Goal: Task Accomplishment & Management: Manage account settings

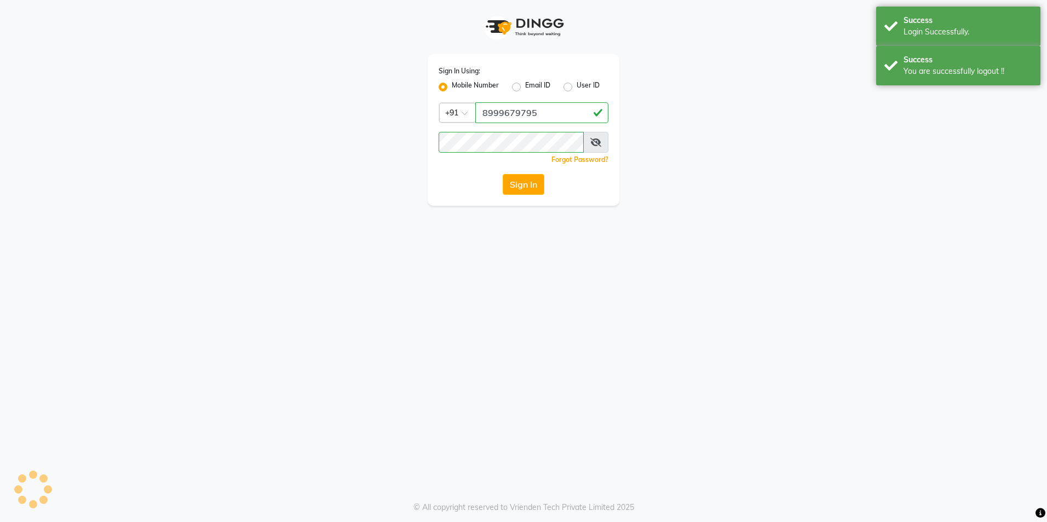
click at [910, 29] on div "Login Successfully." at bounding box center [967, 31] width 129 height 11
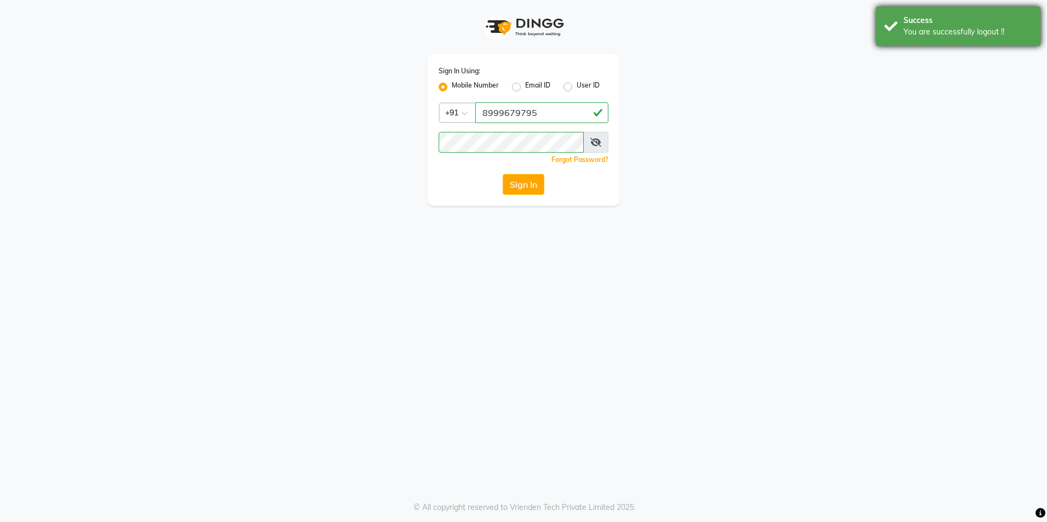
click at [916, 27] on div "You are successfully logout !!" at bounding box center [967, 31] width 129 height 11
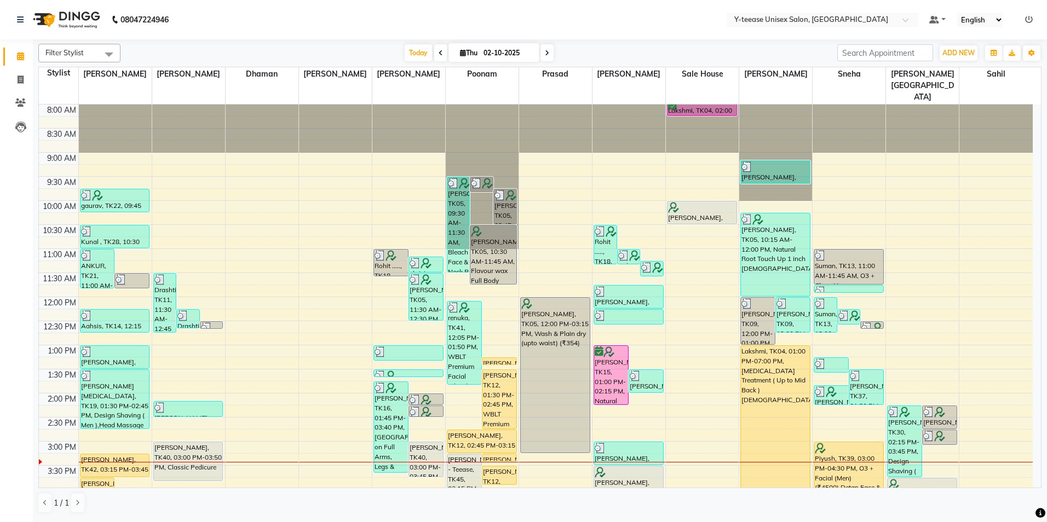
click at [549, 54] on span at bounding box center [546, 52] width 13 height 17
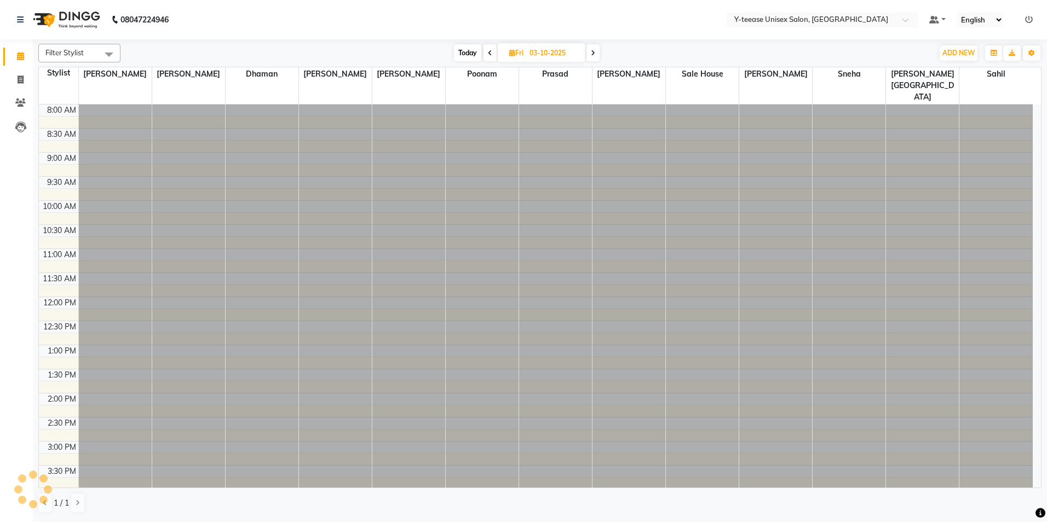
scroll to position [316, 0]
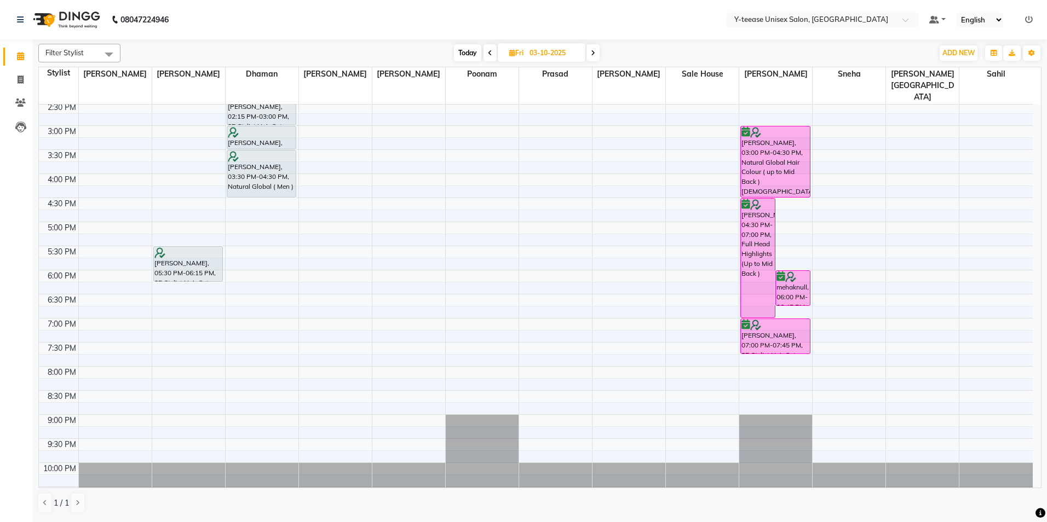
click at [592, 54] on icon at bounding box center [593, 53] width 4 height 7
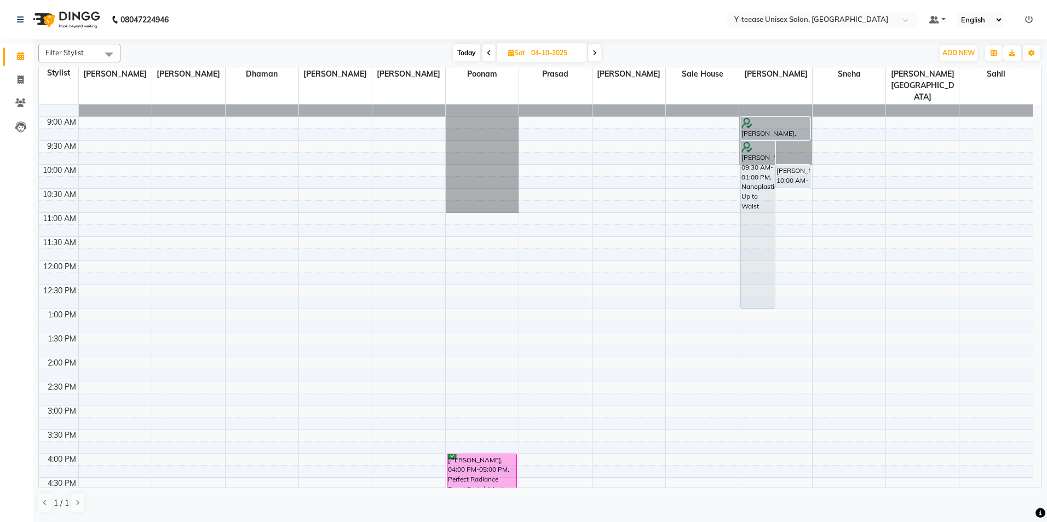
scroll to position [0, 0]
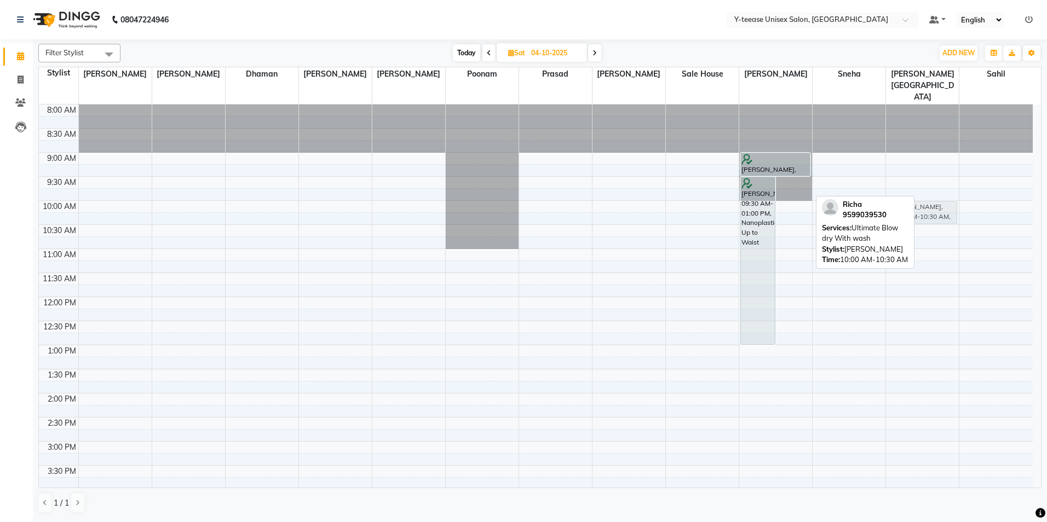
drag, startPoint x: 801, startPoint y: 180, endPoint x: 908, endPoint y: 184, distance: 107.4
click at [908, 184] on tr "Nilimanull, 04:00 PM-05:00 PM, Perfect Radiance Boost Facial (Men) SHAIL, 09:30…" at bounding box center [536, 466] width 994 height 722
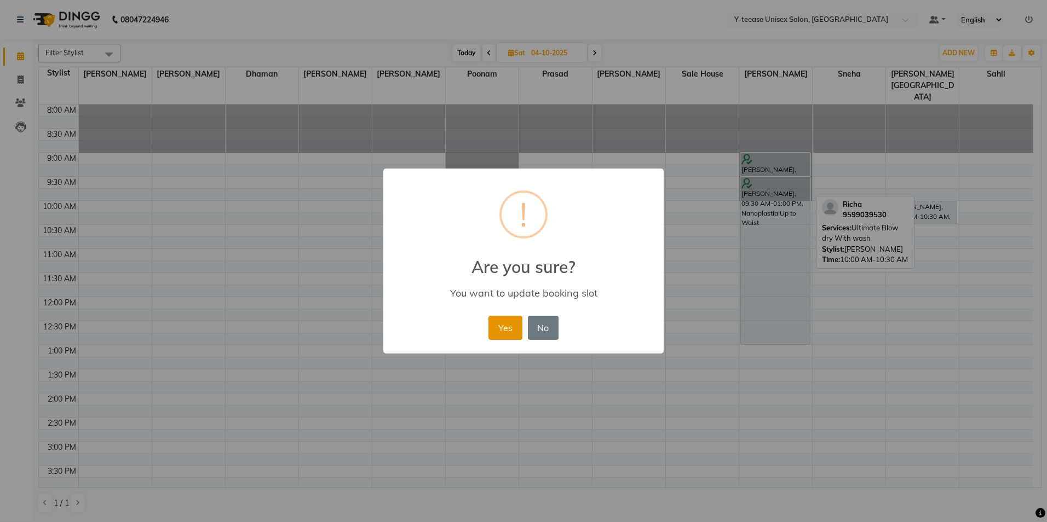
click at [499, 326] on button "Yes" at bounding box center [504, 328] width 33 height 24
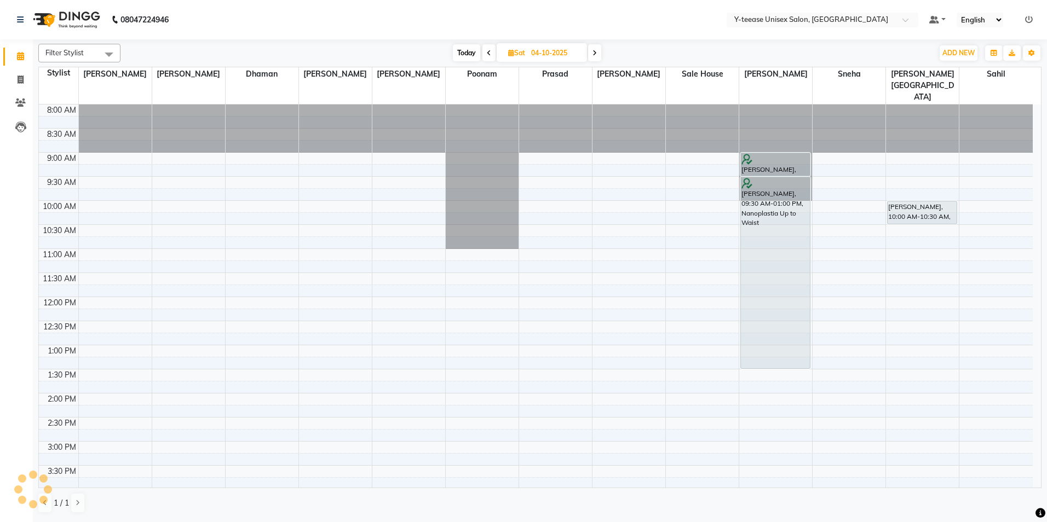
drag, startPoint x: 760, startPoint y: 321, endPoint x: 764, endPoint y: 345, distance: 23.8
click at [764, 345] on div "dipti, 09:00 AM-09:30 AM, Ultimate Blow Dry without wash SHAIL, 09:30 AM-01:00 …" at bounding box center [775, 466] width 73 height 722
click at [468, 55] on span "Today" at bounding box center [466, 52] width 27 height 17
type input "02-10-2025"
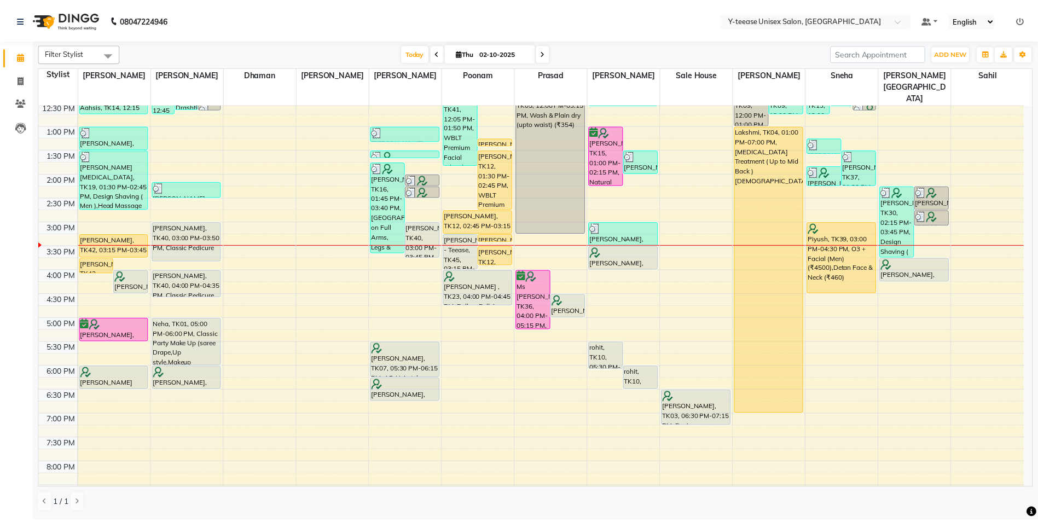
scroll to position [206, 0]
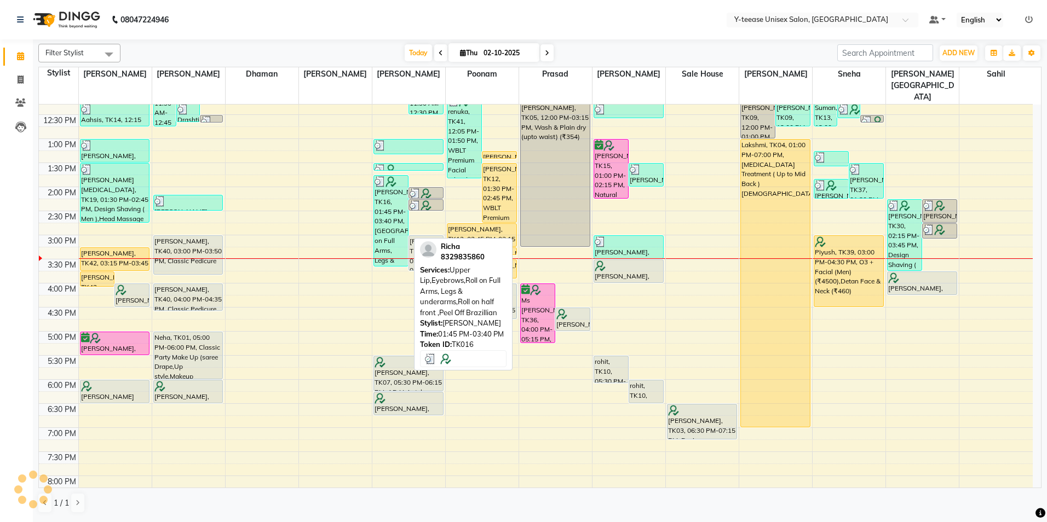
click at [384, 194] on div "[PERSON_NAME], TK16, 01:45 PM-03:40 PM, [GEOGRAPHIC_DATA],Eyebrows,Roll on Full…" at bounding box center [391, 221] width 34 height 90
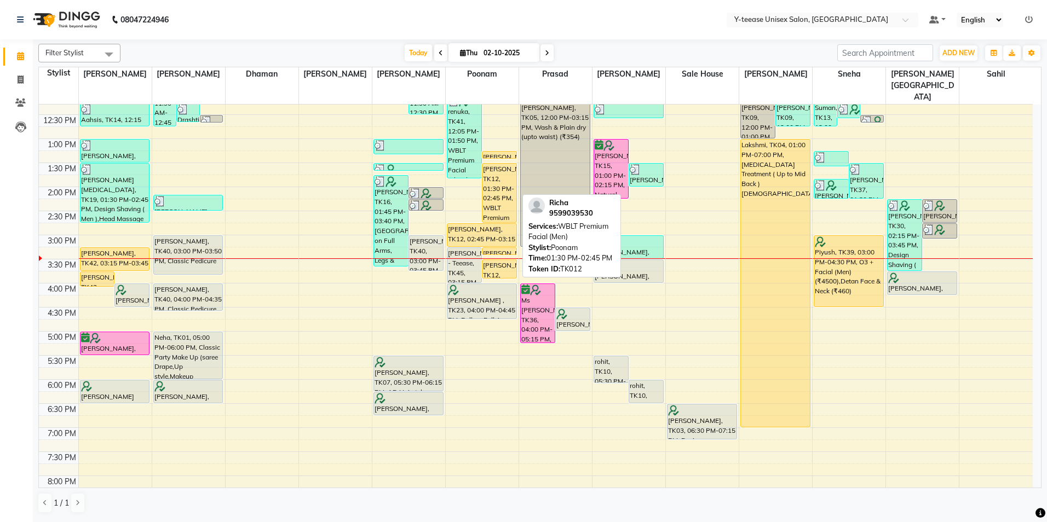
click at [499, 181] on div "[PERSON_NAME], TK12, 01:30 PM-02:45 PM, WBLT Premium Facial (Men)" at bounding box center [499, 193] width 34 height 59
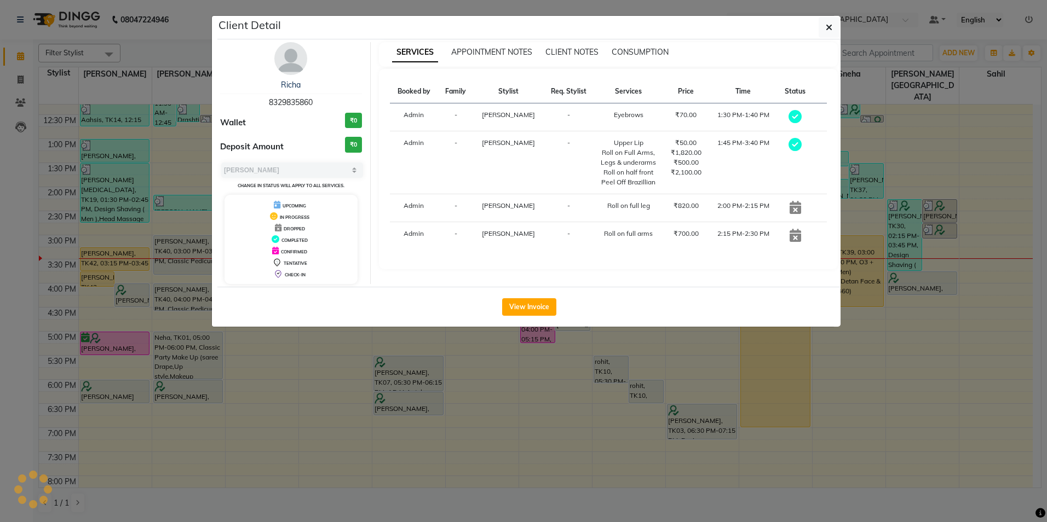
select select "1"
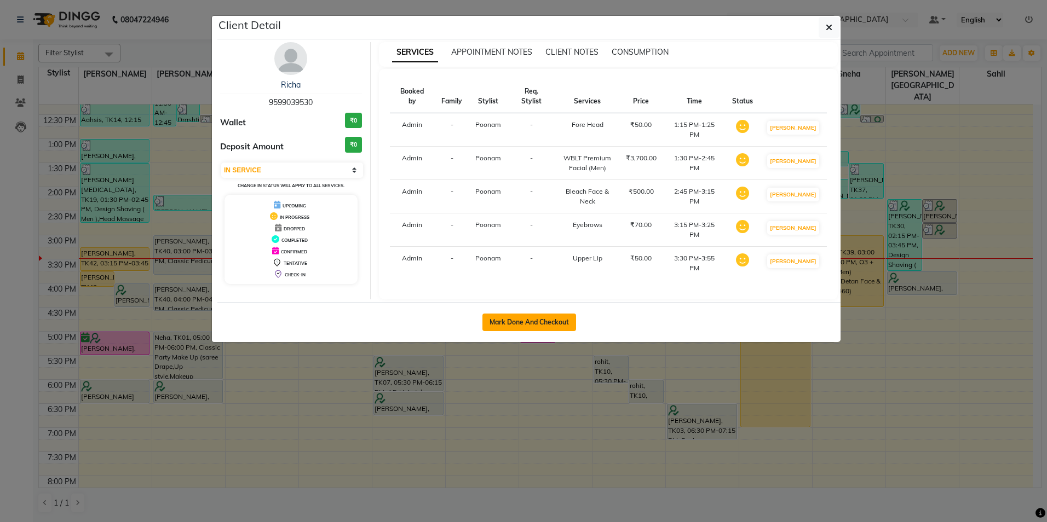
click at [531, 314] on button "Mark Done And Checkout" at bounding box center [529, 323] width 94 height 18
select select "service"
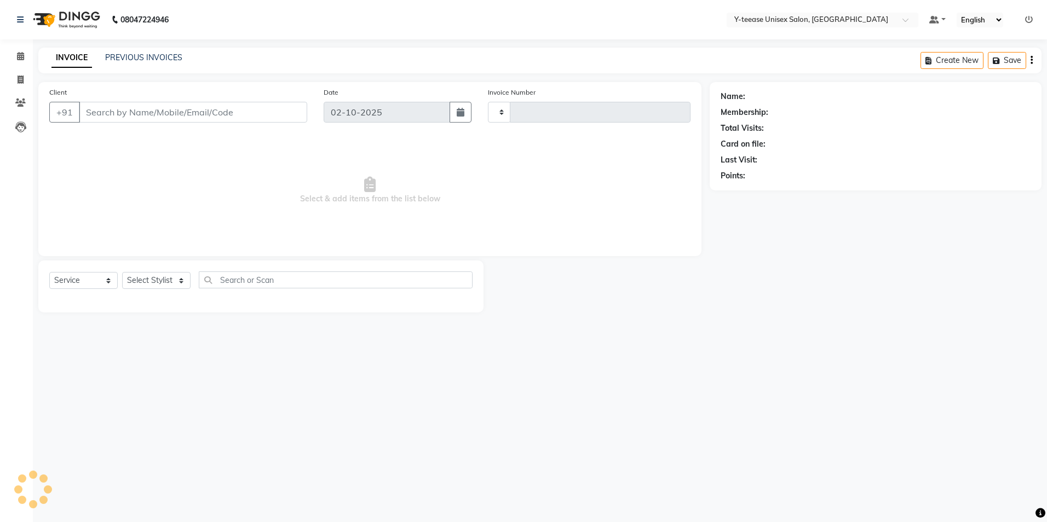
type input "8342"
select select "4"
type input "95******30"
select select "57"
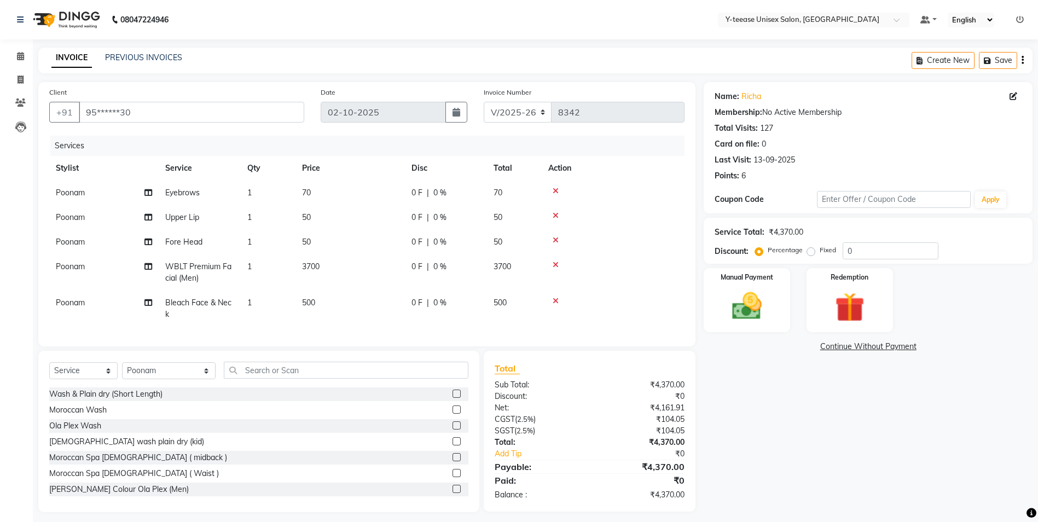
scroll to position [15, 0]
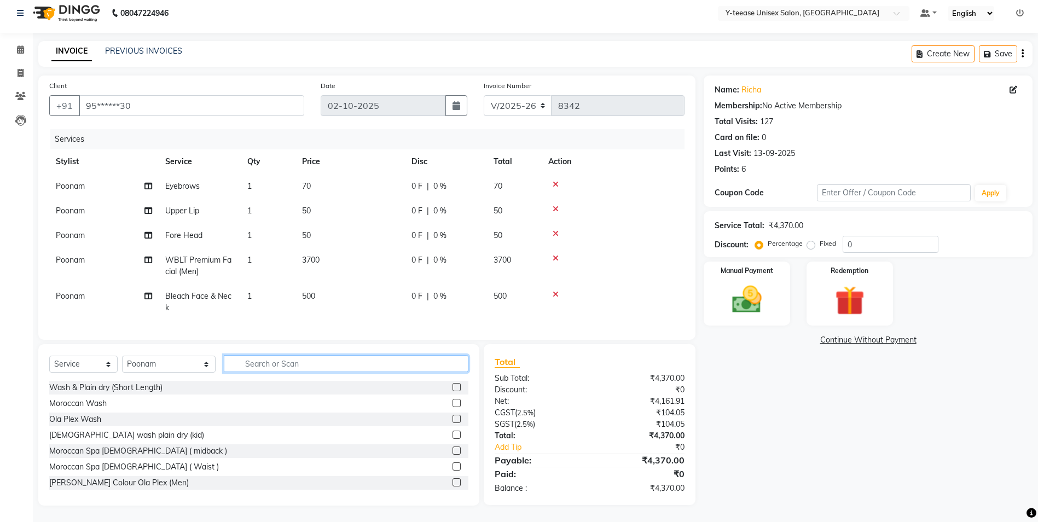
click at [268, 362] on input "text" at bounding box center [346, 363] width 245 height 17
type input "bleach"
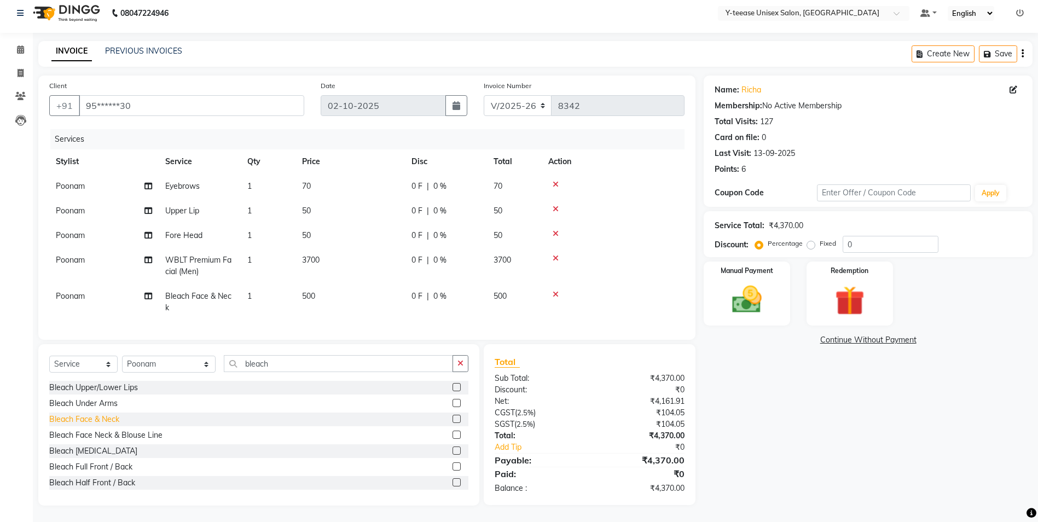
click at [105, 420] on div "Bleach Face & Neck" at bounding box center [84, 419] width 70 height 11
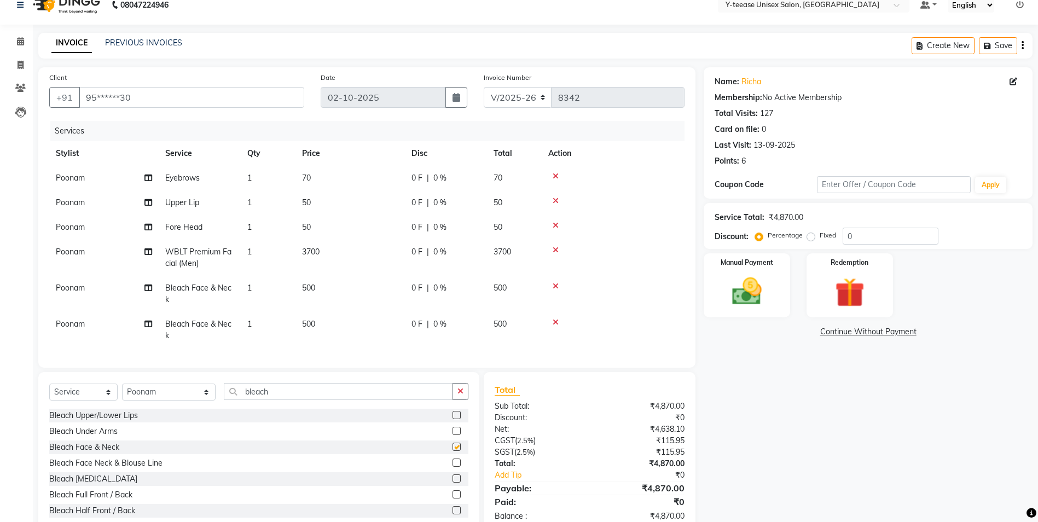
checkbox input "false"
click at [259, 400] on input "bleach" at bounding box center [338, 391] width 229 height 17
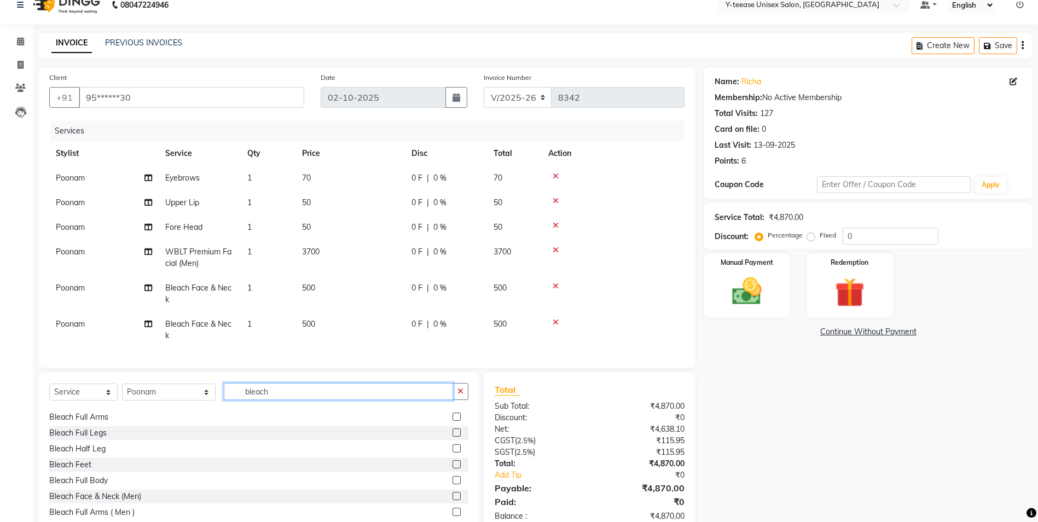
scroll to position [55, 0]
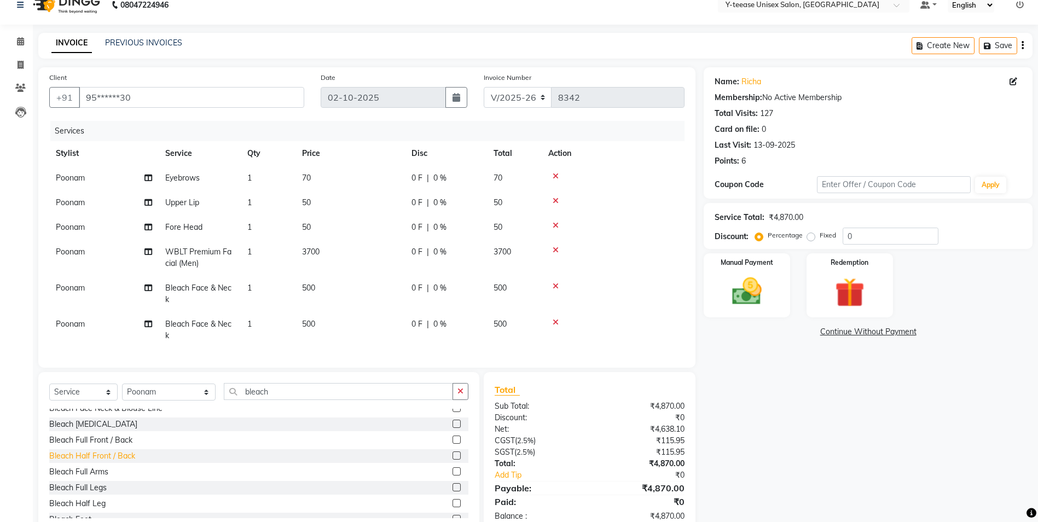
click at [95, 462] on div "Bleach Half Front / Back" at bounding box center [92, 456] width 86 height 11
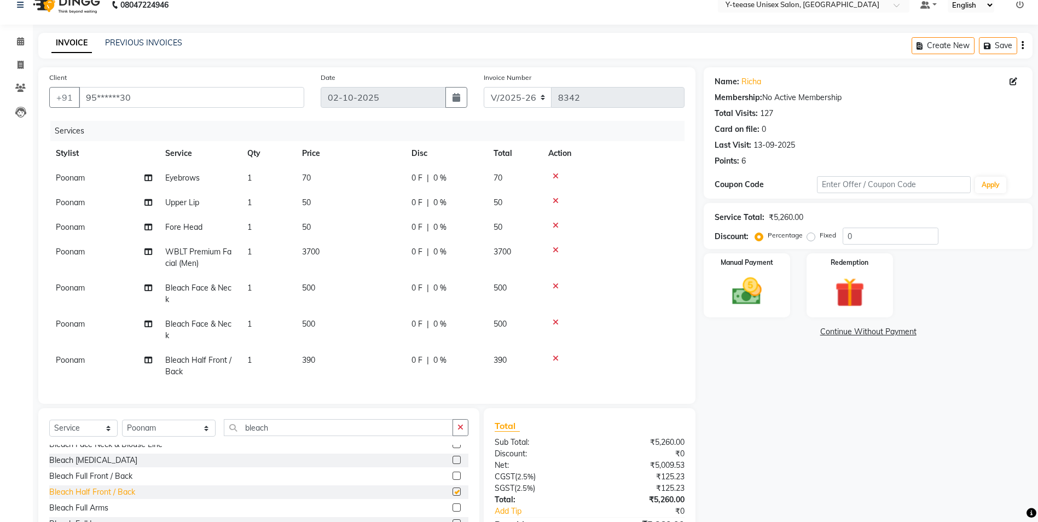
checkbox input "false"
click at [273, 432] on input "bleach" at bounding box center [338, 427] width 229 height 17
click at [200, 255] on span "WBLT Premium Facial (Men)" at bounding box center [198, 257] width 66 height 21
select select "57"
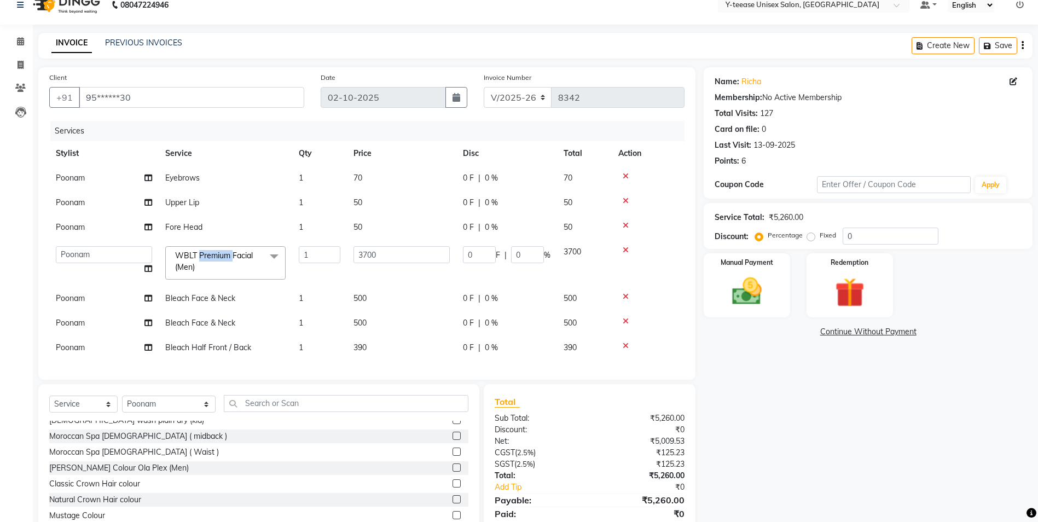
click at [200, 255] on span "WBLT Premium Facial (Men)" at bounding box center [214, 261] width 78 height 21
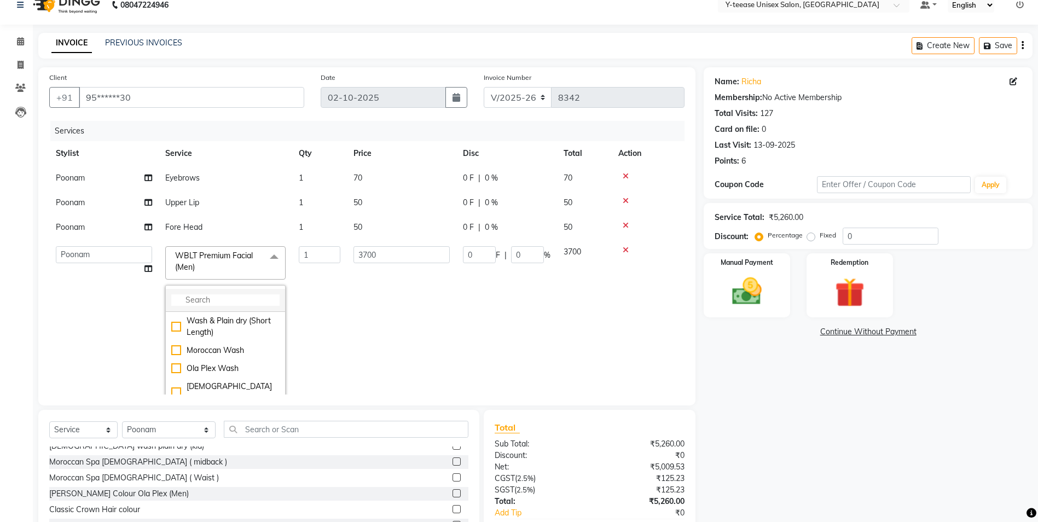
click at [209, 295] on input "multiselect-search" at bounding box center [225, 300] width 108 height 11
type input "bright"
click at [358, 316] on td "3700" at bounding box center [401, 303] width 109 height 127
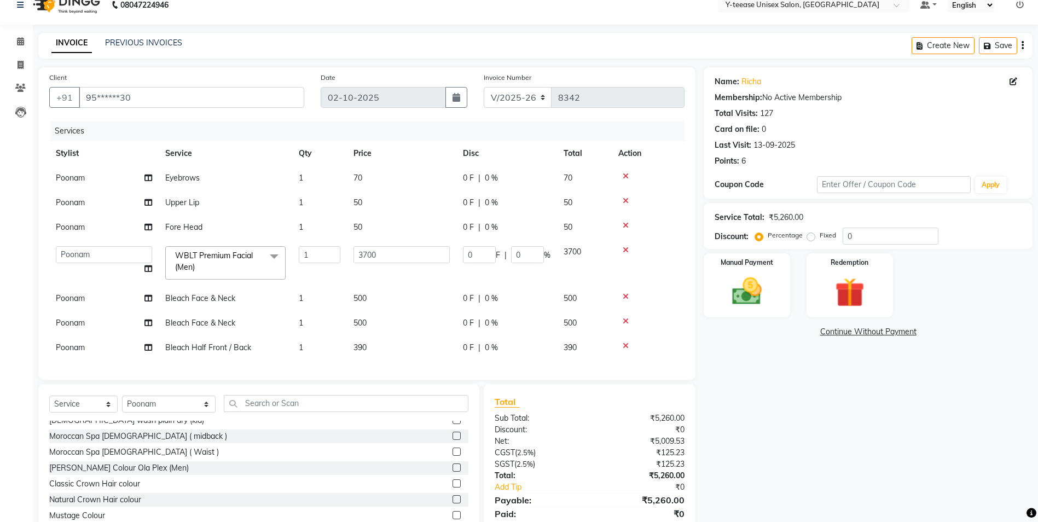
scroll to position [63, 0]
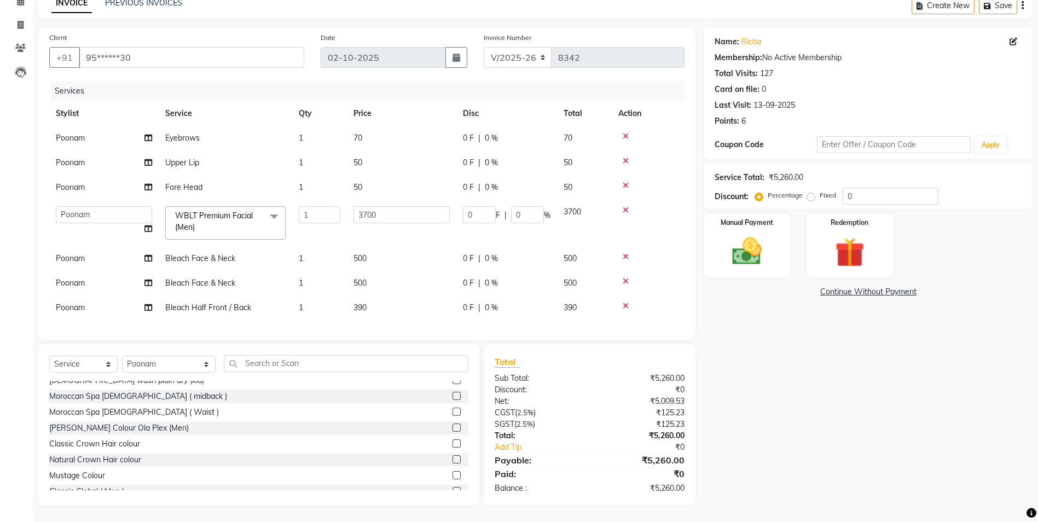
click at [626, 182] on icon at bounding box center [626, 186] width 6 height 8
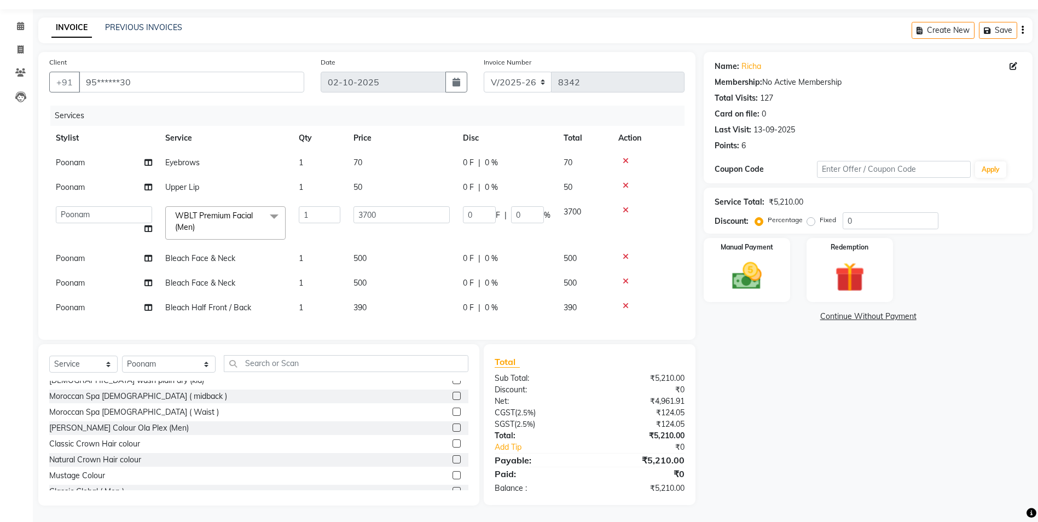
scroll to position [38, 0]
click at [626, 253] on icon at bounding box center [626, 257] width 6 height 8
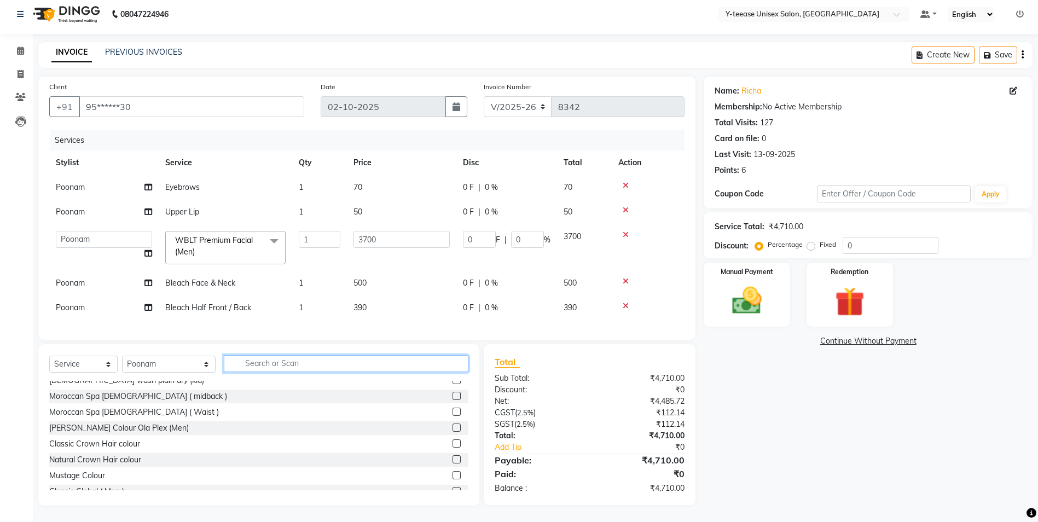
click at [244, 367] on input "text" at bounding box center [346, 363] width 245 height 17
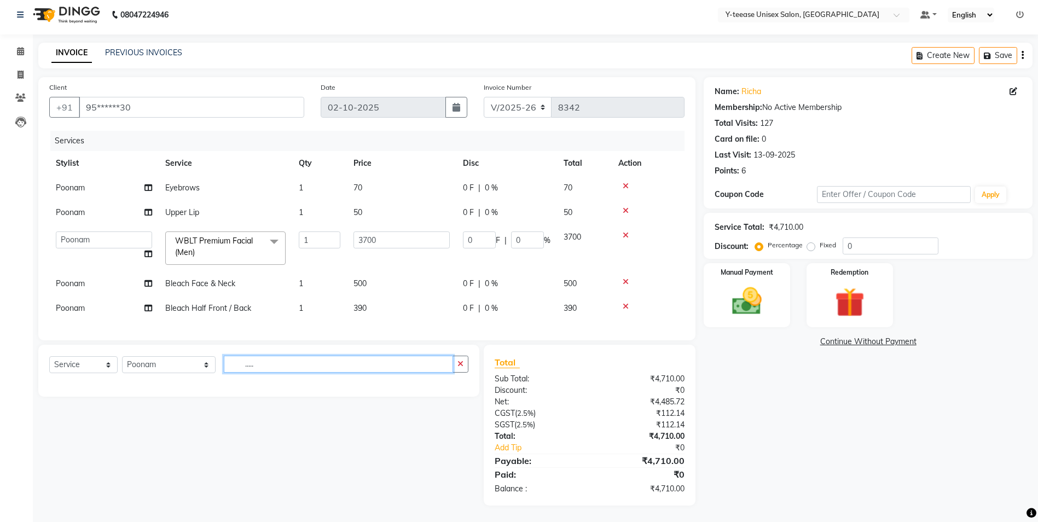
scroll to position [0, 0]
type input "."
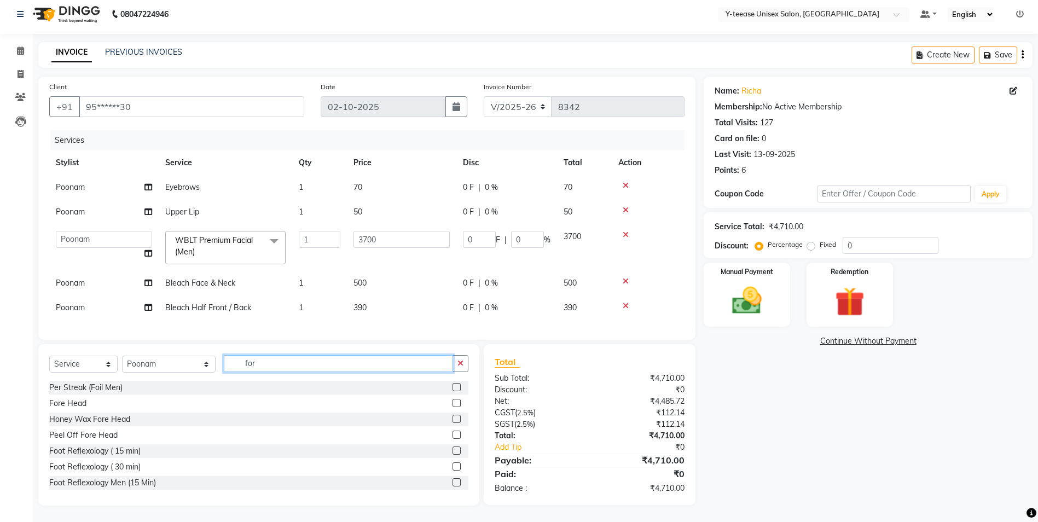
scroll to position [13, 0]
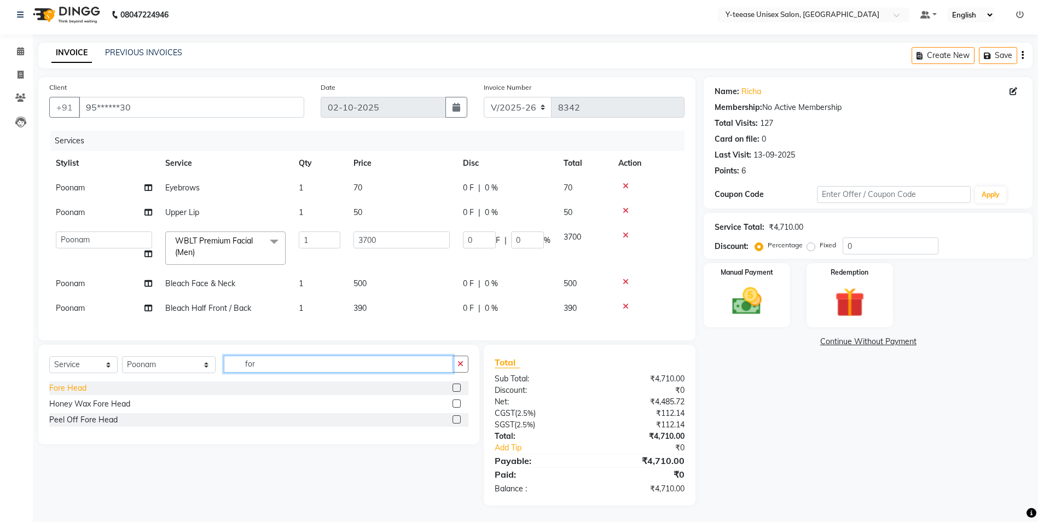
type input "for"
click at [78, 389] on div "Fore Head" at bounding box center [67, 388] width 37 height 11
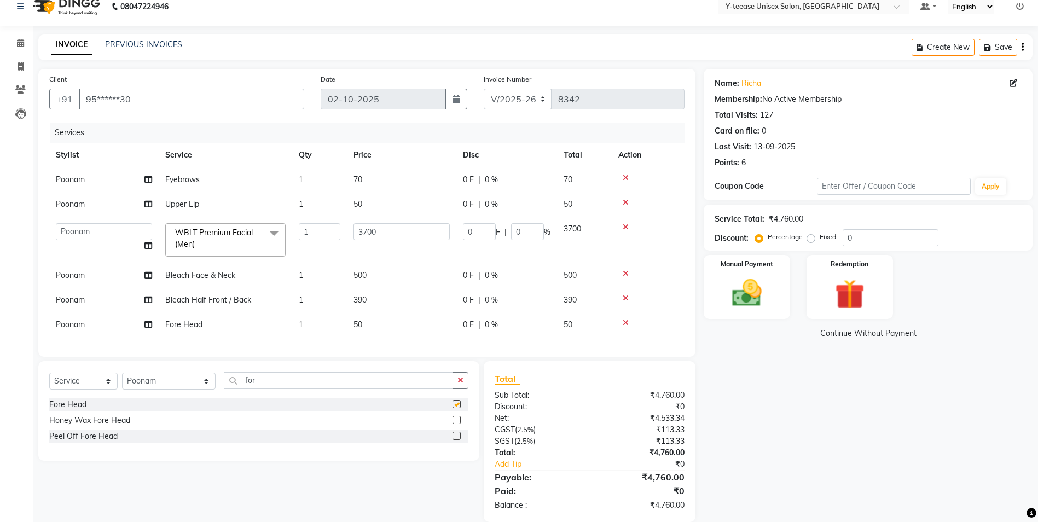
checkbox input "false"
click at [74, 386] on select "Select Service Product Membership Package Voucher Prepaid Gift Card" at bounding box center [83, 381] width 68 height 17
click at [49, 381] on select "Select Service Product Membership Package Voucher Prepaid Gift Card" at bounding box center [83, 381] width 68 height 17
click at [72, 411] on div "Individual" at bounding box center [65, 404] width 33 height 11
select select "select"
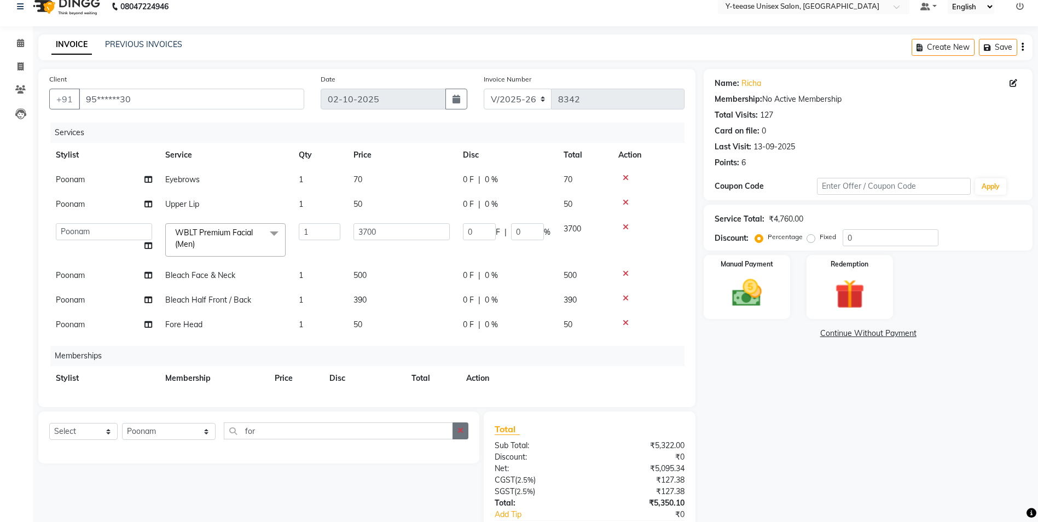
click at [457, 431] on button "button" at bounding box center [461, 431] width 16 height 17
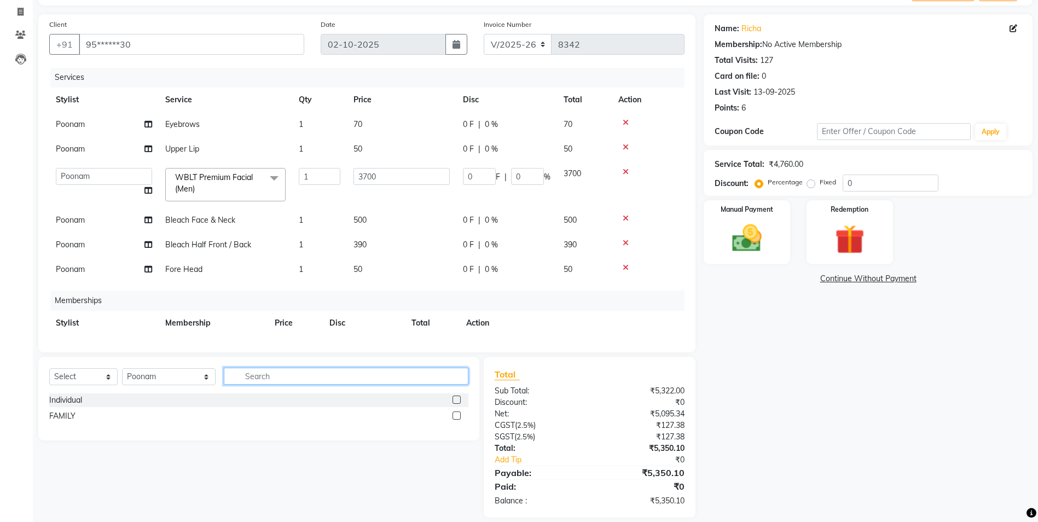
scroll to position [0, 0]
click at [227, 176] on span "WBLT Premium Facial (Men)" at bounding box center [214, 183] width 78 height 21
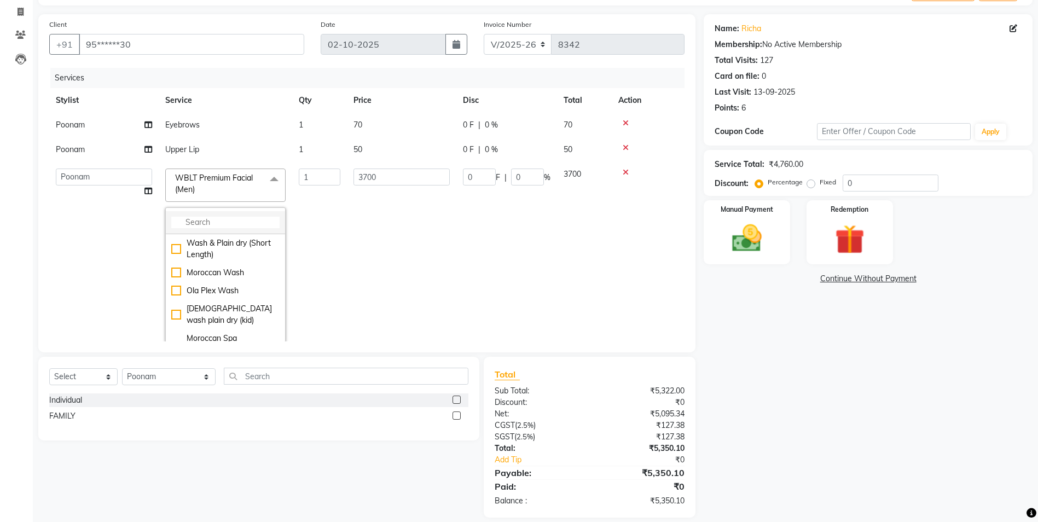
click at [229, 223] on input "multiselect-search" at bounding box center [225, 222] width 108 height 11
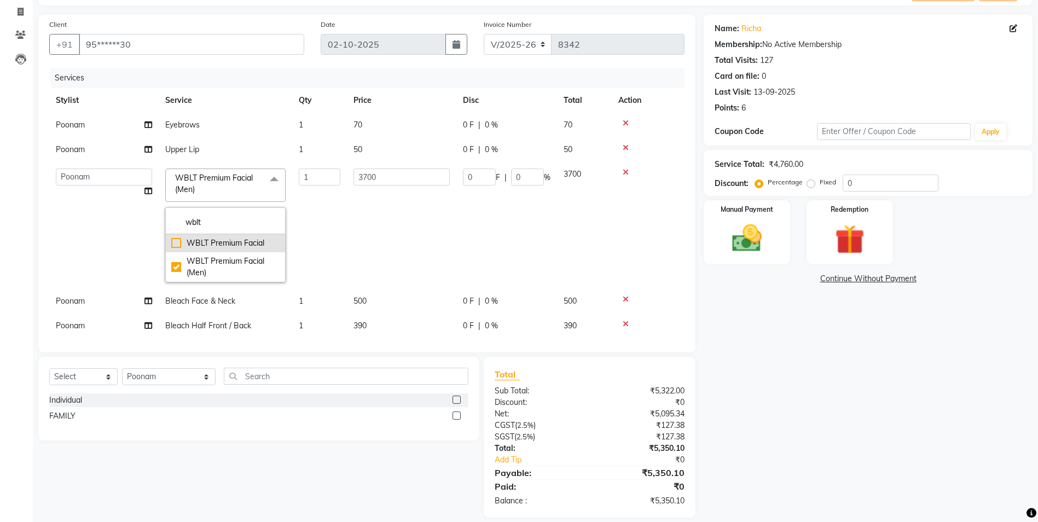
type input "wblt"
click at [236, 240] on div "WBLT Premium Facial" at bounding box center [225, 243] width 108 height 11
checkbox input "true"
checkbox input "false"
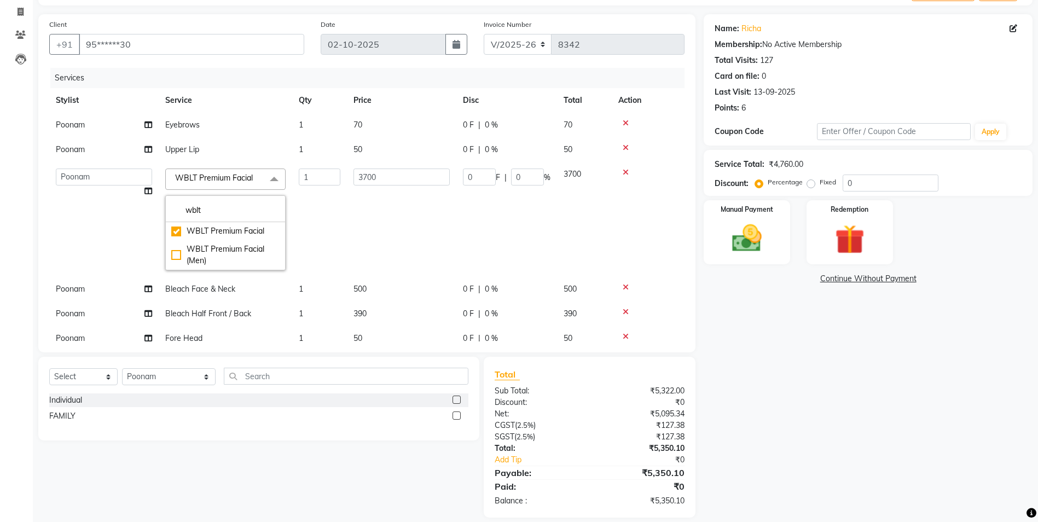
click at [396, 232] on td "3700" at bounding box center [401, 219] width 109 height 115
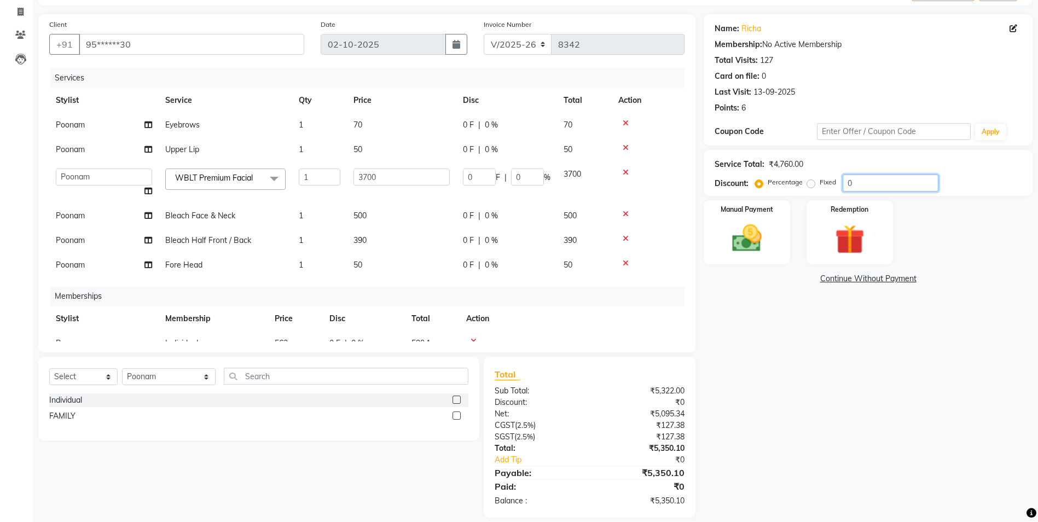
click at [900, 177] on input "0" at bounding box center [891, 183] width 96 height 17
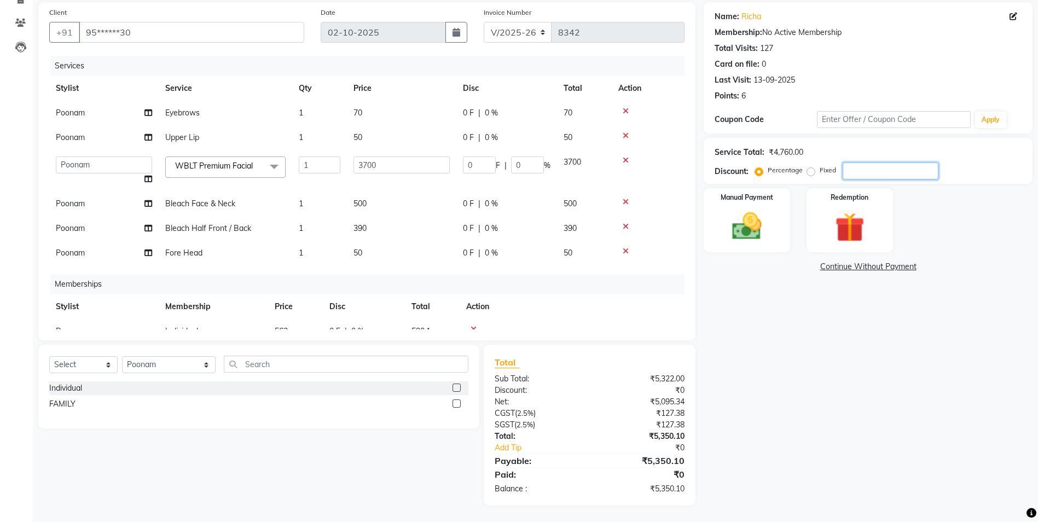
type input "3"
type input "111"
type input "3"
type input "0"
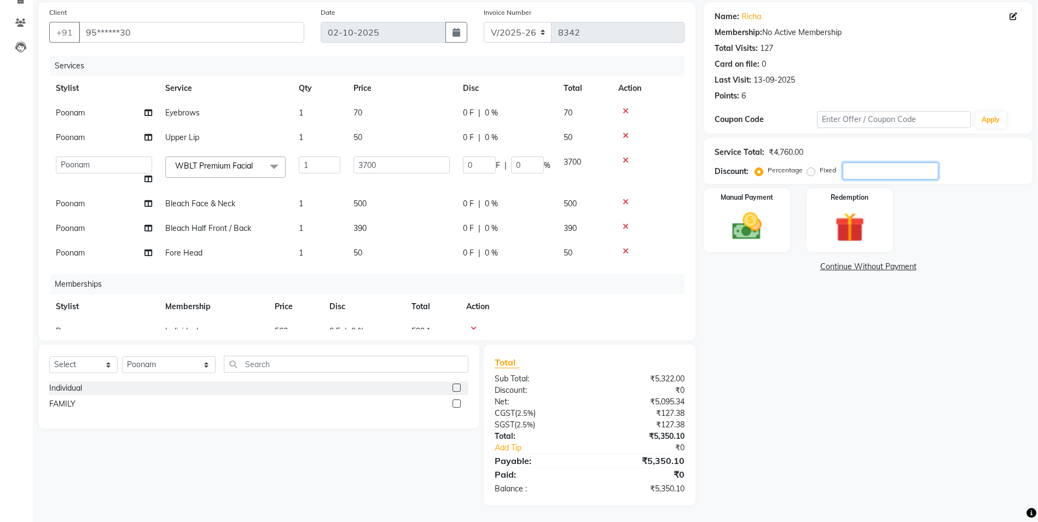
scroll to position [31, 0]
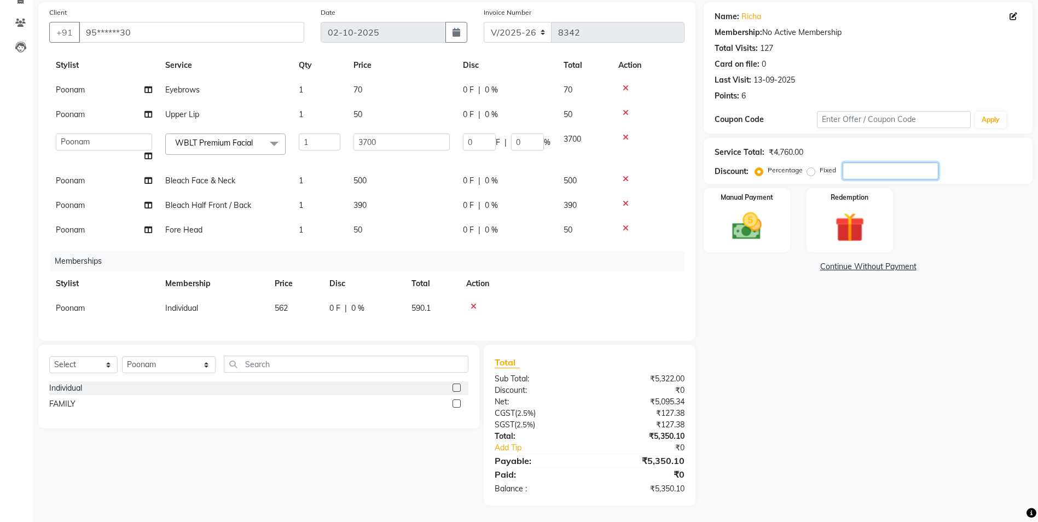
type input "3"
type input "111"
type input "3"
type input "30"
type input "1110"
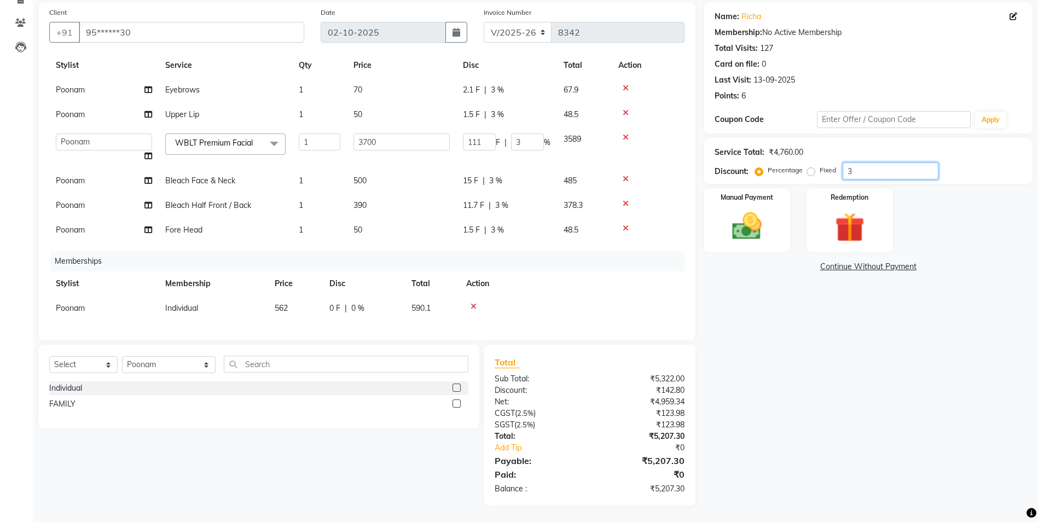
type input "30"
click at [747, 235] on img at bounding box center [747, 227] width 50 height 36
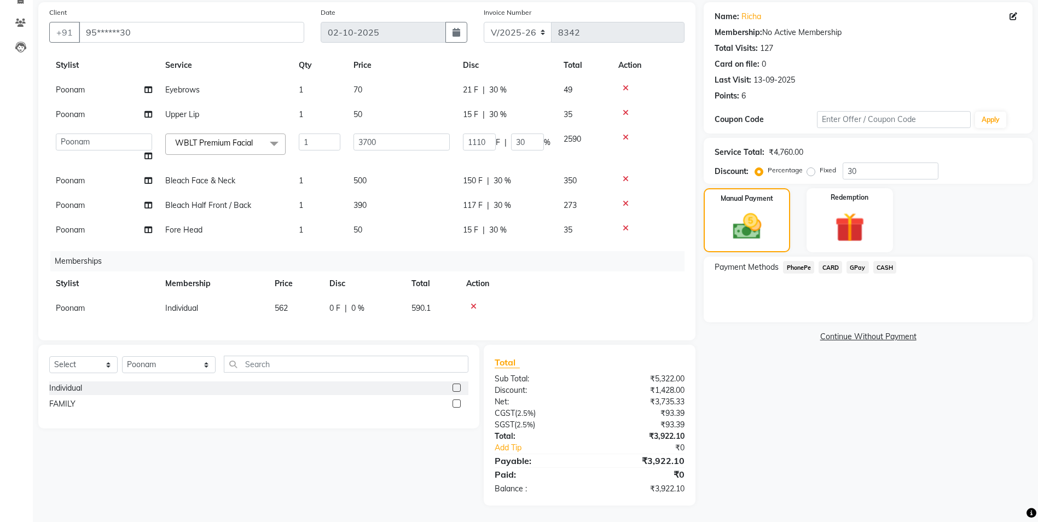
click at [854, 267] on span "GPay" at bounding box center [858, 267] width 22 height 13
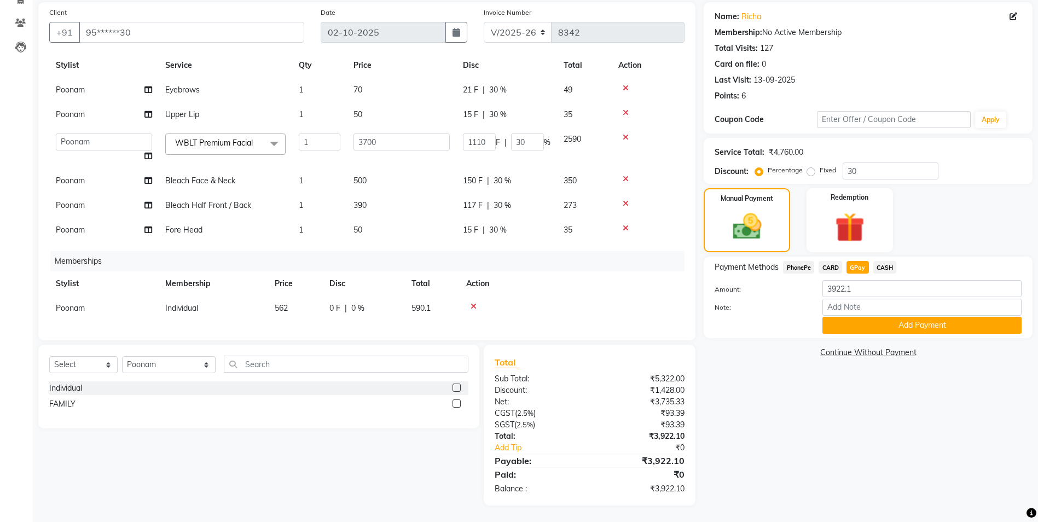
click at [859, 316] on div "Note:" at bounding box center [869, 308] width 324 height 19
click at [861, 324] on button "Add Payment" at bounding box center [922, 325] width 199 height 17
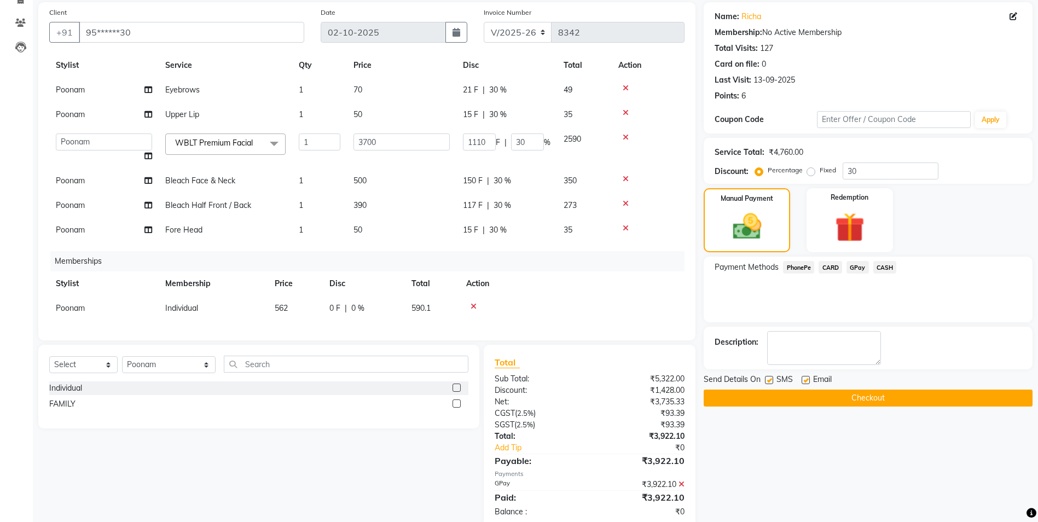
click at [811, 400] on button "Checkout" at bounding box center [868, 398] width 329 height 17
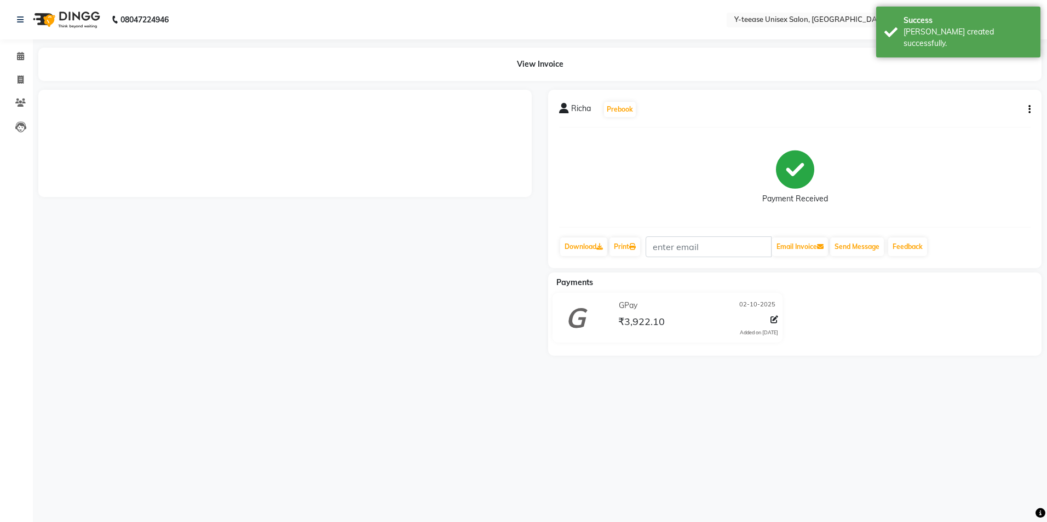
drag, startPoint x: 960, startPoint y: 23, endPoint x: 667, endPoint y: 20, distance: 293.4
click at [960, 24] on div "Success" at bounding box center [967, 20] width 129 height 11
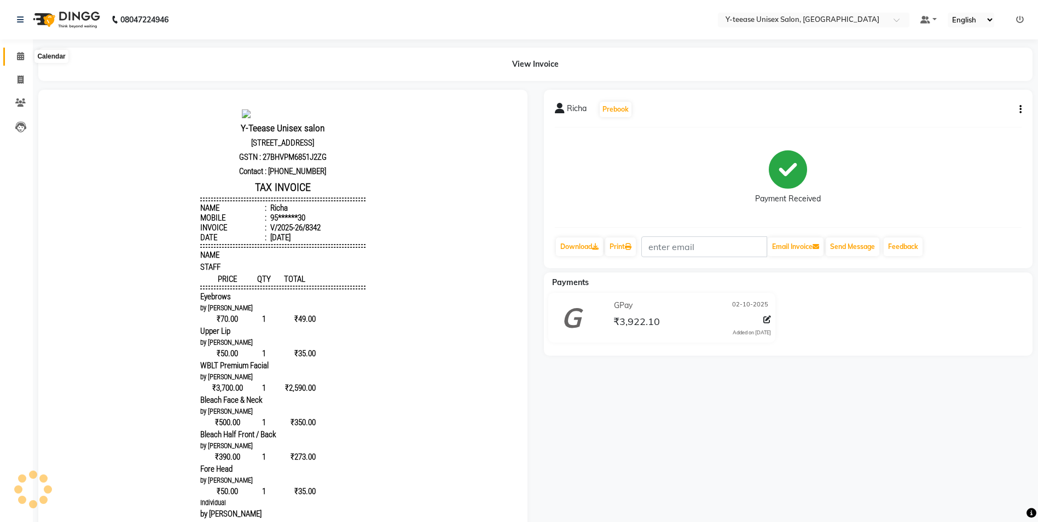
click at [16, 61] on span at bounding box center [20, 56] width 19 height 13
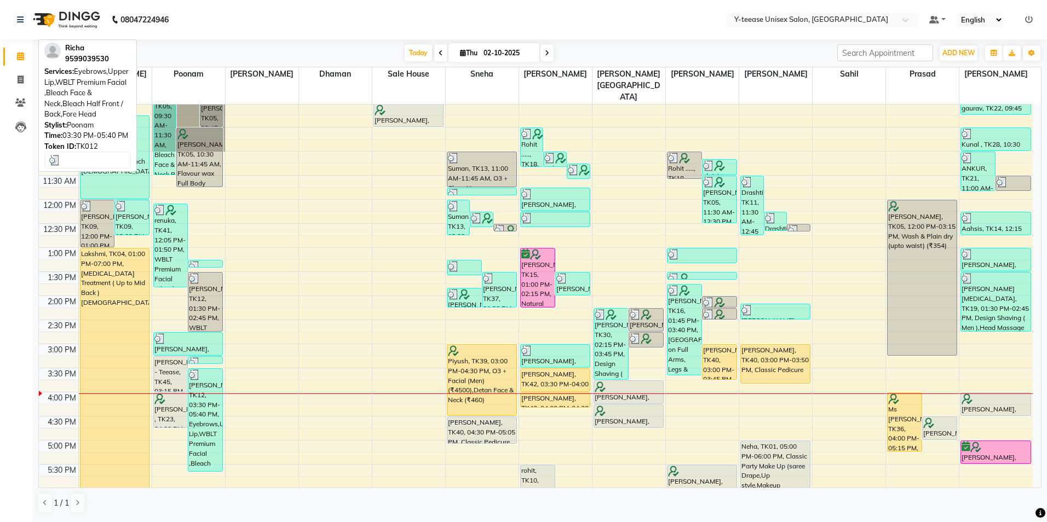
scroll to position [219, 0]
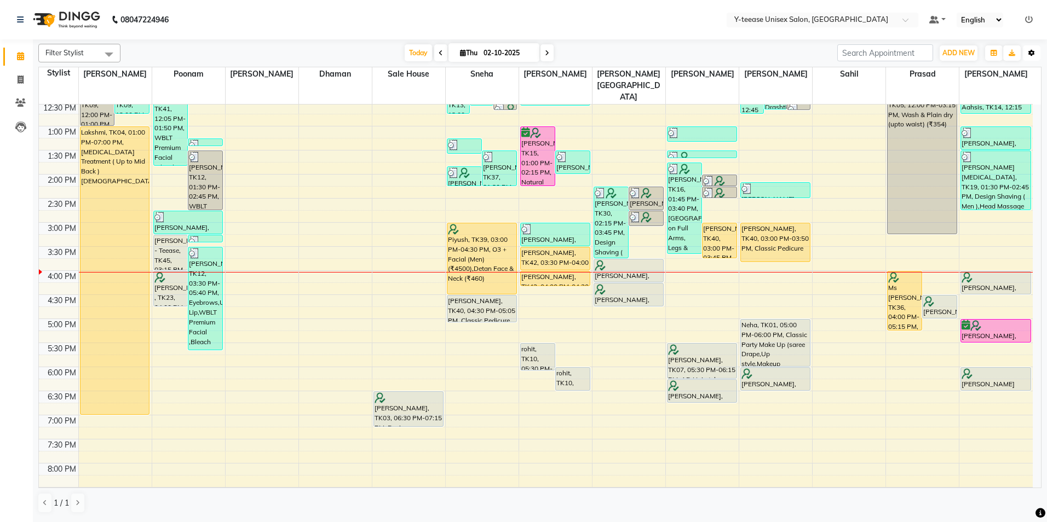
click at [1028, 55] on button "Toggle Dropdown" at bounding box center [1032, 52] width 18 height 15
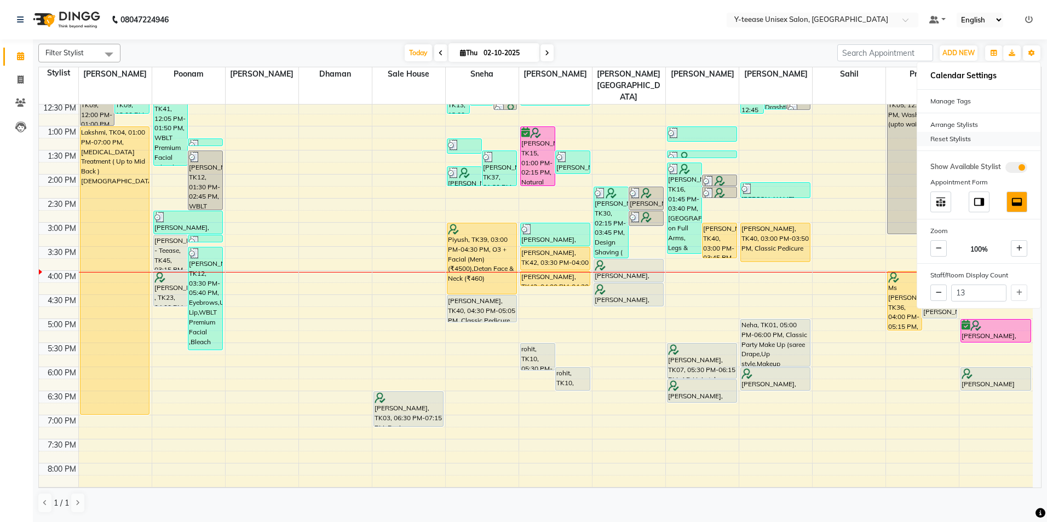
click at [951, 140] on div "Reset Stylists" at bounding box center [978, 139] width 123 height 14
click at [776, 56] on div "Today Thu 02-10-2025" at bounding box center [479, 53] width 706 height 16
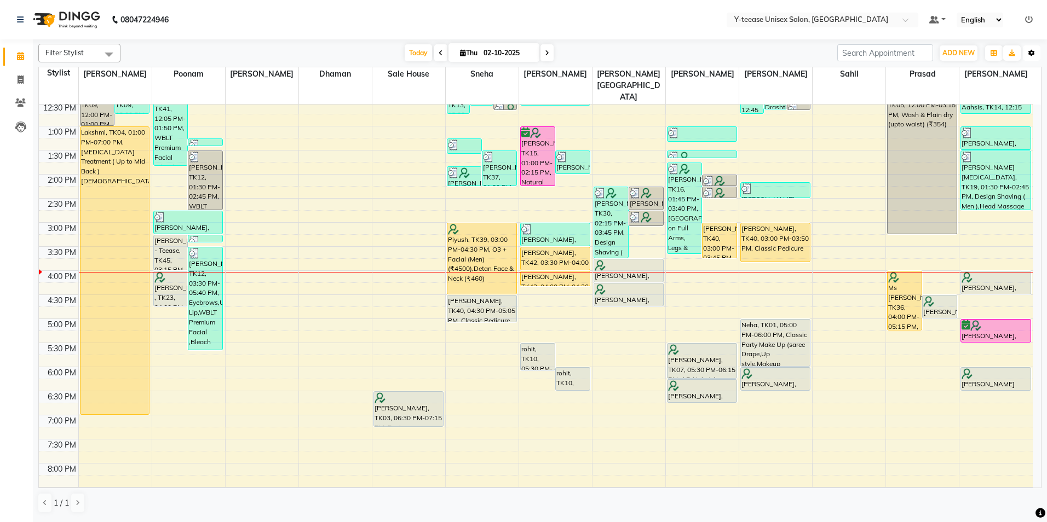
click at [1028, 54] on icon "button" at bounding box center [1031, 53] width 7 height 7
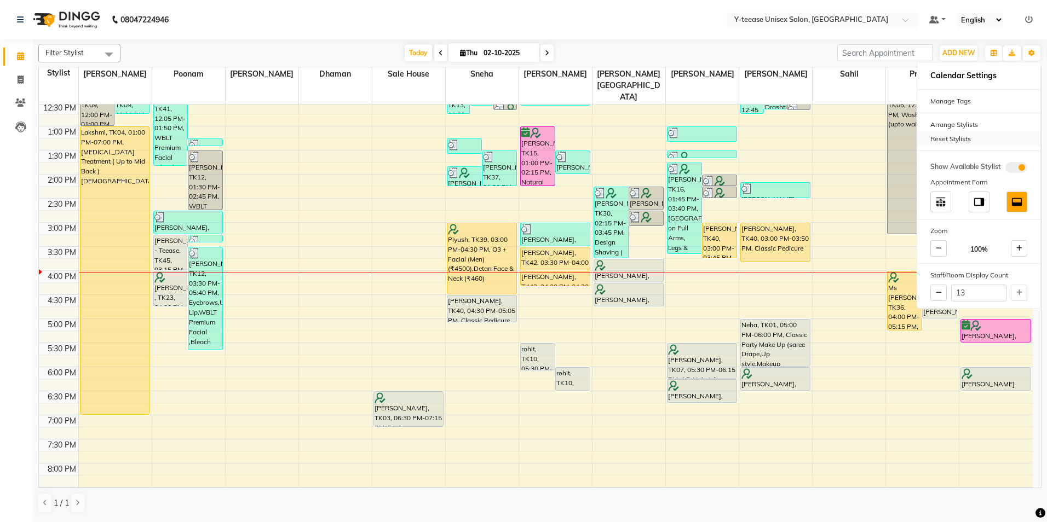
click at [951, 136] on div "Reset Stylists" at bounding box center [978, 139] width 123 height 14
click at [951, 135] on div "Reset Stylists" at bounding box center [978, 139] width 123 height 14
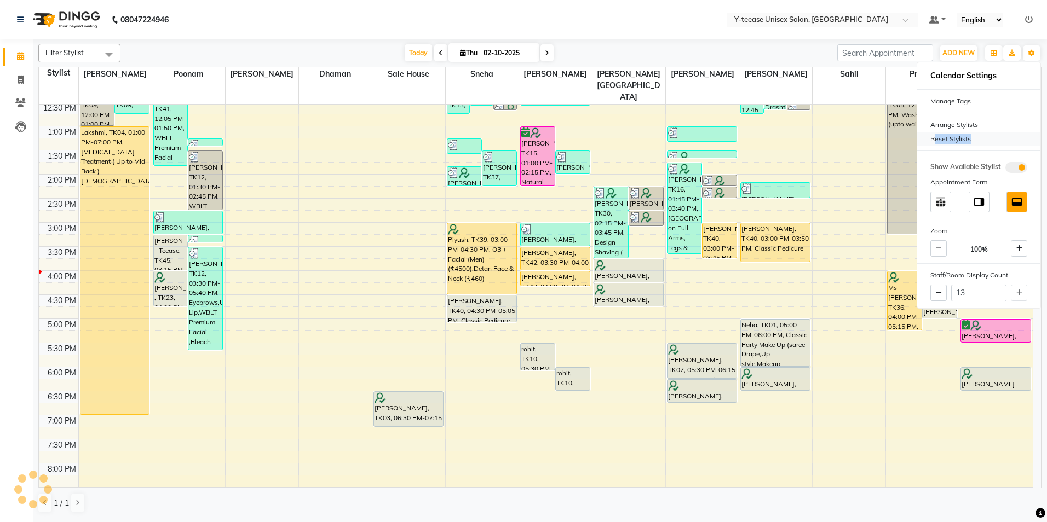
click at [951, 135] on div "Reset Stylists" at bounding box center [978, 139] width 123 height 14
click at [694, 39] on div "Filter Stylist Select All [PERSON_NAME] Dhaman [PERSON_NAME][GEOGRAPHIC_DATA] […" at bounding box center [539, 278] width 1003 height 478
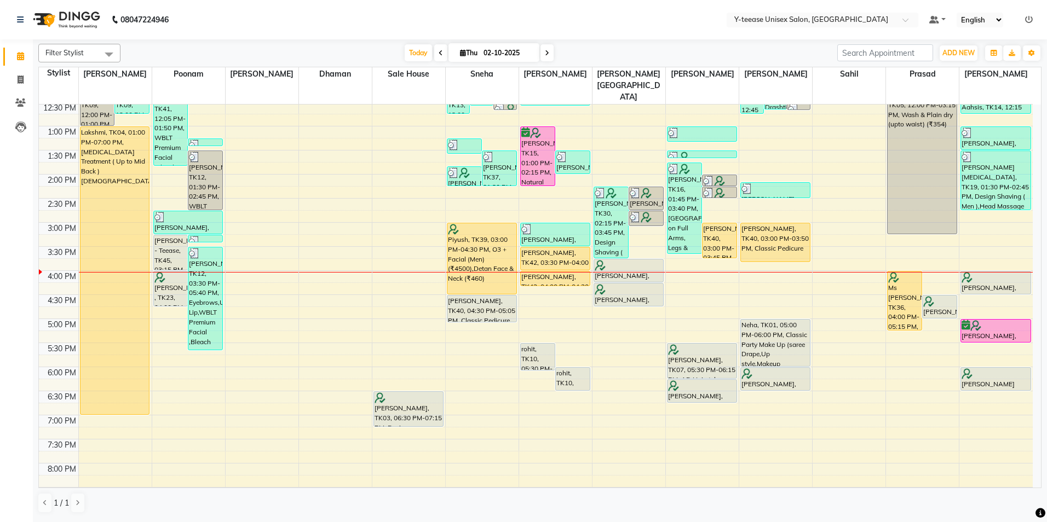
drag, startPoint x: 627, startPoint y: 249, endPoint x: 580, endPoint y: 49, distance: 205.9
click at [578, 49] on div "Today Thu 02-10-2025" at bounding box center [479, 53] width 706 height 16
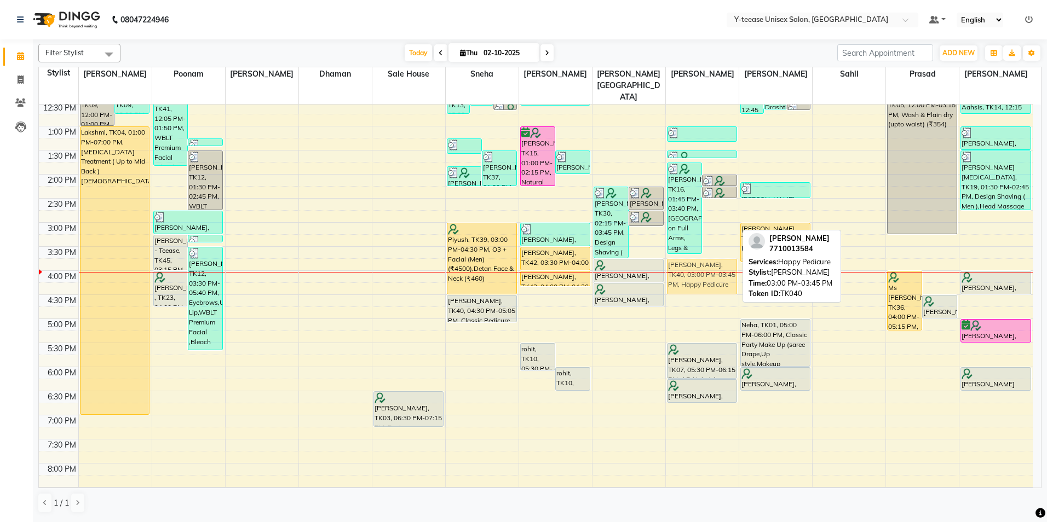
drag, startPoint x: 722, startPoint y: 211, endPoint x: 705, endPoint y: 249, distance: 41.4
click at [705, 249] on div "Rohit ....., TK18, 11:00 AM-11:35 AM, Classic Pedicure shrieia, TK31, 11:10 AM-…" at bounding box center [702, 247] width 73 height 722
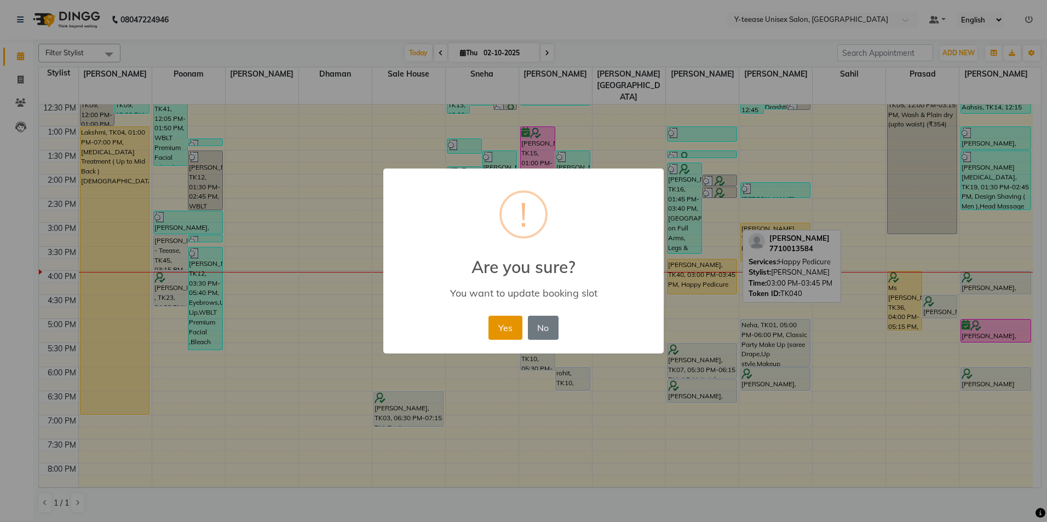
click at [506, 324] on button "Yes" at bounding box center [504, 328] width 33 height 24
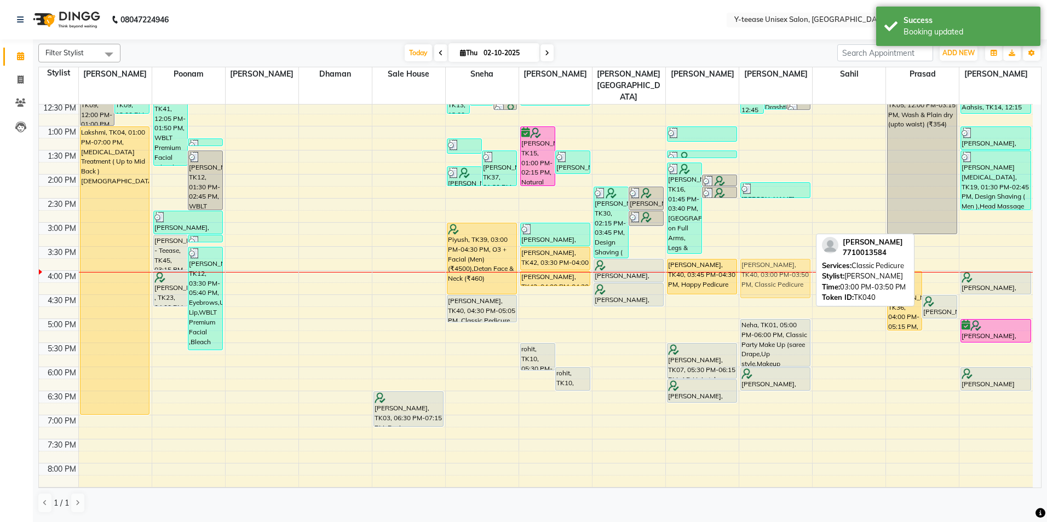
drag, startPoint x: 763, startPoint y: 206, endPoint x: 759, endPoint y: 247, distance: 41.2
click at [759, 247] on div "Drashti, TK11, 11:30 AM-12:45 PM, WBLT Premium Facial (₹3700) Drashti, TK11, 12…" at bounding box center [775, 247] width 73 height 722
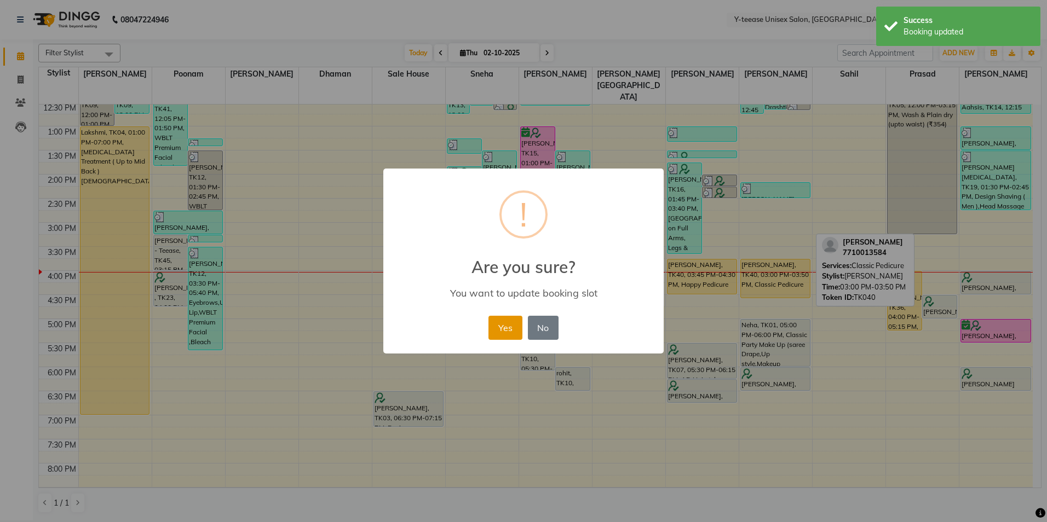
click at [516, 322] on button "Yes" at bounding box center [504, 328] width 33 height 24
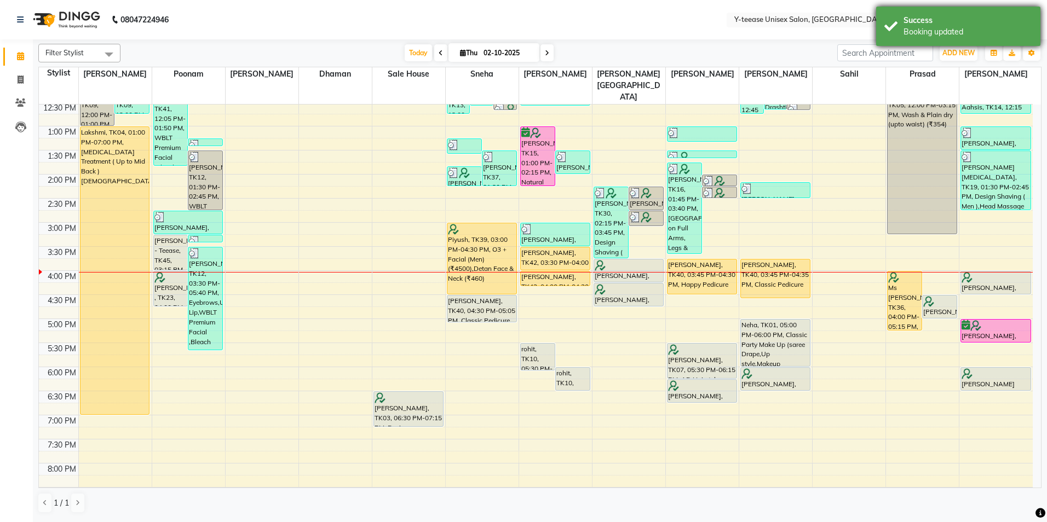
drag, startPoint x: 1011, startPoint y: 11, endPoint x: 1008, endPoint y: 16, distance: 5.9
click at [1008, 15] on div "Success Booking updated" at bounding box center [958, 26] width 164 height 39
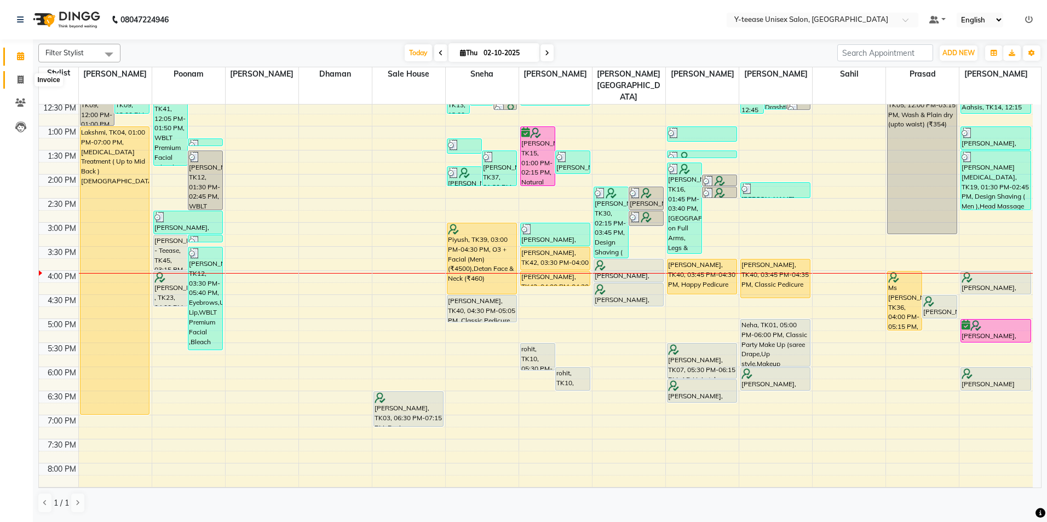
click at [19, 74] on span at bounding box center [20, 80] width 19 height 13
select select "service"
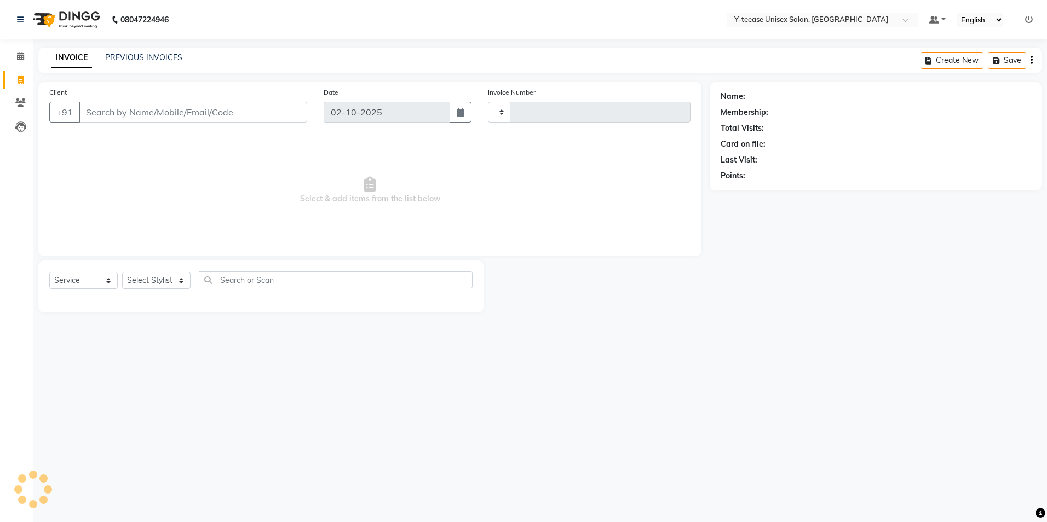
type input "8343"
select select "4"
click at [160, 283] on select "Select Stylist [PERSON_NAME] [PERSON_NAME] nagar Manager Mosin [PERSON_NAME] [P…" at bounding box center [169, 280] width 94 height 17
select select "67930"
click at [122, 272] on select "Select Stylist [PERSON_NAME] [PERSON_NAME] nagar Manager Mosin [PERSON_NAME] [P…" at bounding box center [169, 280] width 94 height 17
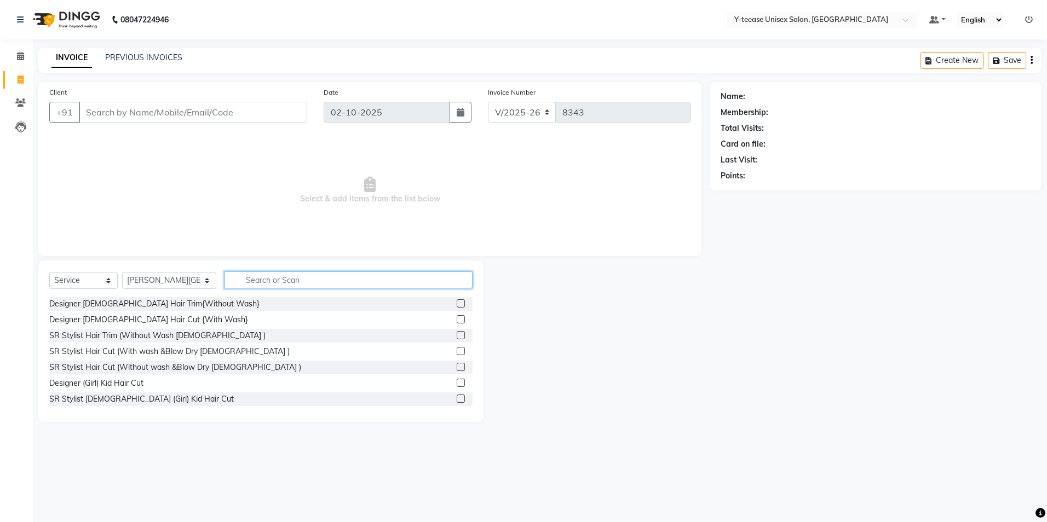
click at [249, 274] on input "text" at bounding box center [348, 280] width 248 height 17
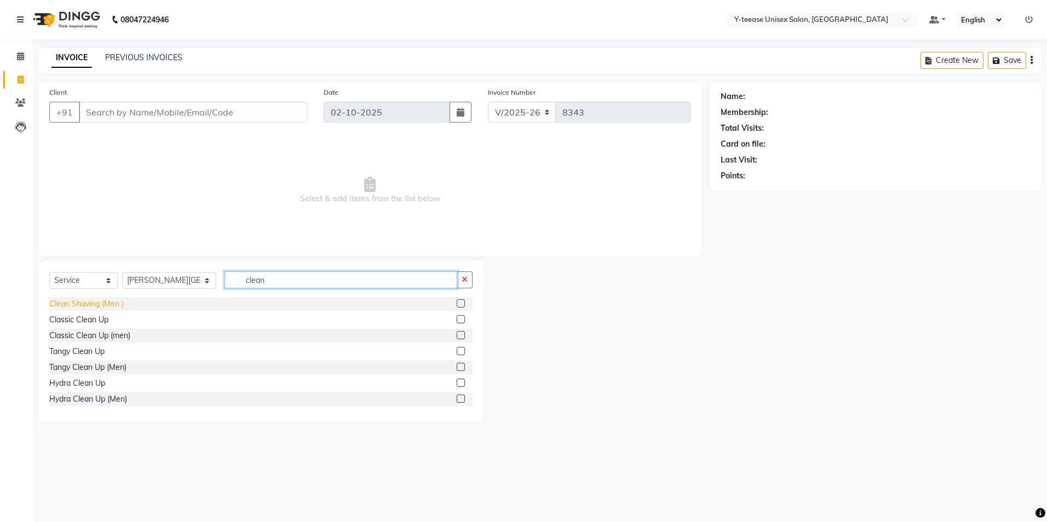
type input "clean"
click at [116, 303] on div "Clean Shaving (Men )" at bounding box center [86, 303] width 74 height 11
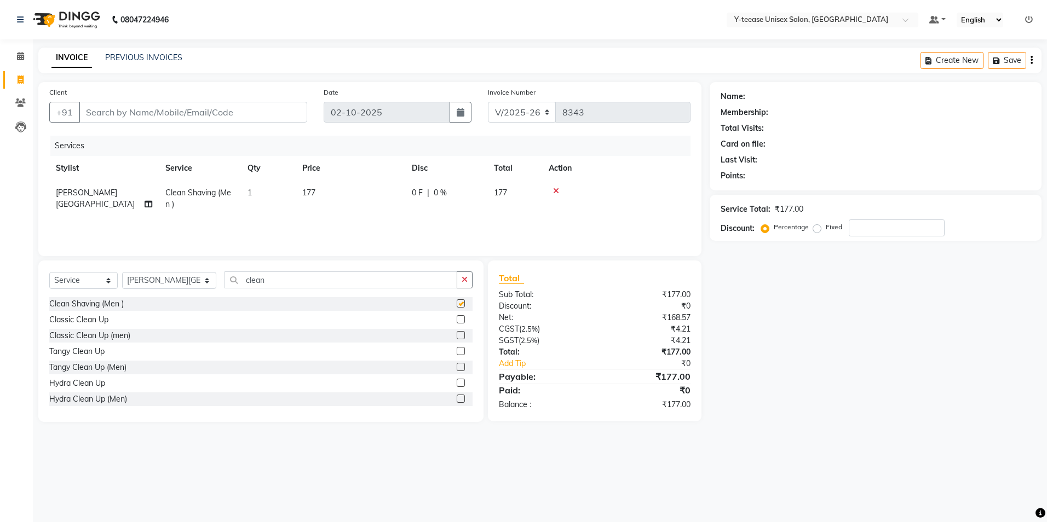
checkbox input "false"
click at [466, 281] on icon "button" at bounding box center [464, 280] width 6 height 8
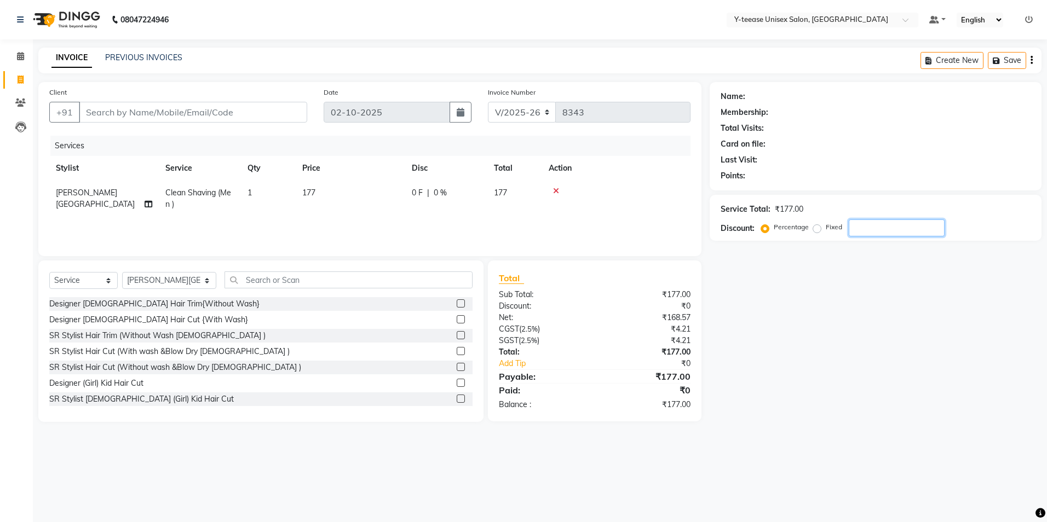
click at [902, 226] on input "number" at bounding box center [896, 228] width 96 height 17
click at [209, 111] on input "Client" at bounding box center [193, 112] width 228 height 21
type input "9"
type input "0"
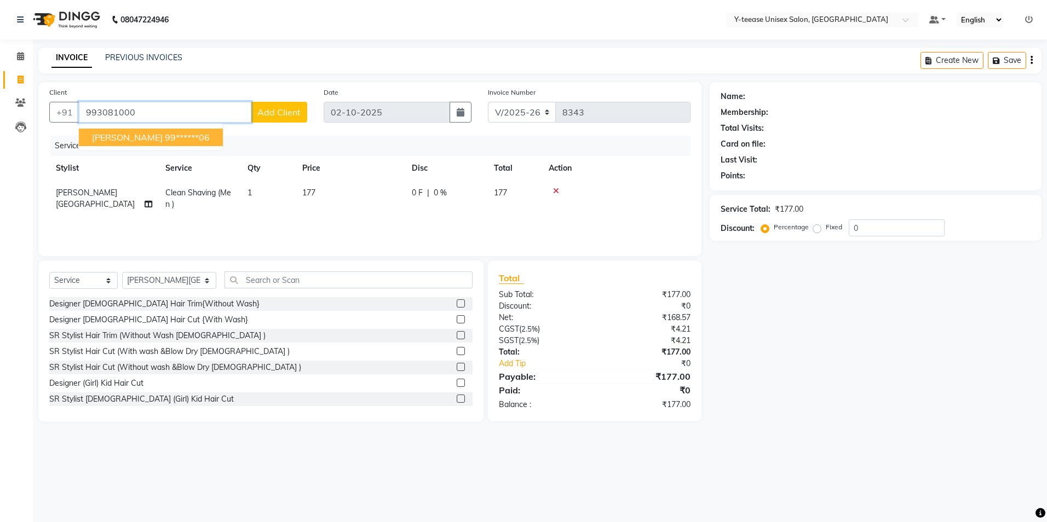
click at [168, 136] on ngb-highlight "99******06" at bounding box center [187, 137] width 45 height 11
type input "99******06"
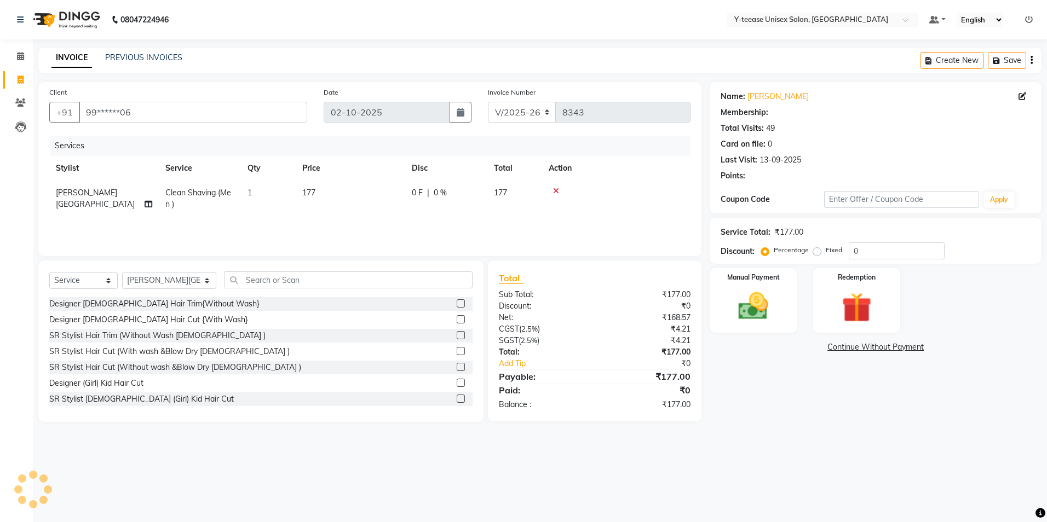
select select "1: Object"
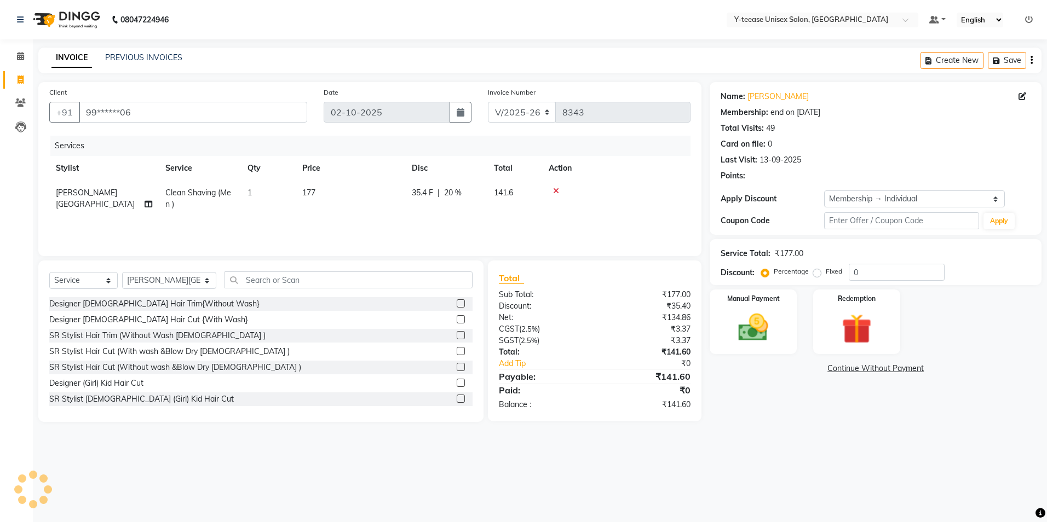
type input "20"
click at [769, 319] on img at bounding box center [753, 328] width 51 height 36
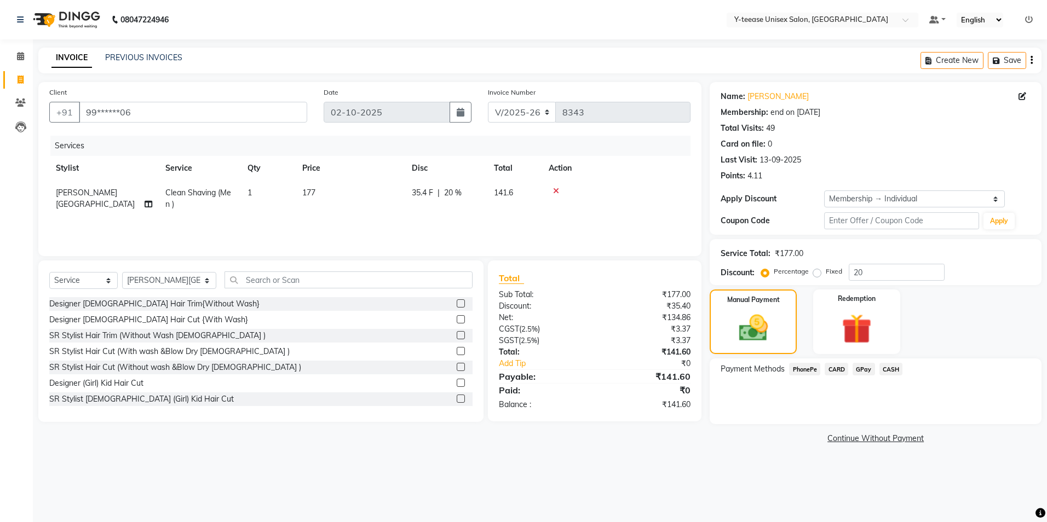
click at [862, 367] on span "GPay" at bounding box center [863, 369] width 22 height 13
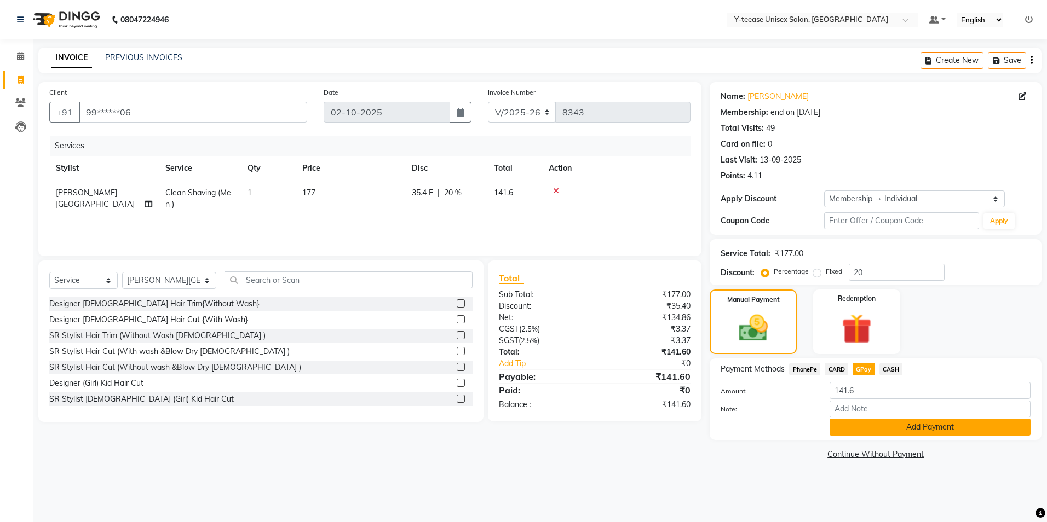
click at [879, 432] on button "Add Payment" at bounding box center [929, 427] width 201 height 17
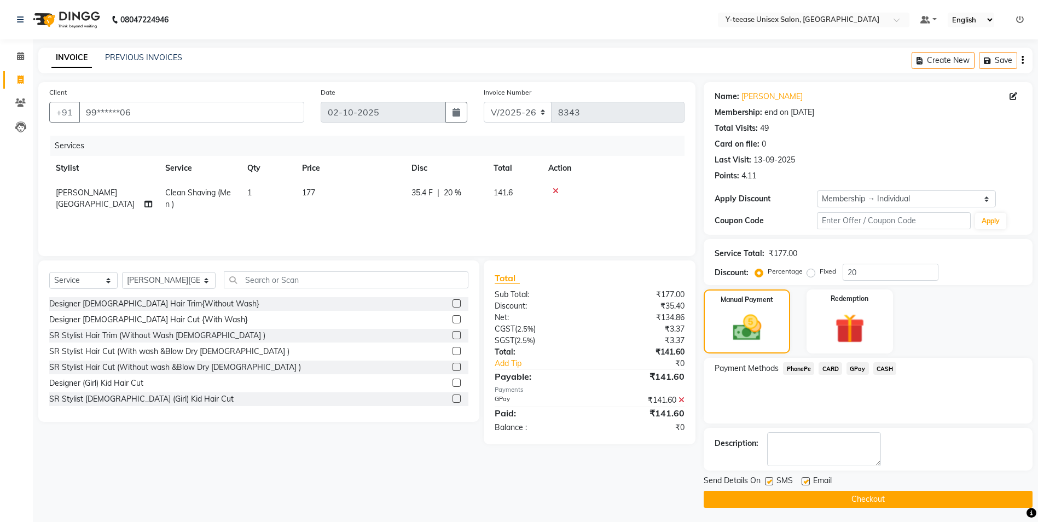
click at [852, 498] on button "Checkout" at bounding box center [868, 499] width 329 height 17
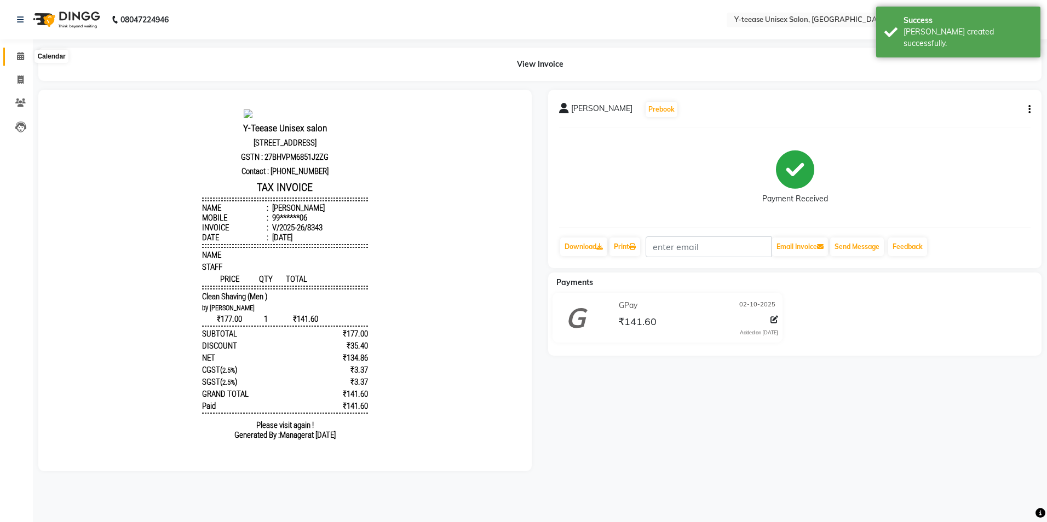
drag, startPoint x: 17, startPoint y: 55, endPoint x: 45, endPoint y: 61, distance: 29.2
click at [17, 55] on icon at bounding box center [20, 56] width 7 height 8
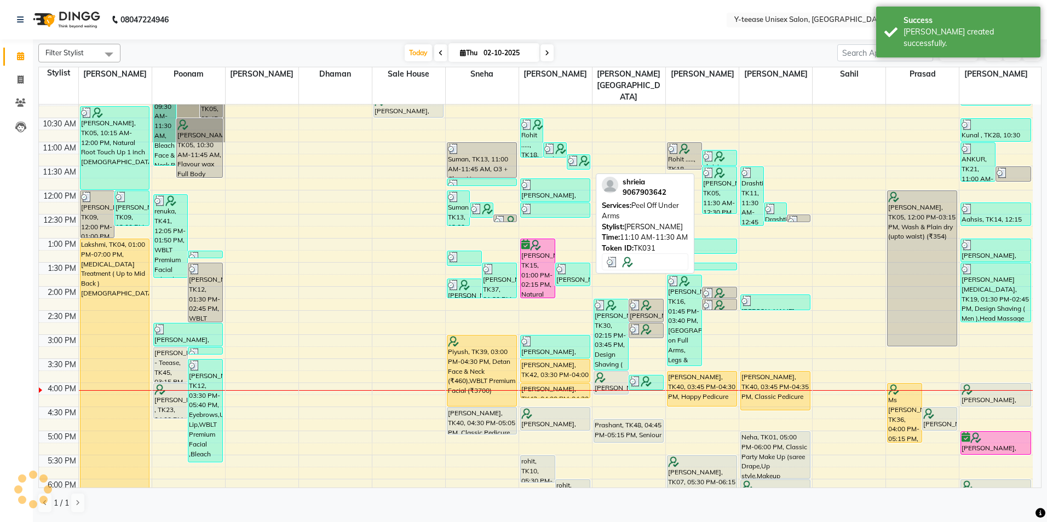
scroll to position [109, 0]
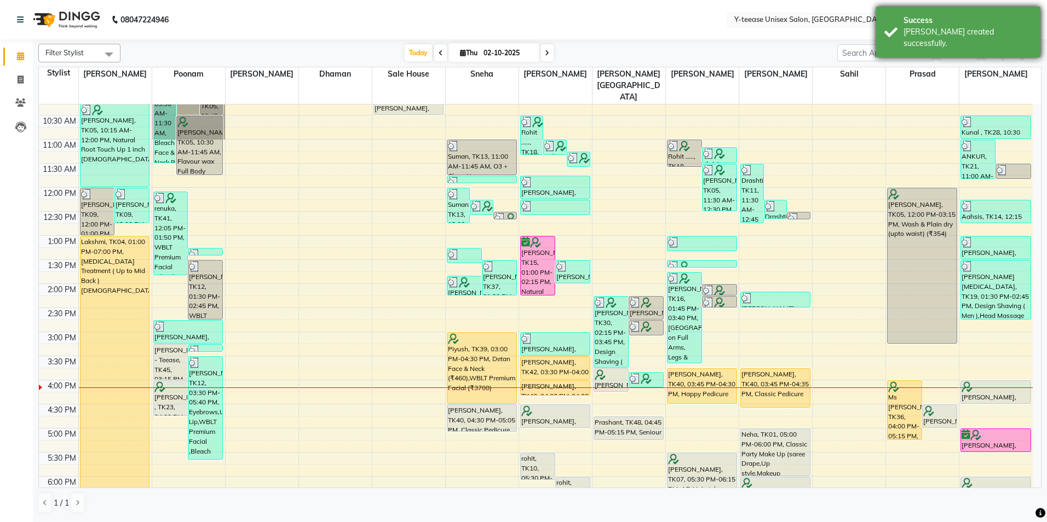
click at [933, 24] on div "Success" at bounding box center [967, 20] width 129 height 11
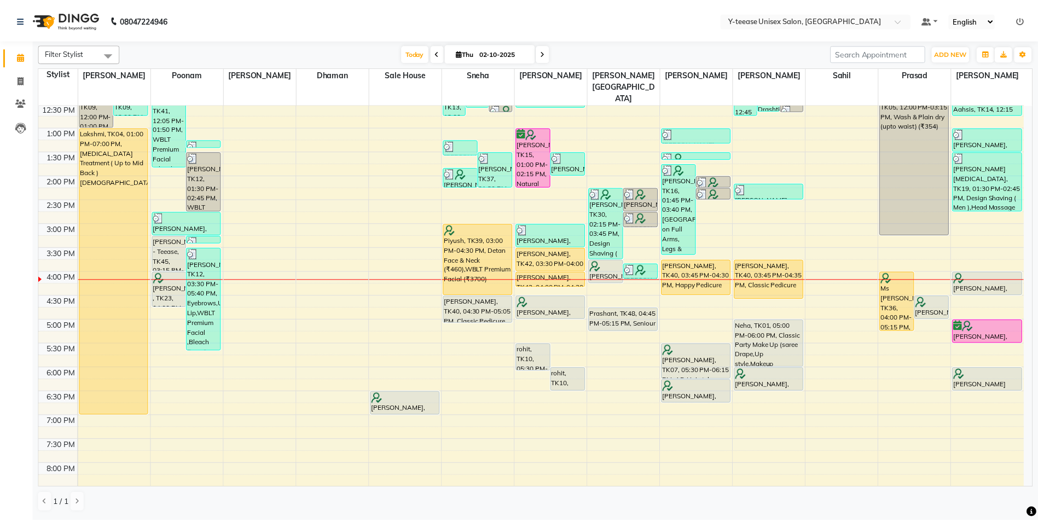
scroll to position [219, 0]
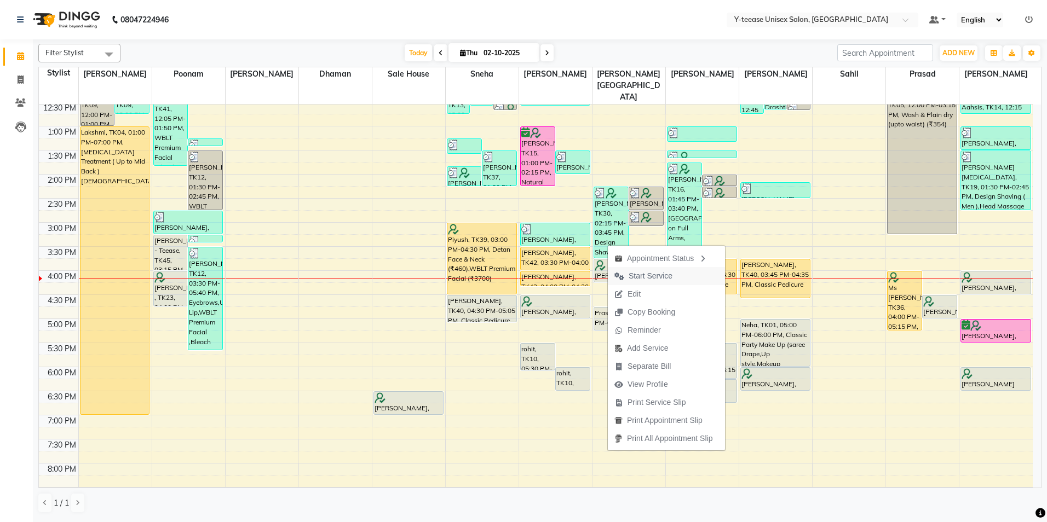
click at [632, 276] on span "Start Service" at bounding box center [650, 275] width 44 height 11
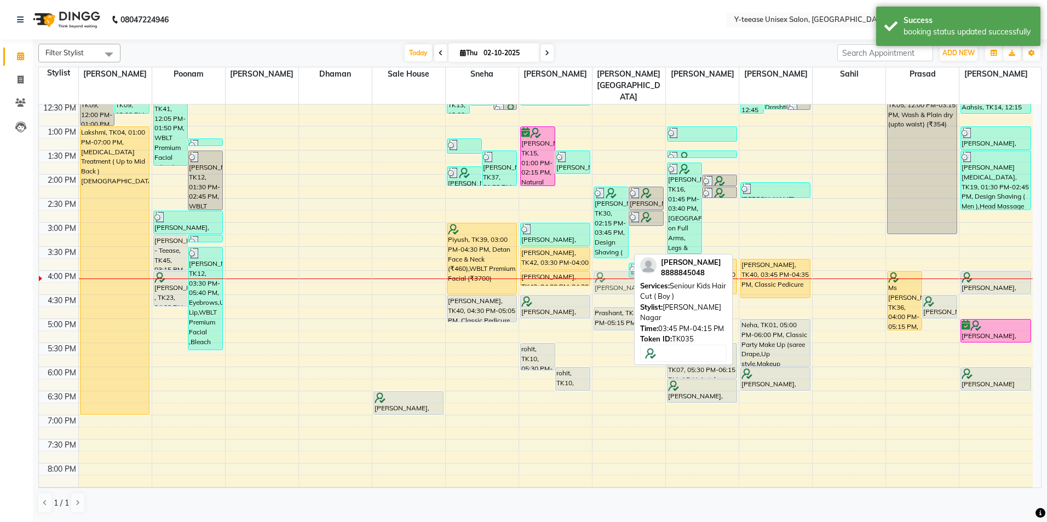
drag, startPoint x: 610, startPoint y: 248, endPoint x: 617, endPoint y: 261, distance: 15.2
click at [617, 261] on div "bhavesh, TK30, 02:15 PM-03:45 PM, Design Shaving ( Men ),Seniour Hair Cut with …" at bounding box center [628, 247] width 73 height 722
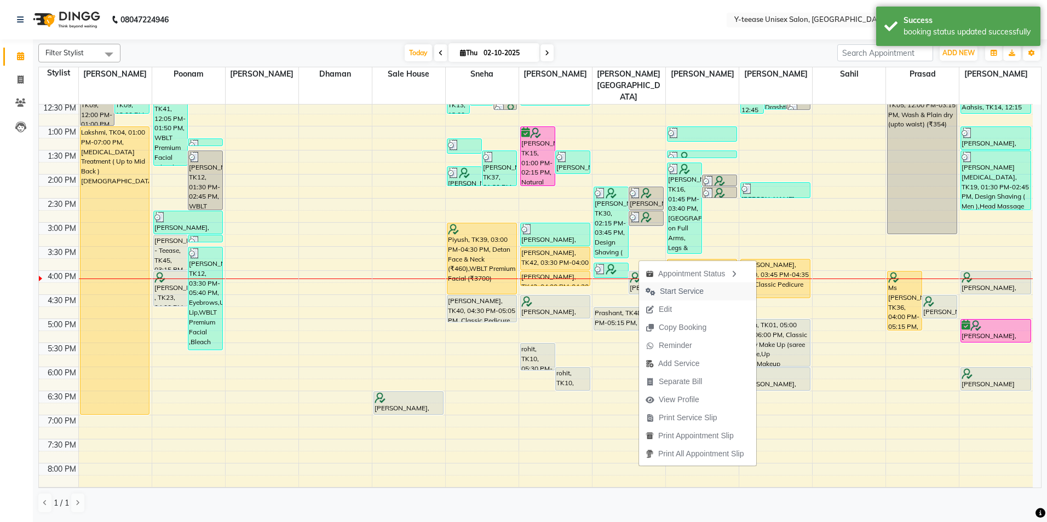
click at [669, 292] on span "Start Service" at bounding box center [682, 291] width 44 height 11
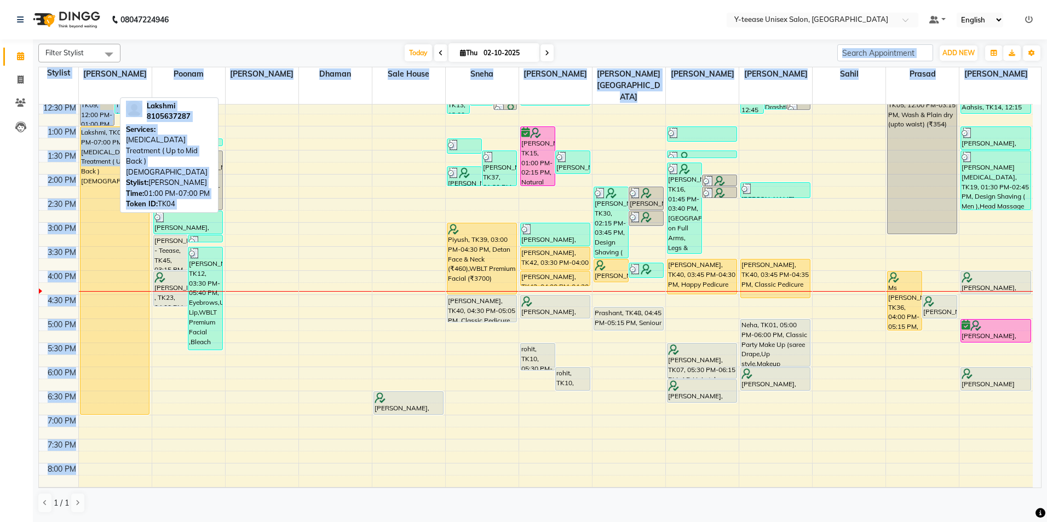
drag, startPoint x: -2, startPoint y: 158, endPoint x: 569, endPoint y: 175, distance: 571.8
click at [308, 209] on div "Filter Stylist Select All Annu Ali chaitrali Dhaman keshav nagar Neelam PAYAL P…" at bounding box center [539, 278] width 1003 height 478
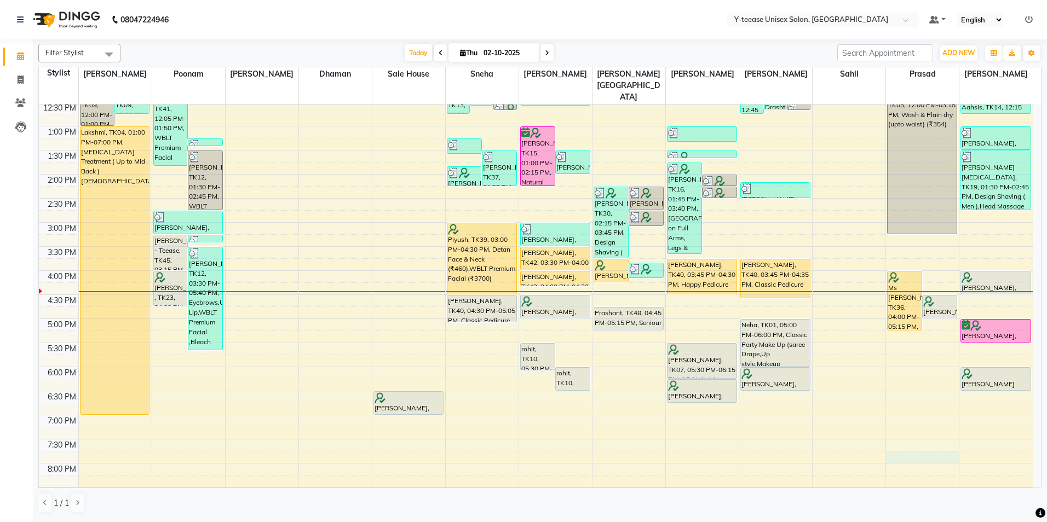
click at [954, 430] on div "8:00 AM 8:30 AM 9:00 AM 9:30 AM 10:00 AM 10:30 AM 11:00 AM 11:30 AM 12:00 PM 12…" at bounding box center [536, 247] width 994 height 722
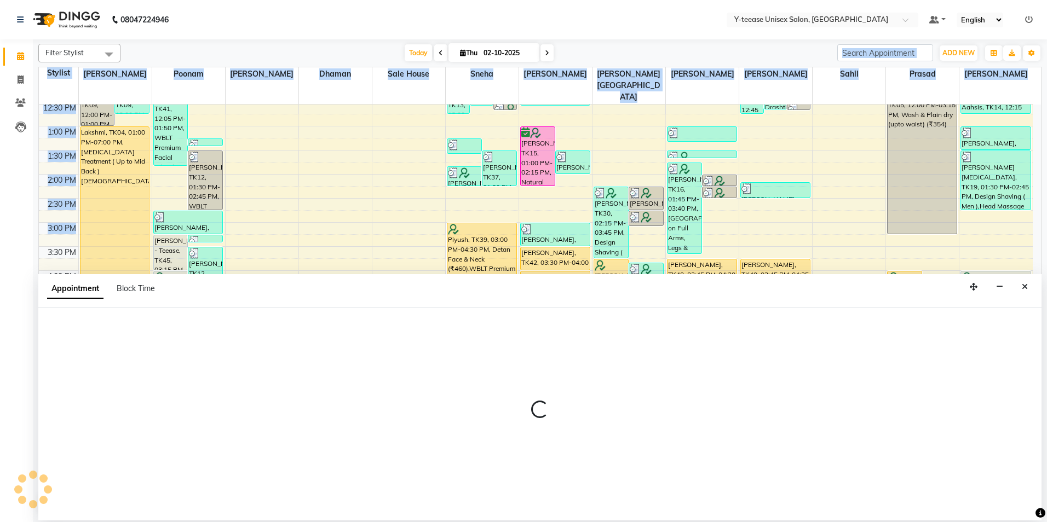
select select "88412"
select select "tentative"
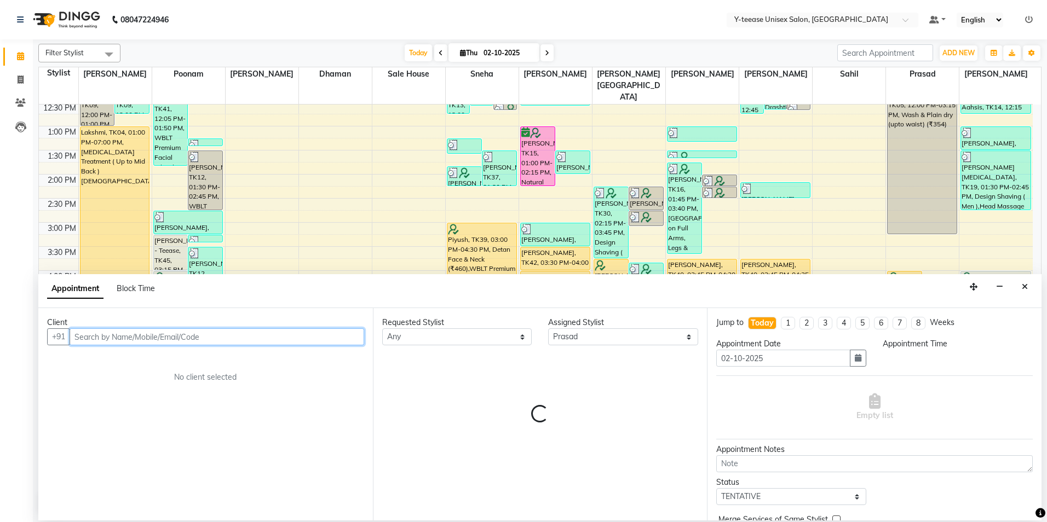
select select "1185"
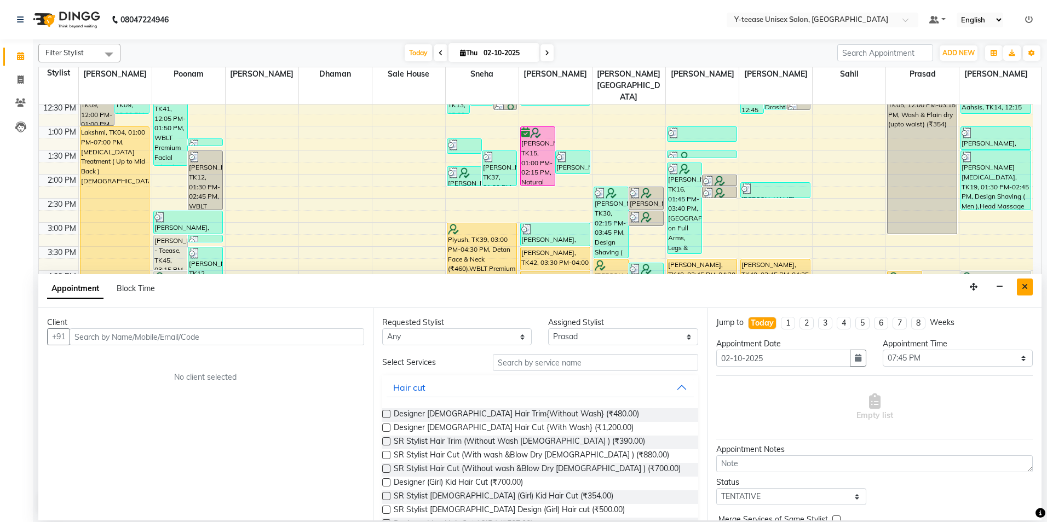
click at [1028, 285] on button "Close" at bounding box center [1025, 287] width 16 height 17
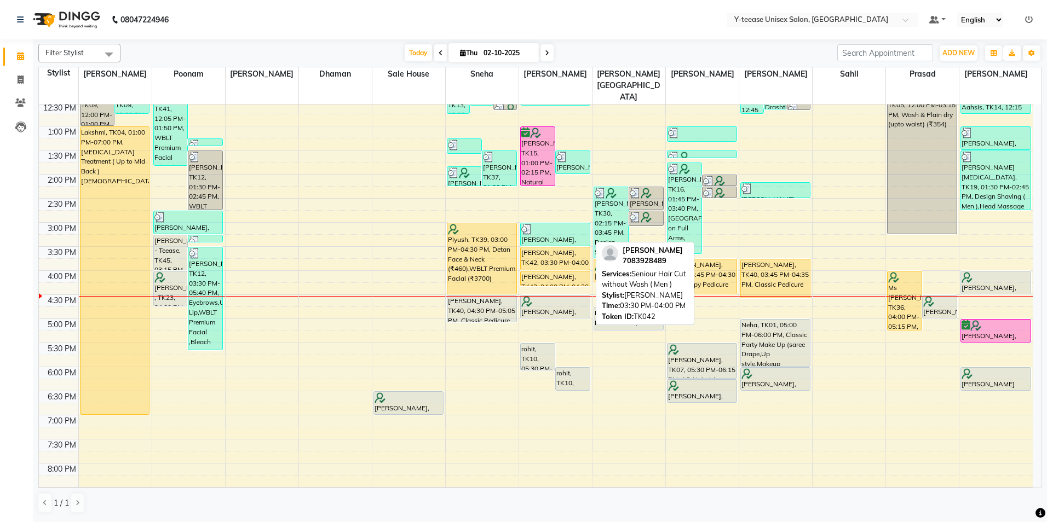
click at [572, 247] on div "[PERSON_NAME], TK42, 03:30 PM-04:00 PM, Seniour Hair Cut without Wash ( Men )" at bounding box center [555, 258] width 69 height 22
select select "1"
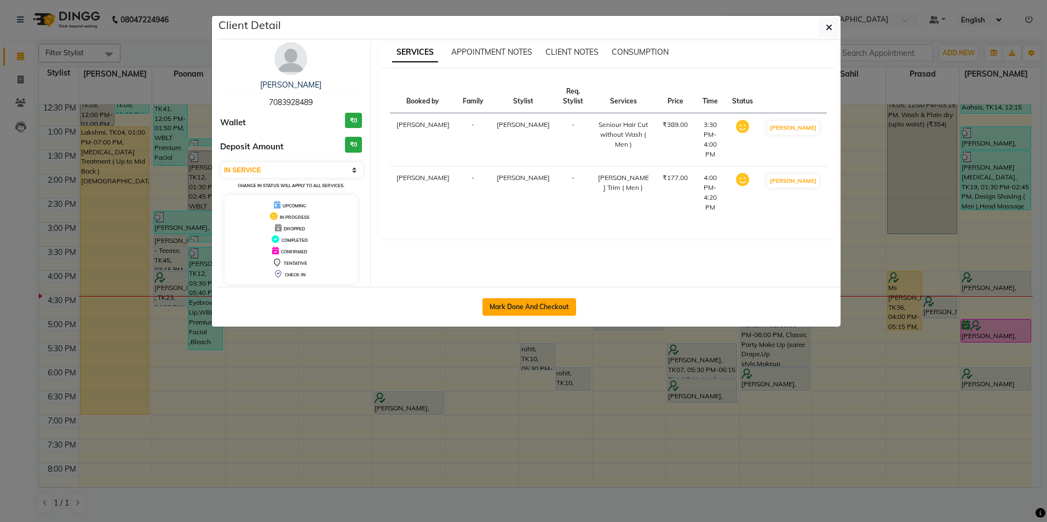
click at [518, 308] on button "Mark Done And Checkout" at bounding box center [529, 307] width 94 height 18
select select "service"
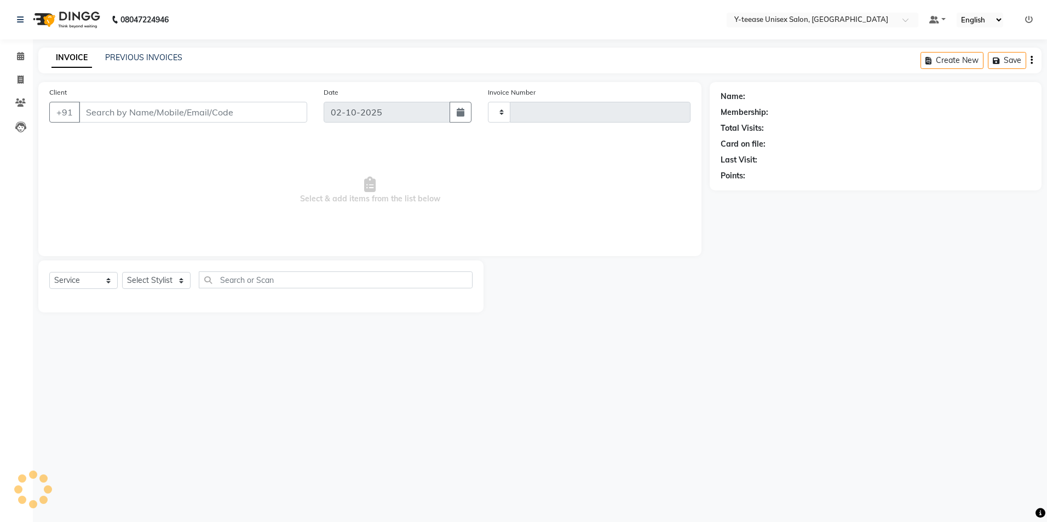
type input "8344"
select select "4"
type input "70******89"
select select "67330"
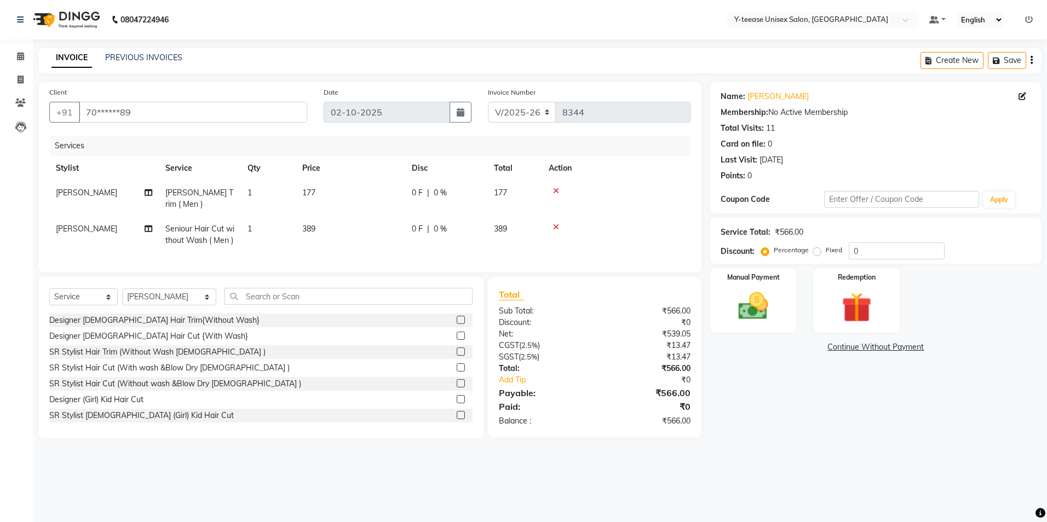
click at [204, 194] on span "[PERSON_NAME] Trim ( Men )" at bounding box center [199, 198] width 68 height 21
select select "67330"
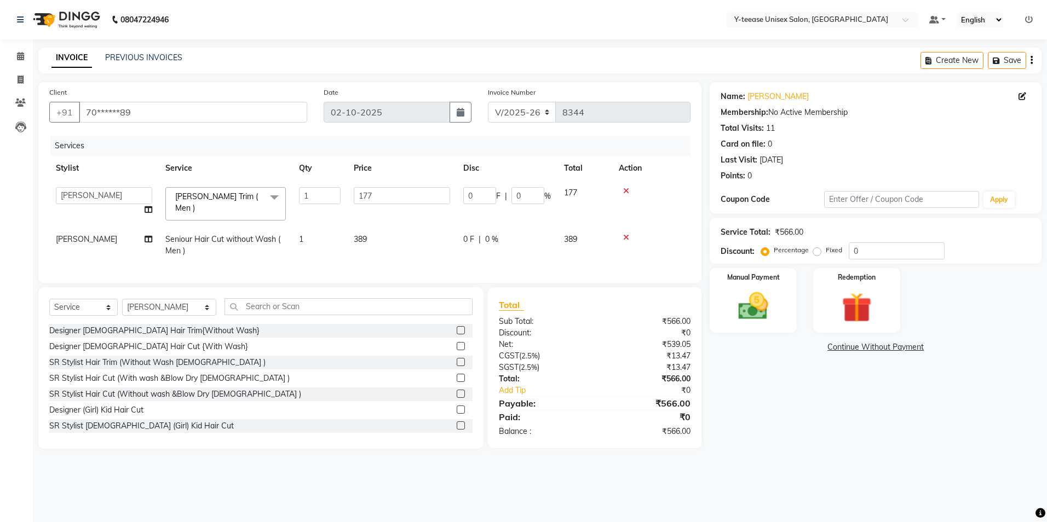
click at [222, 198] on span "[PERSON_NAME] Trim ( Men )" at bounding box center [216, 202] width 83 height 21
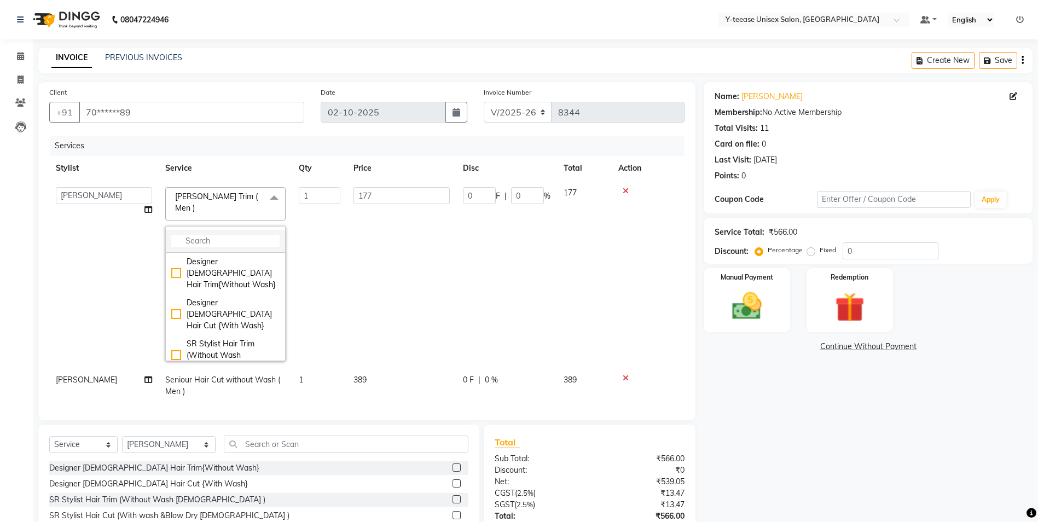
click at [226, 235] on input "multiselect-search" at bounding box center [225, 240] width 108 height 11
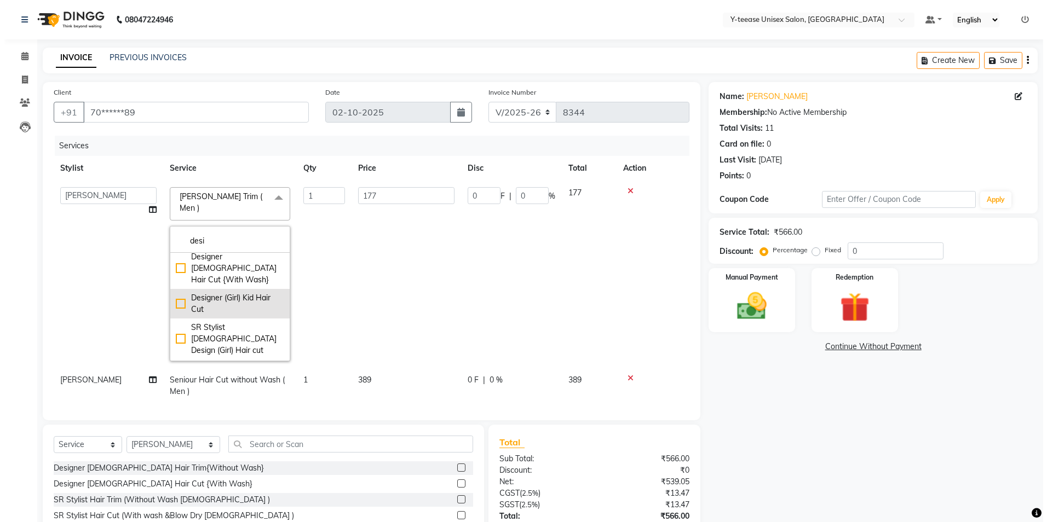
scroll to position [106, 0]
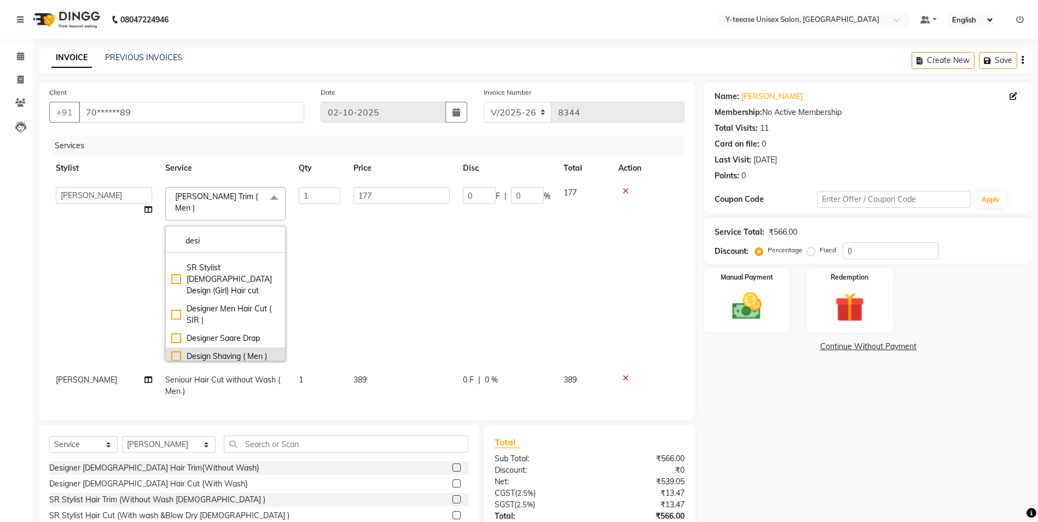
type input "desi"
click at [235, 351] on div "Design Shaving ( Men )" at bounding box center [225, 356] width 108 height 11
checkbox input "true"
type input "236"
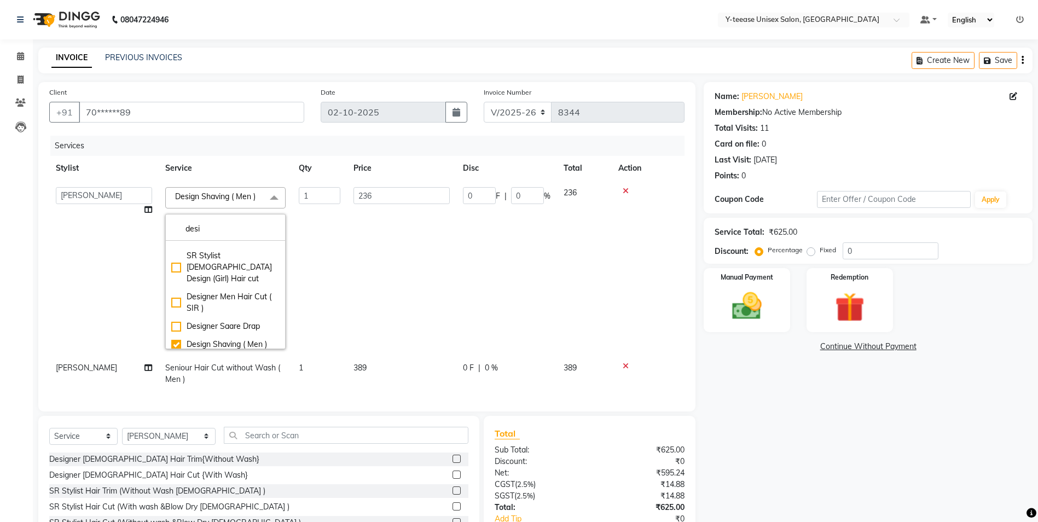
click at [373, 309] on td "236" at bounding box center [401, 268] width 109 height 175
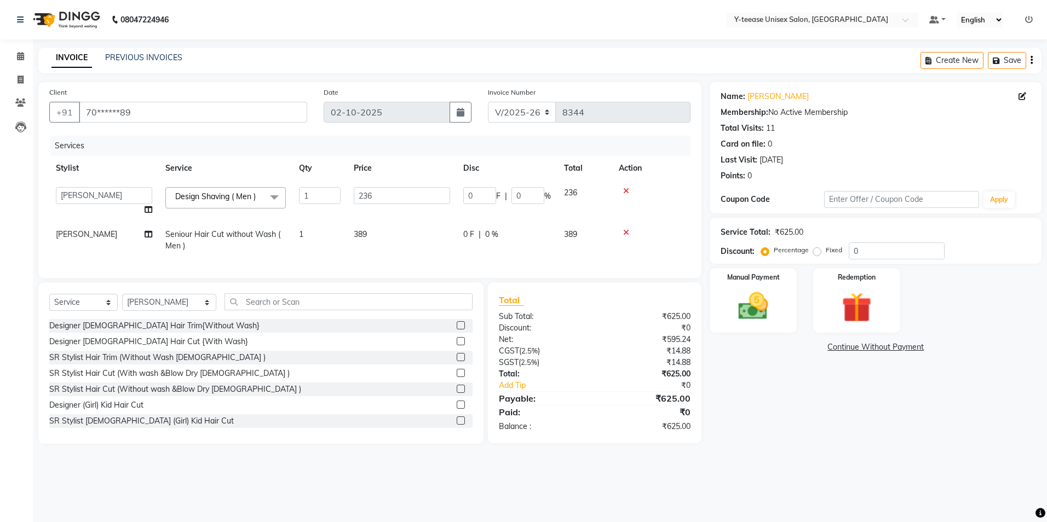
click at [267, 238] on span "Seniour Hair Cut without Wash ( Men )" at bounding box center [222, 239] width 115 height 21
select select "67330"
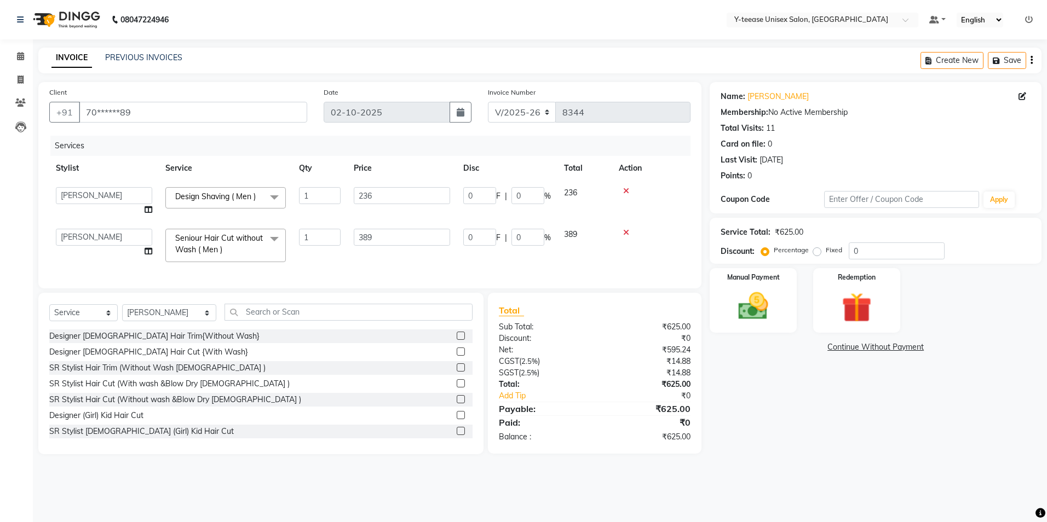
click at [272, 233] on span at bounding box center [274, 239] width 22 height 21
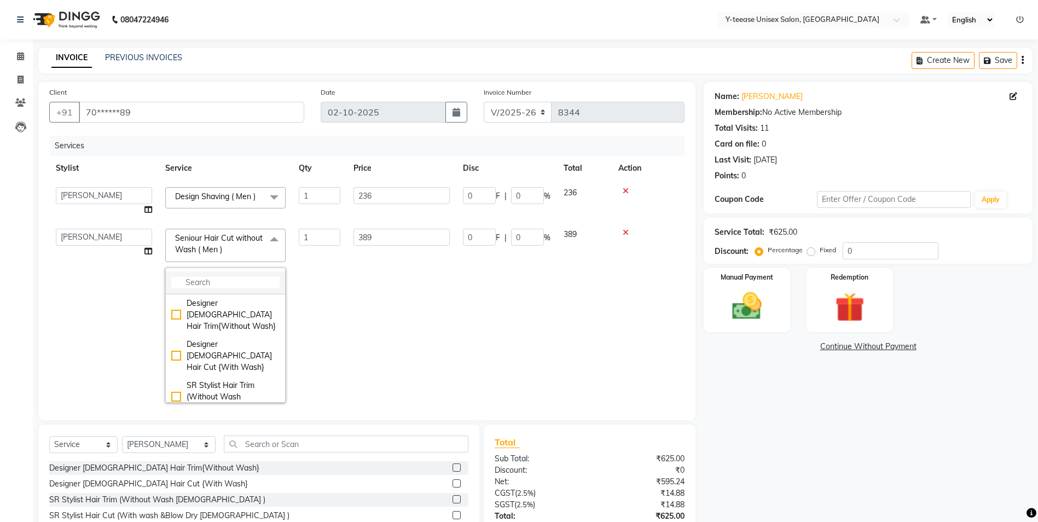
click at [235, 282] on input "multiselect-search" at bounding box center [225, 282] width 108 height 11
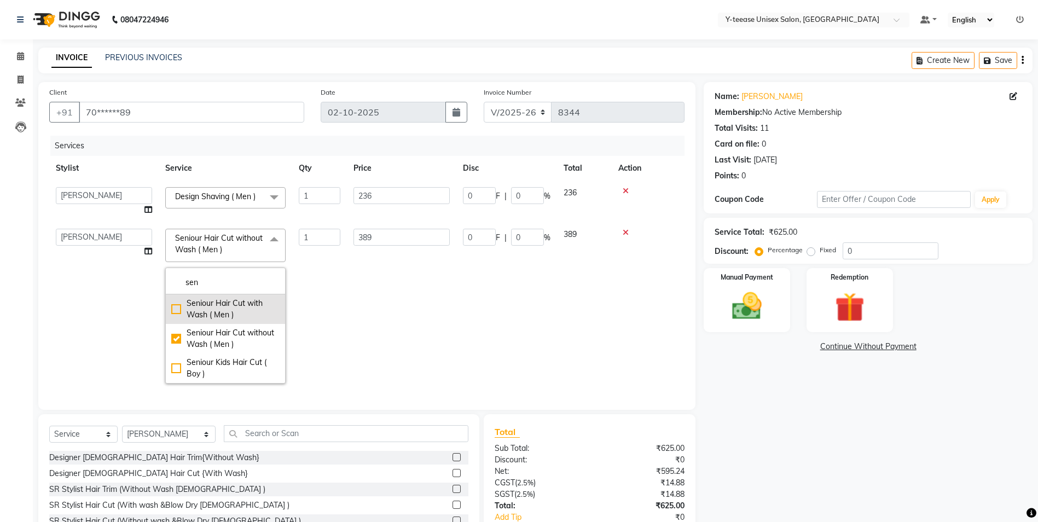
type input "sen"
click at [234, 300] on div "Seniour Hair Cut with Wash ( Men )" at bounding box center [225, 309] width 108 height 23
checkbox input "true"
checkbox input "false"
type input "424"
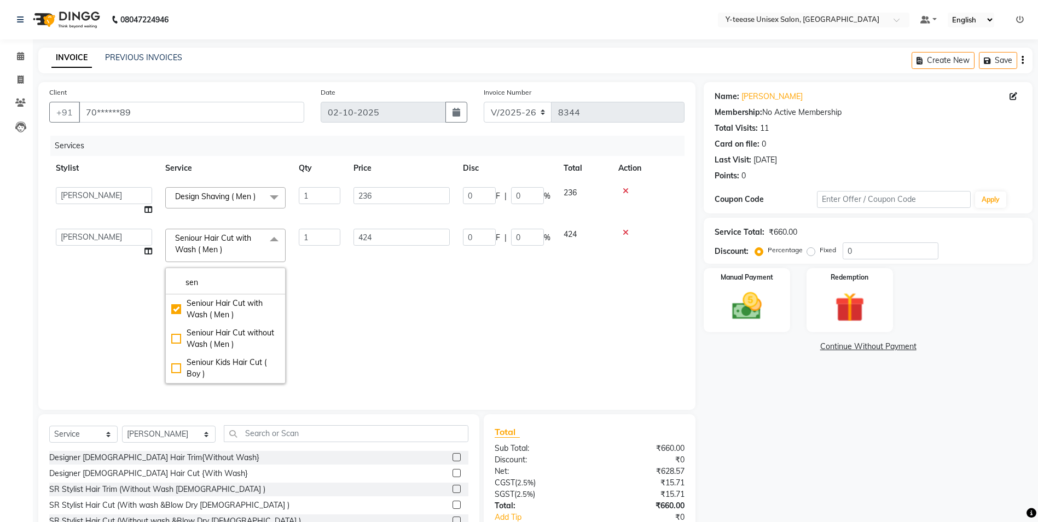
click at [374, 313] on td "424" at bounding box center [401, 306] width 109 height 168
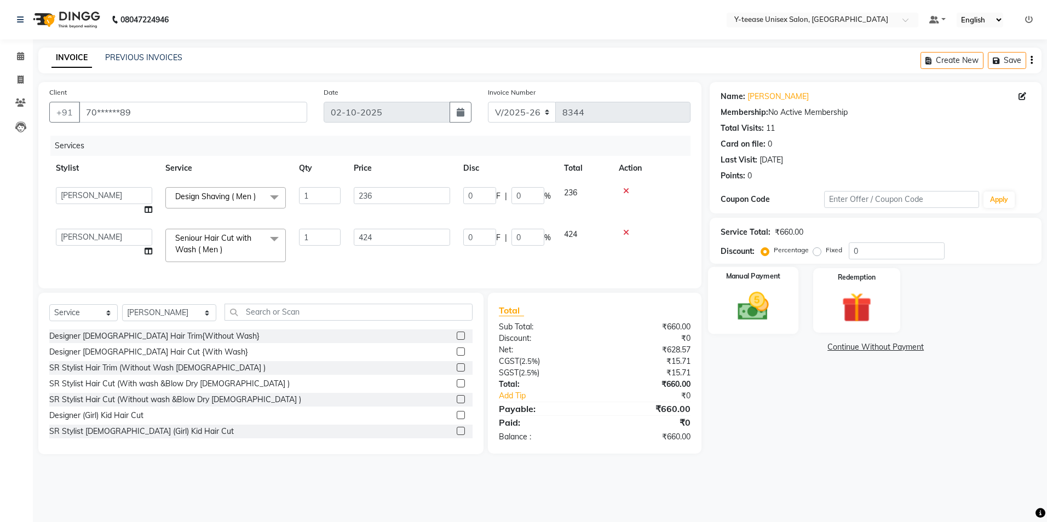
click at [775, 320] on img at bounding box center [753, 306] width 51 height 36
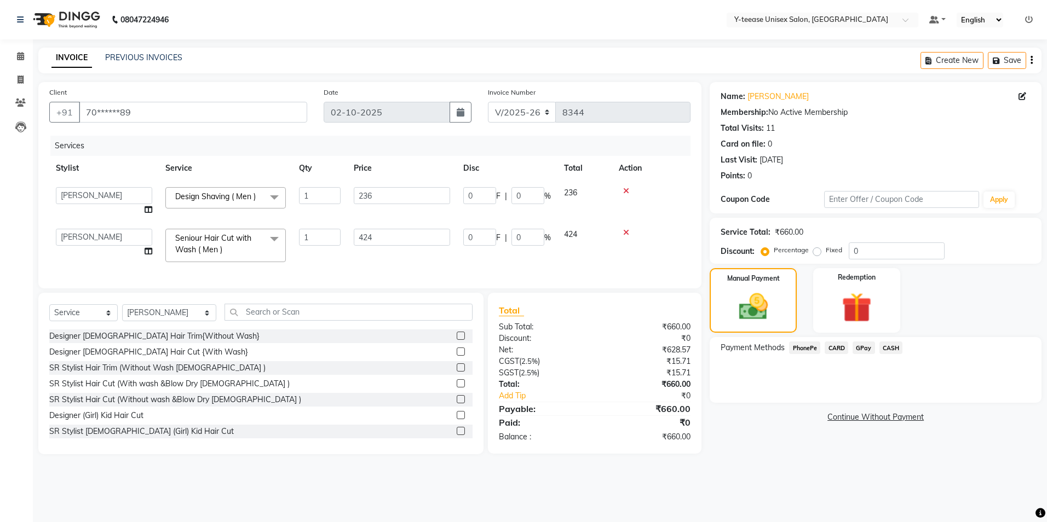
click at [868, 345] on span "GPay" at bounding box center [863, 348] width 22 height 13
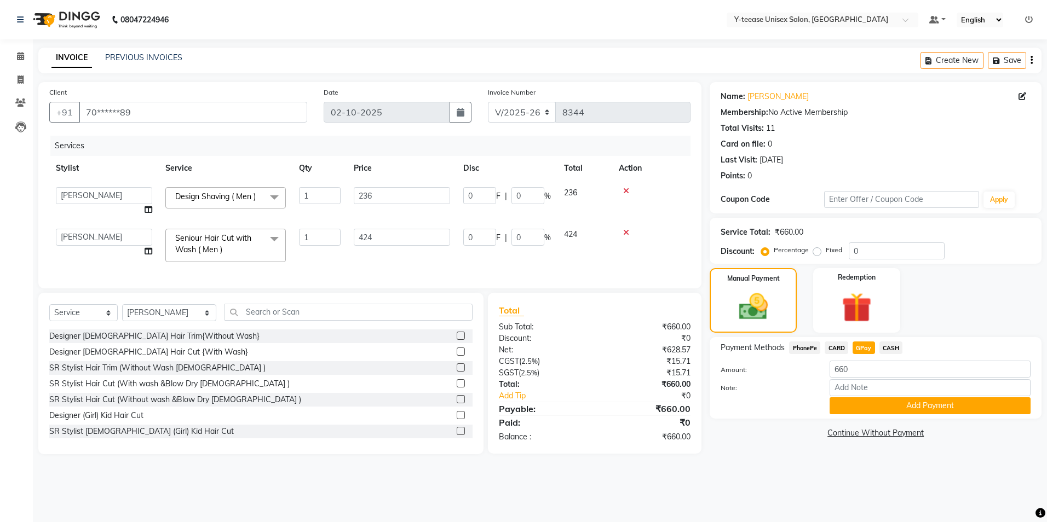
click at [862, 402] on button "Add Payment" at bounding box center [929, 405] width 201 height 17
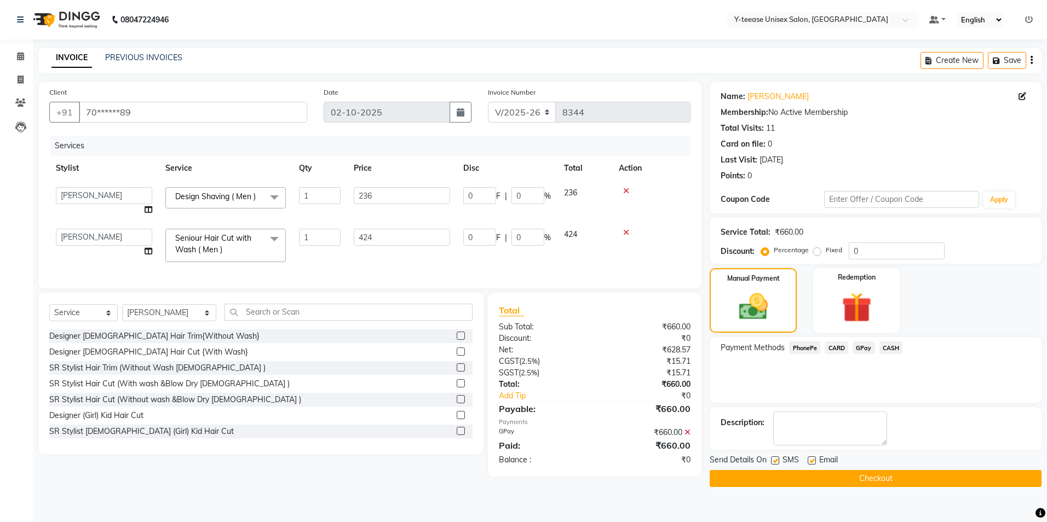
click at [758, 468] on span "Send Details On" at bounding box center [737, 461] width 57 height 14
click at [758, 474] on button "Checkout" at bounding box center [875, 478] width 332 height 17
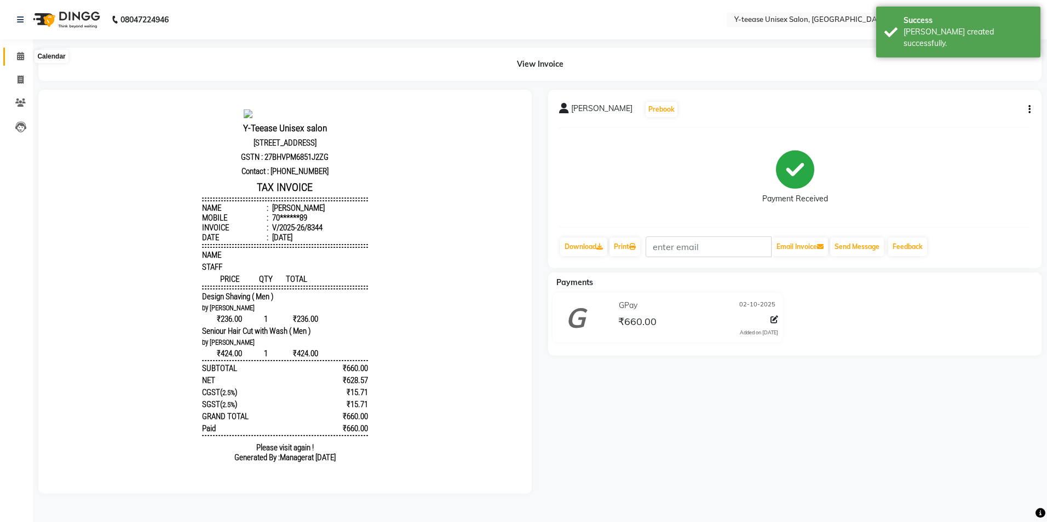
click at [29, 56] on span at bounding box center [20, 56] width 19 height 13
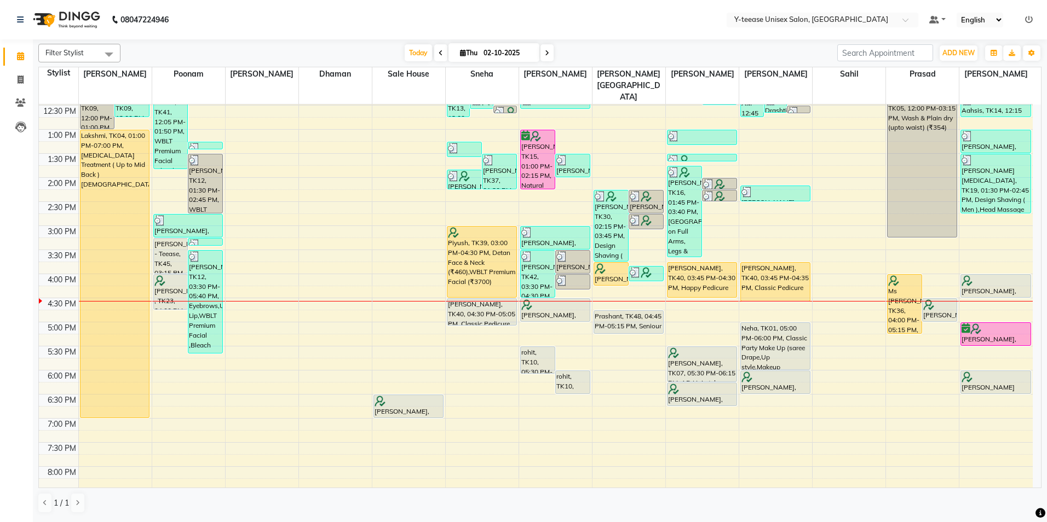
scroll to position [219, 0]
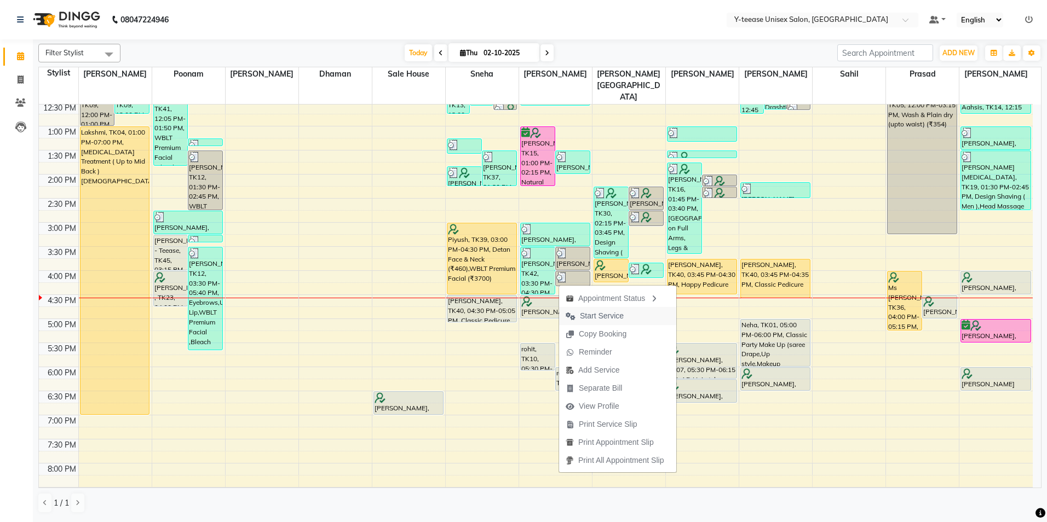
click at [619, 314] on span "Start Service" at bounding box center [602, 315] width 44 height 11
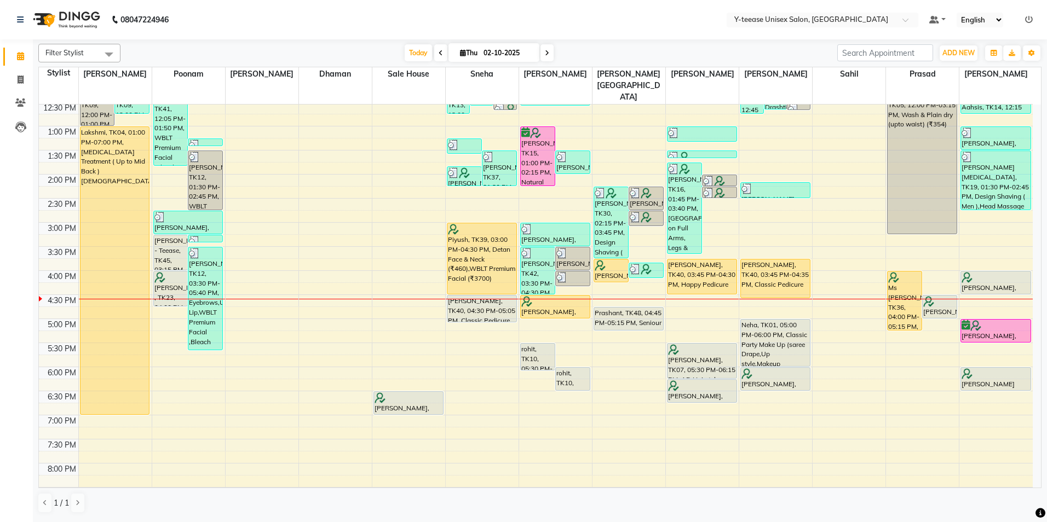
click at [543, 56] on span at bounding box center [546, 52] width 13 height 17
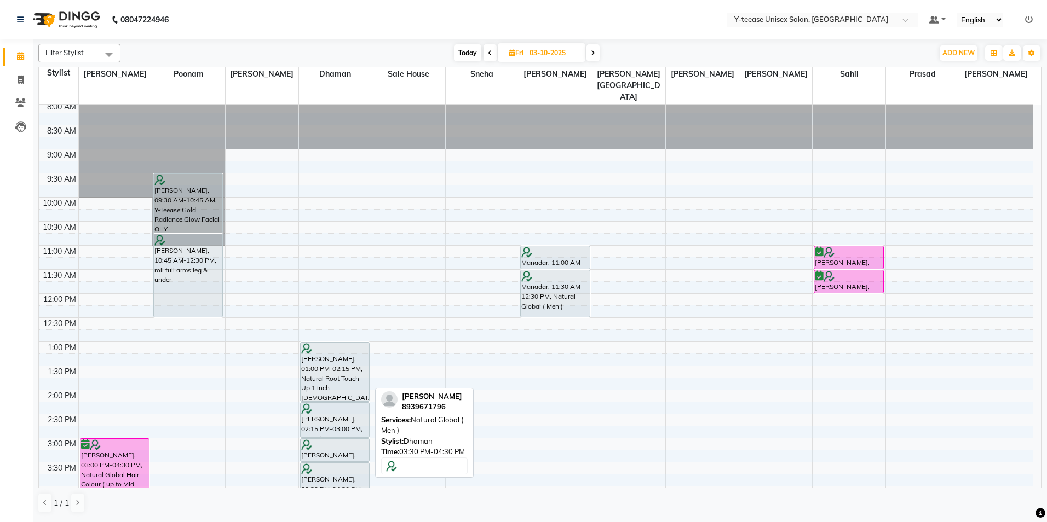
scroll to position [0, 0]
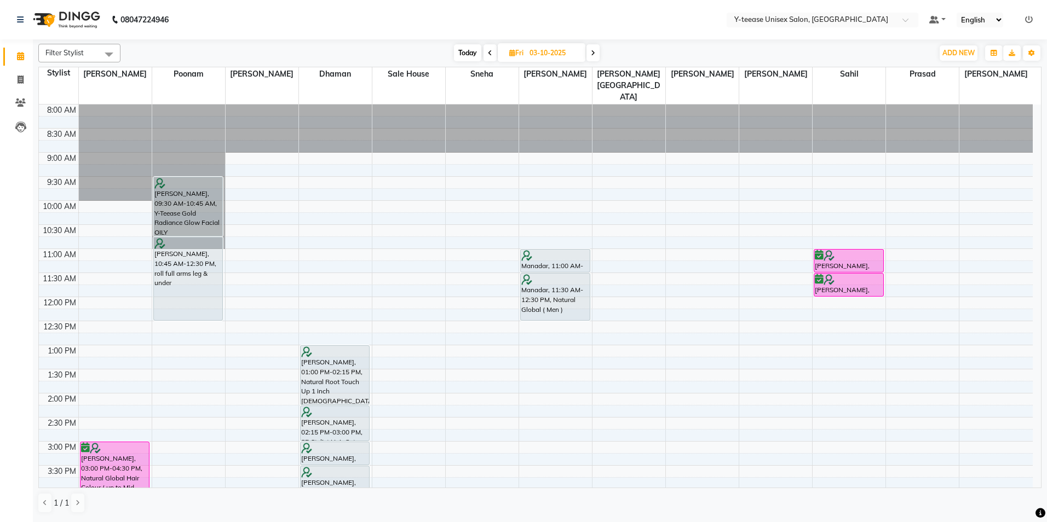
drag, startPoint x: 593, startPoint y: 53, endPoint x: 570, endPoint y: 66, distance: 26.7
click at [587, 56] on span at bounding box center [592, 52] width 13 height 17
type input "04-10-2025"
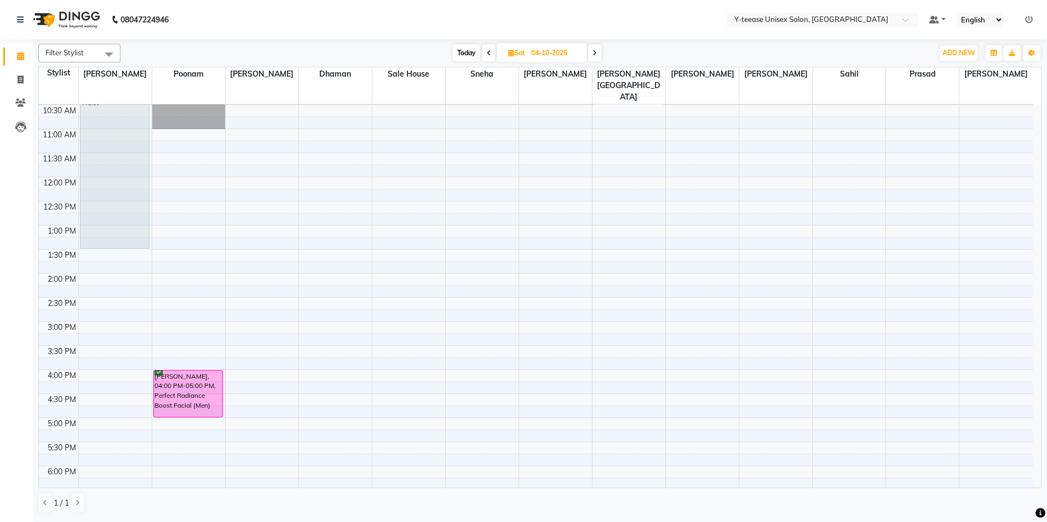
scroll to position [97, 0]
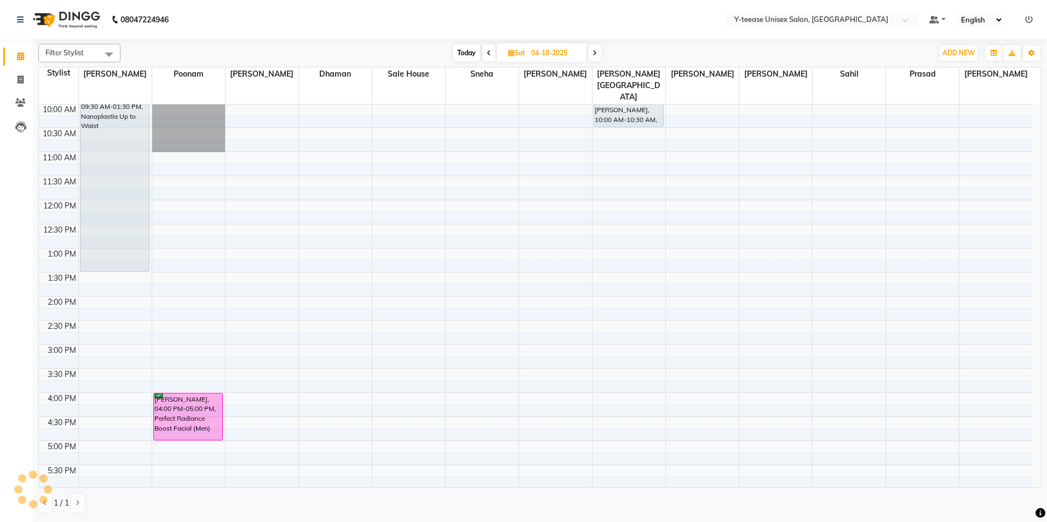
click at [549, 55] on input "04-10-2025" at bounding box center [555, 53] width 55 height 16
select select "10"
select select "2025"
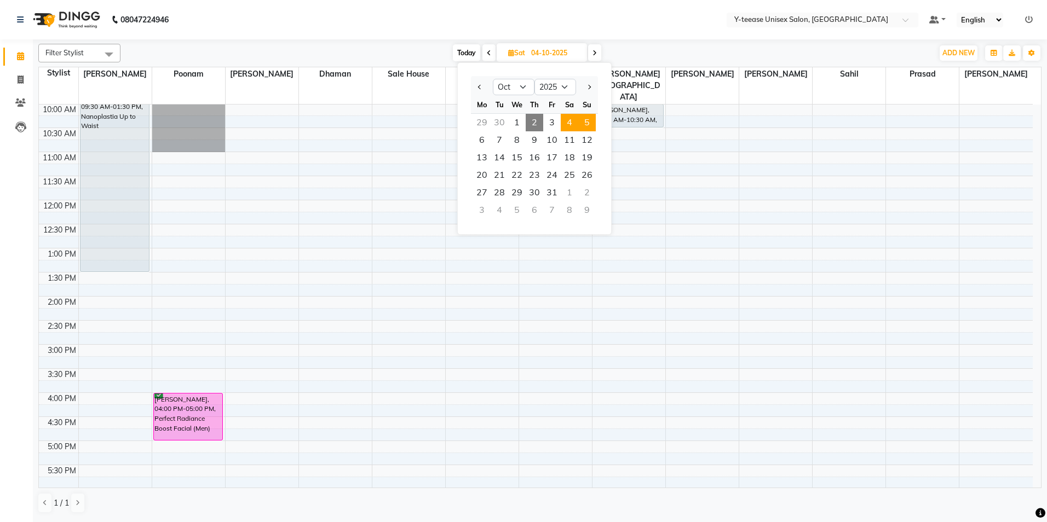
click at [583, 125] on span "5" at bounding box center [587, 123] width 18 height 18
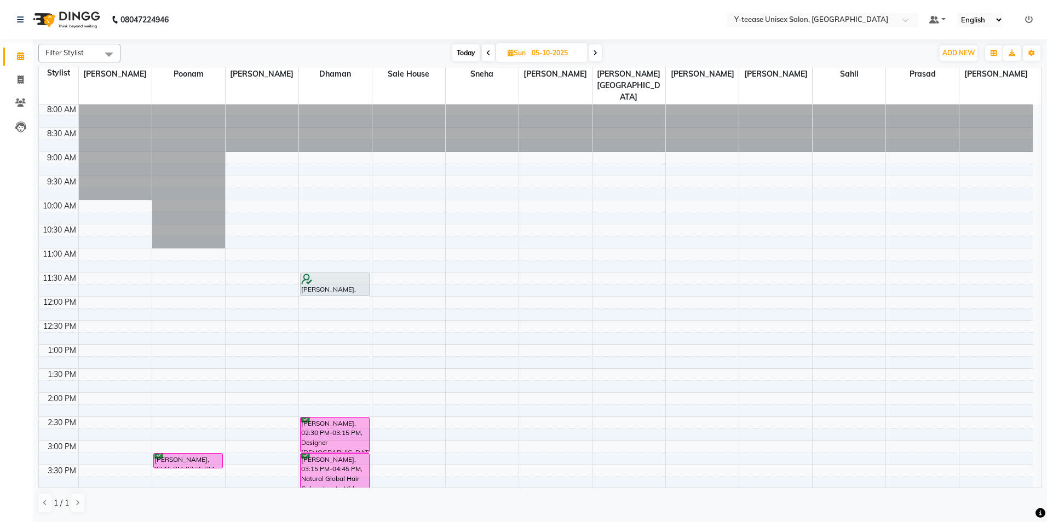
scroll to position [0, 0]
click at [461, 51] on span "Today" at bounding box center [465, 52] width 27 height 17
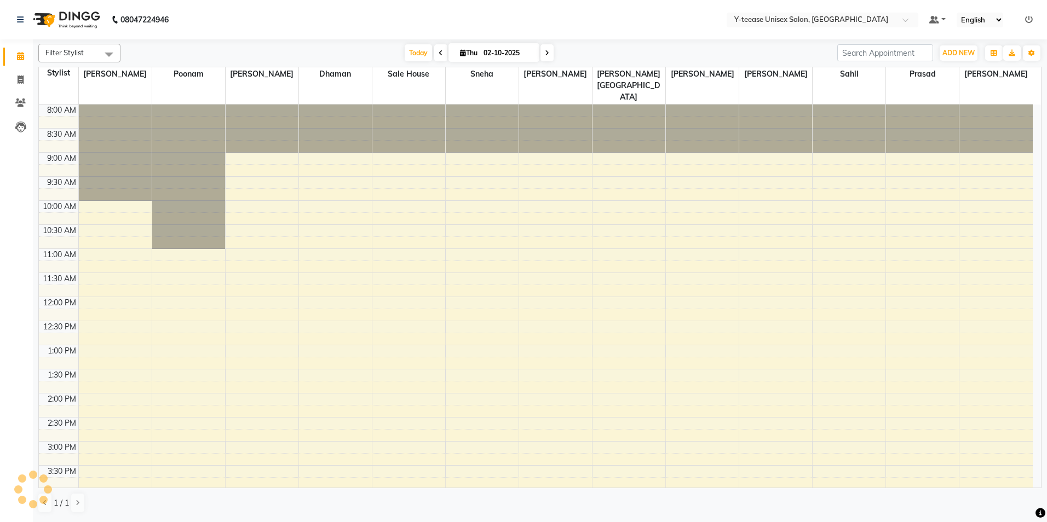
scroll to position [316, 0]
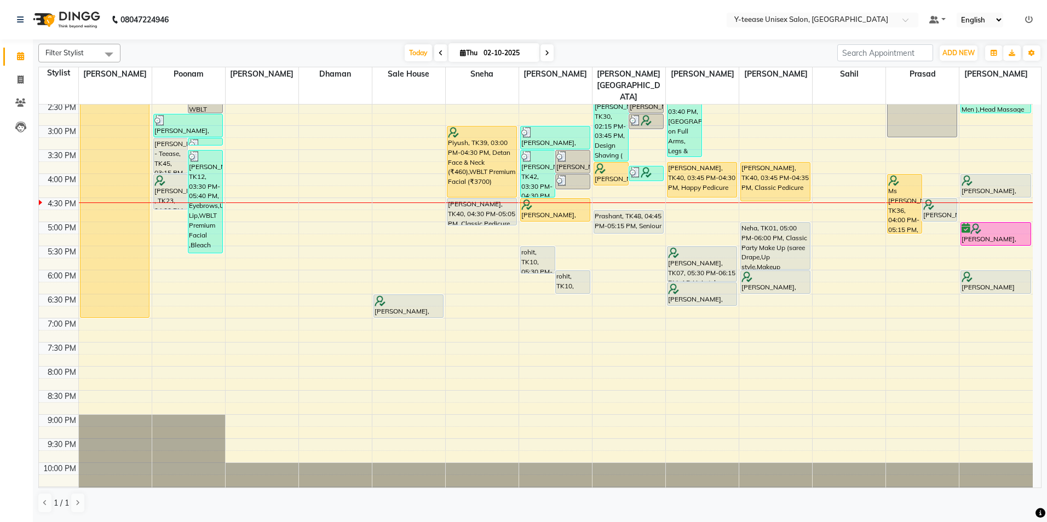
click at [545, 50] on icon at bounding box center [547, 53] width 4 height 7
type input "03-10-2025"
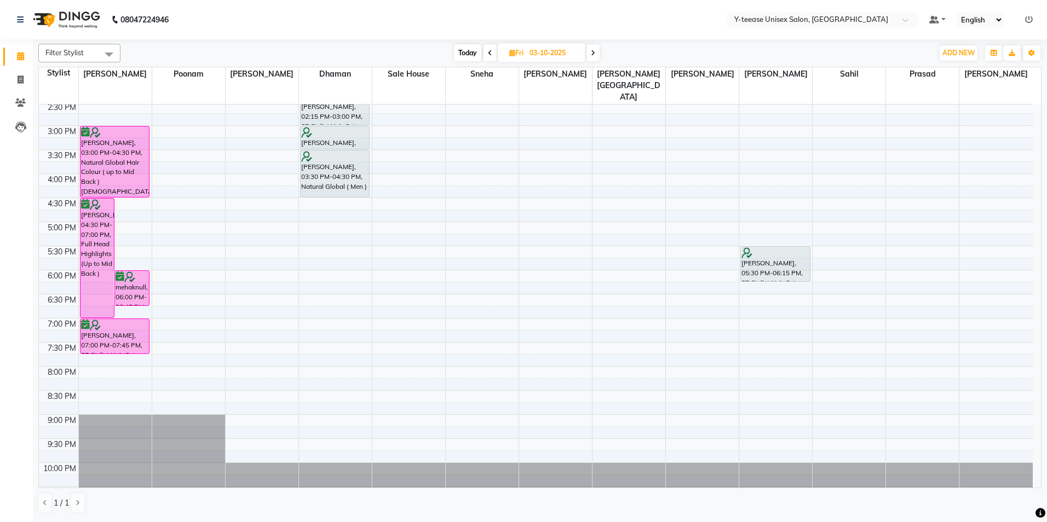
click at [343, 204] on div "8:00 AM 8:30 AM 9:00 AM 9:30 AM 10:00 AM 10:30 AM 11:00 AM 11:30 AM 12:00 PM 12…" at bounding box center [536, 150] width 994 height 722
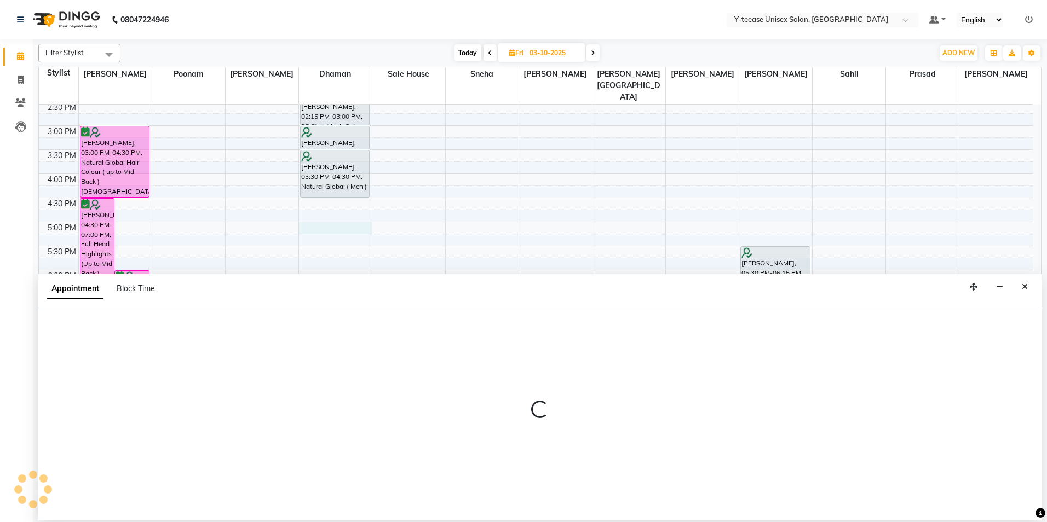
select select "656"
select select "1020"
select select "tentative"
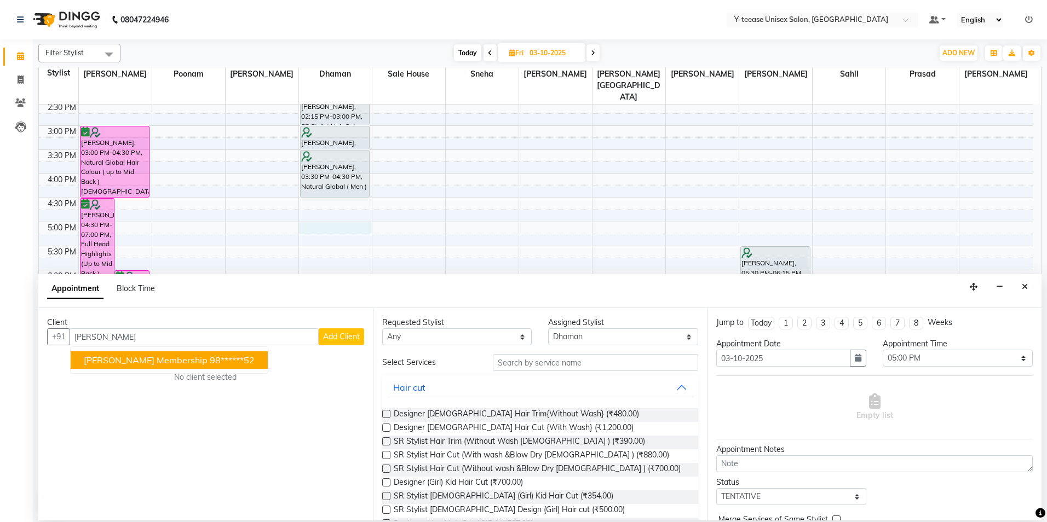
type input "shauna"
click at [470, 52] on span "Today" at bounding box center [467, 52] width 27 height 17
type input "02-10-2025"
select select "1020"
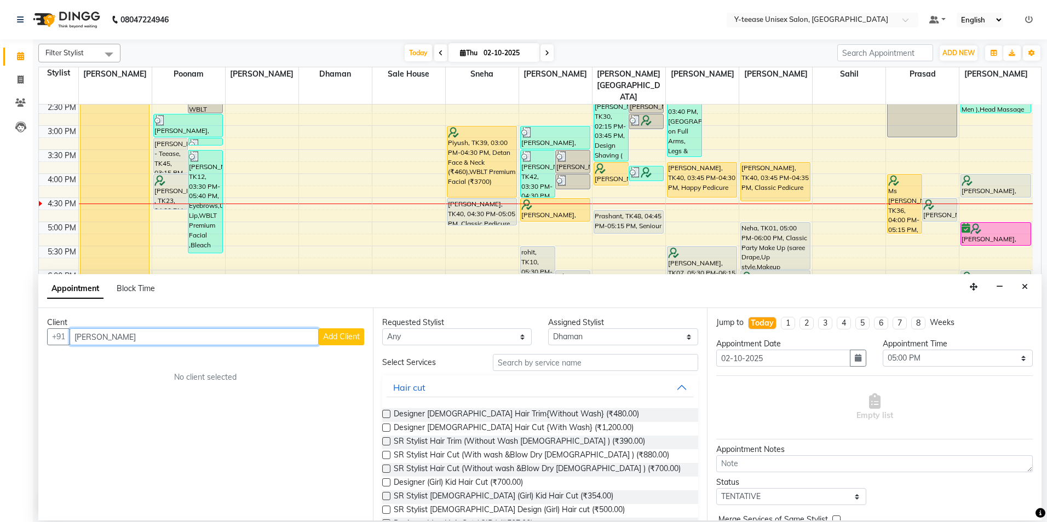
click at [256, 343] on input "shauna" at bounding box center [194, 336] width 249 height 17
click at [157, 359] on ngb-highlight "88******48" at bounding box center [179, 360] width 45 height 11
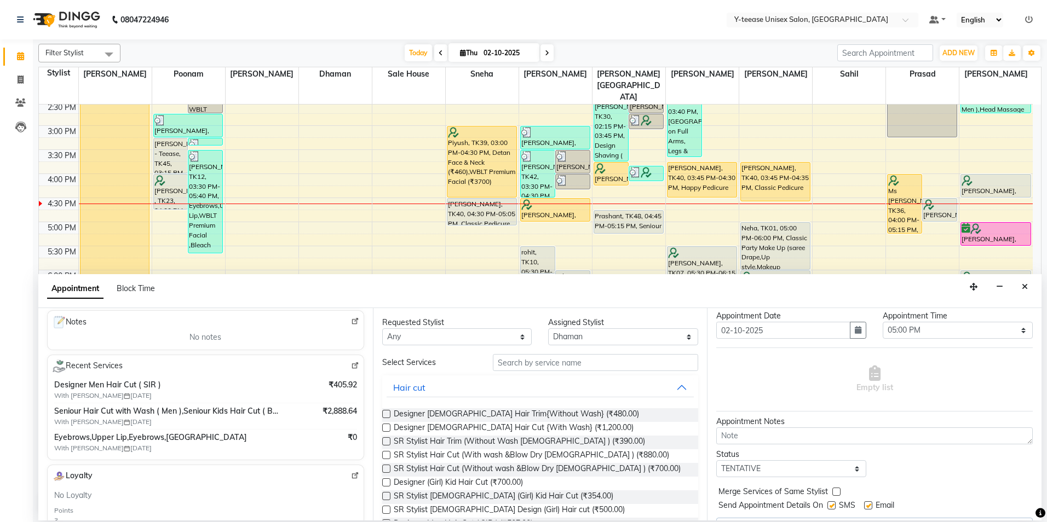
scroll to position [55, 0]
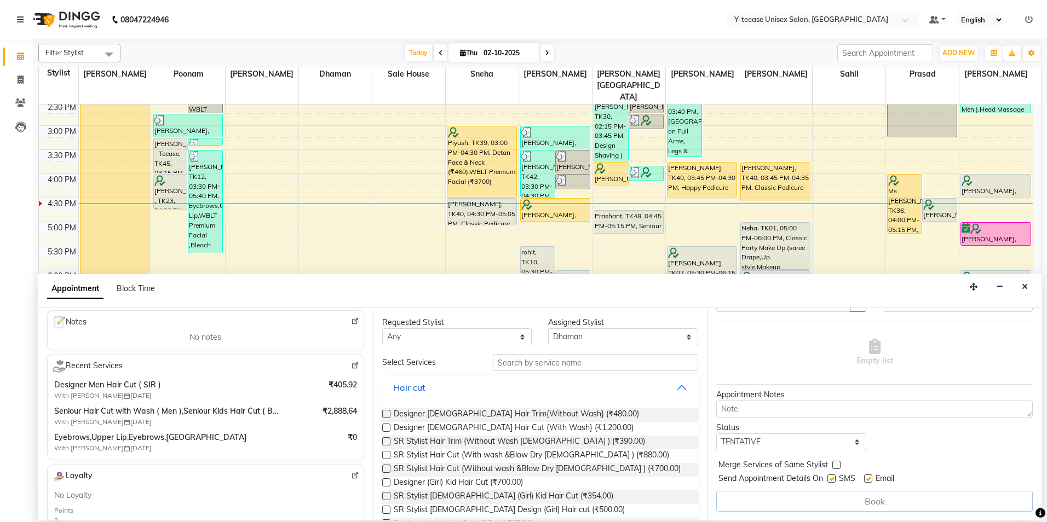
type input "88******48"
click at [564, 362] on input "text" at bounding box center [595, 362] width 205 height 17
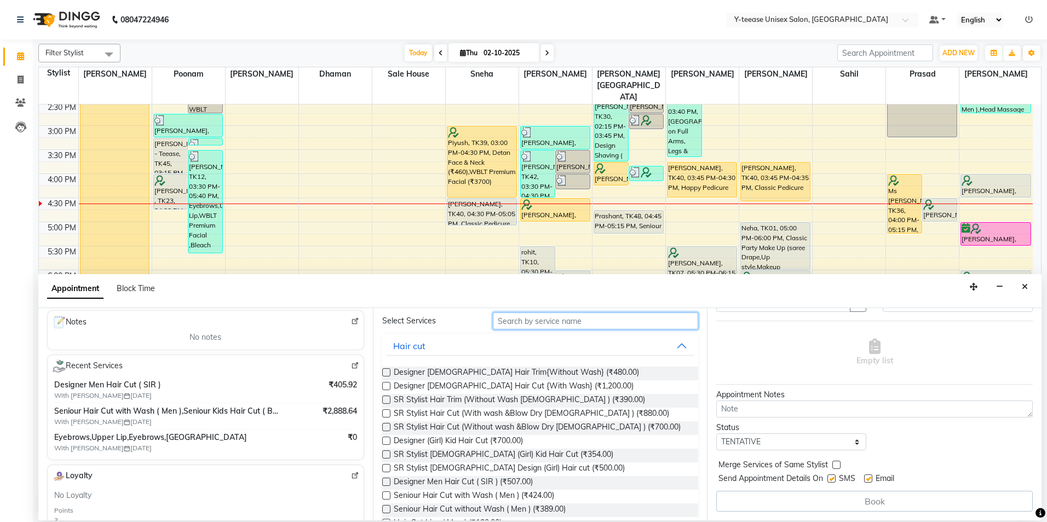
scroll to position [0, 0]
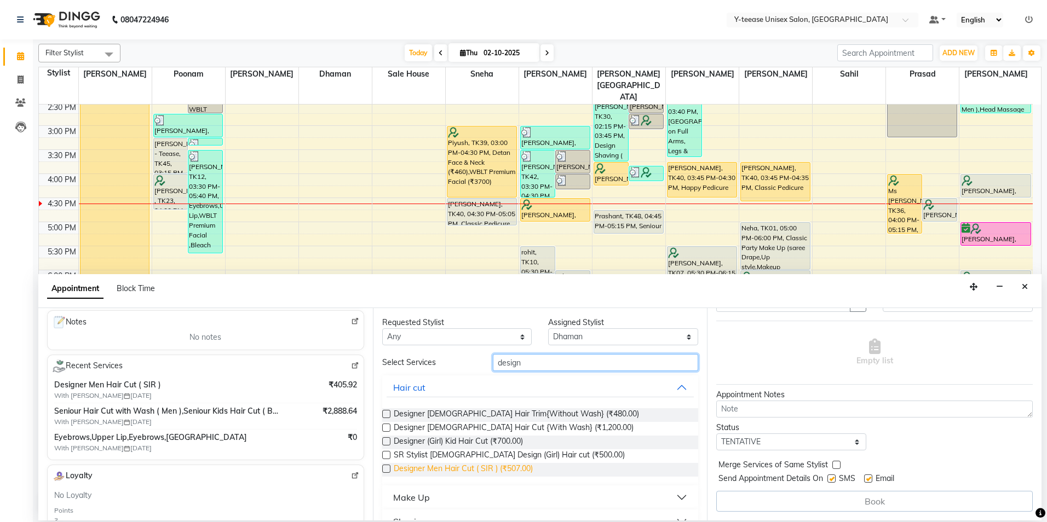
type input "design"
drag, startPoint x: 455, startPoint y: 465, endPoint x: 460, endPoint y: 466, distance: 5.5
click at [455, 466] on span "Designer Men Hair Cut ( SIR ) (₹507.00)" at bounding box center [463, 470] width 139 height 14
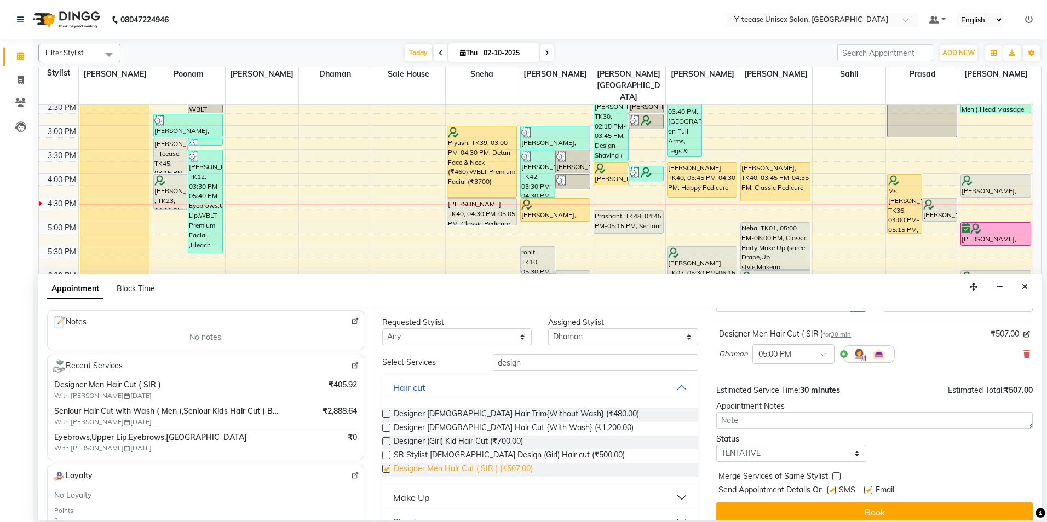
checkbox input "false"
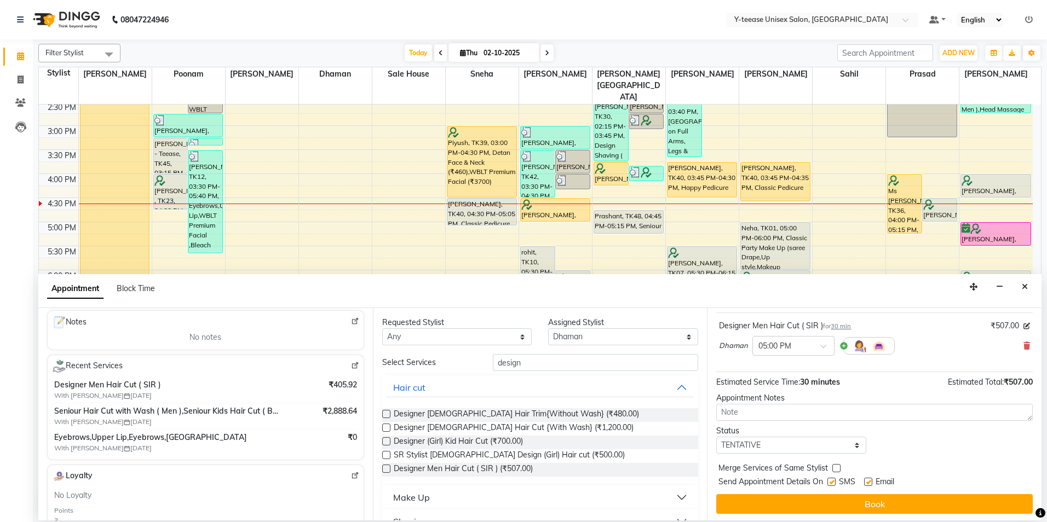
scroll to position [65, 0]
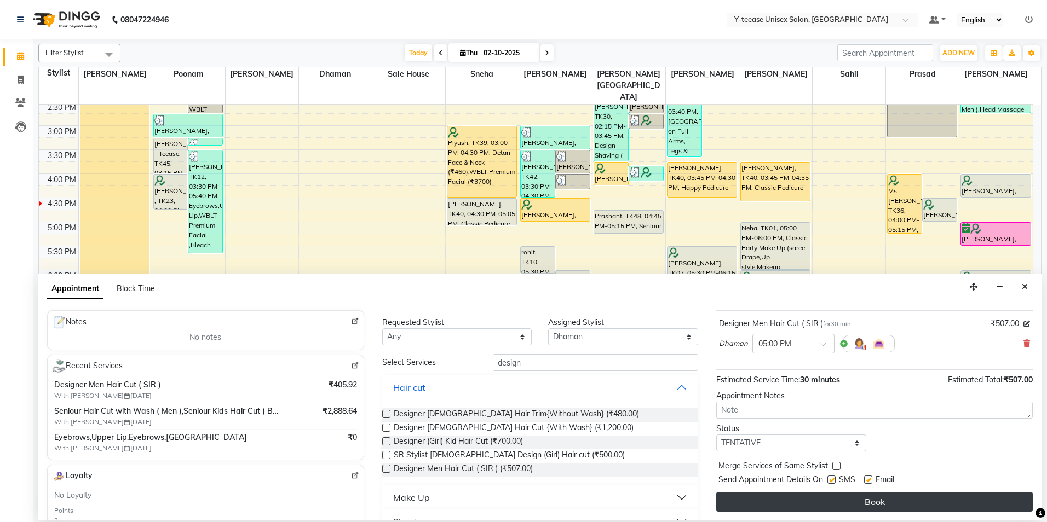
click at [871, 500] on button "Book" at bounding box center [874, 502] width 316 height 20
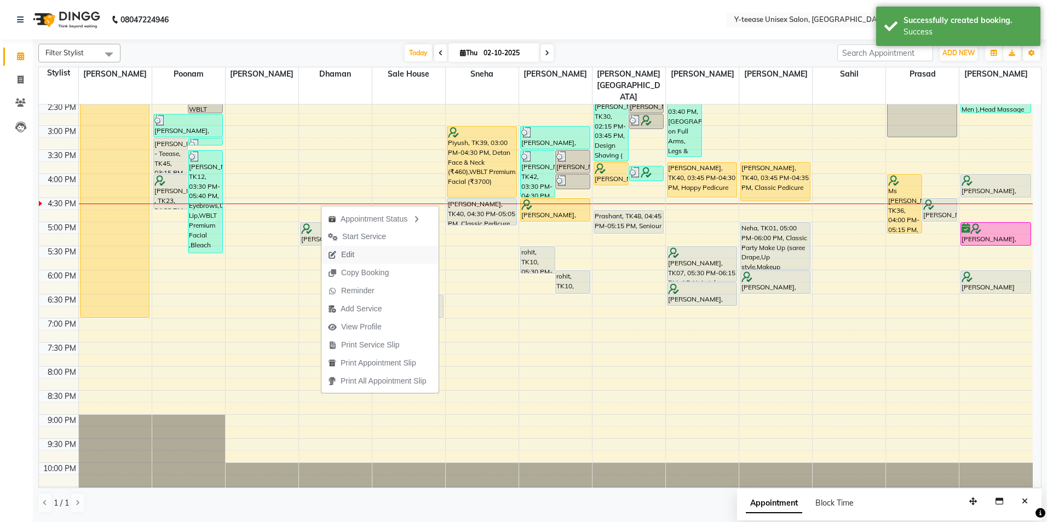
click at [361, 255] on button "Edit" at bounding box center [379, 255] width 117 height 18
select select "tentative"
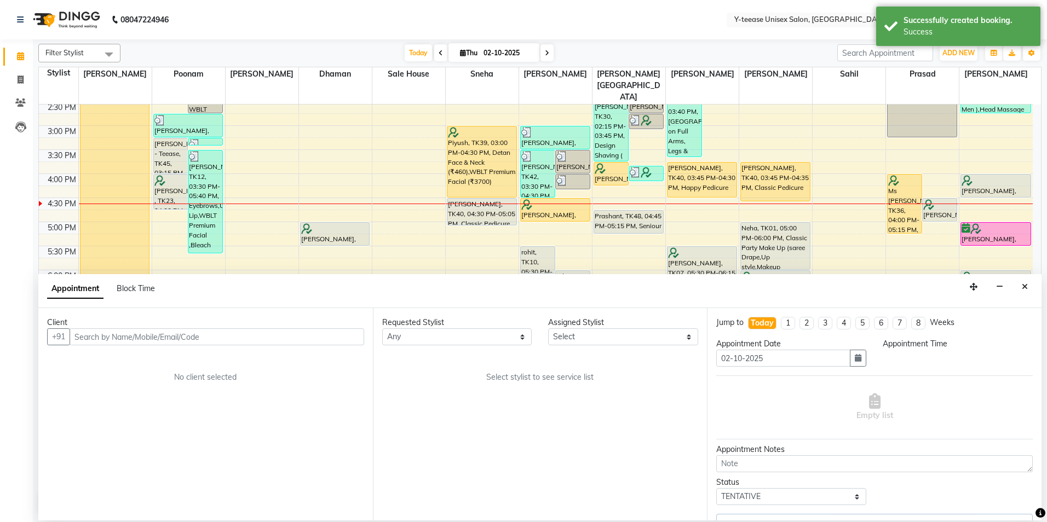
select select "656"
select select "1020"
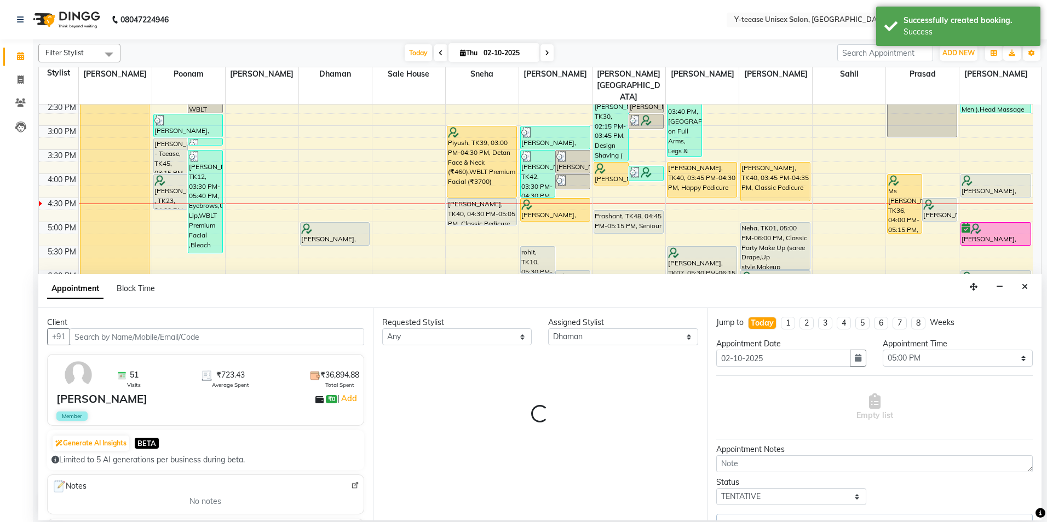
scroll to position [316, 0]
select select "661"
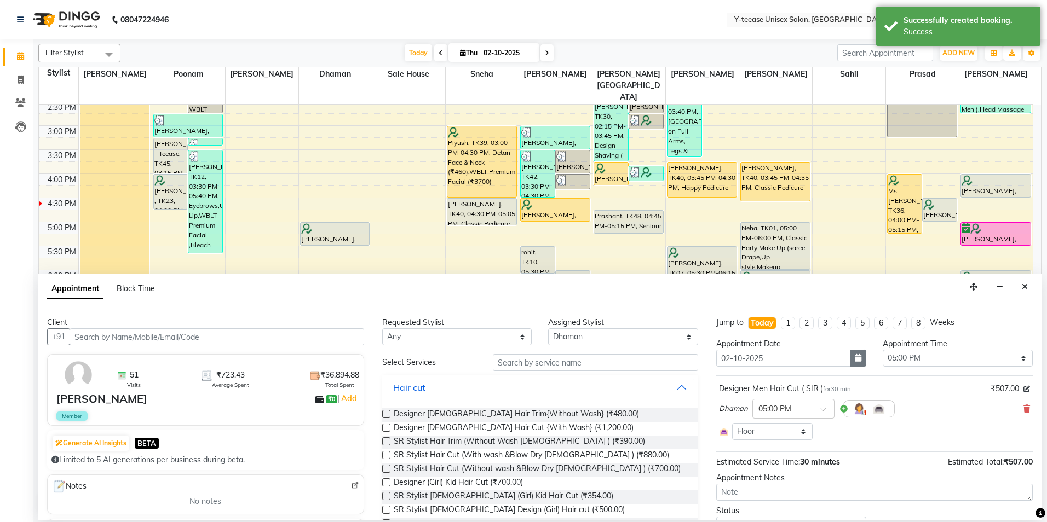
click at [850, 362] on button "button" at bounding box center [858, 358] width 16 height 17
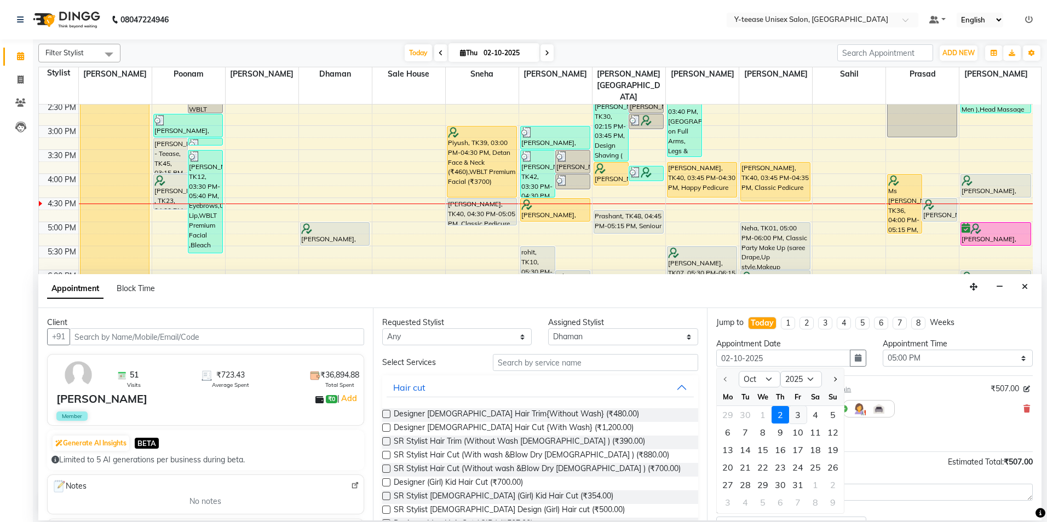
click at [795, 414] on div "3" at bounding box center [798, 415] width 18 height 18
type input "03-10-2025"
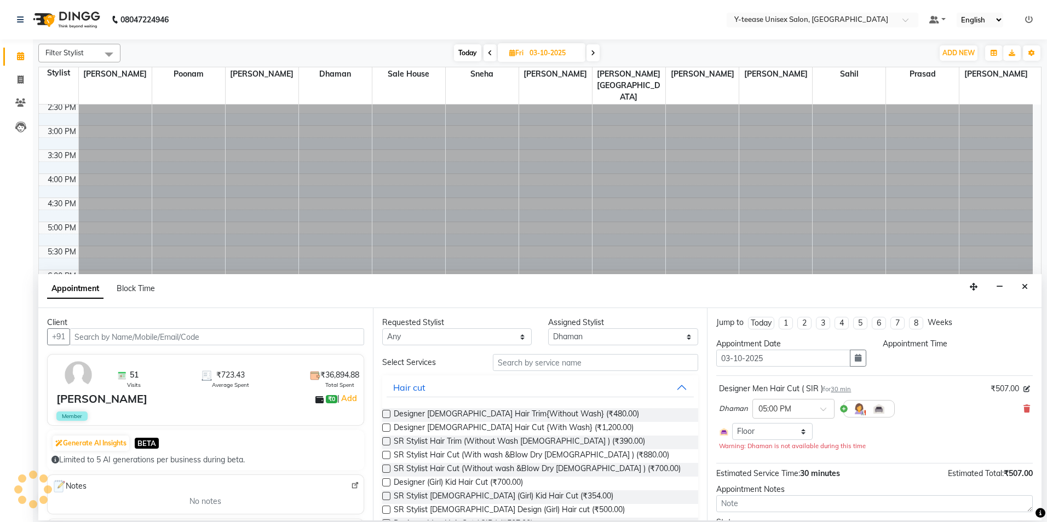
scroll to position [0, 0]
select select "1020"
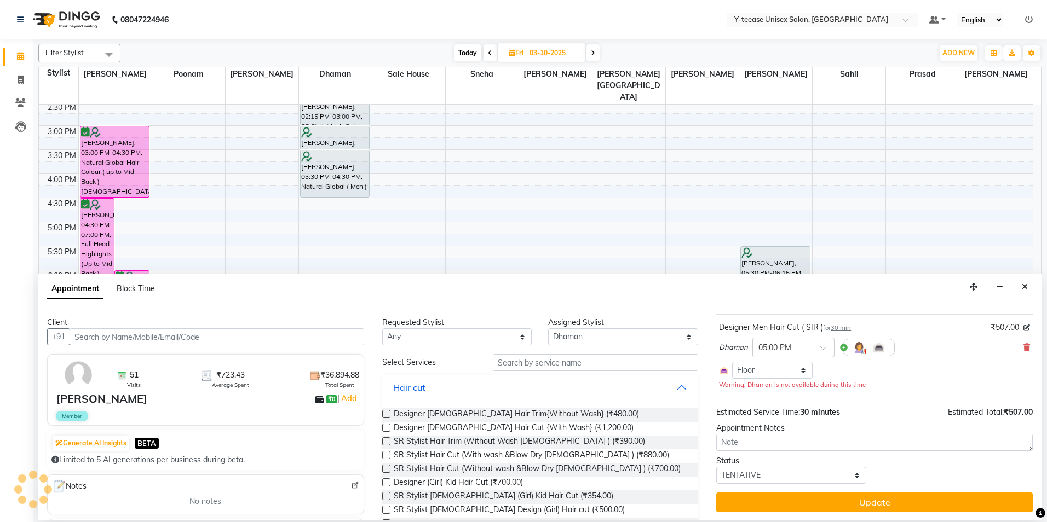
scroll to position [62, 0]
click at [827, 503] on button "Update" at bounding box center [874, 502] width 316 height 20
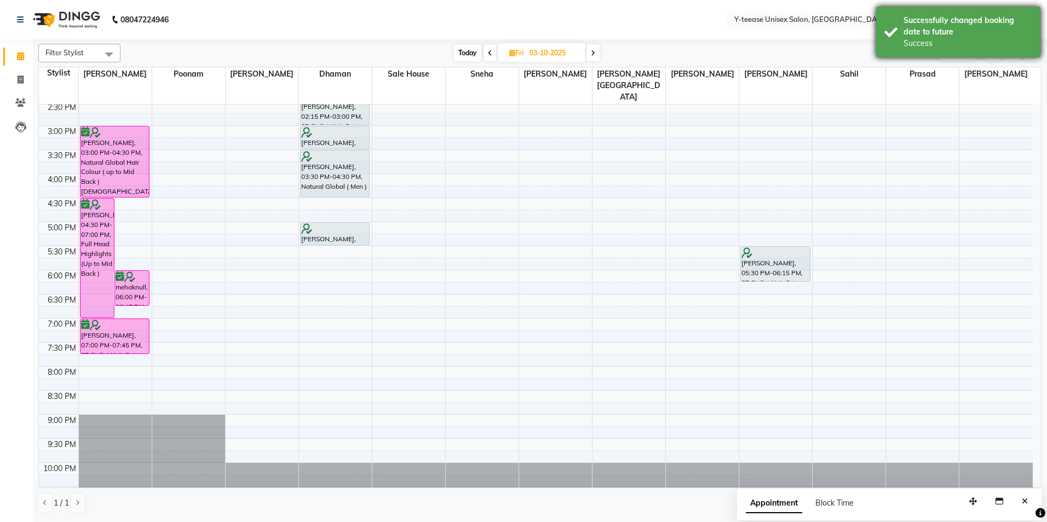
click at [1005, 34] on div "Successfully changed booking date to future" at bounding box center [967, 26] width 129 height 23
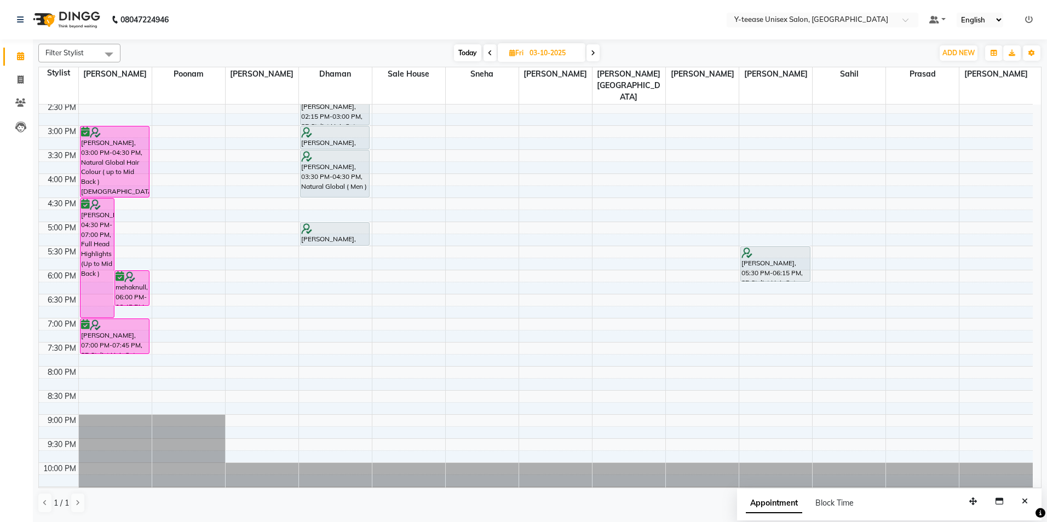
click at [470, 49] on span "Today" at bounding box center [467, 52] width 27 height 17
type input "02-10-2025"
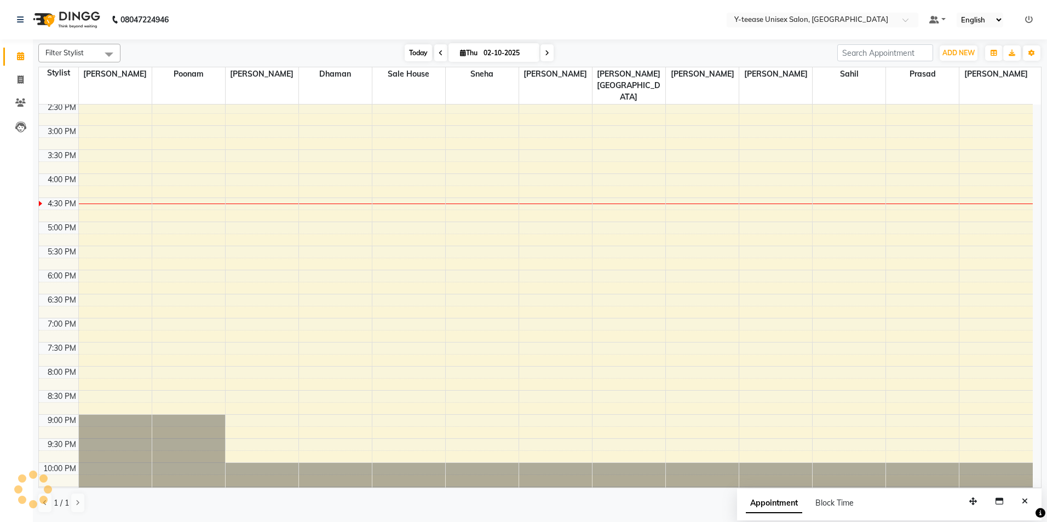
scroll to position [316, 0]
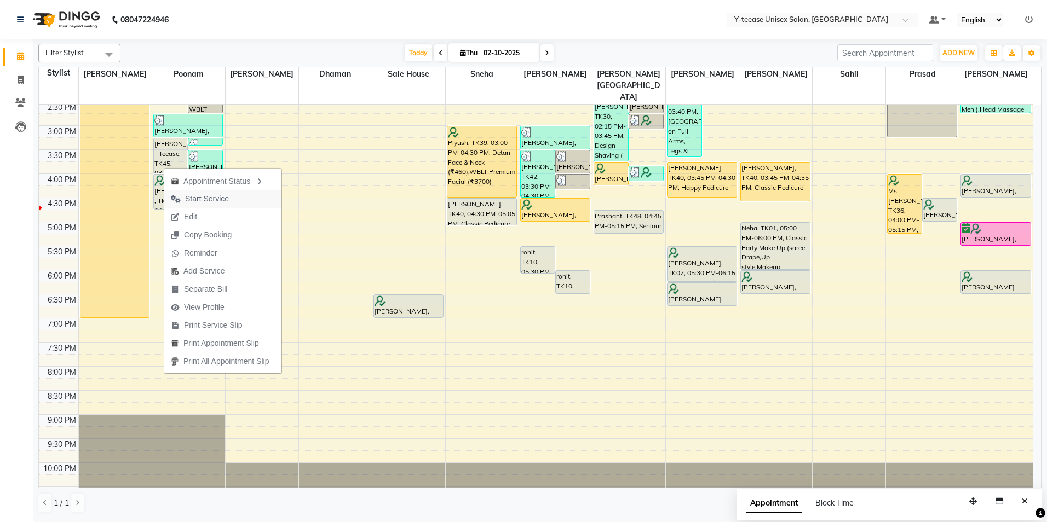
click at [205, 200] on span "Start Service" at bounding box center [207, 198] width 44 height 11
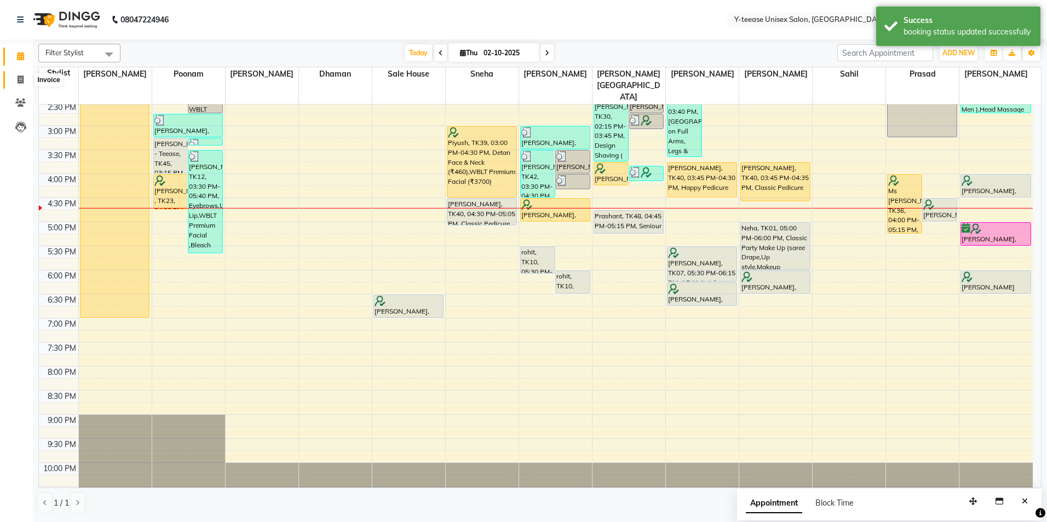
click at [18, 78] on icon at bounding box center [21, 80] width 6 height 8
select select "service"
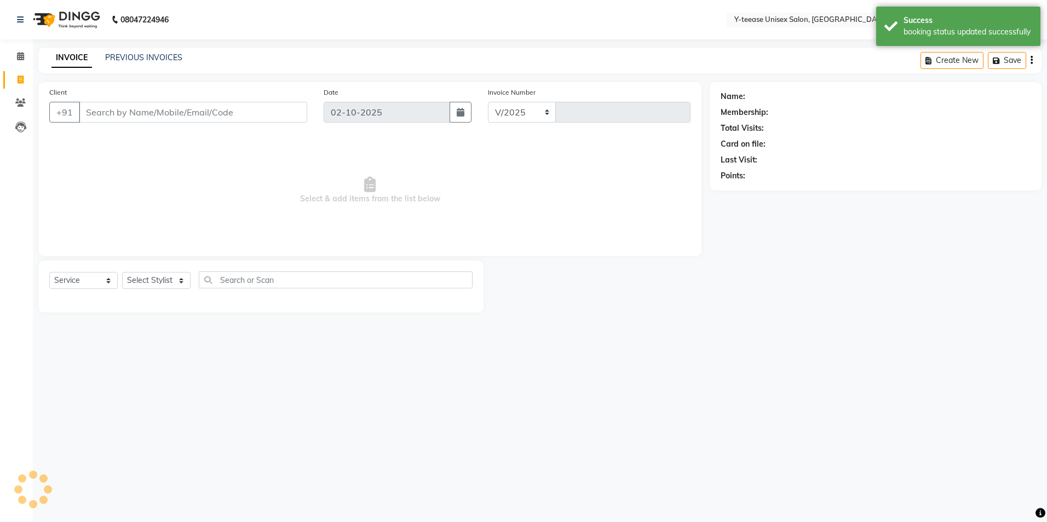
select select "4"
type input "8345"
drag, startPoint x: 176, startPoint y: 267, endPoint x: 163, endPoint y: 280, distance: 19.0
click at [165, 268] on div "Select Service Product Membership Package Voucher Prepaid Gift Card Select Styl…" at bounding box center [260, 287] width 445 height 52
click at [163, 280] on select "Select Stylist" at bounding box center [156, 280] width 68 height 17
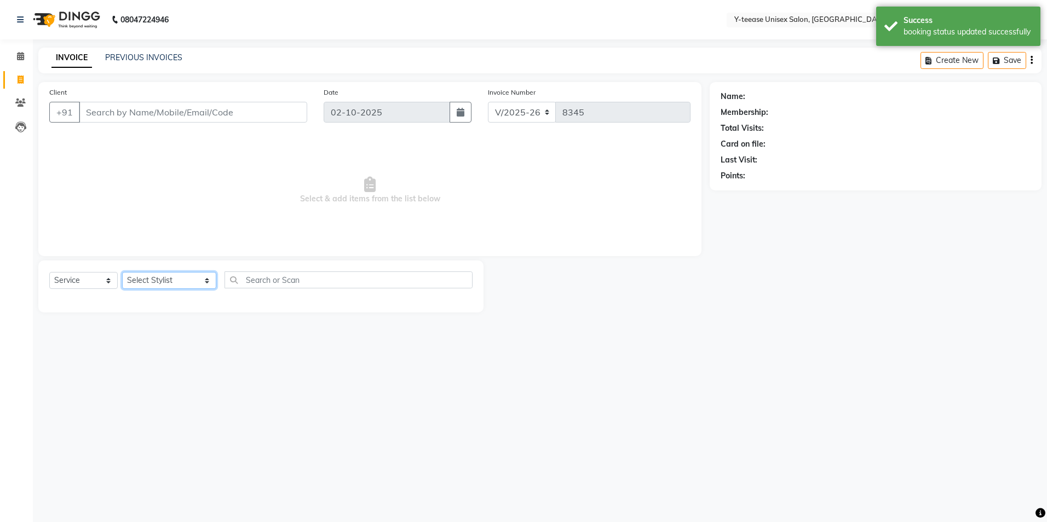
select select "67930"
click at [122, 272] on select "Select Stylist [PERSON_NAME] [PERSON_NAME] nagar Manager Mosin [PERSON_NAME] [P…" at bounding box center [169, 280] width 94 height 17
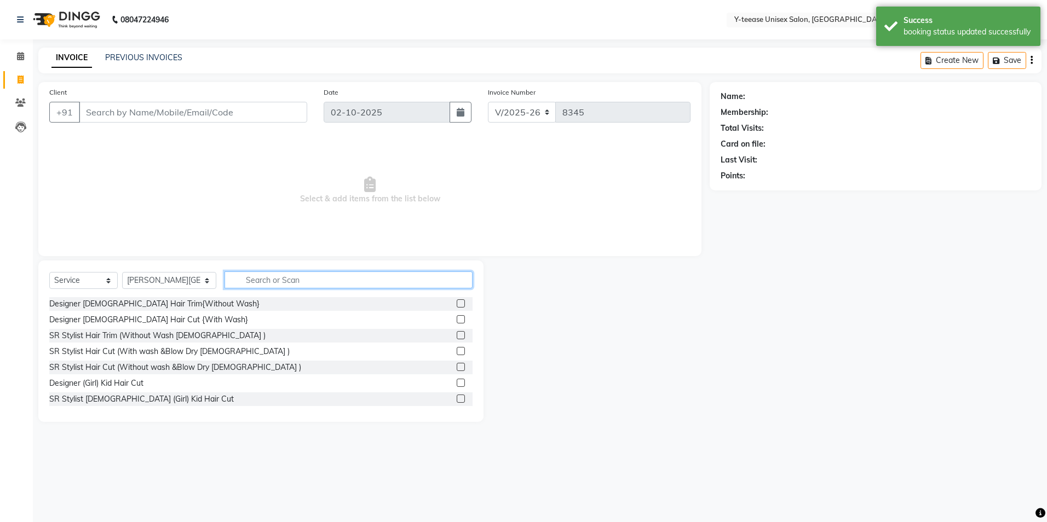
click at [277, 277] on input "text" at bounding box center [348, 280] width 248 height 17
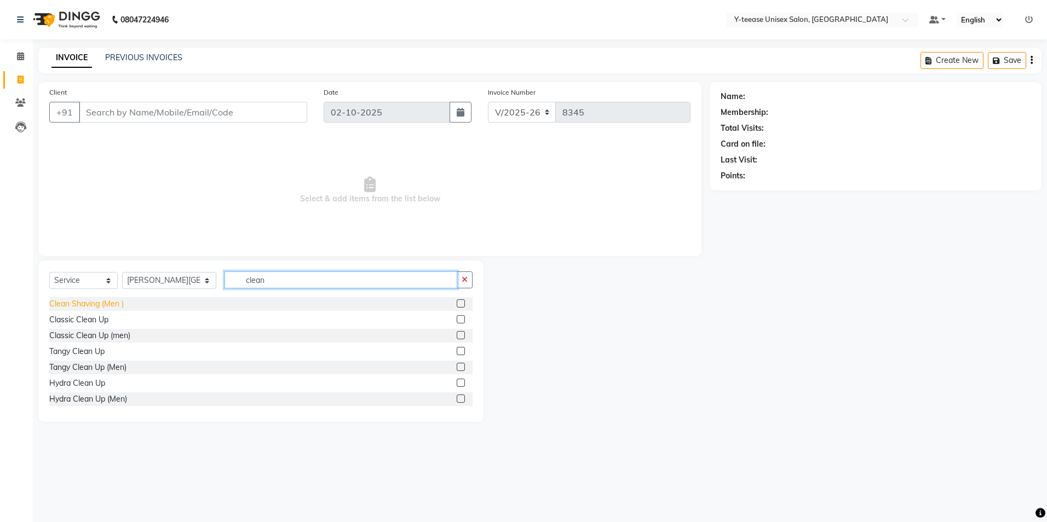
type input "clean"
click at [104, 307] on div "Clean Shaving (Men )" at bounding box center [86, 303] width 74 height 11
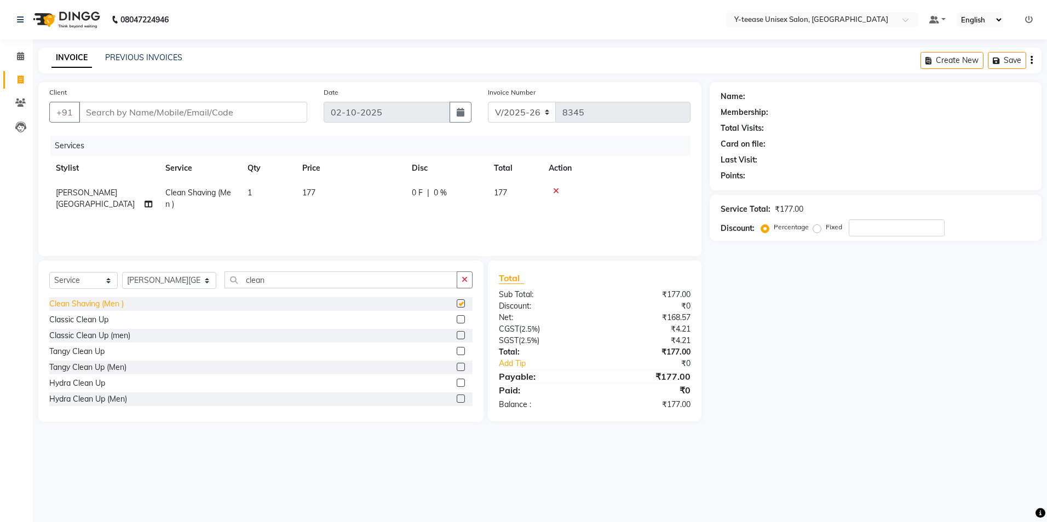
checkbox input "false"
click at [200, 118] on input "Client" at bounding box center [193, 112] width 228 height 21
click at [200, 119] on input "Client" at bounding box center [193, 112] width 228 height 21
type input "9"
type input "0"
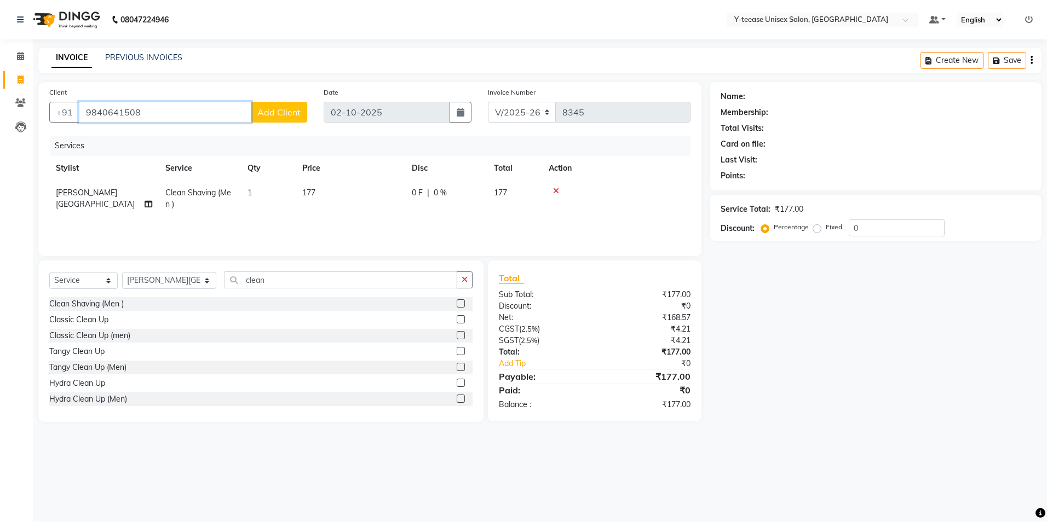
type input "9840641508"
click at [280, 109] on span "Add Client" at bounding box center [278, 112] width 43 height 11
select select "22"
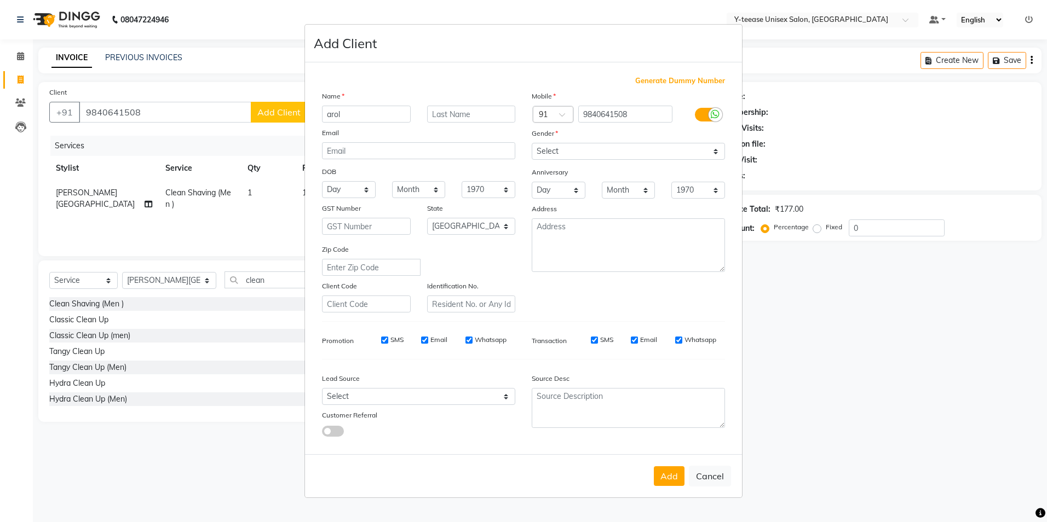
type input "arol"
click at [607, 147] on select "Select [DEMOGRAPHIC_DATA] [DEMOGRAPHIC_DATA] Other Prefer Not To Say" at bounding box center [628, 151] width 193 height 17
select select "[DEMOGRAPHIC_DATA]"
click at [532, 143] on select "Select [DEMOGRAPHIC_DATA] [DEMOGRAPHIC_DATA] Other Prefer Not To Say" at bounding box center [628, 151] width 193 height 17
click at [672, 466] on div "Add Cancel" at bounding box center [523, 475] width 437 height 43
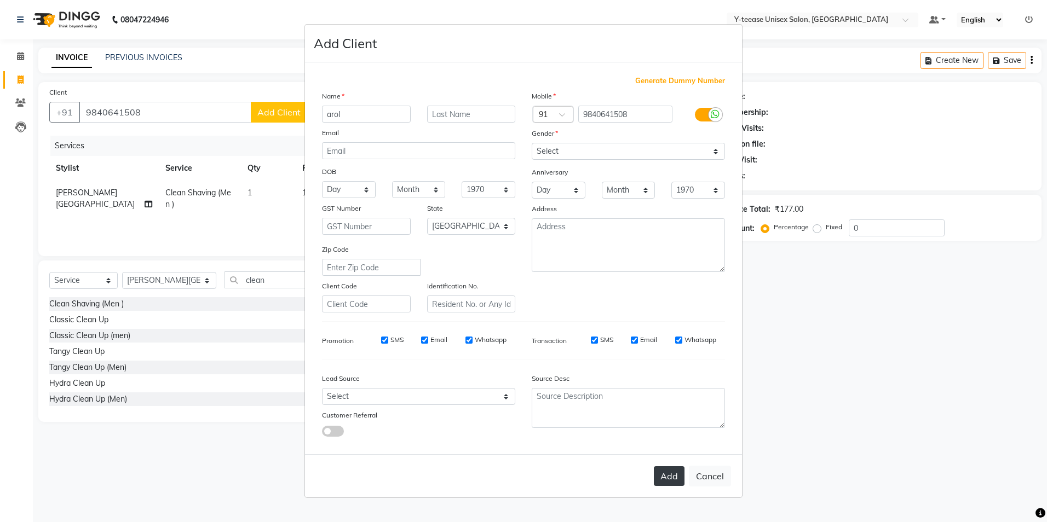
click at [666, 480] on button "Add" at bounding box center [669, 476] width 31 height 20
type input "98******08"
select select
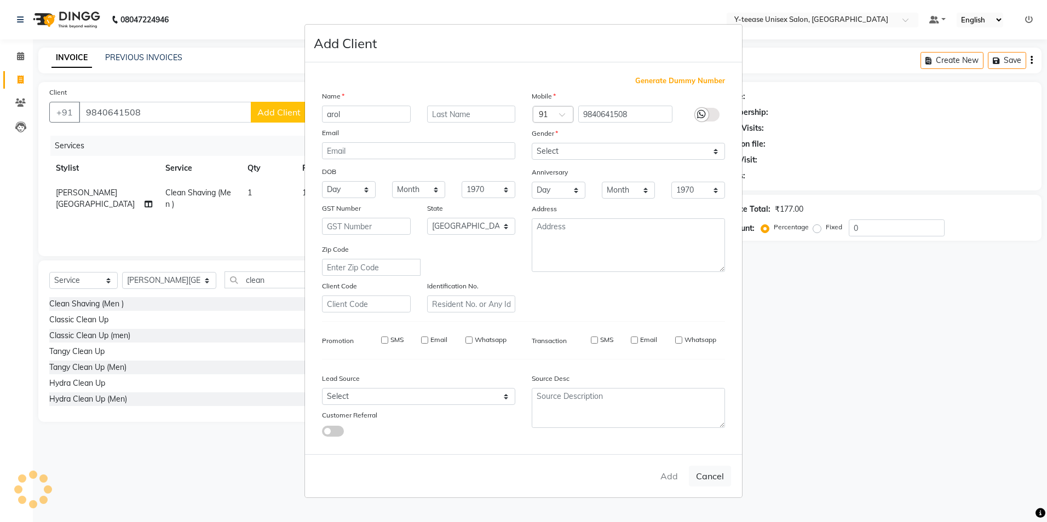
select select "null"
select select
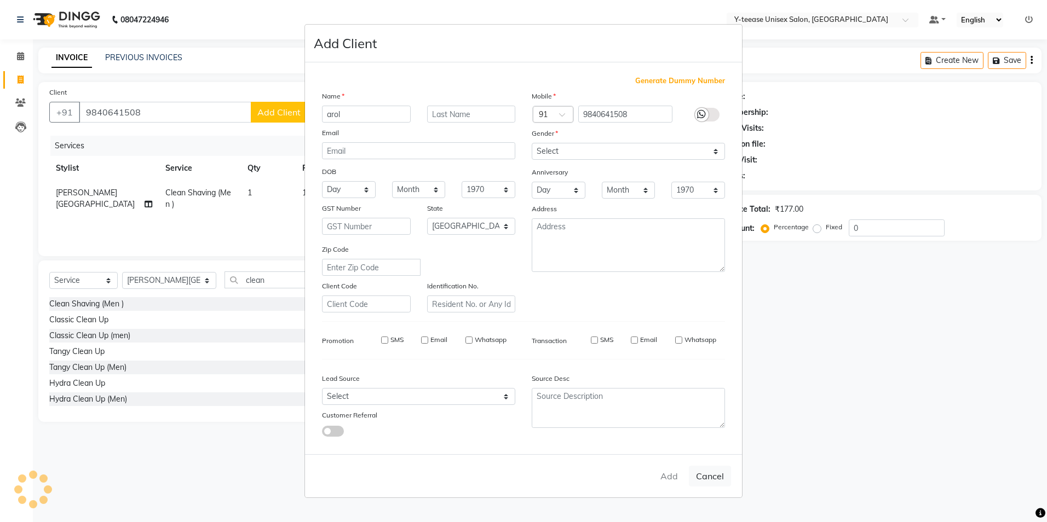
checkbox input "false"
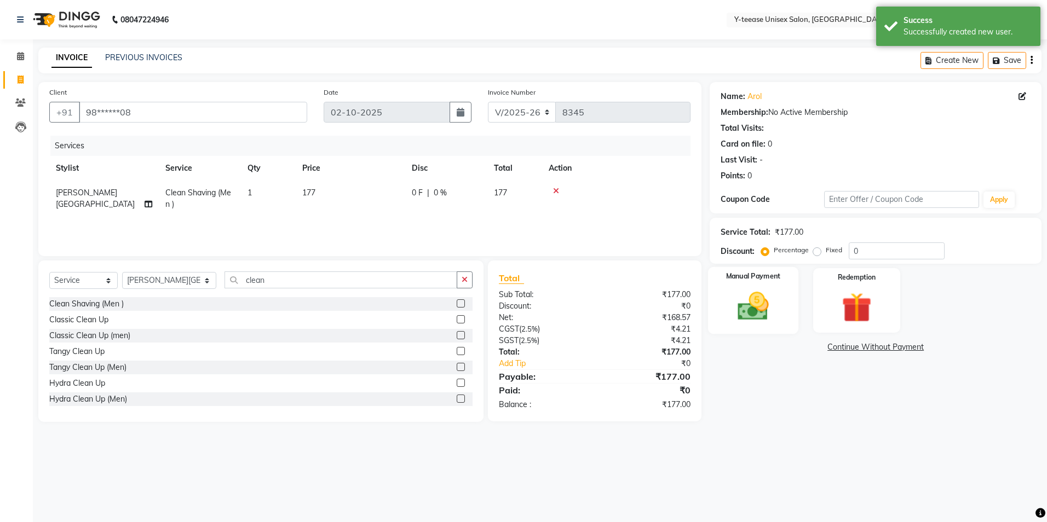
click at [747, 284] on div "Manual Payment" at bounding box center [753, 300] width 90 height 67
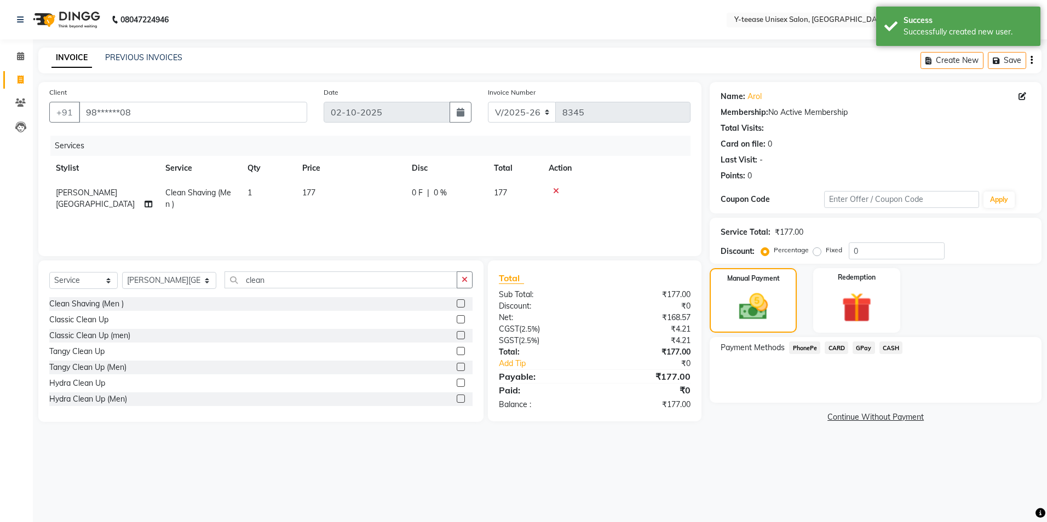
click at [862, 346] on span "GPay" at bounding box center [863, 348] width 22 height 13
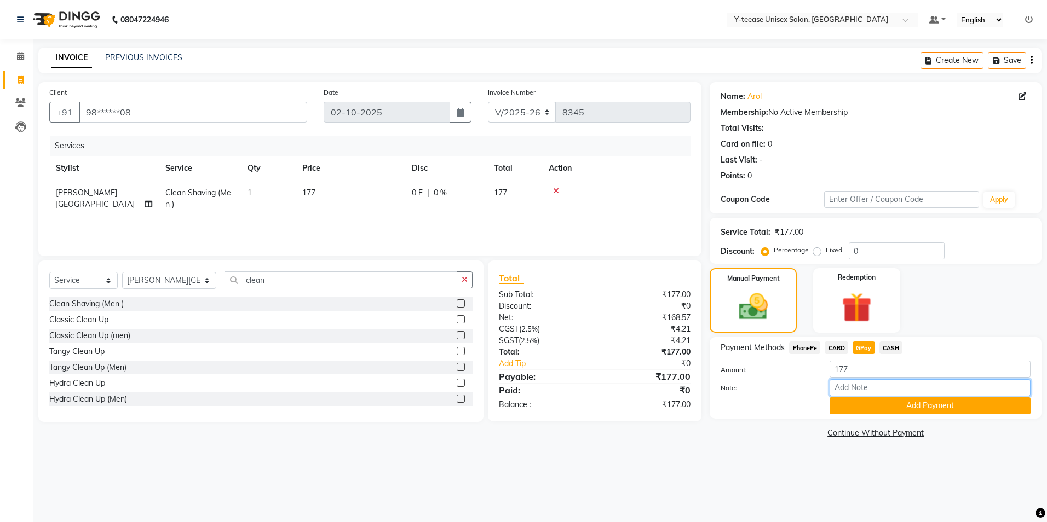
click at [854, 393] on input "Note:" at bounding box center [929, 387] width 201 height 17
click at [855, 401] on button "Add Payment" at bounding box center [929, 405] width 201 height 17
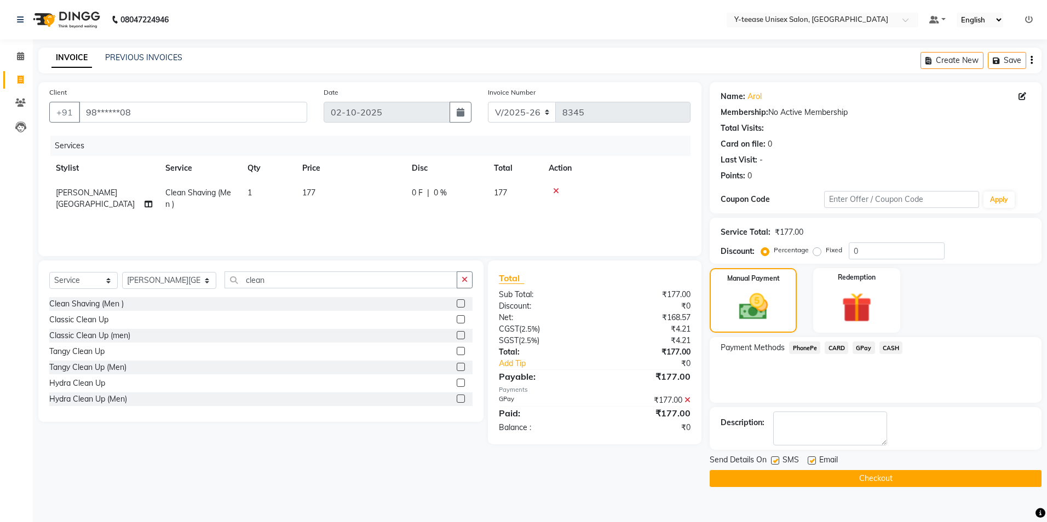
click at [851, 478] on button "Checkout" at bounding box center [875, 478] width 332 height 17
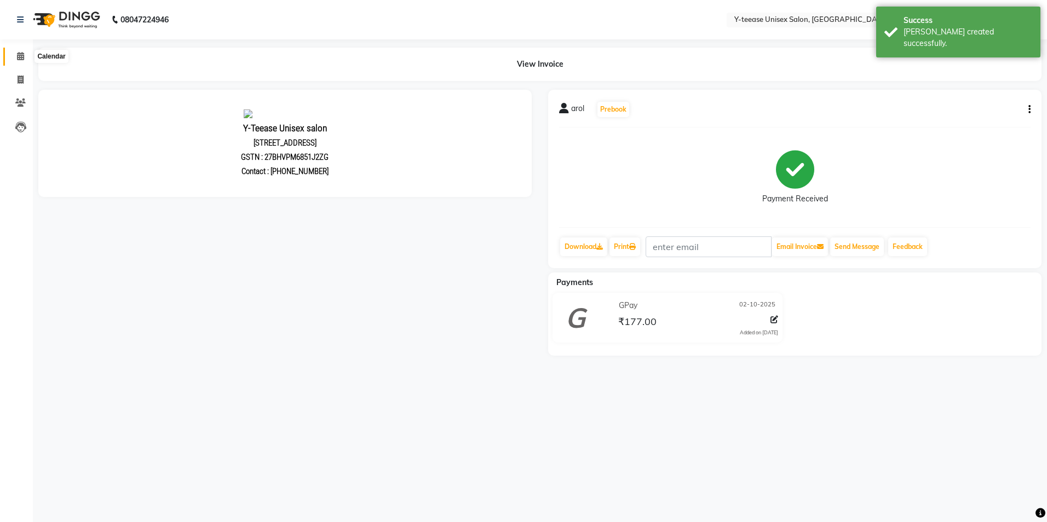
drag, startPoint x: 23, startPoint y: 55, endPoint x: 41, endPoint y: 55, distance: 17.5
click at [23, 55] on icon at bounding box center [20, 56] width 7 height 8
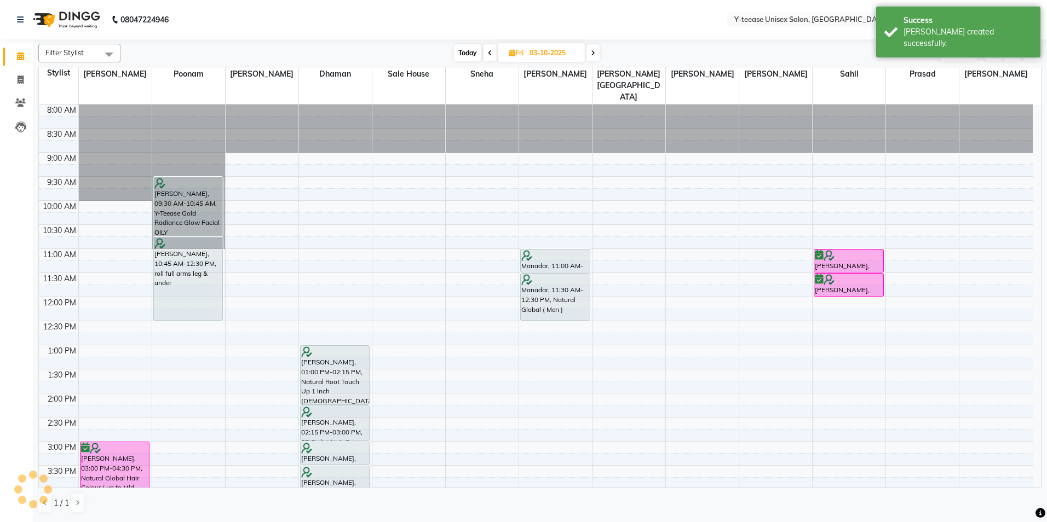
drag, startPoint x: 527, startPoint y: 50, endPoint x: 535, endPoint y: 50, distance: 8.2
click at [527, 49] on span "Fri 03-10-2025" at bounding box center [542, 52] width 88 height 19
click at [555, 48] on input "03-10-2025" at bounding box center [553, 53] width 55 height 16
select select "10"
select select "2025"
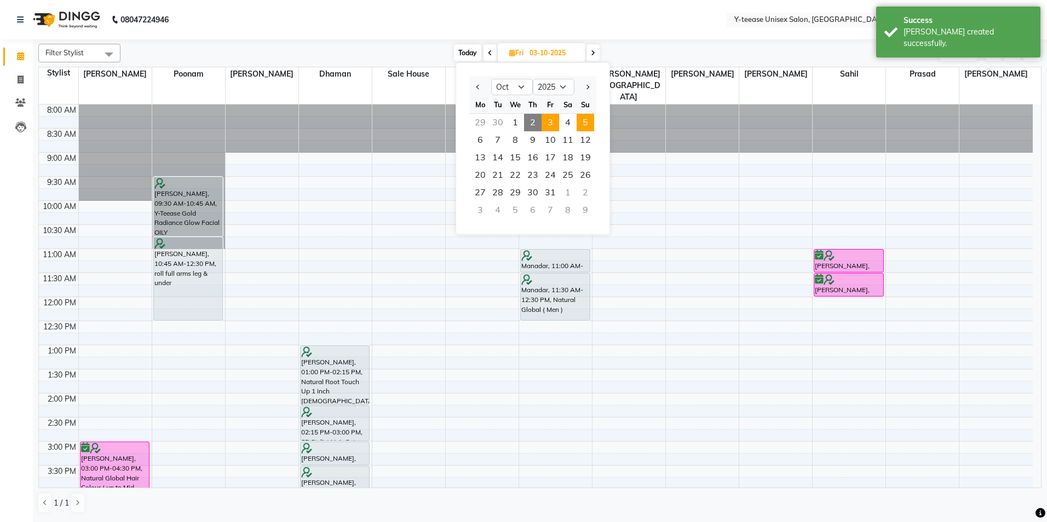
click at [584, 123] on span "5" at bounding box center [585, 123] width 18 height 18
type input "05-10-2025"
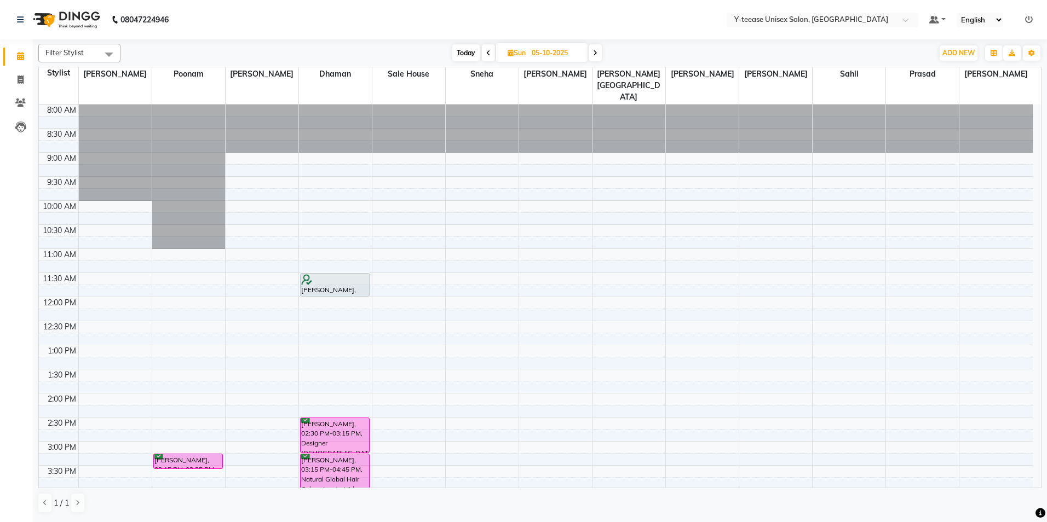
click at [923, 30] on nav "08047224946 Select Location × Y-teease Unisex Salon, Amanora Default Panel My P…" at bounding box center [523, 19] width 1047 height 39
click at [90, 284] on div "8:00 AM 8:30 AM 9:00 AM 9:30 AM 10:00 AM 10:30 AM 11:00 AM 11:30 AM 12:00 PM 12…" at bounding box center [536, 466] width 994 height 722
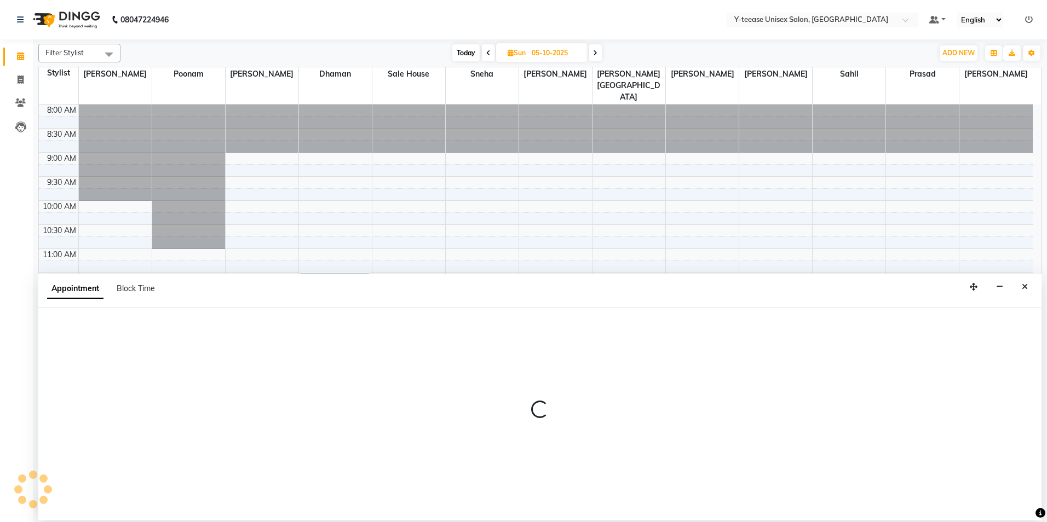
select select "56"
select select "tentative"
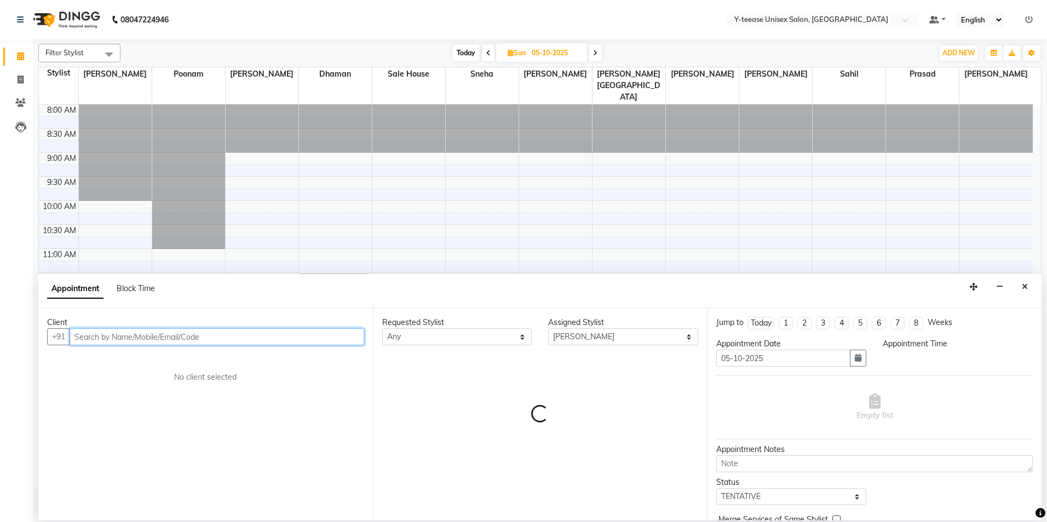
select select "720"
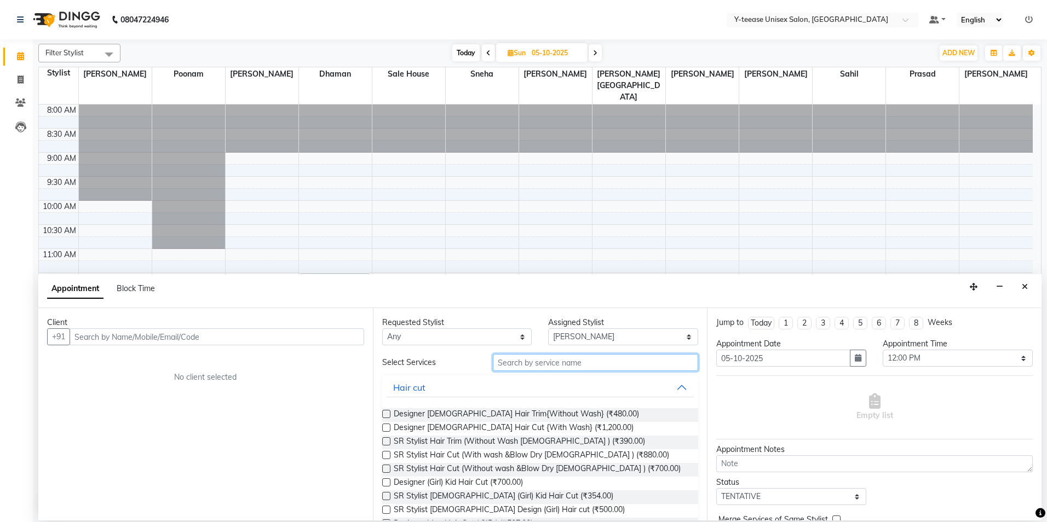
click at [527, 357] on input "text" at bounding box center [595, 362] width 205 height 17
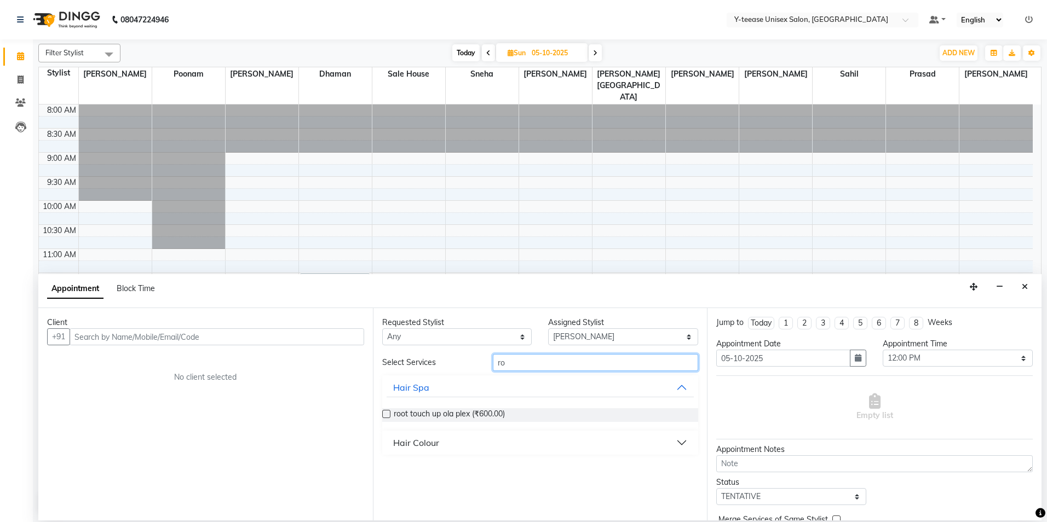
type input "r"
type input "roo"
click at [420, 448] on div "Hair Colour" at bounding box center [416, 442] width 46 height 13
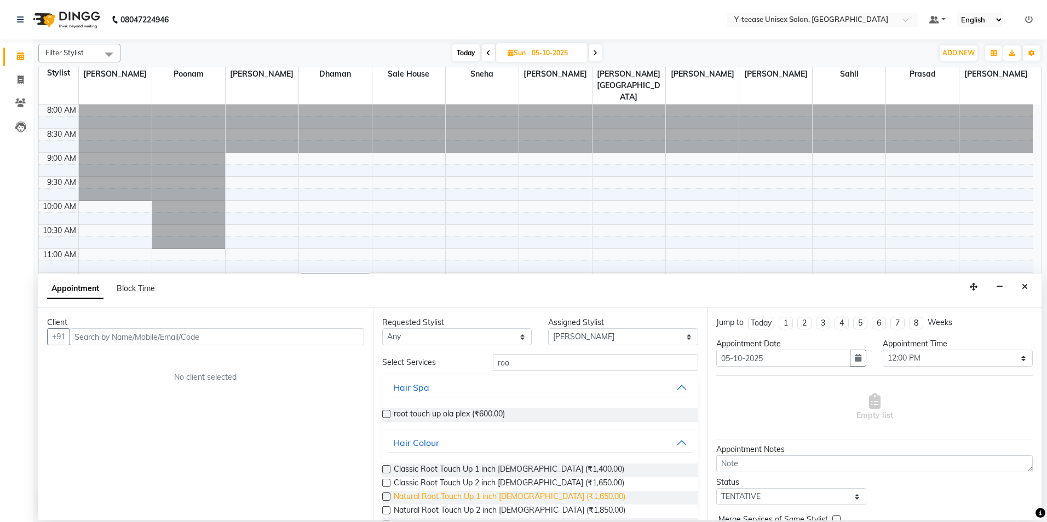
click at [425, 495] on span "Natural Root Touch Up 1 inch Female (₹1,650.00)" at bounding box center [510, 498] width 232 height 14
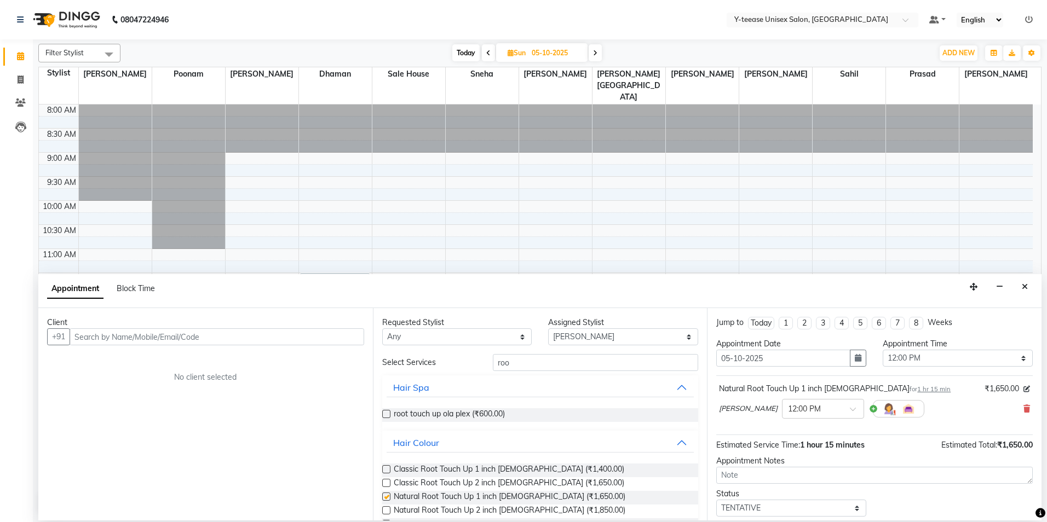
checkbox input "false"
click at [174, 334] on input "text" at bounding box center [217, 336] width 295 height 17
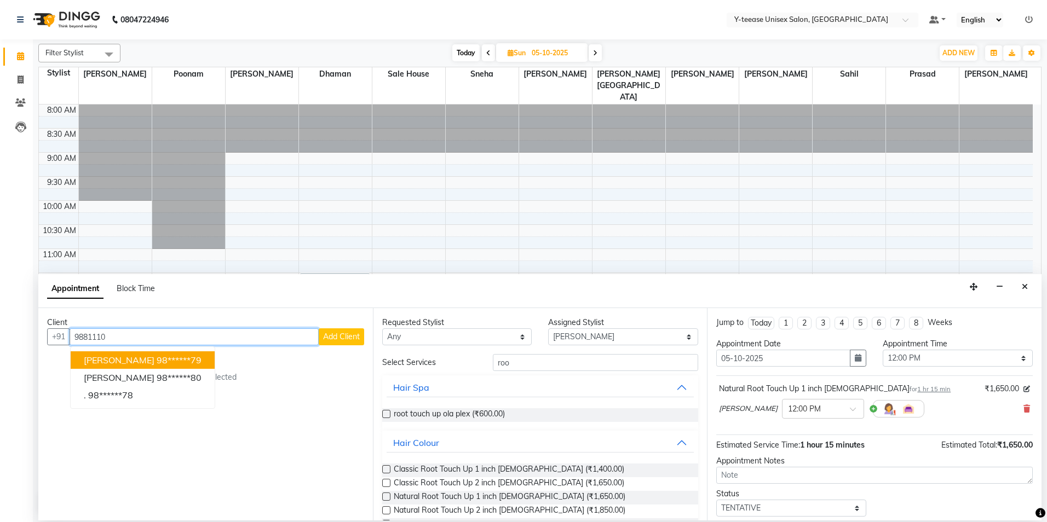
click at [157, 360] on ngb-highlight "98******79" at bounding box center [179, 360] width 45 height 11
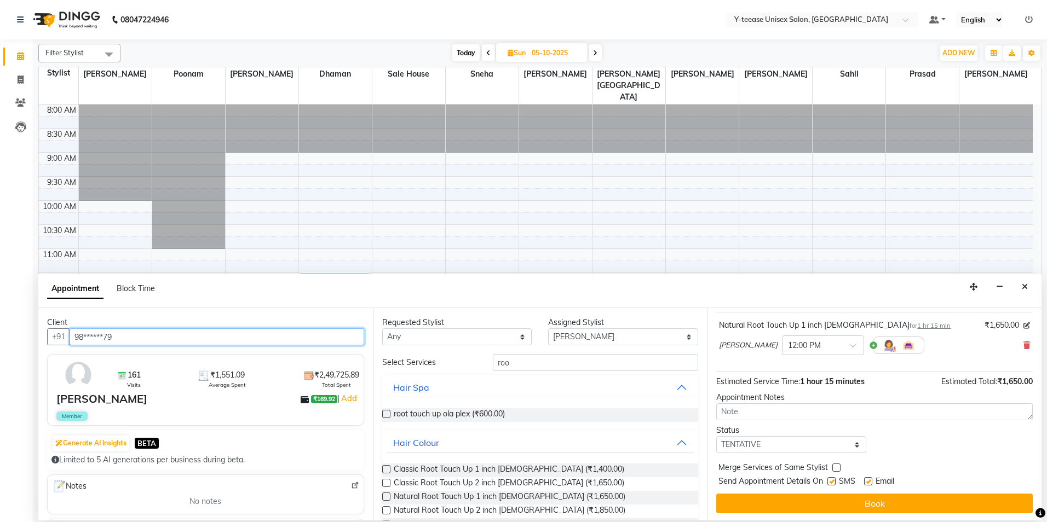
scroll to position [65, 0]
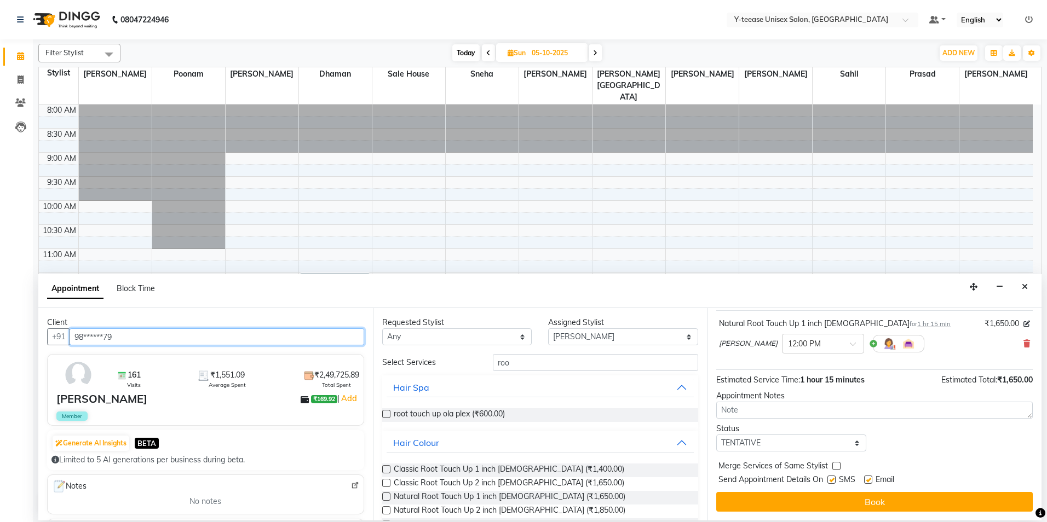
type input "98******79"
click at [831, 443] on select "Select TENTATIVE CONFIRM UPCOMING" at bounding box center [791, 443] width 150 height 17
select select "confirm booking"
click at [716, 435] on select "Select TENTATIVE CONFIRM UPCOMING" at bounding box center [791, 443] width 150 height 17
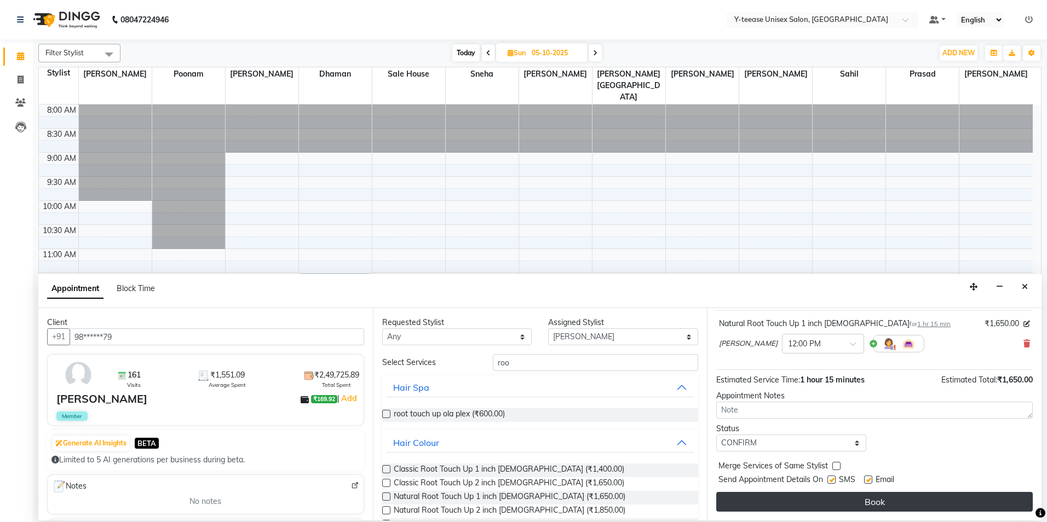
click at [785, 506] on button "Book" at bounding box center [874, 502] width 316 height 20
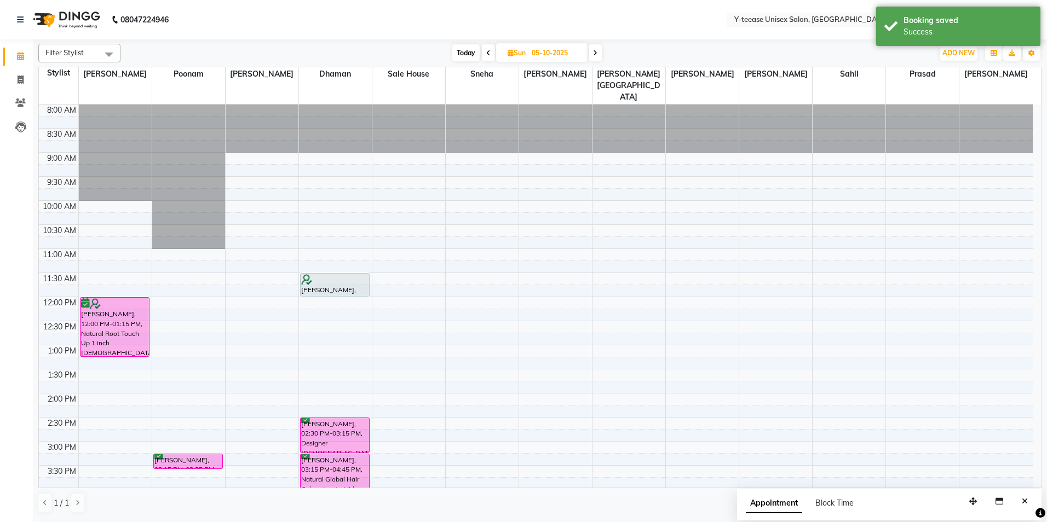
click at [469, 56] on span "Today" at bounding box center [465, 52] width 27 height 17
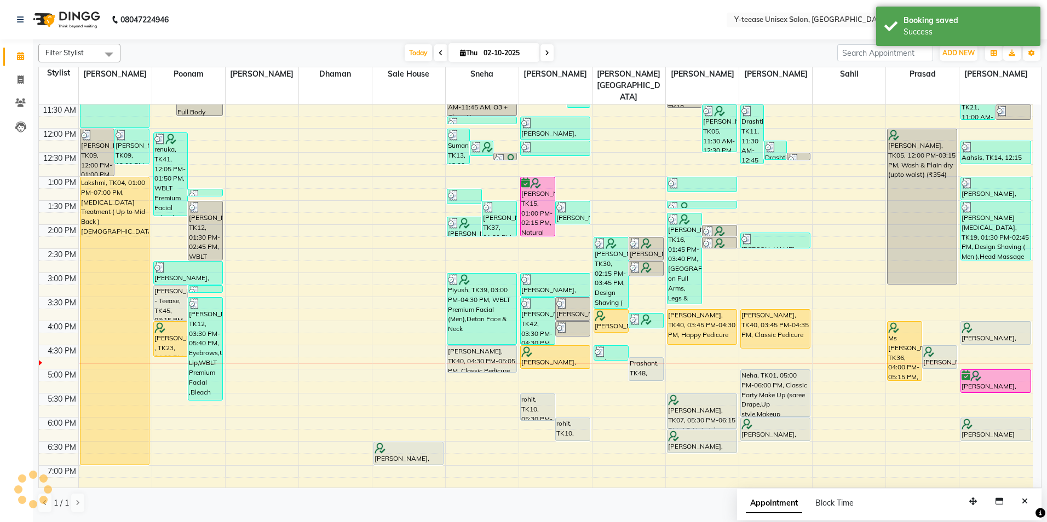
scroll to position [152, 0]
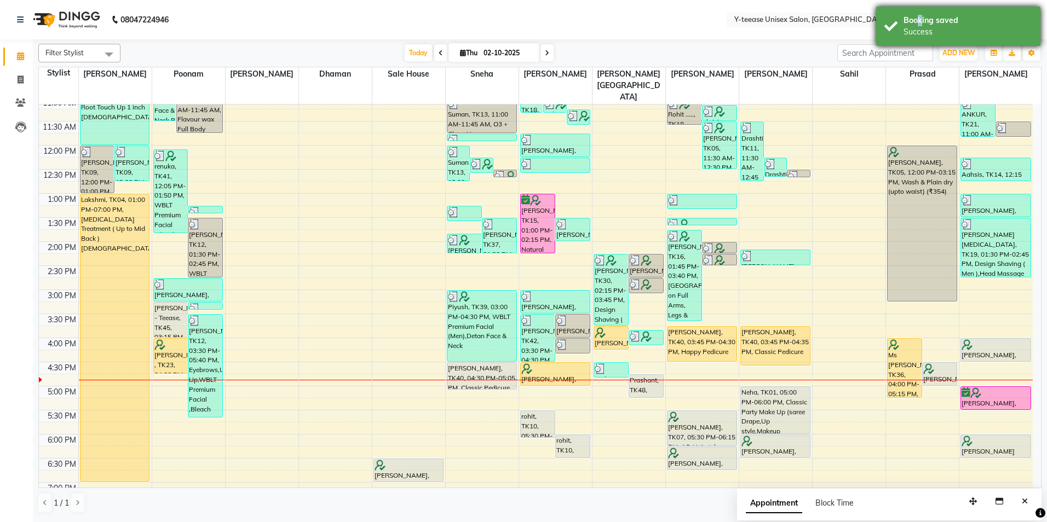
click at [909, 19] on div "Booking saved" at bounding box center [967, 20] width 129 height 11
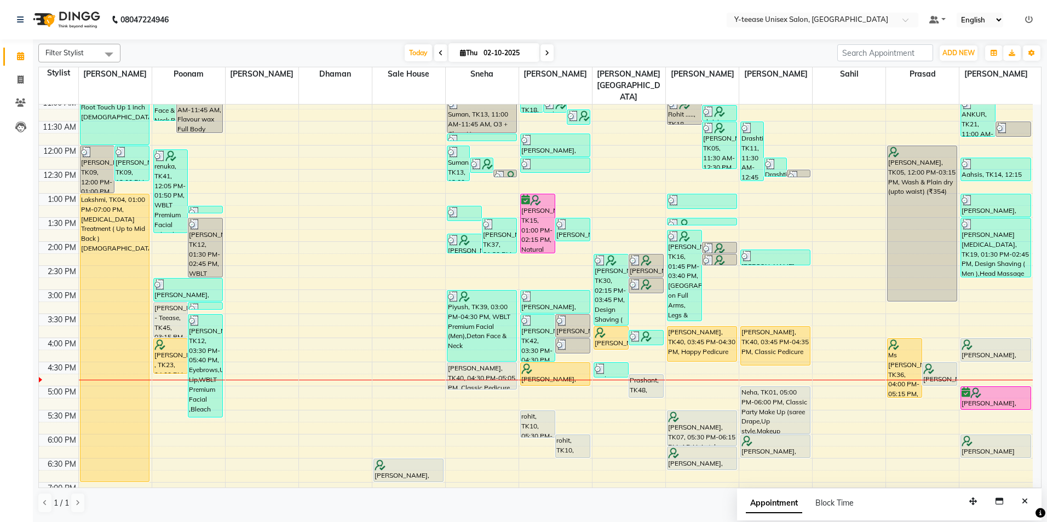
drag, startPoint x: 665, startPoint y: 501, endPoint x: 652, endPoint y: 476, distance: 28.4
click at [664, 500] on div "1 / 1" at bounding box center [539, 503] width 1003 height 21
click at [547, 50] on icon at bounding box center [547, 53] width 4 height 7
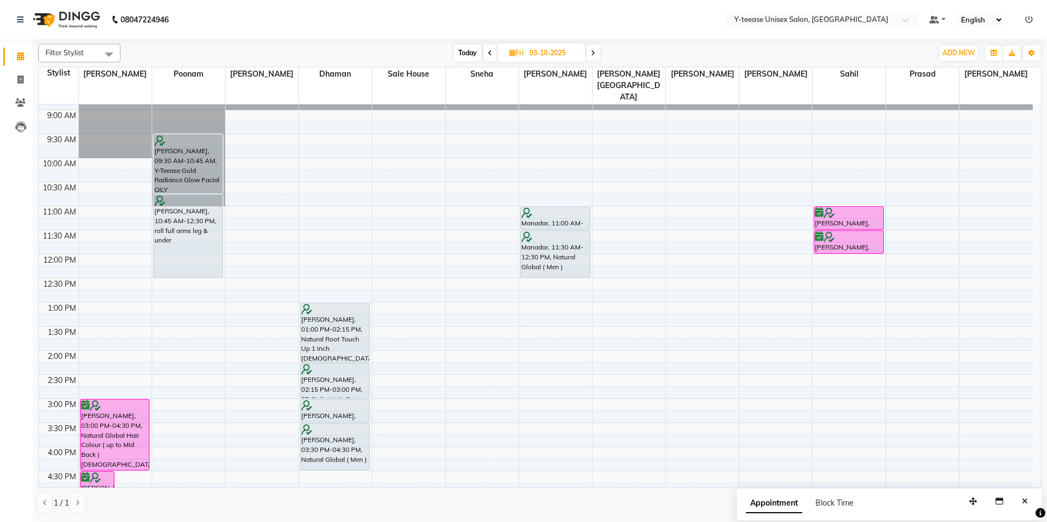
scroll to position [42, 0]
click at [466, 54] on span "Today" at bounding box center [467, 52] width 27 height 17
type input "02-10-2025"
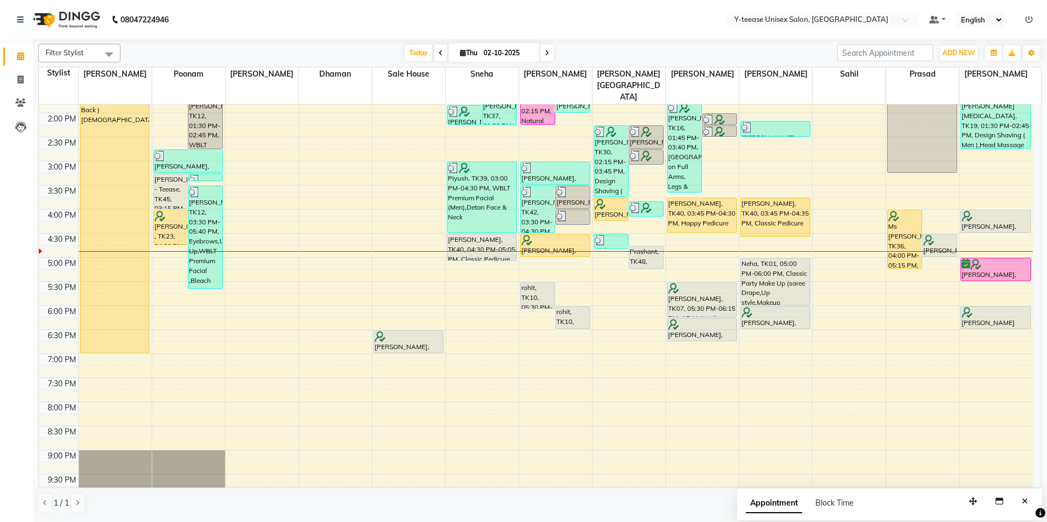
scroll to position [261, 0]
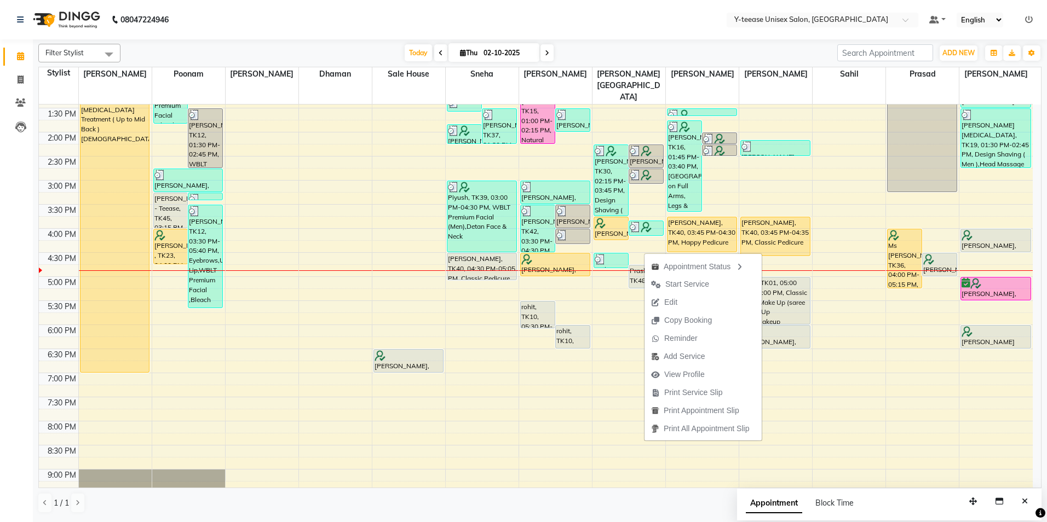
click at [674, 279] on span "Start Service" at bounding box center [679, 284] width 71 height 18
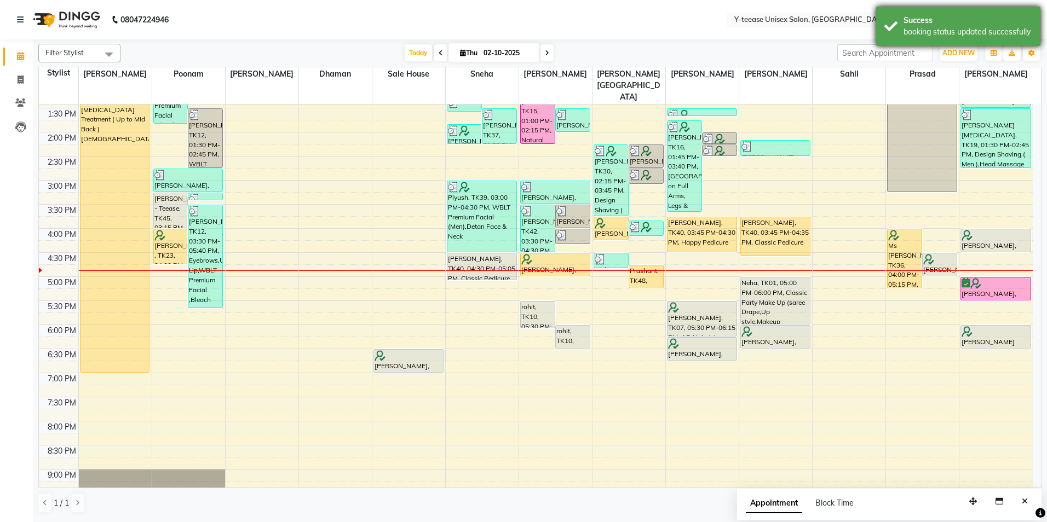
click at [942, 26] on div "booking status updated successfully" at bounding box center [967, 31] width 129 height 11
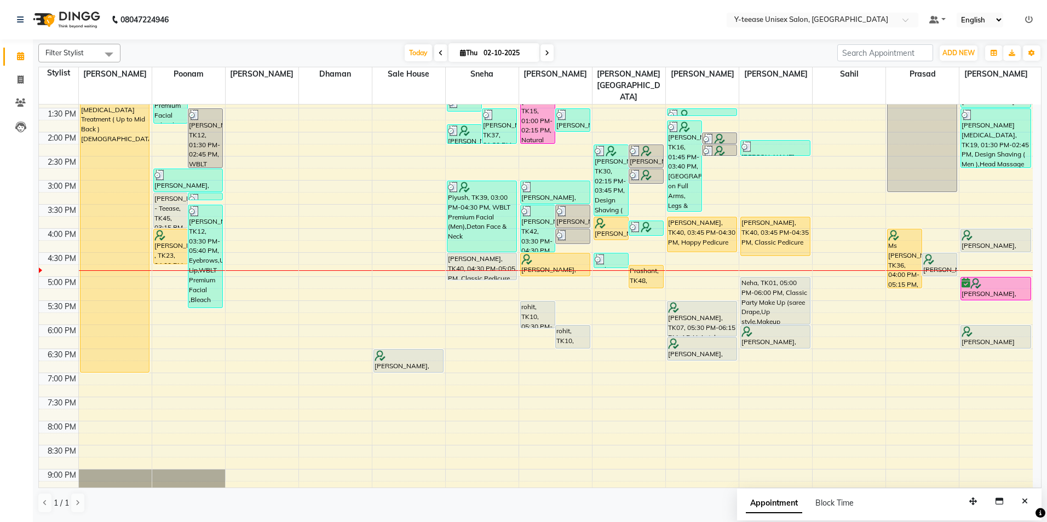
click at [499, 56] on input "02-10-2025" at bounding box center [507, 53] width 55 height 16
select select "10"
select select "2025"
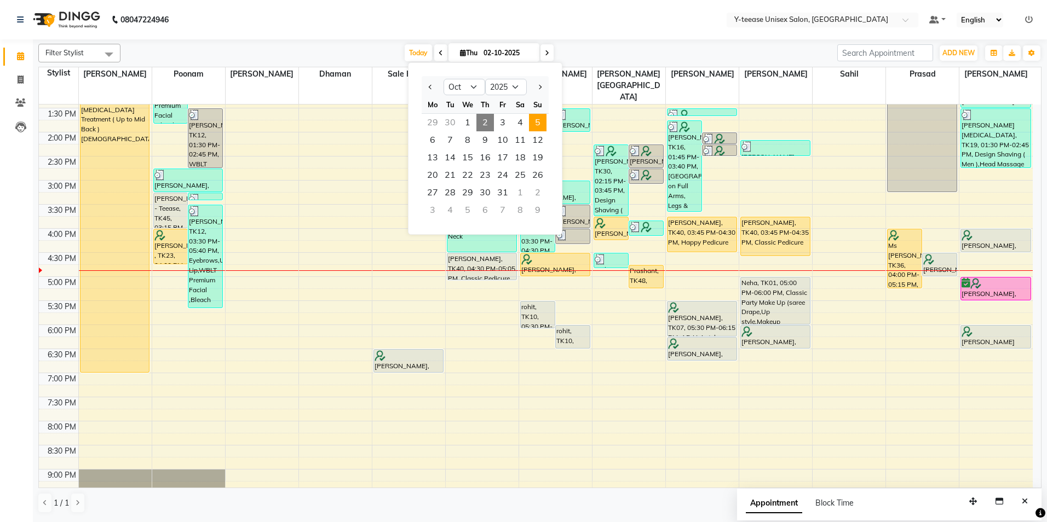
click at [534, 123] on span "5" at bounding box center [538, 123] width 18 height 18
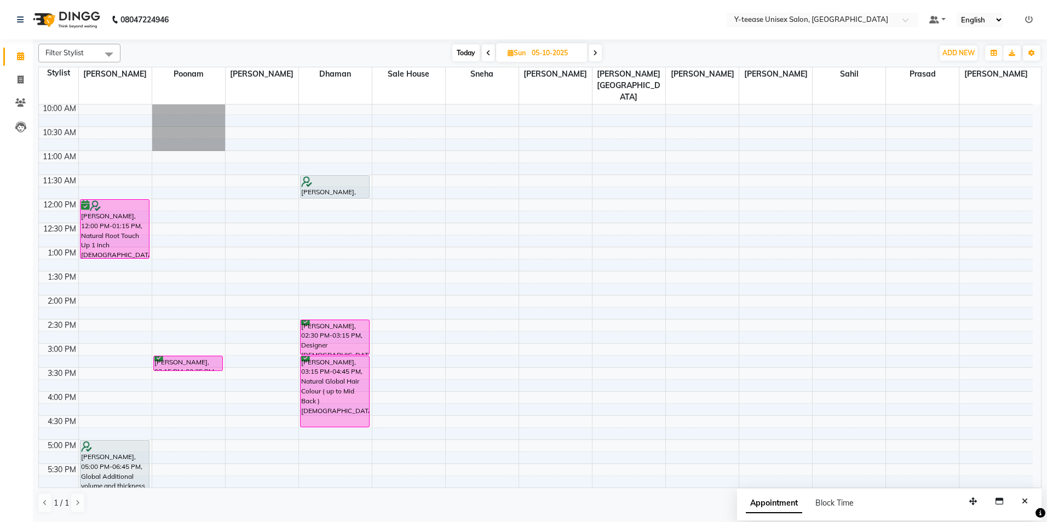
scroll to position [0, 0]
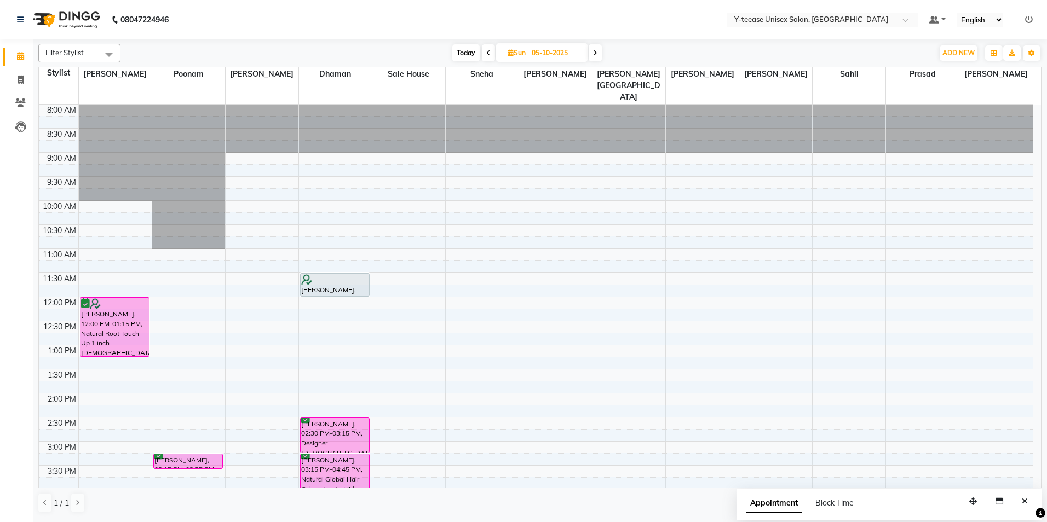
click at [462, 50] on span "Today" at bounding box center [465, 52] width 27 height 17
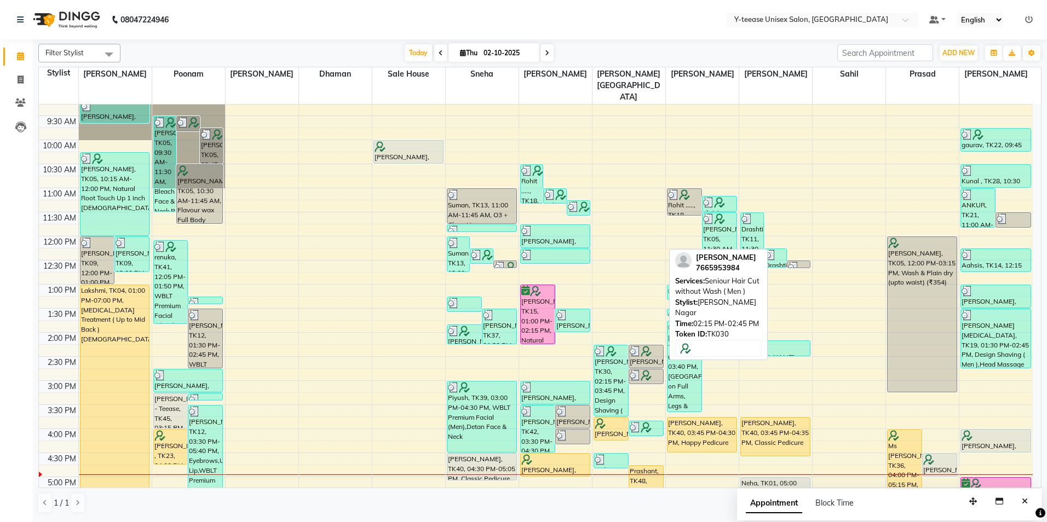
scroll to position [42, 0]
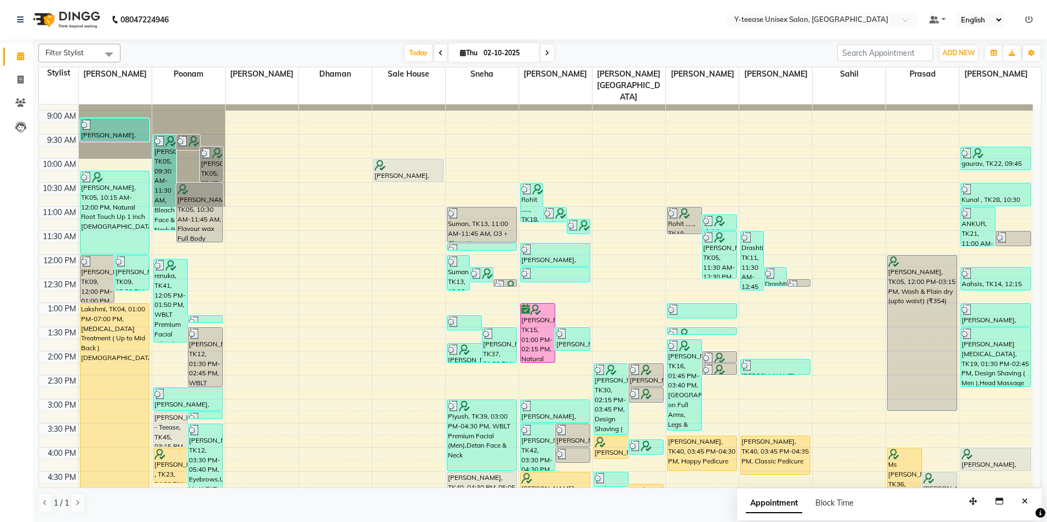
click at [546, 56] on span at bounding box center [546, 52] width 13 height 17
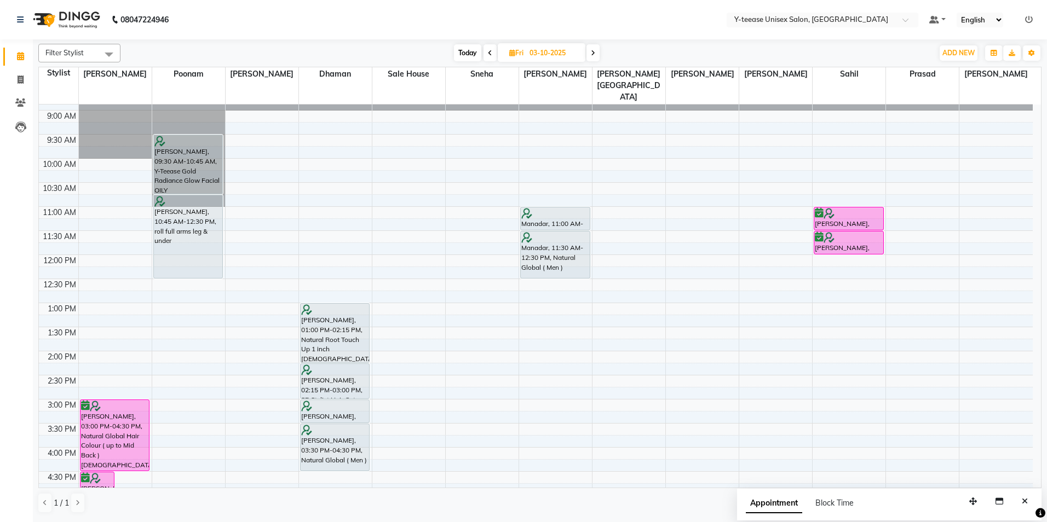
click at [593, 54] on icon at bounding box center [593, 53] width 4 height 7
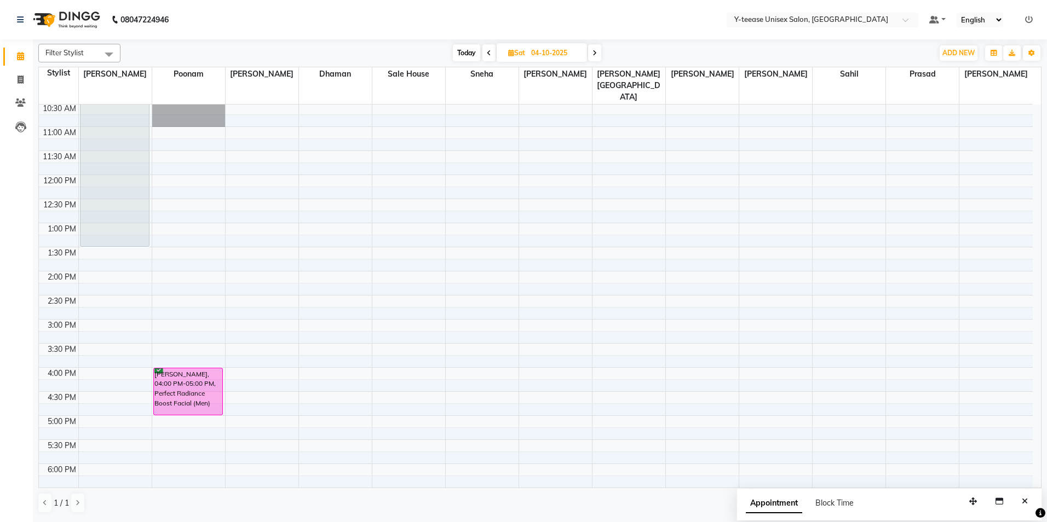
scroll to position [0, 0]
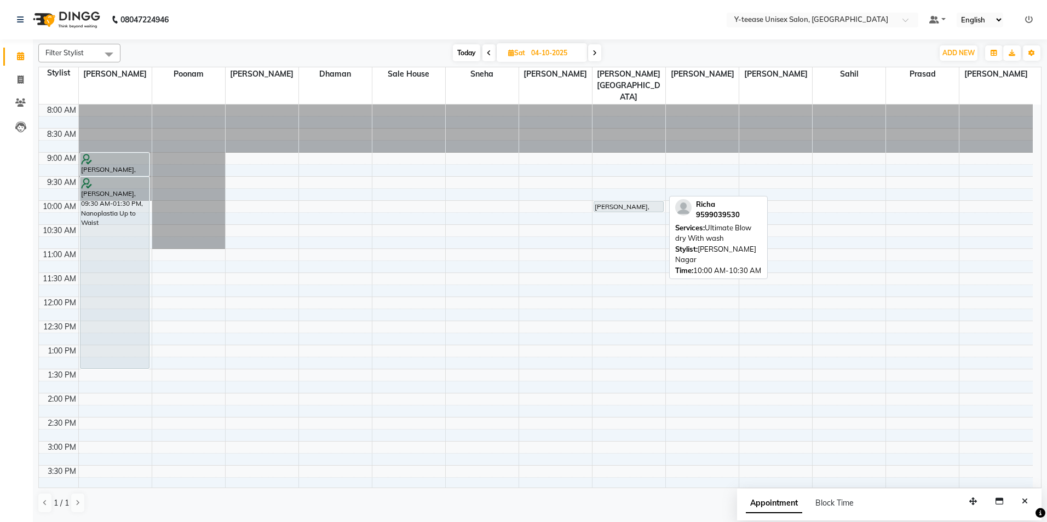
drag, startPoint x: 640, startPoint y: 199, endPoint x: 641, endPoint y: 183, distance: 15.9
click at [641, 183] on div "Richa, 10:00 AM-10:30 AM, Ultimate Blow dry With wash Richa, 10:00 AM-10:30 AM,…" at bounding box center [628, 466] width 73 height 722
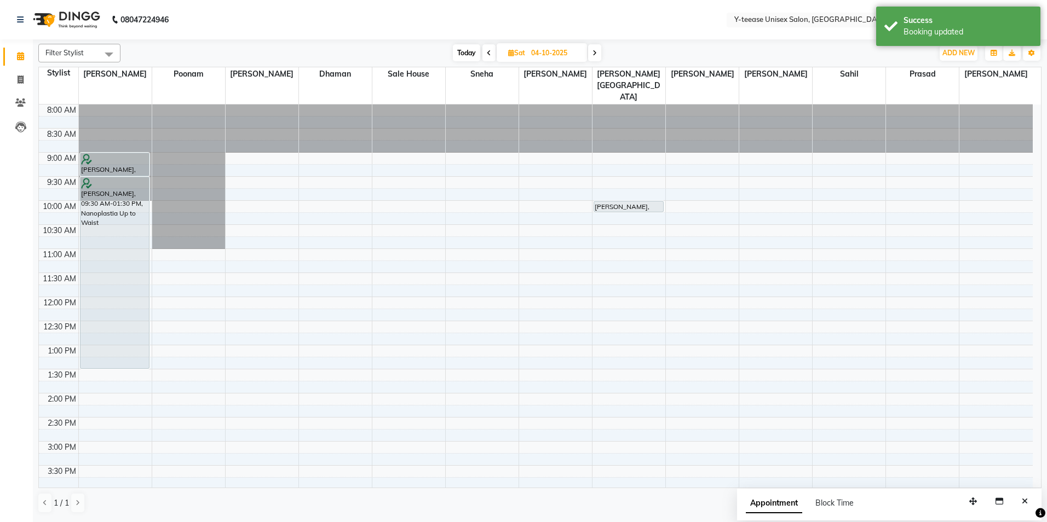
click at [596, 51] on icon at bounding box center [594, 53] width 4 height 7
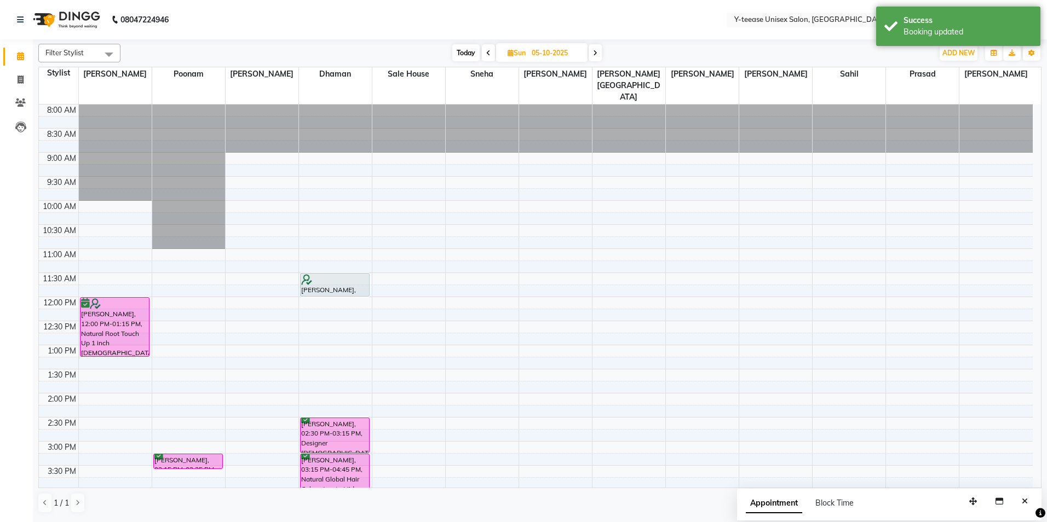
click at [455, 52] on span "Today" at bounding box center [465, 52] width 27 height 17
type input "02-10-2025"
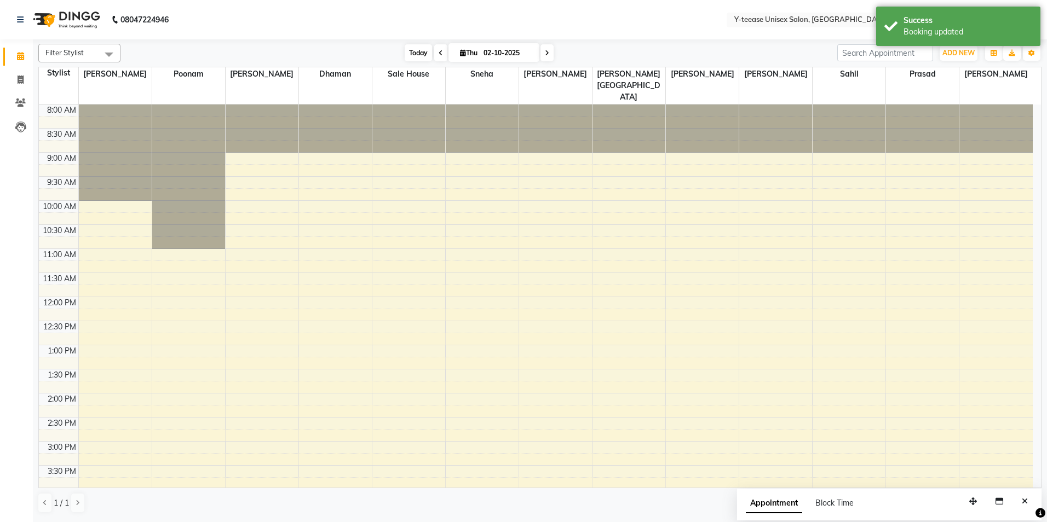
scroll to position [316, 0]
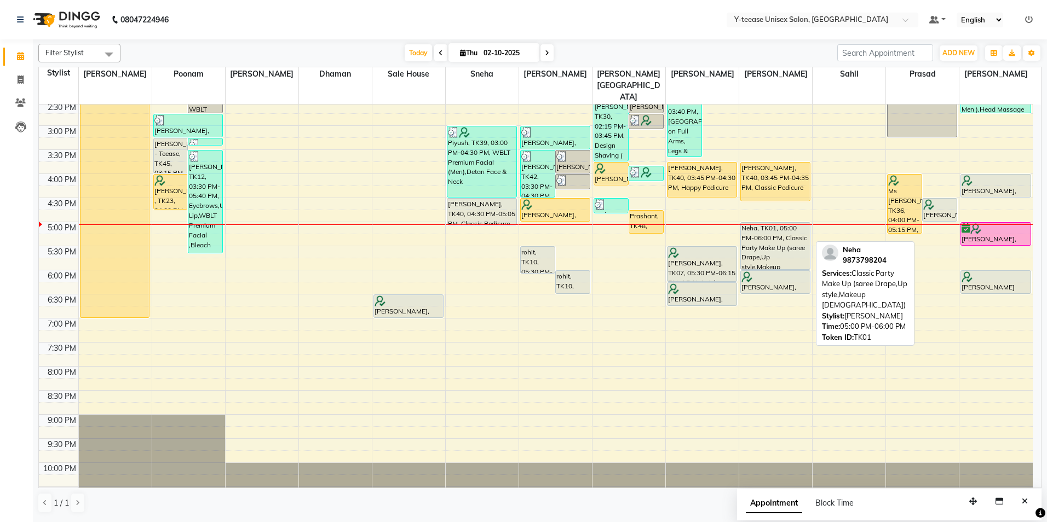
click at [775, 240] on div "Neha, TK01, 05:00 PM-06:00 PM, Classic Party Make Up (saree Drape,Up style,Make…" at bounding box center [775, 246] width 69 height 47
select select "7"
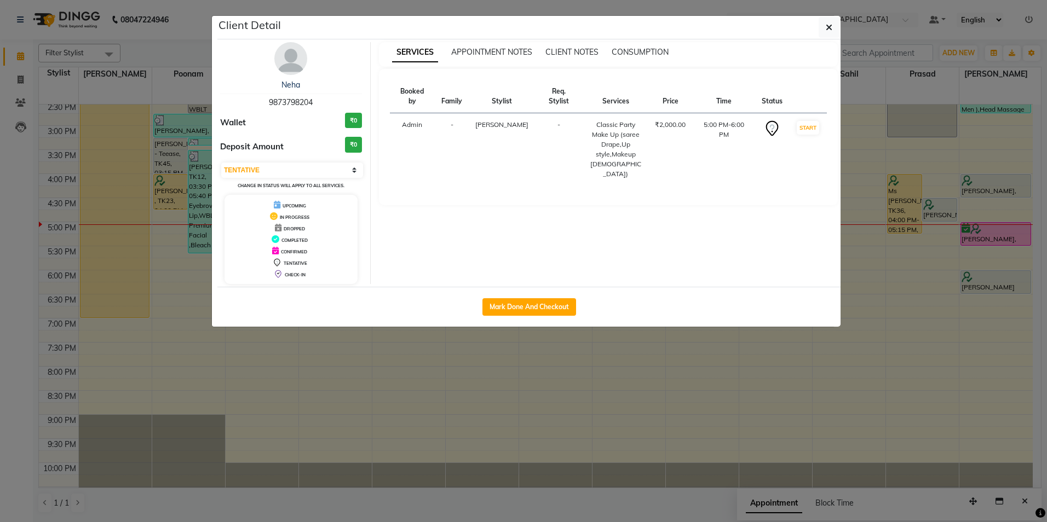
click at [288, 67] on img at bounding box center [290, 58] width 33 height 33
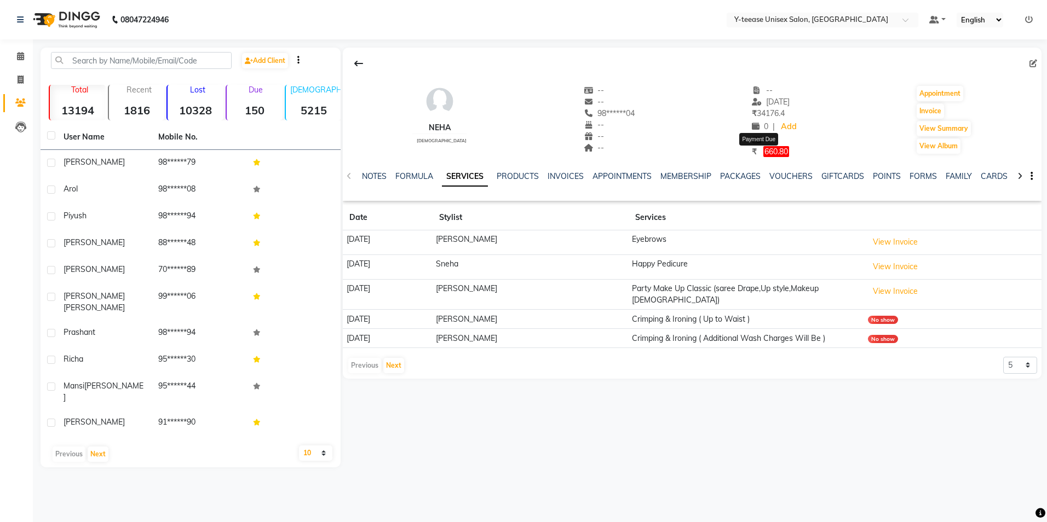
click at [763, 146] on span "660.80" at bounding box center [776, 151] width 26 height 11
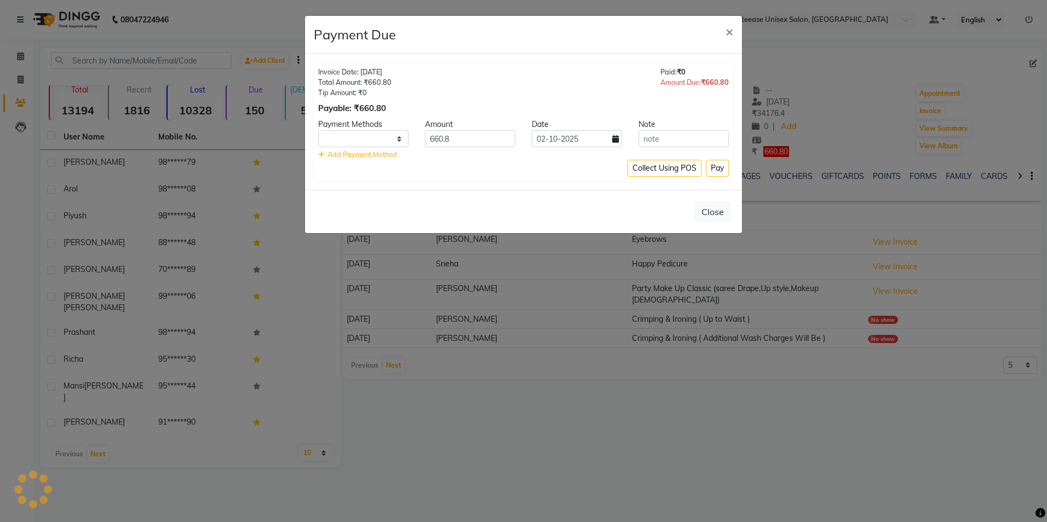
select select "1"
click at [728, 30] on span "×" at bounding box center [729, 31] width 8 height 16
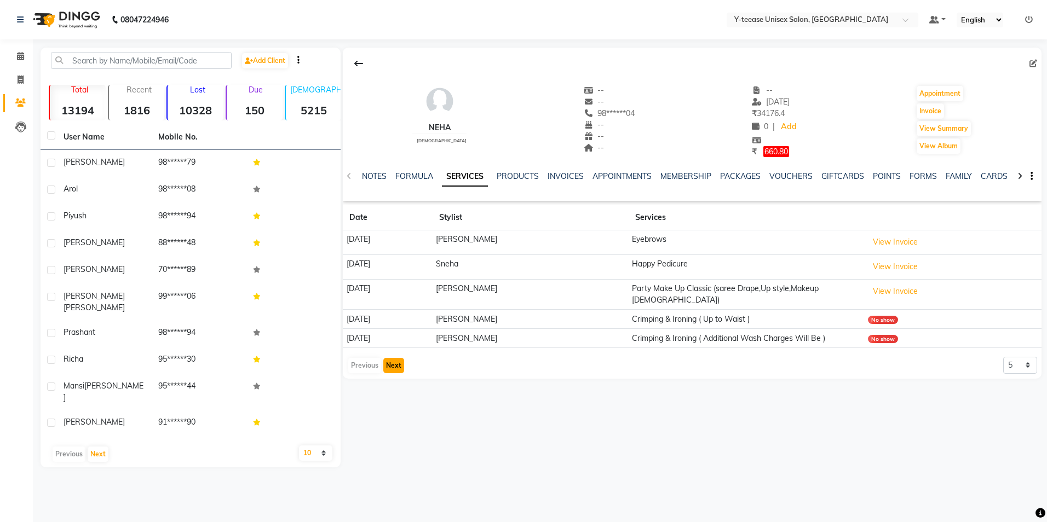
click at [396, 361] on button "Next" at bounding box center [393, 365] width 21 height 15
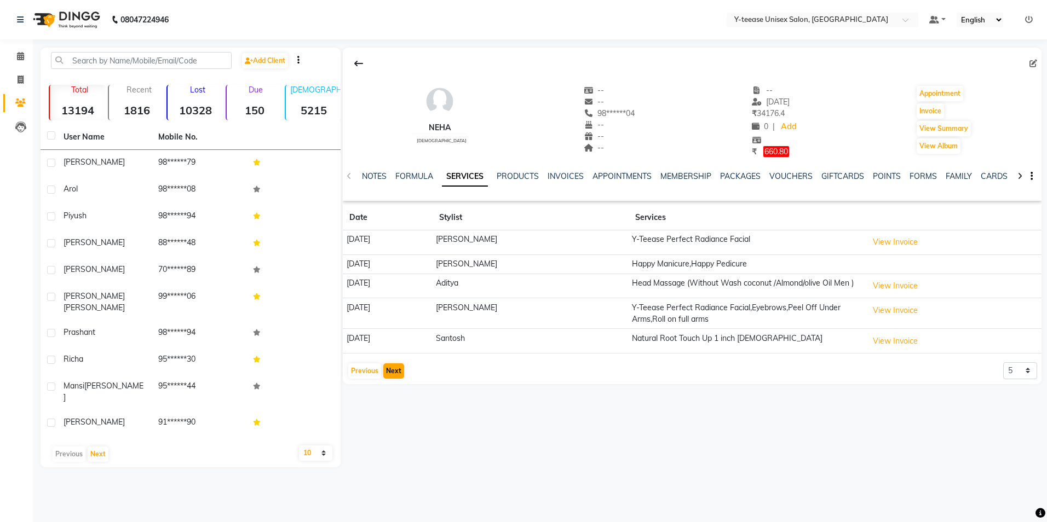
click at [396, 361] on app-client-history "Date Stylist Services 14-01-2025 Megha Y-Teease Perfect Radiance Facial View In…" at bounding box center [692, 292] width 699 height 175
click at [394, 370] on button "Next" at bounding box center [393, 370] width 21 height 15
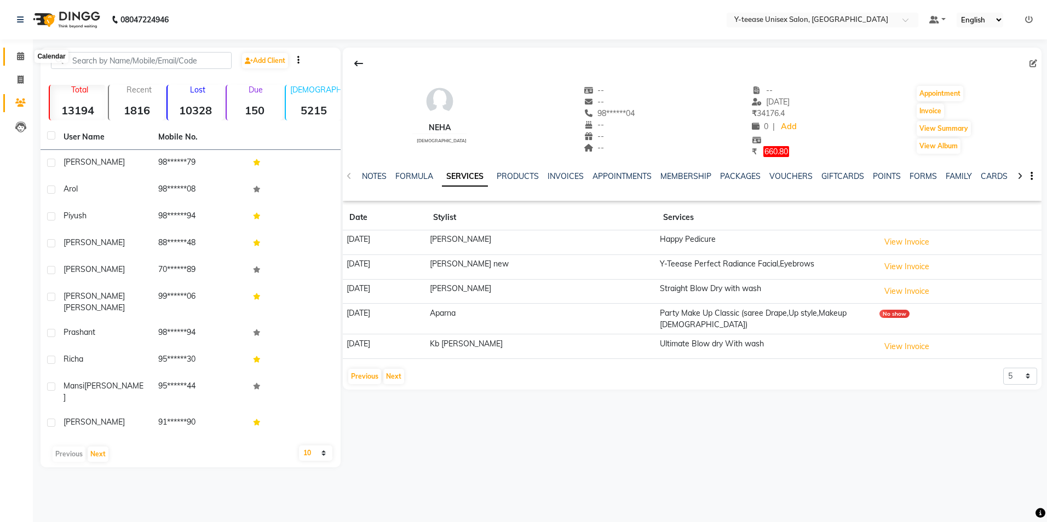
click at [15, 52] on span at bounding box center [20, 56] width 19 height 13
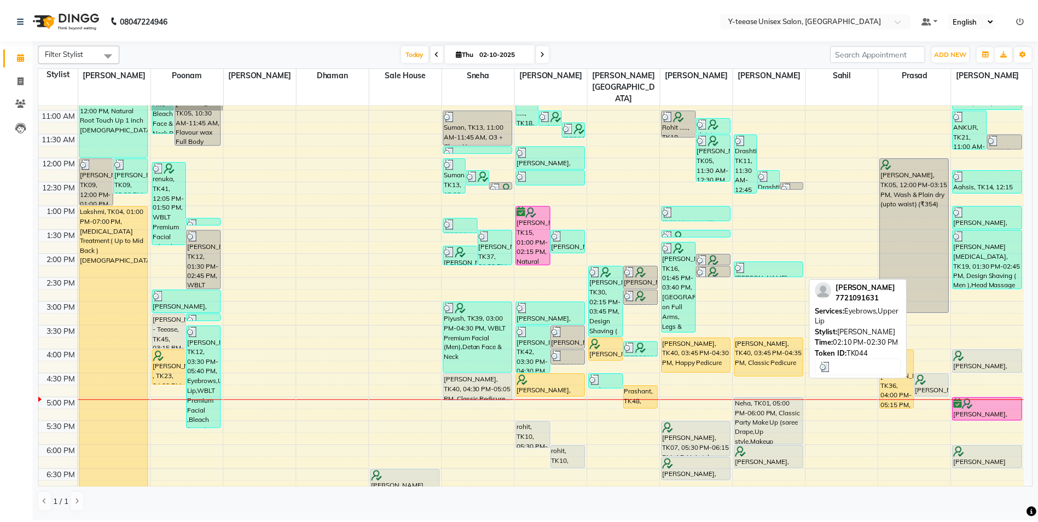
scroll to position [219, 0]
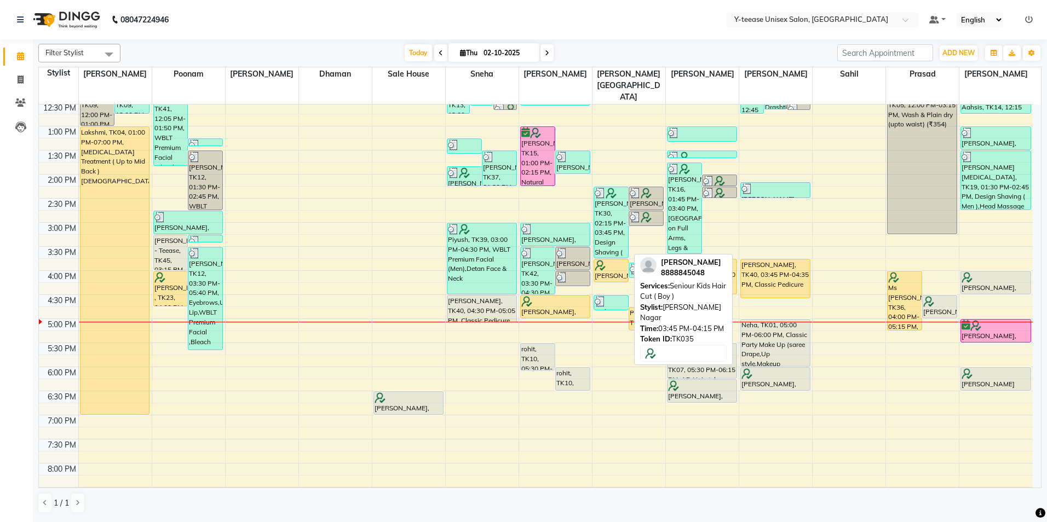
click at [613, 260] on div at bounding box center [610, 265] width 33 height 11
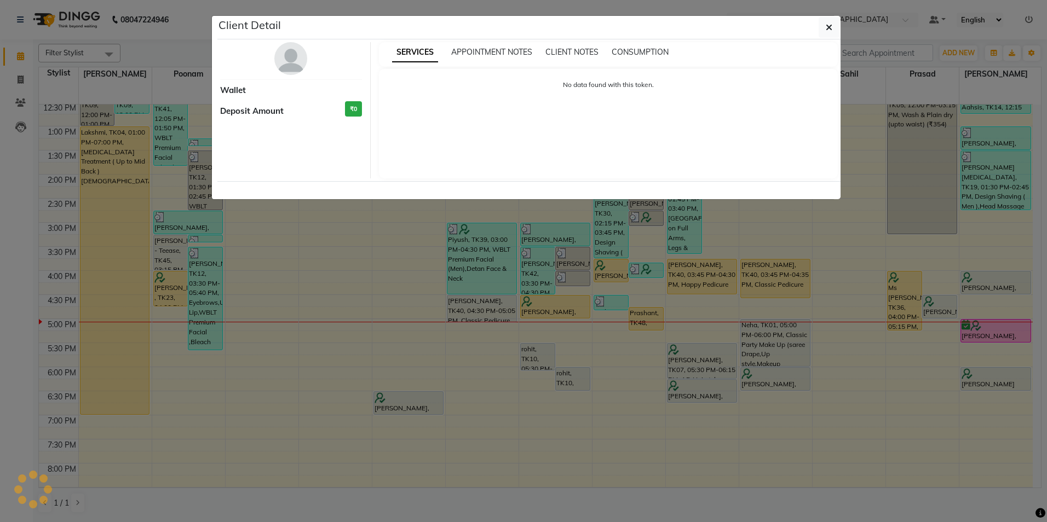
select select "1"
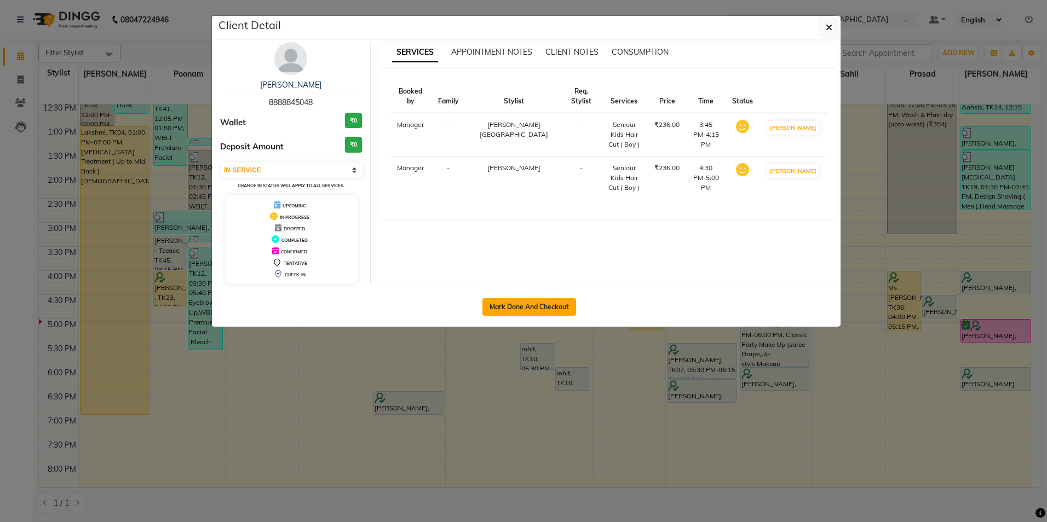
click at [515, 310] on button "Mark Done And Checkout" at bounding box center [529, 307] width 94 height 18
select select "service"
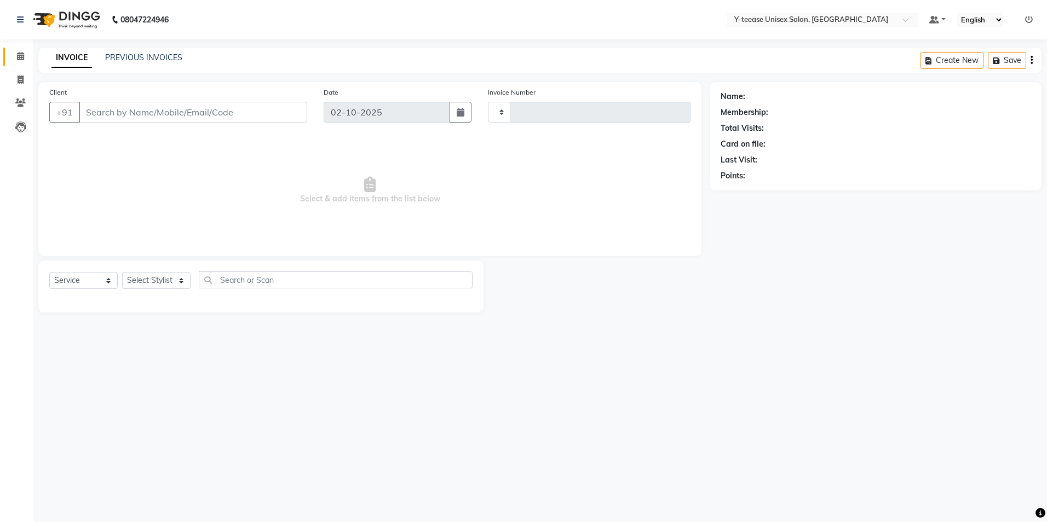
type input "8347"
select select "4"
type input "88******48"
select select "67330"
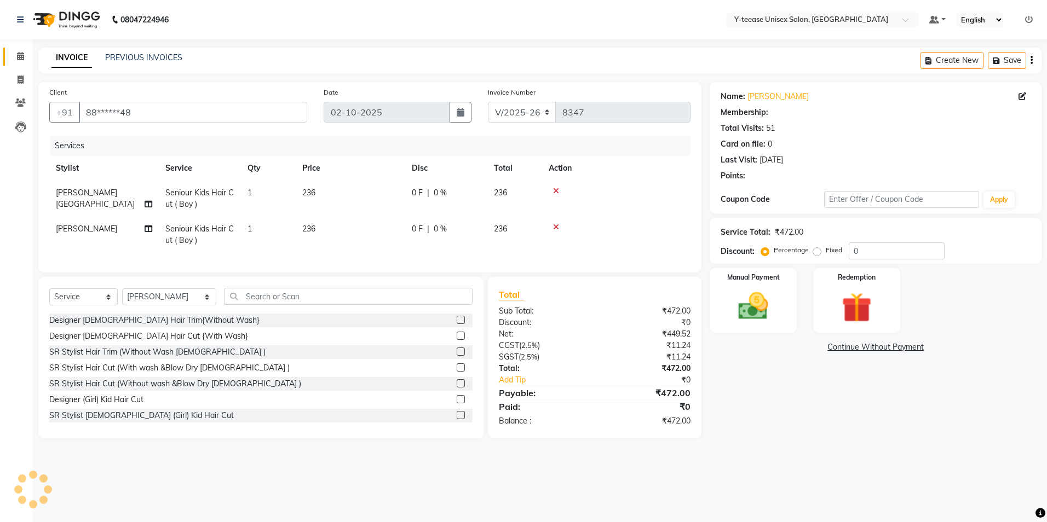
type input "20"
select select "1: Object"
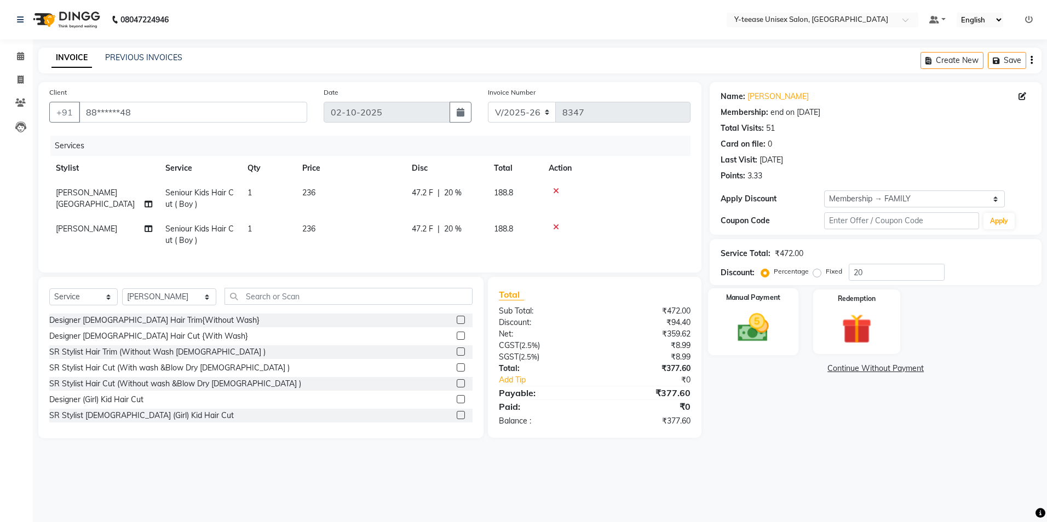
click at [756, 329] on img at bounding box center [753, 328] width 51 height 36
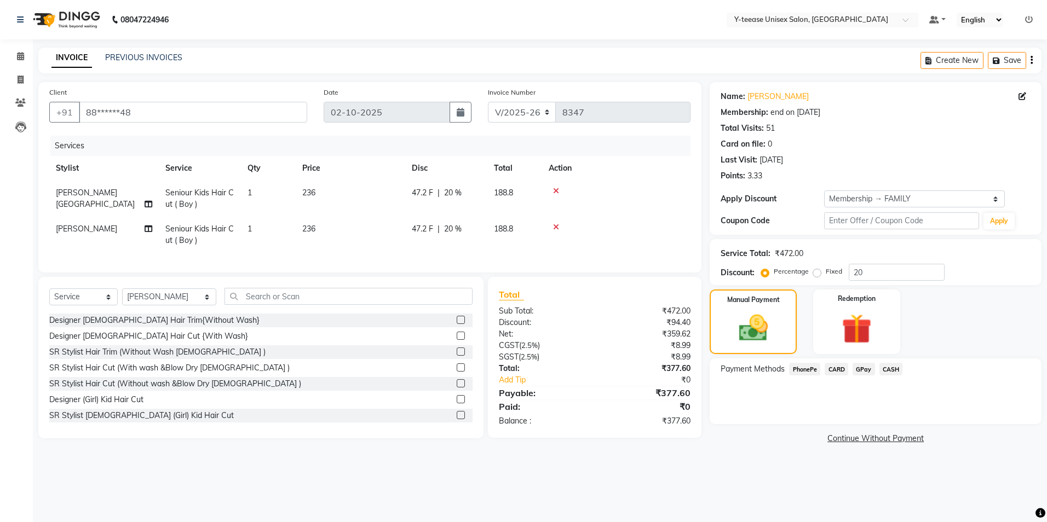
click at [859, 371] on span "GPay" at bounding box center [863, 369] width 22 height 13
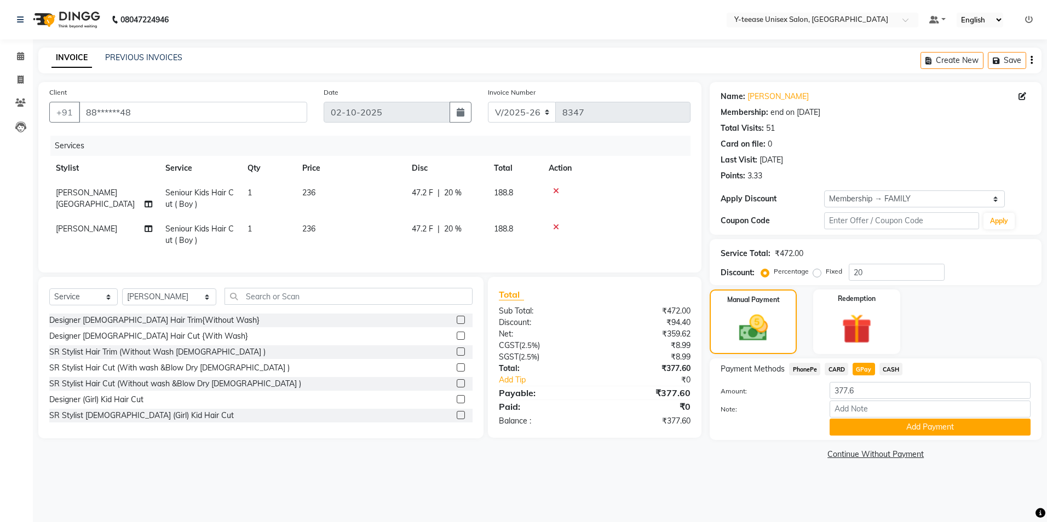
click at [867, 424] on button "Add Payment" at bounding box center [929, 427] width 201 height 17
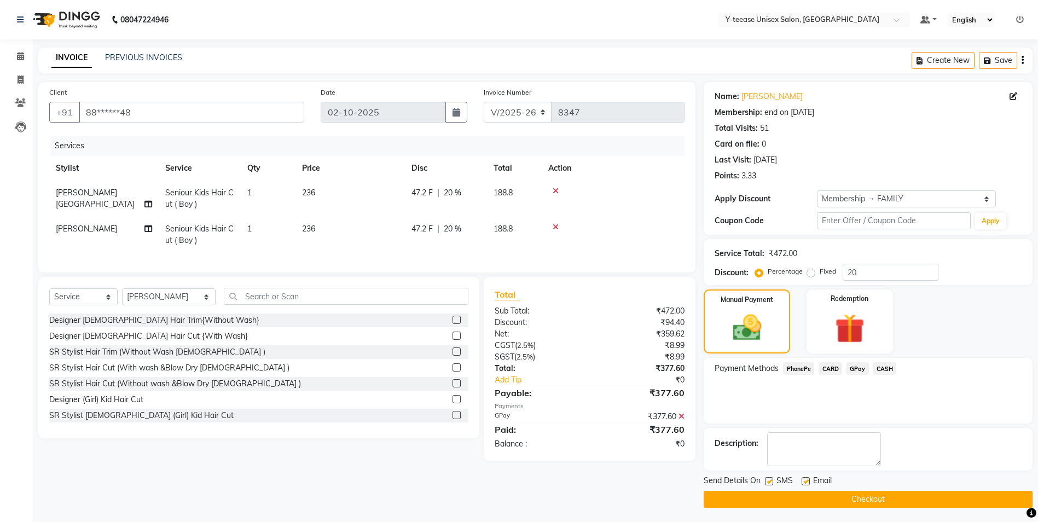
click at [838, 499] on button "Checkout" at bounding box center [868, 499] width 329 height 17
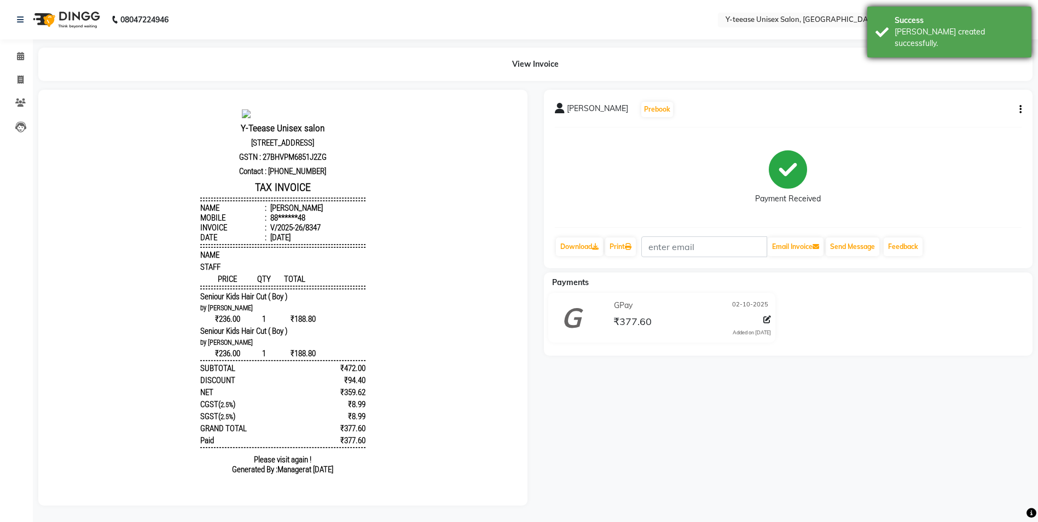
click at [938, 25] on div "Success" at bounding box center [959, 20] width 129 height 11
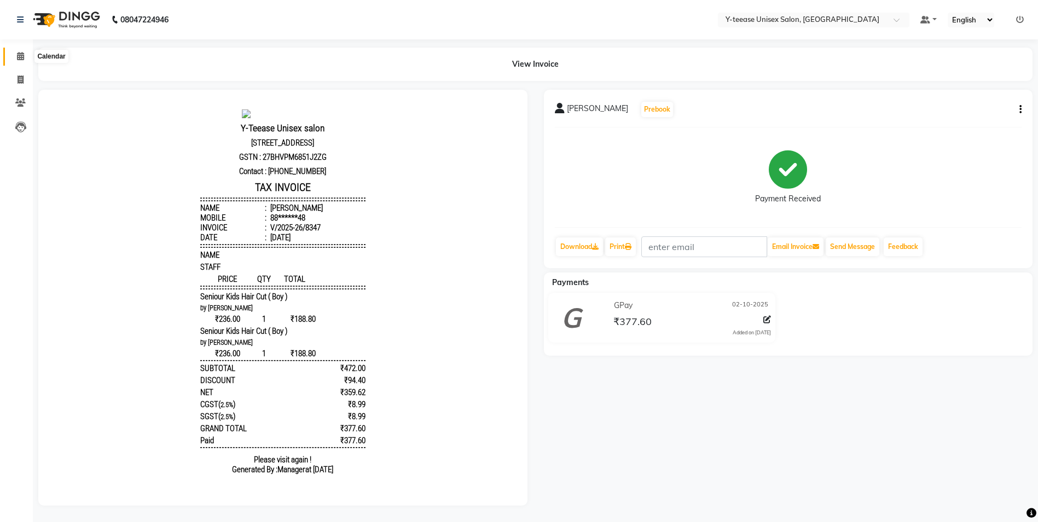
click at [24, 54] on icon at bounding box center [20, 56] width 7 height 8
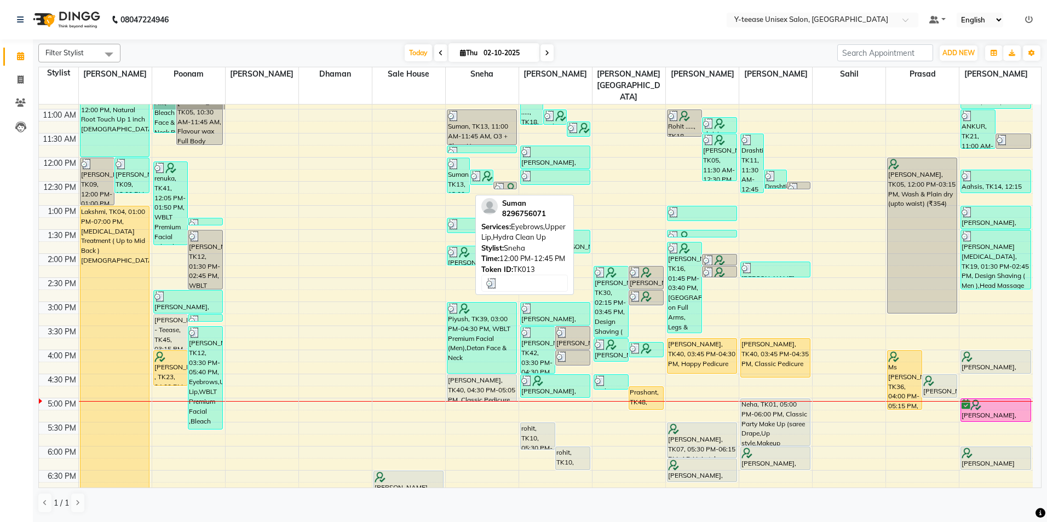
scroll to position [164, 0]
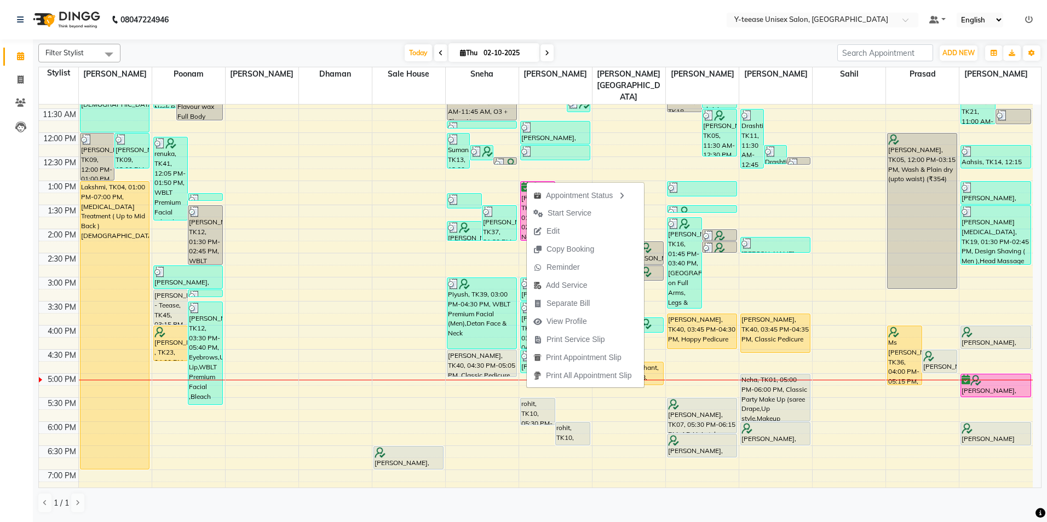
click at [720, 47] on div "Today Thu 02-10-2025" at bounding box center [479, 53] width 706 height 16
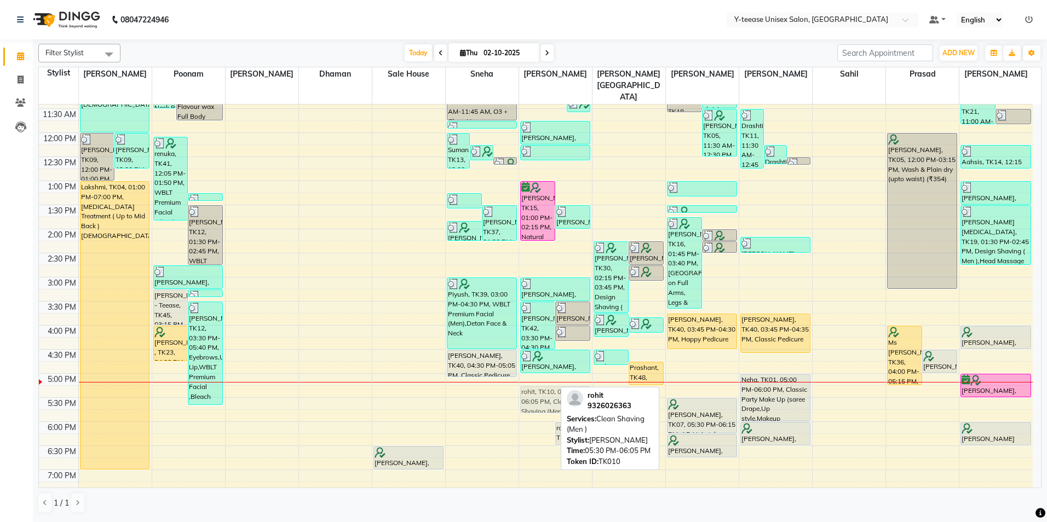
drag, startPoint x: 543, startPoint y: 388, endPoint x: 548, endPoint y: 376, distance: 12.5
click at [548, 376] on div "Rohit ....., TK18, 10:30 AM-11:20 AM, Seniour Hair Cut without Wash ( Men ),Bea…" at bounding box center [555, 301] width 73 height 722
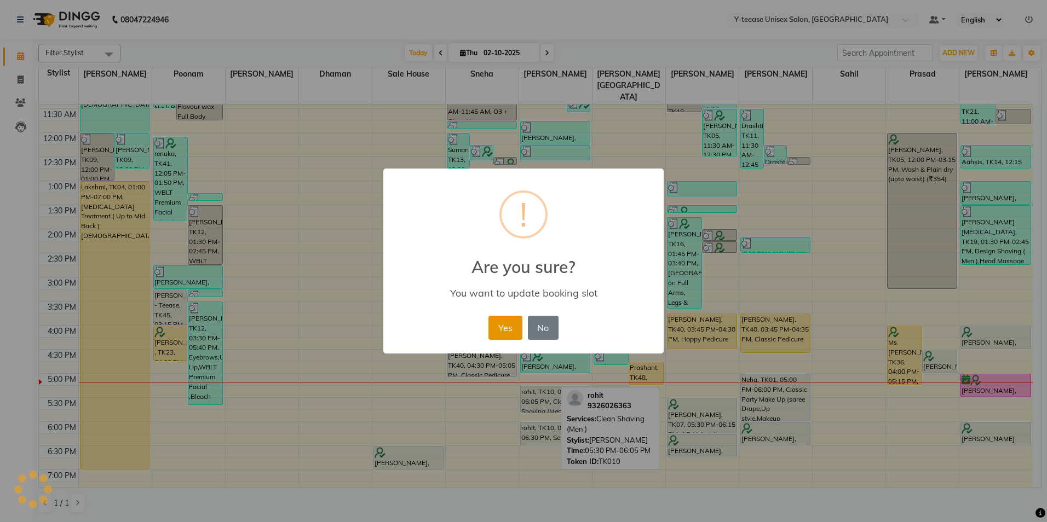
click at [511, 337] on button "Yes" at bounding box center [504, 328] width 33 height 24
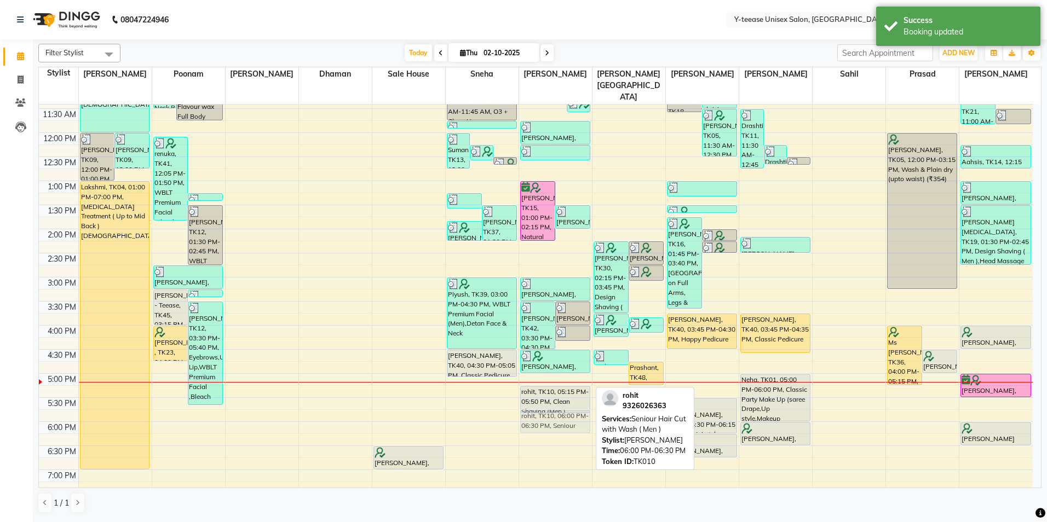
drag, startPoint x: 551, startPoint y: 409, endPoint x: 554, endPoint y: 402, distance: 7.6
click at [554, 402] on div "Rohit ....., TK18, 10:30 AM-11:20 AM, Seniour Hair Cut without Wash ( Men ),Bea…" at bounding box center [555, 301] width 73 height 722
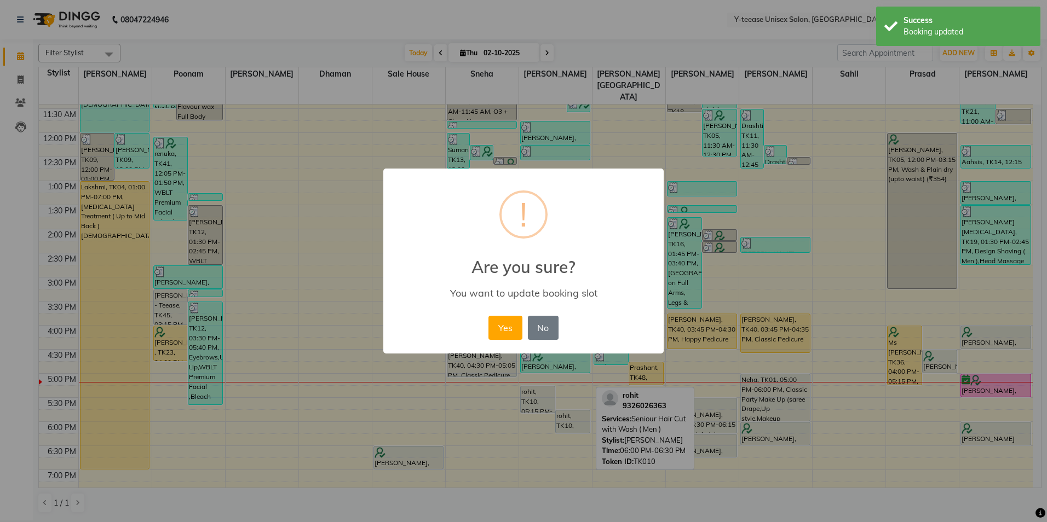
click at [510, 340] on div "Yes No No" at bounding box center [523, 328] width 75 height 30
click at [517, 328] on button "Yes" at bounding box center [504, 328] width 33 height 24
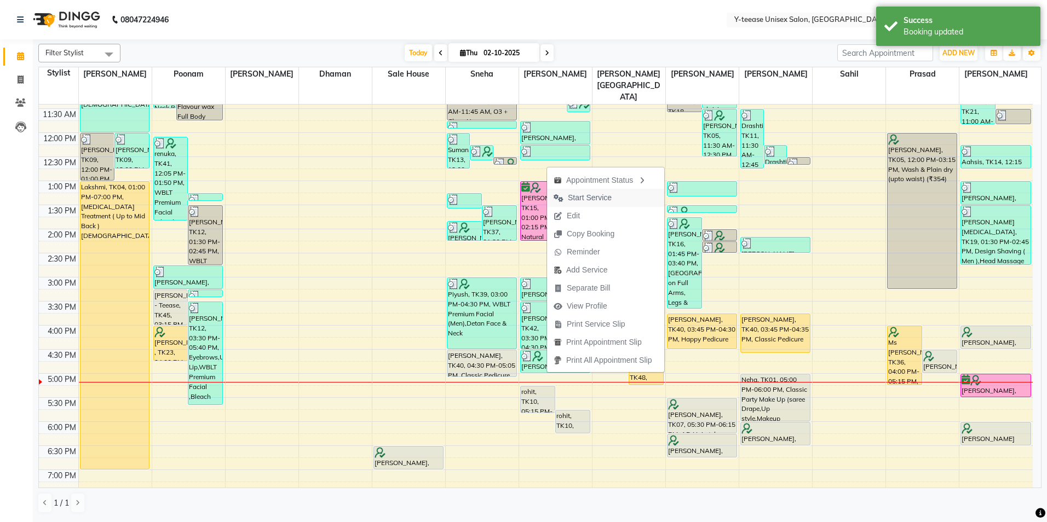
click at [605, 198] on span "Start Service" at bounding box center [590, 197] width 44 height 11
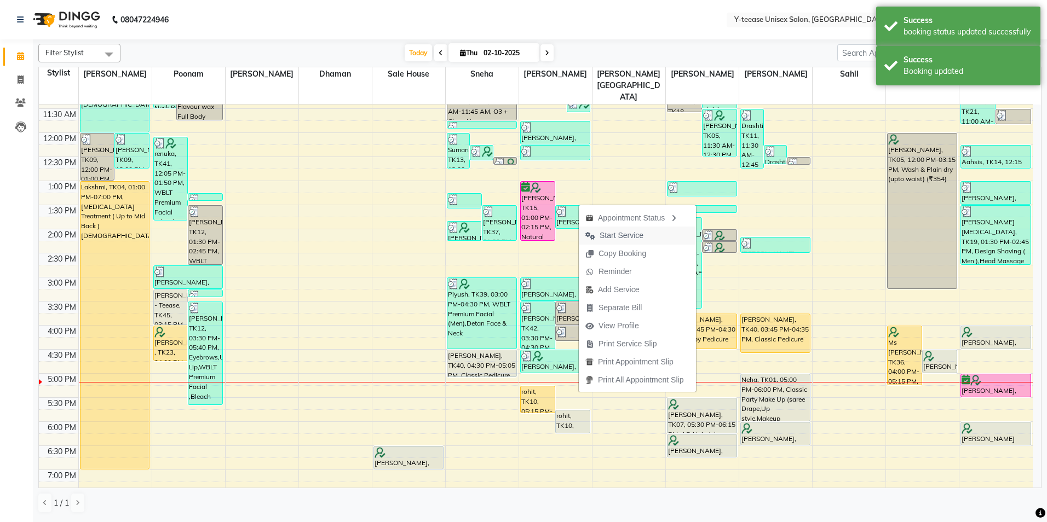
click at [621, 234] on span "Start Service" at bounding box center [621, 235] width 44 height 11
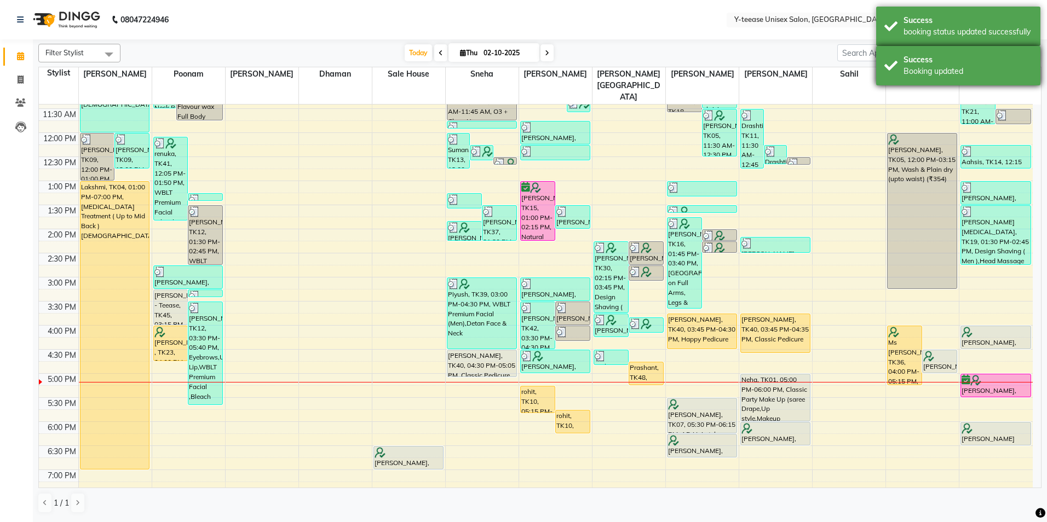
click at [913, 64] on div "Success" at bounding box center [967, 59] width 129 height 11
click at [911, 39] on div "Success booking status updated successfully" at bounding box center [958, 26] width 164 height 39
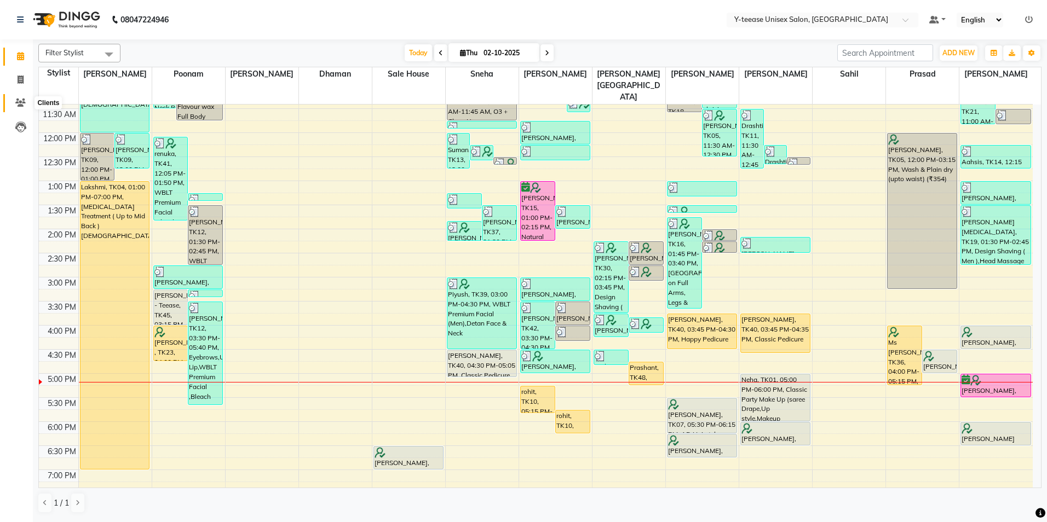
click at [15, 103] on icon at bounding box center [20, 103] width 10 height 8
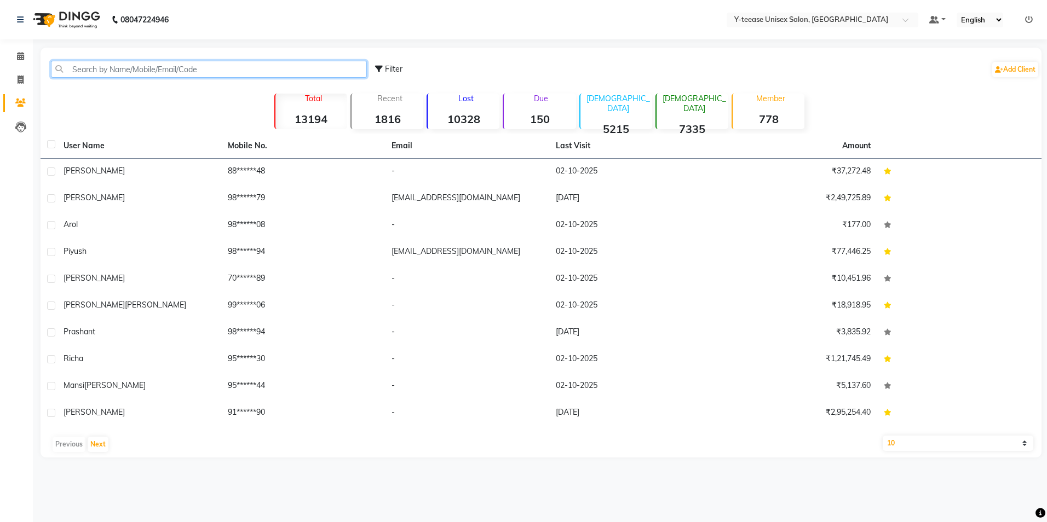
click at [85, 70] on input "text" at bounding box center [209, 69] width 316 height 17
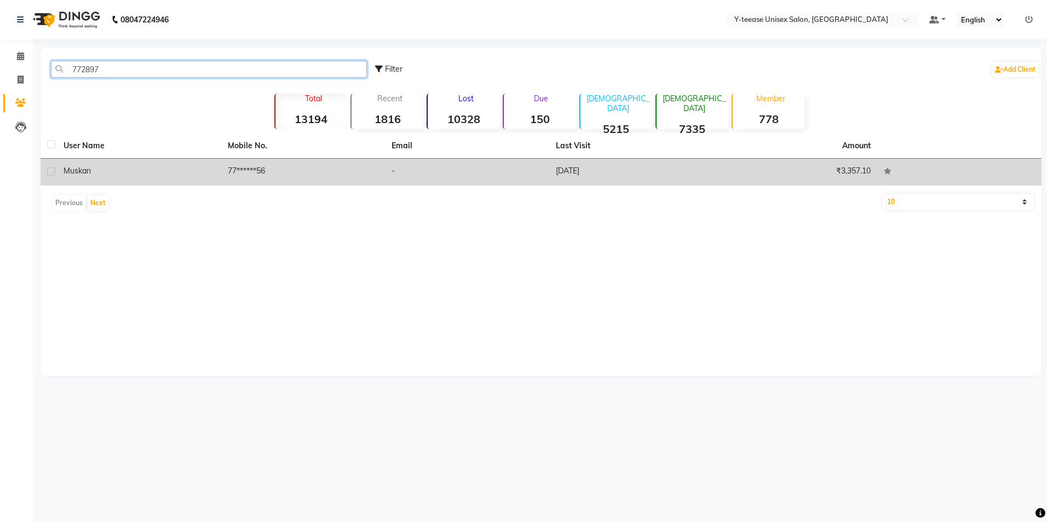
type input "772897"
click at [104, 177] on td "muskan" at bounding box center [139, 172] width 164 height 27
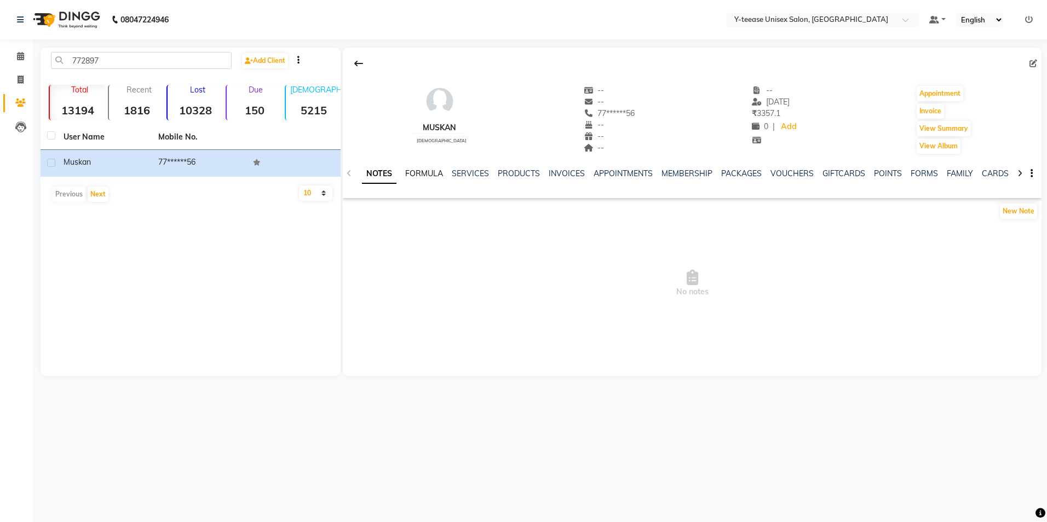
click at [422, 177] on link "FORMULA" at bounding box center [424, 174] width 38 height 10
click at [451, 177] on link "SERVICES" at bounding box center [469, 174] width 37 height 10
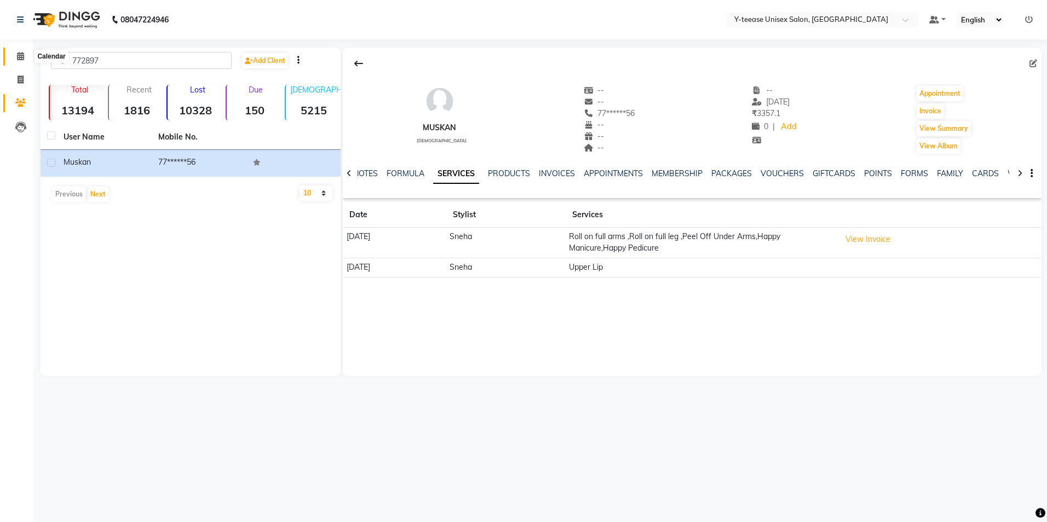
click at [18, 54] on icon at bounding box center [20, 56] width 7 height 8
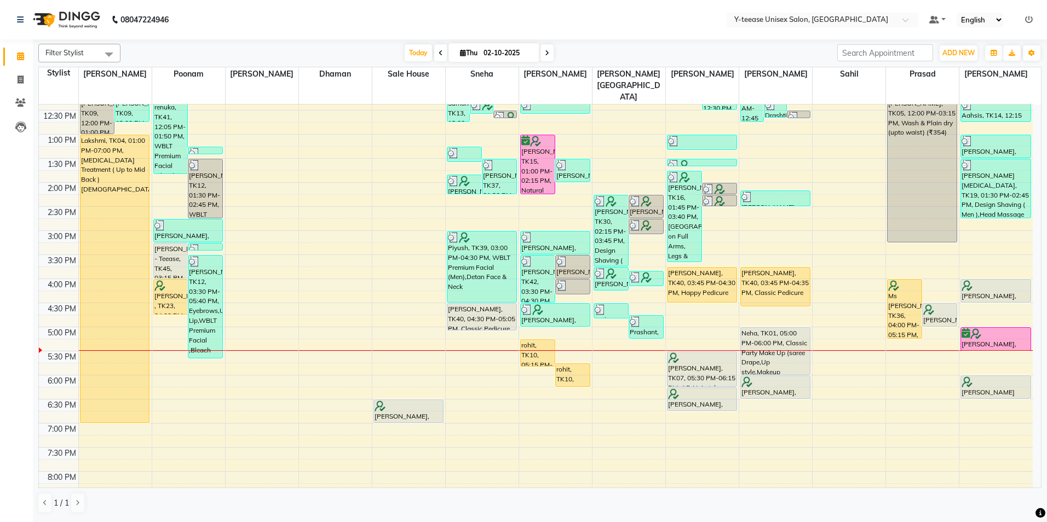
scroll to position [219, 0]
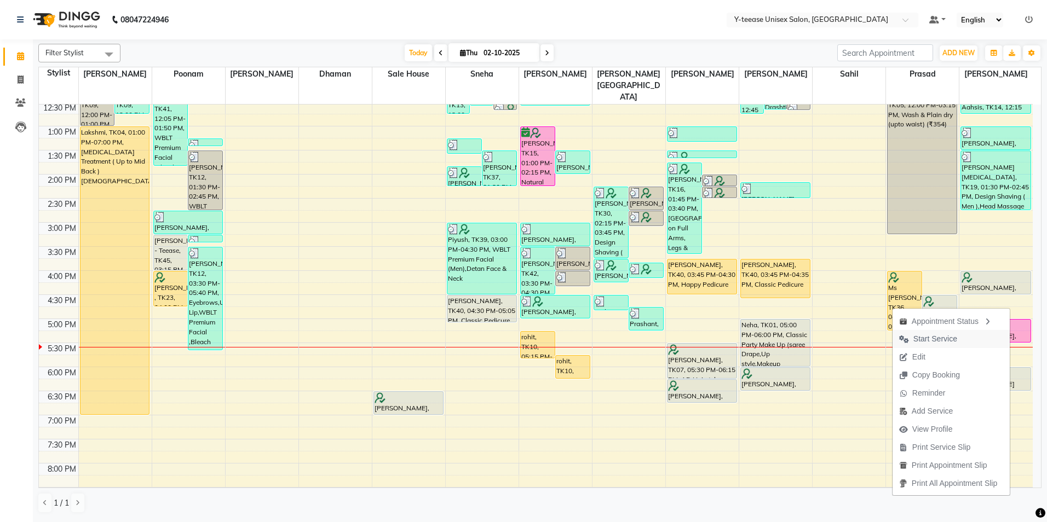
click at [965, 338] on button "Start Service" at bounding box center [950, 339] width 117 height 18
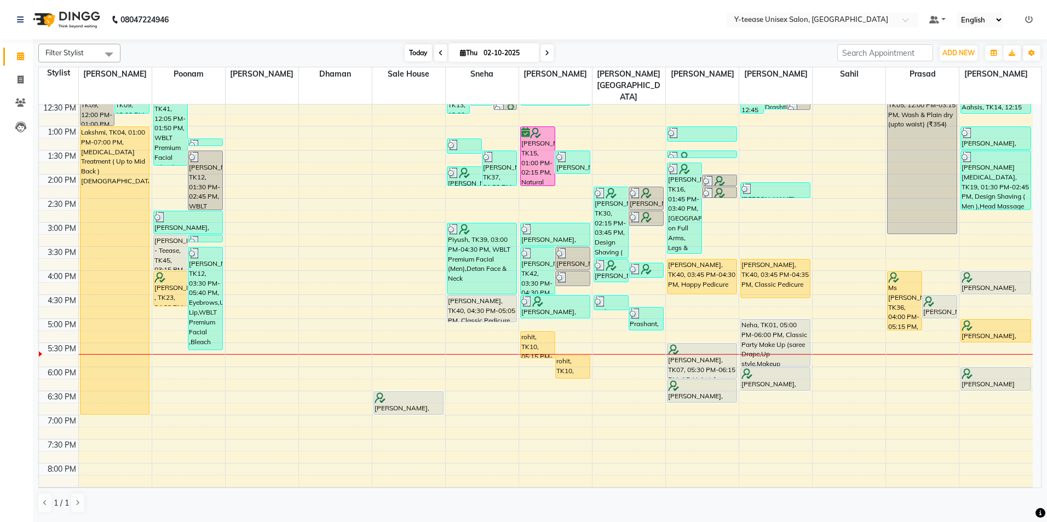
click at [411, 50] on span "Today" at bounding box center [418, 52] width 27 height 17
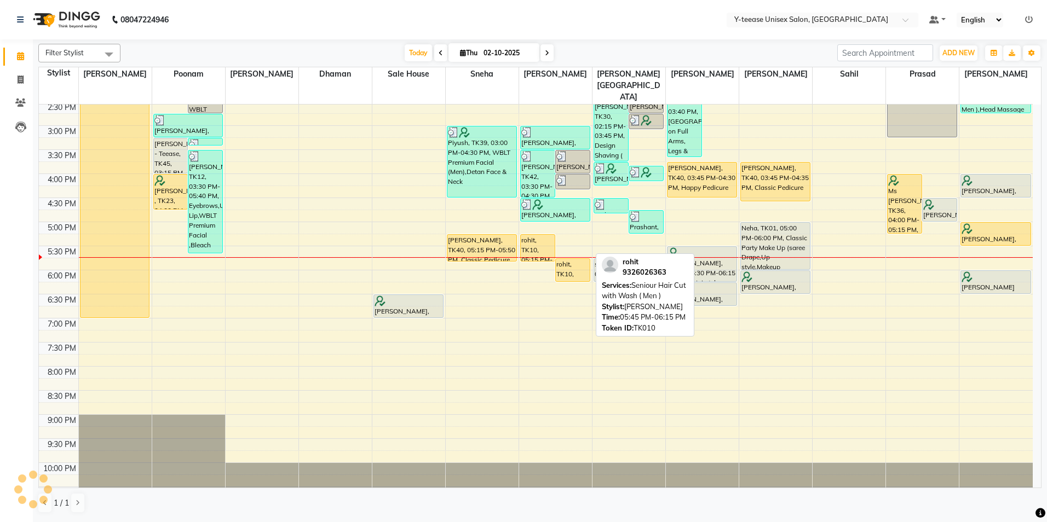
click at [572, 259] on div "rohit, TK10, 05:45 PM-06:15 PM, Seniour Hair Cut with Wash ( Men )" at bounding box center [573, 270] width 34 height 22
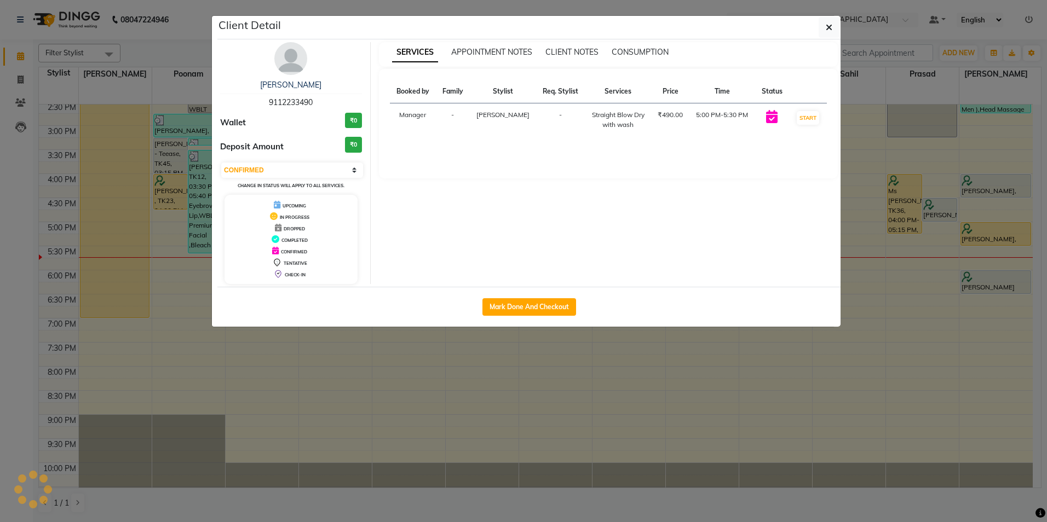
select select "1"
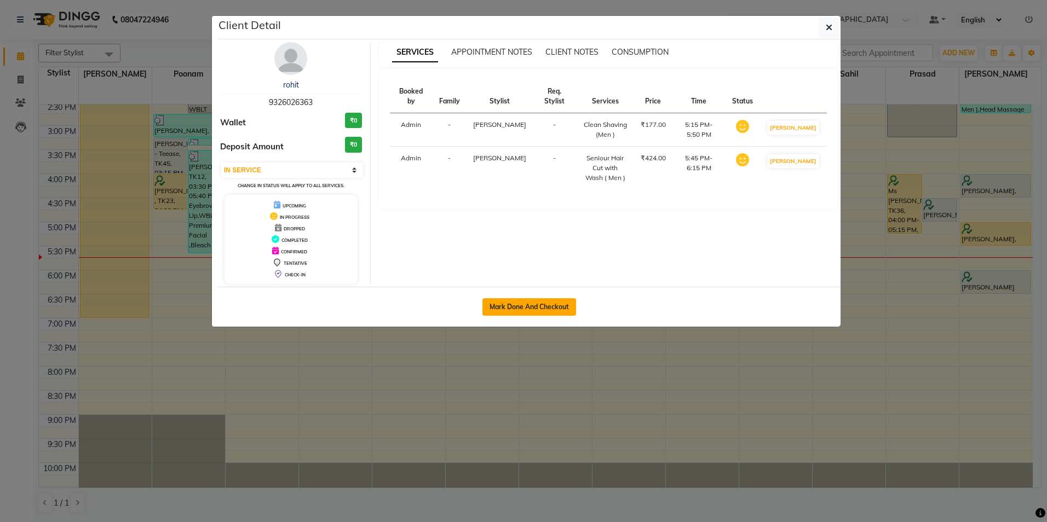
click at [549, 307] on button "Mark Done And Checkout" at bounding box center [529, 307] width 94 height 18
select select "service"
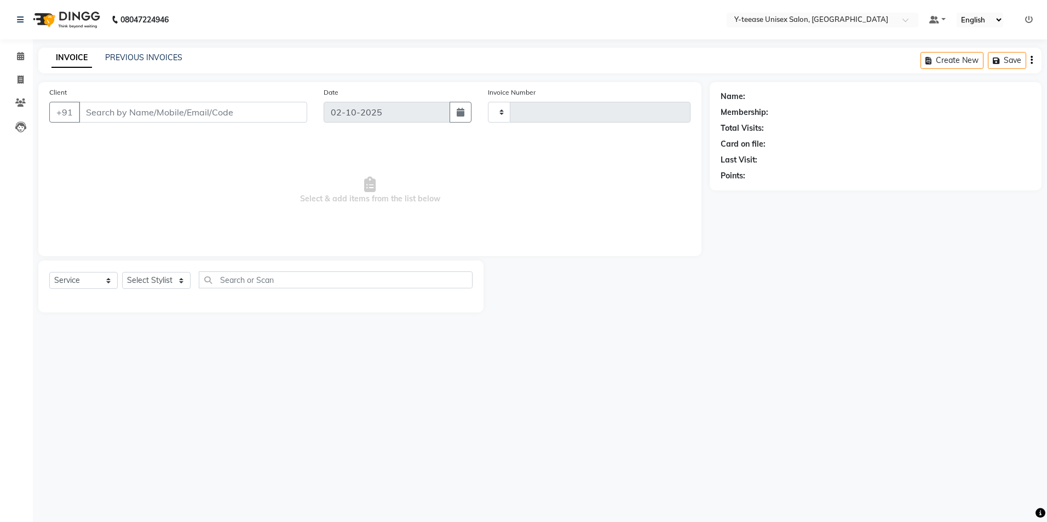
type input "8349"
select select "4"
type input "93******63"
select select "67330"
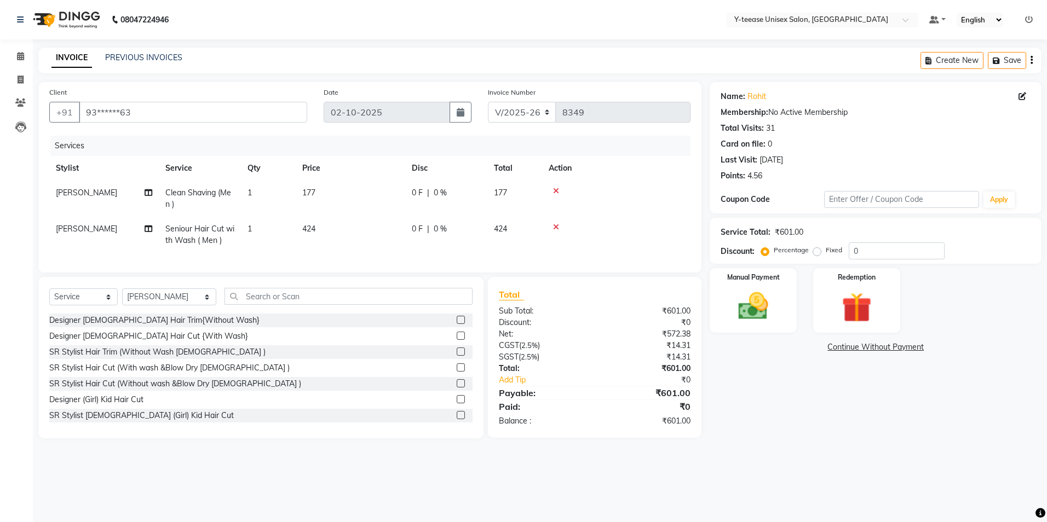
click at [559, 191] on div at bounding box center [616, 191] width 135 height 8
click at [557, 191] on icon at bounding box center [556, 191] width 6 height 8
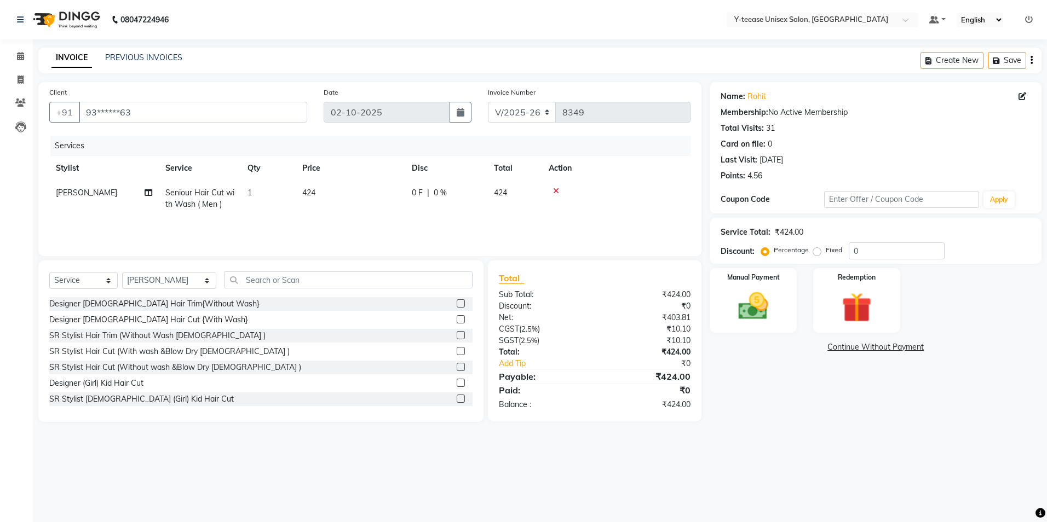
click at [165, 200] on td "Seniour Hair Cut with Wash ( Men )" at bounding box center [200, 199] width 82 height 36
select select "67330"
click at [188, 200] on span "Seniour Hair Cut with Wash ( Men )" at bounding box center [213, 202] width 76 height 21
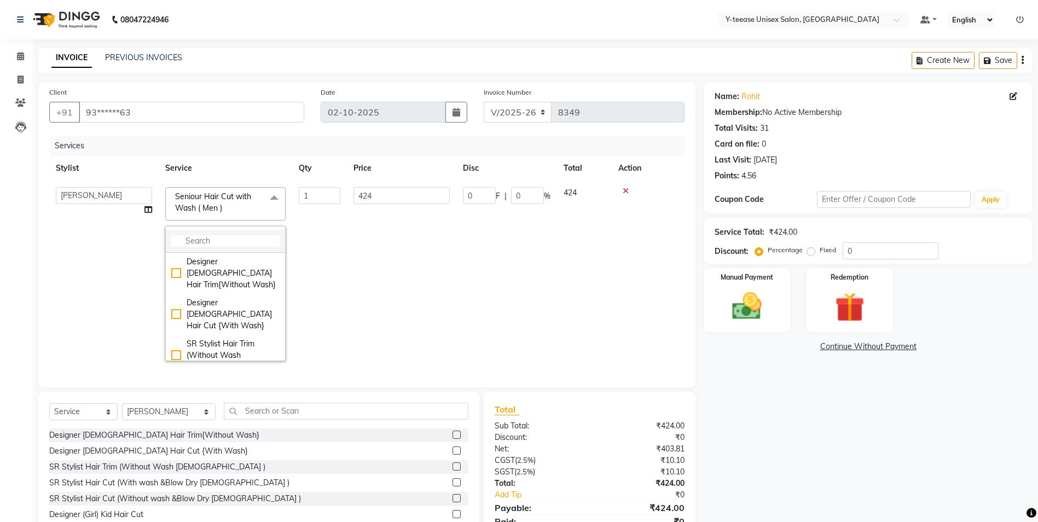
click at [188, 241] on input "multiselect-search" at bounding box center [225, 240] width 108 height 11
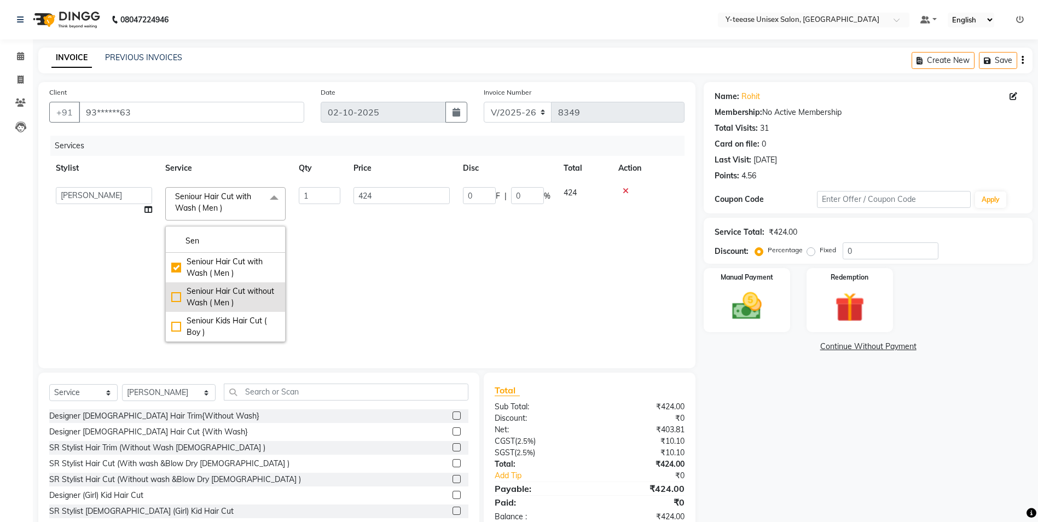
type input "Sen"
click at [184, 289] on div "Seniour Hair Cut without Wash ( Men )" at bounding box center [225, 297] width 108 height 23
checkbox input "false"
checkbox input "true"
type input "389"
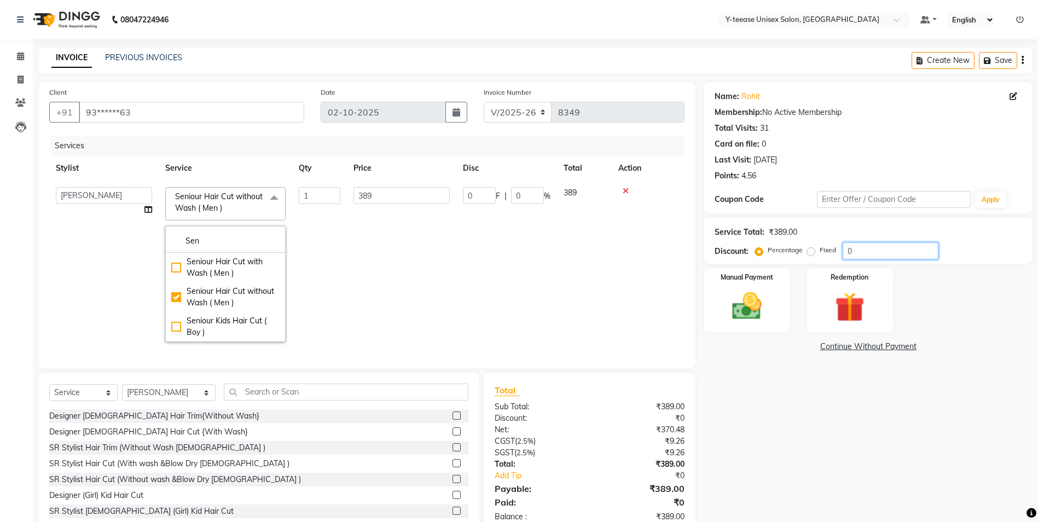
click at [849, 255] on input "0" at bounding box center [891, 251] width 96 height 17
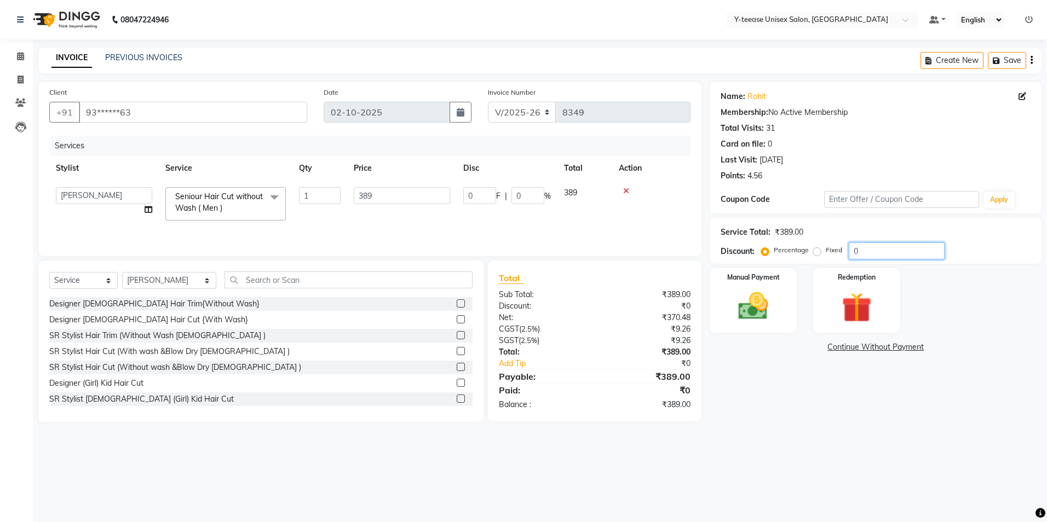
type input "20"
type input "77.8"
type input "20"
click at [810, 469] on div "08047224946 Select Location × Y-teease Unisex Salon, Amanora Default Panel My P…" at bounding box center [523, 261] width 1047 height 522
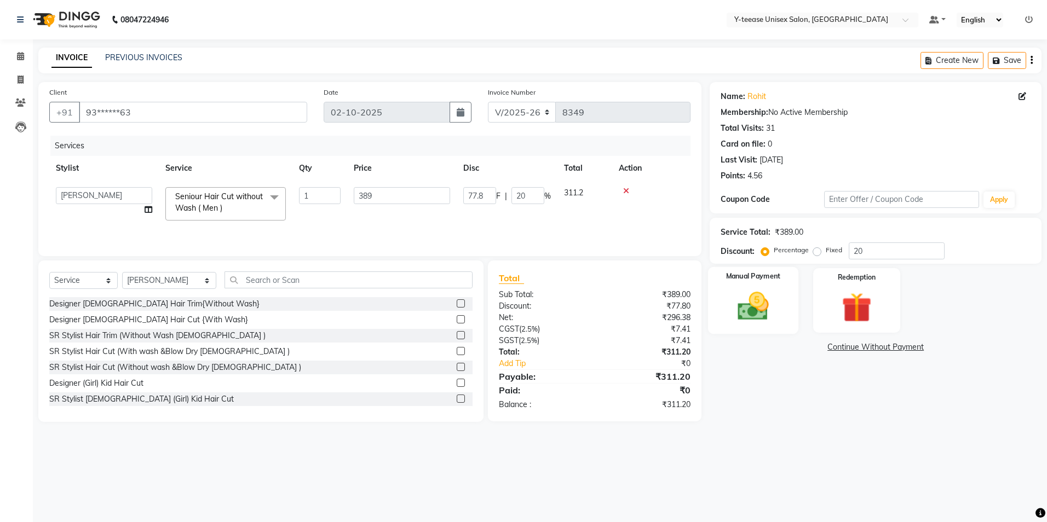
click at [764, 301] on img at bounding box center [753, 306] width 51 height 36
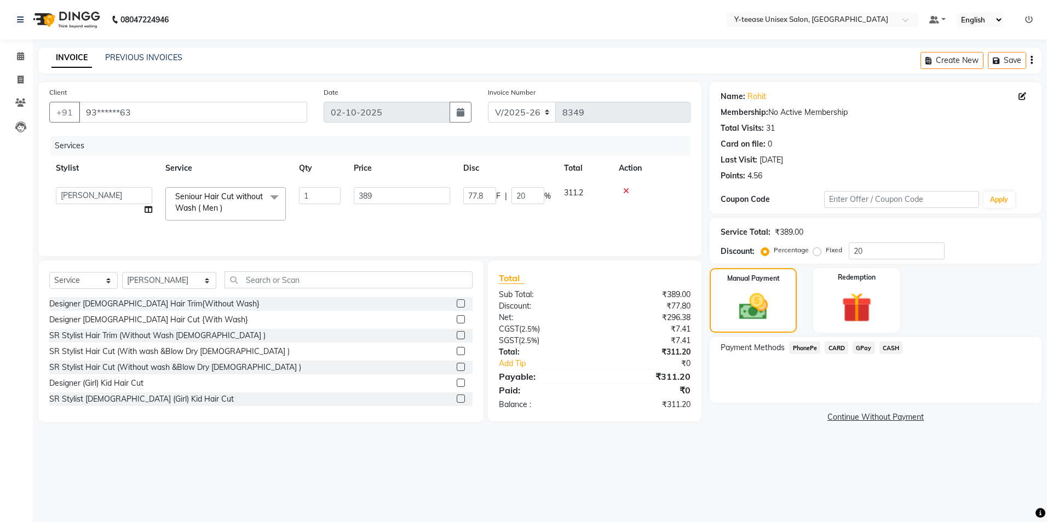
click at [862, 350] on span "GPay" at bounding box center [863, 348] width 22 height 13
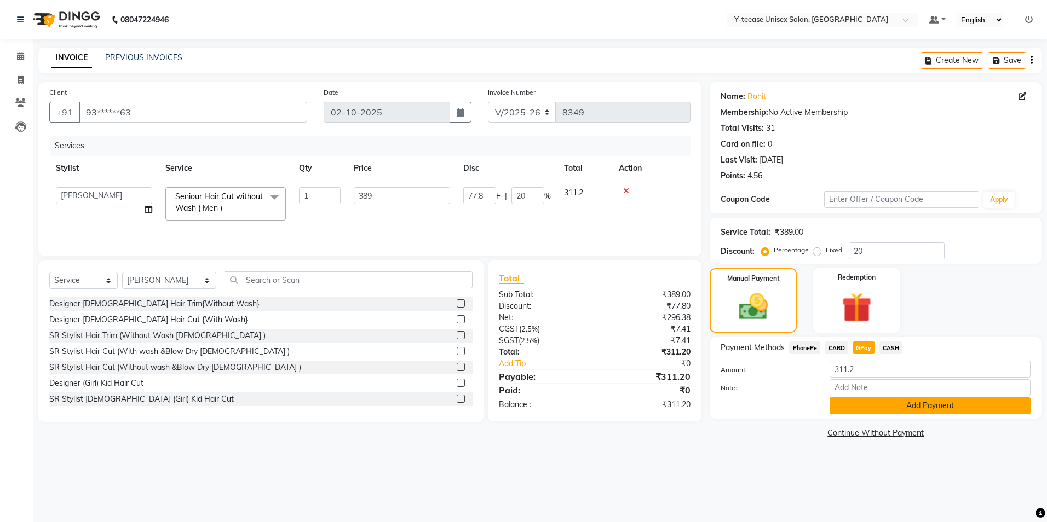
click at [857, 408] on button "Add Payment" at bounding box center [929, 405] width 201 height 17
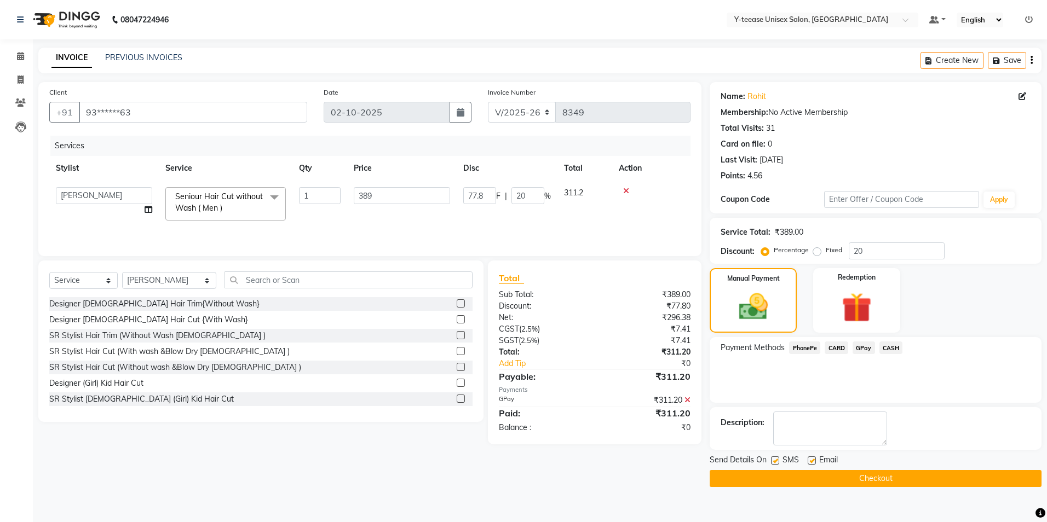
click at [834, 479] on button "Checkout" at bounding box center [875, 478] width 332 height 17
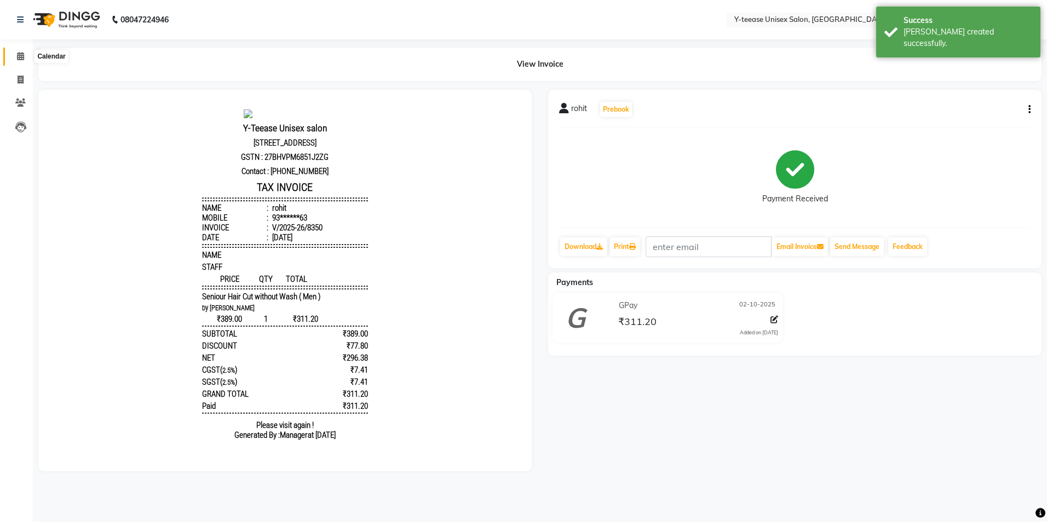
click at [19, 55] on icon at bounding box center [20, 56] width 7 height 8
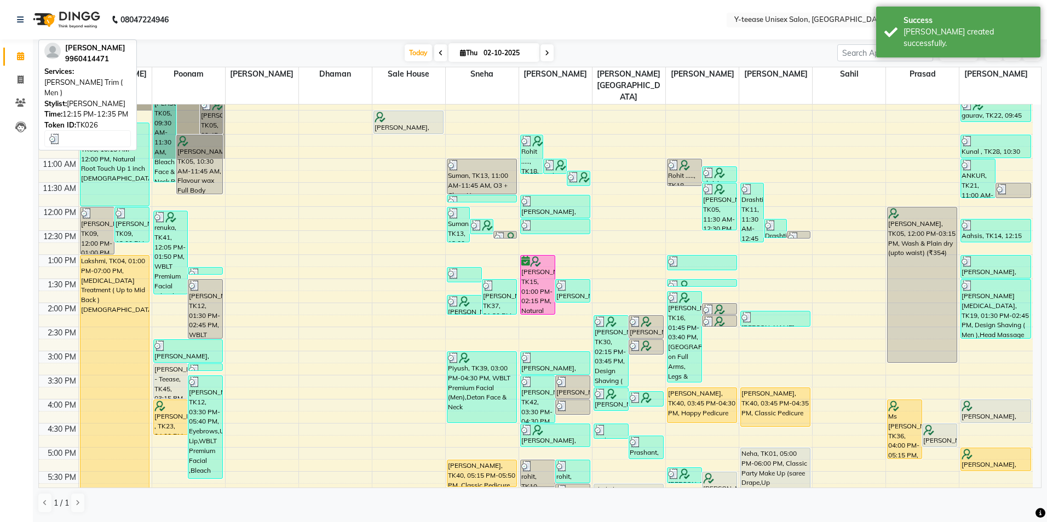
scroll to position [109, 0]
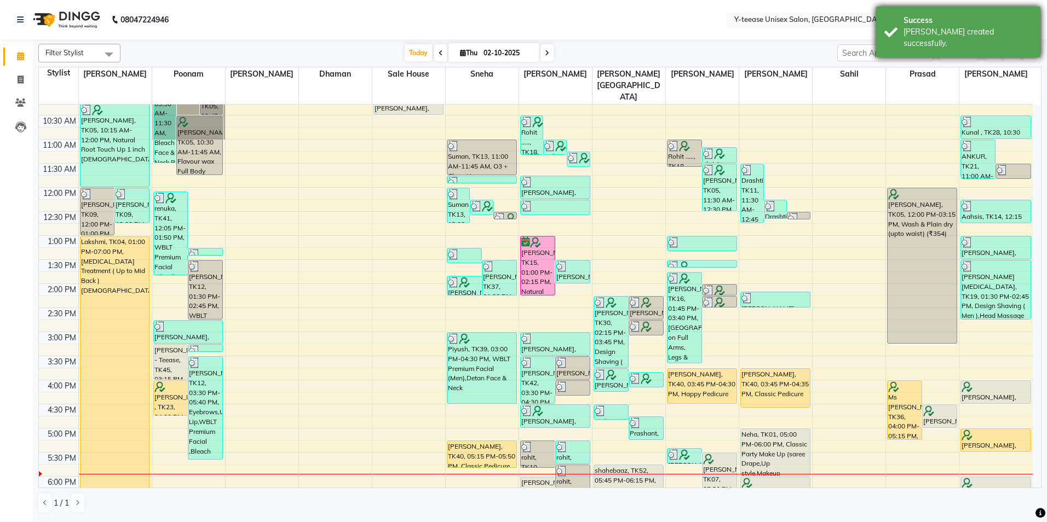
click at [944, 28] on div "[PERSON_NAME] created successfully." at bounding box center [967, 37] width 129 height 23
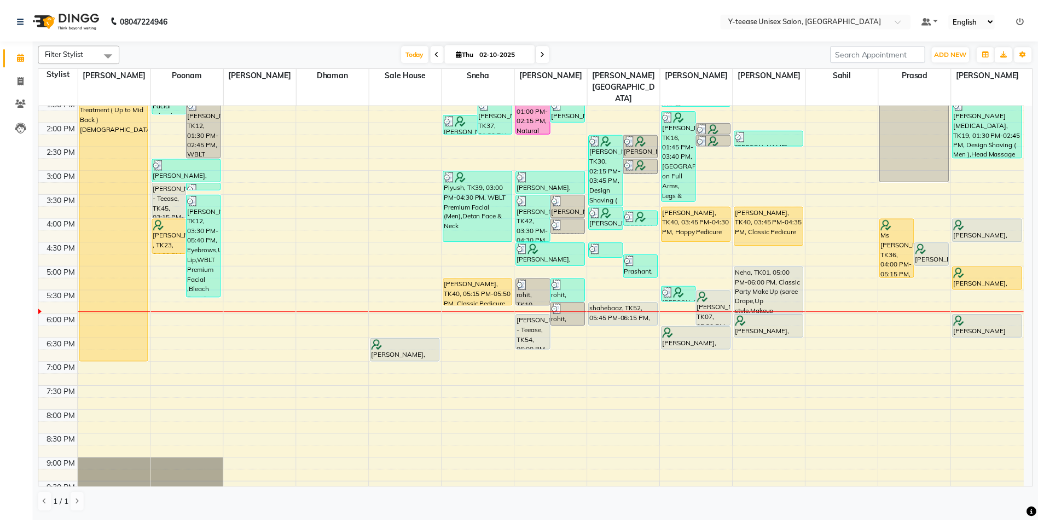
scroll to position [274, 0]
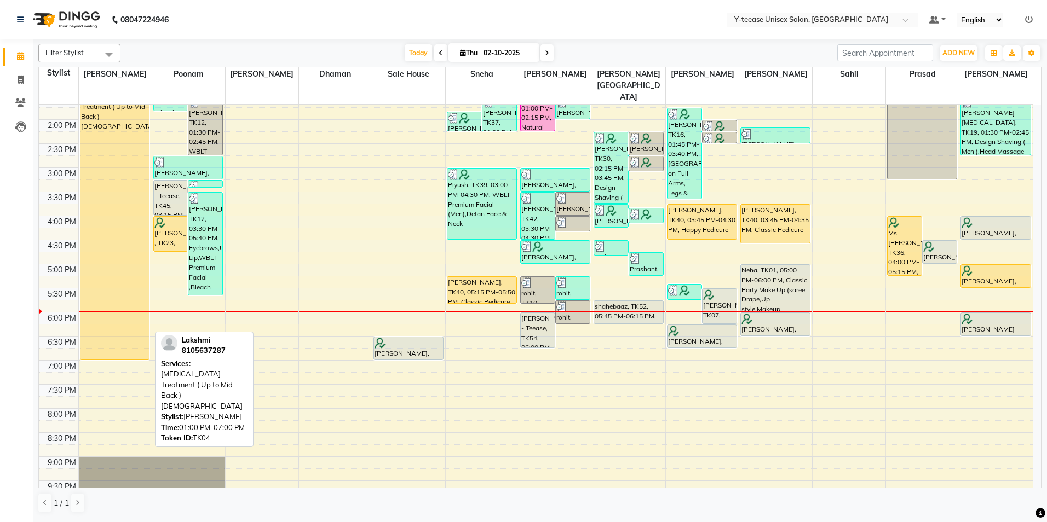
click at [100, 139] on div "Lakshmi, TK04, 01:00 PM-07:00 PM, [MEDICAL_DATA] Treatment ( Up to Mid Back )[D…" at bounding box center [114, 215] width 69 height 287
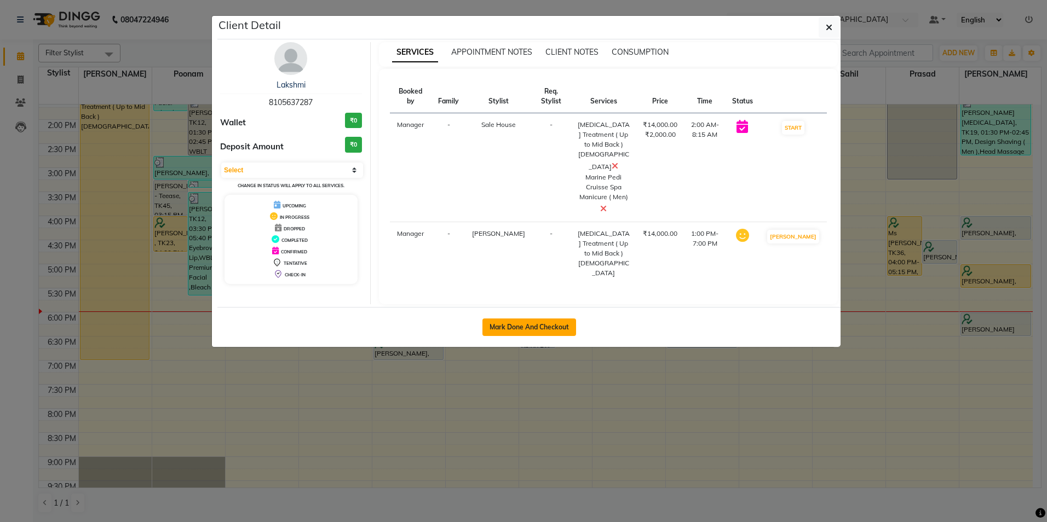
click at [538, 319] on button "Mark Done And Checkout" at bounding box center [529, 328] width 94 height 18
select select "service"
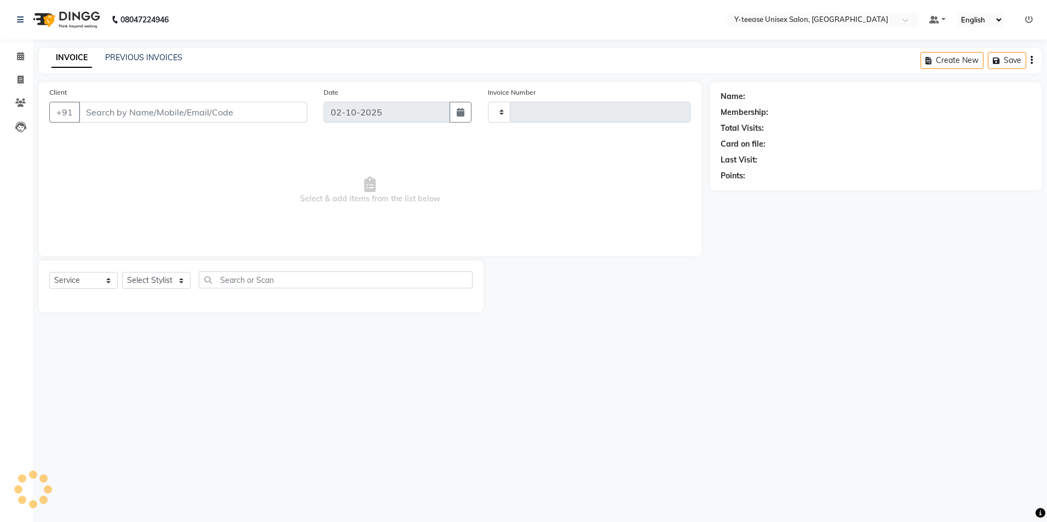
type input "8351"
select select "4"
type input "81******87"
select select "56"
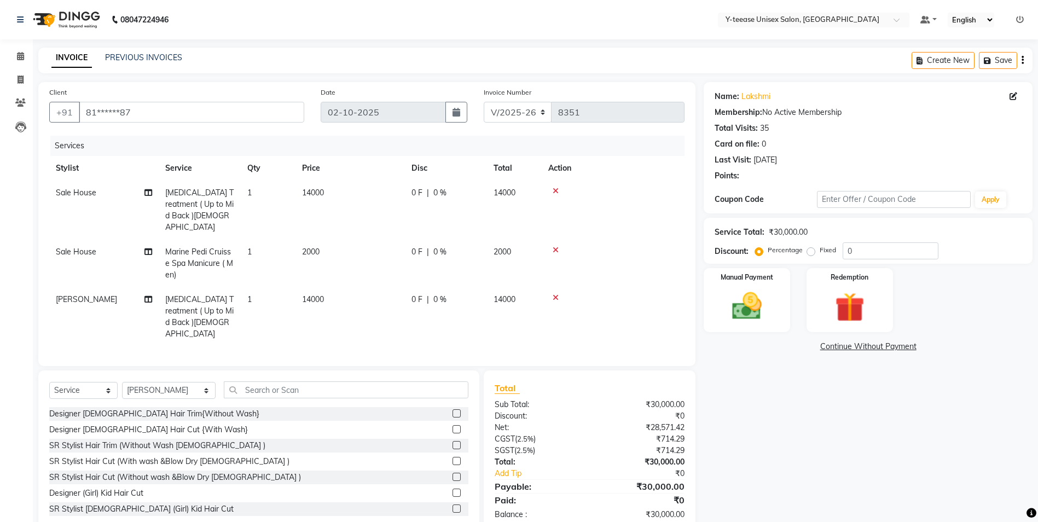
scroll to position [11, 0]
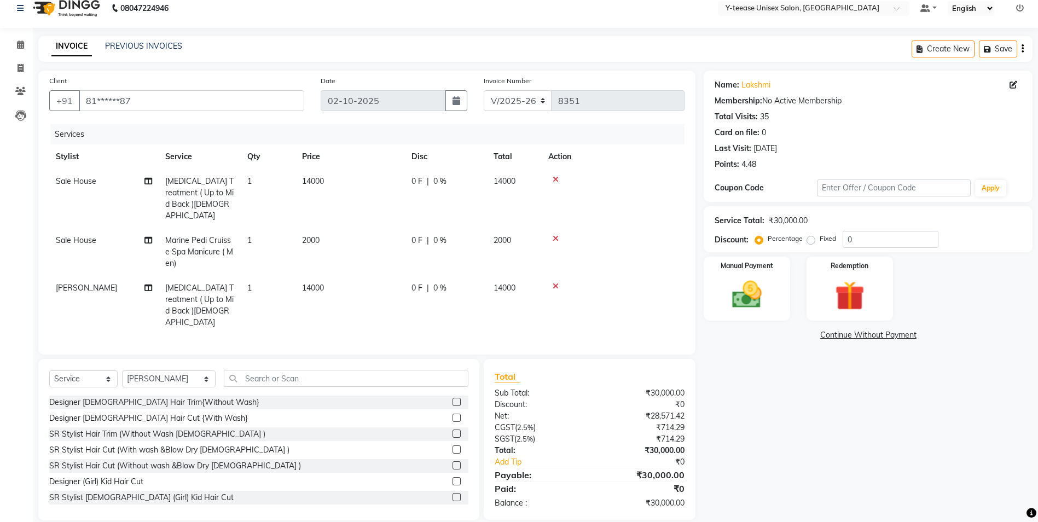
click at [556, 235] on icon at bounding box center [556, 239] width 6 height 8
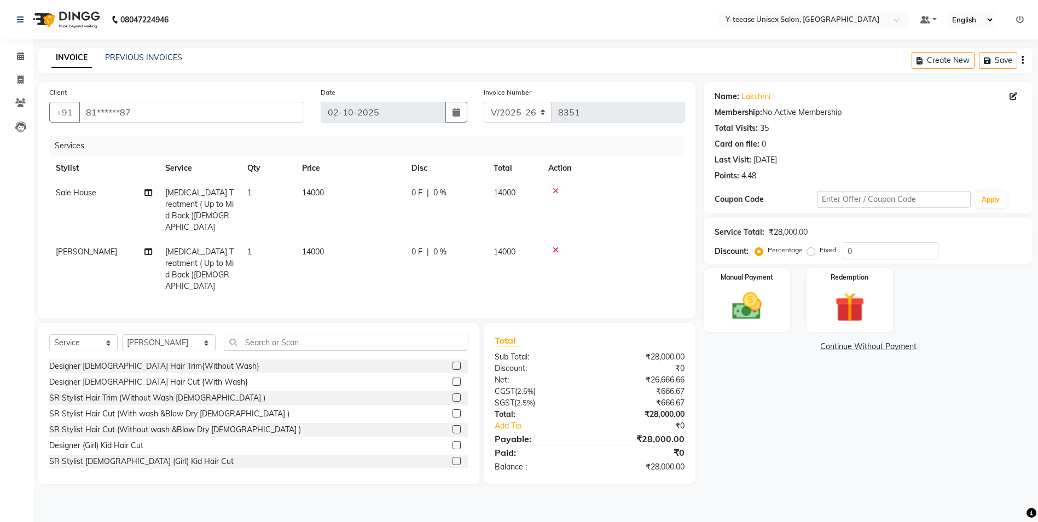
scroll to position [0, 0]
click at [220, 192] on span "[MEDICAL_DATA] Treatment ( Up to Mid Back )[DEMOGRAPHIC_DATA]" at bounding box center [199, 210] width 68 height 44
select select "4003"
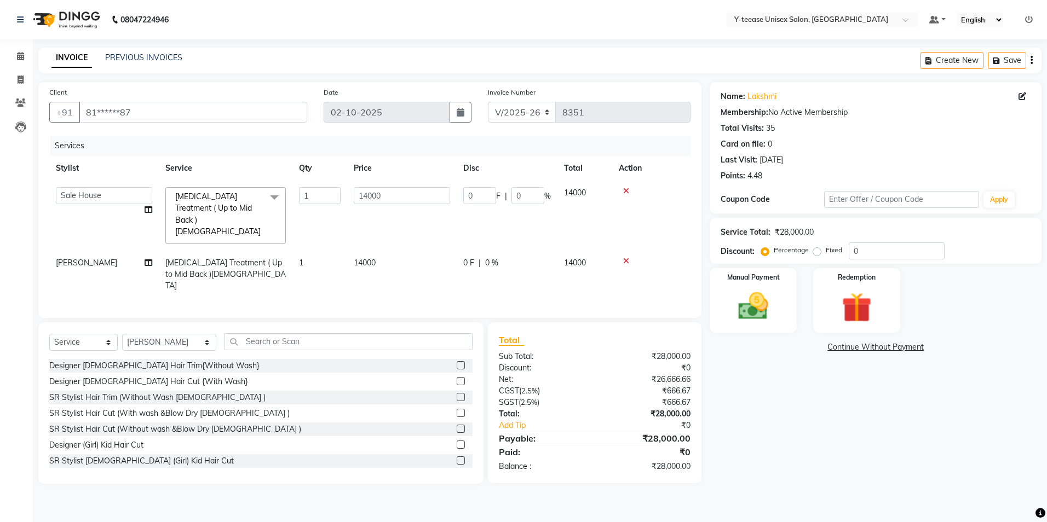
click at [220, 204] on span "[MEDICAL_DATA] Treatment ( Up to Mid Back )[DEMOGRAPHIC_DATA]" at bounding box center [217, 214] width 85 height 45
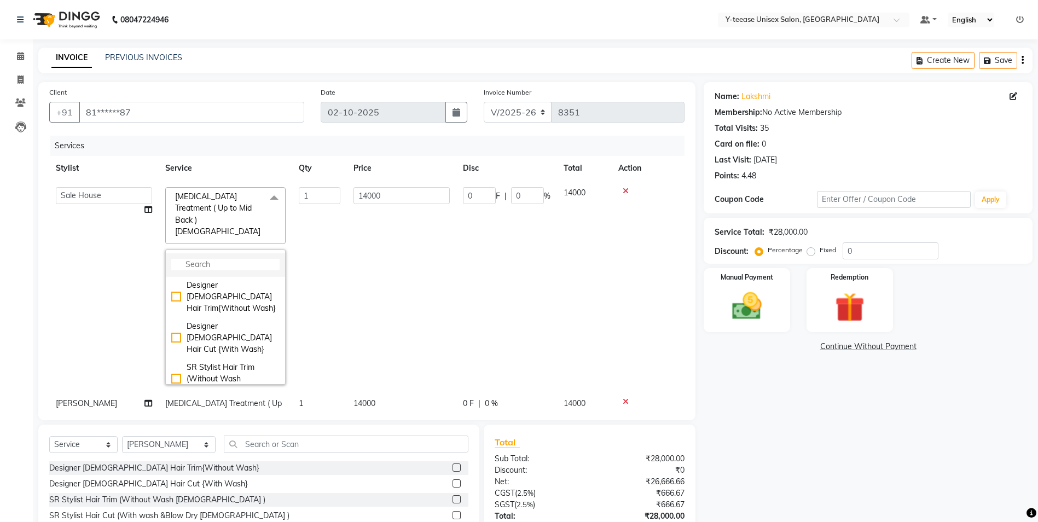
click at [221, 259] on input "multiselect-search" at bounding box center [225, 264] width 108 height 11
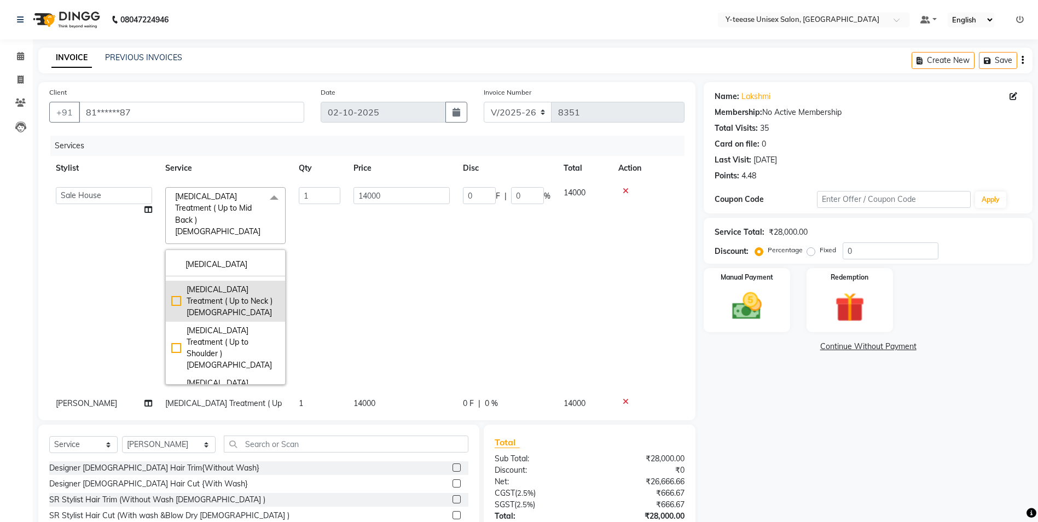
scroll to position [124, 0]
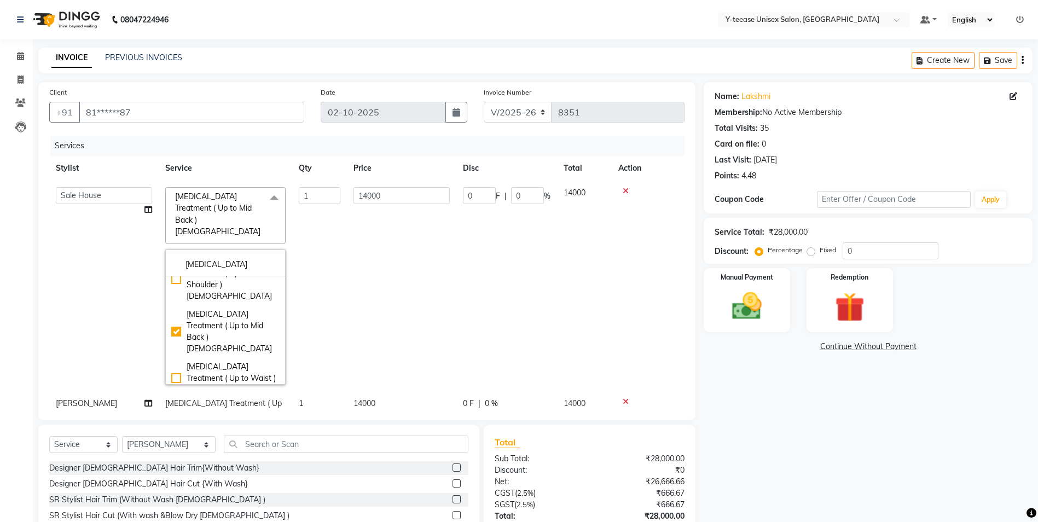
type input "Botox"
click at [232, 402] on div "[MEDICAL_DATA] Treatment ( Additional Volume & Thickness )" at bounding box center [225, 419] width 108 height 34
checkbox input "false"
checkbox input "true"
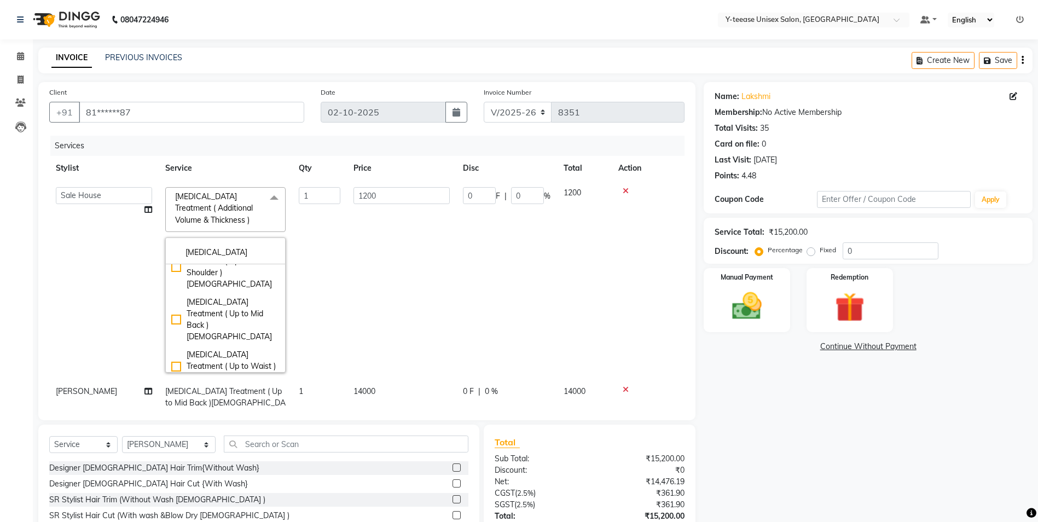
click at [349, 268] on td "1200" at bounding box center [401, 280] width 109 height 199
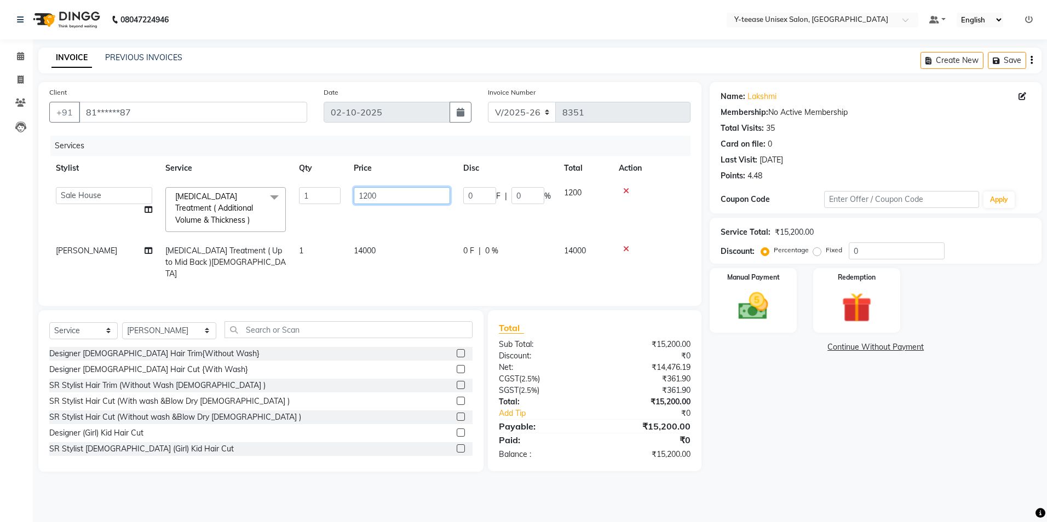
click at [420, 190] on input "1200" at bounding box center [402, 195] width 96 height 17
type input "1"
type input "2000"
click at [427, 223] on tr "Amar Annu Ali chaitrali Dhaman keshav nagar Manager Mosin khan Neelam PAYAL Poo…" at bounding box center [369, 210] width 641 height 58
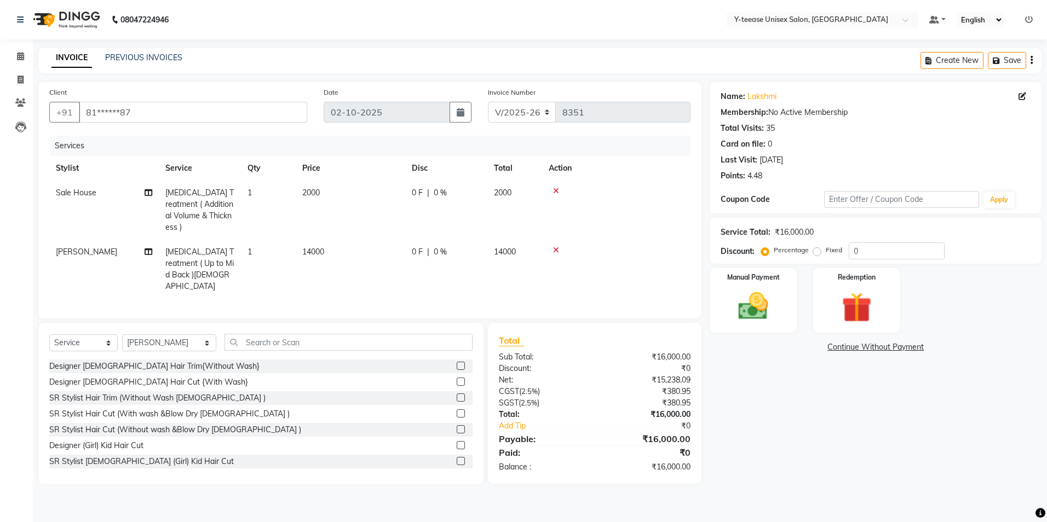
click at [322, 247] on span "14000" at bounding box center [313, 252] width 22 height 10
select select "56"
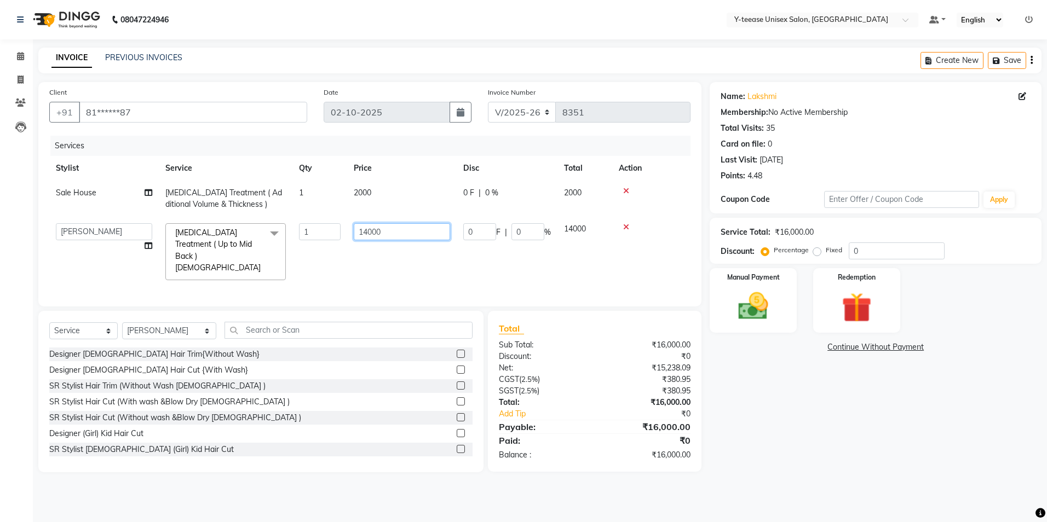
click at [392, 233] on input "14000" at bounding box center [402, 231] width 96 height 17
type input "1"
type input "12000"
click at [401, 250] on td "12000" at bounding box center [401, 252] width 109 height 70
select select "56"
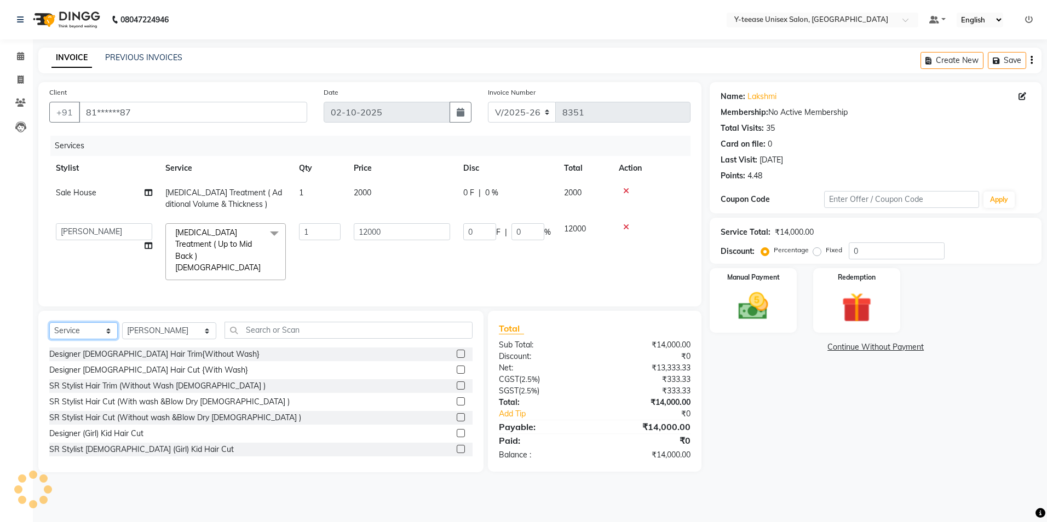
click at [82, 322] on select "Select Service Product Membership Package Voucher Prepaid Gift Card" at bounding box center [83, 330] width 68 height 17
click at [49, 322] on select "Select Service Product Membership Package Voucher Prepaid Gift Card" at bounding box center [83, 330] width 68 height 17
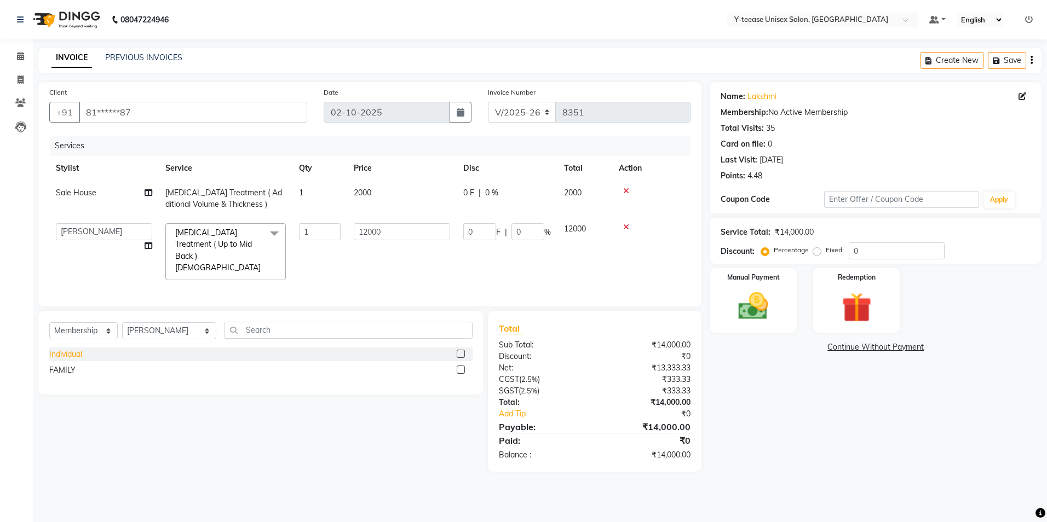
click at [68, 349] on div "Individual" at bounding box center [65, 354] width 33 height 11
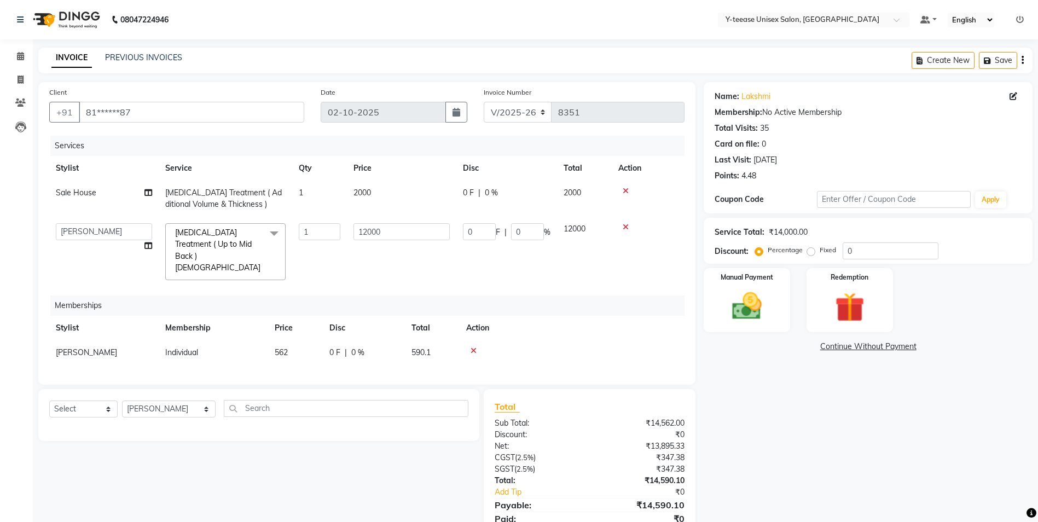
scroll to position [29, 0]
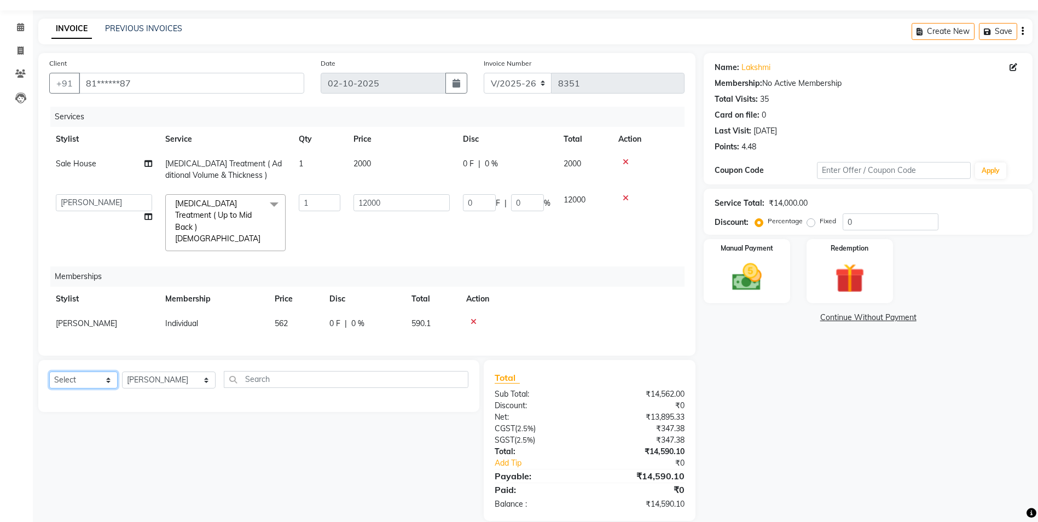
click at [84, 372] on select "Select Service Product Package Voucher Prepaid Gift Card" at bounding box center [83, 380] width 68 height 17
select select "service"
click at [49, 372] on select "Select Service Product Package Voucher Prepaid Gift Card" at bounding box center [83, 380] width 68 height 17
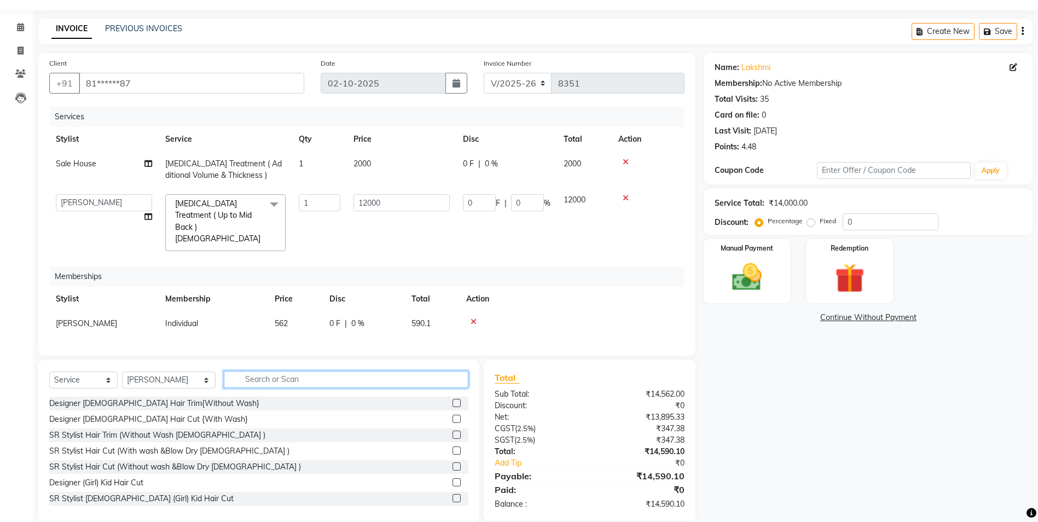
click at [240, 371] on input "text" at bounding box center [346, 379] width 245 height 17
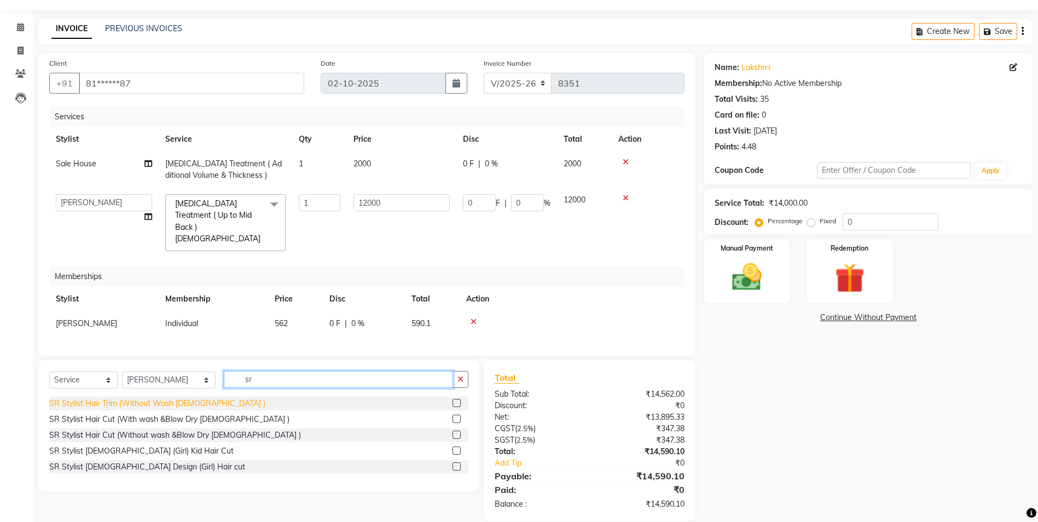
type input "sr"
click at [136, 398] on div "SR Stylist Hair Trim (Without Wash [DEMOGRAPHIC_DATA] )" at bounding box center [157, 403] width 216 height 11
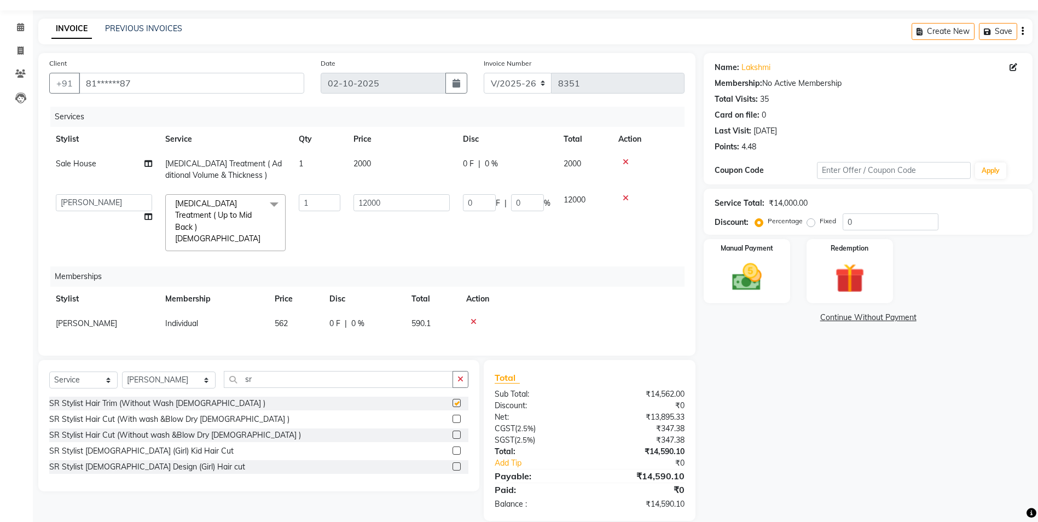
checkbox input "false"
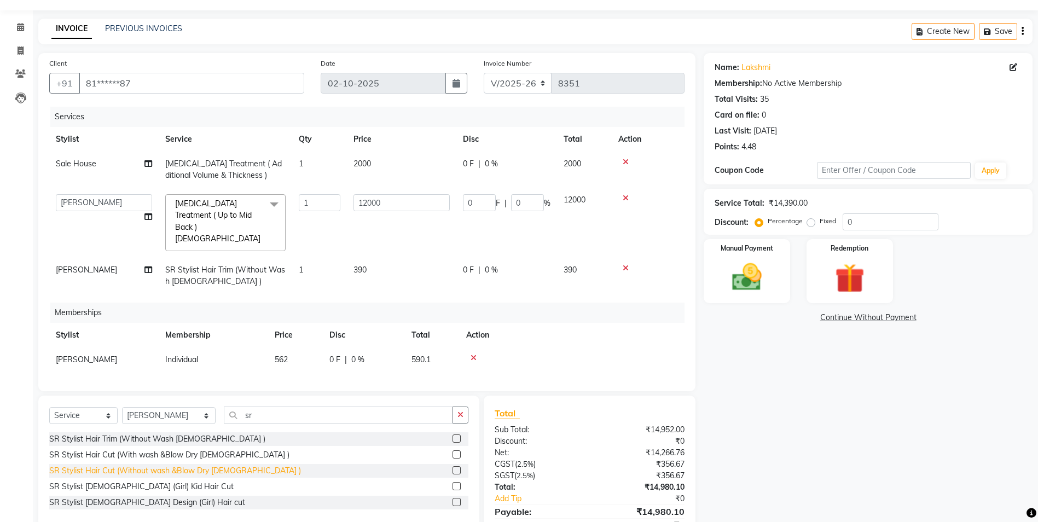
click at [140, 465] on div "SR Stylist Hair Cut (Without wash &Blow Dry [DEMOGRAPHIC_DATA] )" at bounding box center [175, 470] width 252 height 11
checkbox input "false"
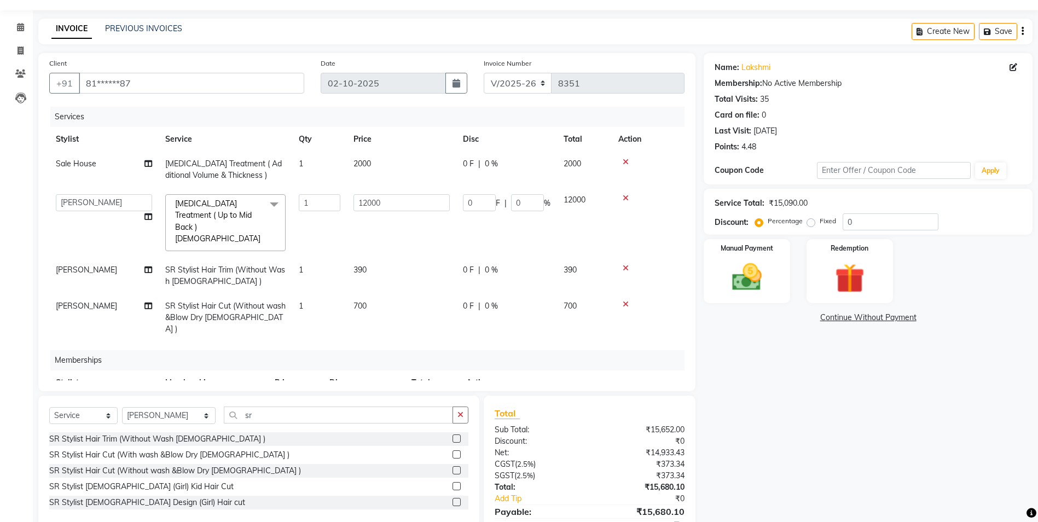
click at [625, 264] on icon at bounding box center [626, 268] width 6 height 8
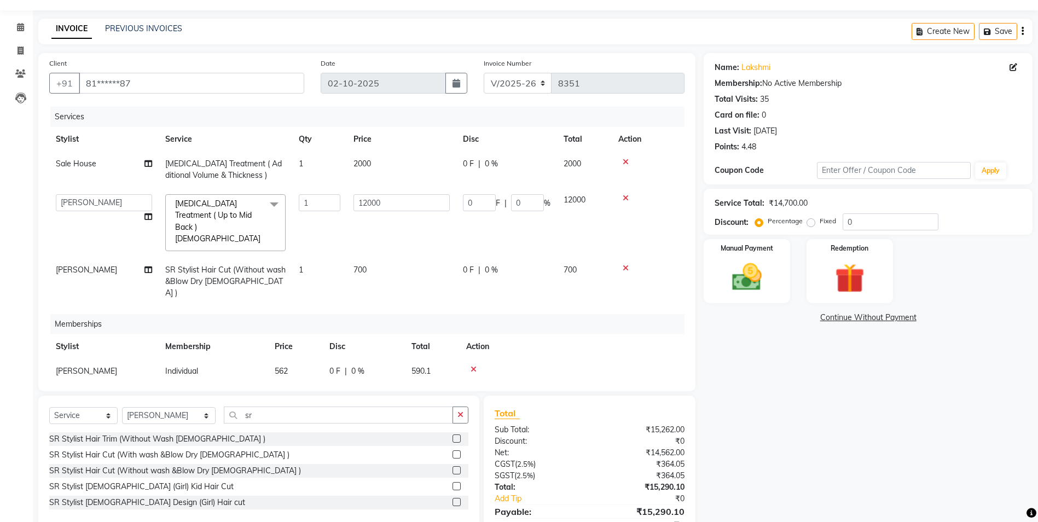
click at [498, 264] on div "0 F | 0 %" at bounding box center [507, 269] width 88 height 11
select select "56"
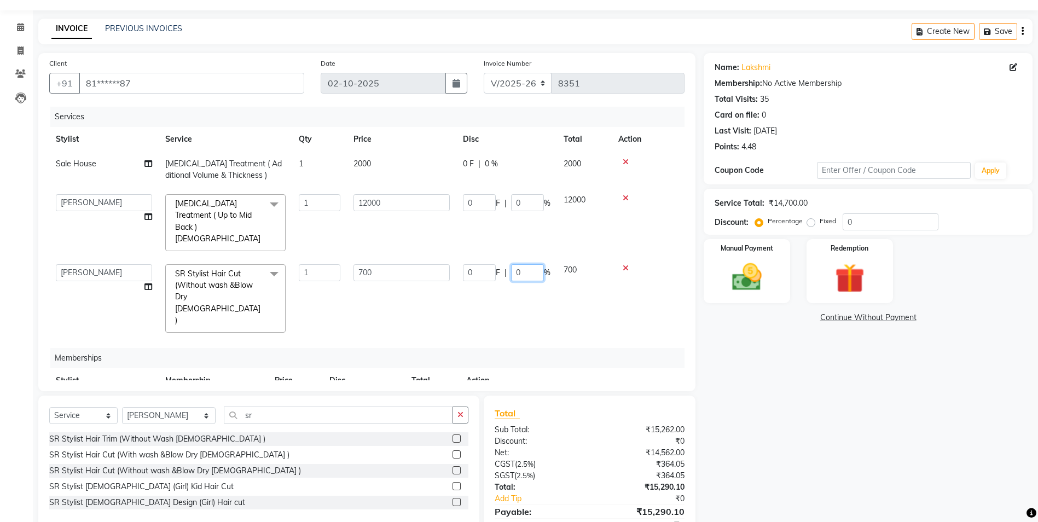
click at [534, 264] on input "0" at bounding box center [527, 272] width 33 height 17
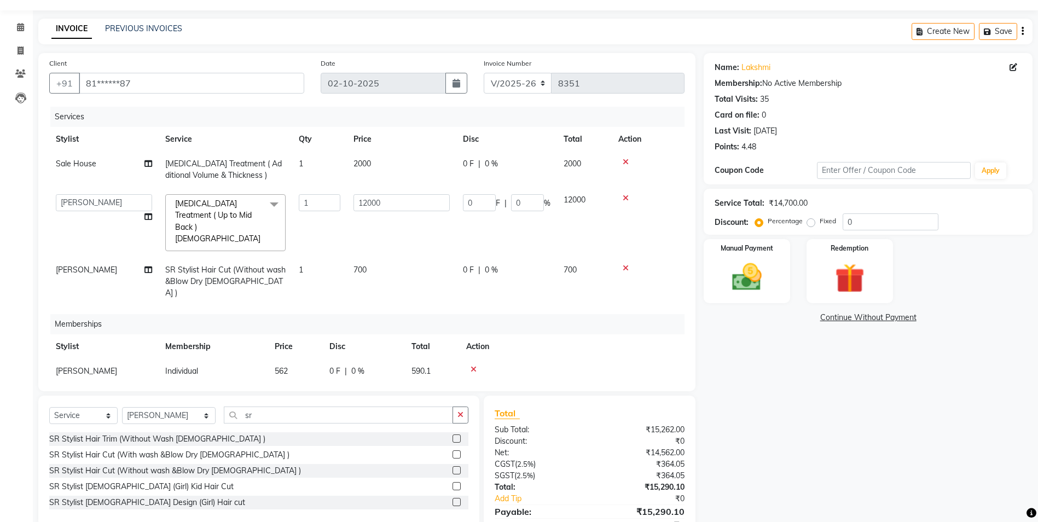
click at [488, 264] on span "0 %" at bounding box center [491, 269] width 13 height 11
select select "56"
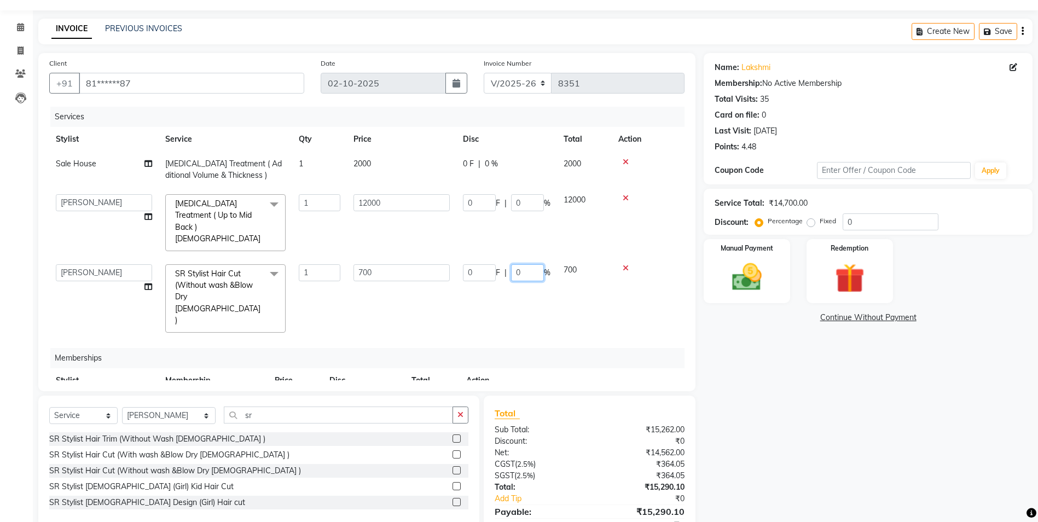
click at [533, 264] on input "0" at bounding box center [527, 272] width 33 height 17
type input "100"
click at [851, 224] on input "0" at bounding box center [891, 221] width 96 height 17
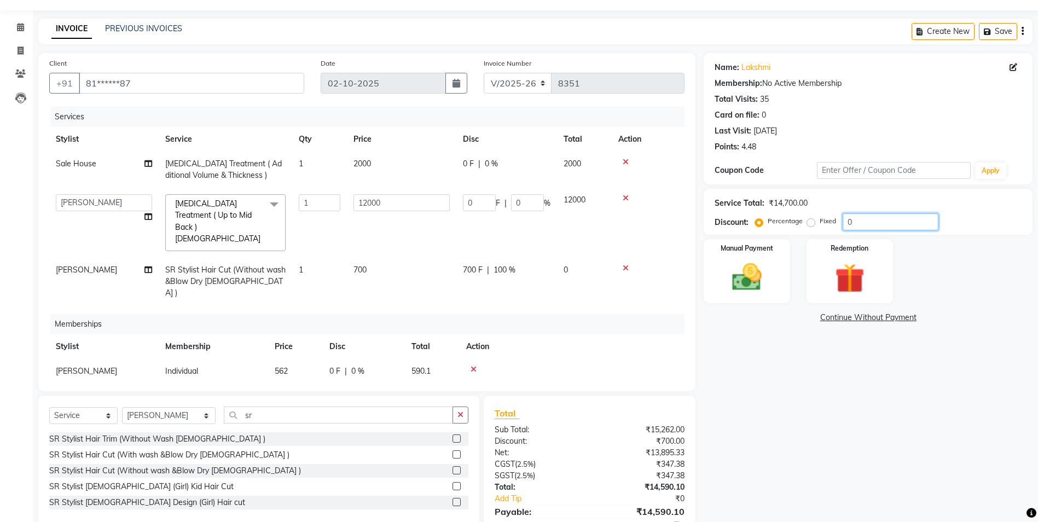
click at [851, 224] on input "0" at bounding box center [891, 221] width 96 height 17
type input "3"
type input "360"
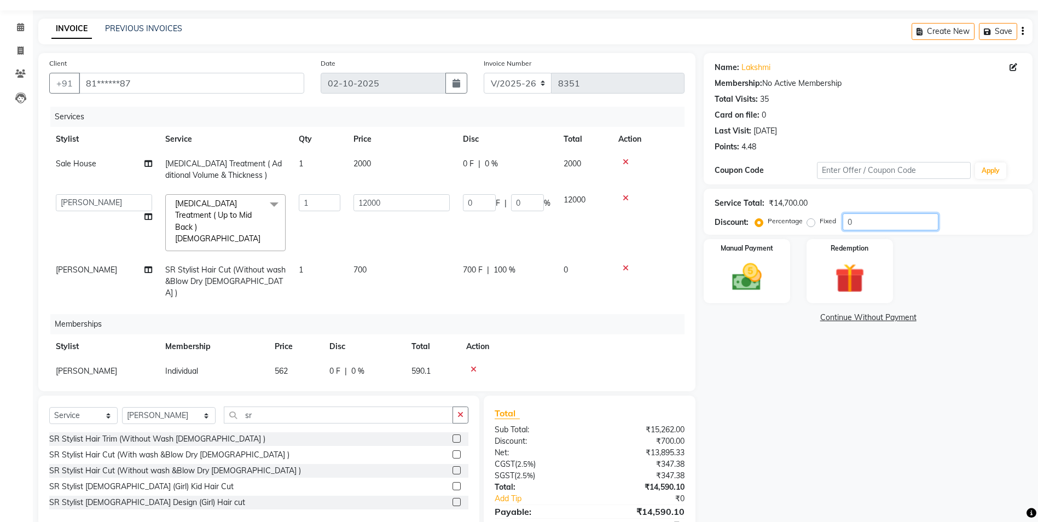
type input "3"
type input "30"
type input "3600"
type input "30"
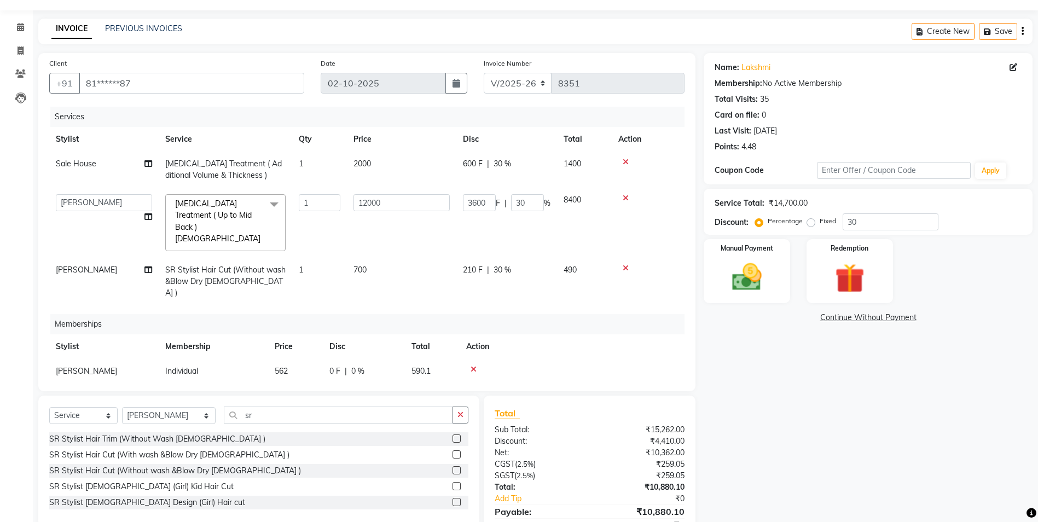
click at [512, 264] on div "210 F | 30 %" at bounding box center [507, 269] width 88 height 11
select select "56"
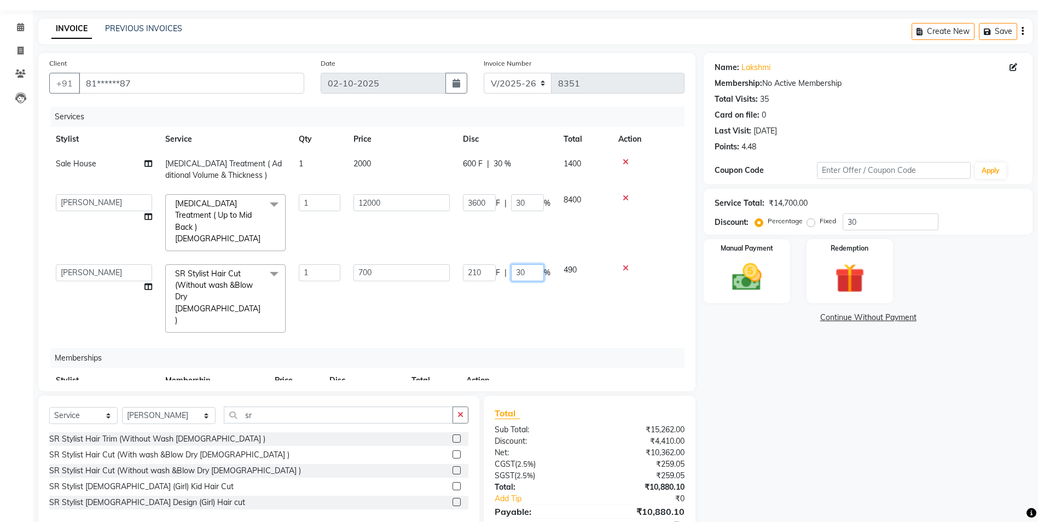
click at [525, 264] on input "30" at bounding box center [527, 272] width 33 height 17
click at [526, 264] on input "30" at bounding box center [527, 272] width 33 height 17
type input "100"
click at [748, 334] on div "Name: Lakshmi Membership: No Active Membership Total Visits: 35 Card on file: 0…" at bounding box center [872, 305] width 337 height 504
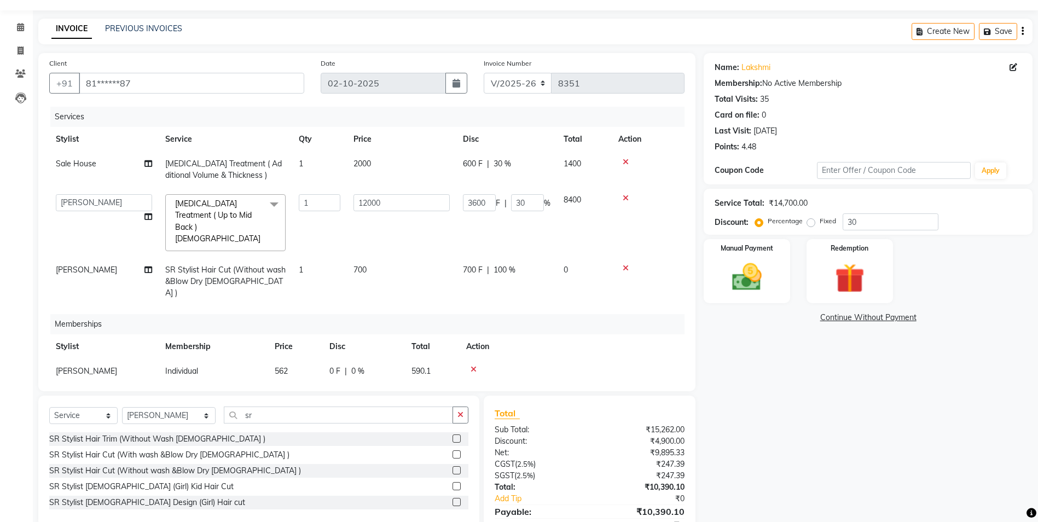
scroll to position [65, 0]
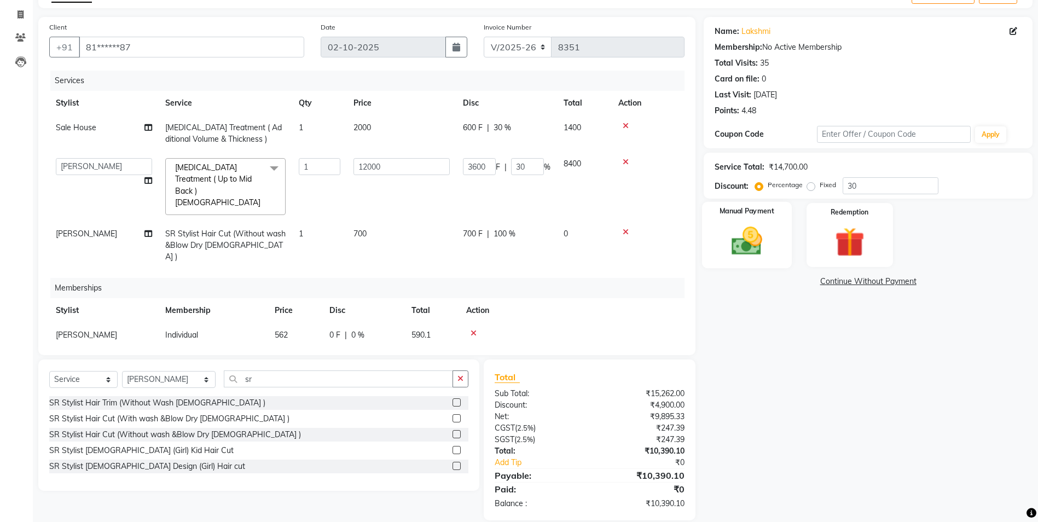
click at [759, 224] on img at bounding box center [747, 241] width 50 height 36
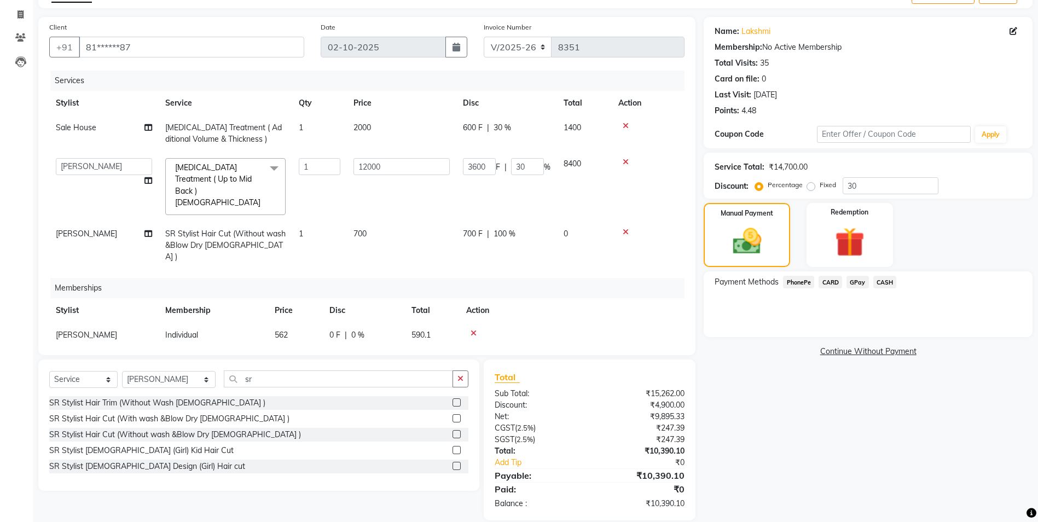
click at [865, 282] on span "GPay" at bounding box center [858, 282] width 22 height 13
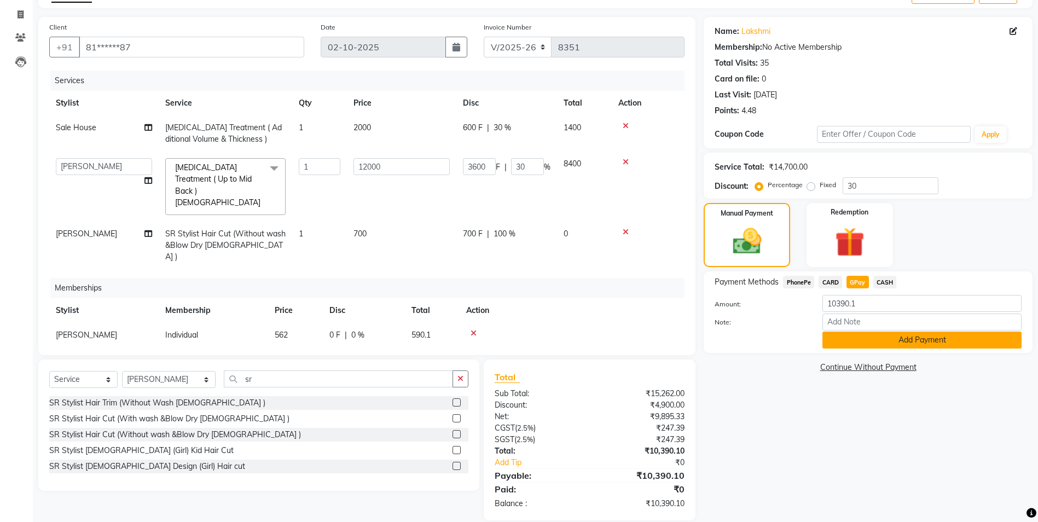
click at [875, 347] on button "Add Payment" at bounding box center [922, 340] width 199 height 17
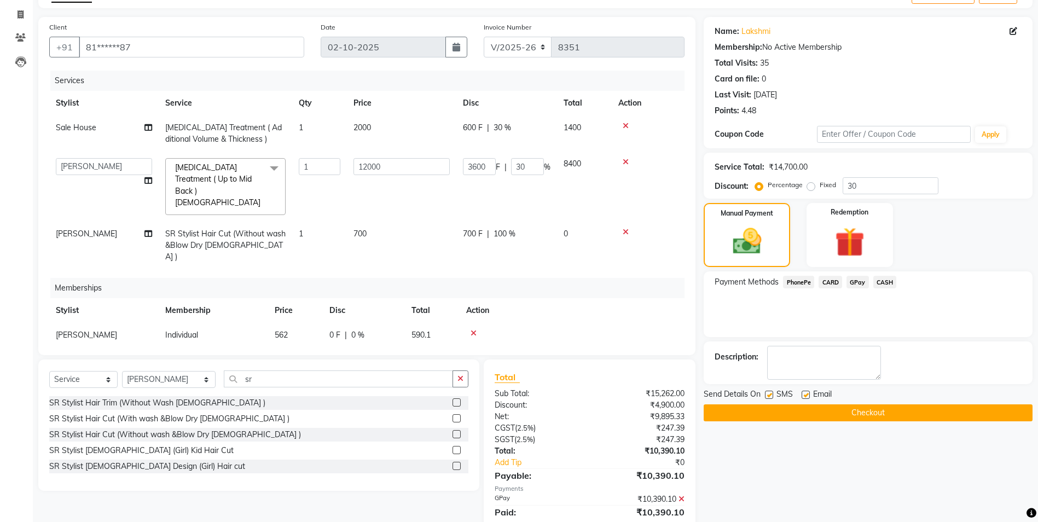
click at [854, 417] on button "Checkout" at bounding box center [868, 413] width 329 height 17
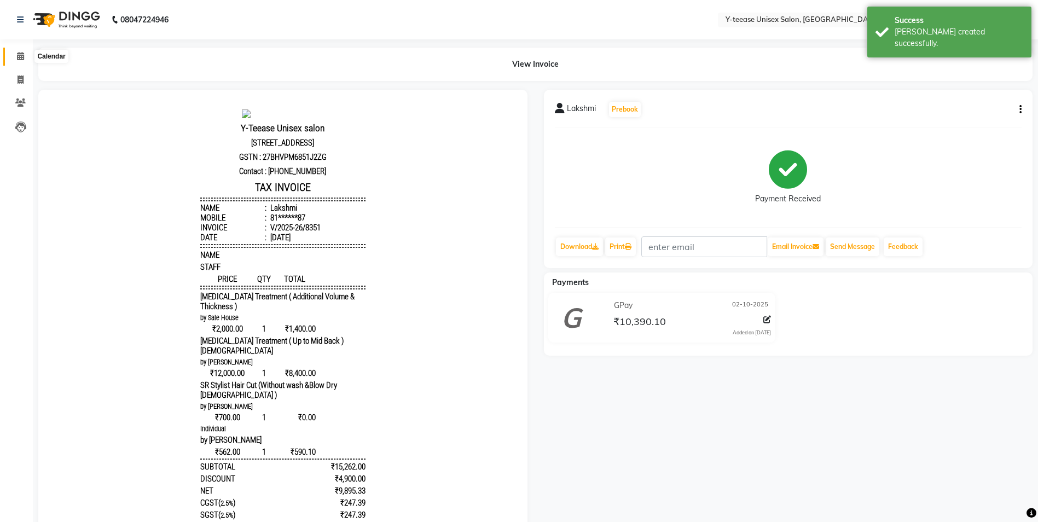
click at [21, 54] on icon at bounding box center [20, 56] width 7 height 8
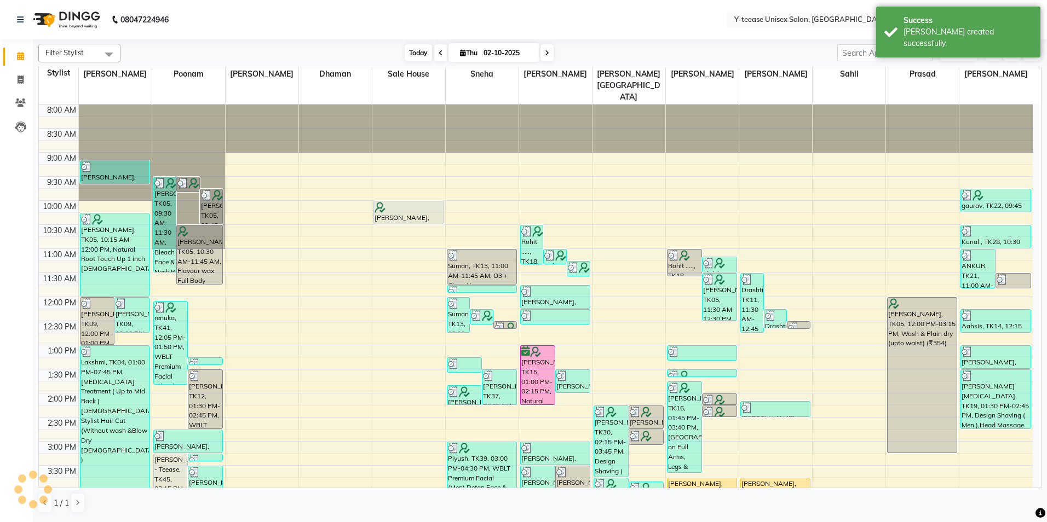
click at [414, 50] on span "Today" at bounding box center [418, 52] width 27 height 17
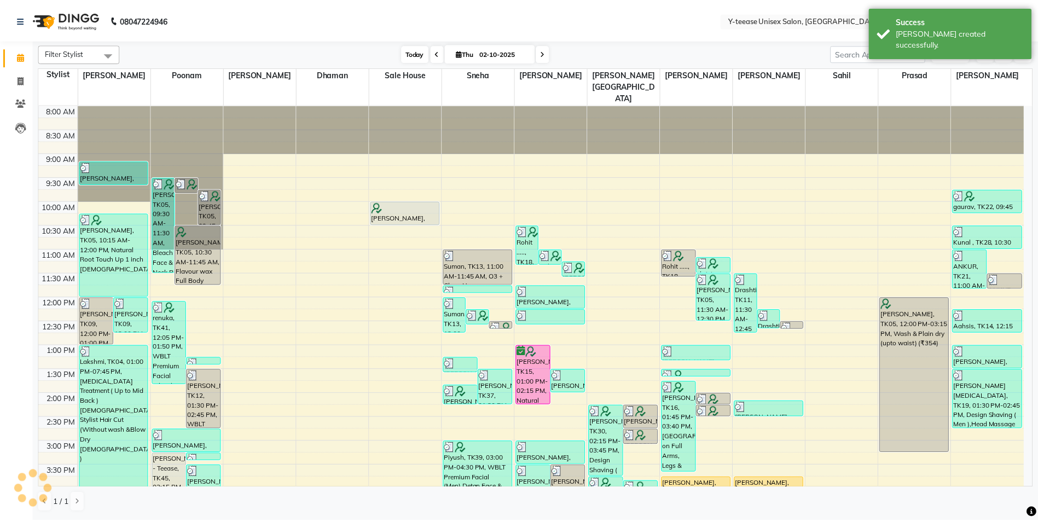
scroll to position [316, 0]
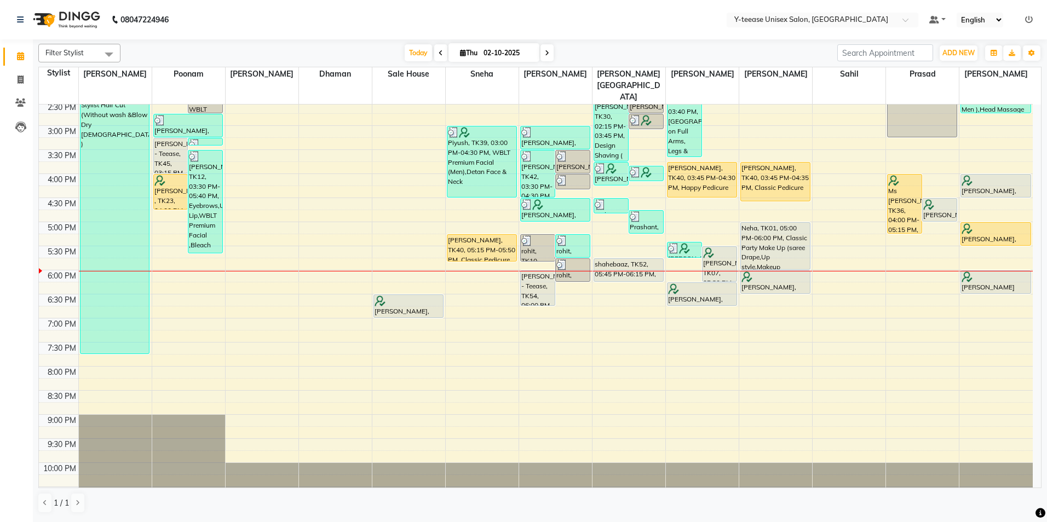
drag, startPoint x: 346, startPoint y: 65, endPoint x: 341, endPoint y: 50, distance: 15.6
click at [339, 50] on div "Today Thu 02-10-2025" at bounding box center [479, 53] width 706 height 16
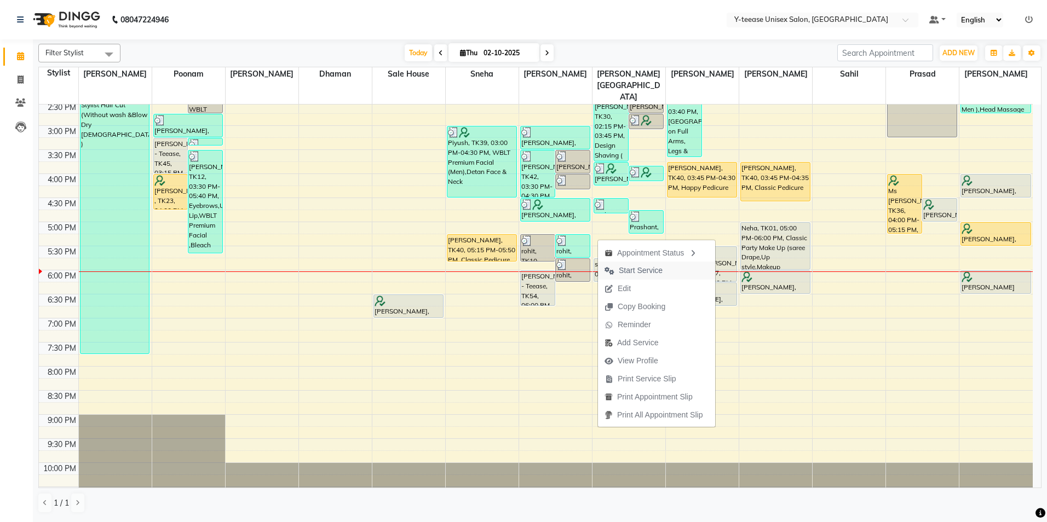
click at [643, 272] on span "Start Service" at bounding box center [641, 270] width 44 height 11
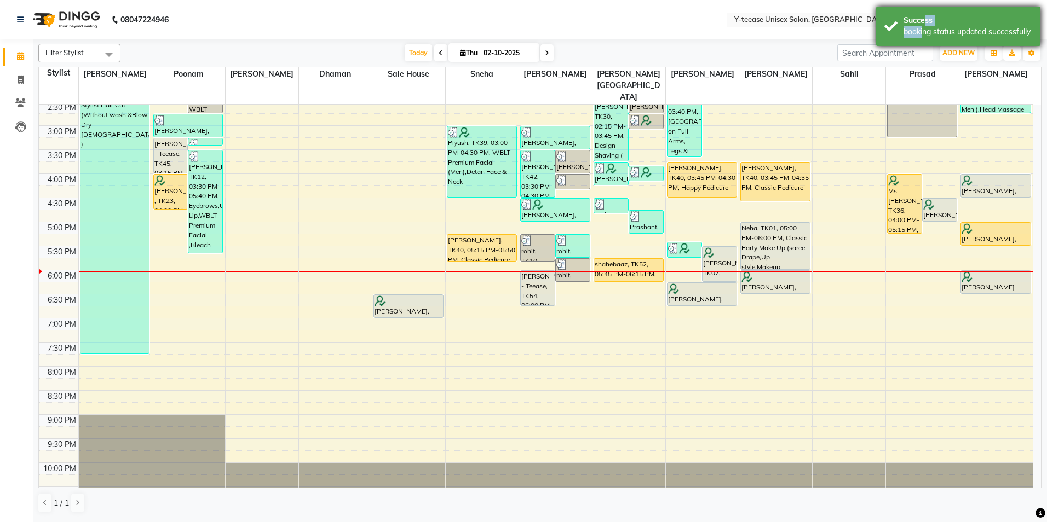
click at [923, 25] on div "Success booking status updated successfully" at bounding box center [958, 26] width 164 height 39
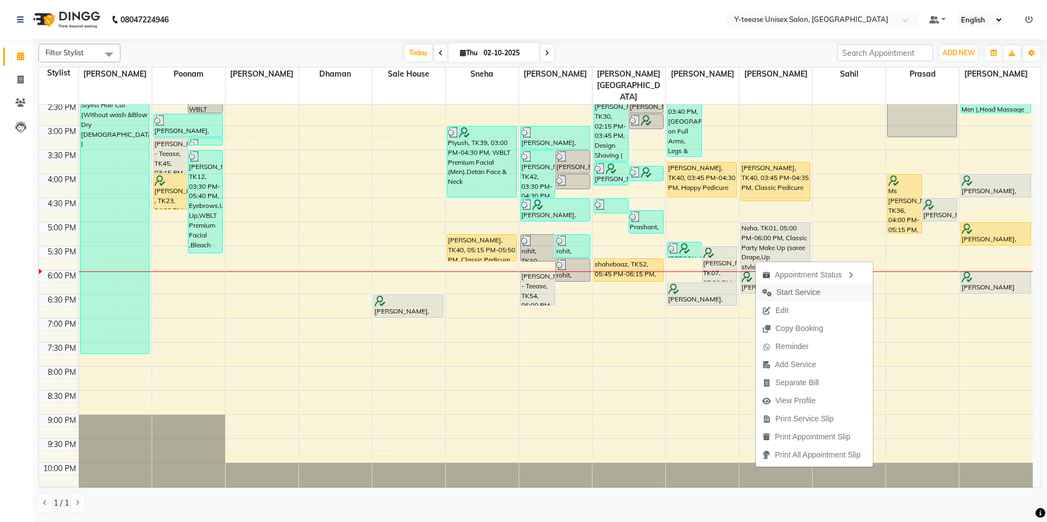
click at [792, 290] on span "Start Service" at bounding box center [798, 292] width 44 height 11
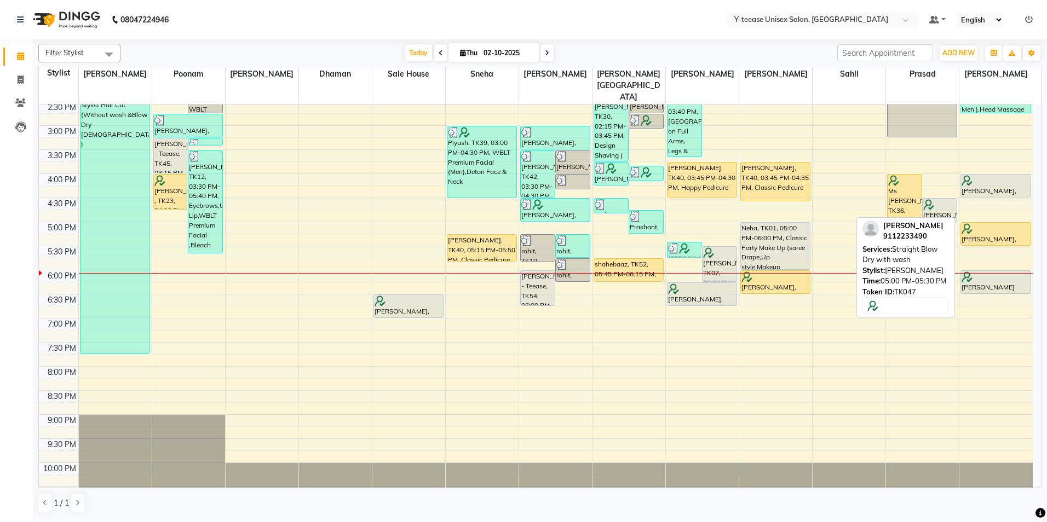
click at [994, 223] on div "[PERSON_NAME], TK47, 05:00 PM-05:30 PM, Straight Blow Dry with wash" at bounding box center [995, 234] width 69 height 22
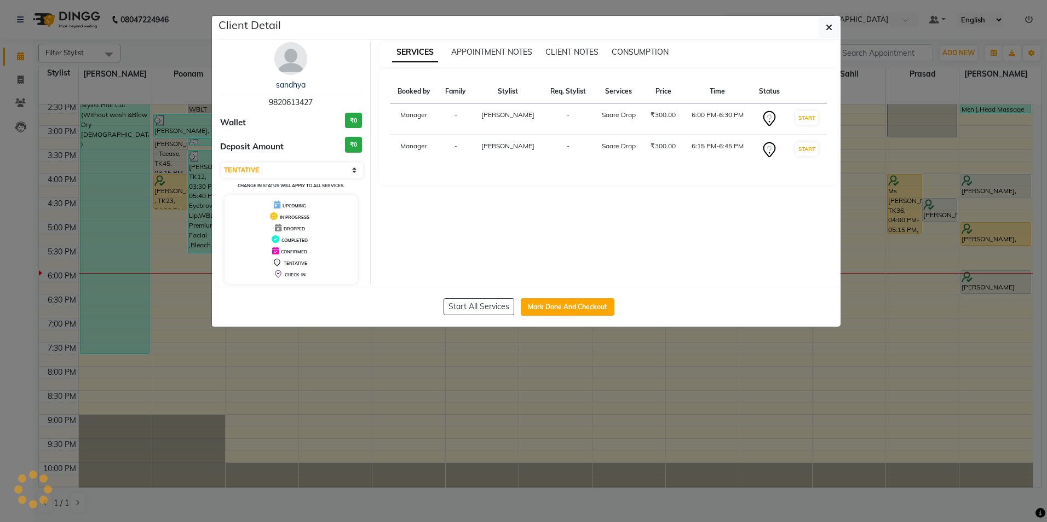
select select "1"
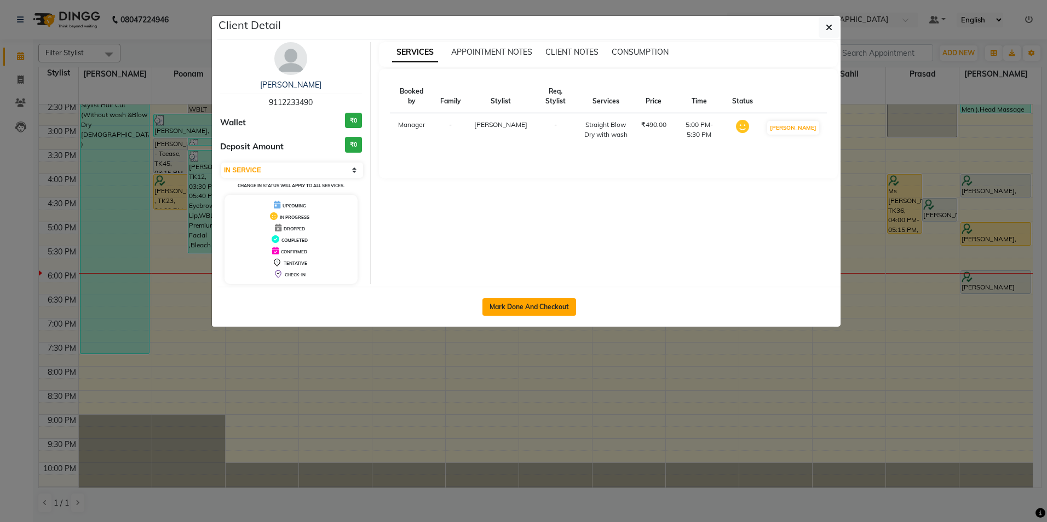
click at [546, 308] on button "Mark Done And Checkout" at bounding box center [529, 307] width 94 height 18
select select "service"
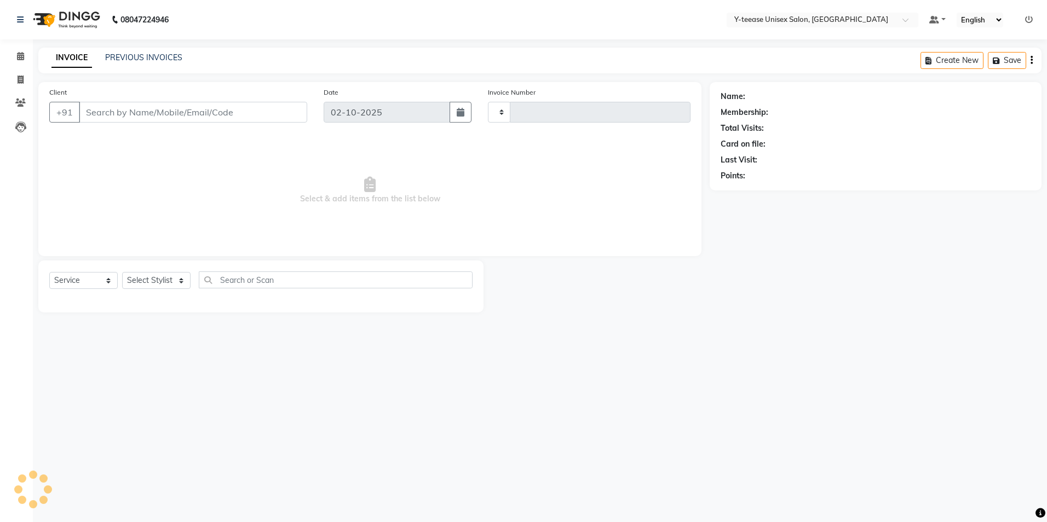
type input "8352"
select select "4"
type input "91******90"
select select "92975"
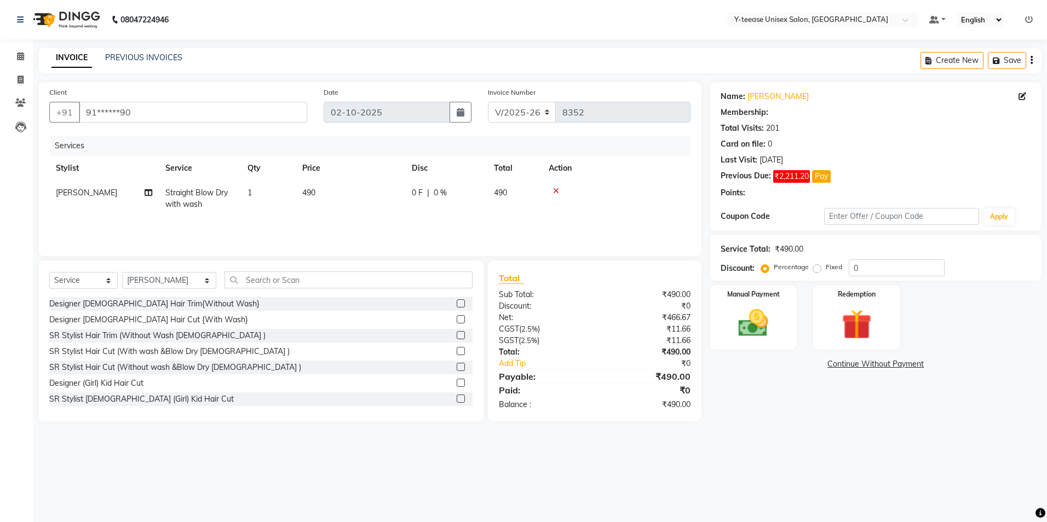
type input "20"
select select "1: Object"
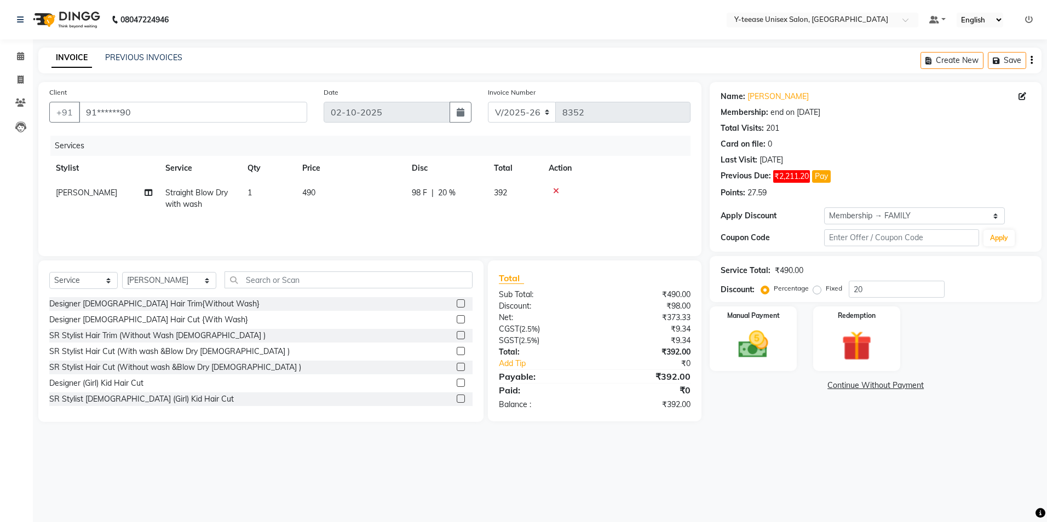
click at [201, 189] on span "Straight Blow Dry with wash" at bounding box center [196, 198] width 62 height 21
select select "92975"
drag, startPoint x: 201, startPoint y: 189, endPoint x: 214, endPoint y: 213, distance: 27.4
click at [204, 197] on span "Straight Blow Dry with wash" at bounding box center [215, 202] width 80 height 21
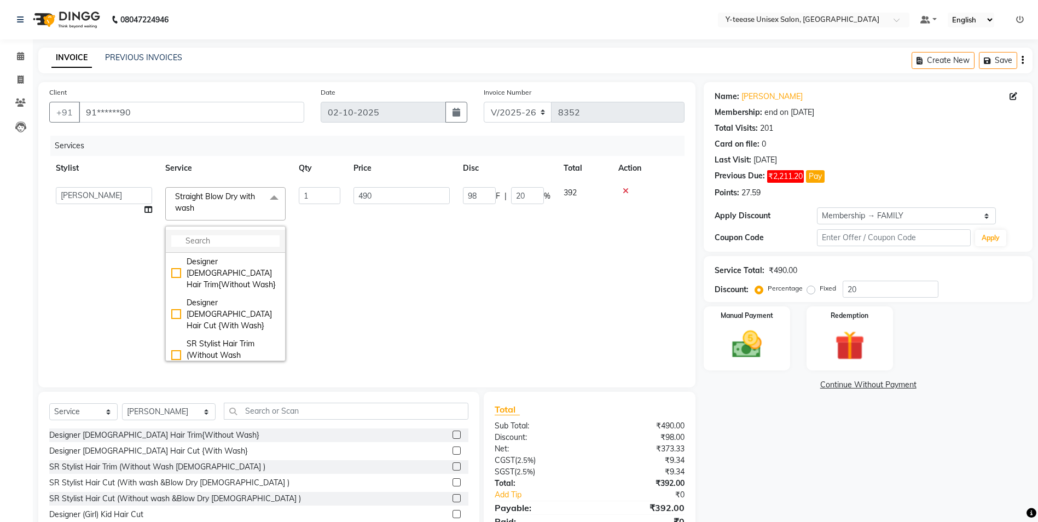
click at [227, 236] on input "multiselect-search" at bounding box center [225, 240] width 108 height 11
type input "ola"
click at [233, 258] on div "Ola Plex Wash" at bounding box center [225, 261] width 108 height 11
checkbox input "true"
type input "700"
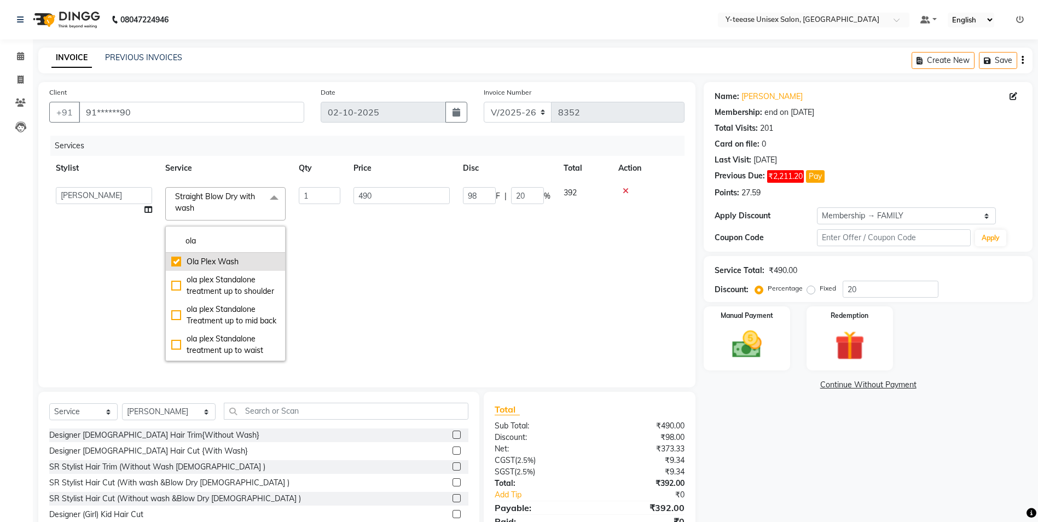
type input "140"
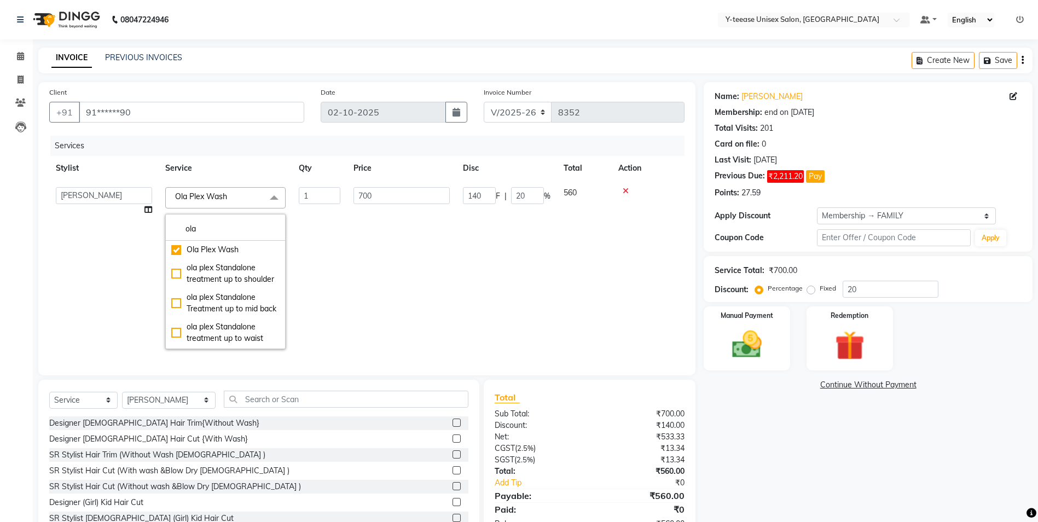
click at [399, 250] on td "700" at bounding box center [401, 268] width 109 height 175
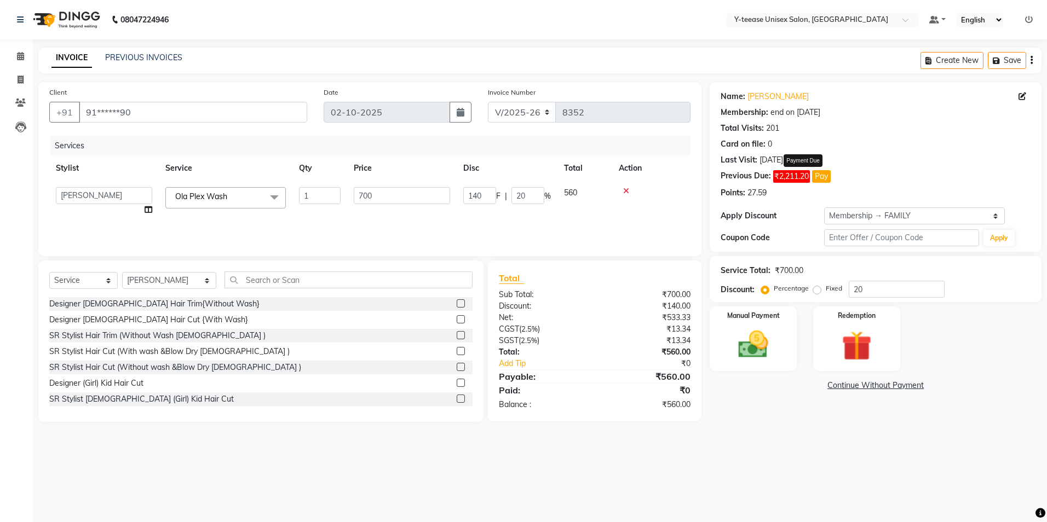
click at [818, 176] on button "Pay" at bounding box center [821, 176] width 19 height 13
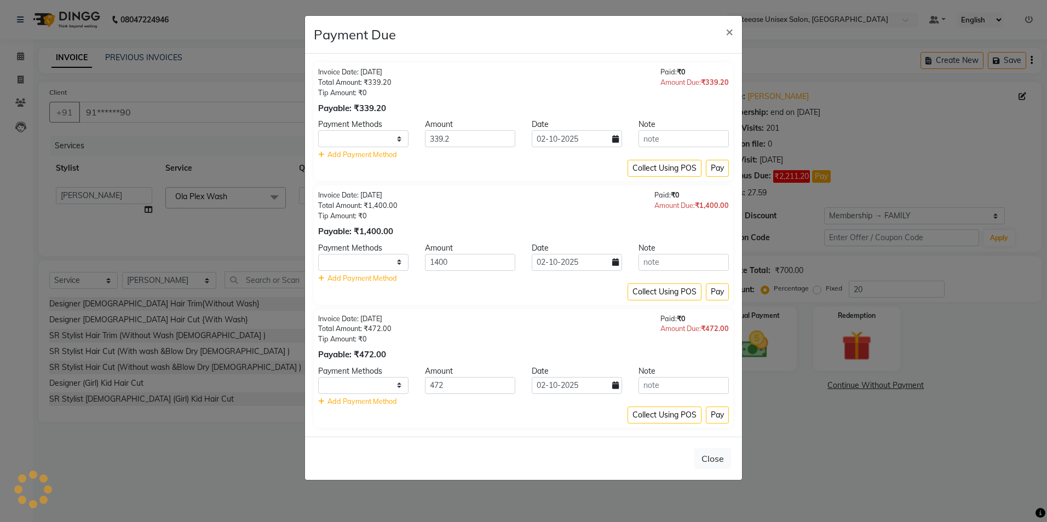
select select "1"
click at [874, 169] on ngb-modal-window "Payment Due × Invoice Date: 30-09-2025 Total Amount: ₹339.20 Tip Amount: ₹0 Pay…" at bounding box center [523, 261] width 1047 height 522
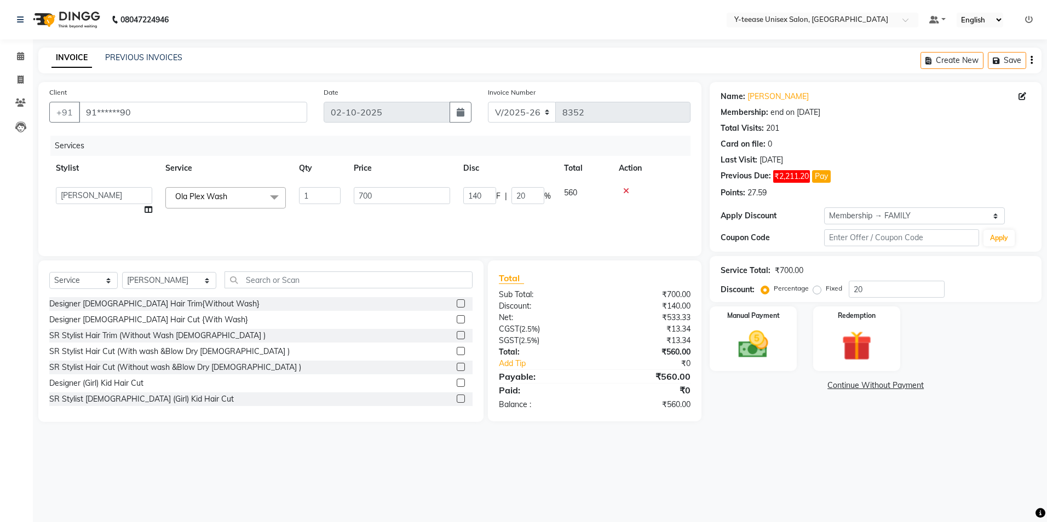
click at [224, 194] on span "Ola Plex Wash" at bounding box center [201, 197] width 52 height 10
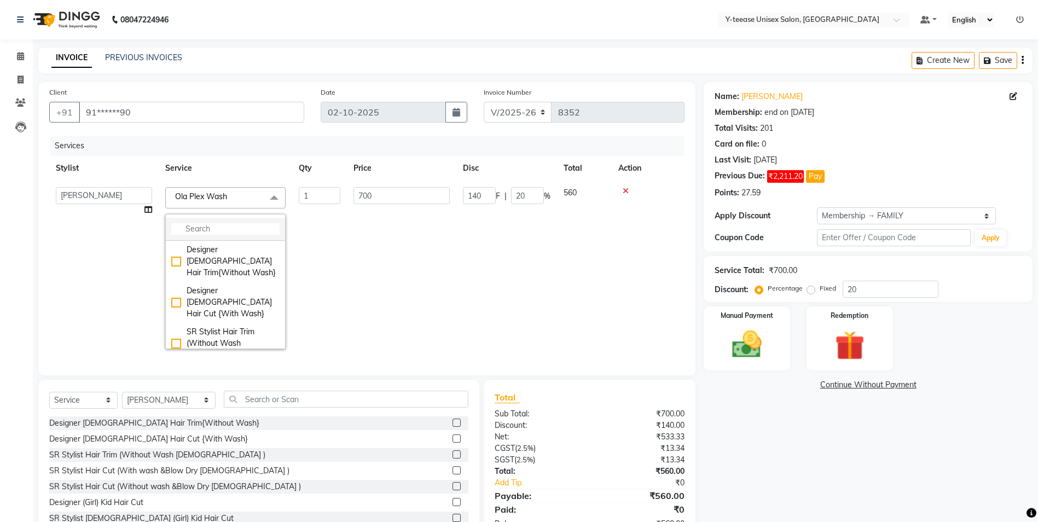
click at [236, 228] on input "multiselect-search" at bounding box center [225, 228] width 108 height 11
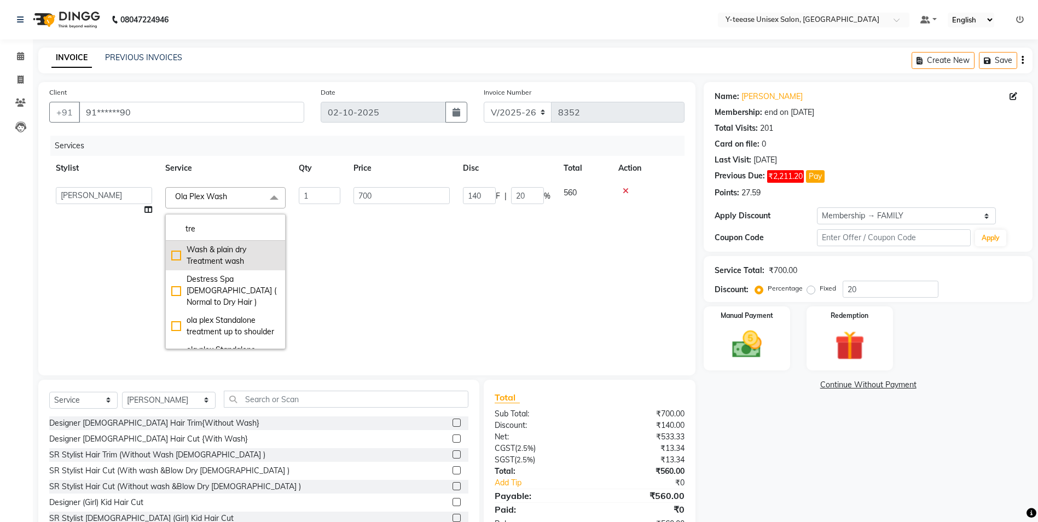
click at [244, 259] on div "Wash & plain dry Treatment wash" at bounding box center [225, 255] width 108 height 23
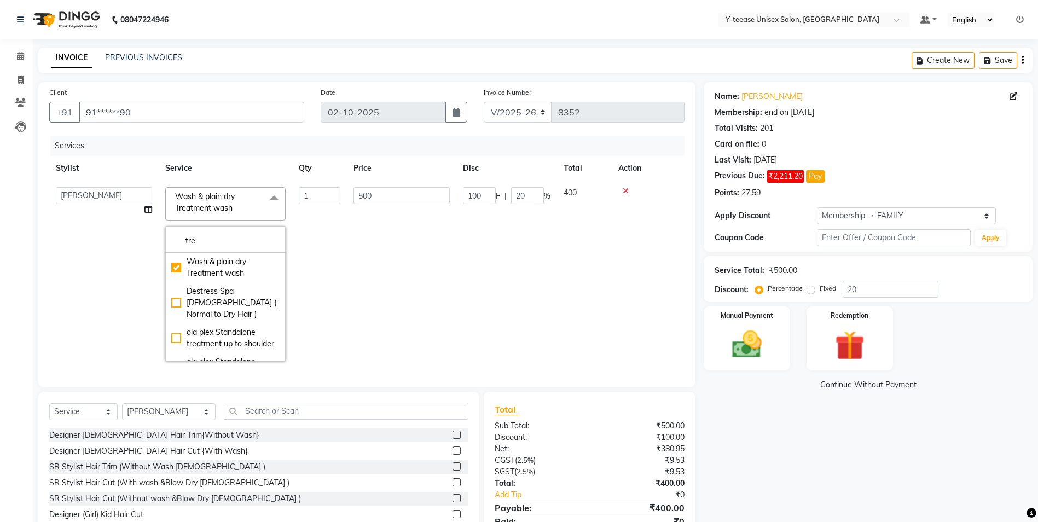
click at [396, 256] on td "500" at bounding box center [401, 274] width 109 height 187
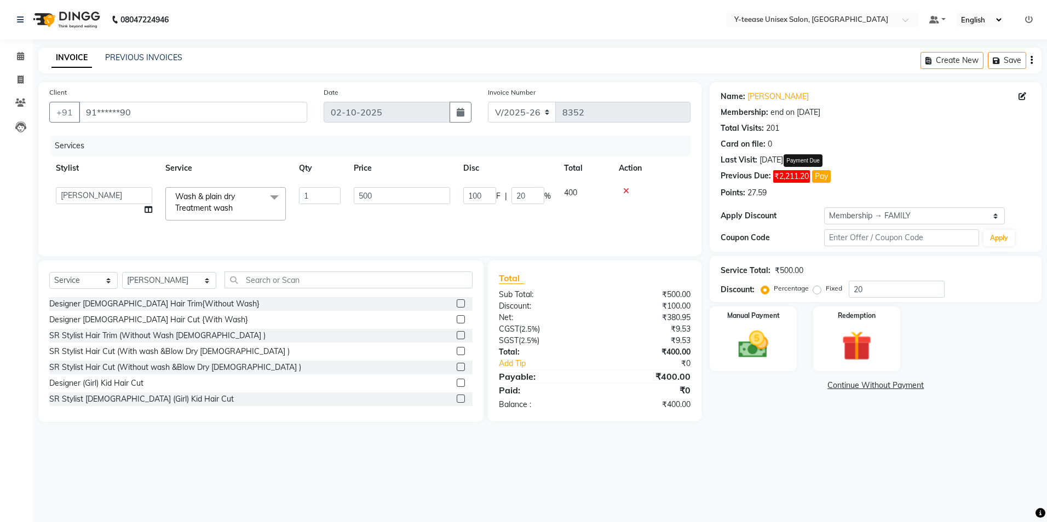
click at [821, 176] on button "Pay" at bounding box center [821, 176] width 19 height 13
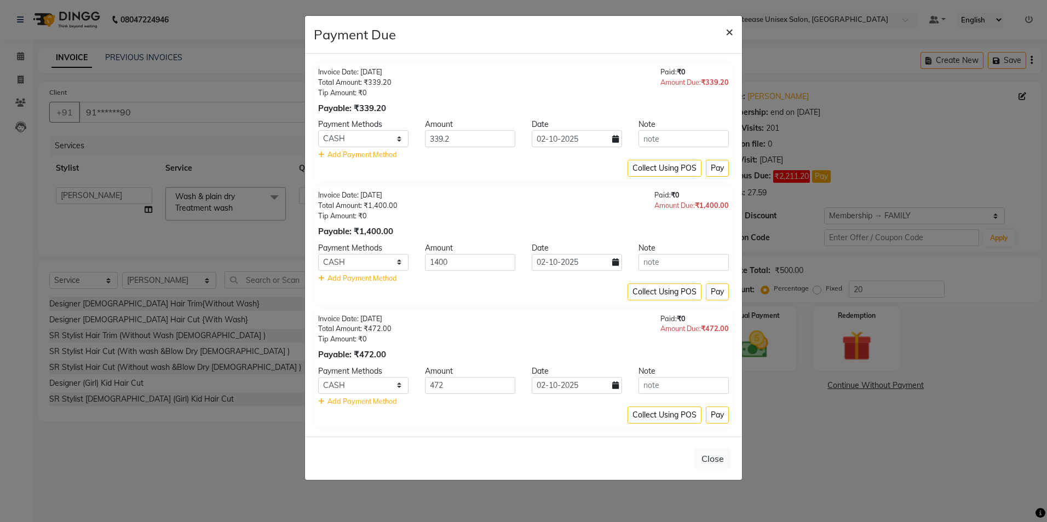
click at [731, 31] on span "×" at bounding box center [729, 31] width 8 height 16
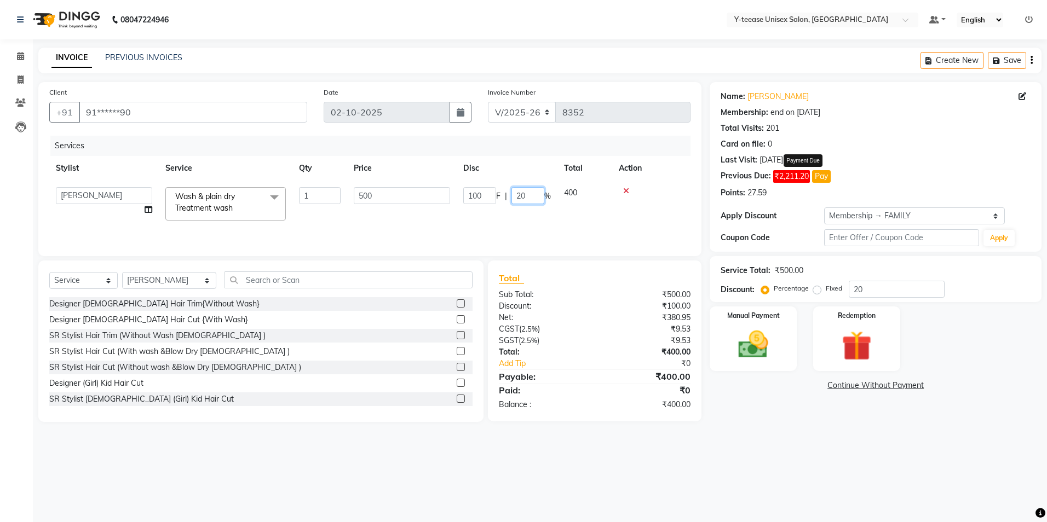
click at [540, 192] on input "20" at bounding box center [527, 195] width 33 height 17
drag, startPoint x: 557, startPoint y: 220, endPoint x: 563, endPoint y: 226, distance: 8.1
click at [557, 221] on div "Services Stylist Service Qty Price Disc Total Action Amar Annu Ali chaitrali Dh…" at bounding box center [369, 190] width 641 height 109
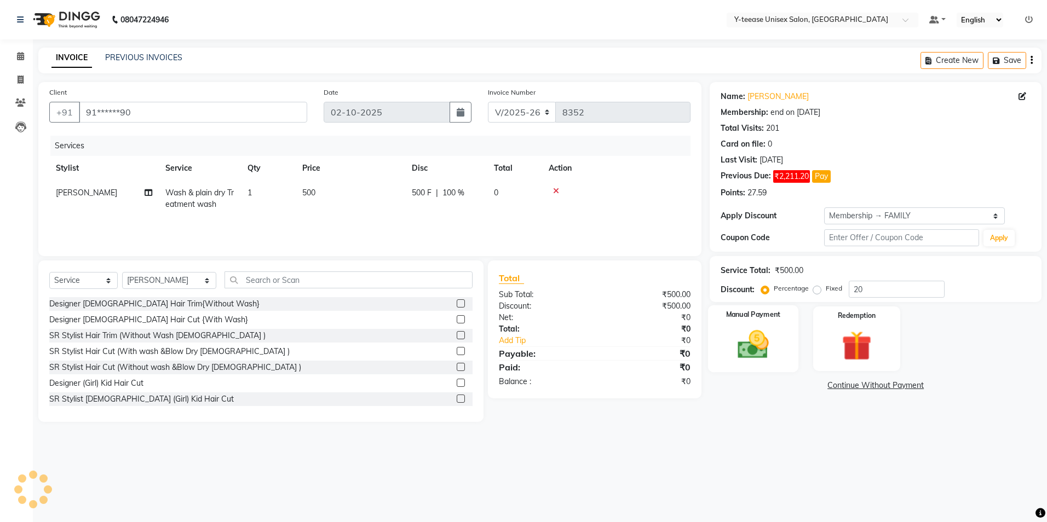
click at [773, 351] on img at bounding box center [753, 345] width 51 height 36
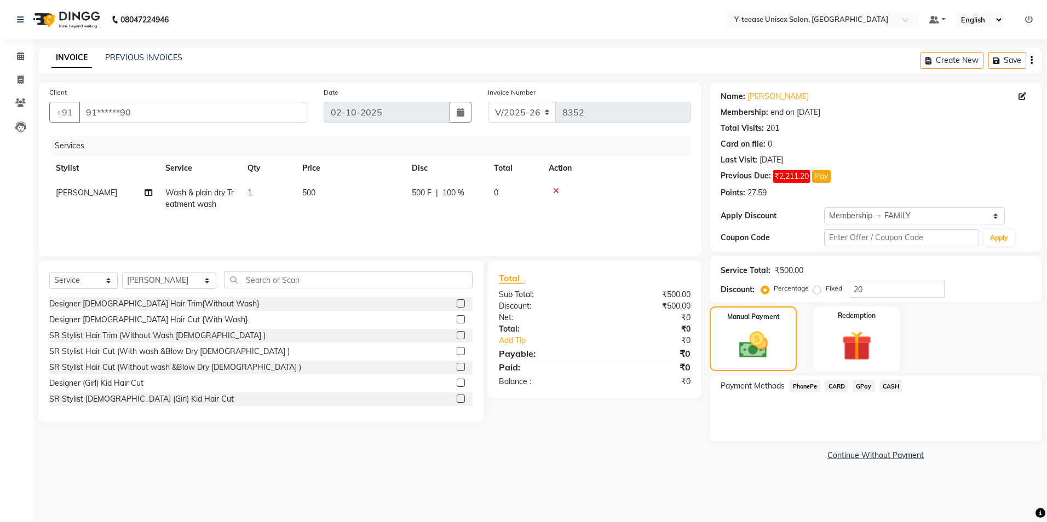
click at [867, 388] on span "GPay" at bounding box center [863, 386] width 22 height 13
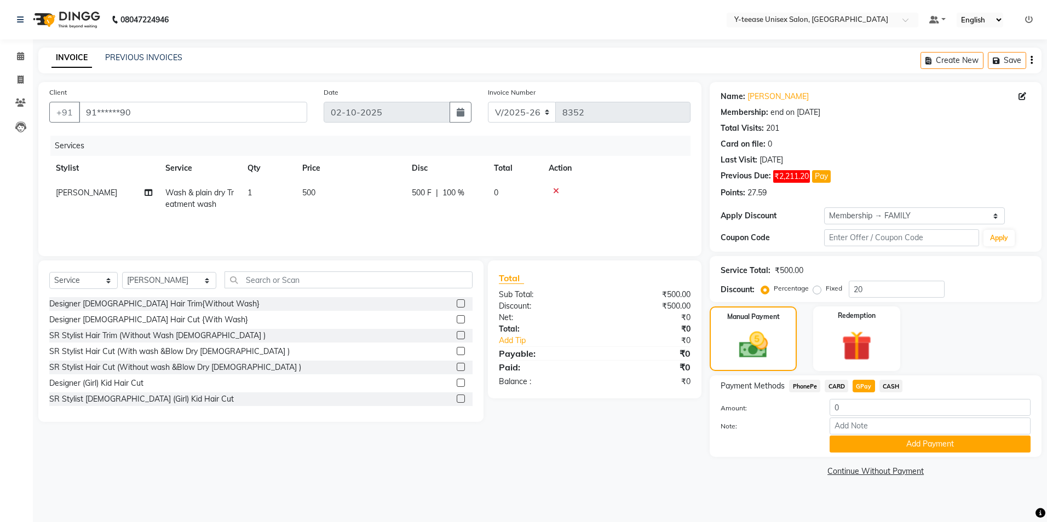
click at [855, 445] on button "Add Payment" at bounding box center [929, 444] width 201 height 17
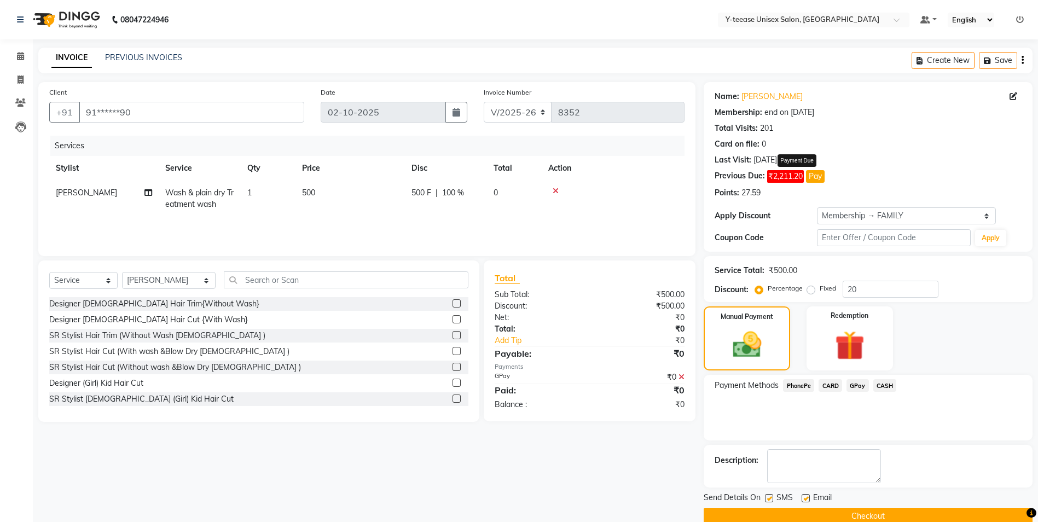
click at [824, 182] on button "Pay" at bounding box center [815, 176] width 19 height 13
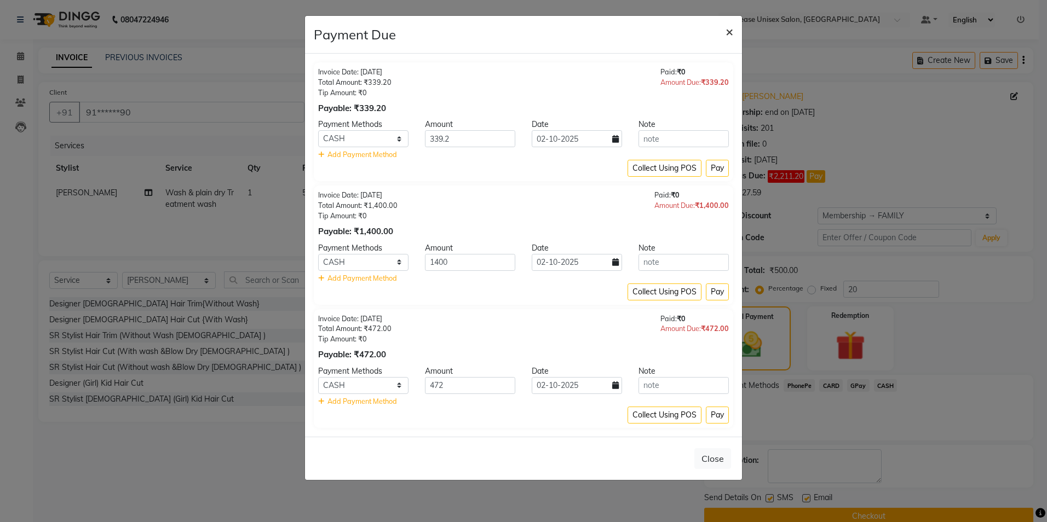
click at [730, 33] on span "×" at bounding box center [729, 31] width 8 height 16
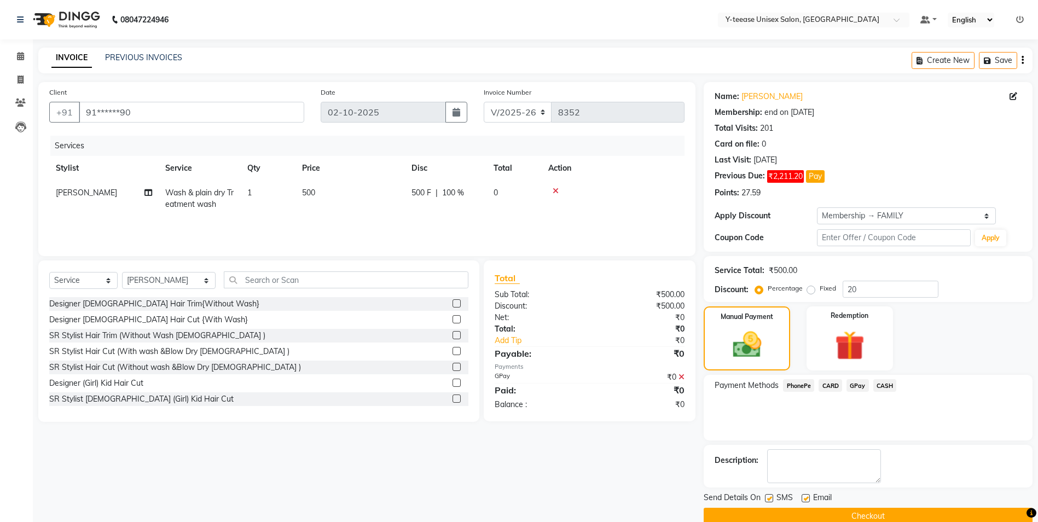
click at [836, 508] on button "Checkout" at bounding box center [868, 516] width 329 height 17
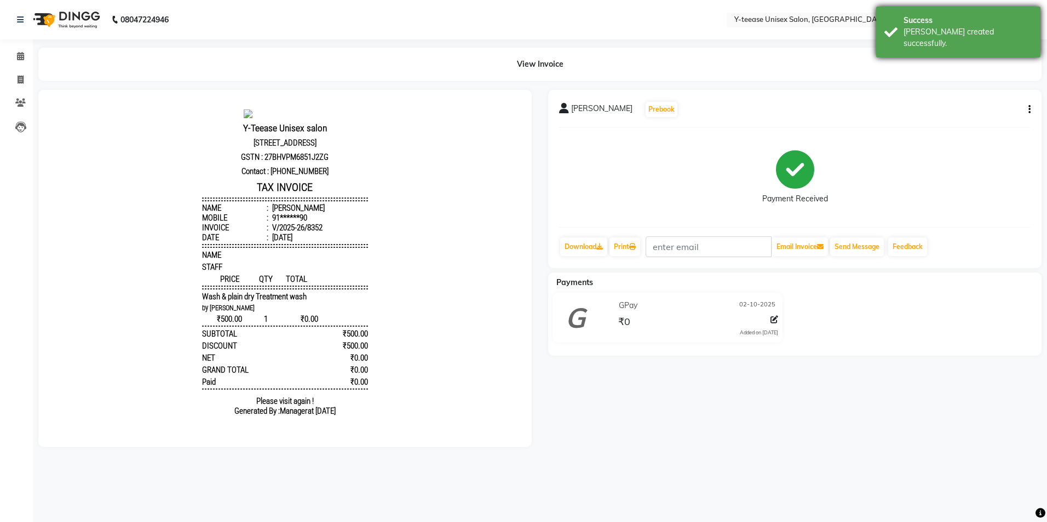
click at [1010, 27] on div "[PERSON_NAME] created successfully." at bounding box center [967, 37] width 129 height 23
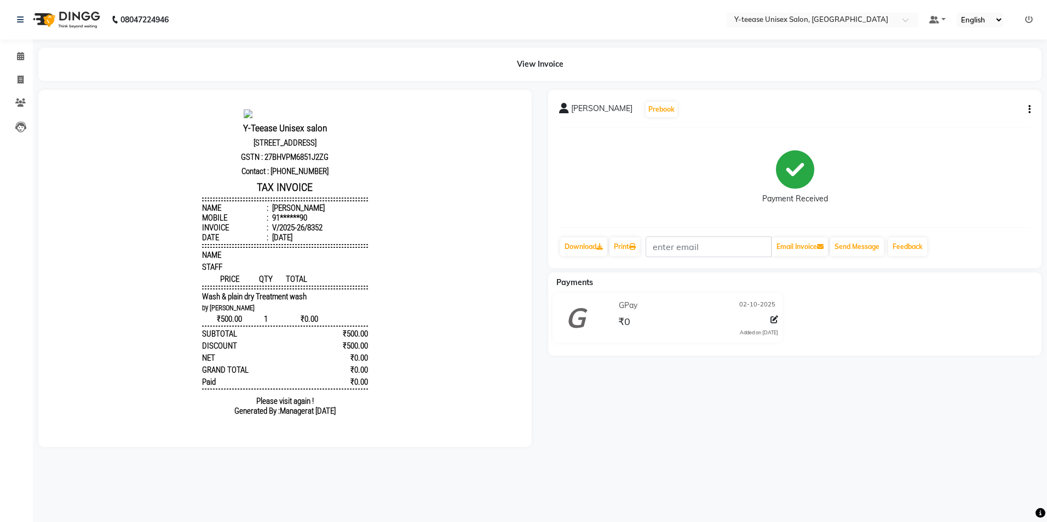
click at [1023, 18] on ul "Default Panel My Panel English ENGLISH Español العربية मराठी हिंदी ગુજરાતી தமிழ…" at bounding box center [980, 20] width 114 height 15
click at [1026, 21] on icon at bounding box center [1029, 20] width 8 height 8
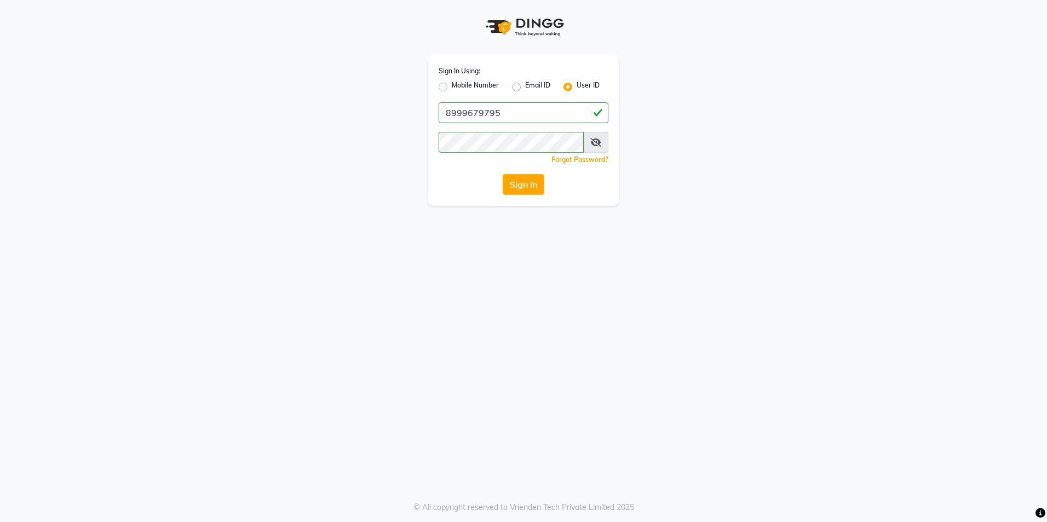
click at [452, 88] on label "Mobile Number" at bounding box center [475, 86] width 47 height 13
click at [452, 88] on input "Mobile Number" at bounding box center [455, 83] width 7 height 7
click at [487, 109] on input "Username" at bounding box center [541, 112] width 133 height 21
click at [518, 185] on button "Sign In" at bounding box center [524, 184] width 42 height 21
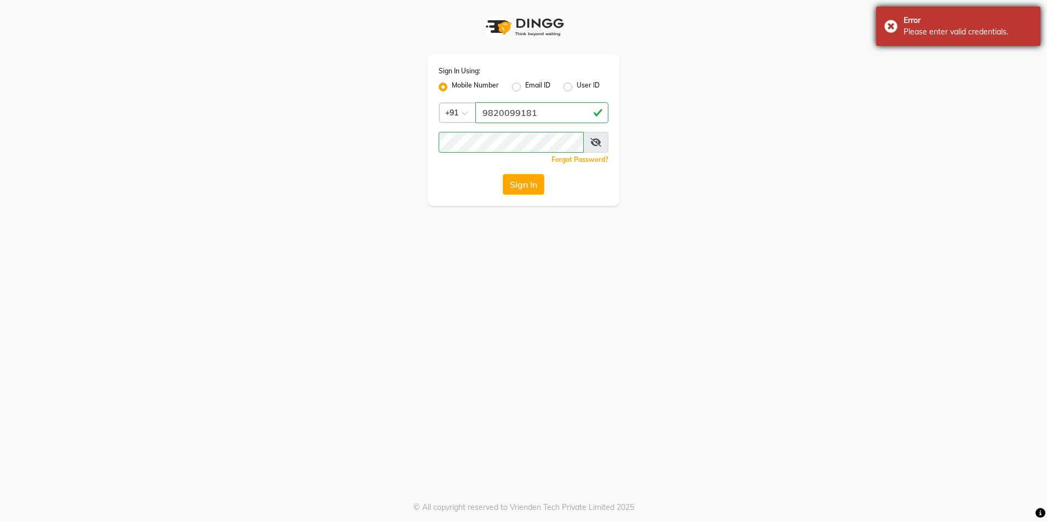
click at [932, 11] on div "Error Please enter valid credentials." at bounding box center [958, 26] width 164 height 39
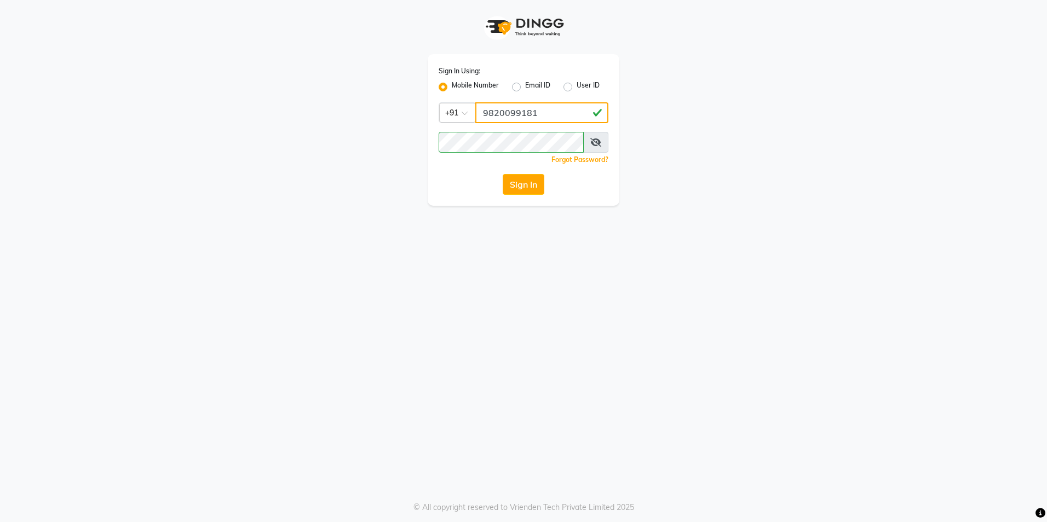
click at [500, 113] on input "9820099181" at bounding box center [541, 112] width 133 height 21
click at [522, 188] on button "Sign In" at bounding box center [524, 184] width 42 height 21
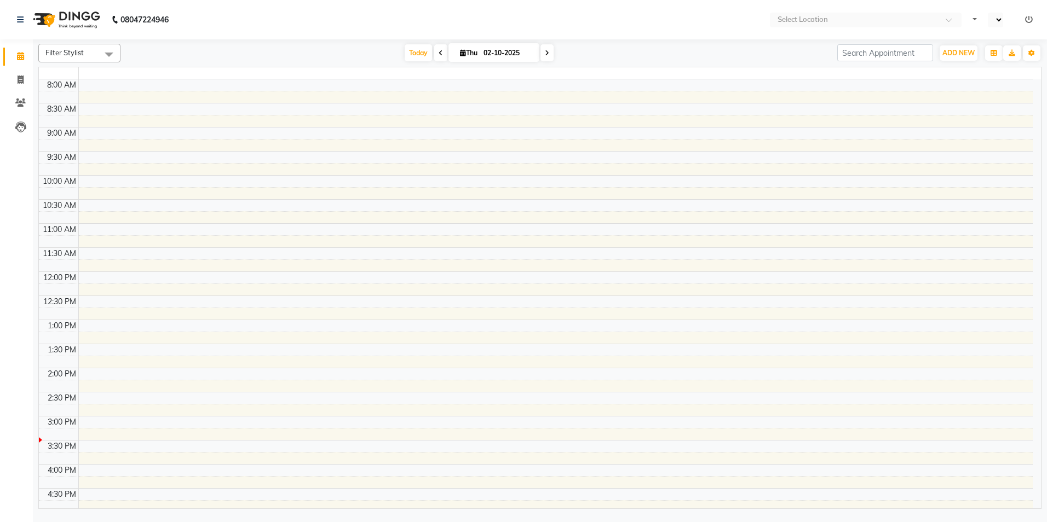
select select "en"
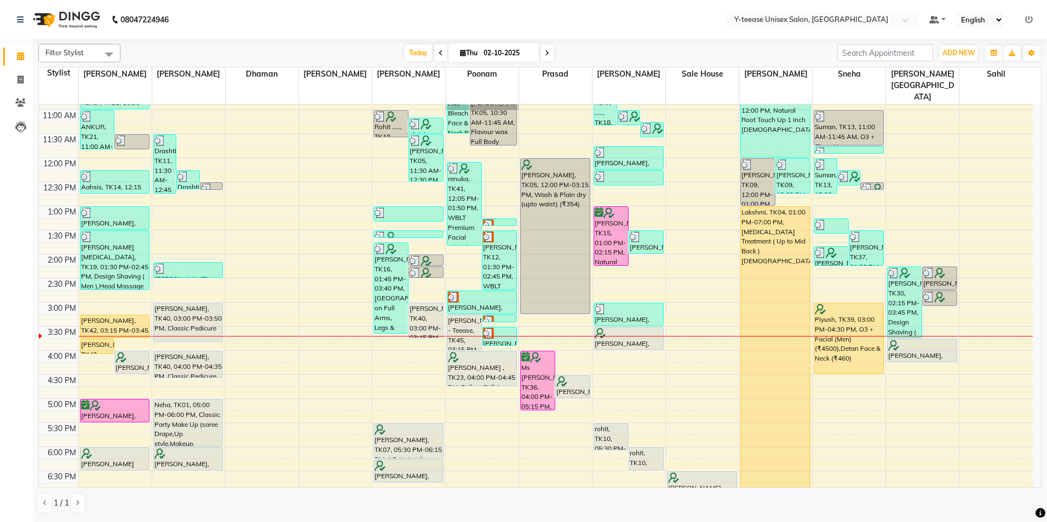
scroll to position [164, 0]
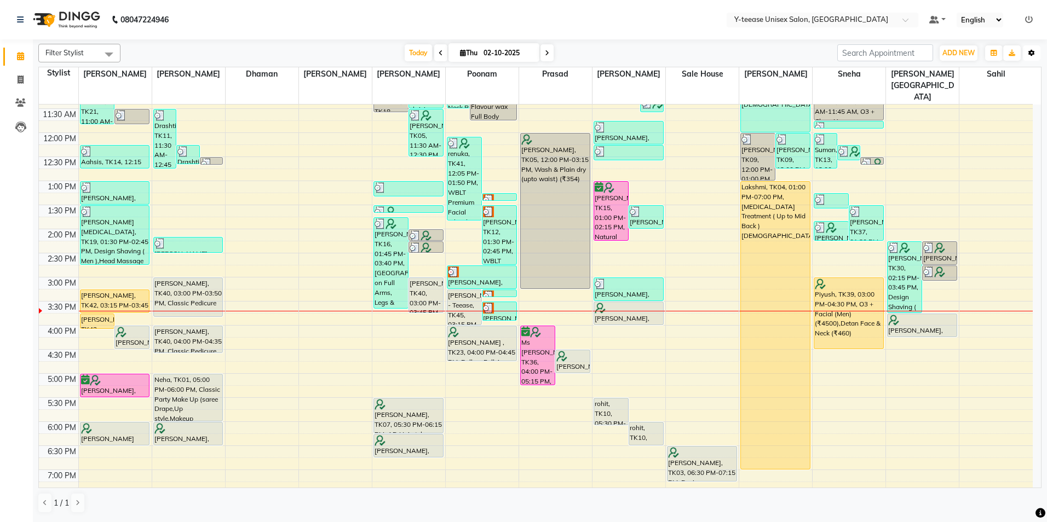
click at [1037, 55] on button "Toggle Dropdown" at bounding box center [1032, 52] width 18 height 15
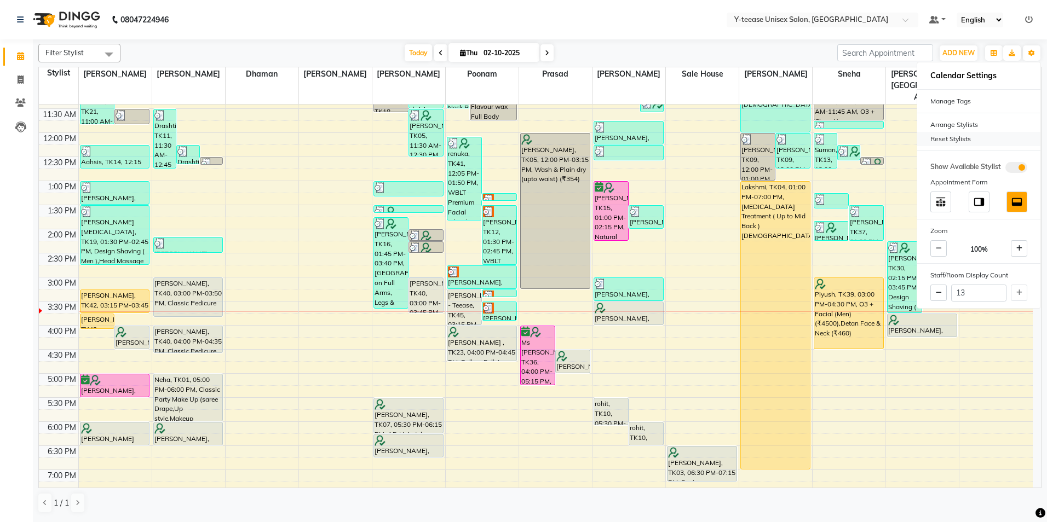
click at [965, 132] on div "Reset Stylists" at bounding box center [978, 139] width 123 height 14
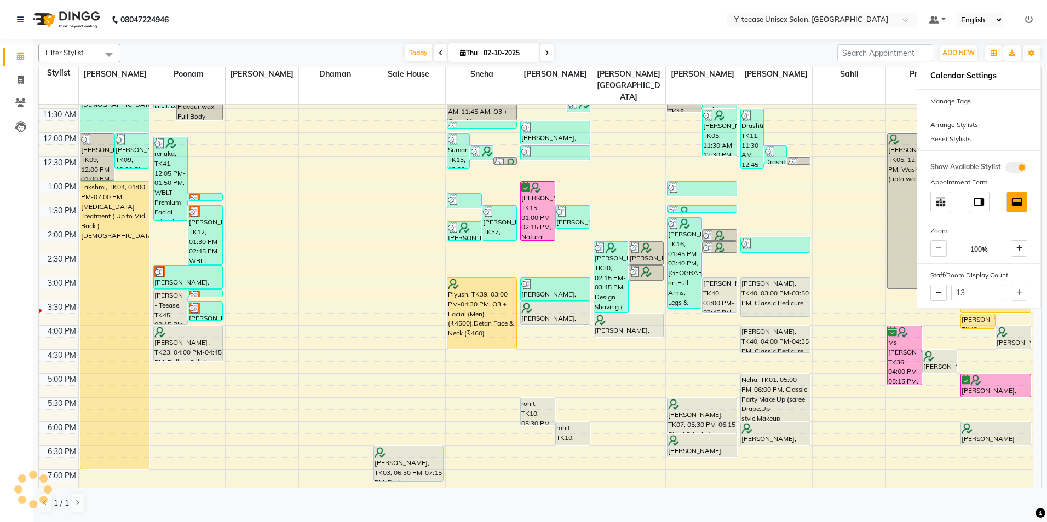
click at [742, 42] on div "Filter Stylist Select All [PERSON_NAME] Dhaman [PERSON_NAME][GEOGRAPHIC_DATA] […" at bounding box center [539, 278] width 1003 height 478
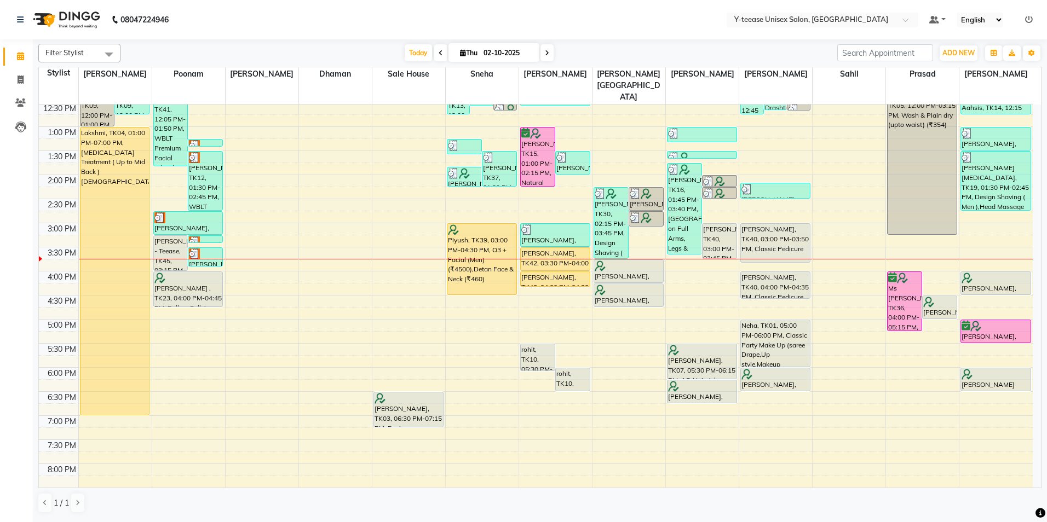
scroll to position [219, 0]
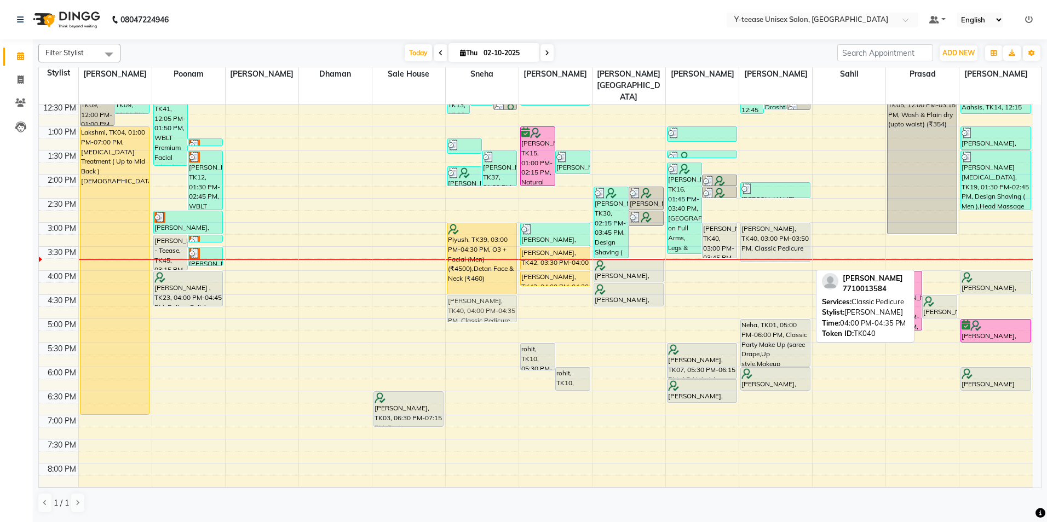
drag, startPoint x: 789, startPoint y: 256, endPoint x: 511, endPoint y: 280, distance: 278.6
click at [511, 280] on tr "[PERSON_NAME], TK09, 12:00 PM-01:00 PM, Protein Spa [DEMOGRAPHIC_DATA] [PERSON_…" at bounding box center [536, 247] width 994 height 722
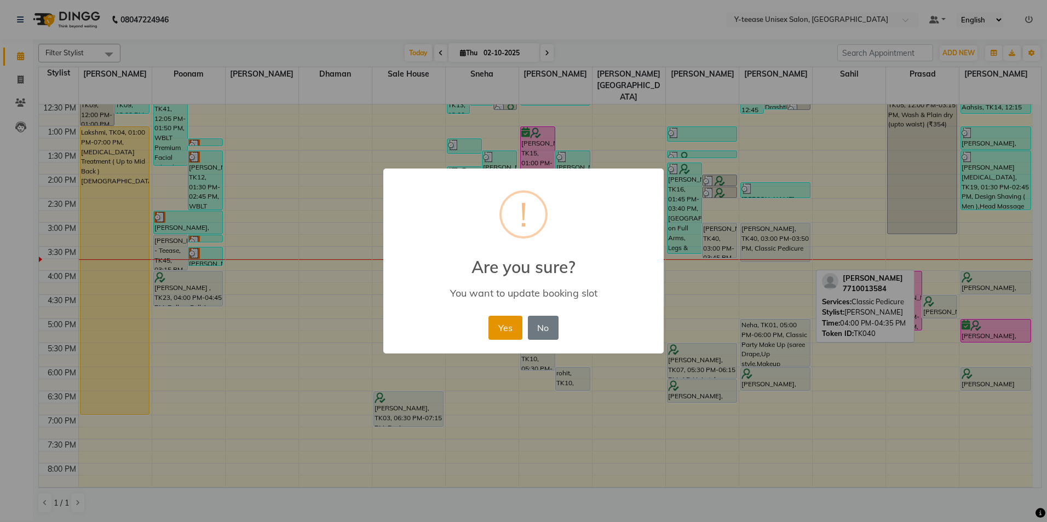
click at [506, 327] on button "Yes" at bounding box center [504, 328] width 33 height 24
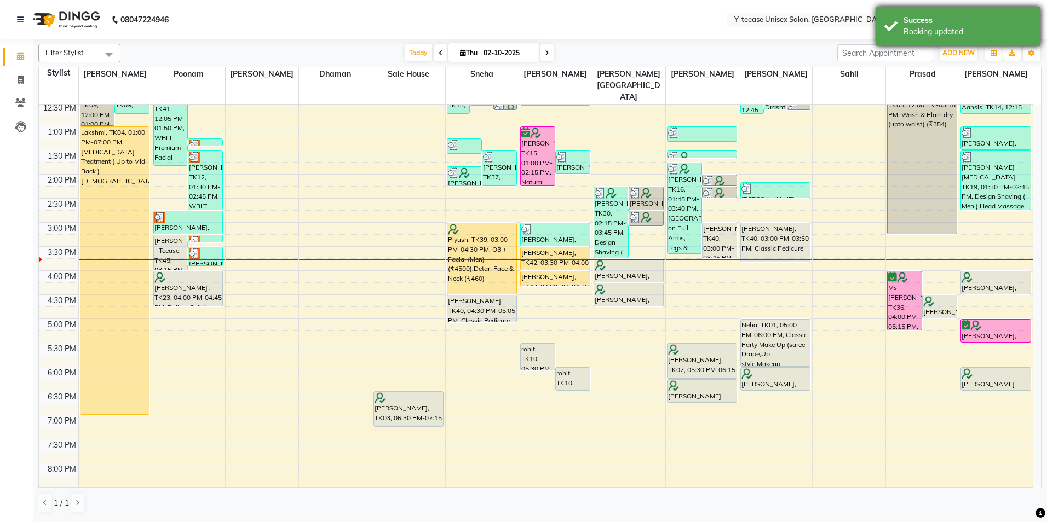
click at [940, 31] on div "Booking updated" at bounding box center [967, 31] width 129 height 11
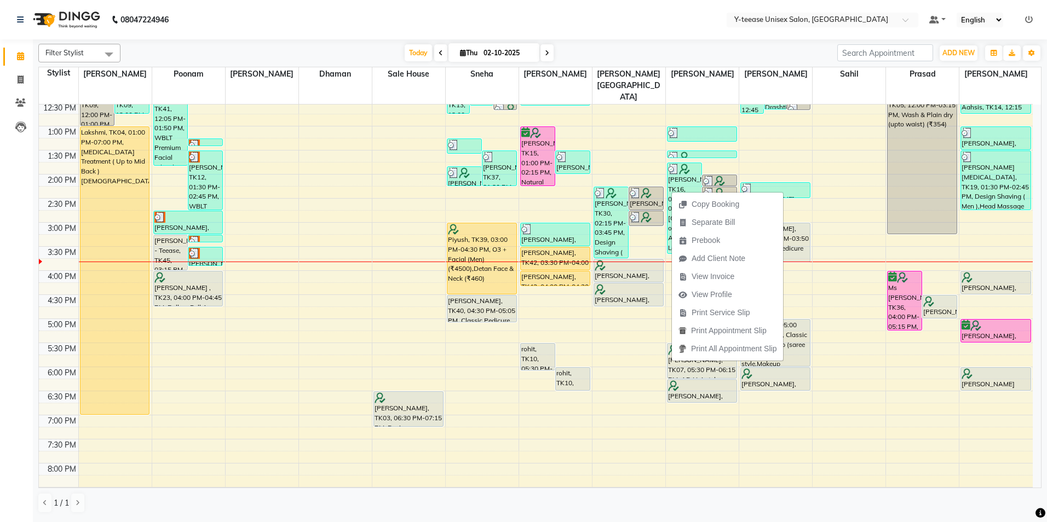
drag, startPoint x: 965, startPoint y: 293, endPoint x: 900, endPoint y: 400, distance: 124.3
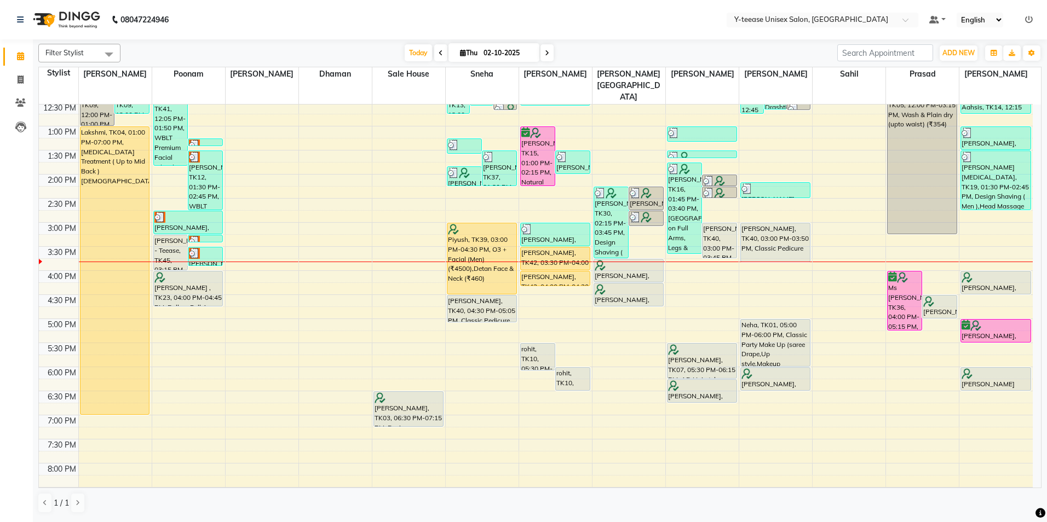
drag, startPoint x: 736, startPoint y: 2, endPoint x: 742, endPoint y: 52, distance: 50.8
click at [742, 52] on div "Today Thu 02-10-2025" at bounding box center [479, 53] width 706 height 16
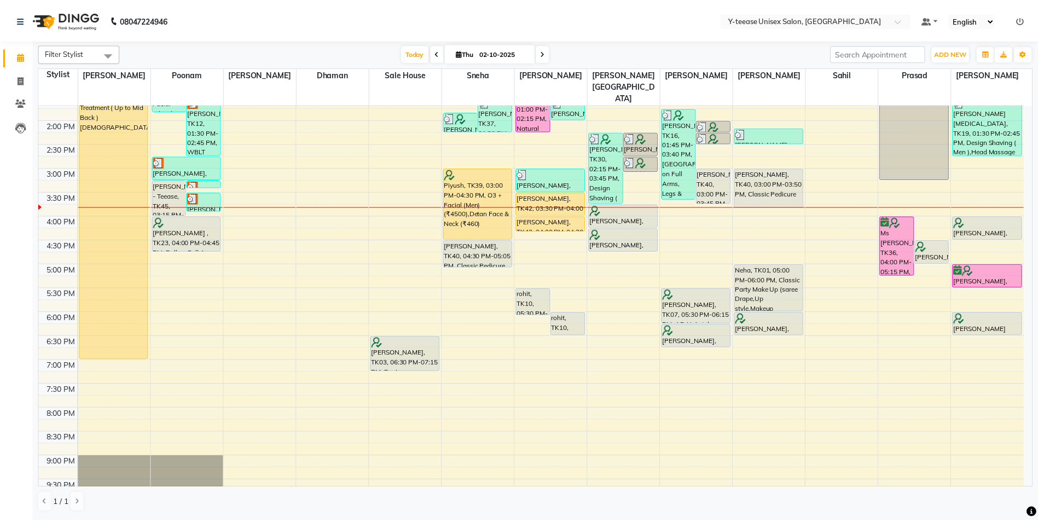
scroll to position [316, 0]
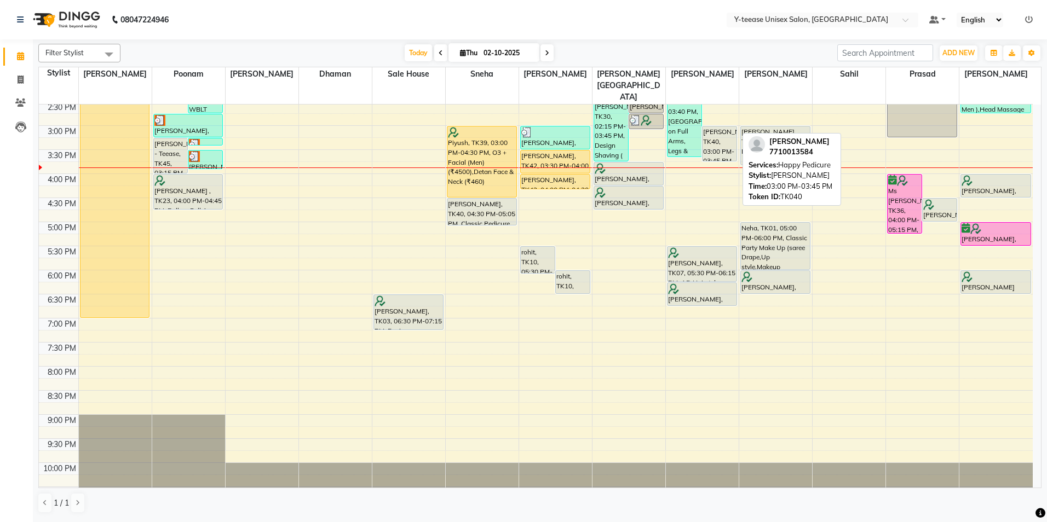
click at [719, 126] on div "[PERSON_NAME], TK40, 03:00 PM-03:45 PM, Happy Pedicure" at bounding box center [719, 143] width 34 height 34
click at [720, 126] on div "[PERSON_NAME], TK40, 03:00 PM-03:45 PM, Happy Pedicure" at bounding box center [719, 143] width 34 height 34
select select "7"
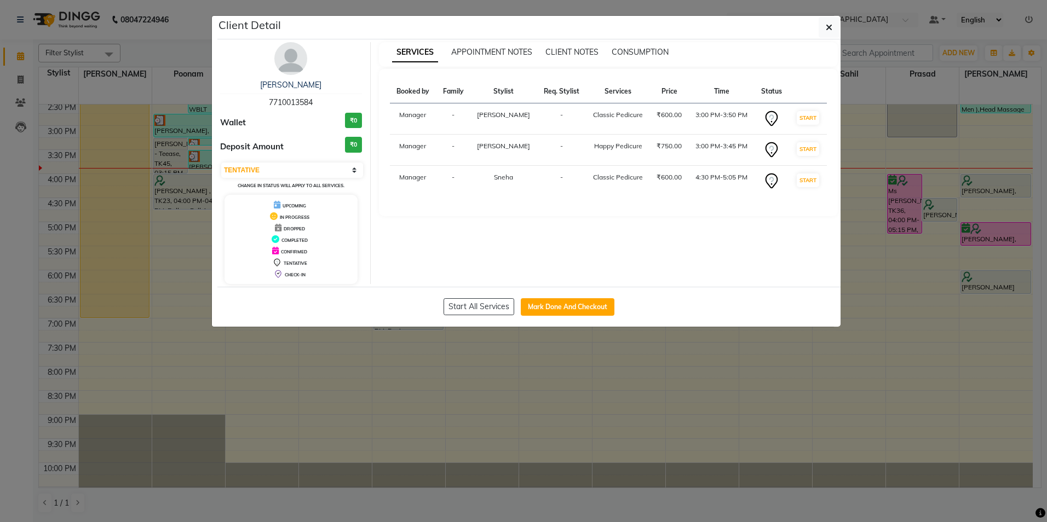
click at [287, 59] on img at bounding box center [290, 58] width 33 height 33
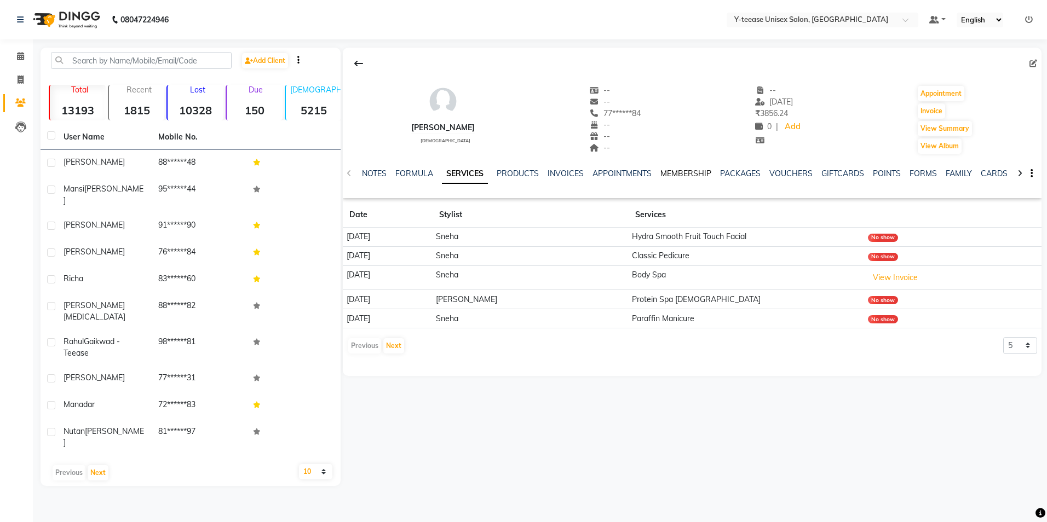
click at [692, 169] on link "MEMBERSHIP" at bounding box center [685, 174] width 51 height 10
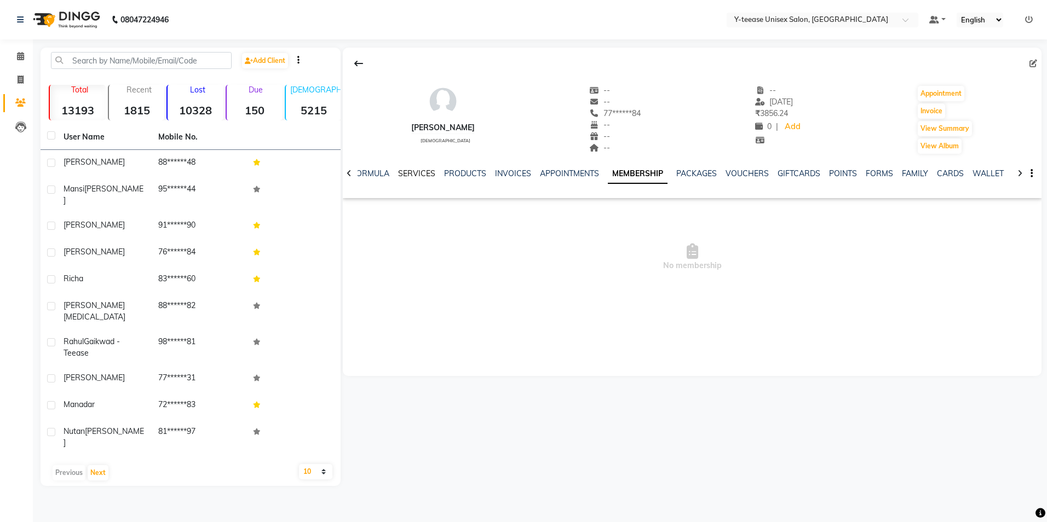
click at [414, 173] on link "SERVICES" at bounding box center [416, 174] width 37 height 10
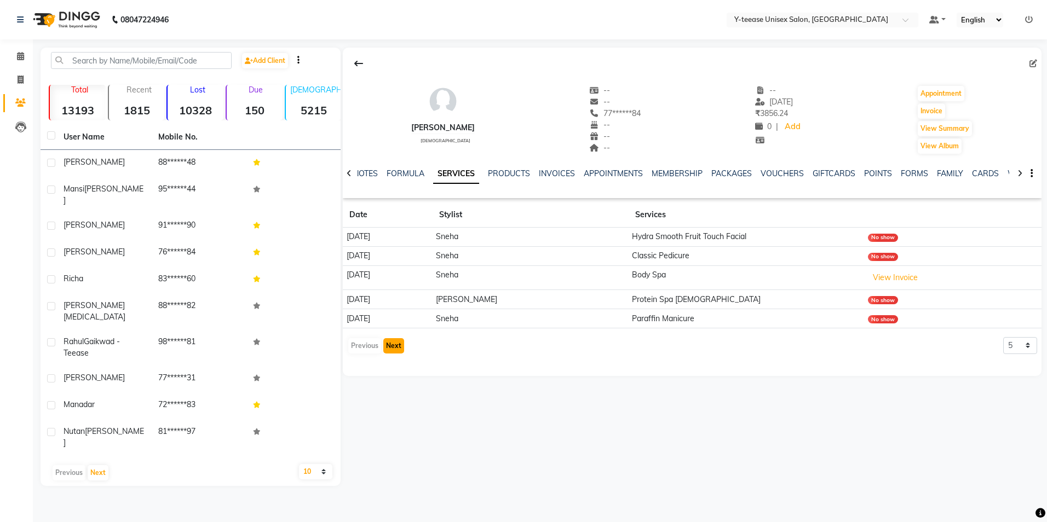
click at [395, 350] on button "Next" at bounding box center [393, 345] width 21 height 15
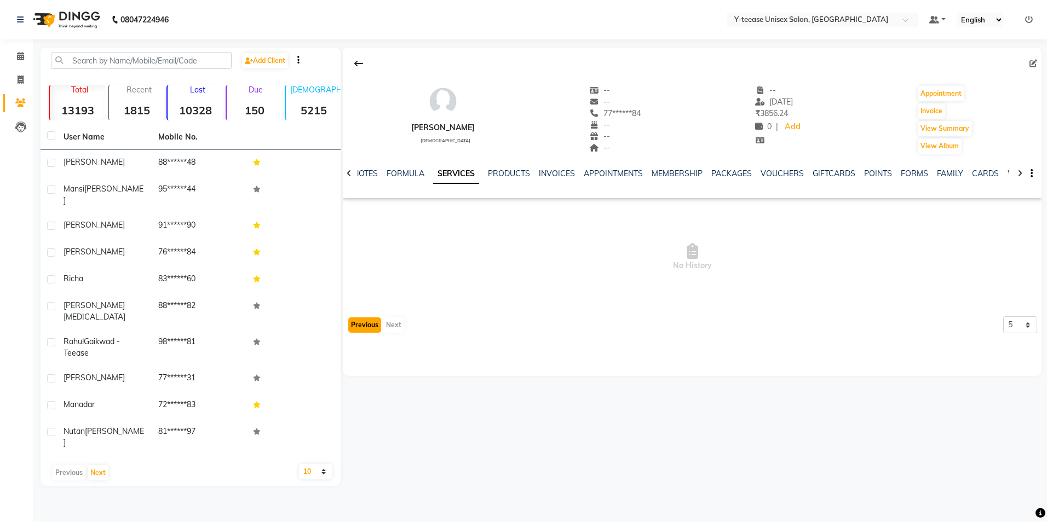
click at [367, 324] on button "Previous" at bounding box center [364, 325] width 33 height 15
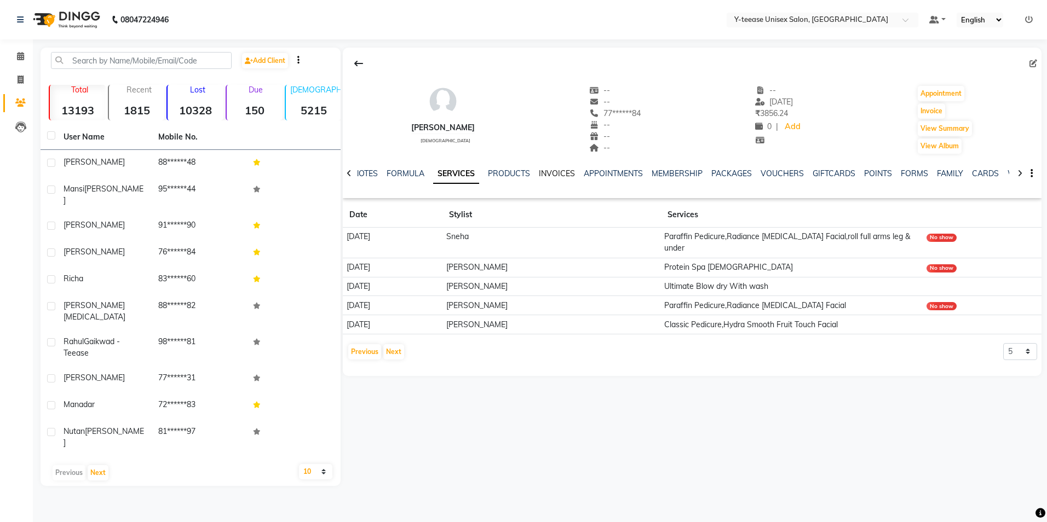
click at [559, 174] on link "INVOICES" at bounding box center [557, 174] width 36 height 10
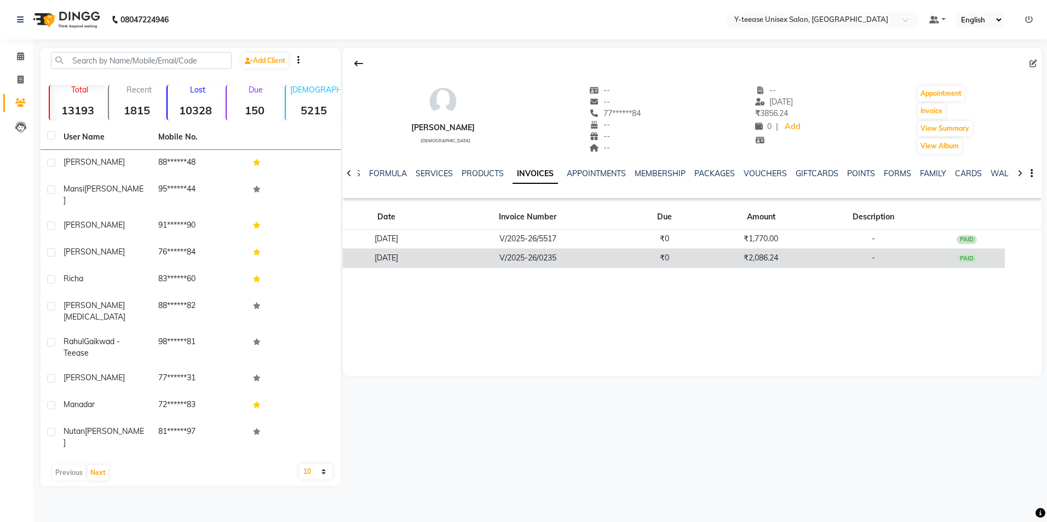
click at [574, 259] on td "V/2025-26/0235" at bounding box center [528, 258] width 196 height 19
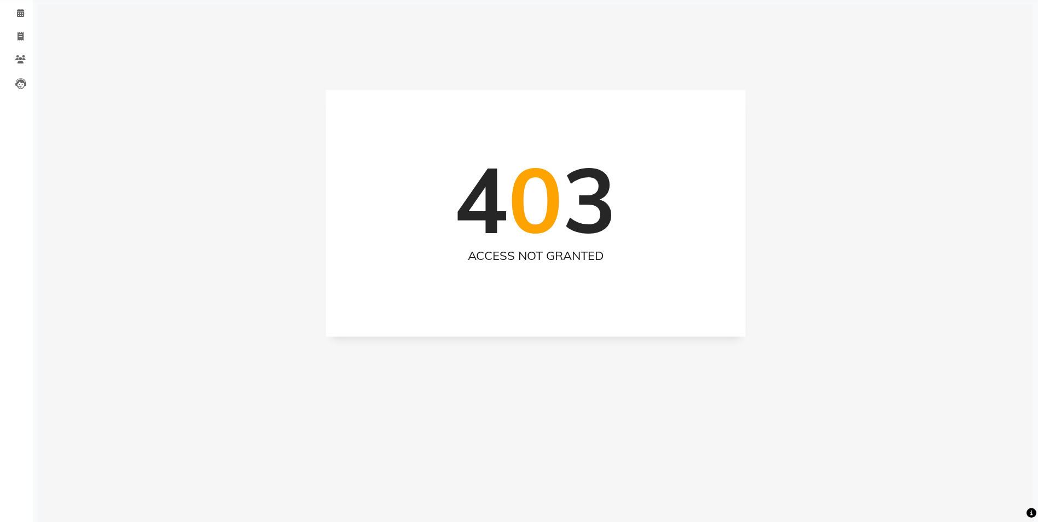
scroll to position [55, 0]
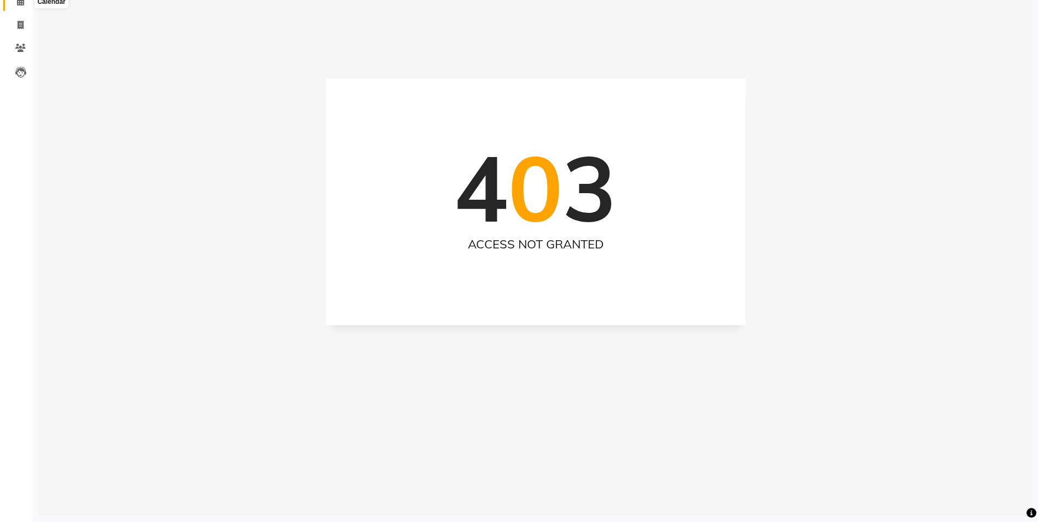
click at [18, 7] on span at bounding box center [20, 2] width 19 height 13
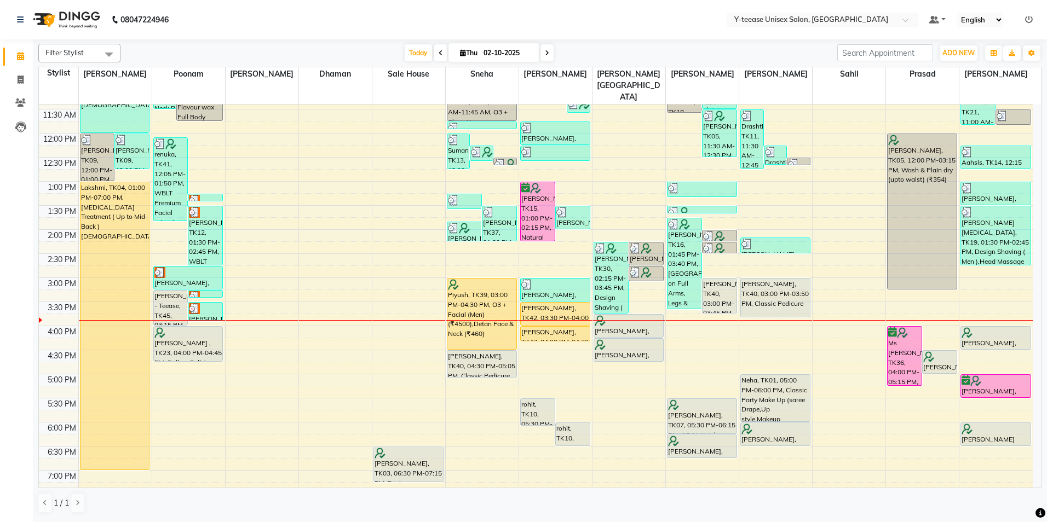
scroll to position [164, 0]
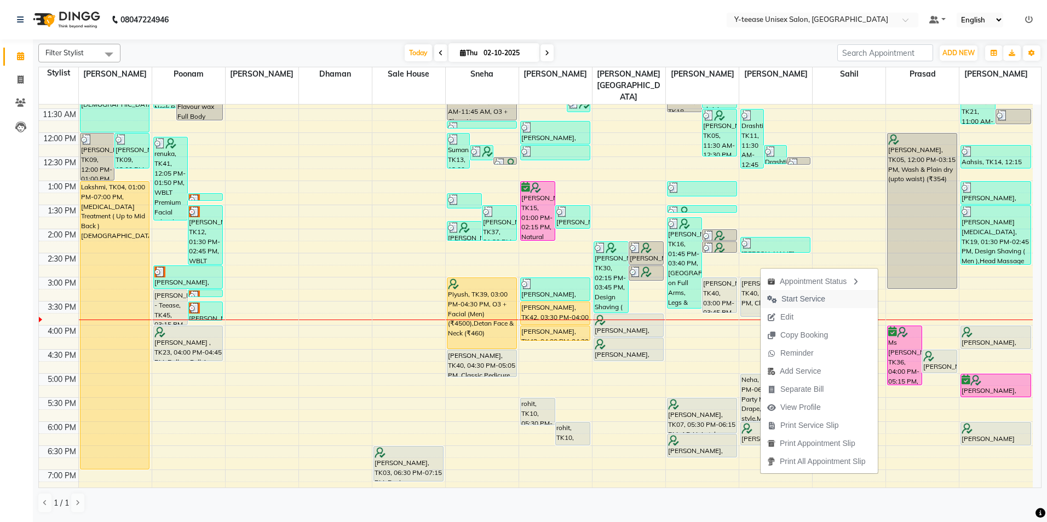
click at [788, 296] on span "Start Service" at bounding box center [803, 298] width 44 height 11
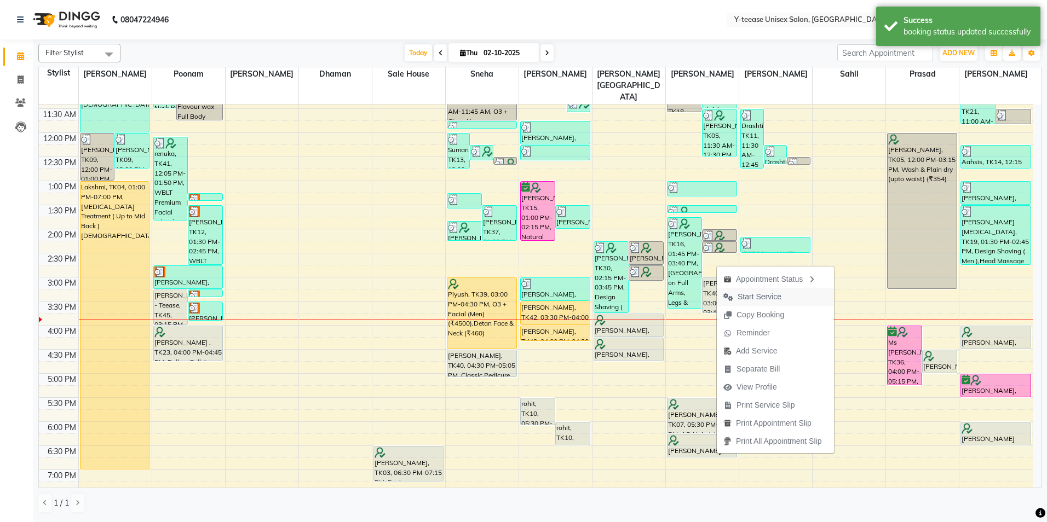
click at [742, 299] on span "Start Service" at bounding box center [759, 296] width 44 height 11
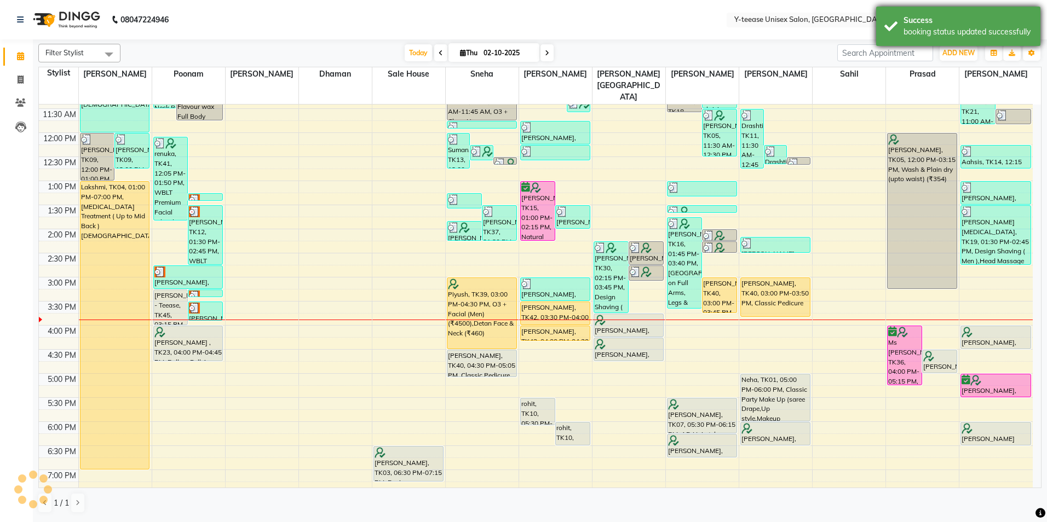
click at [930, 21] on div "Success" at bounding box center [967, 20] width 129 height 11
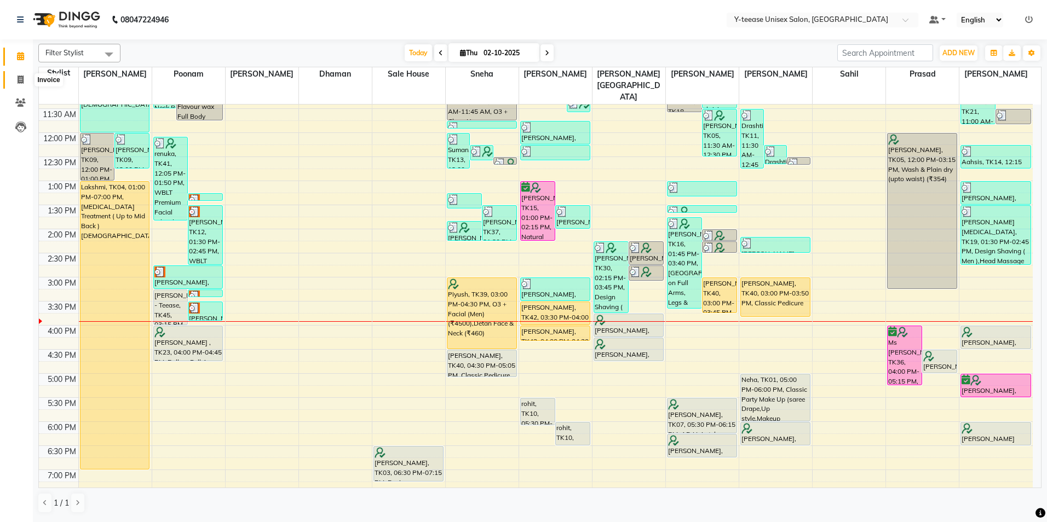
click at [16, 76] on span at bounding box center [20, 80] width 19 height 13
select select "service"
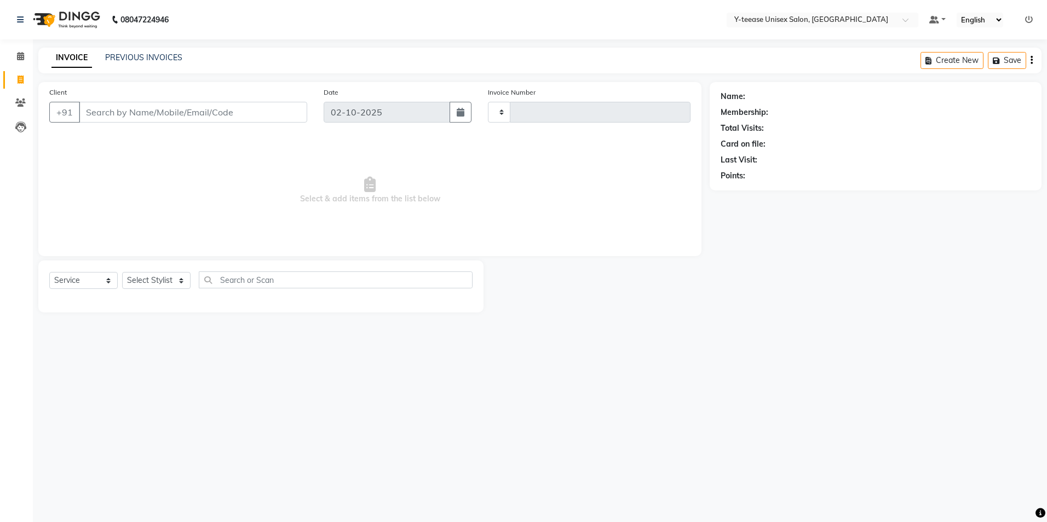
type input "8342"
select select "4"
click at [149, 270] on div "Select Service Product Membership Package Voucher Prepaid Gift Card Select Styl…" at bounding box center [260, 287] width 445 height 52
click at [155, 277] on select "Select Stylist" at bounding box center [156, 280] width 68 height 17
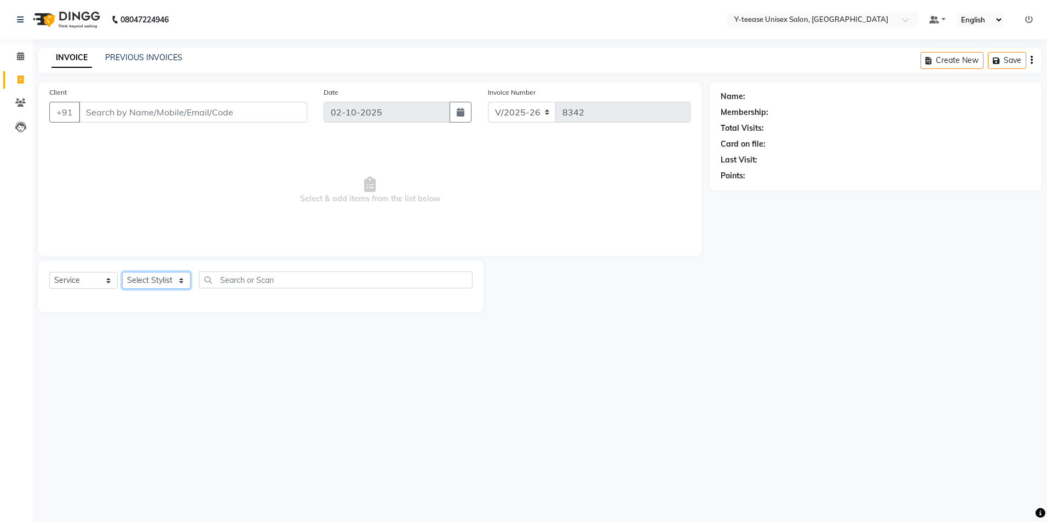
click at [155, 277] on select "Select Stylist" at bounding box center [156, 280] width 68 height 17
click at [155, 277] on select "Select Stylist [PERSON_NAME] [PERSON_NAME] nagar Manager Mosin [PERSON_NAME] [P…" at bounding box center [169, 280] width 94 height 17
select select "86041"
click at [122, 272] on select "Select Stylist [PERSON_NAME] [PERSON_NAME] nagar Manager Mosin [PERSON_NAME] [P…" at bounding box center [169, 280] width 94 height 17
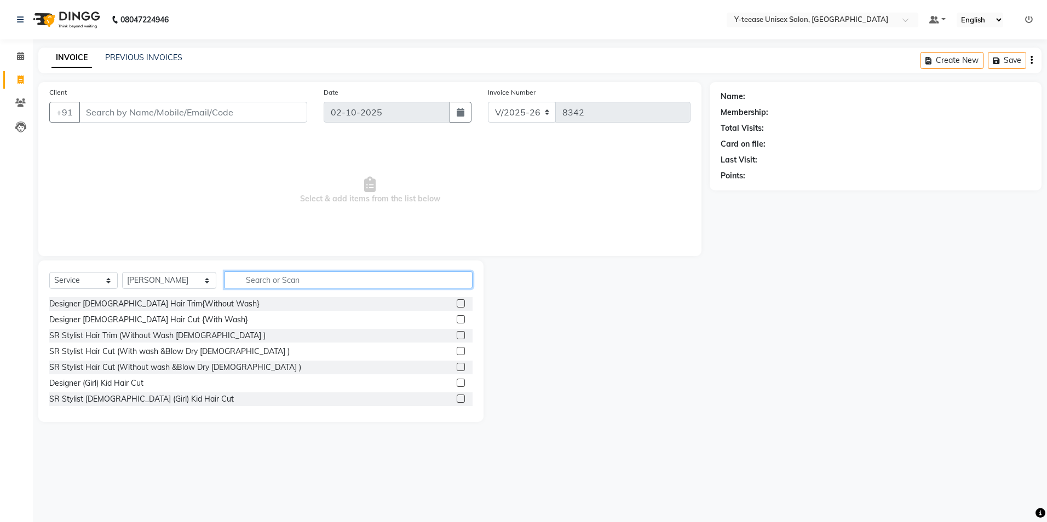
click at [243, 282] on input "text" at bounding box center [348, 280] width 248 height 17
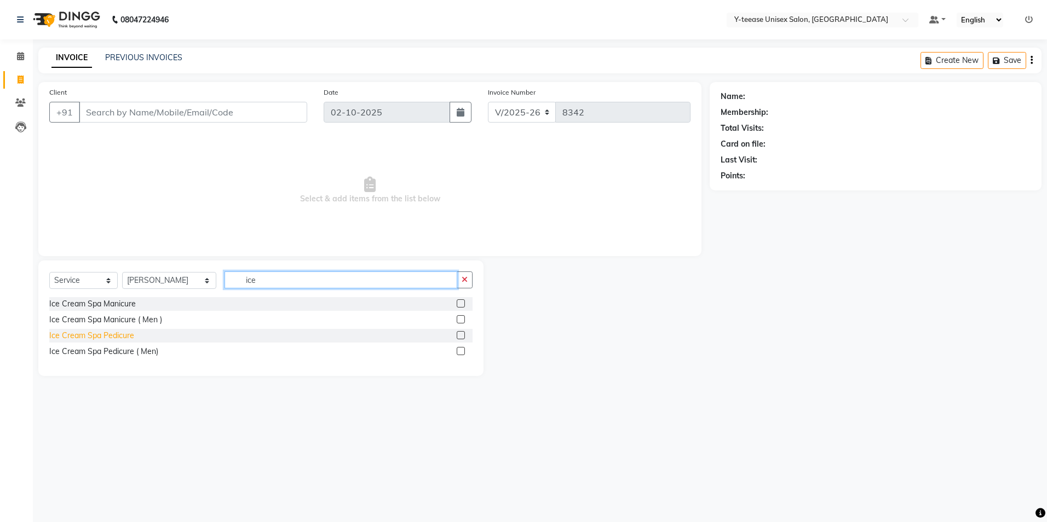
type input "ice"
click at [113, 338] on div "Ice Cream Spa Pedicure" at bounding box center [91, 335] width 85 height 11
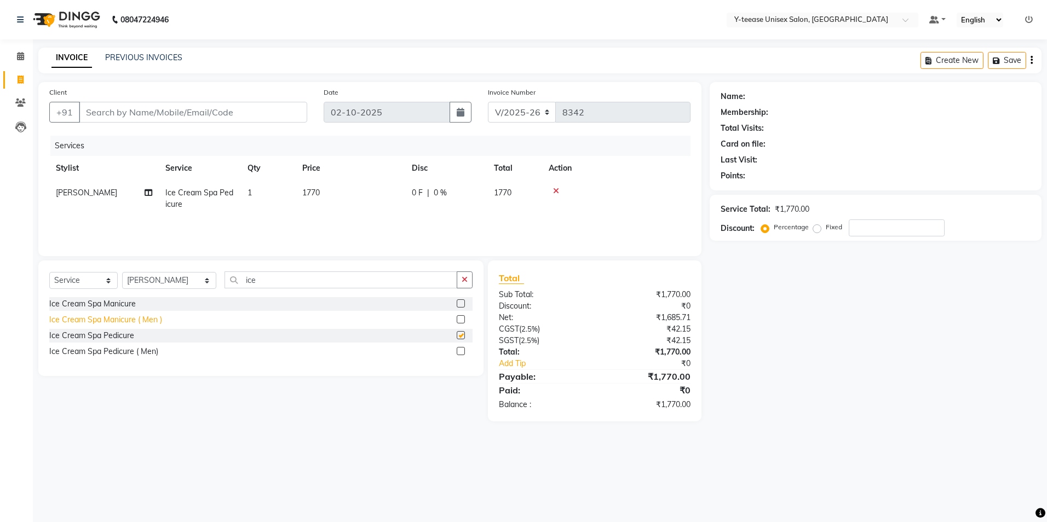
checkbox input "false"
click at [465, 279] on icon "button" at bounding box center [464, 280] width 6 height 8
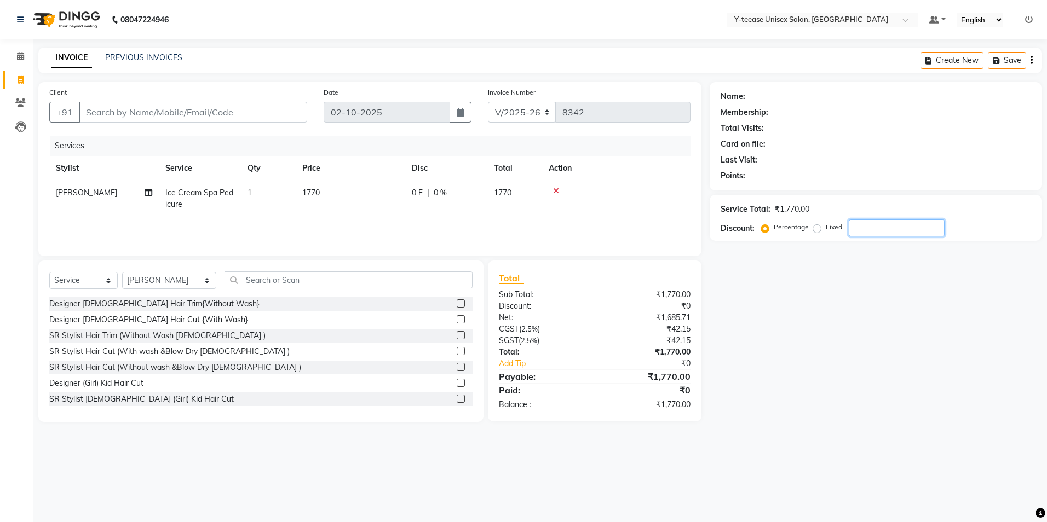
click at [887, 228] on input "number" at bounding box center [896, 228] width 96 height 17
type input "1"
type input "30"
click at [20, 54] on icon at bounding box center [20, 56] width 7 height 8
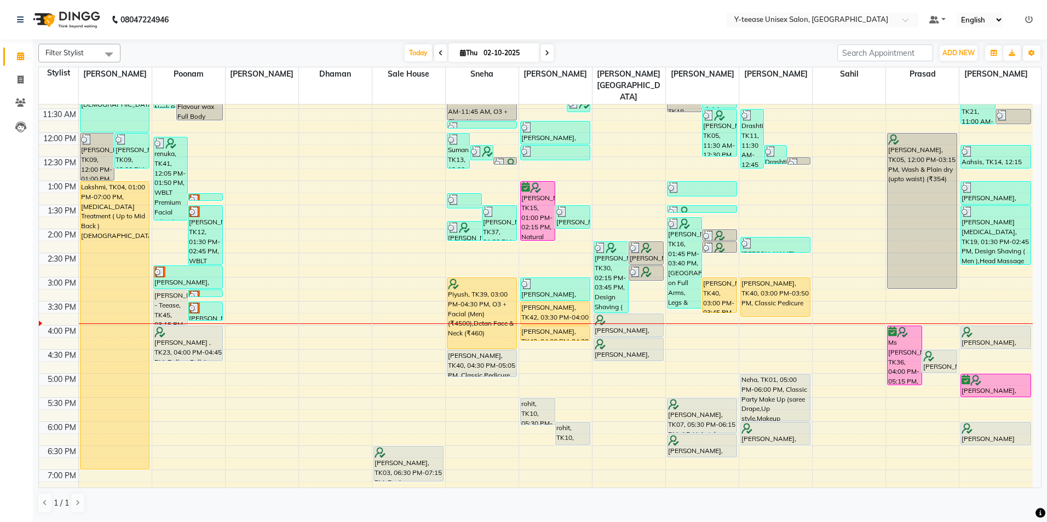
scroll to position [219, 0]
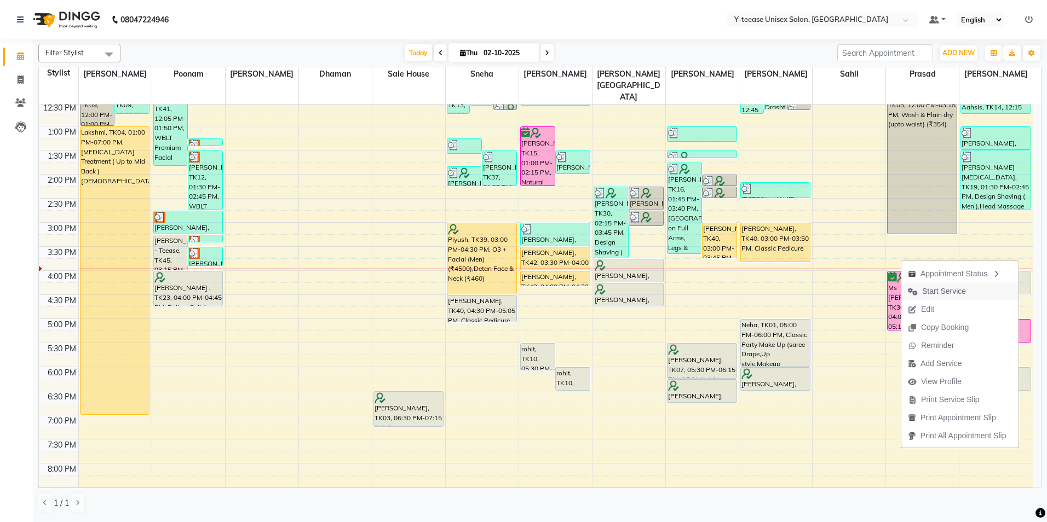
click at [935, 293] on span "Start Service" at bounding box center [944, 291] width 44 height 11
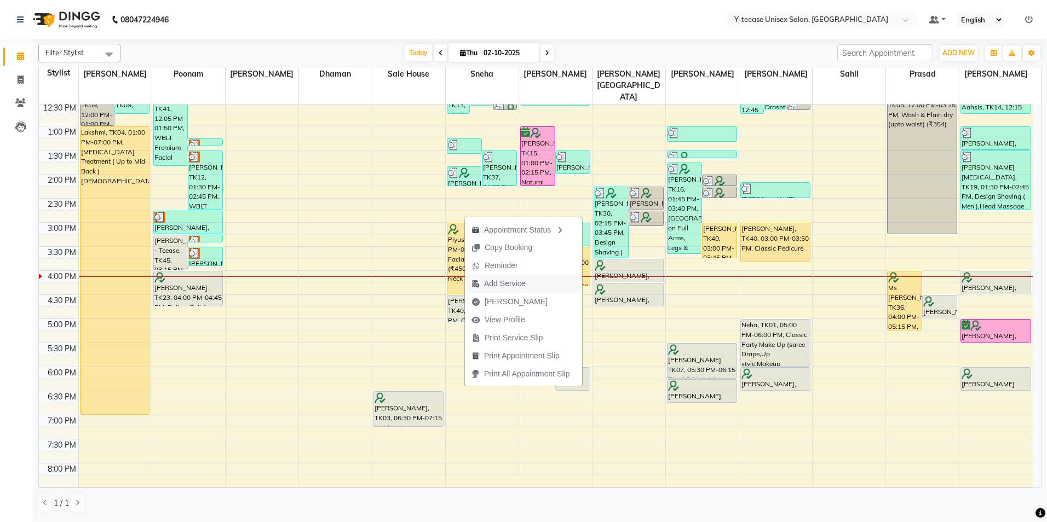
click at [521, 280] on span "Add Service" at bounding box center [504, 283] width 41 height 11
select select "49846"
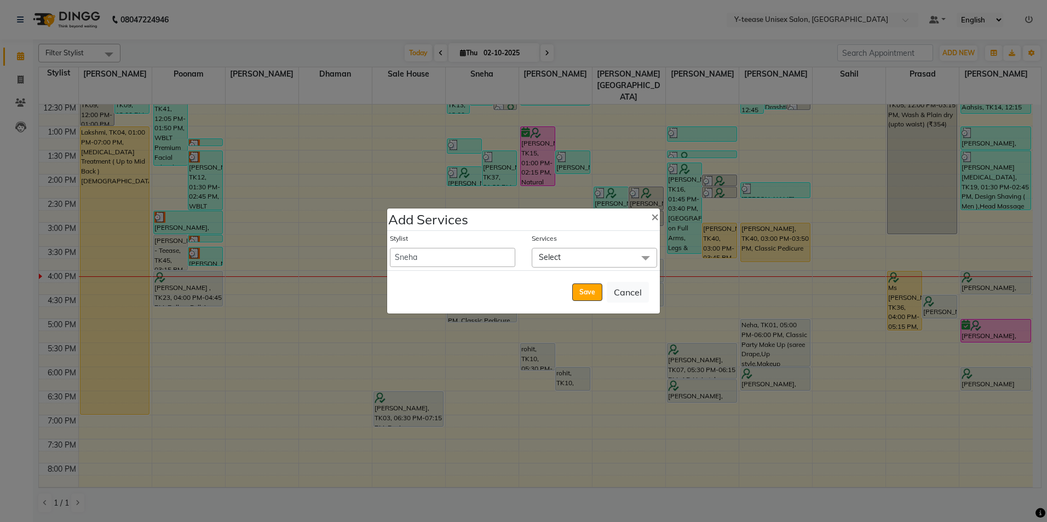
click at [563, 254] on span "Select" at bounding box center [594, 257] width 125 height 19
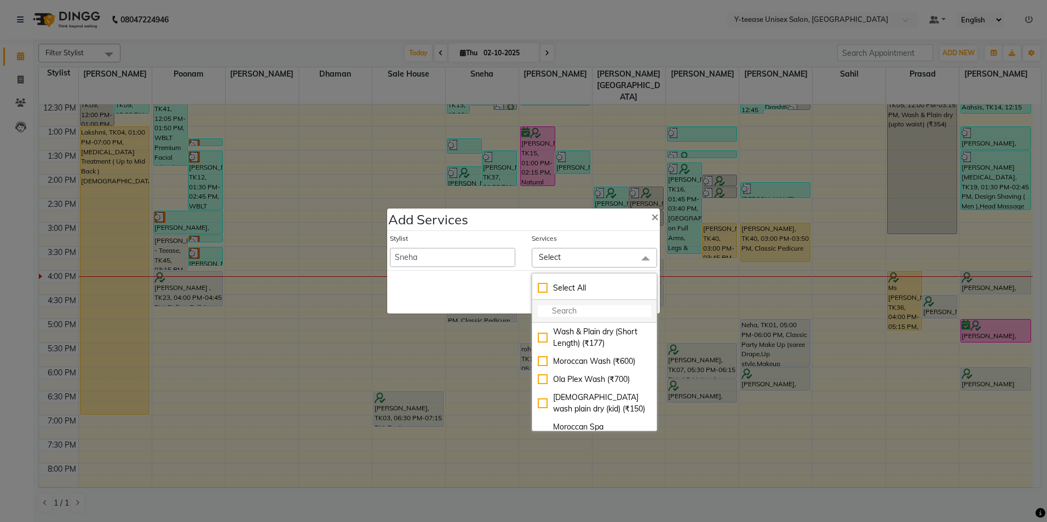
click at [557, 311] on input "multiselect-search" at bounding box center [594, 310] width 113 height 11
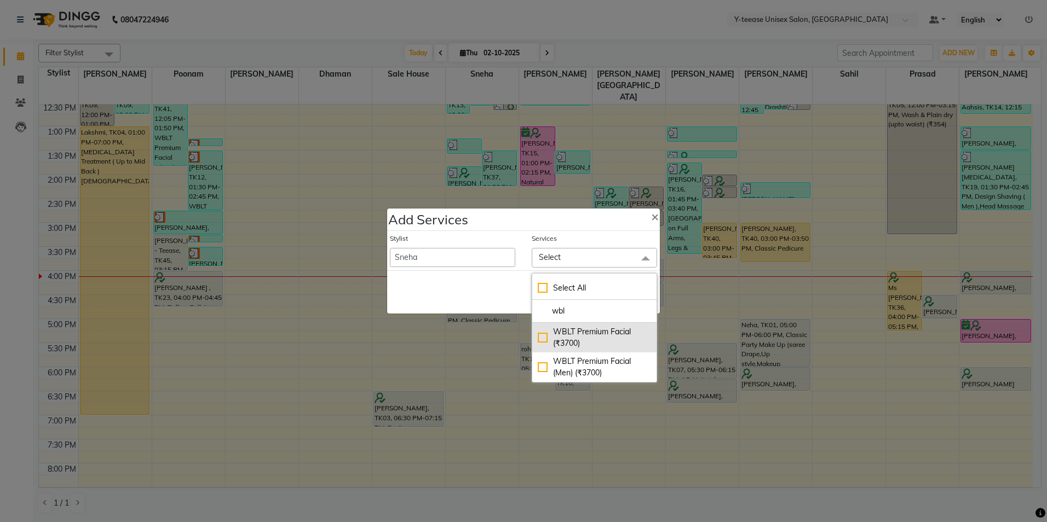
type input "wbl"
click at [572, 332] on div "WBLT Premium Facial (₹3700)" at bounding box center [594, 337] width 113 height 23
checkbox input "true"
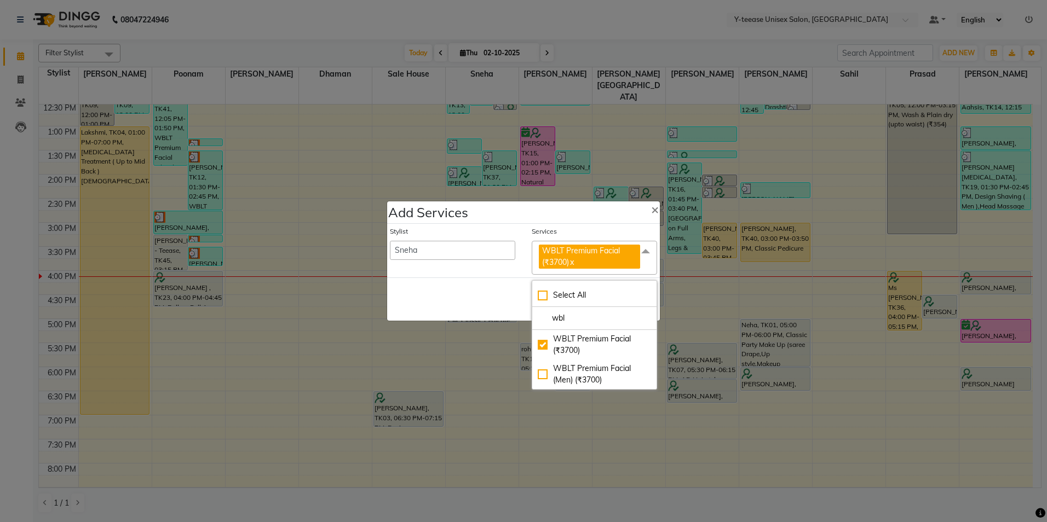
click at [510, 287] on div "Save Cancel" at bounding box center [523, 299] width 273 height 43
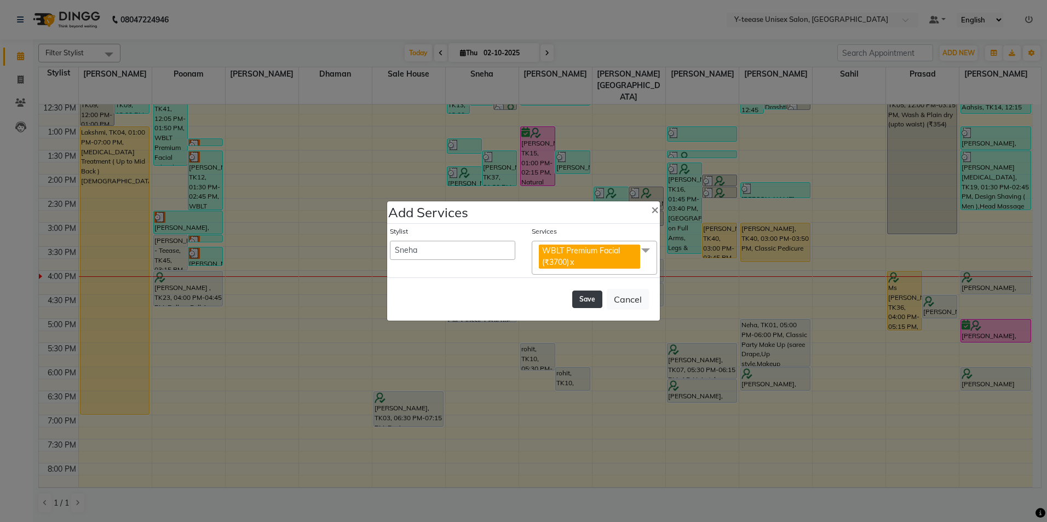
click at [573, 297] on button "Save" at bounding box center [587, 300] width 30 height 18
select select "91937"
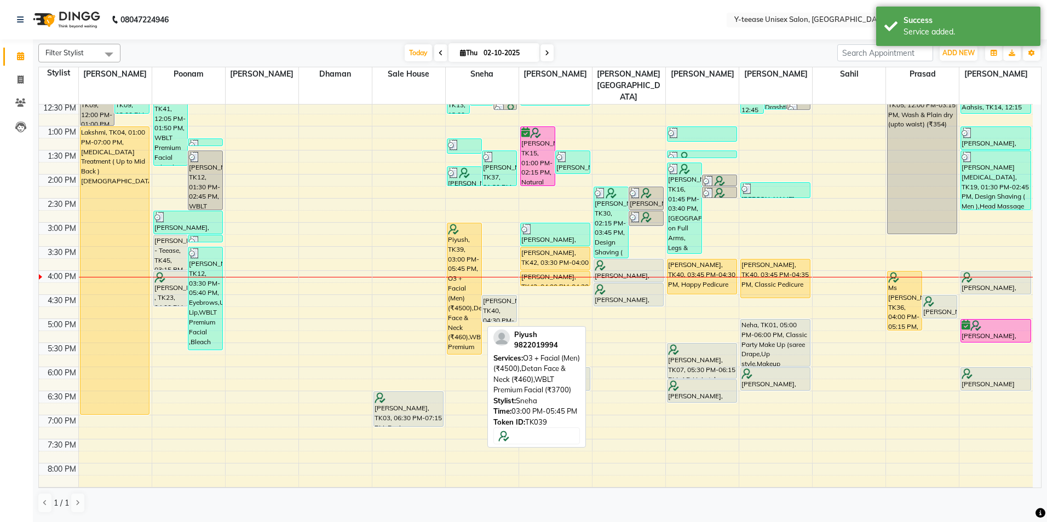
click at [466, 239] on div "Piyush, TK39, 03:00 PM-05:45 PM, O3 + Facial (Men) (₹4500),Detan Face & Neck (₹…" at bounding box center [464, 288] width 34 height 131
select select "1"
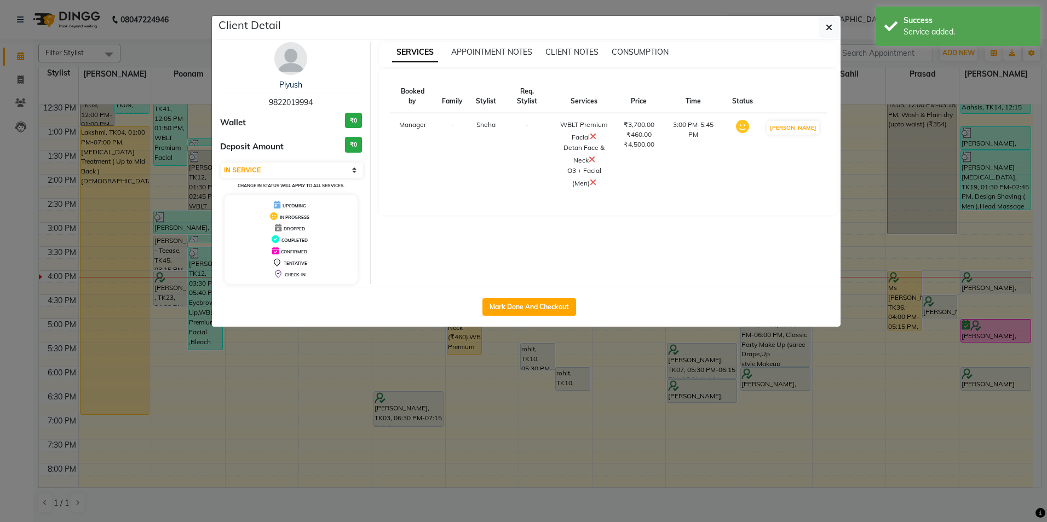
click at [590, 178] on icon at bounding box center [593, 182] width 7 height 9
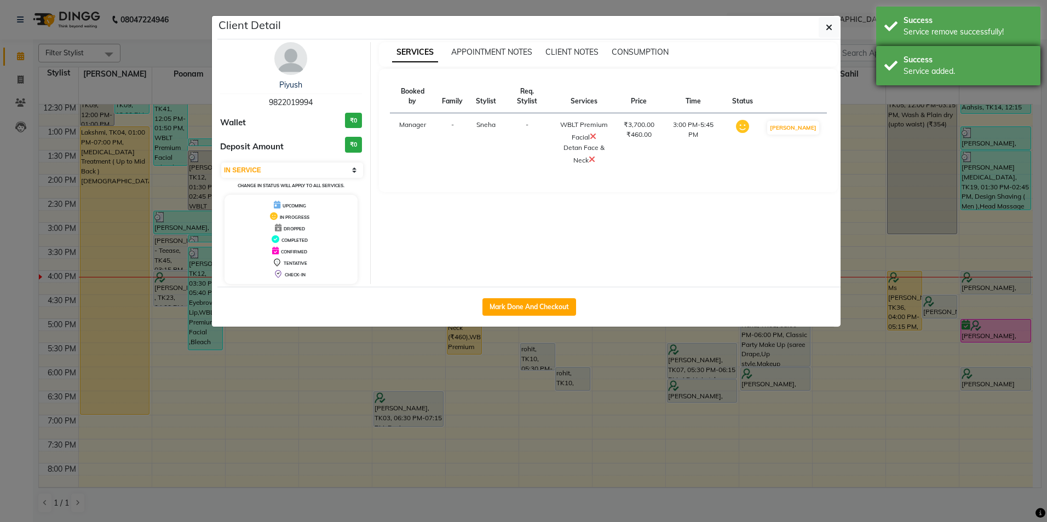
click at [913, 62] on div "Success" at bounding box center [967, 59] width 129 height 11
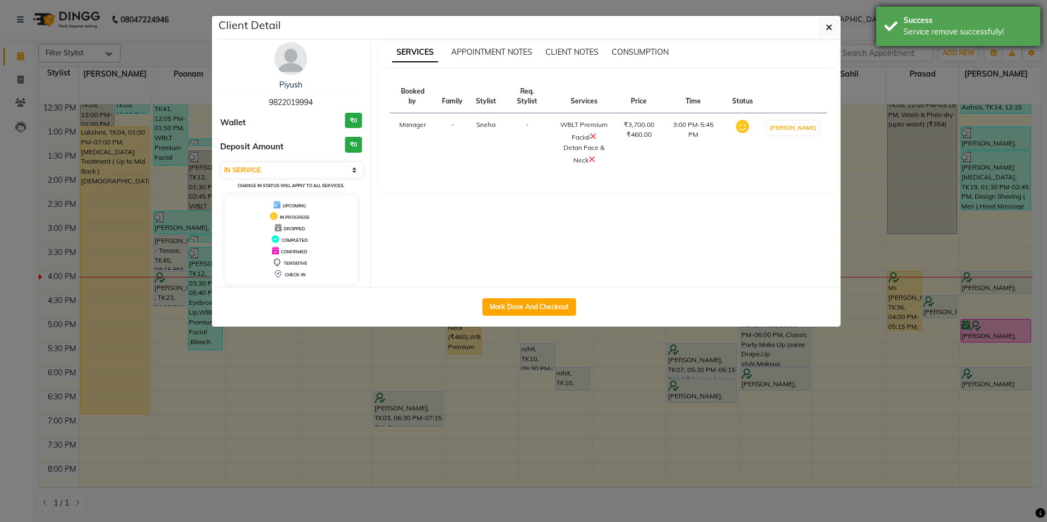
click at [926, 28] on div "Service remove successfully!" at bounding box center [967, 31] width 129 height 11
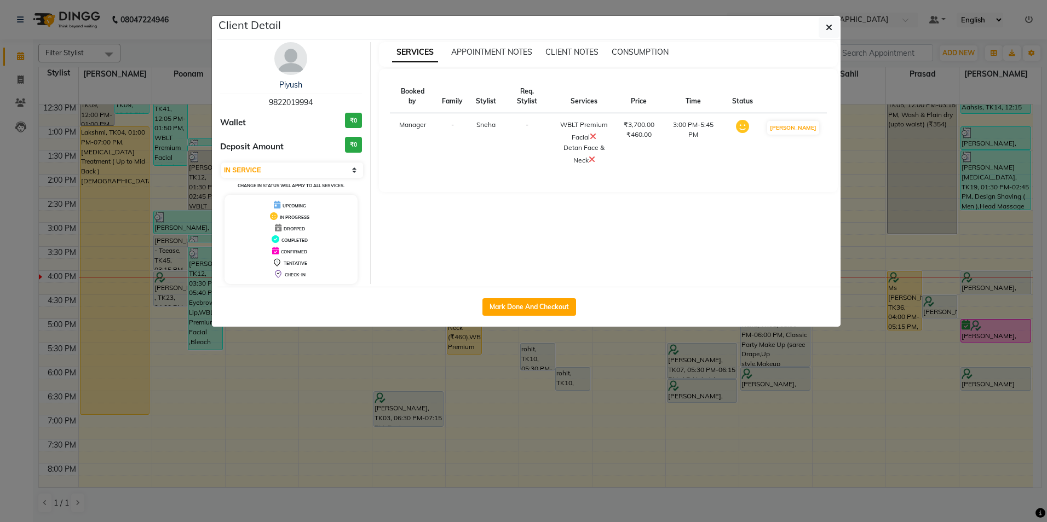
click at [875, 17] on ngb-modal-window "Client Detail Piyush 9822019994 Wallet ₹0 Deposit Amount ₹0 Select IN SERVICE C…" at bounding box center [523, 261] width 1047 height 522
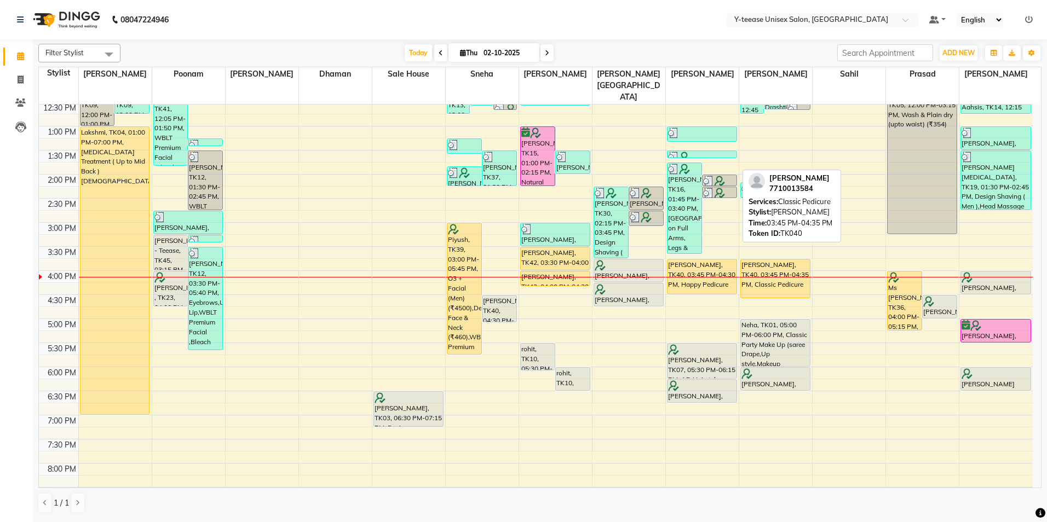
scroll to position [274, 0]
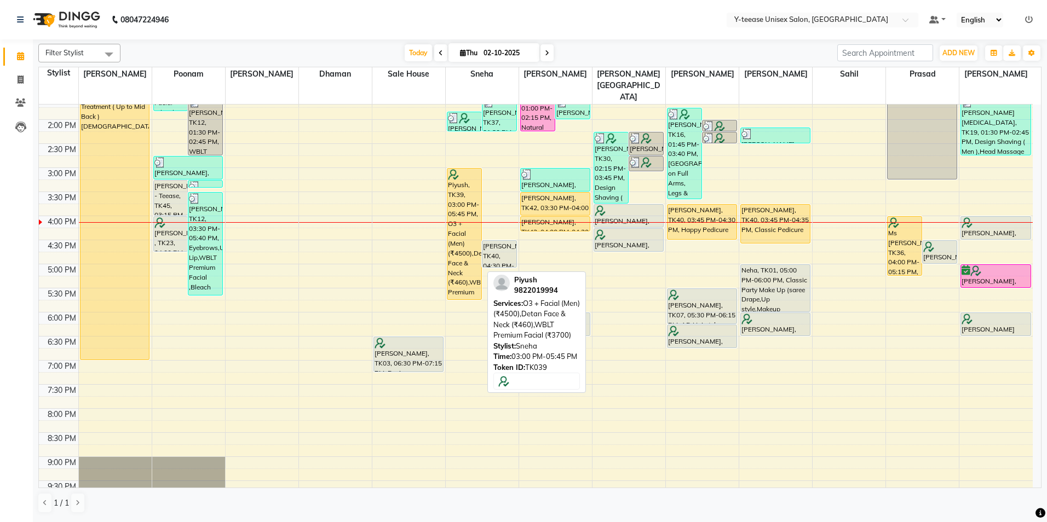
click at [459, 258] on div "Piyush, TK39, 03:00 PM-05:45 PM, O3 + Facial (Men) (₹4500),Detan Face & Neck (₹…" at bounding box center [464, 234] width 34 height 131
select select "1"
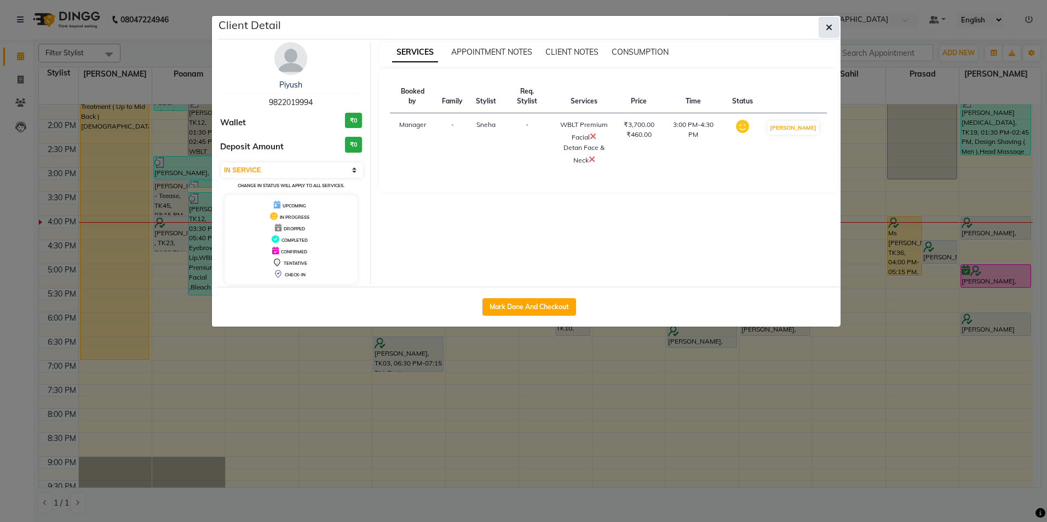
click at [830, 25] on icon "button" at bounding box center [829, 27] width 7 height 9
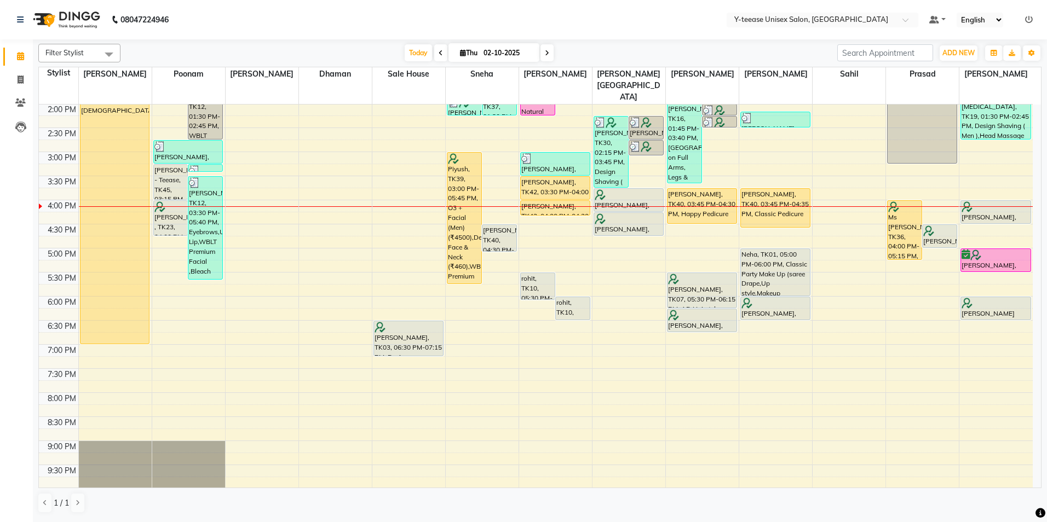
scroll to position [316, 0]
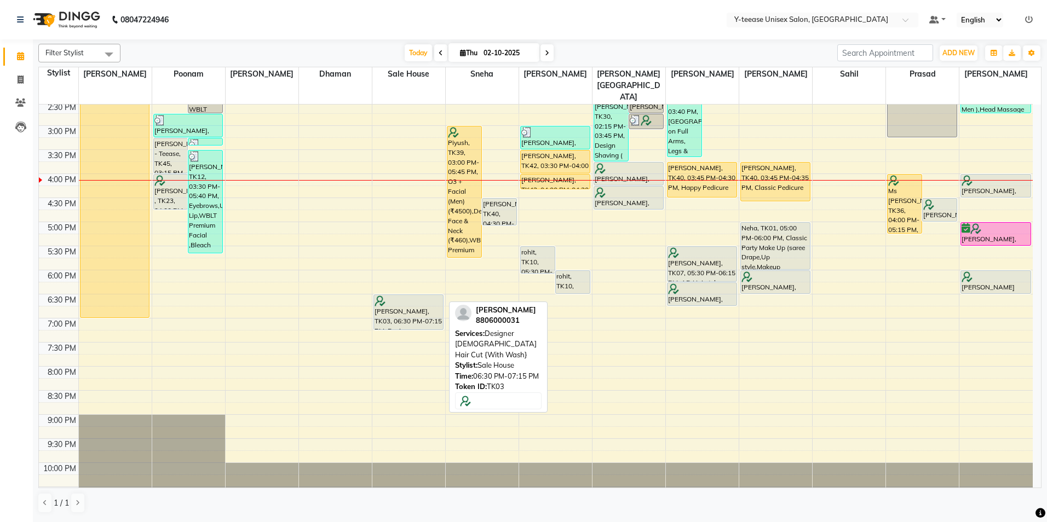
drag, startPoint x: 413, startPoint y: 304, endPoint x: 413, endPoint y: 293, distance: 10.4
click at [413, 293] on div "Lakshmi, TK04, 02:00 AM-08:15 AM, [MEDICAL_DATA] Treatment ( Up to Mid Back )[D…" at bounding box center [408, 150] width 73 height 722
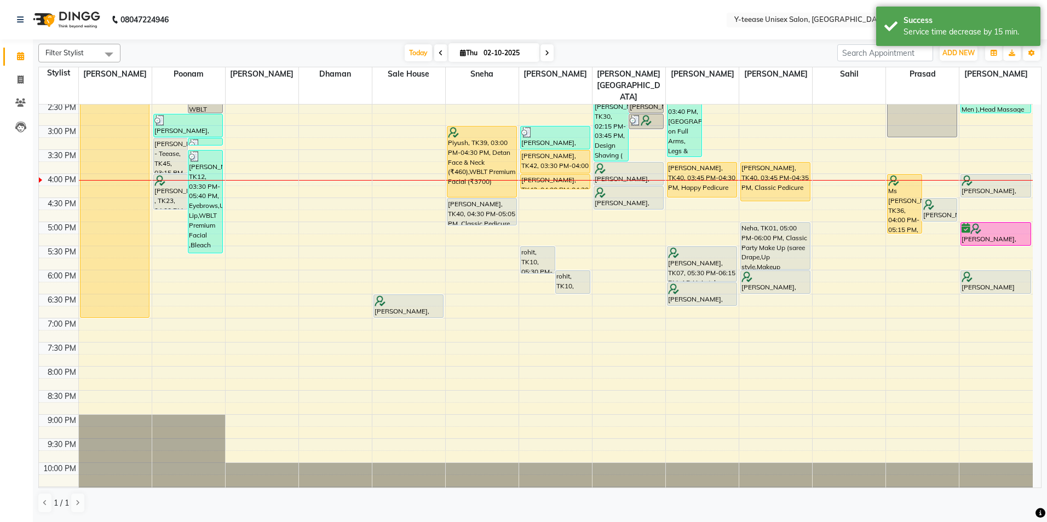
click at [543, 178] on div "8:00 AM 8:30 AM 9:00 AM 9:30 AM 10:00 AM 10:30 AM 11:00 AM 11:30 AM 12:00 PM 12…" at bounding box center [536, 150] width 994 height 722
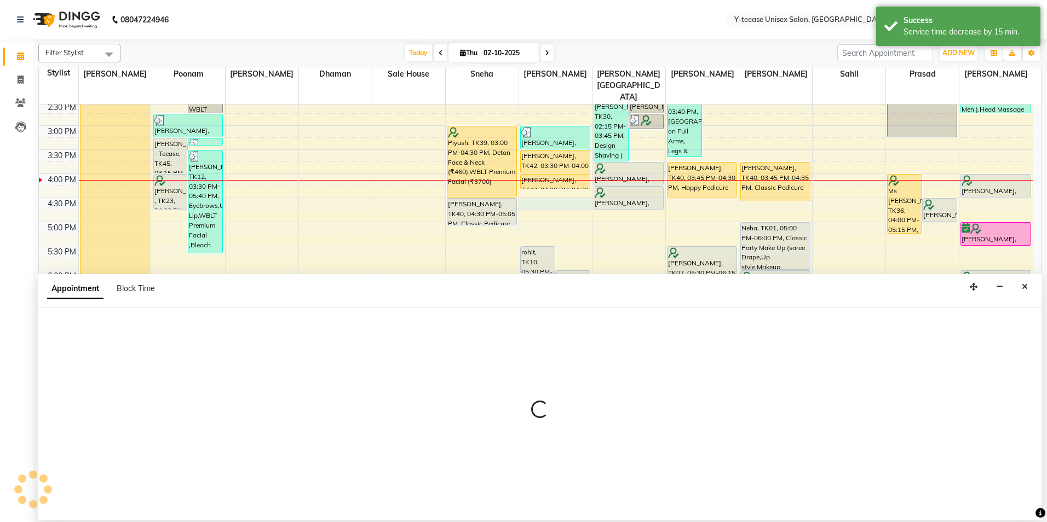
select select "67330"
select select "990"
select select "tentative"
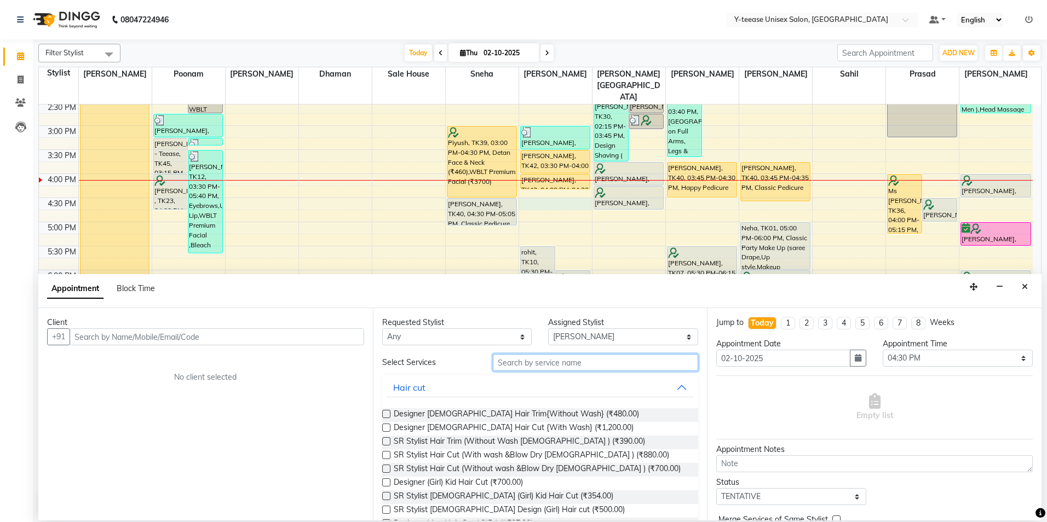
click at [556, 360] on input "text" at bounding box center [595, 362] width 205 height 17
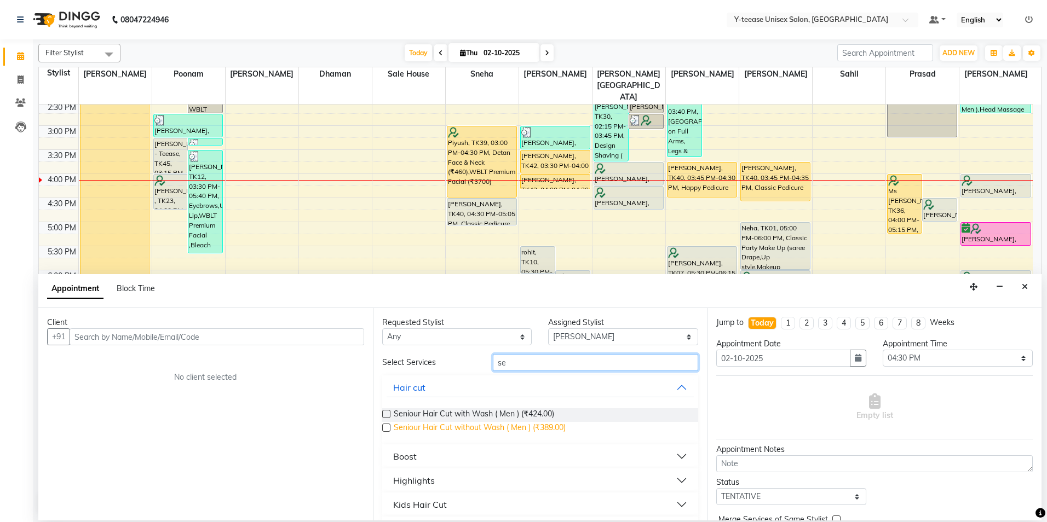
type input "se"
click at [472, 428] on span "Seniour Hair Cut without Wash ( Men ) (₹389.00)" at bounding box center [480, 429] width 172 height 14
checkbox input "false"
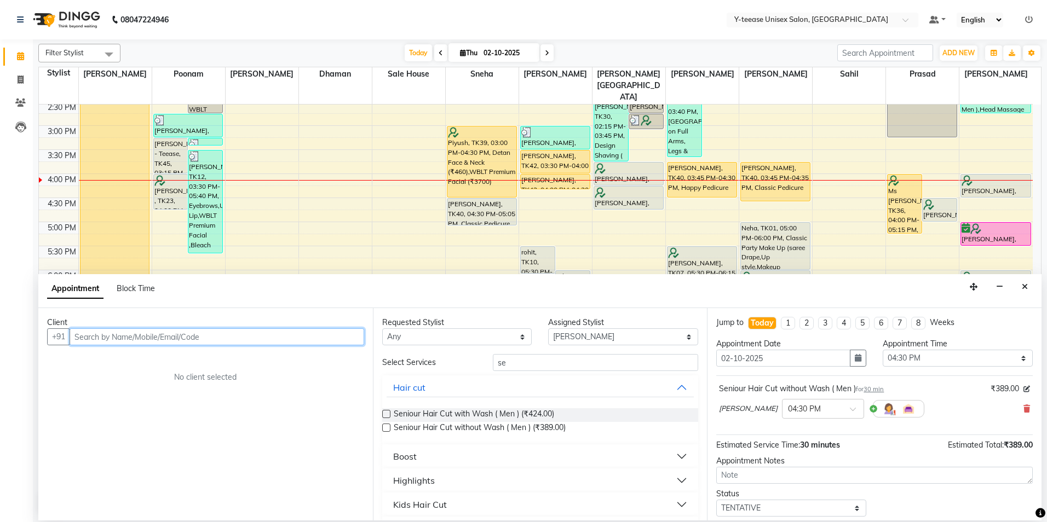
click at [314, 336] on input "text" at bounding box center [217, 336] width 295 height 17
click at [149, 360] on ngb-highlight "98******94" at bounding box center [145, 360] width 45 height 11
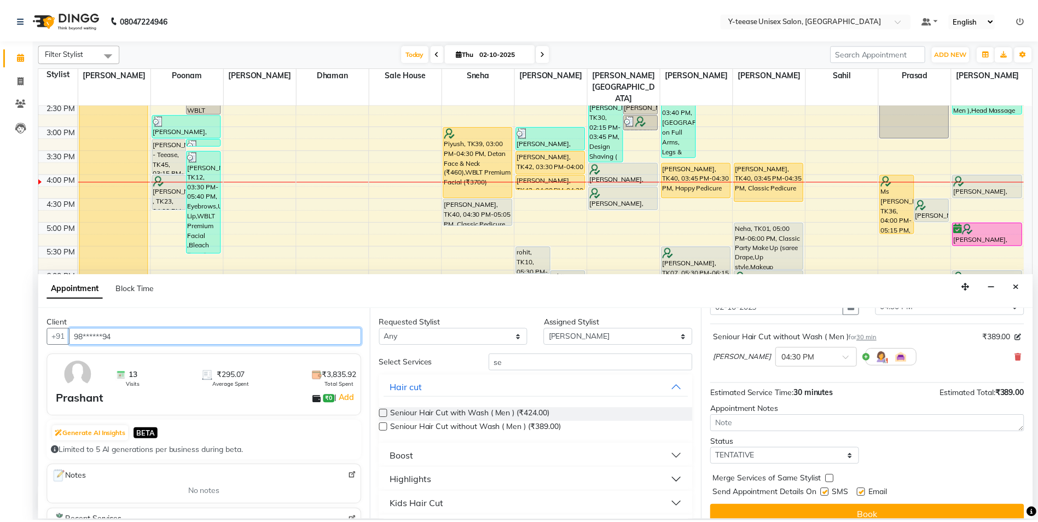
scroll to position [65, 0]
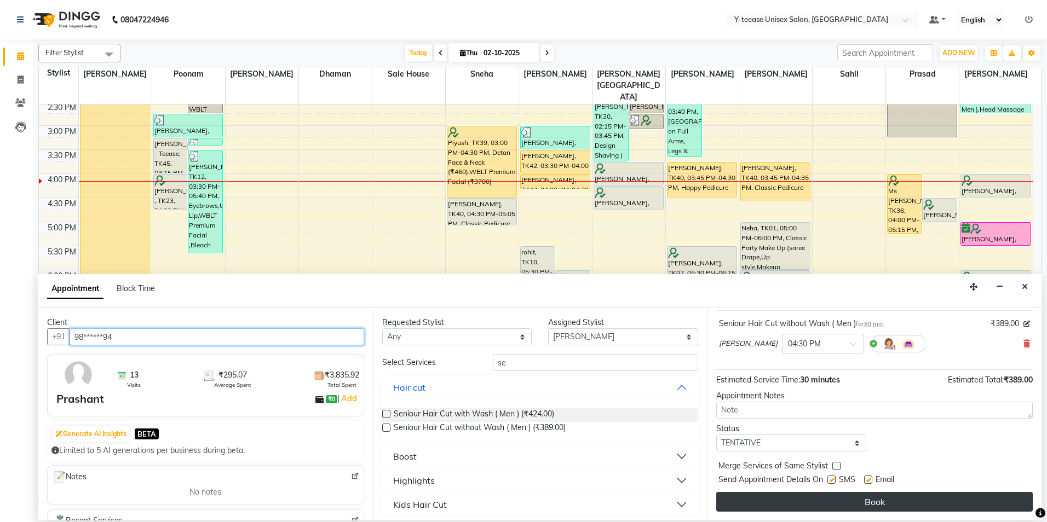
type input "98******94"
click at [798, 494] on button "Book" at bounding box center [874, 502] width 316 height 20
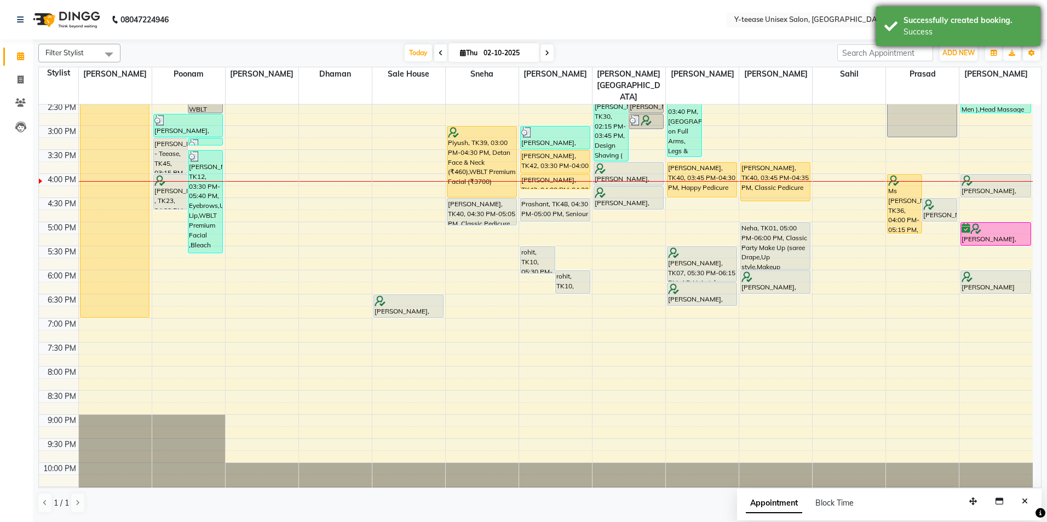
click at [942, 30] on div "Success" at bounding box center [967, 31] width 129 height 11
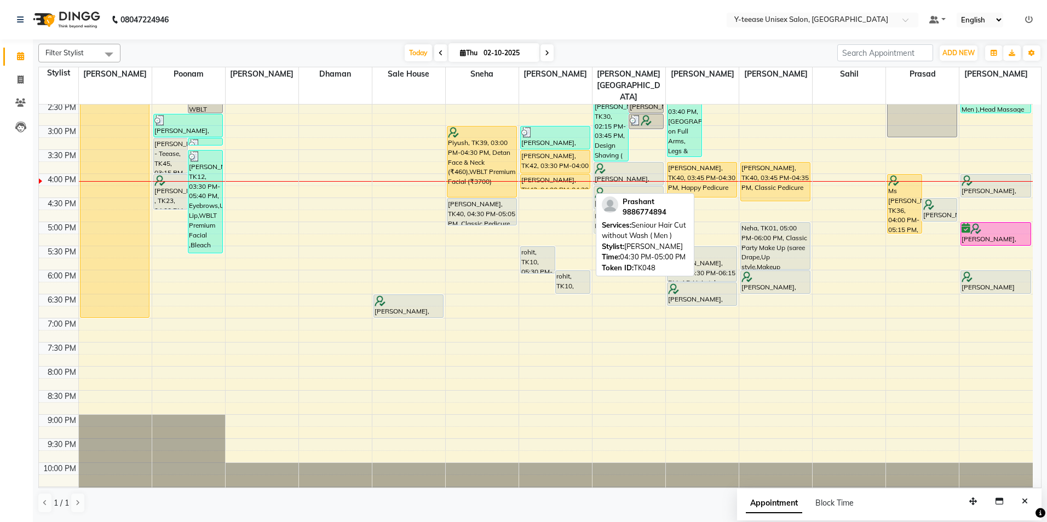
drag, startPoint x: 534, startPoint y: 184, endPoint x: 596, endPoint y: 194, distance: 62.0
click at [596, 194] on div "Filter Stylist Select All [PERSON_NAME] Dhaman [PERSON_NAME][GEOGRAPHIC_DATA] […" at bounding box center [539, 278] width 1003 height 478
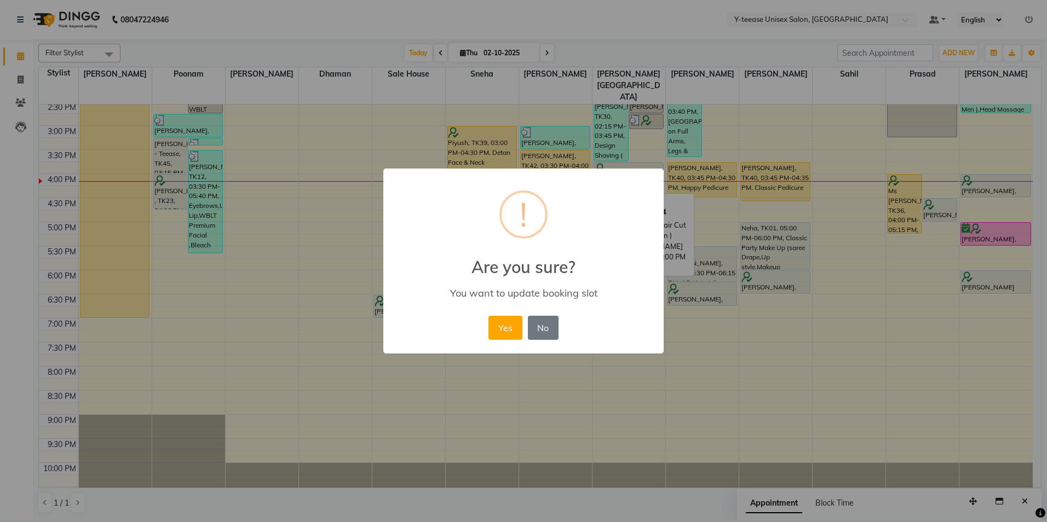
drag, startPoint x: 504, startPoint y: 327, endPoint x: 545, endPoint y: 255, distance: 82.4
click at [504, 326] on button "Yes" at bounding box center [504, 328] width 33 height 24
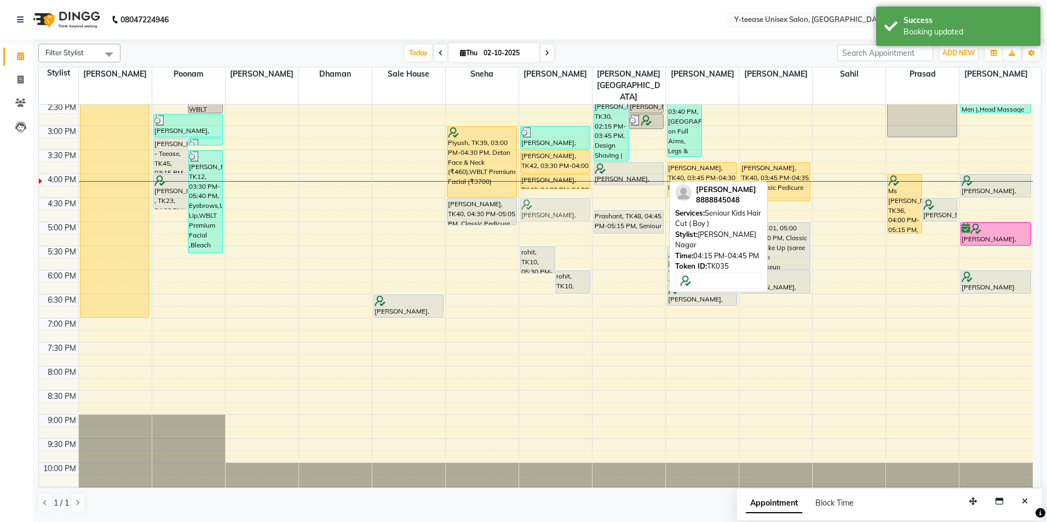
drag, startPoint x: 624, startPoint y: 164, endPoint x: 569, endPoint y: 171, distance: 55.7
click at [569, 171] on div "8:00 AM 8:30 AM 9:00 AM 9:30 AM 10:00 AM 10:30 AM 11:00 AM 11:30 AM 12:00 PM 12…" at bounding box center [536, 150] width 994 height 722
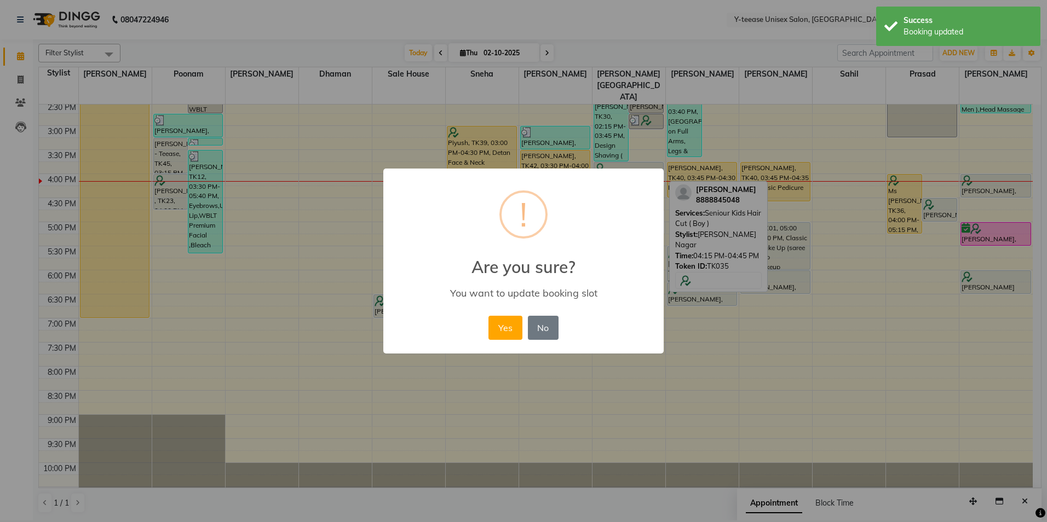
drag, startPoint x: 514, startPoint y: 321, endPoint x: 509, endPoint y: 312, distance: 10.3
click at [513, 321] on button "Yes" at bounding box center [504, 328] width 33 height 24
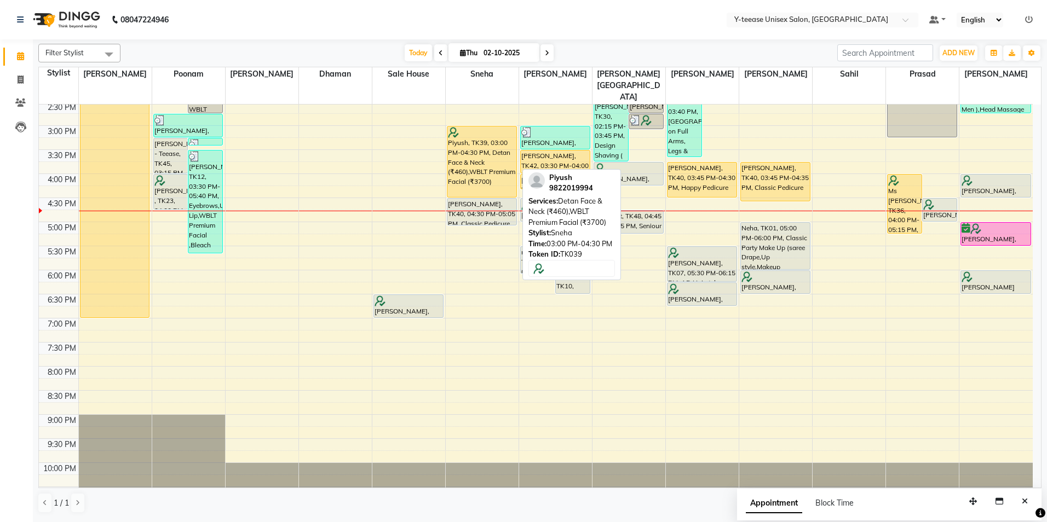
click at [503, 127] on div "Piyush, TK39, 03:00 PM-04:30 PM, Detan Face & Neck (₹460),WBLT Premium Facial (…" at bounding box center [481, 161] width 69 height 71
click at [497, 126] on div "Piyush, TK39, 03:00 PM-04:30 PM, Detan Face & Neck (₹460),WBLT Premium Facial (…" at bounding box center [481, 161] width 69 height 71
select select "1"
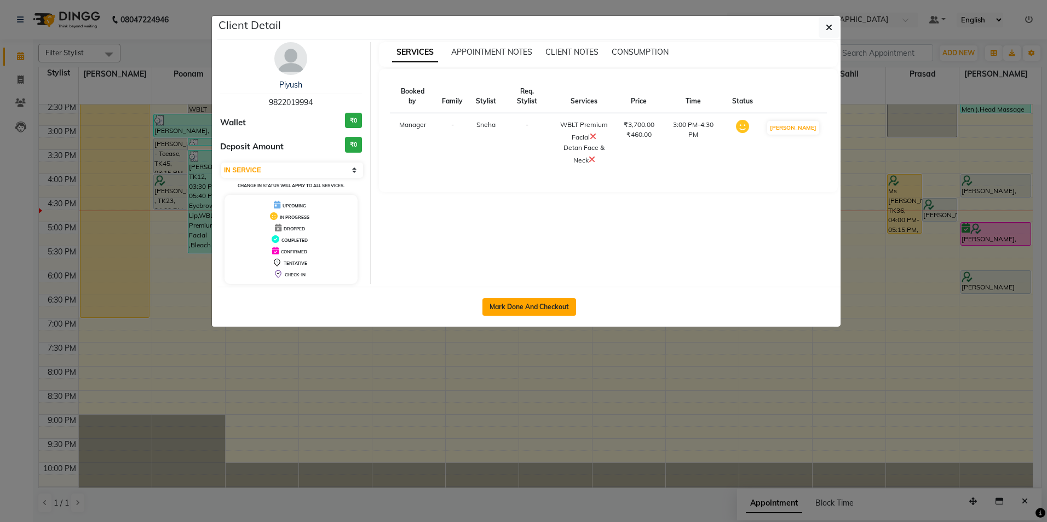
click at [533, 307] on button "Mark Done And Checkout" at bounding box center [529, 307] width 94 height 18
select select "service"
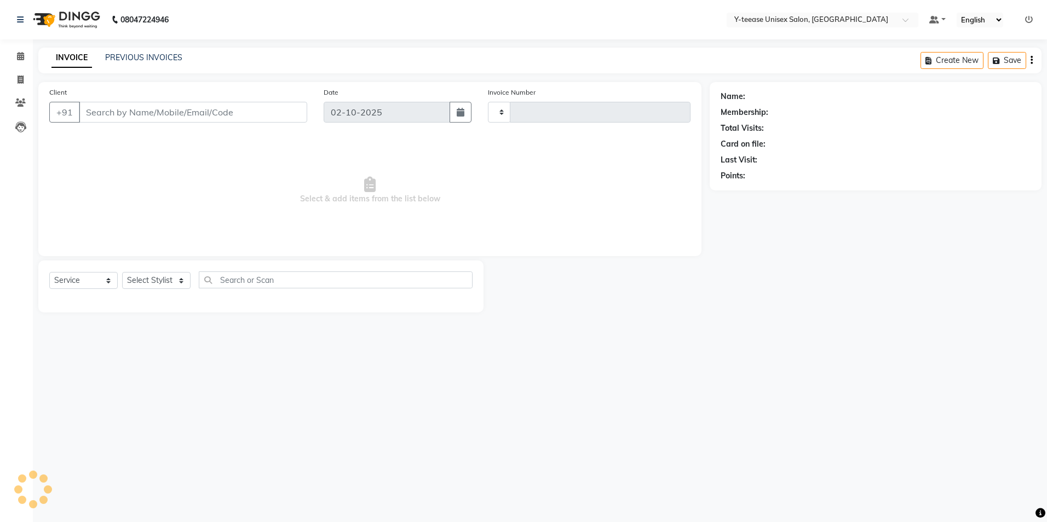
type input "8345"
select select "4"
type input "98******94"
select select "49846"
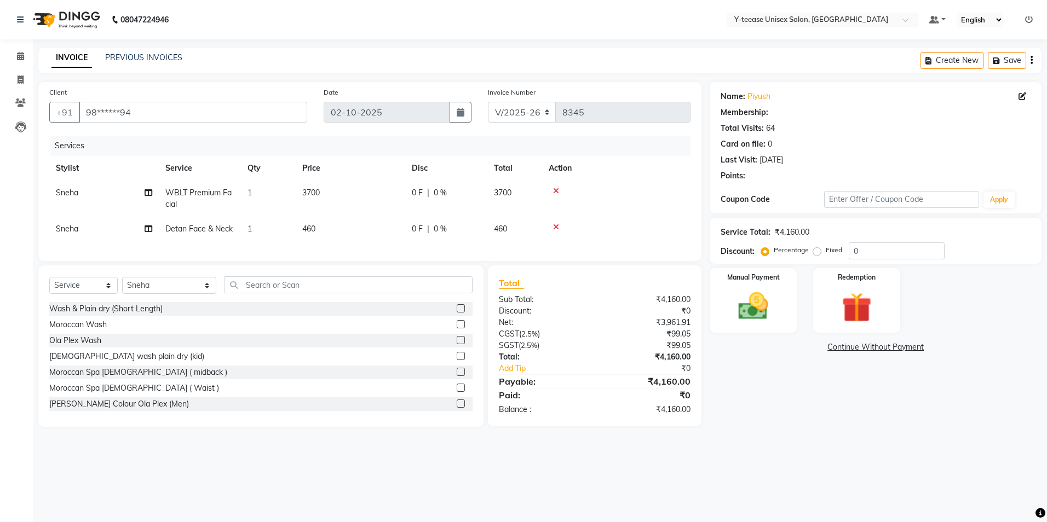
select select "1: Object"
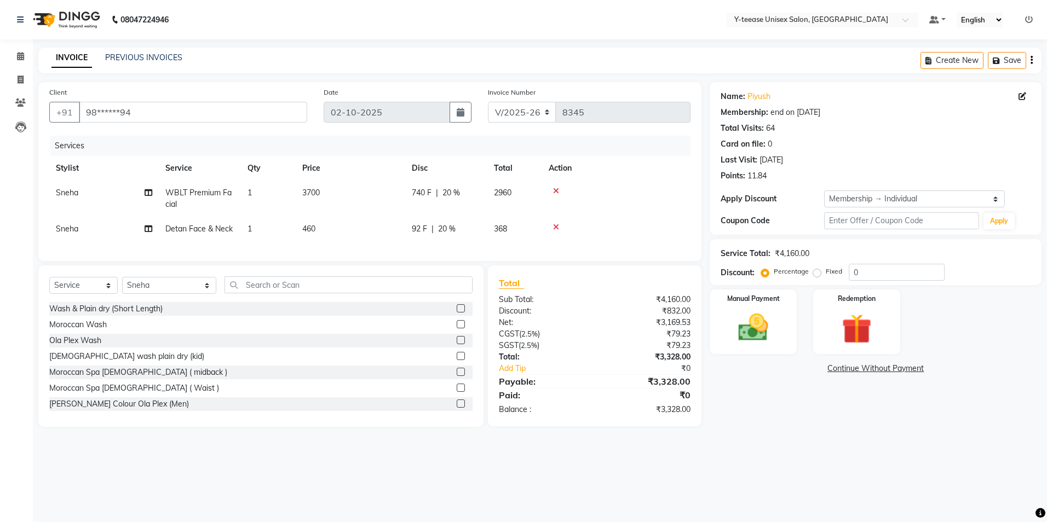
type input "20"
click at [180, 193] on span "WBLT Premium Facial" at bounding box center [198, 198] width 66 height 21
select select "49846"
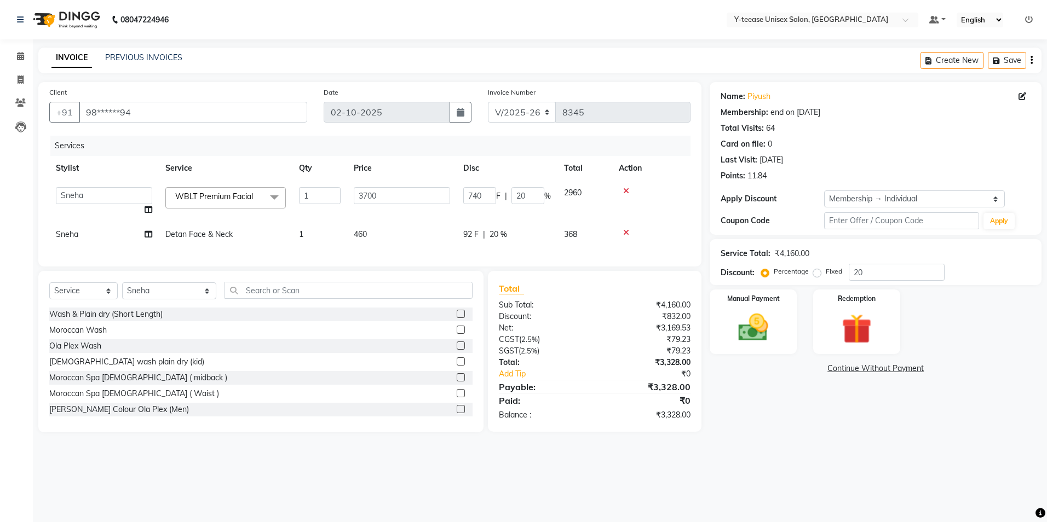
click at [181, 194] on span "WBLT Premium Facial" at bounding box center [214, 197] width 78 height 10
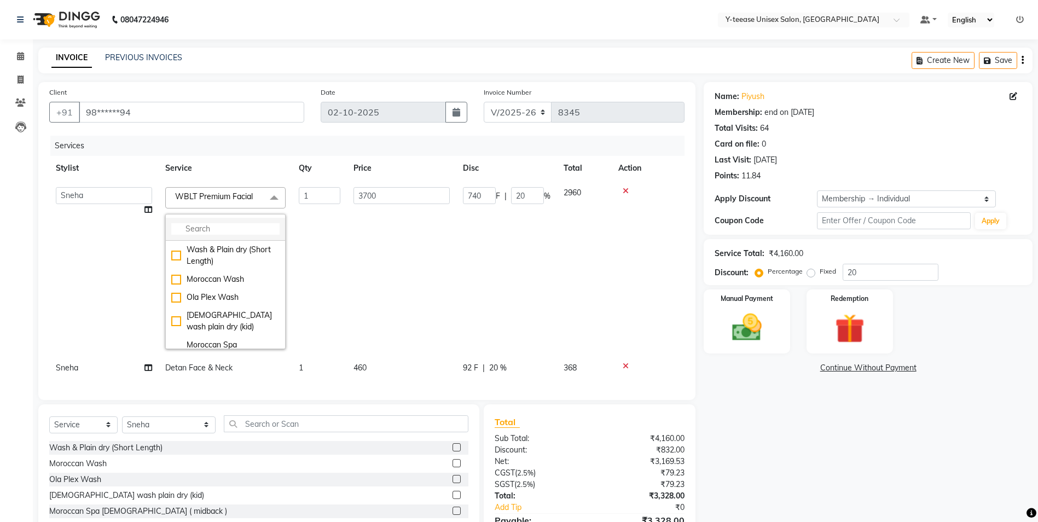
click at [203, 229] on input "multiselect-search" at bounding box center [225, 228] width 108 height 11
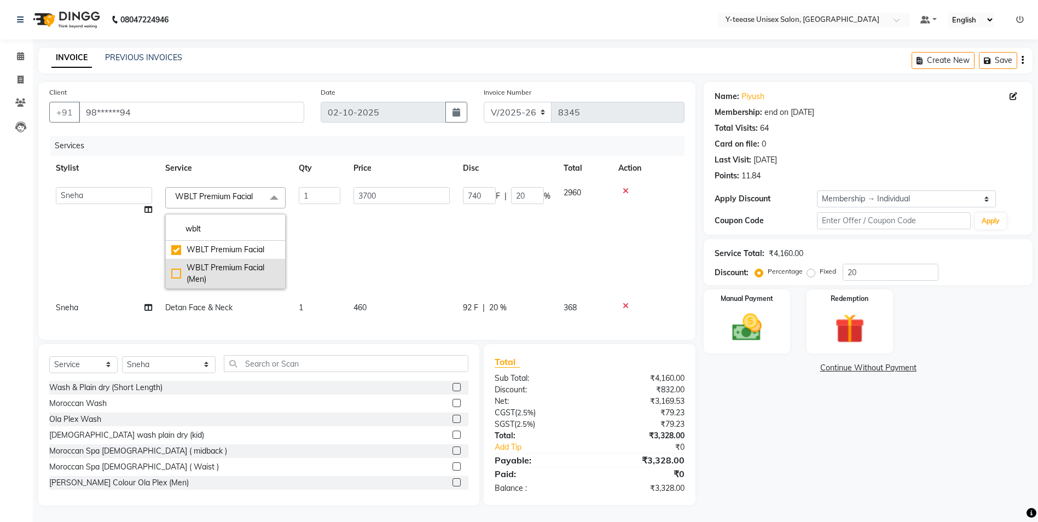
type input "wblt"
click at [221, 267] on div "WBLT Premium Facial (Men)" at bounding box center [225, 273] width 108 height 23
checkbox input "false"
checkbox input "true"
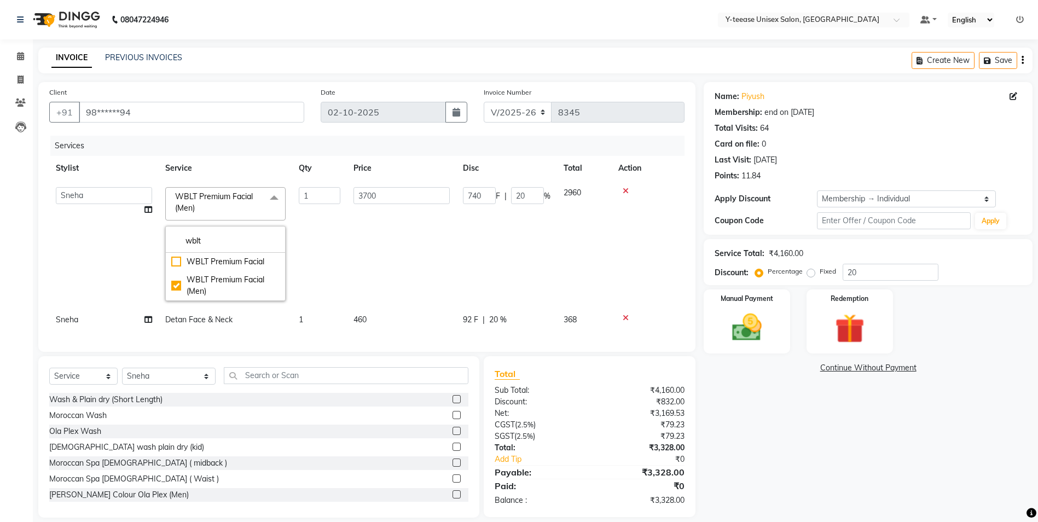
click at [368, 261] on td "3700" at bounding box center [401, 244] width 109 height 127
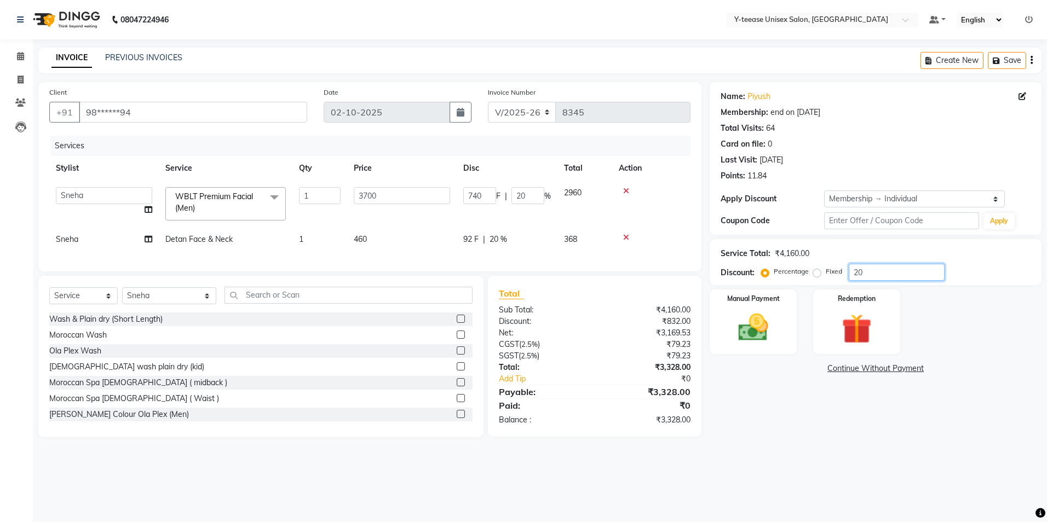
click at [904, 269] on input "20" at bounding box center [896, 272] width 96 height 17
type input "2"
type input "74"
type input "2"
type input "0"
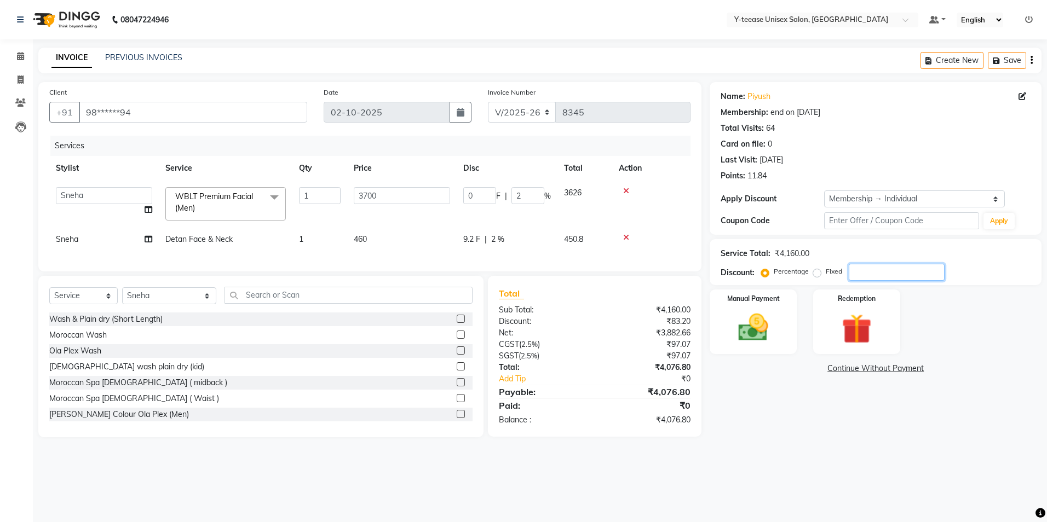
type input "0"
type input "3"
type input "111"
type input "3"
type input "30"
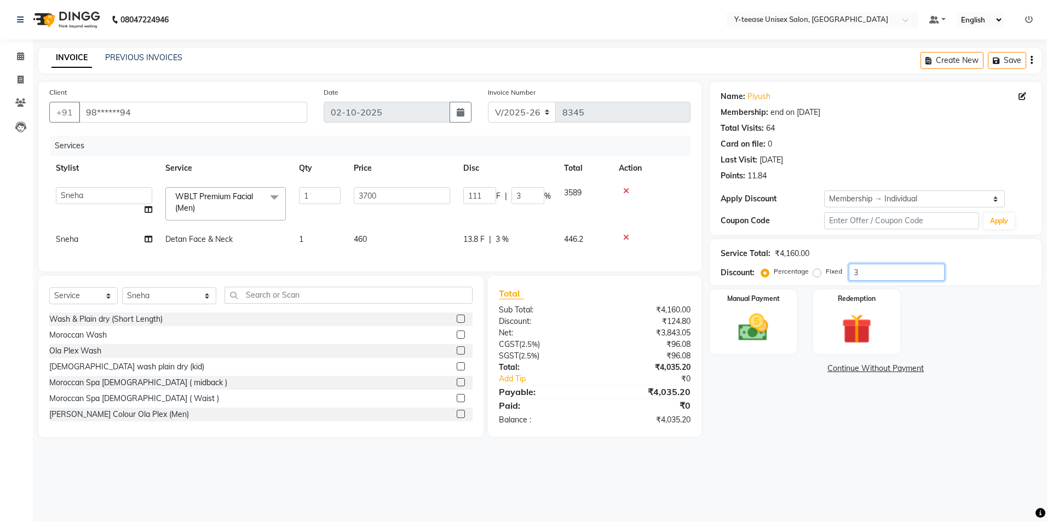
type input "1110"
type input "30"
click at [750, 325] on img at bounding box center [753, 328] width 51 height 36
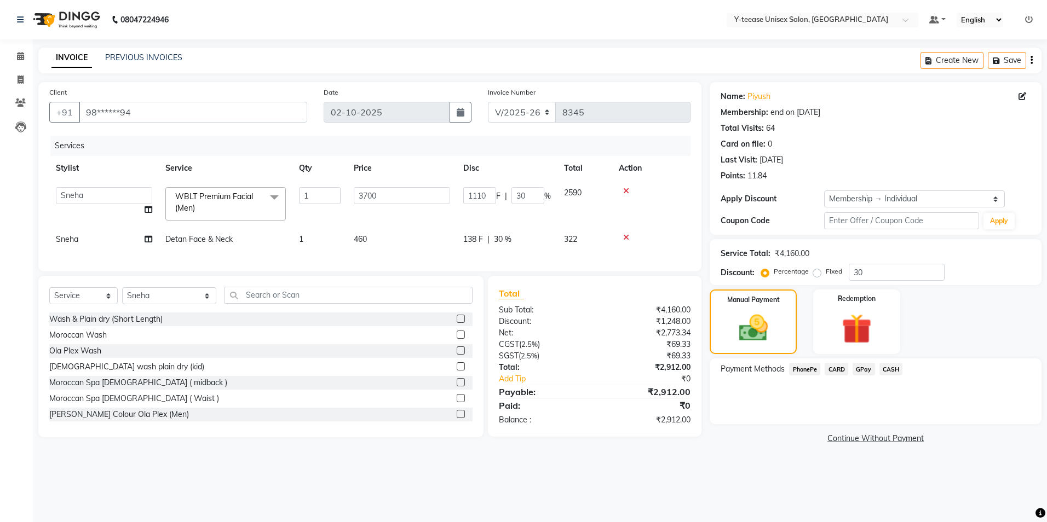
click at [866, 369] on span "GPay" at bounding box center [863, 369] width 22 height 13
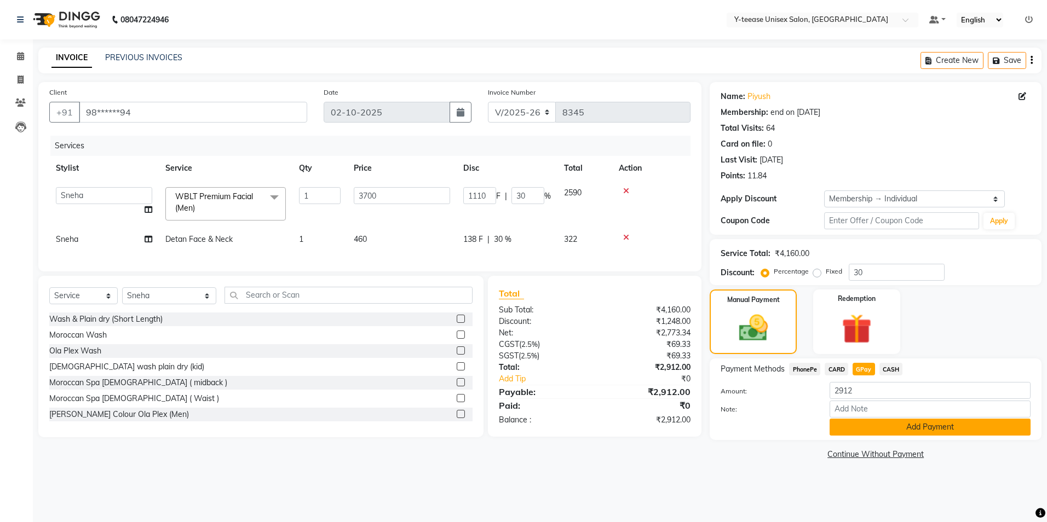
click at [857, 429] on button "Add Payment" at bounding box center [929, 427] width 201 height 17
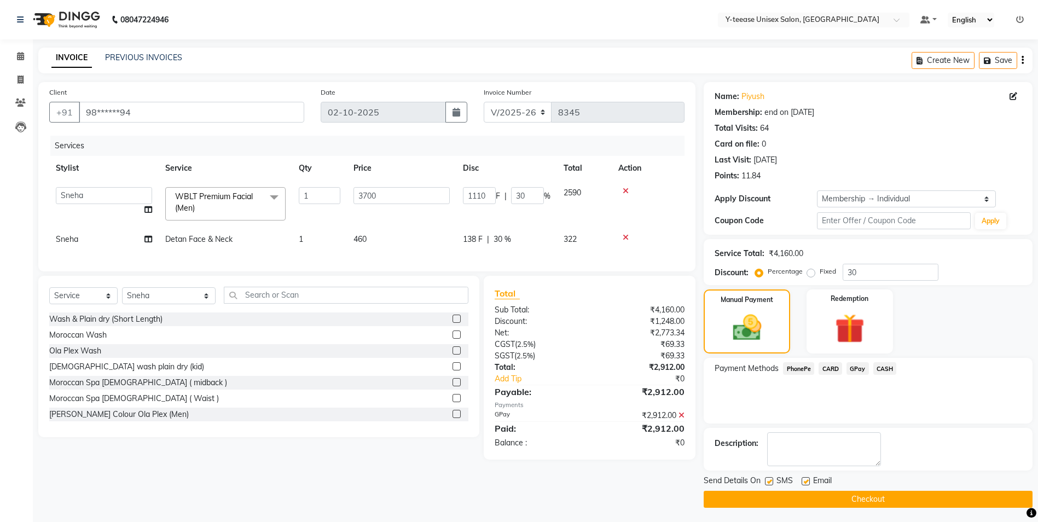
click at [956, 305] on div "Manual Payment Redemption" at bounding box center [868, 322] width 345 height 64
click at [682, 419] on icon at bounding box center [682, 416] width 6 height 8
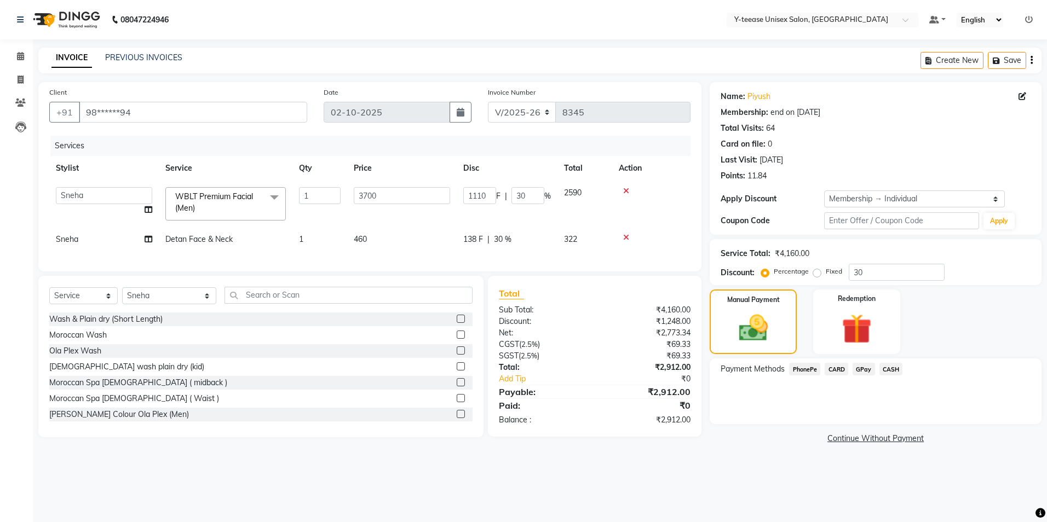
click at [839, 367] on span "CARD" at bounding box center [836, 369] width 24 height 13
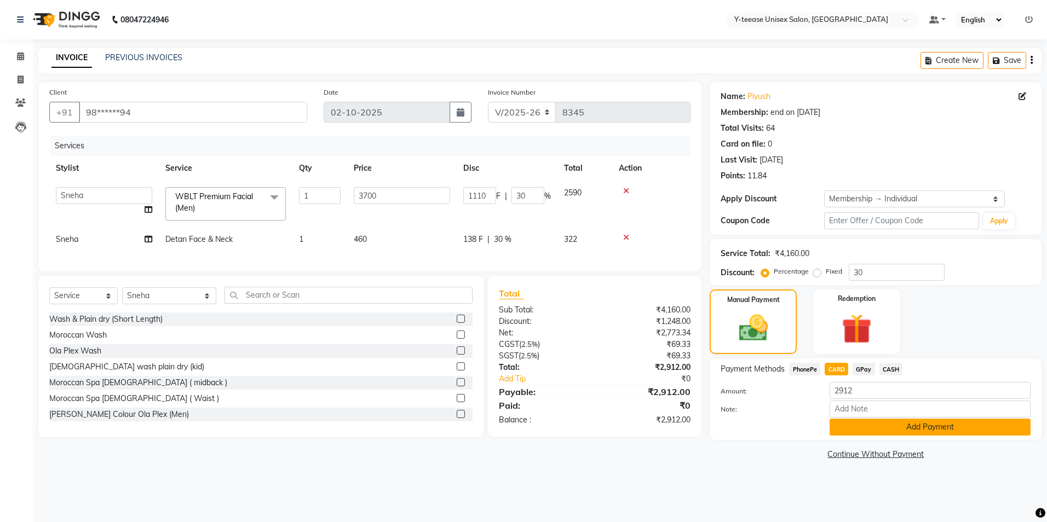
click at [863, 430] on button "Add Payment" at bounding box center [929, 427] width 201 height 17
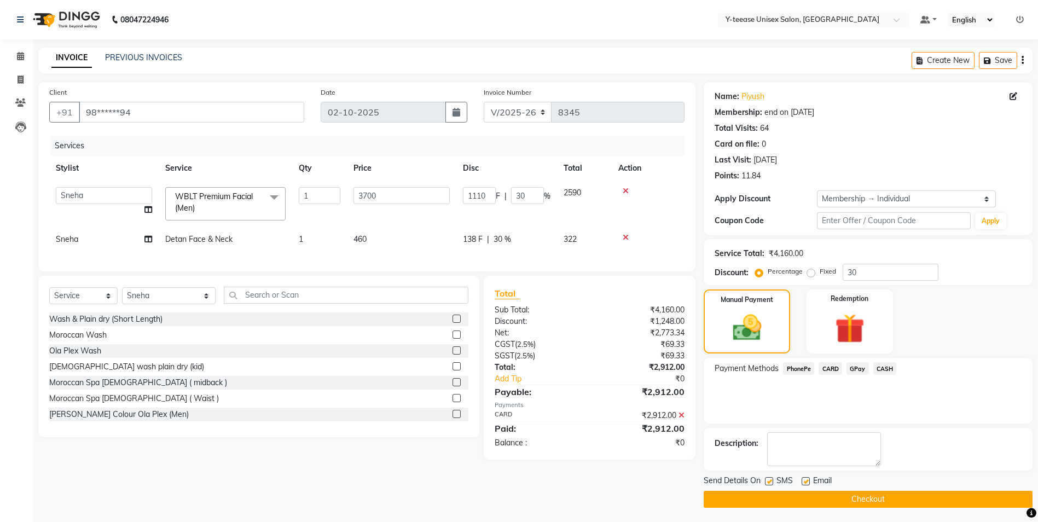
click at [842, 500] on button "Checkout" at bounding box center [868, 499] width 329 height 17
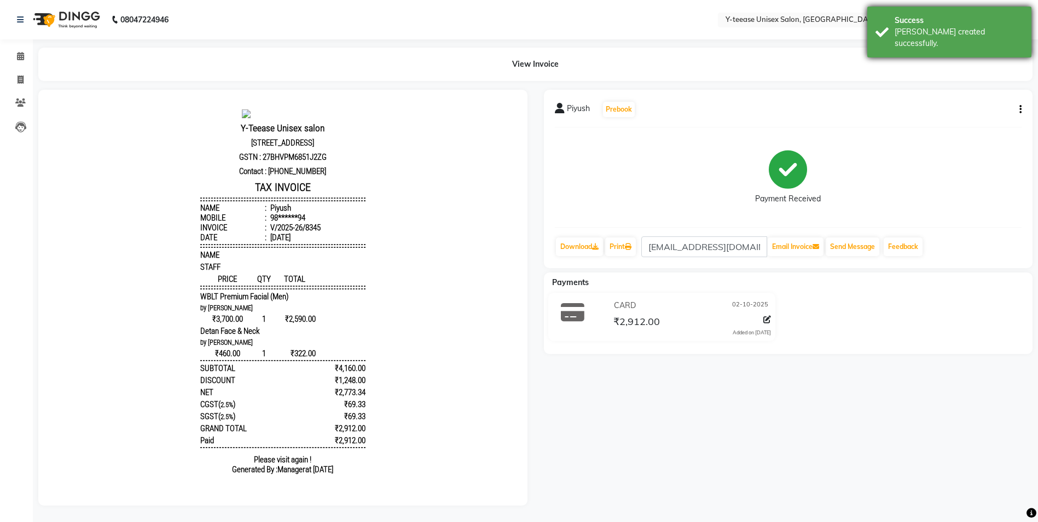
click at [992, 15] on div "Success" at bounding box center [959, 20] width 129 height 11
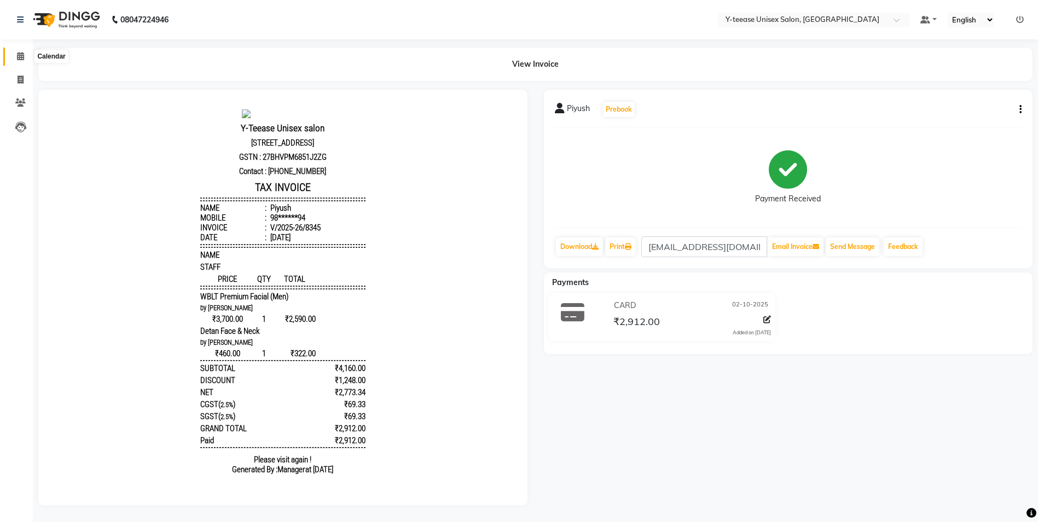
click at [13, 54] on span at bounding box center [20, 56] width 19 height 13
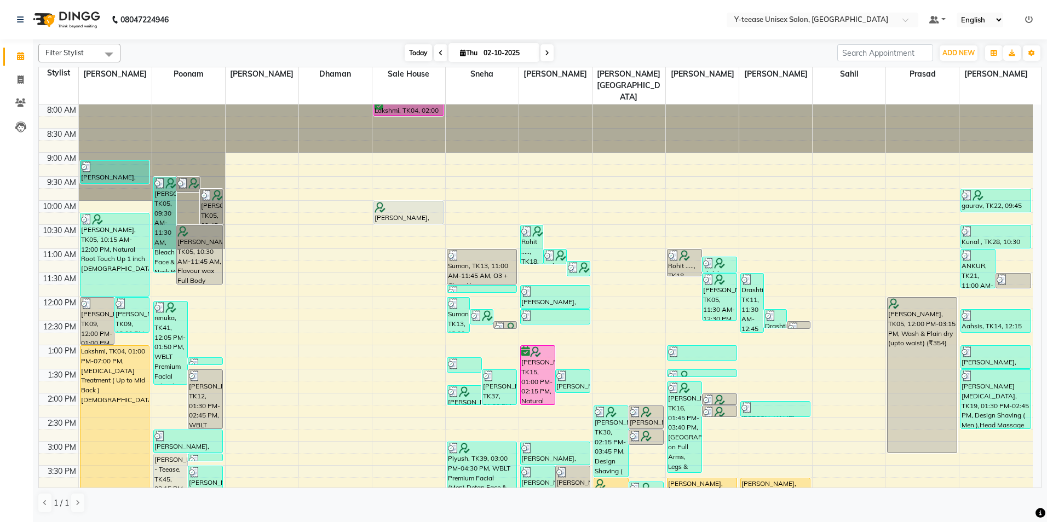
click at [409, 50] on span "Today" at bounding box center [418, 52] width 27 height 17
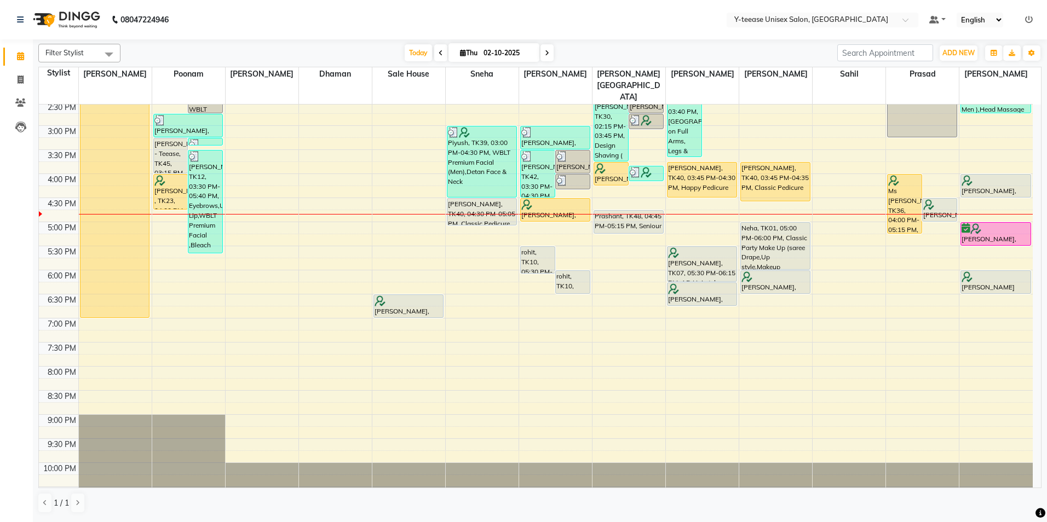
click at [533, 53] on input "02-10-2025" at bounding box center [507, 53] width 55 height 16
select select "10"
select select "2025"
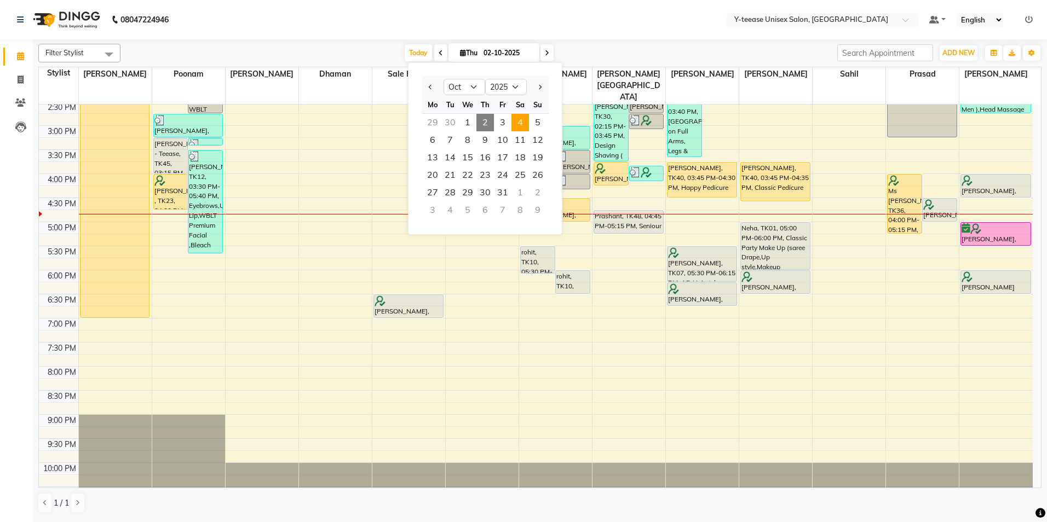
click at [519, 124] on span "4" at bounding box center [520, 123] width 18 height 18
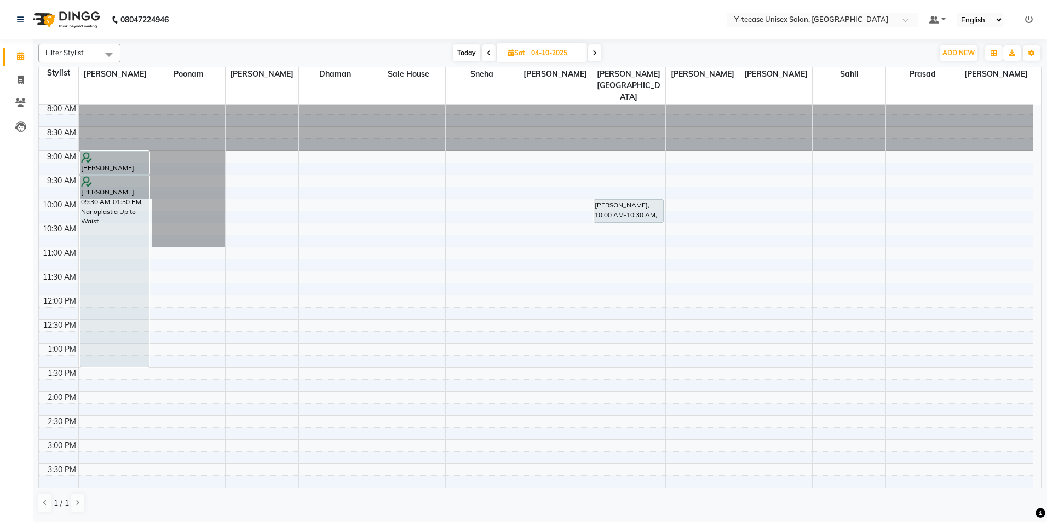
scroll to position [0, 0]
click at [483, 51] on span at bounding box center [488, 52] width 13 height 17
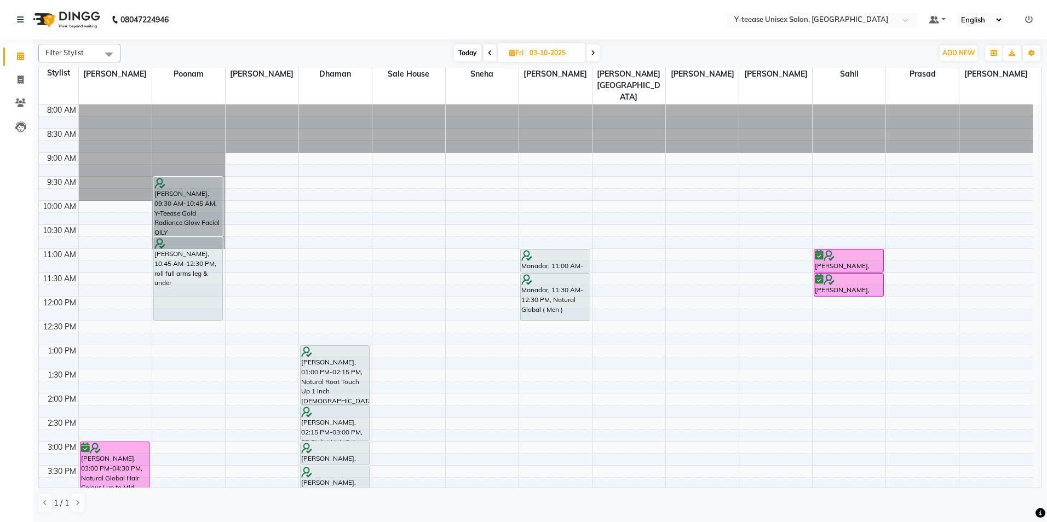
scroll to position [55, 0]
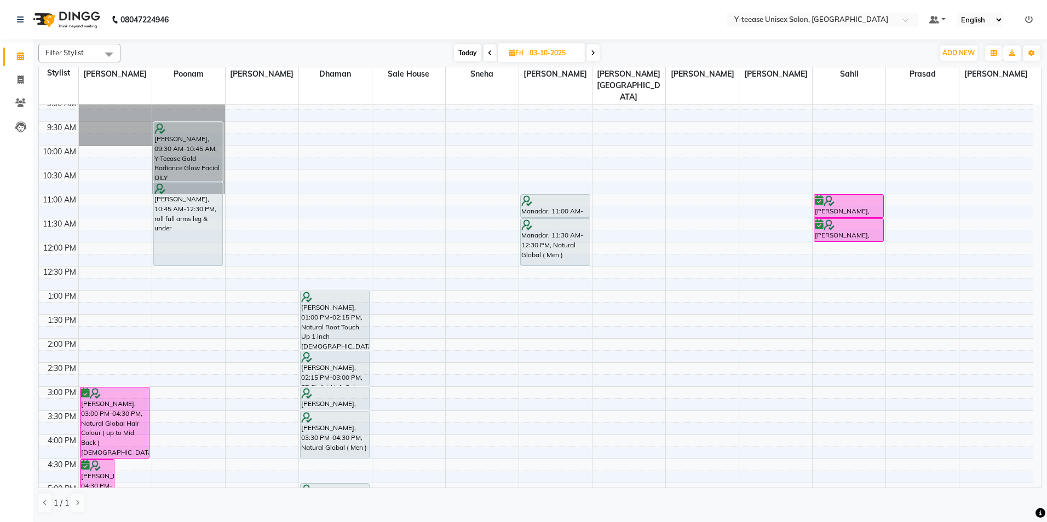
click at [466, 50] on span "Today" at bounding box center [467, 52] width 27 height 17
type input "02-10-2025"
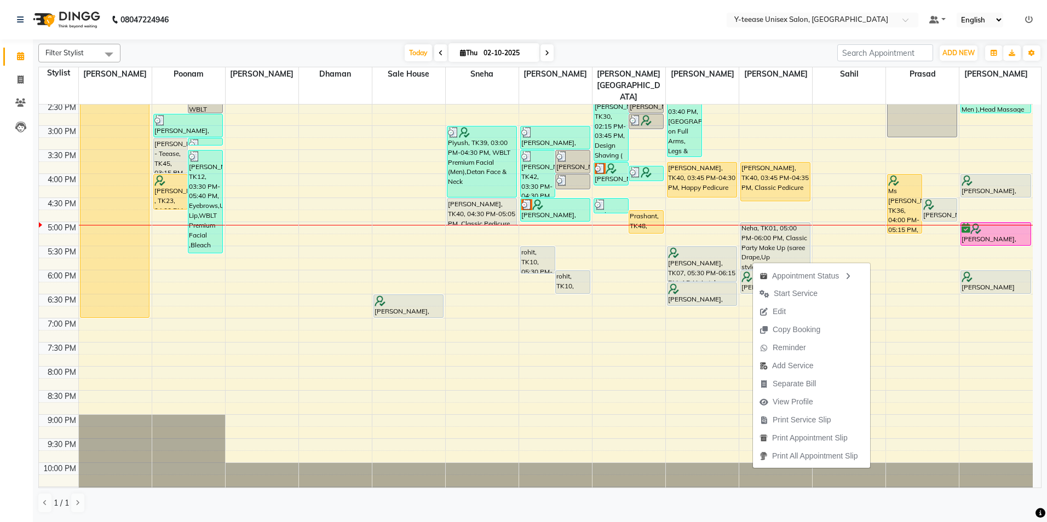
click at [739, 46] on div "Today Thu 02-10-2025" at bounding box center [479, 53] width 706 height 16
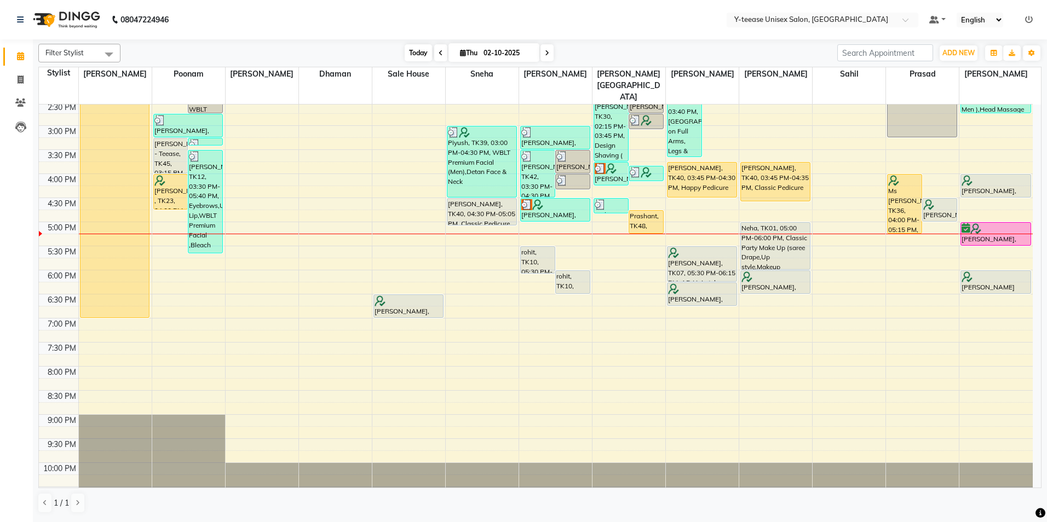
click at [426, 56] on span "Today" at bounding box center [418, 52] width 27 height 17
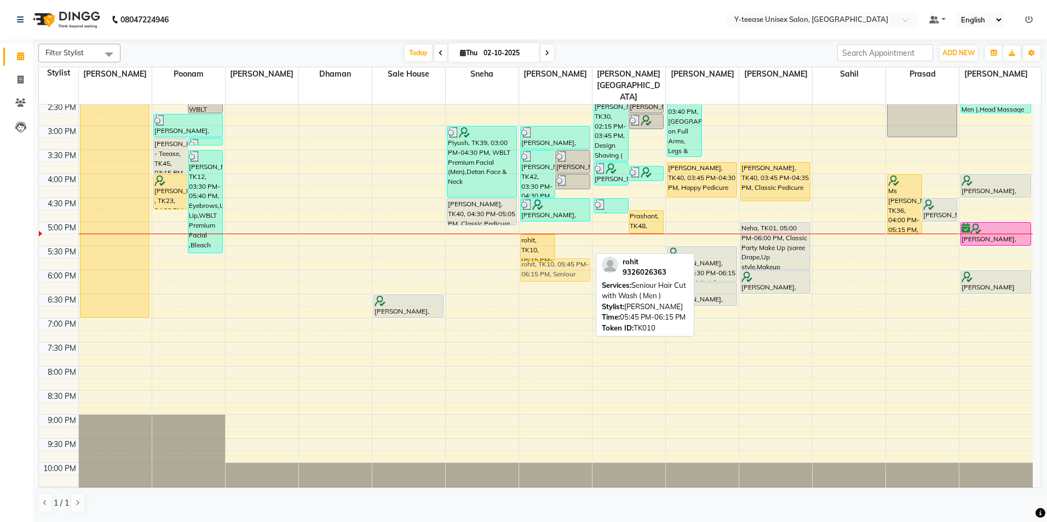
drag, startPoint x: 571, startPoint y: 244, endPoint x: 576, endPoint y: 249, distance: 7.4
click at [576, 249] on div "Rohit ....., TK18, 10:30 AM-11:20 AM, Seniour Hair Cut without Wash ( Men ),[PE…" at bounding box center [555, 150] width 73 height 722
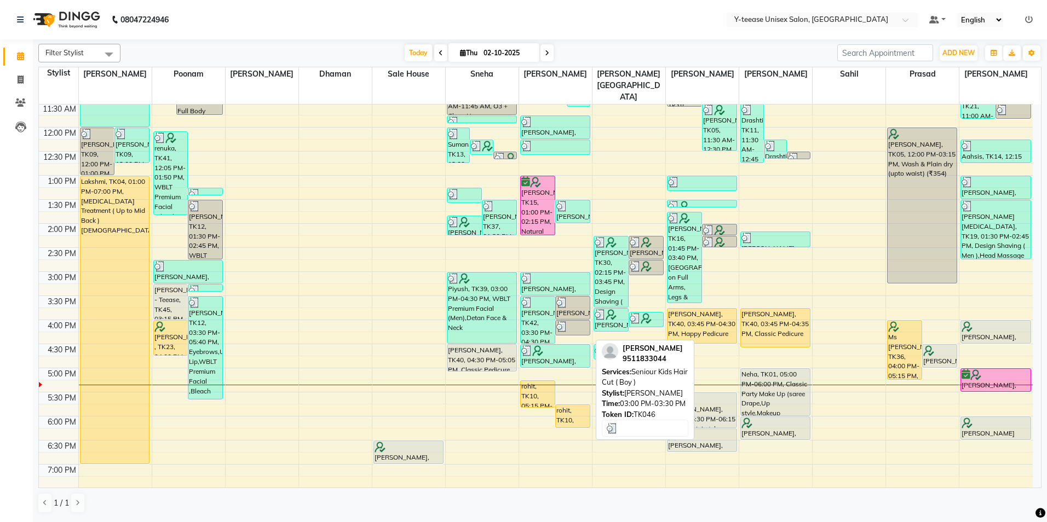
scroll to position [261, 0]
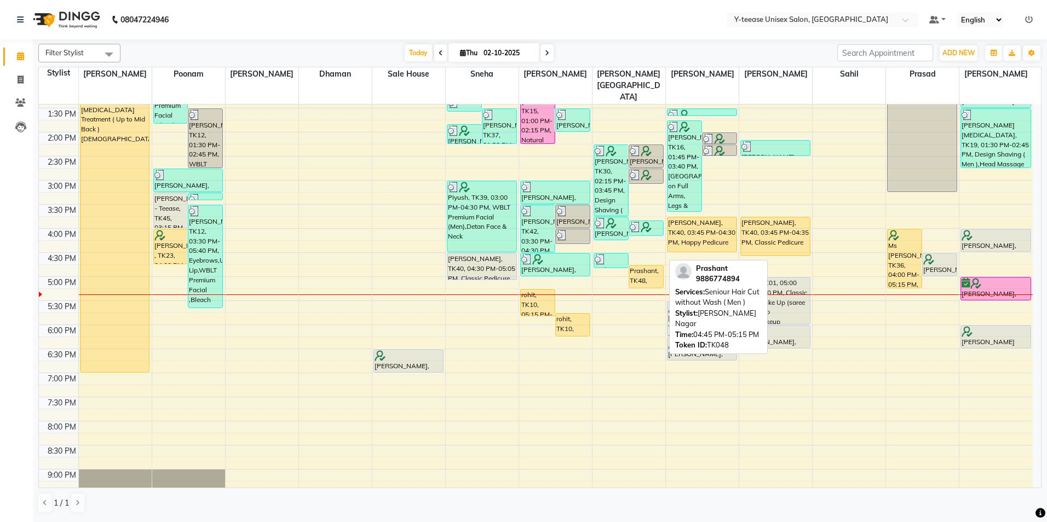
click at [652, 265] on div "Prashant, TK48, 04:45 PM-05:15 PM, Seniour Hair Cut without Wash ( Men )" at bounding box center [646, 276] width 34 height 22
select select "1"
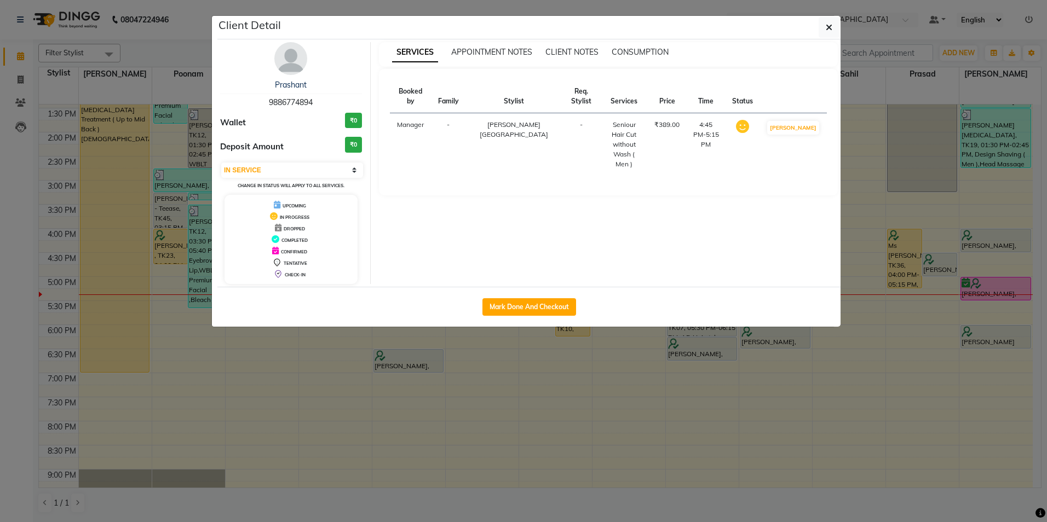
click at [554, 296] on div "Mark Done And Checkout" at bounding box center [528, 307] width 623 height 40
click at [548, 305] on button "Mark Done And Checkout" at bounding box center [529, 307] width 94 height 18
select select "service"
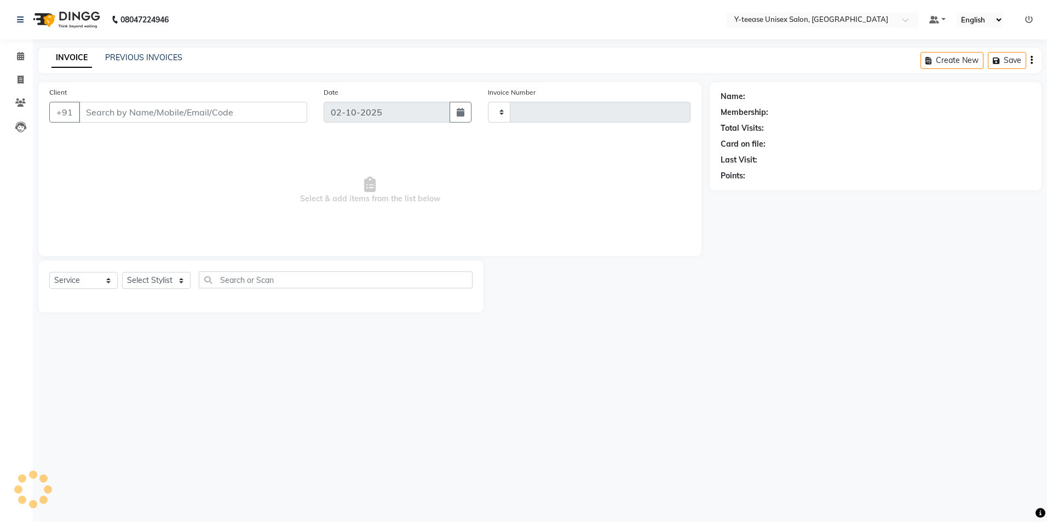
type input "8348"
select select "4"
type input "98******94"
select select "67930"
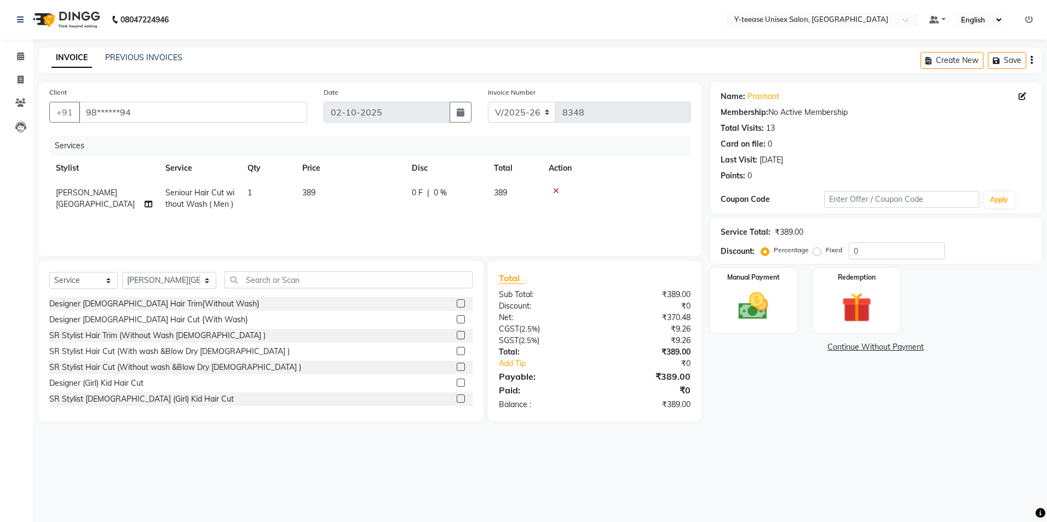
click at [195, 197] on span "Seniour Hair Cut without Wash ( Men )" at bounding box center [199, 198] width 69 height 21
select select "67930"
click at [195, 197] on span "Seniour Hair Cut without Wash ( Men )" at bounding box center [219, 202] width 88 height 21
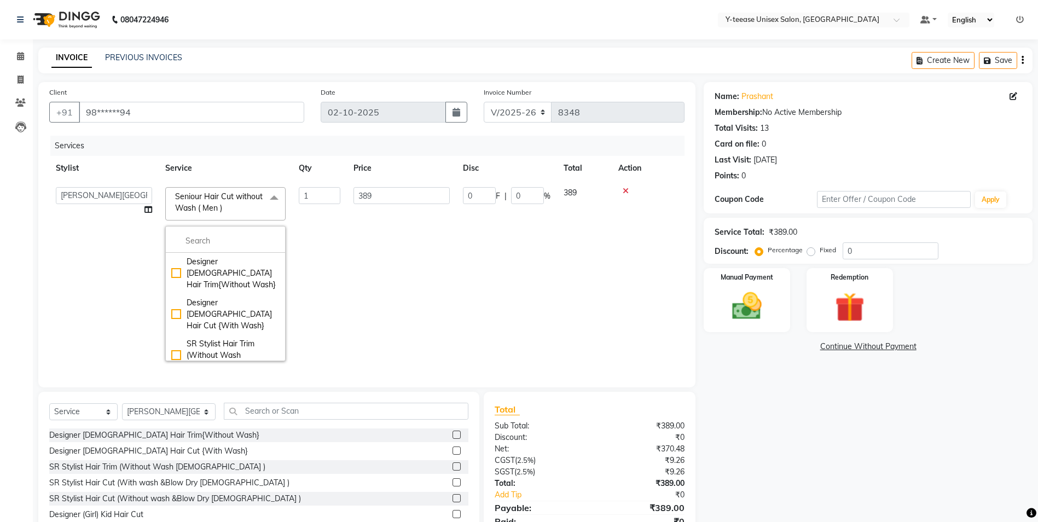
click at [767, 406] on div "Name: Prashant Membership: No Active Membership Total Visits: 13 Card on file: …" at bounding box center [872, 317] width 337 height 471
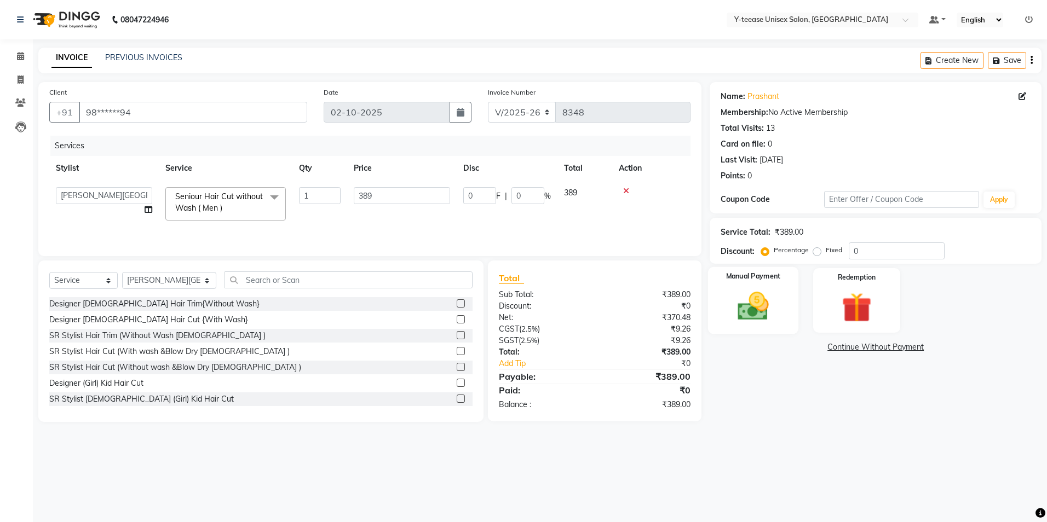
click at [777, 315] on img at bounding box center [753, 306] width 51 height 36
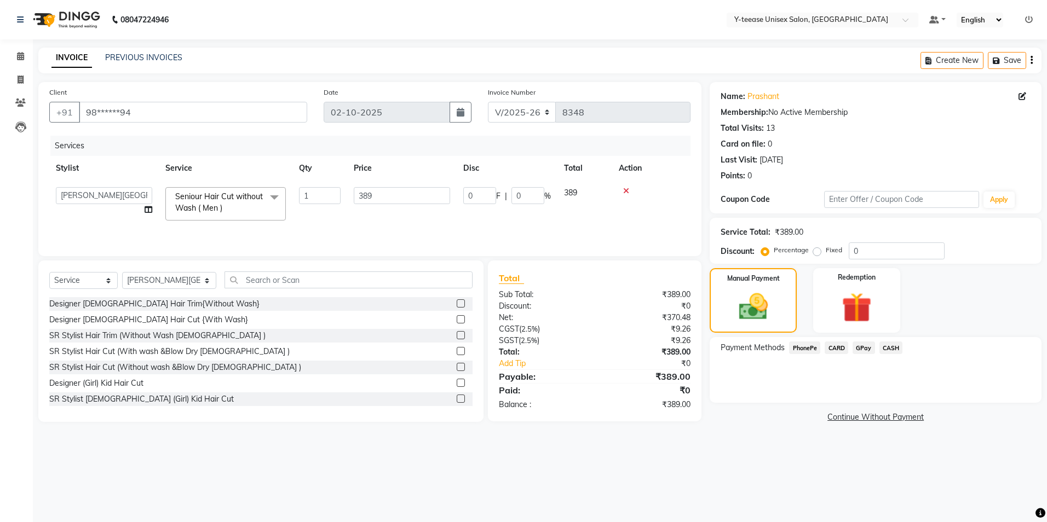
click at [861, 344] on span "GPay" at bounding box center [863, 348] width 22 height 13
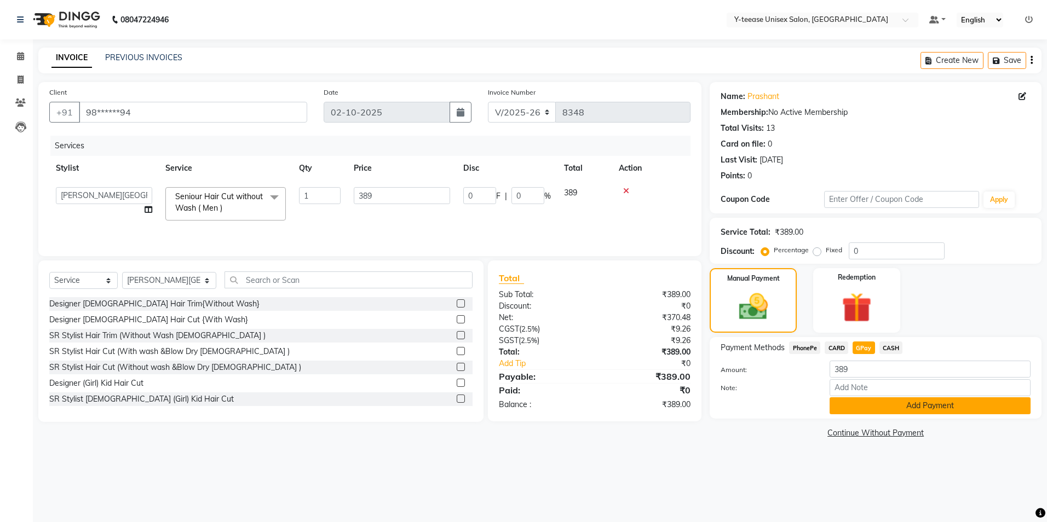
click at [878, 411] on button "Add Payment" at bounding box center [929, 405] width 201 height 17
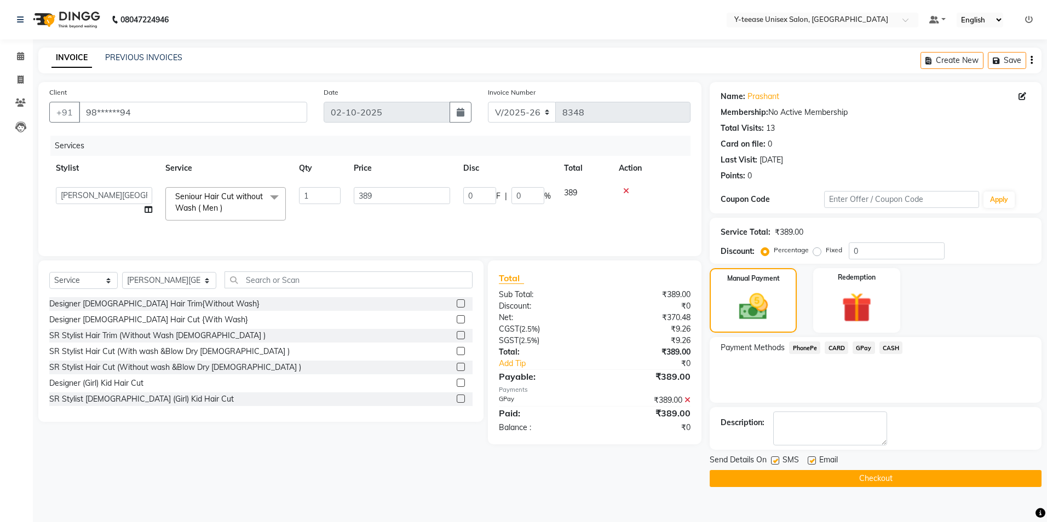
click at [866, 470] on button "Checkout" at bounding box center [875, 478] width 332 height 17
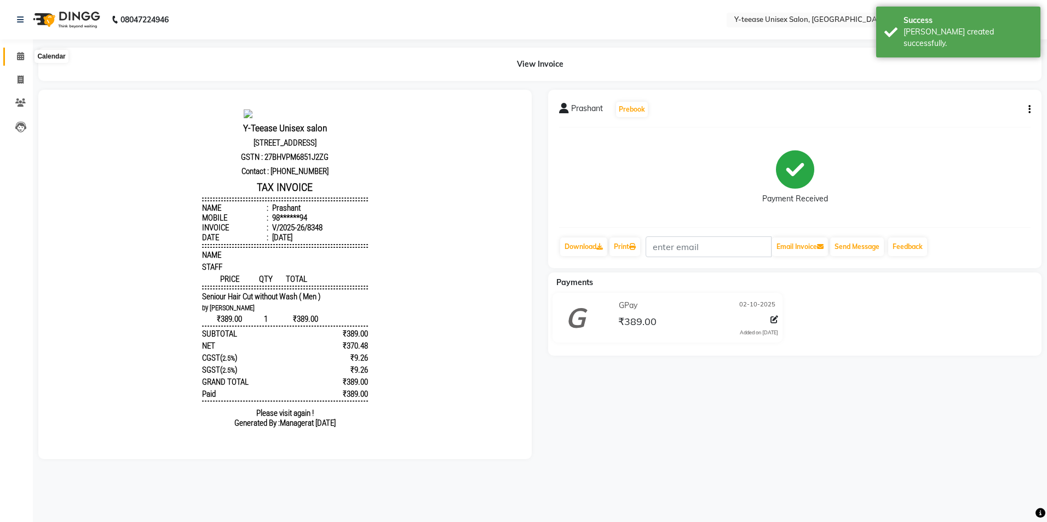
click at [20, 55] on icon at bounding box center [20, 56] width 7 height 8
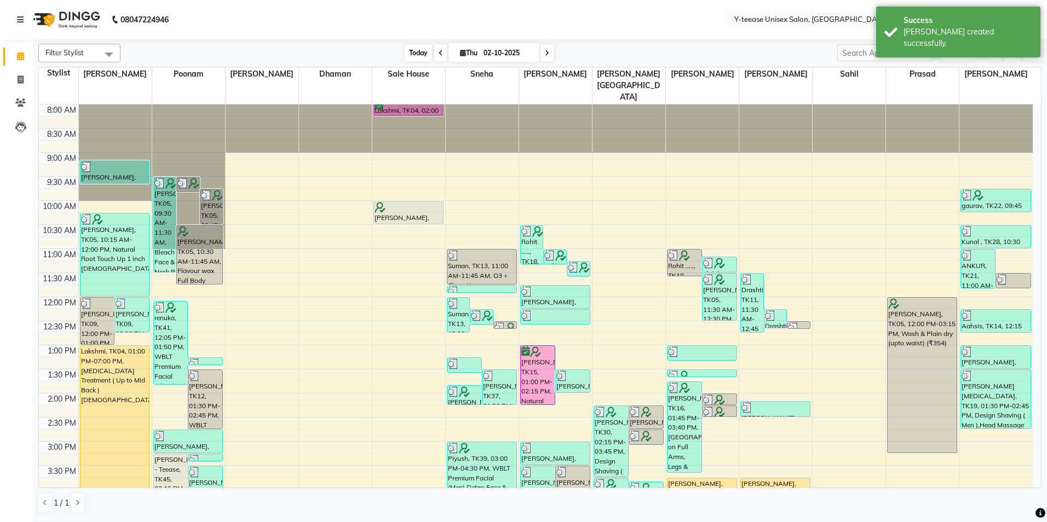
click at [409, 56] on span "Today" at bounding box center [418, 52] width 27 height 17
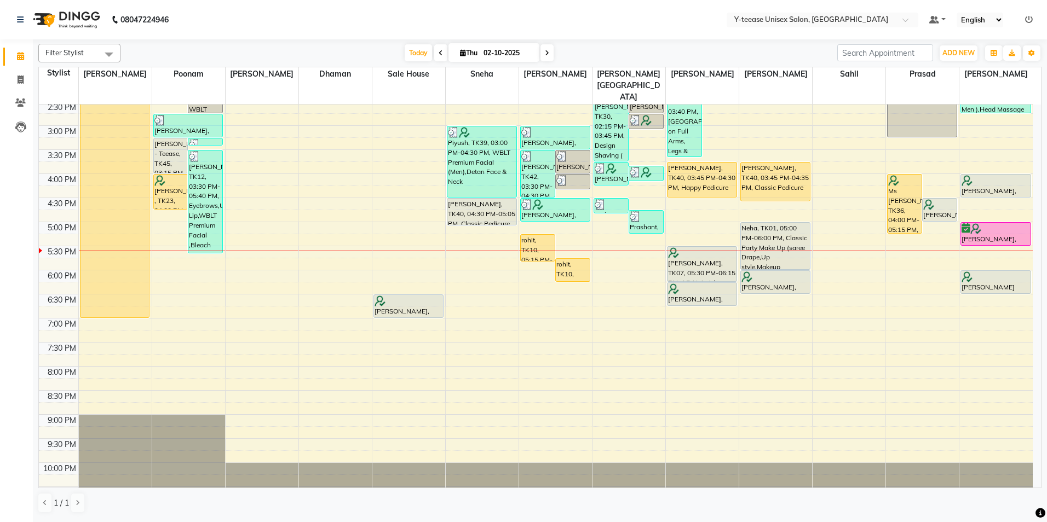
click at [165, 235] on div "8:00 AM 8:30 AM 9:00 AM 9:30 AM 10:00 AM 10:30 AM 11:00 AM 11:30 AM 12:00 PM 12…" at bounding box center [536, 150] width 994 height 722
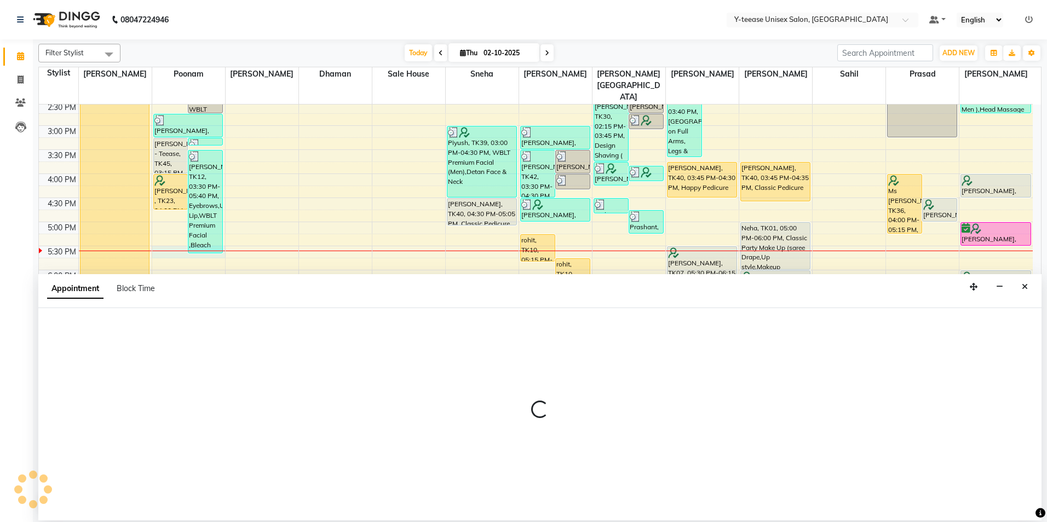
select select "57"
select select "1050"
select select "tentative"
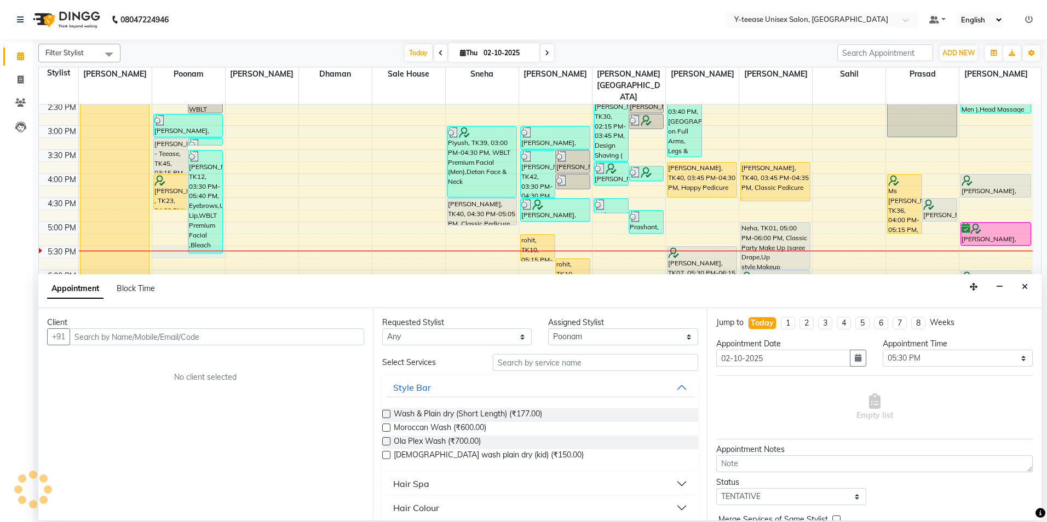
click at [561, 366] on input "text" at bounding box center [595, 362] width 205 height 17
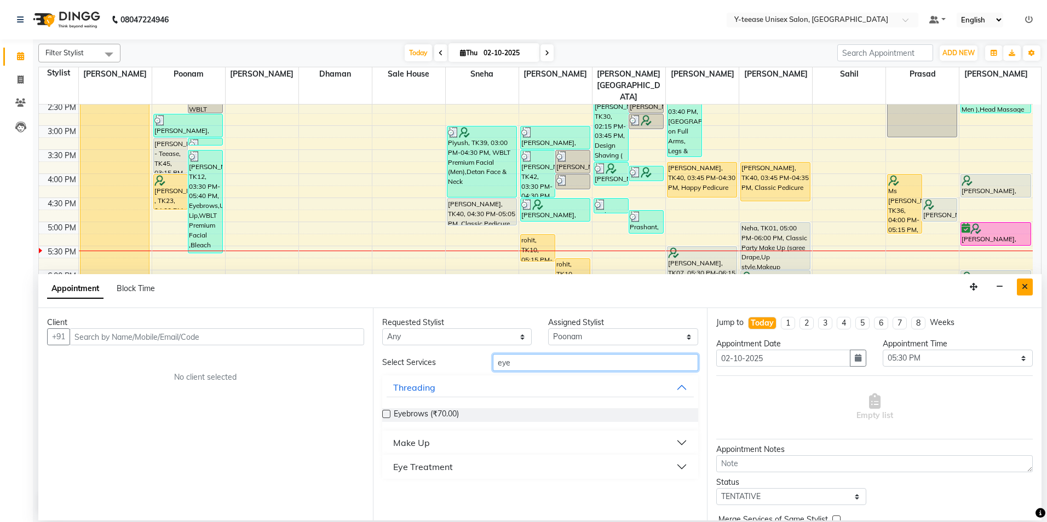
type input "eye"
click at [1026, 288] on icon "Close" at bounding box center [1024, 287] width 6 height 8
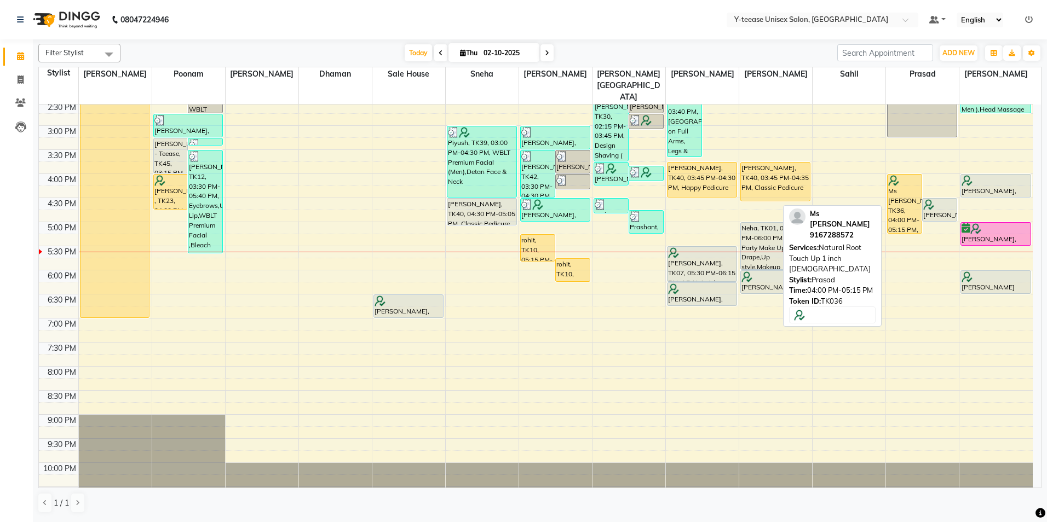
click at [904, 195] on div "Ms [PERSON_NAME], TK36, 04:00 PM-05:15 PM, Natural Root Touch Up 1 inch [DEMOGR…" at bounding box center [904, 204] width 34 height 59
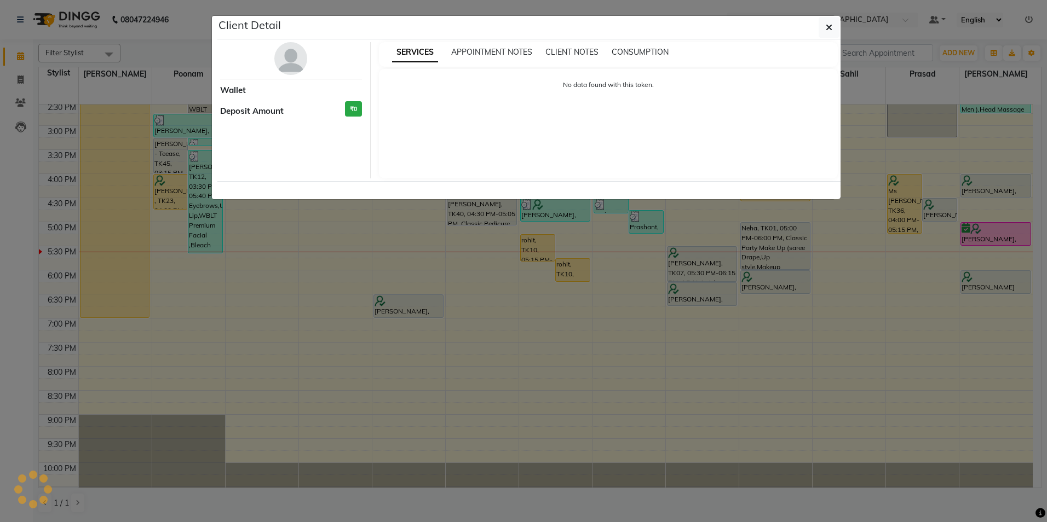
select select "1"
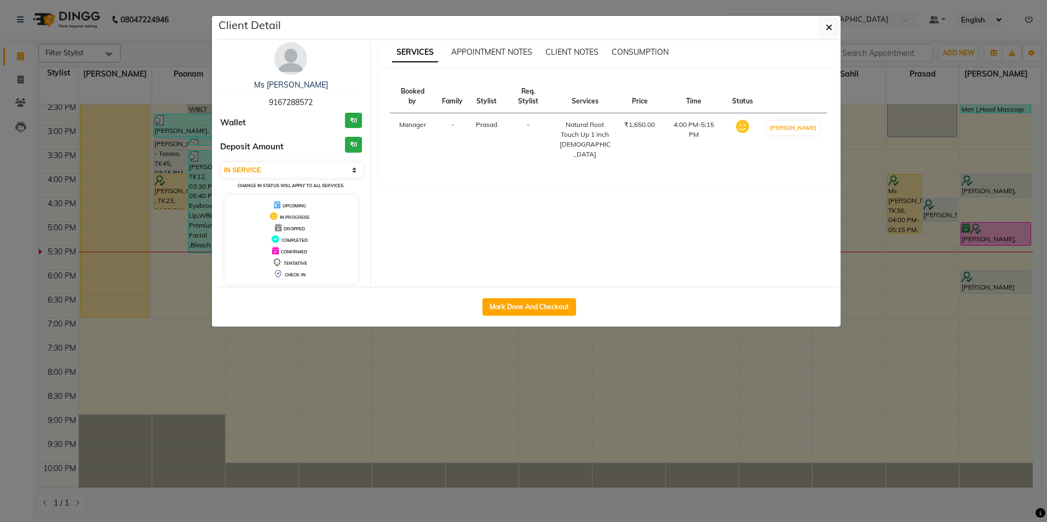
click at [290, 62] on img at bounding box center [290, 58] width 33 height 33
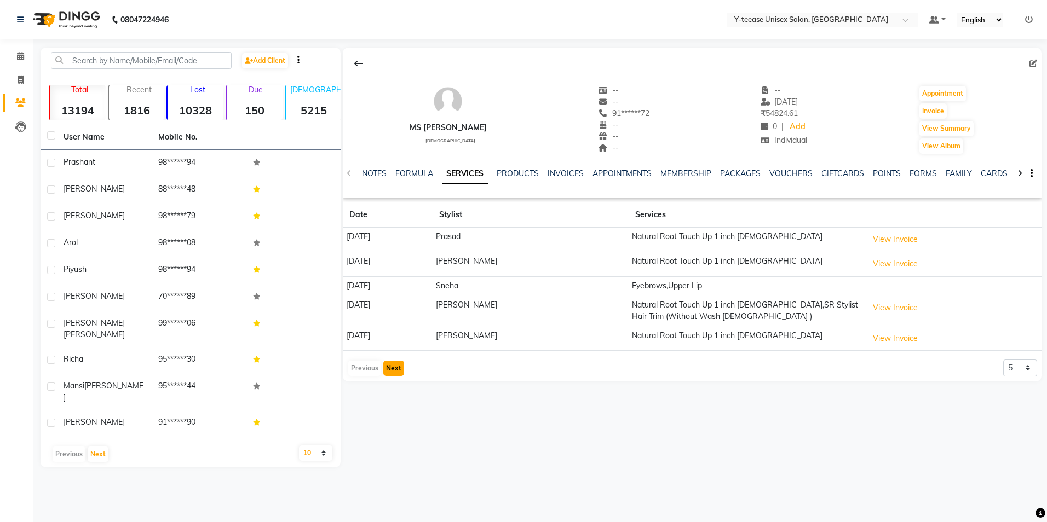
click at [401, 370] on button "Next" at bounding box center [393, 368] width 21 height 15
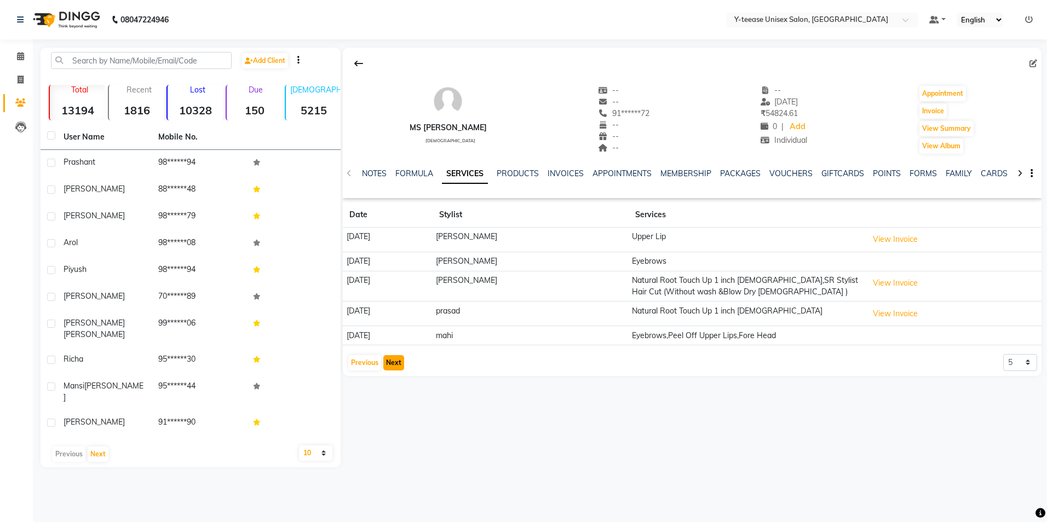
click at [398, 367] on button "Next" at bounding box center [393, 362] width 21 height 15
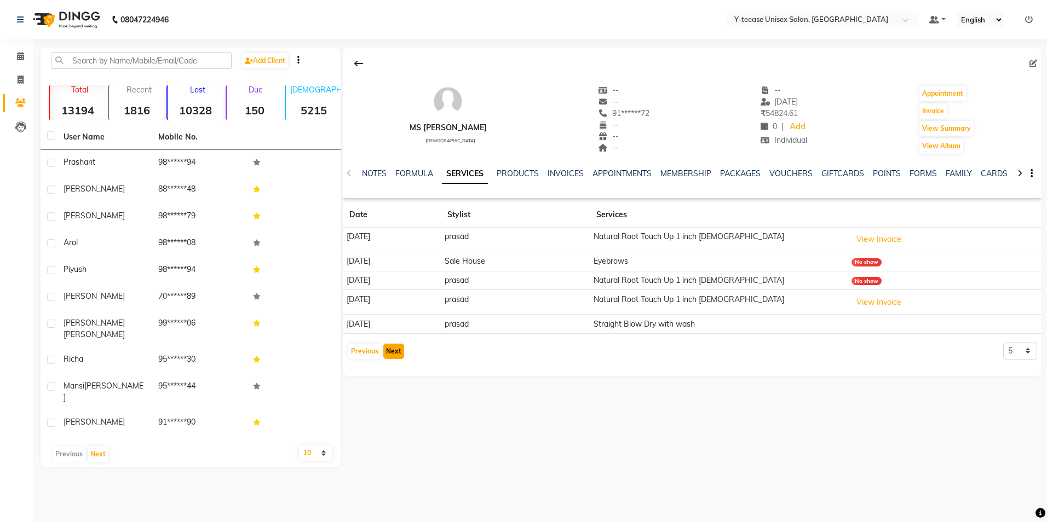
click at [392, 356] on button "Next" at bounding box center [393, 351] width 21 height 15
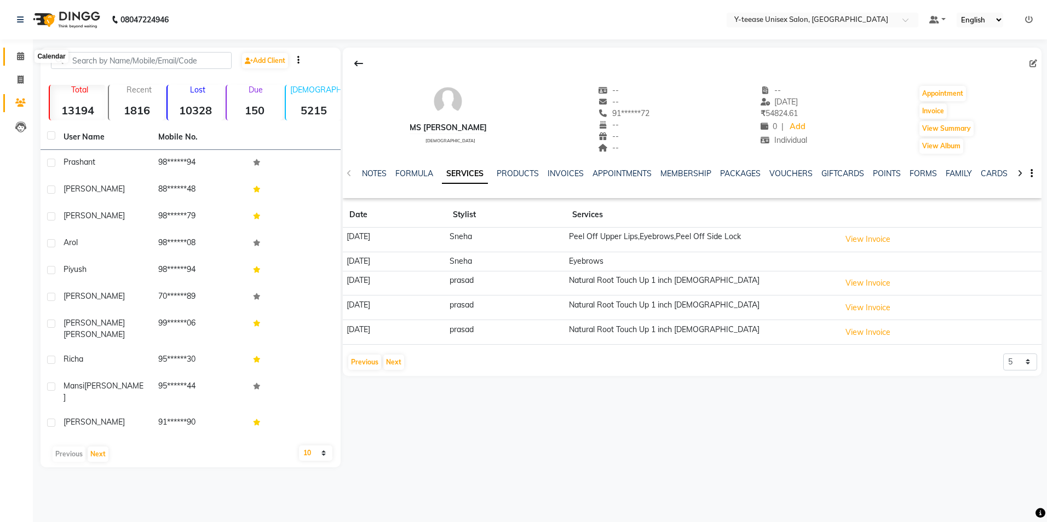
drag, startPoint x: 22, startPoint y: 54, endPoint x: 32, endPoint y: 60, distance: 11.1
click at [22, 54] on icon at bounding box center [20, 56] width 7 height 8
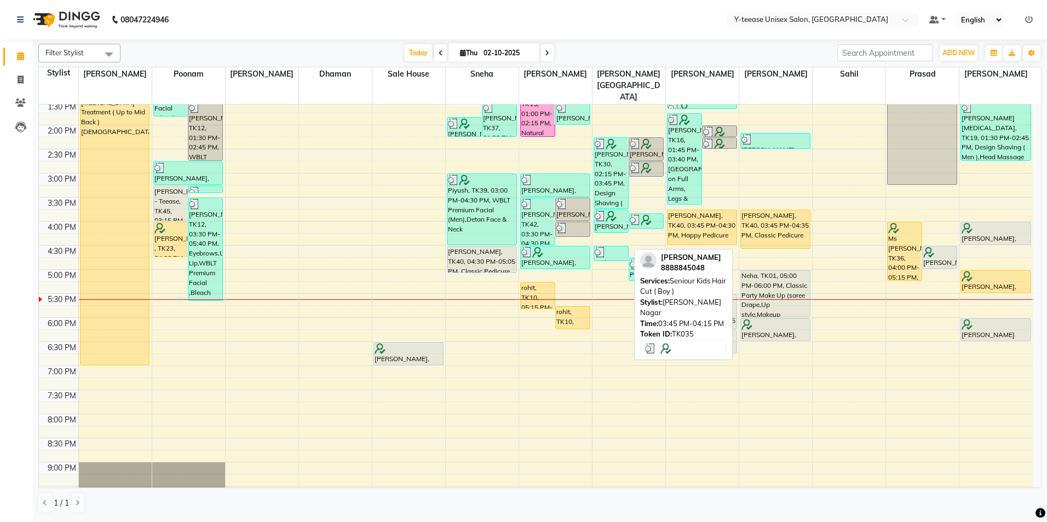
scroll to position [274, 0]
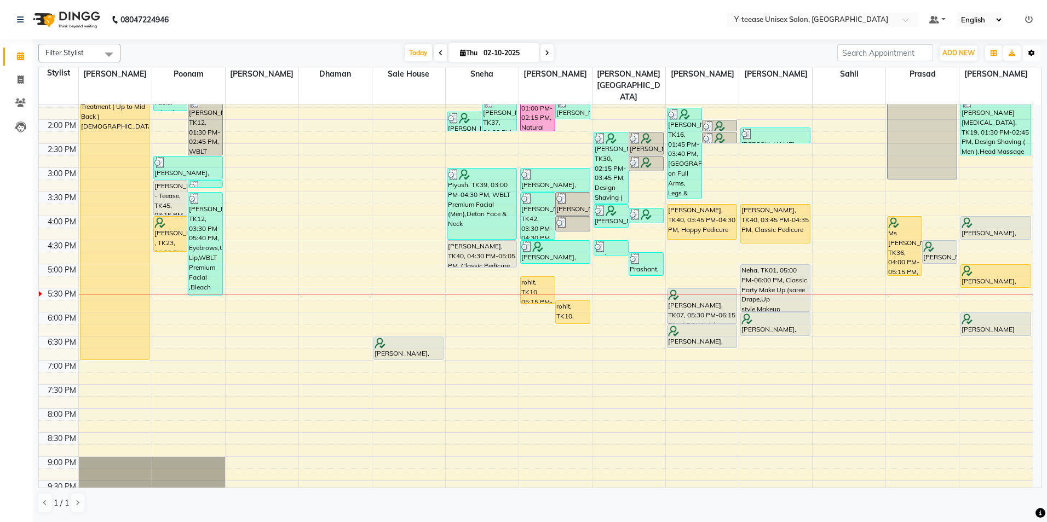
click at [1025, 55] on button "Toggle Dropdown" at bounding box center [1032, 52] width 18 height 15
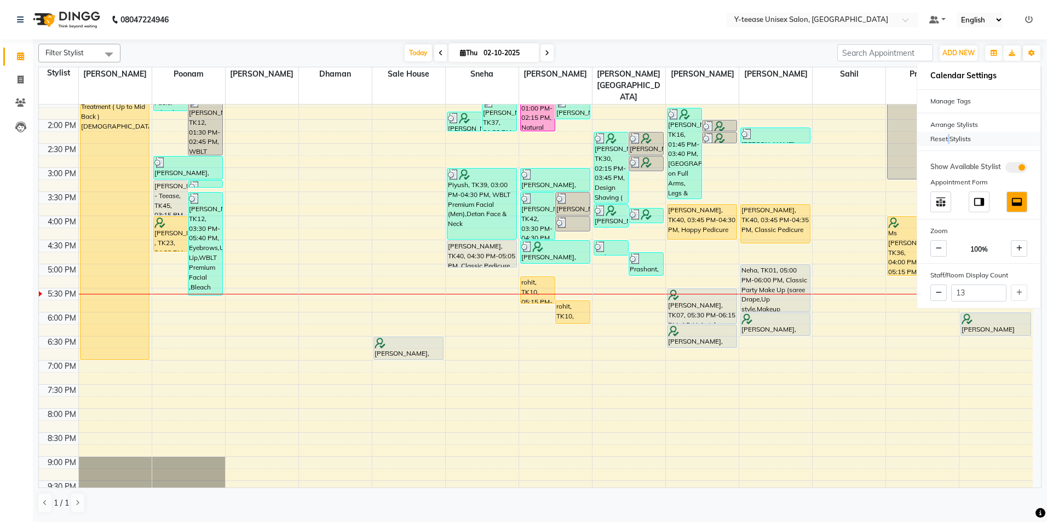
click at [943, 135] on div "Reset Stylists" at bounding box center [978, 139] width 123 height 14
click at [955, 137] on div "Reset Stylists" at bounding box center [978, 139] width 123 height 14
click at [788, 57] on div "Today Thu 02-10-2025" at bounding box center [479, 53] width 706 height 16
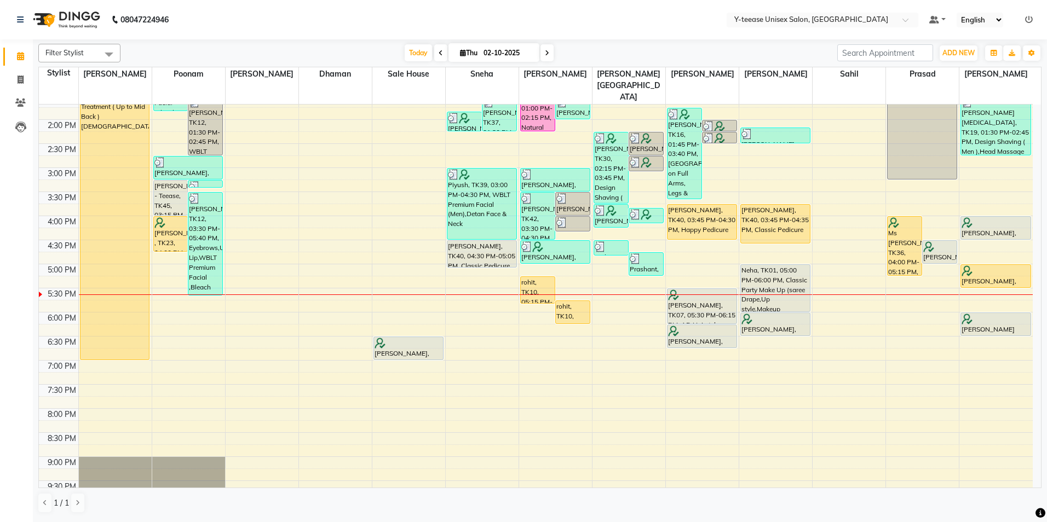
click at [545, 50] on icon at bounding box center [547, 53] width 4 height 7
type input "03-10-2025"
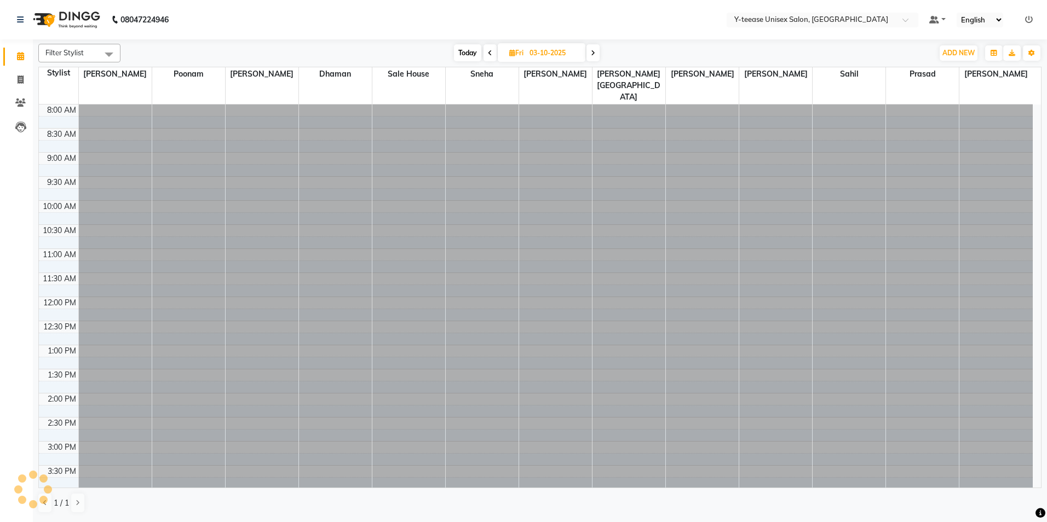
scroll to position [316, 0]
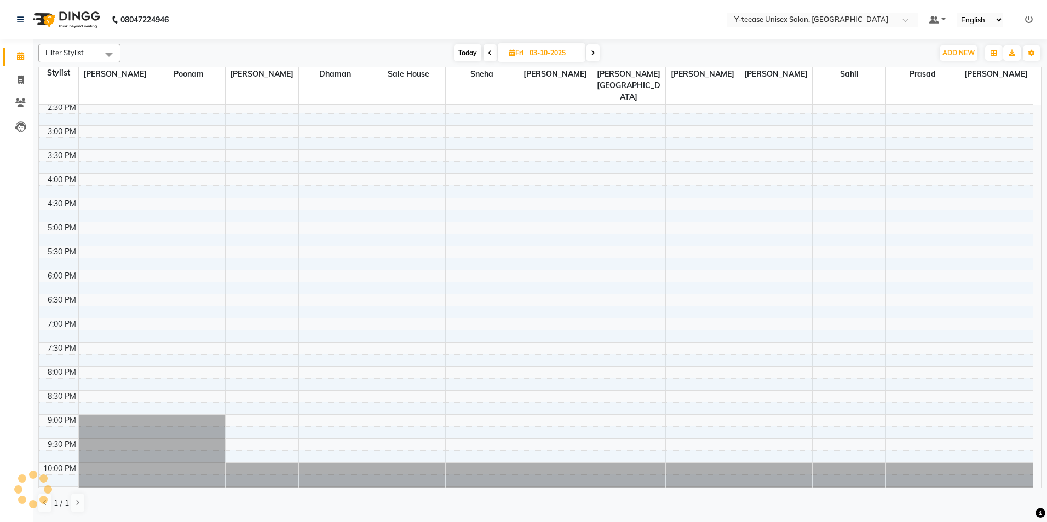
click at [545, 49] on input "03-10-2025" at bounding box center [553, 53] width 55 height 16
select select "10"
select select "2025"
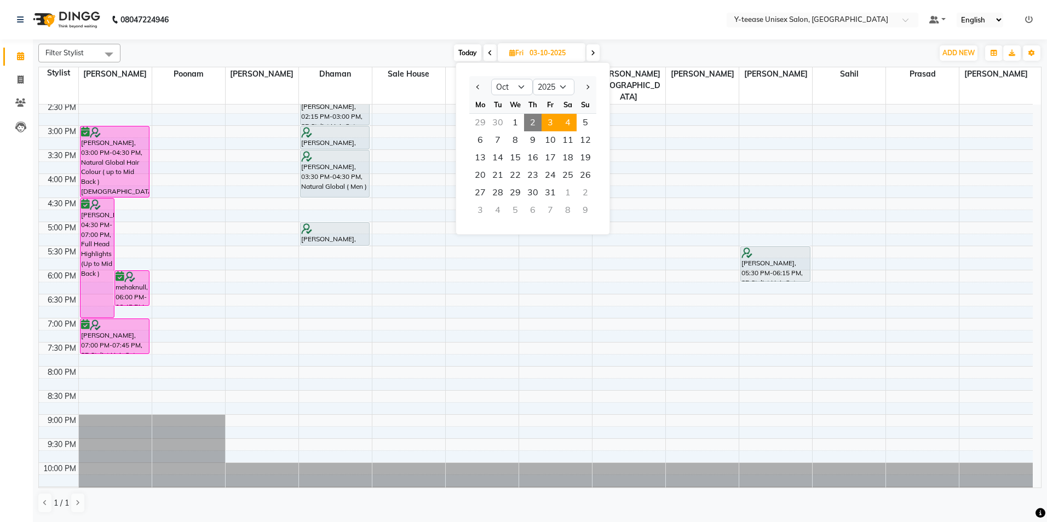
click at [569, 122] on span "4" at bounding box center [568, 123] width 18 height 18
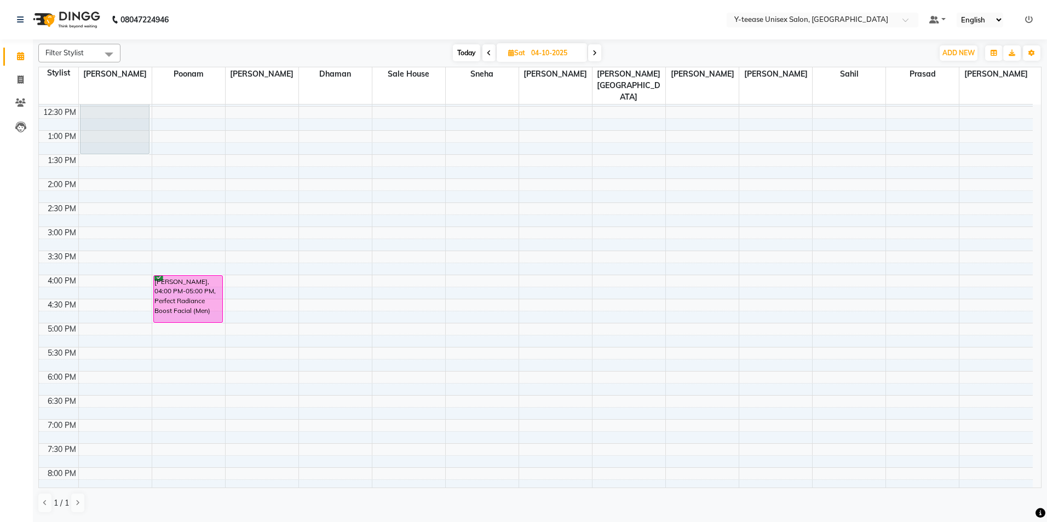
scroll to position [206, 0]
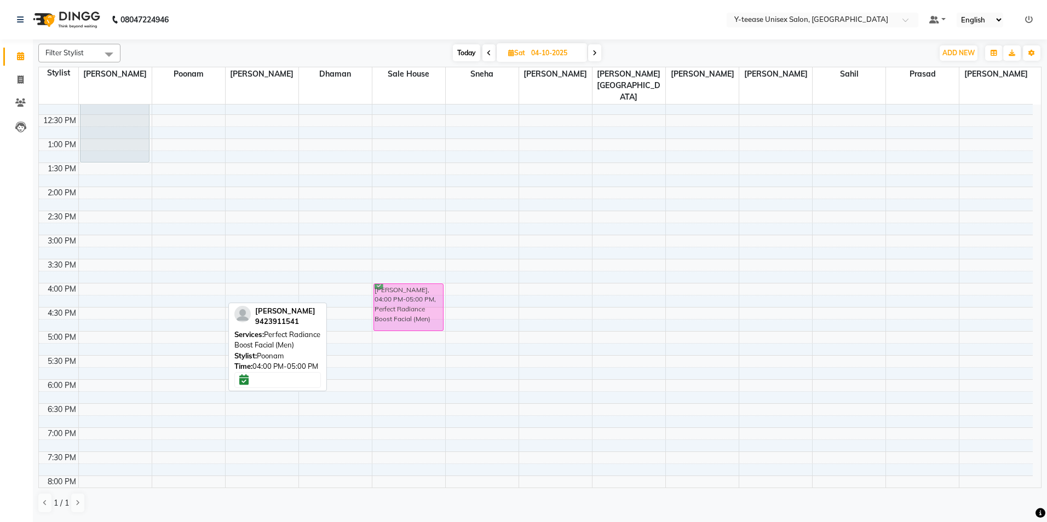
drag, startPoint x: 186, startPoint y: 272, endPoint x: 371, endPoint y: 270, distance: 185.0
click at [385, 270] on tr "[PERSON_NAME], 09:00 AM-09:30 AM, Ultimate Blow Dry without wash [PERSON_NAME],…" at bounding box center [536, 259] width 994 height 722
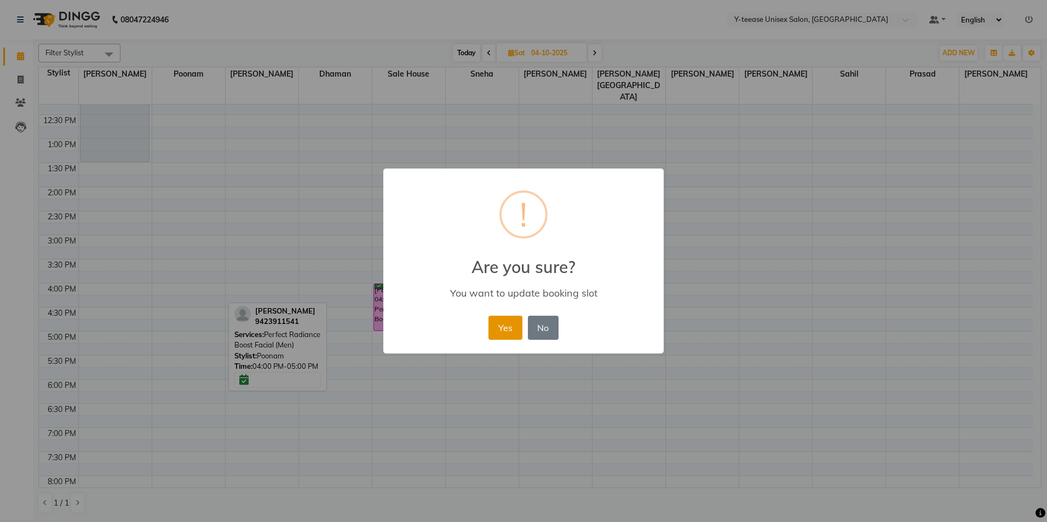
click at [495, 325] on button "Yes" at bounding box center [504, 328] width 33 height 24
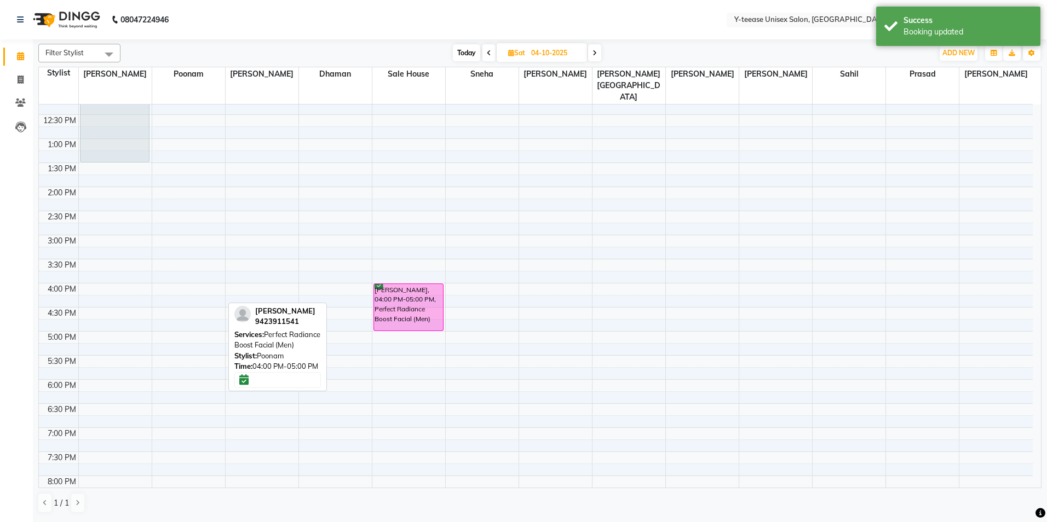
click at [460, 50] on span "Today" at bounding box center [466, 52] width 27 height 17
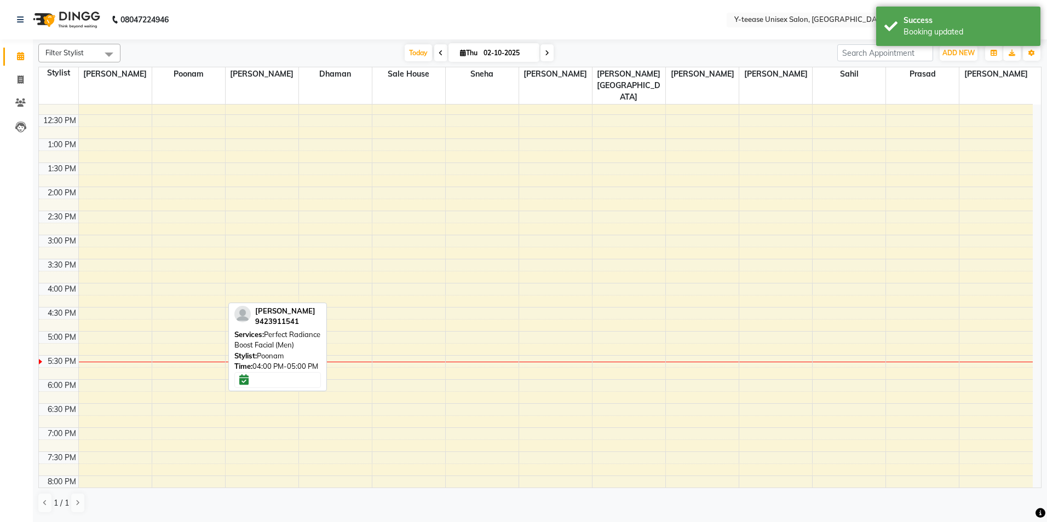
scroll to position [316, 0]
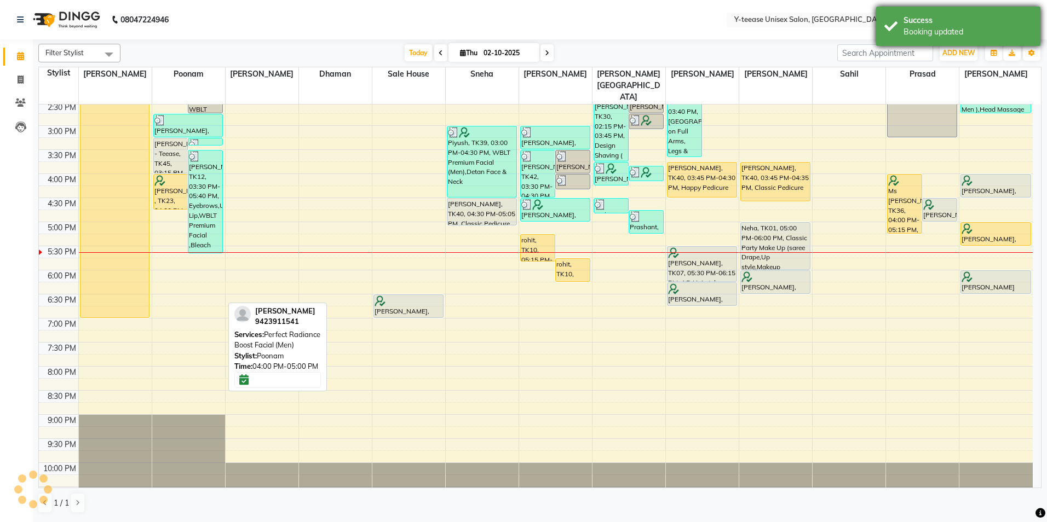
click at [978, 16] on div "Success" at bounding box center [967, 20] width 129 height 11
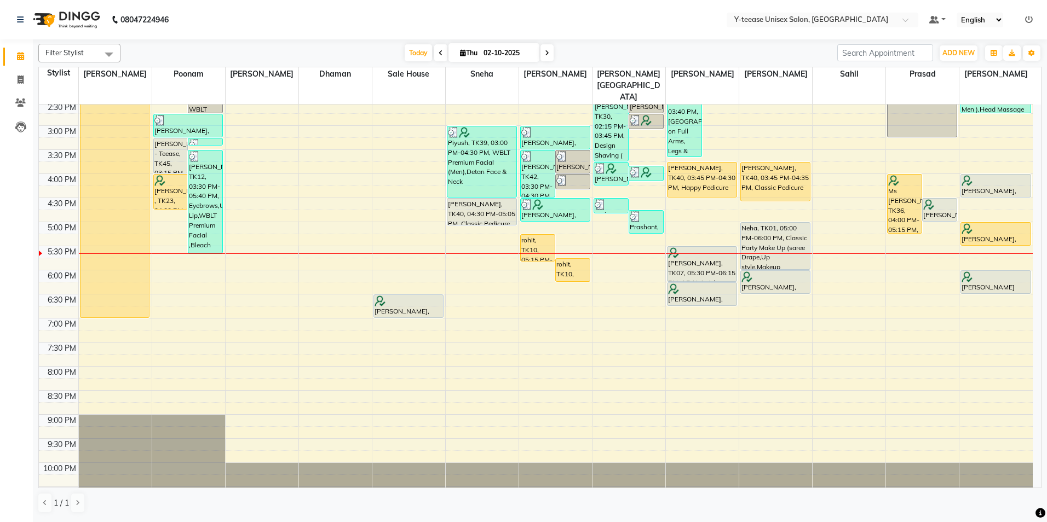
click at [546, 55] on icon at bounding box center [547, 53] width 4 height 7
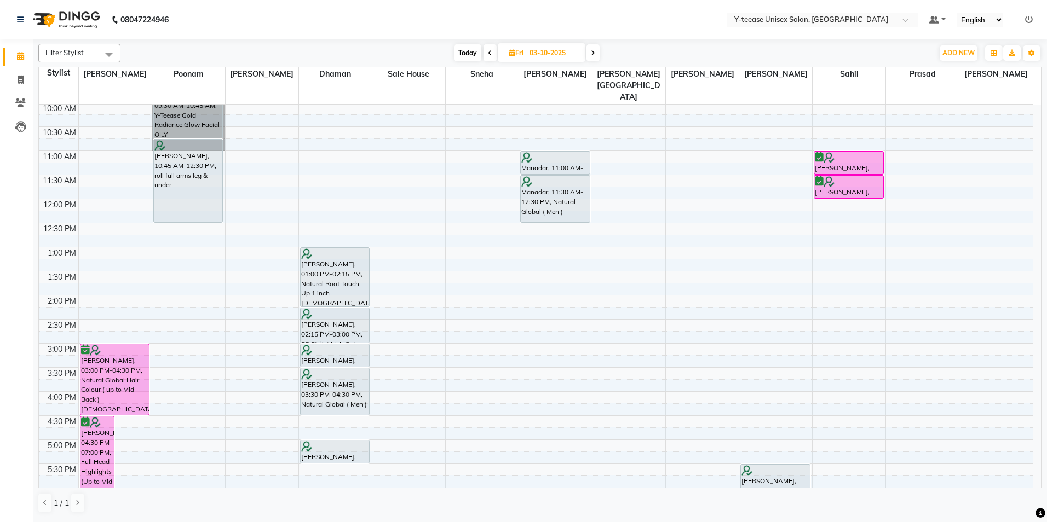
scroll to position [97, 0]
click at [466, 48] on span "Today" at bounding box center [467, 52] width 27 height 17
type input "02-10-2025"
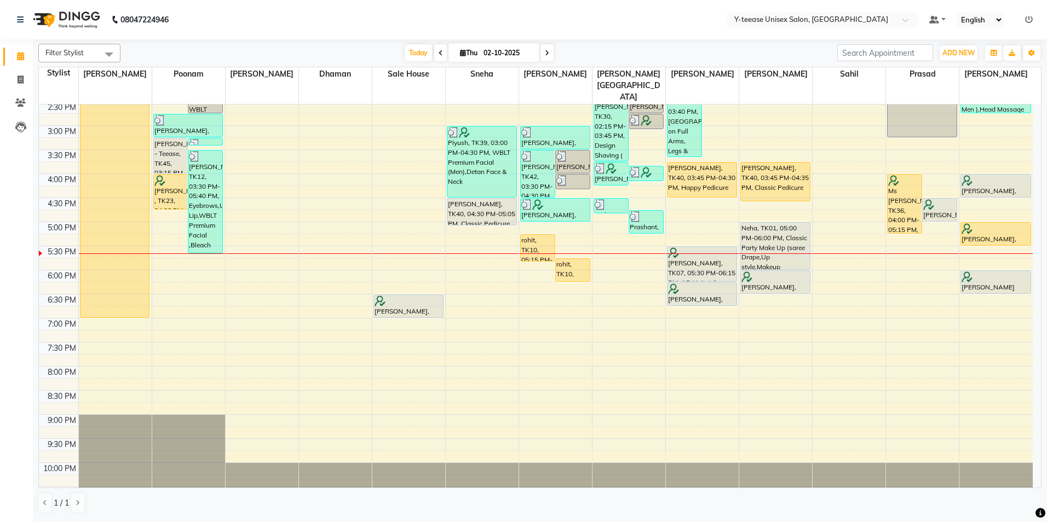
click at [622, 233] on div "8:00 AM 8:30 AM 9:00 AM 9:30 AM 10:00 AM 10:30 AM 11:00 AM 11:30 AM 12:00 PM 12…" at bounding box center [536, 150] width 994 height 722
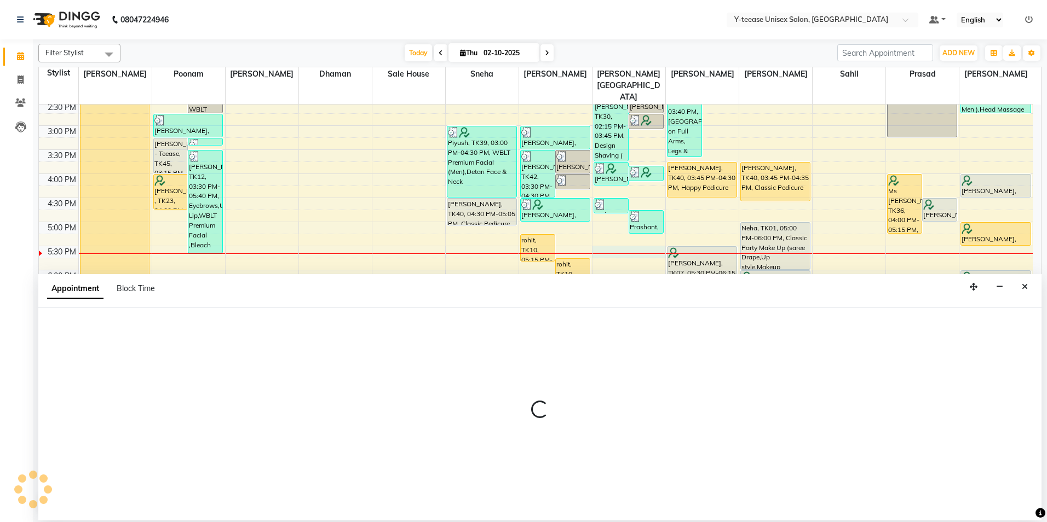
select select "67930"
select select "1050"
select select "tentative"
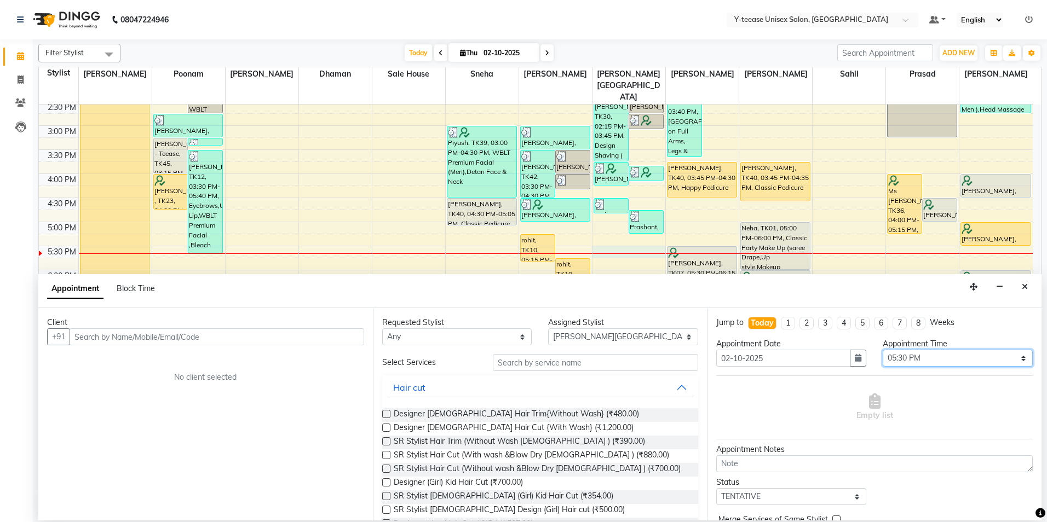
click at [920, 360] on select "Select 09:00 AM 09:15 AM 09:30 AM 09:45 AM 10:00 AM 10:15 AM 10:30 AM 10:45 AM …" at bounding box center [957, 358] width 150 height 17
select select "1065"
click at [882, 350] on select "Select 09:00 AM 09:15 AM 09:30 AM 09:45 AM 10:00 AM 10:15 AM 10:30 AM 10:45 AM …" at bounding box center [957, 358] width 150 height 17
click at [543, 366] on input "text" at bounding box center [595, 362] width 205 height 17
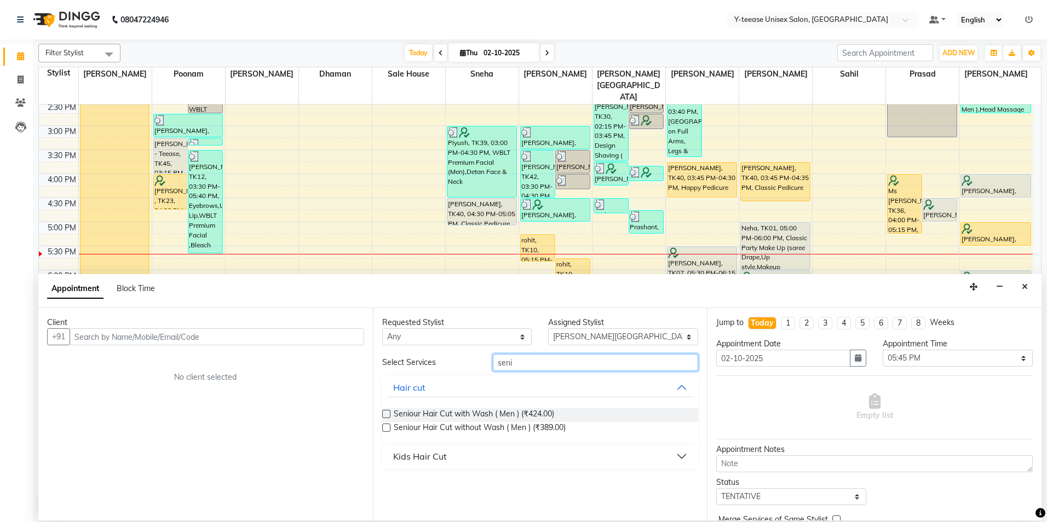
type input "seni"
click at [432, 456] on div "Kids Hair Cut" at bounding box center [420, 456] width 54 height 13
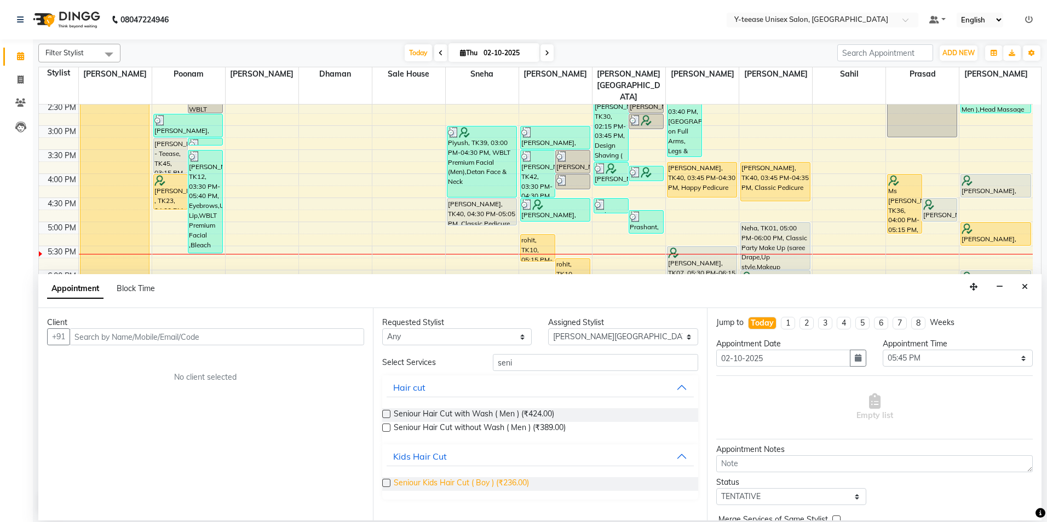
click at [429, 483] on span "Seniour Kids Hair Cut ( Boy ) (₹236.00)" at bounding box center [461, 484] width 135 height 14
checkbox input "false"
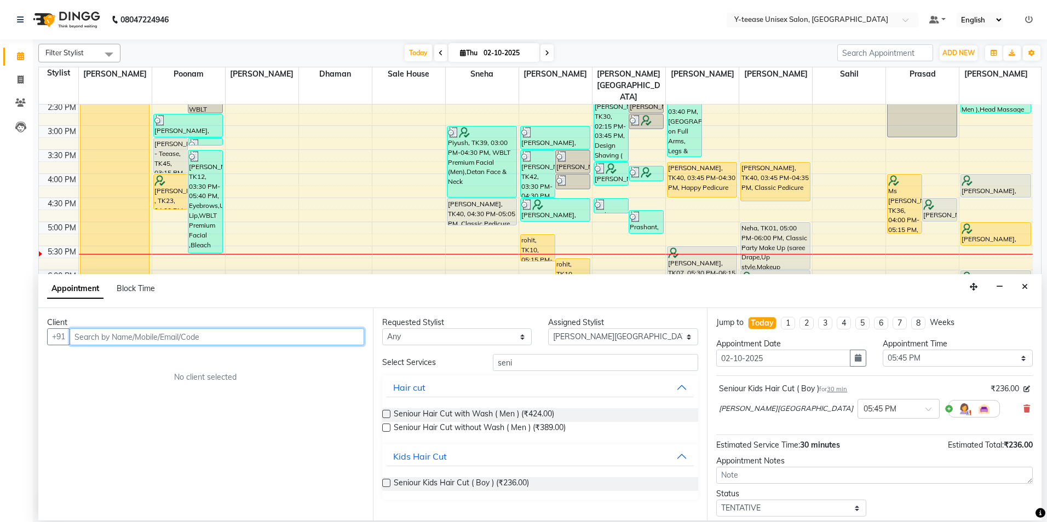
click at [94, 340] on input "text" at bounding box center [217, 336] width 295 height 17
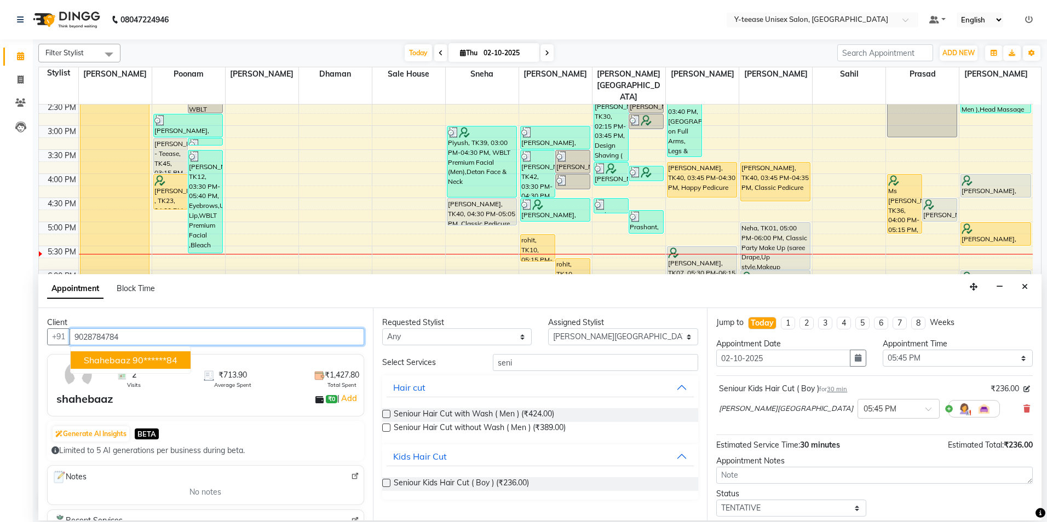
click at [108, 356] on span "shahebaaz" at bounding box center [107, 360] width 47 height 11
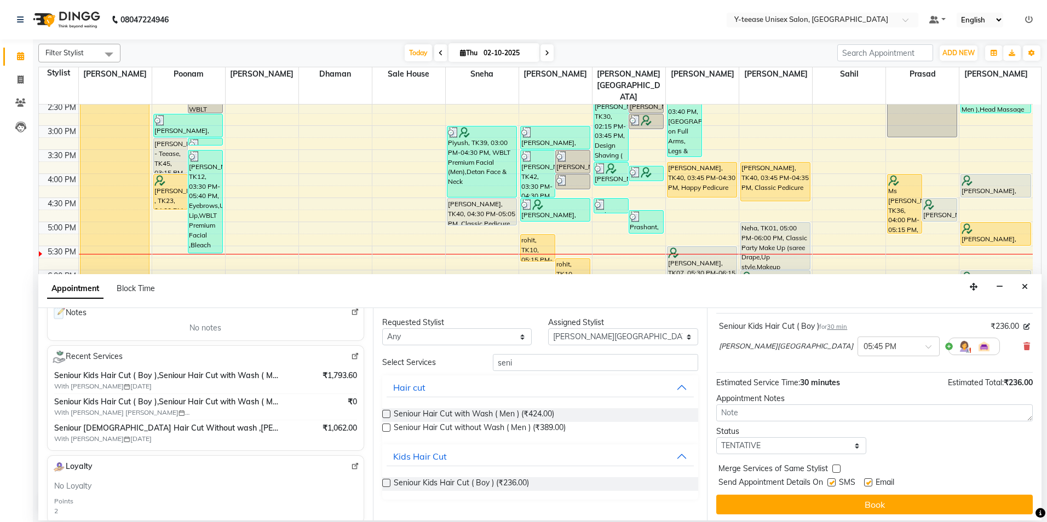
scroll to position [65, 0]
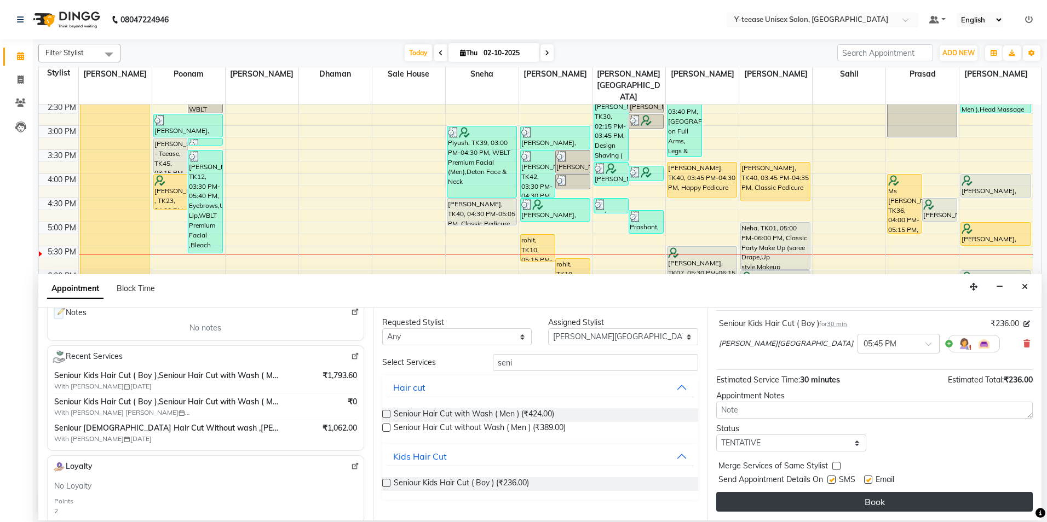
type input "90******84"
click at [770, 501] on button "Book" at bounding box center [874, 502] width 316 height 20
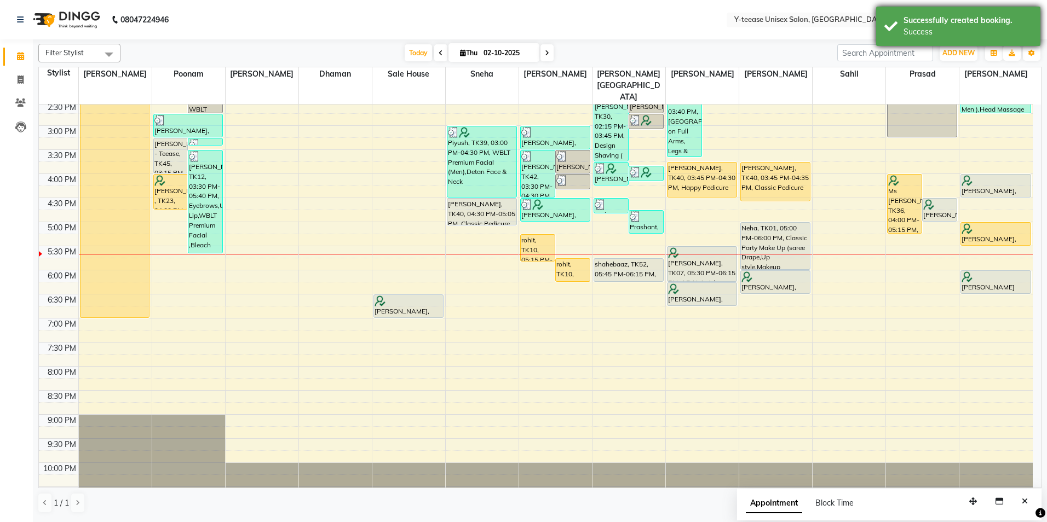
click at [951, 30] on div "Success" at bounding box center [967, 31] width 129 height 11
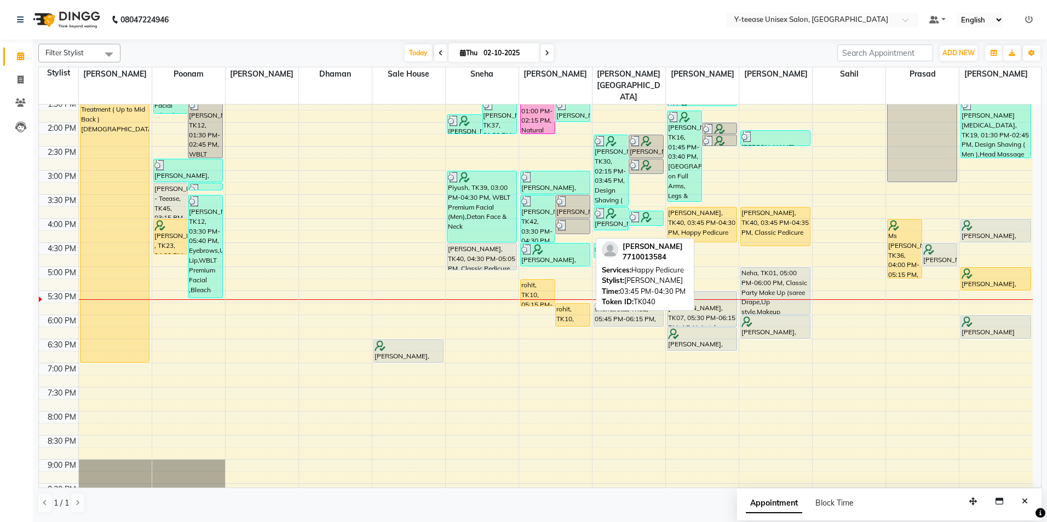
scroll to position [261, 0]
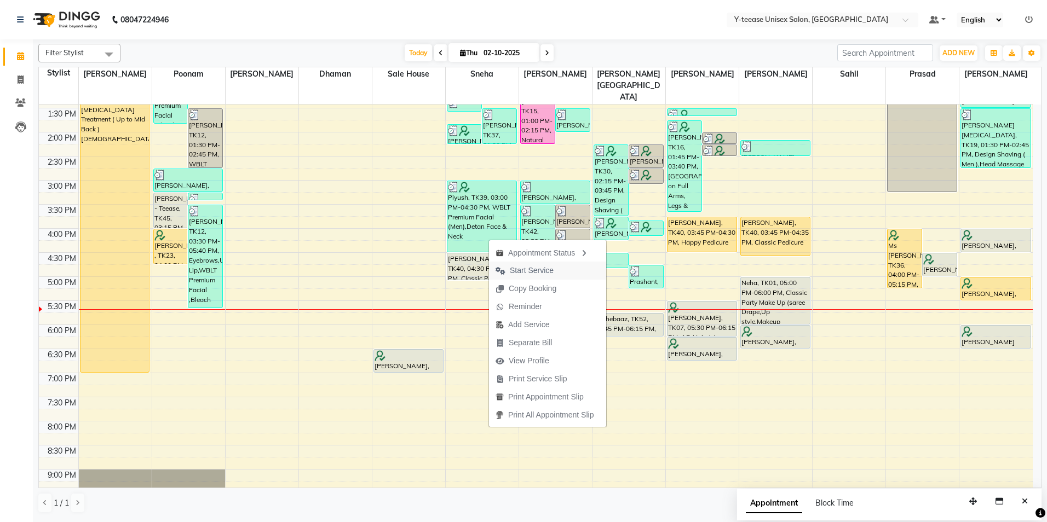
click at [526, 266] on span "Start Service" at bounding box center [532, 270] width 44 height 11
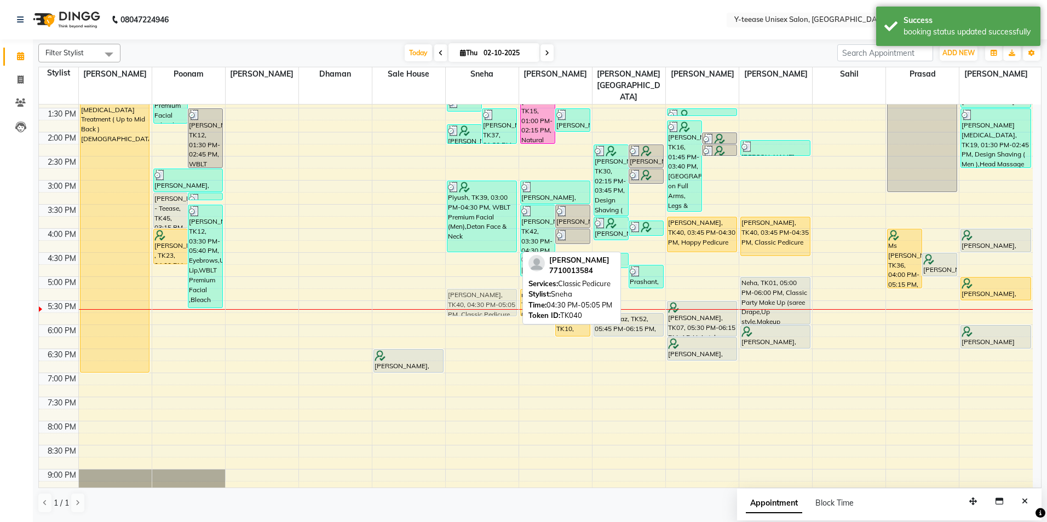
drag, startPoint x: 489, startPoint y: 245, endPoint x: 490, endPoint y: 282, distance: 37.3
click at [490, 282] on div "Suman, TK13, 12:00 PM-12:45 PM, Eyebrows,[GEOGRAPHIC_DATA],Hydra Clean [GEOGRAP…" at bounding box center [482, 204] width 73 height 722
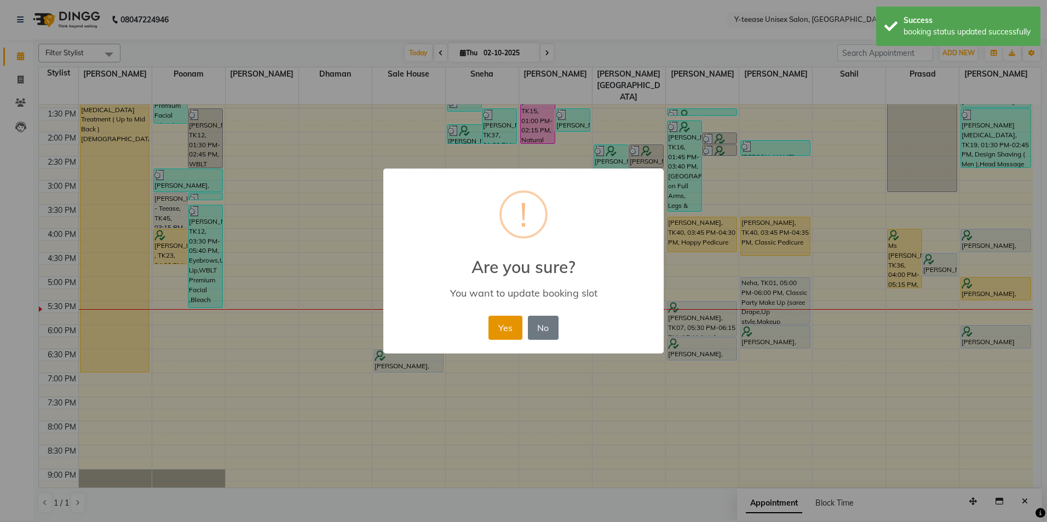
click at [496, 325] on button "Yes" at bounding box center [504, 328] width 33 height 24
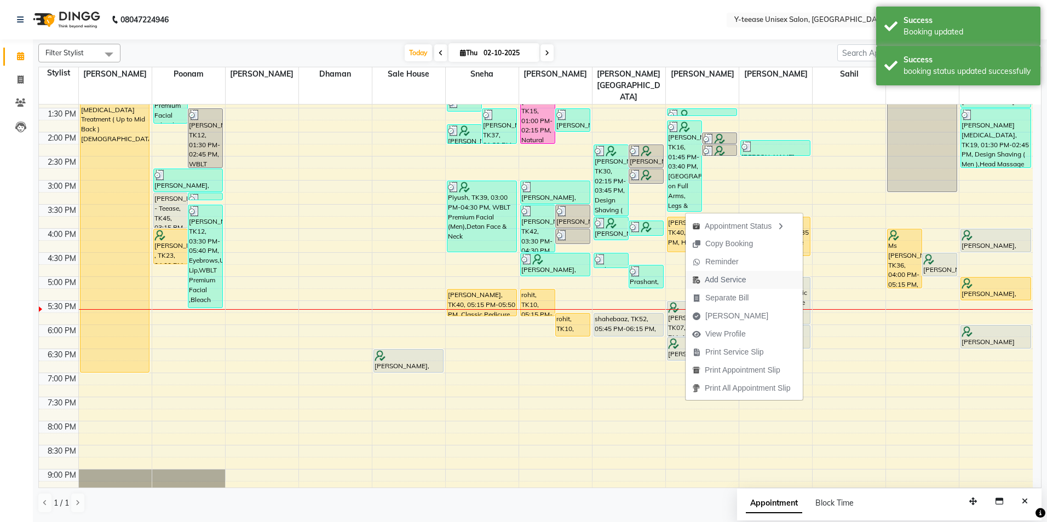
click at [718, 282] on span "Add Service" at bounding box center [725, 279] width 41 height 11
select select "73210"
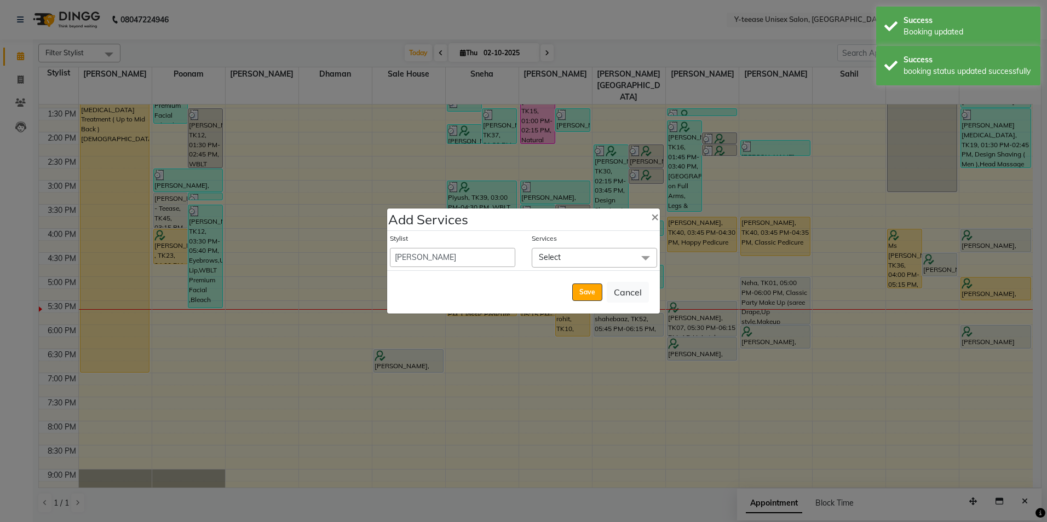
click at [575, 249] on span "Select" at bounding box center [594, 257] width 125 height 19
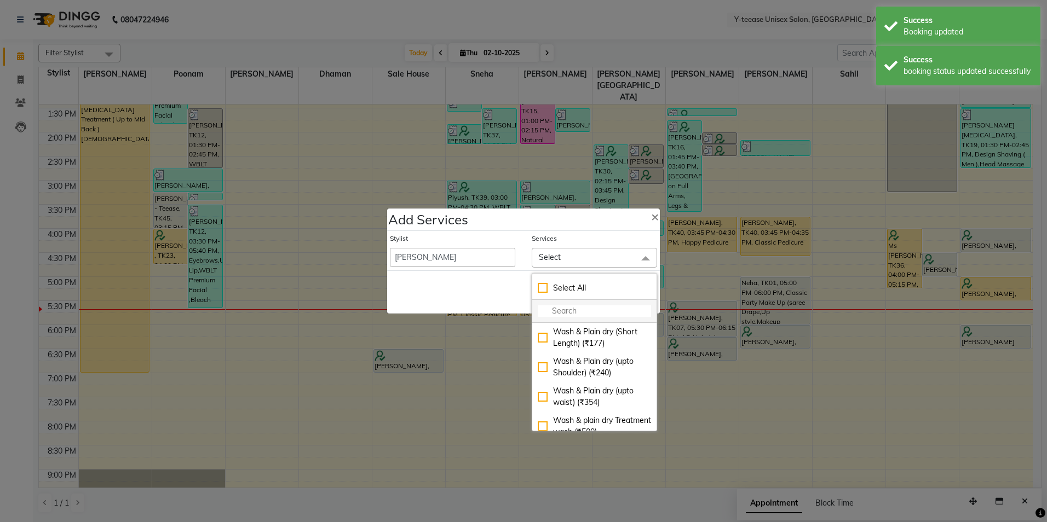
click at [572, 312] on input "multiselect-search" at bounding box center [594, 310] width 113 height 11
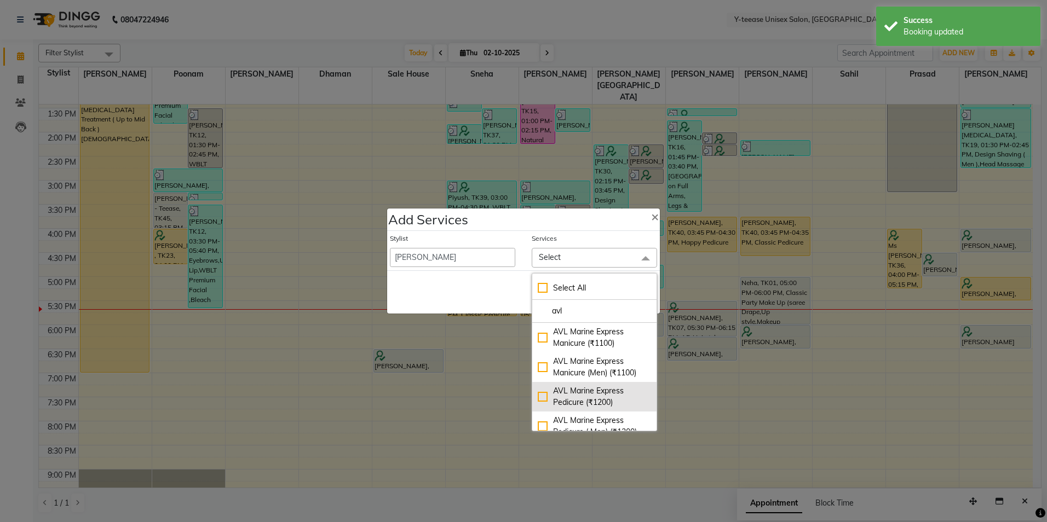
type input "avl"
drag, startPoint x: 578, startPoint y: 401, endPoint x: 572, endPoint y: 397, distance: 6.4
click at [574, 401] on div "AVL Marine Express Pedicure (₹1200)" at bounding box center [594, 396] width 113 height 23
checkbox input "true"
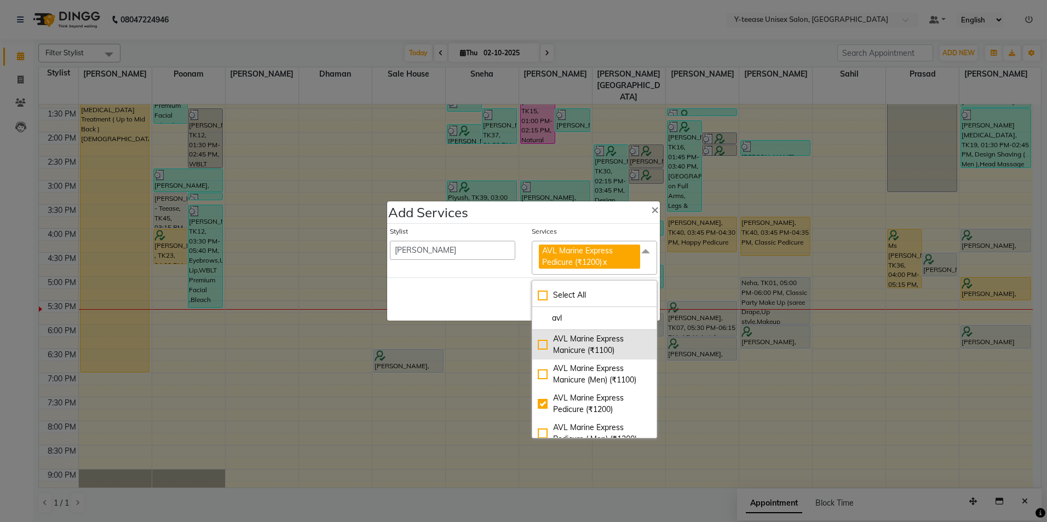
scroll to position [10, 0]
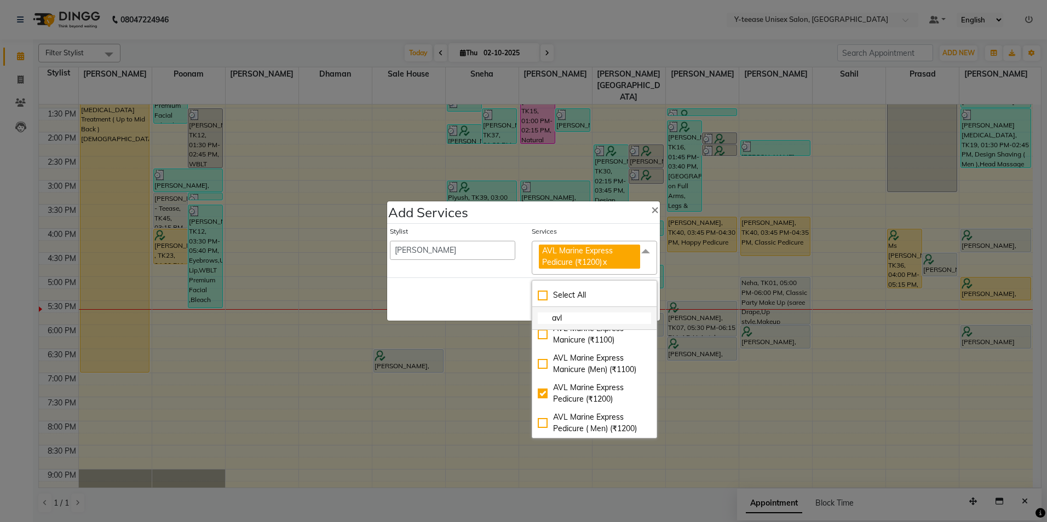
click at [579, 318] on input "avl" at bounding box center [594, 318] width 113 height 11
type input "a"
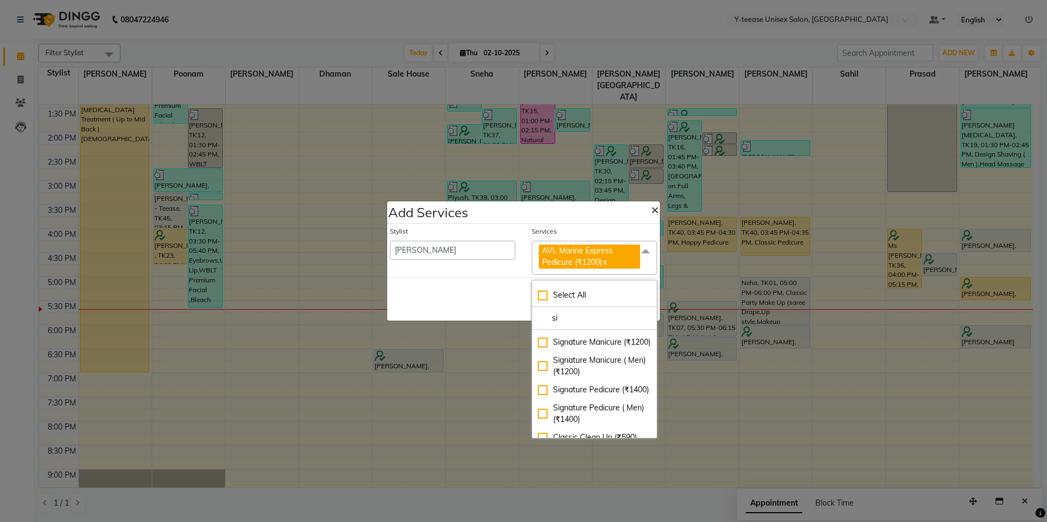
type input "si"
click at [651, 203] on span "×" at bounding box center [655, 209] width 8 height 16
select select "91937"
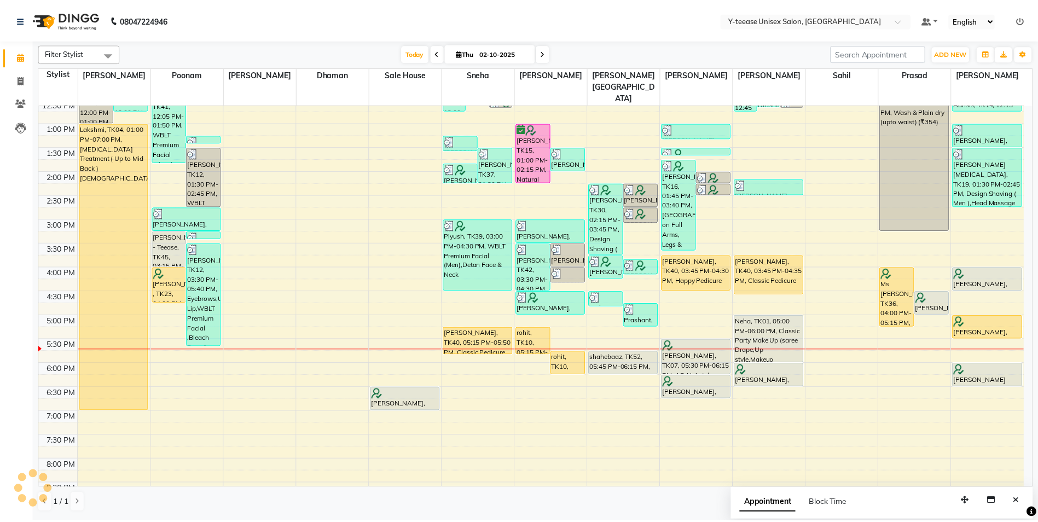
scroll to position [261, 0]
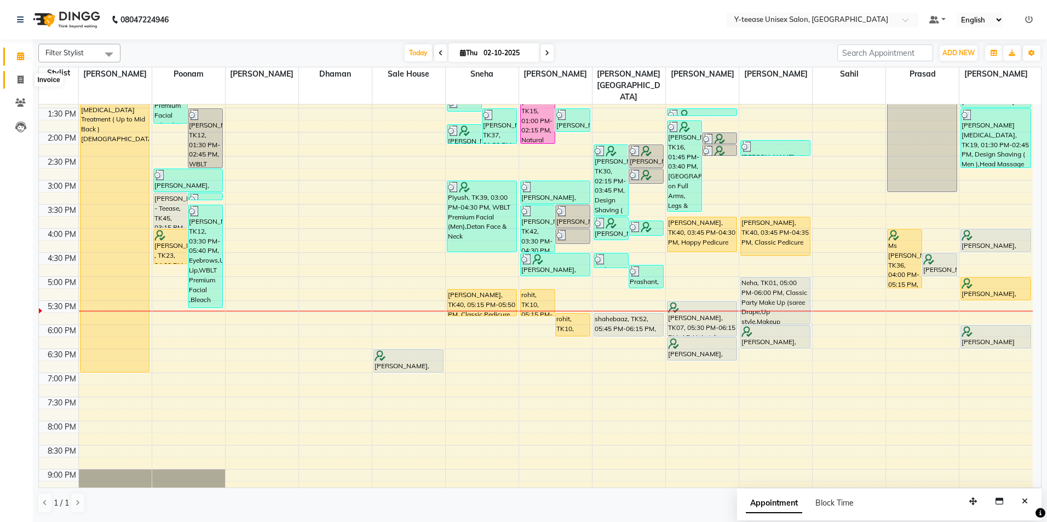
click at [21, 78] on icon at bounding box center [21, 80] width 6 height 8
select select "service"
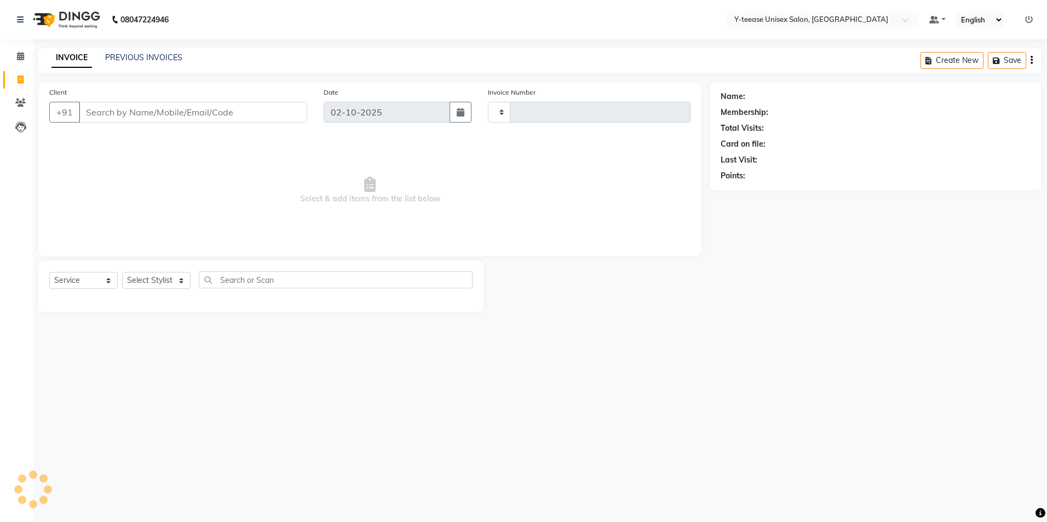
type input "8349"
select select "4"
click at [168, 285] on select "Select Stylist" at bounding box center [156, 280] width 68 height 17
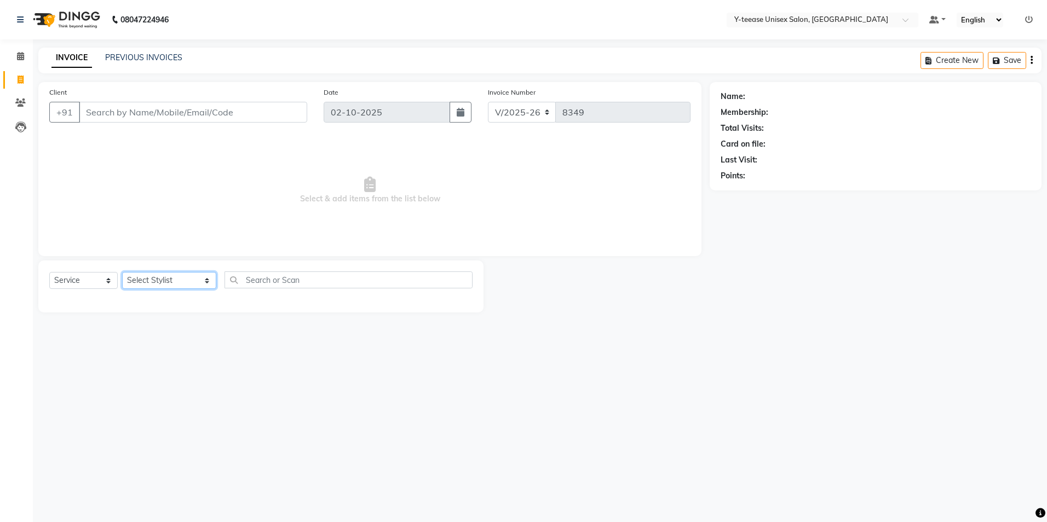
select select "73210"
click at [122, 272] on select "Select Stylist [PERSON_NAME] [PERSON_NAME] nagar Manager Mosin [PERSON_NAME] [P…" at bounding box center [169, 280] width 94 height 17
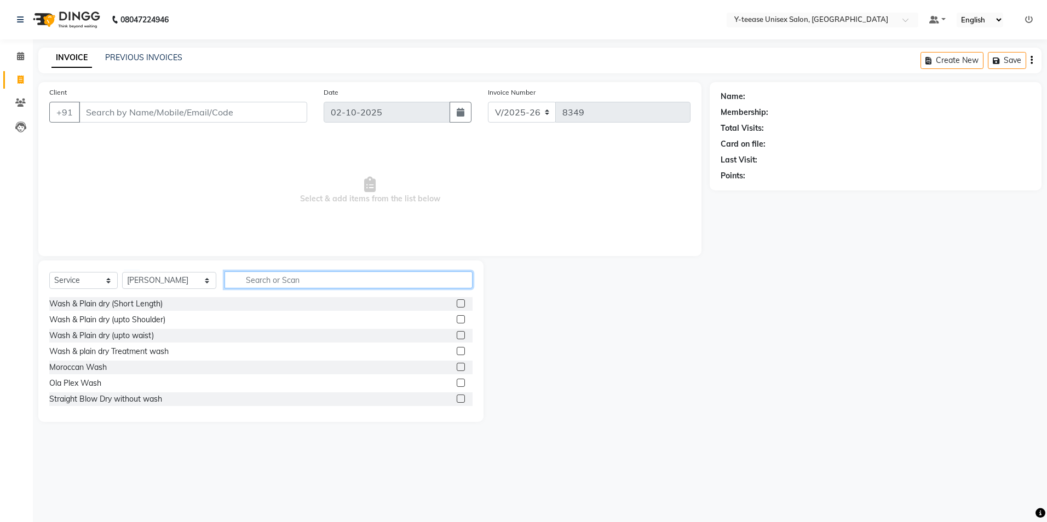
click at [248, 274] on input "text" at bounding box center [348, 280] width 248 height 17
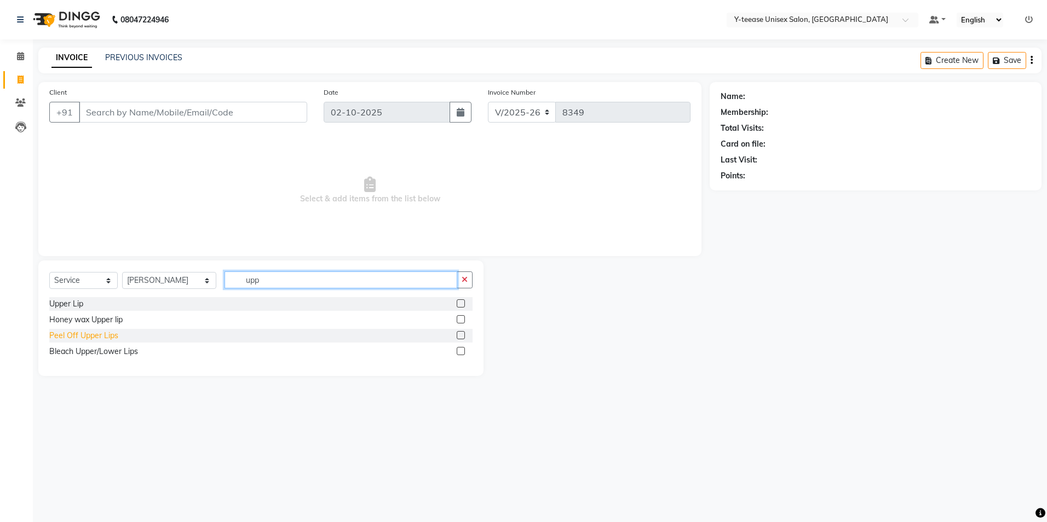
type input "upp"
click at [86, 338] on div "Peel Off Upper Lips" at bounding box center [83, 335] width 69 height 11
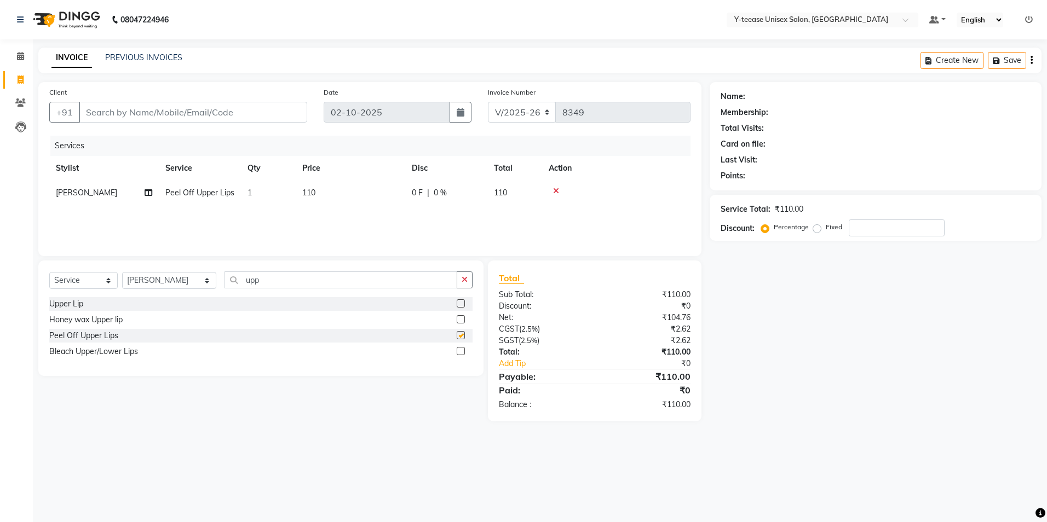
checkbox input "false"
click at [258, 282] on input "upp" at bounding box center [340, 280] width 233 height 17
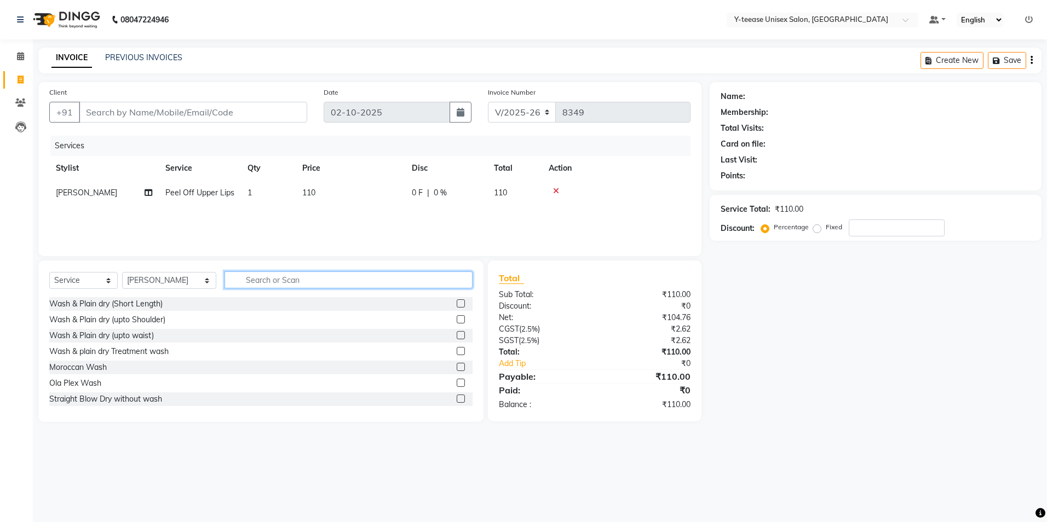
click at [274, 281] on input "text" at bounding box center [348, 280] width 248 height 17
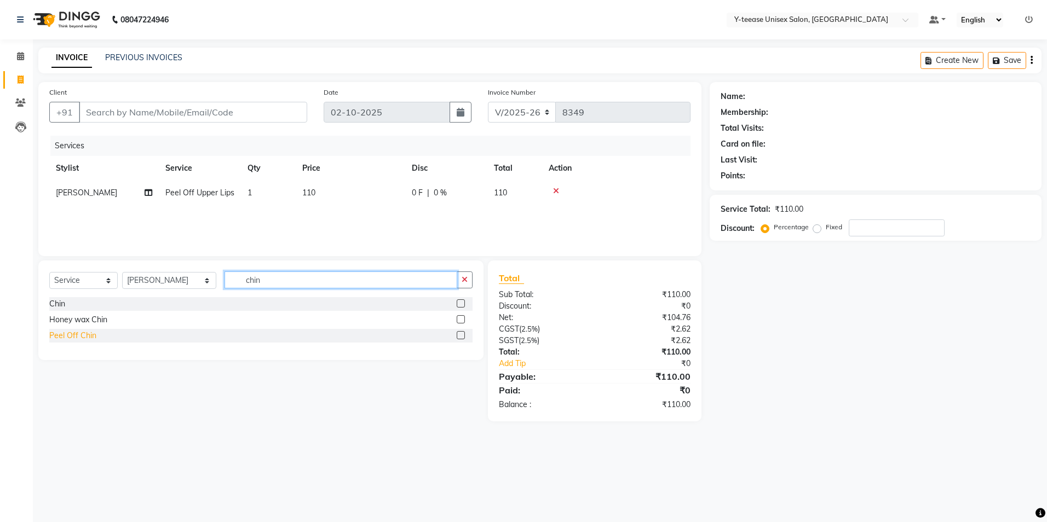
type input "chin"
click at [82, 333] on div "Peel Off Chin" at bounding box center [72, 335] width 47 height 11
checkbox input "false"
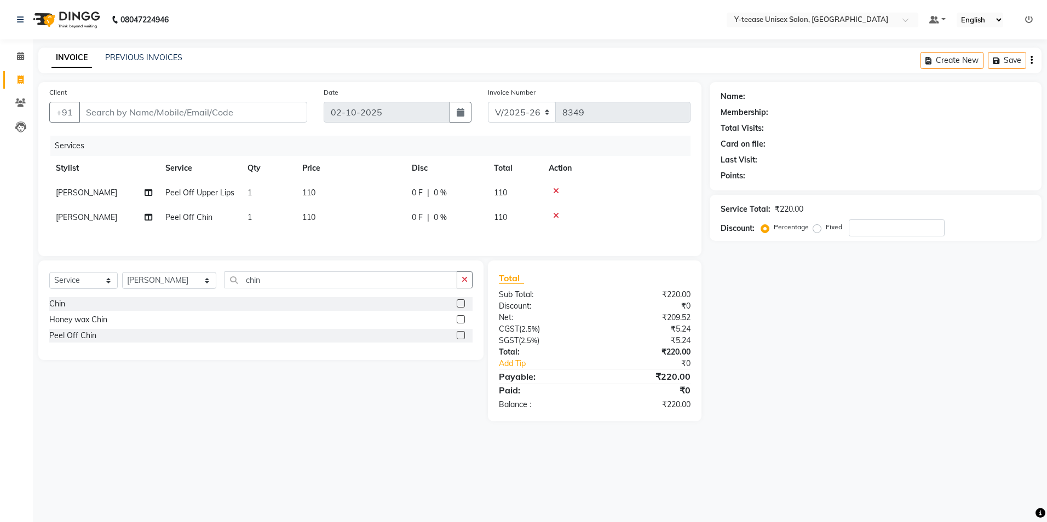
click at [194, 194] on span "Peel Off Upper Lips" at bounding box center [199, 193] width 69 height 10
select select "73210"
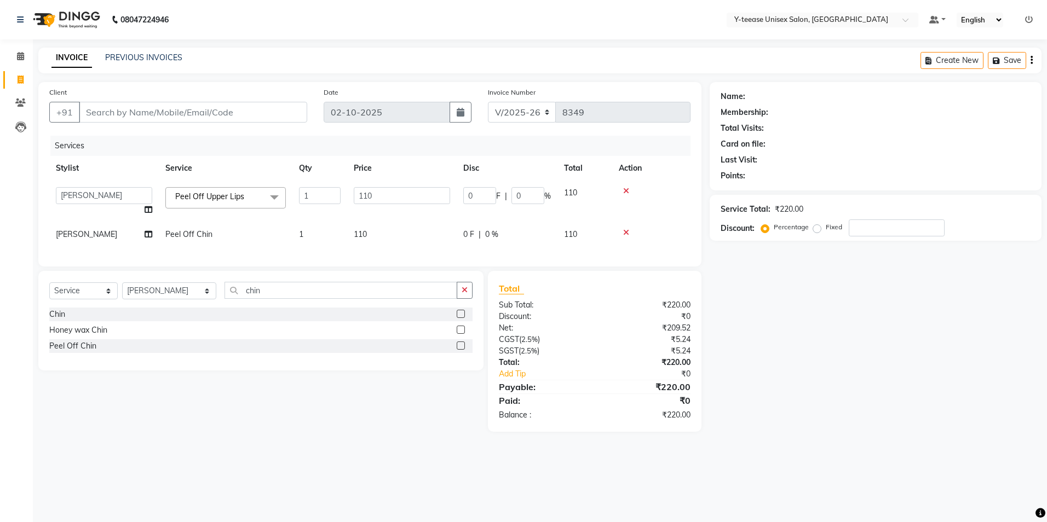
click at [194, 194] on span "Peel Off Upper Lips" at bounding box center [209, 197] width 69 height 10
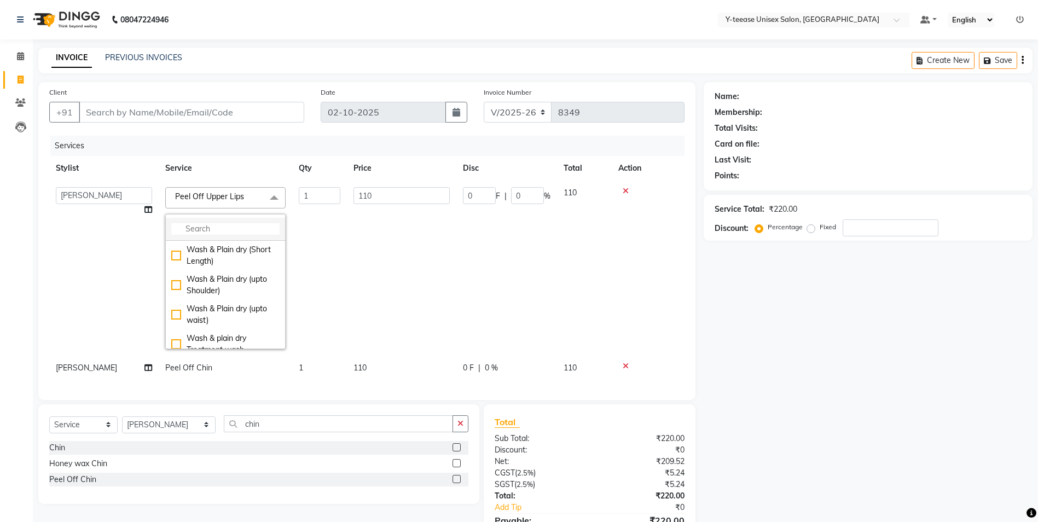
click at [194, 225] on input "multiselect-search" at bounding box center [225, 228] width 108 height 11
drag, startPoint x: 793, startPoint y: 340, endPoint x: 787, endPoint y: 332, distance: 9.4
click at [793, 340] on div "Name: Membership: Total Visits: Card on file: Last Visit: Points: Service Total…" at bounding box center [872, 323] width 337 height 483
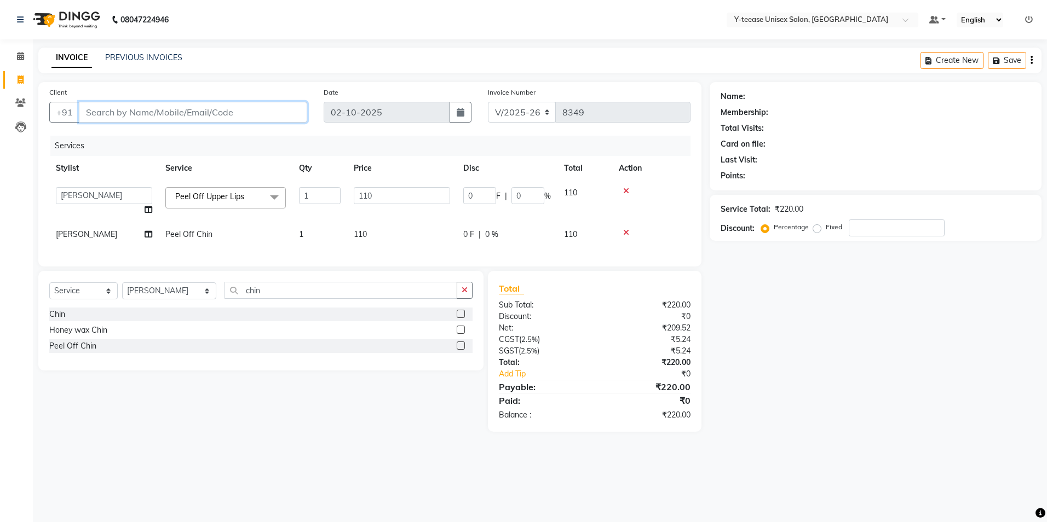
click at [131, 105] on input "Client" at bounding box center [193, 112] width 228 height 21
type input "7"
type input "0"
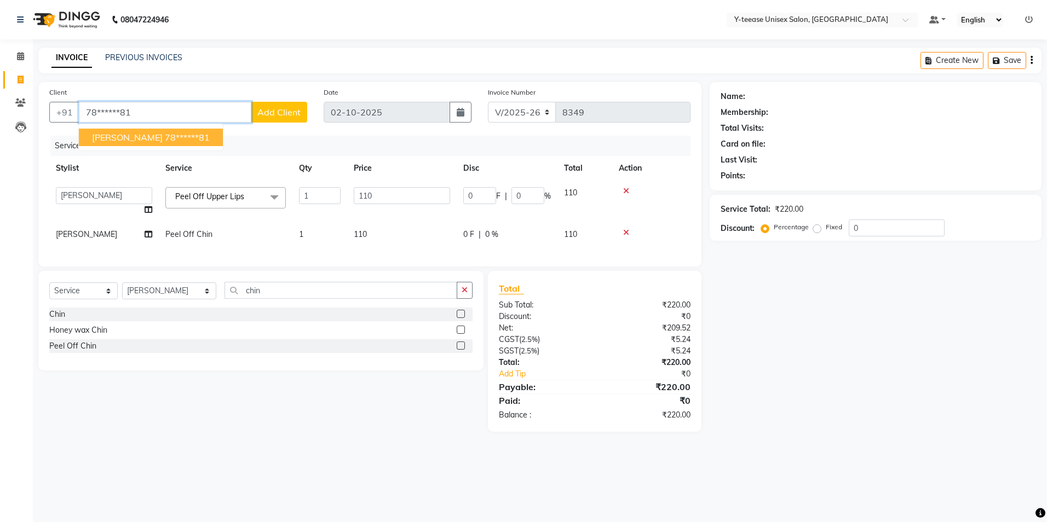
type input "78******81"
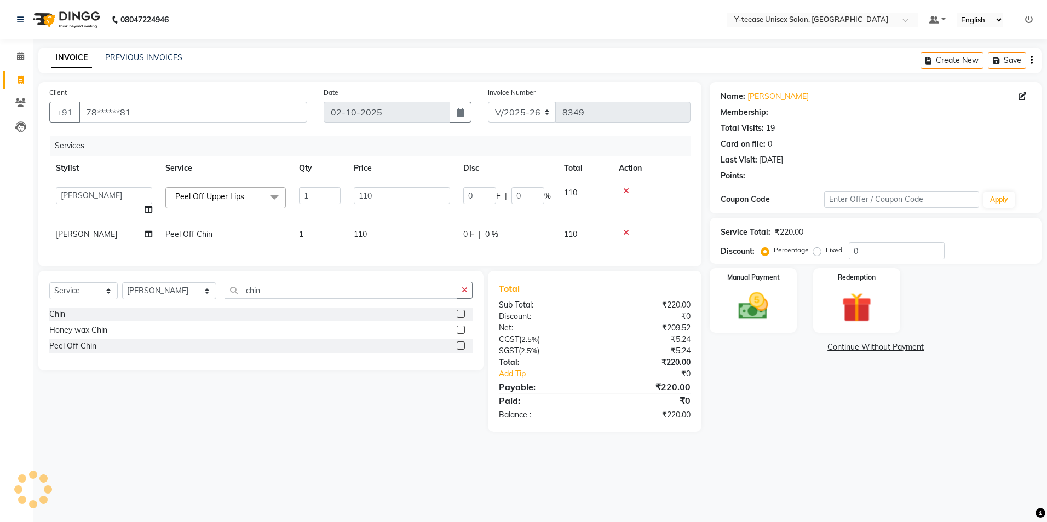
type input "22"
type input "20"
select select "1: Object"
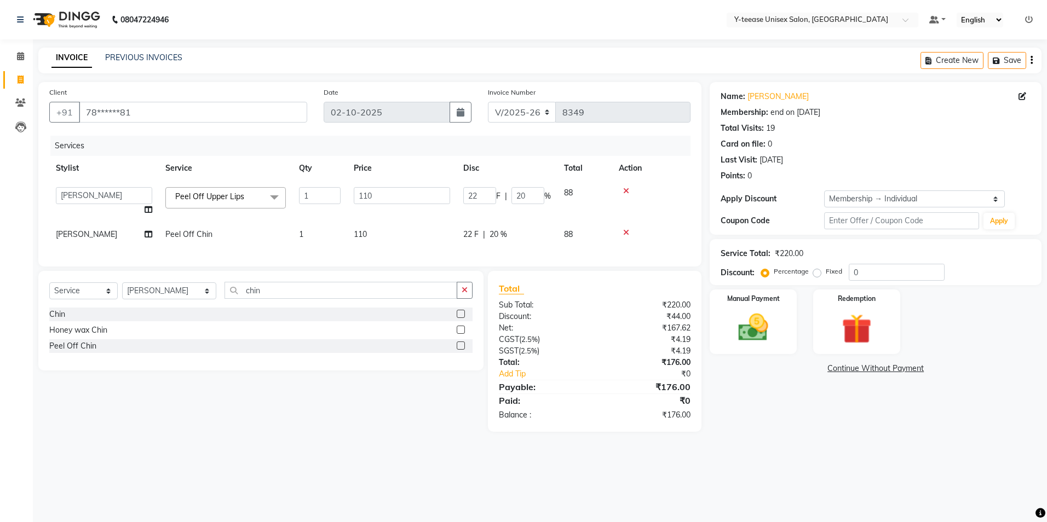
type input "20"
click at [619, 30] on nav "08047224946 Select Location × Y-teease Unisex Salon, Amanora Default Panel My P…" at bounding box center [523, 19] width 1047 height 39
click at [757, 341] on img at bounding box center [753, 328] width 51 height 36
click at [869, 372] on span "GPay" at bounding box center [863, 369] width 22 height 13
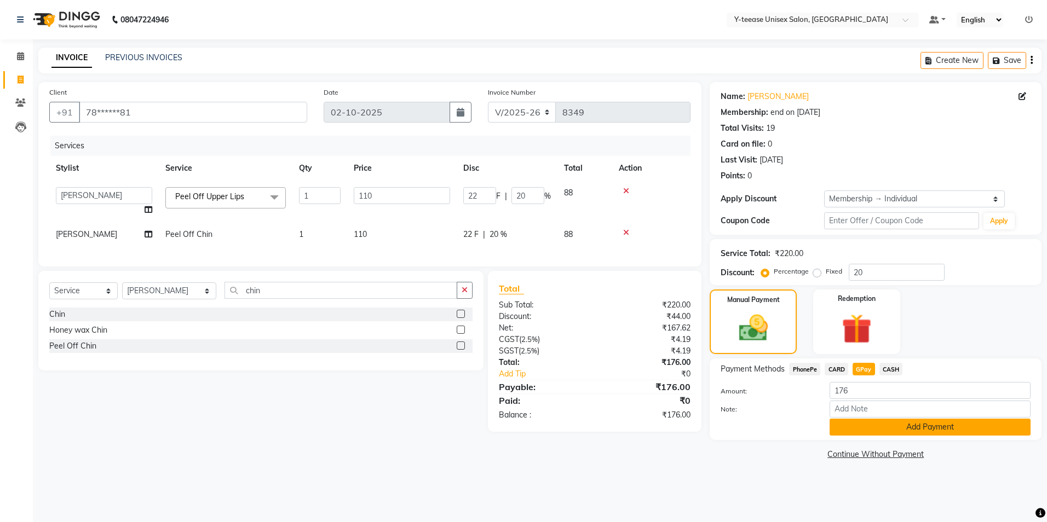
click at [877, 431] on button "Add Payment" at bounding box center [929, 427] width 201 height 17
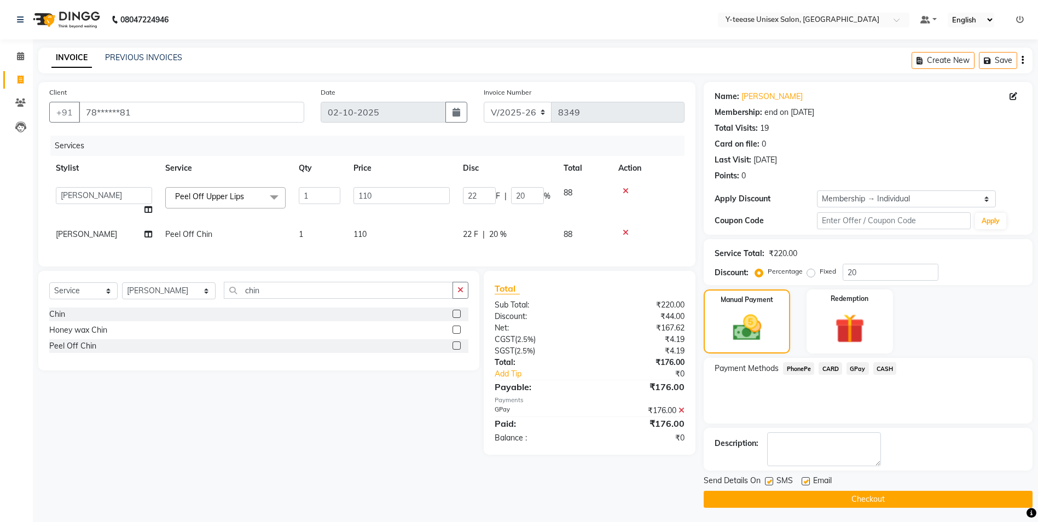
click at [857, 499] on button "Checkout" at bounding box center [868, 499] width 329 height 17
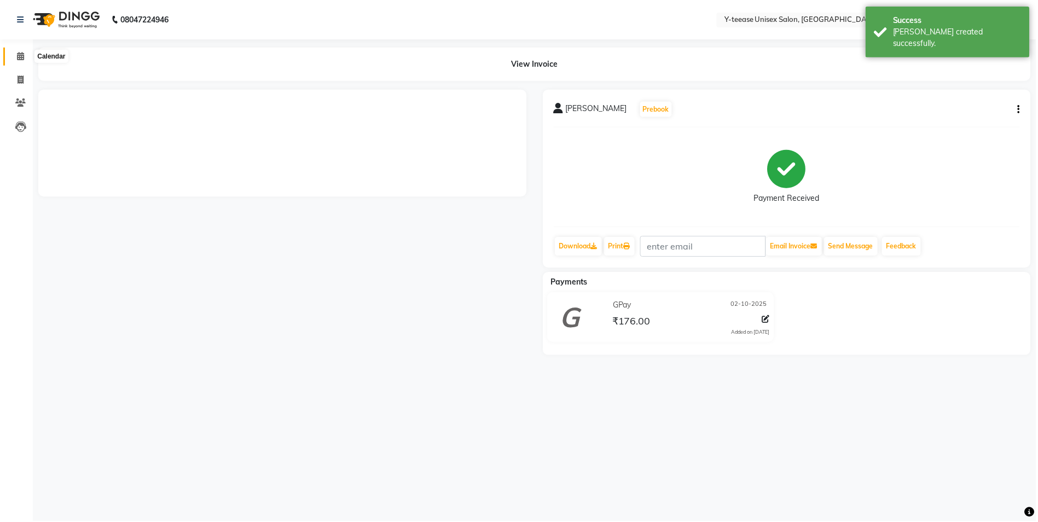
click at [19, 54] on icon at bounding box center [20, 56] width 7 height 8
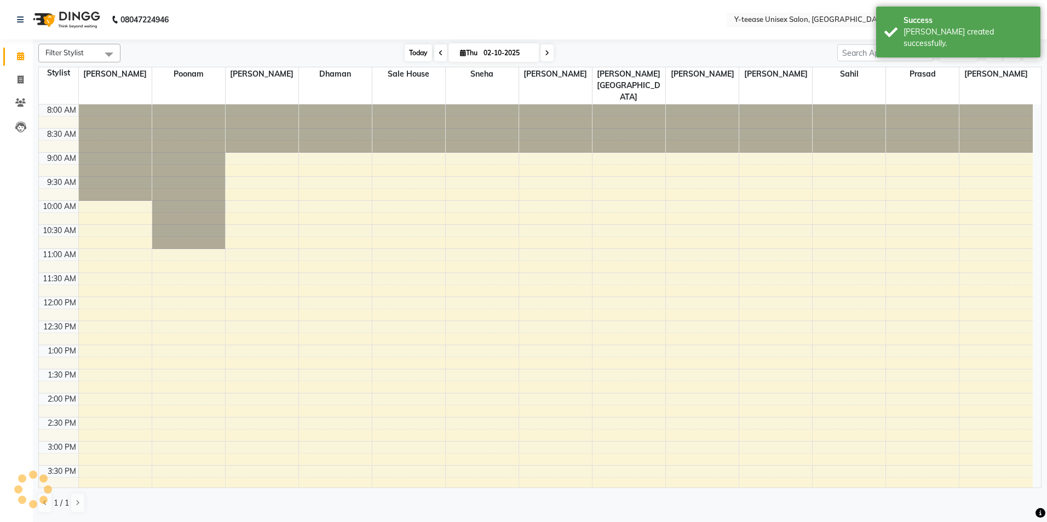
click at [407, 48] on span "Today" at bounding box center [418, 52] width 27 height 17
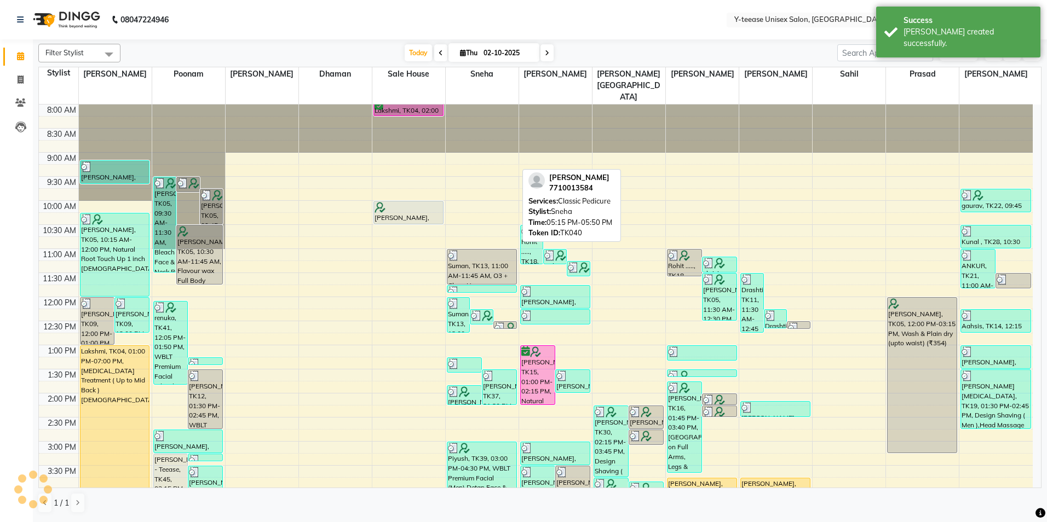
scroll to position [316, 0]
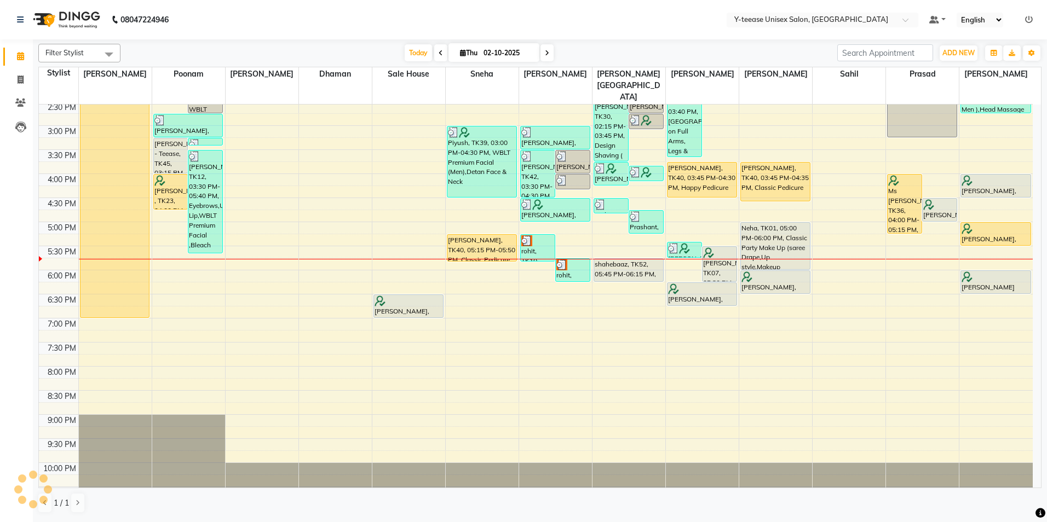
click at [533, 250] on div "8:00 AM 8:30 AM 9:00 AM 9:30 AM 10:00 AM 10:30 AM 11:00 AM 11:30 AM 12:00 PM 12…" at bounding box center [536, 150] width 994 height 722
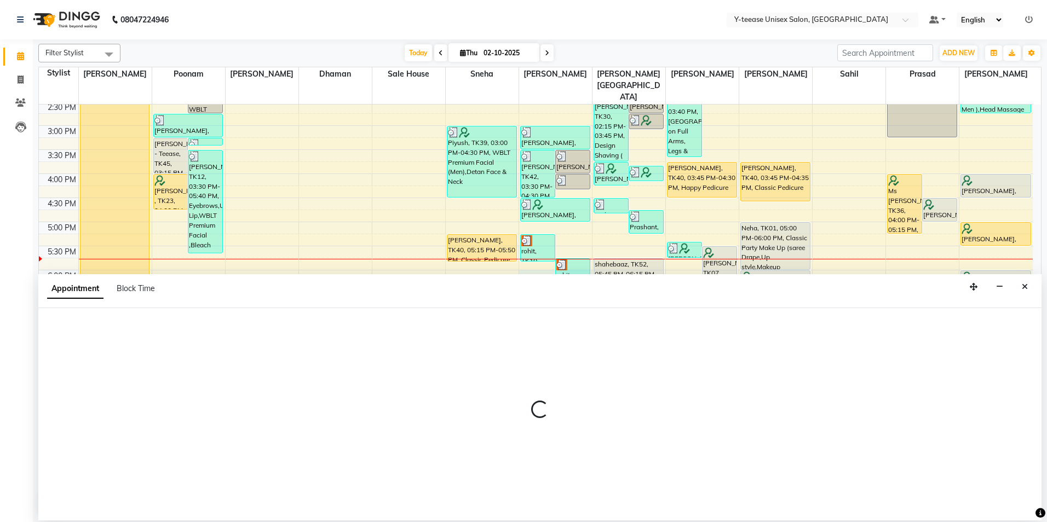
select select "67330"
select select "1080"
select select "tentative"
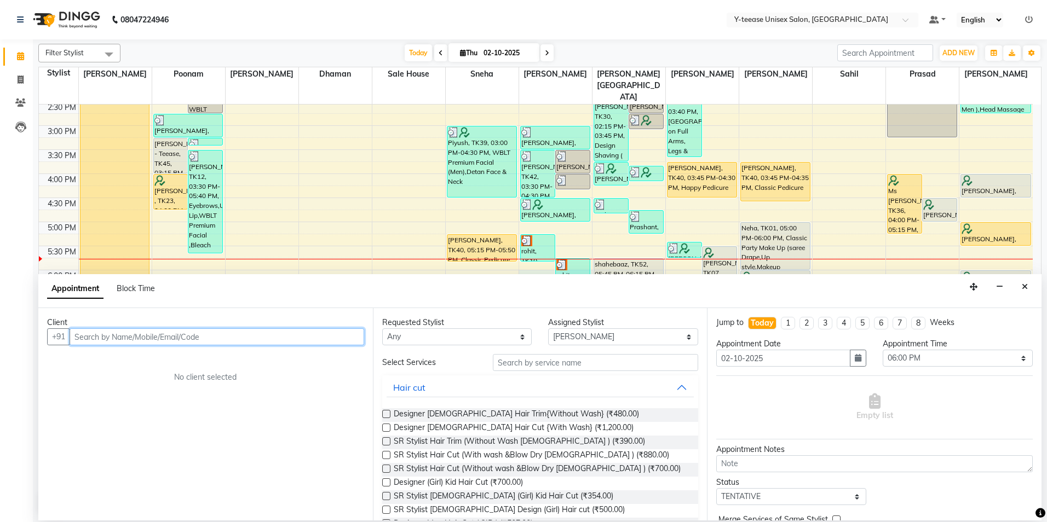
click at [221, 335] on input "text" at bounding box center [217, 336] width 295 height 17
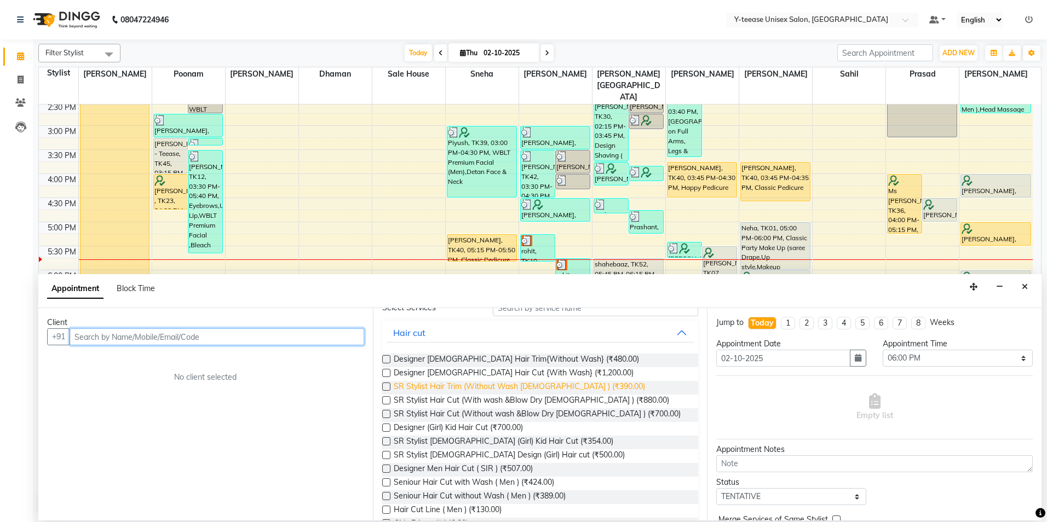
scroll to position [0, 0]
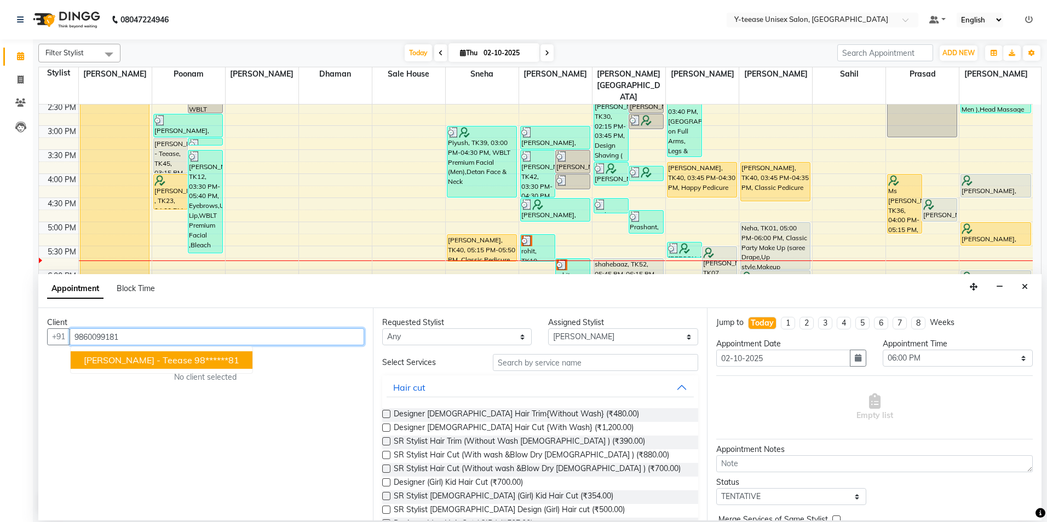
type input "9860099181"
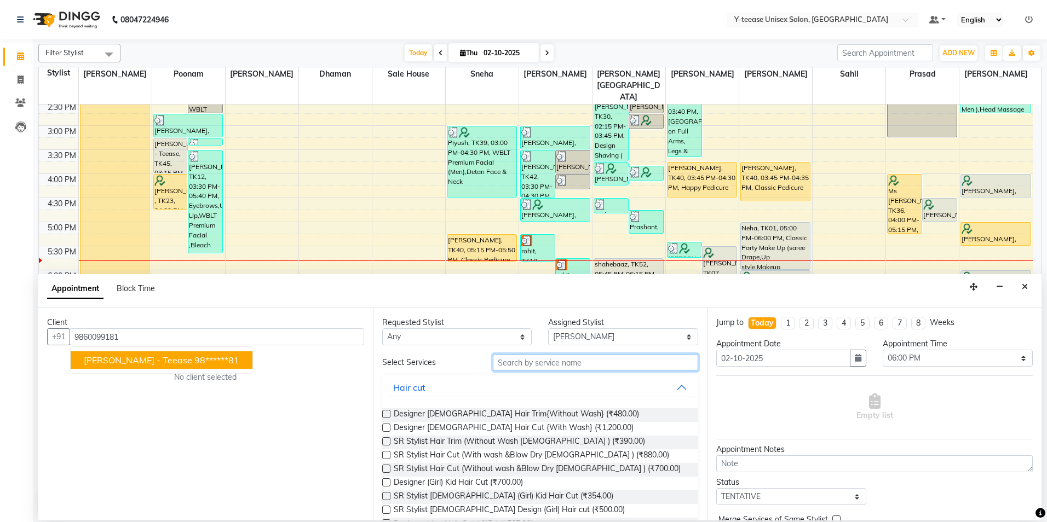
click at [509, 363] on input "text" at bounding box center [595, 362] width 205 height 17
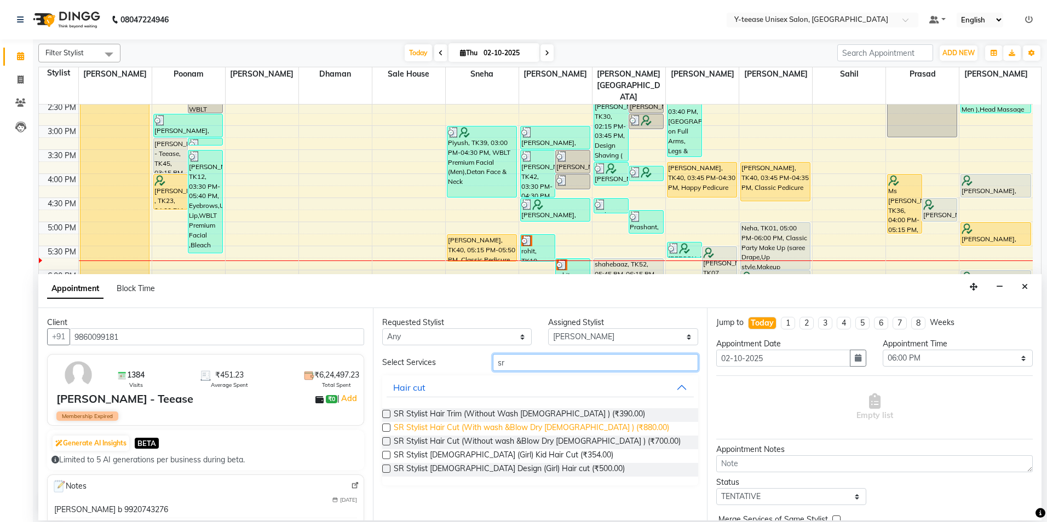
type input "sr"
click at [506, 432] on span "SR Stylist Hair Cut (With wash &Blow Dry [DEMOGRAPHIC_DATA] ) (₹880.00)" at bounding box center [531, 429] width 275 height 14
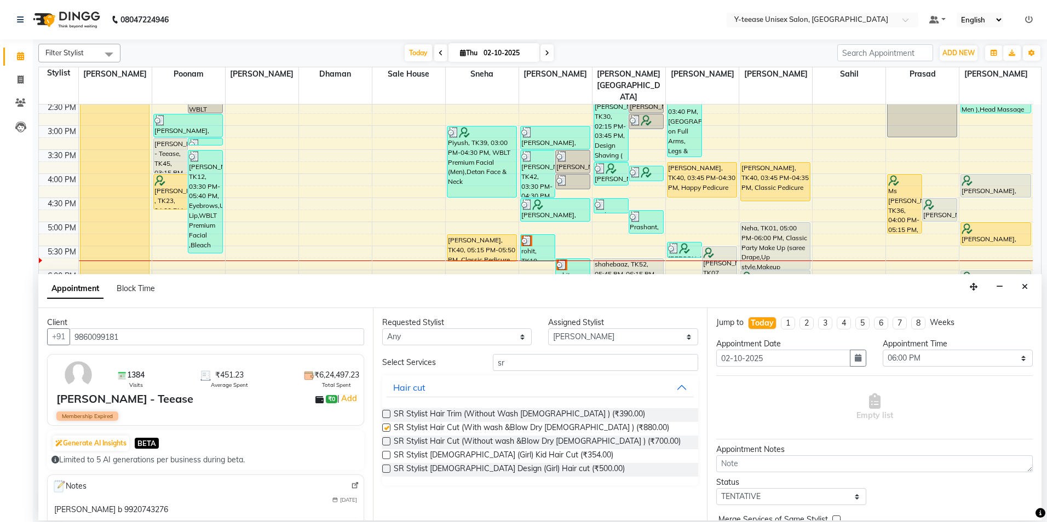
checkbox input "false"
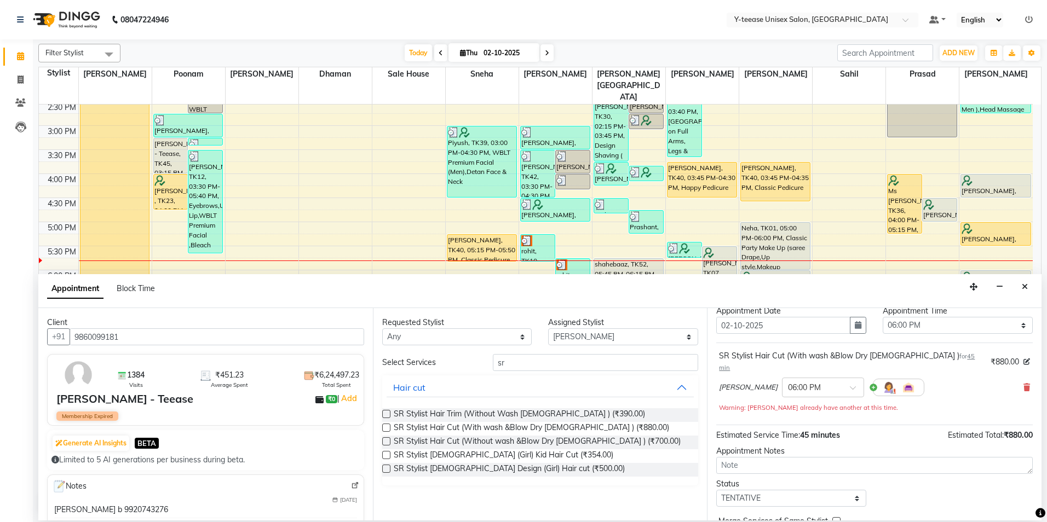
scroll to position [77, 0]
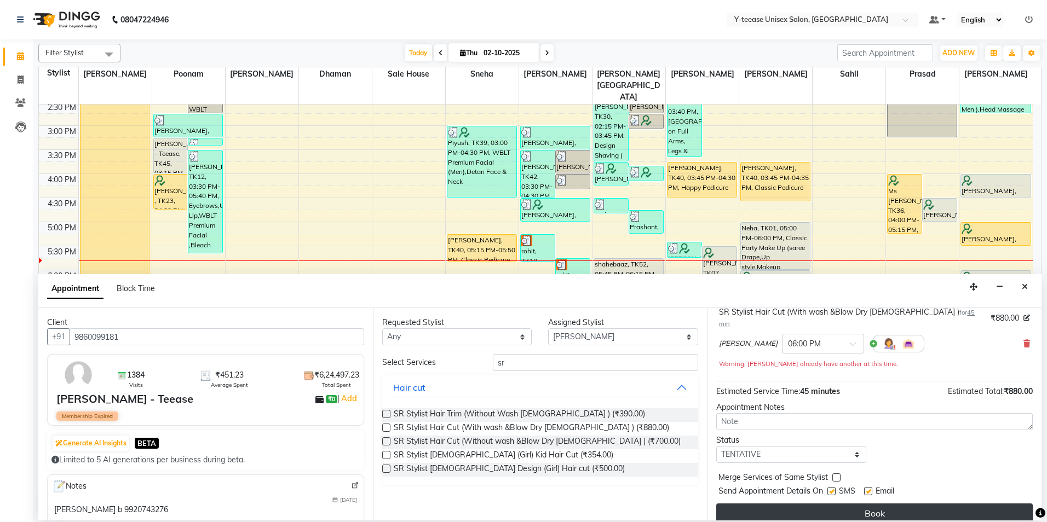
click at [824, 509] on button "Book" at bounding box center [874, 514] width 316 height 20
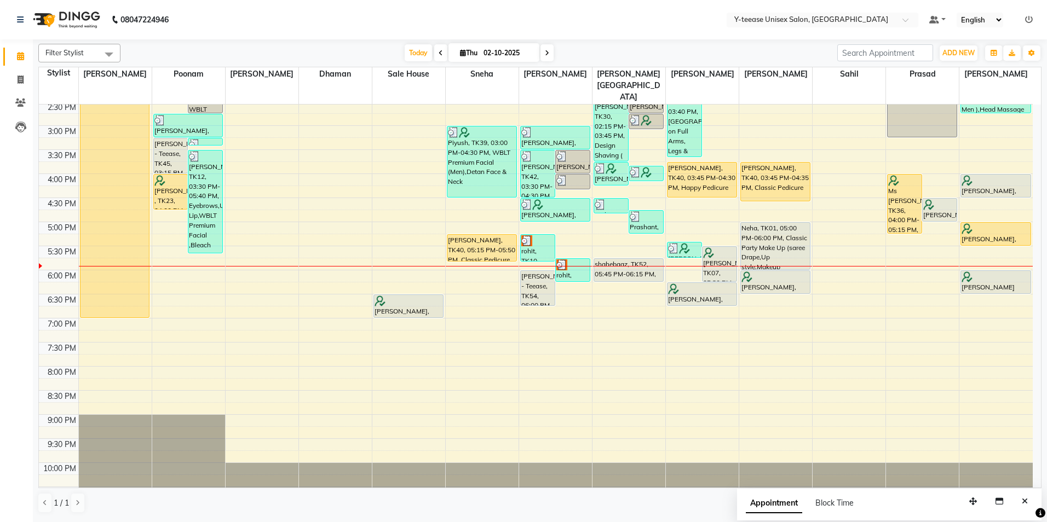
click at [545, 53] on icon at bounding box center [547, 53] width 4 height 7
type input "03-10-2025"
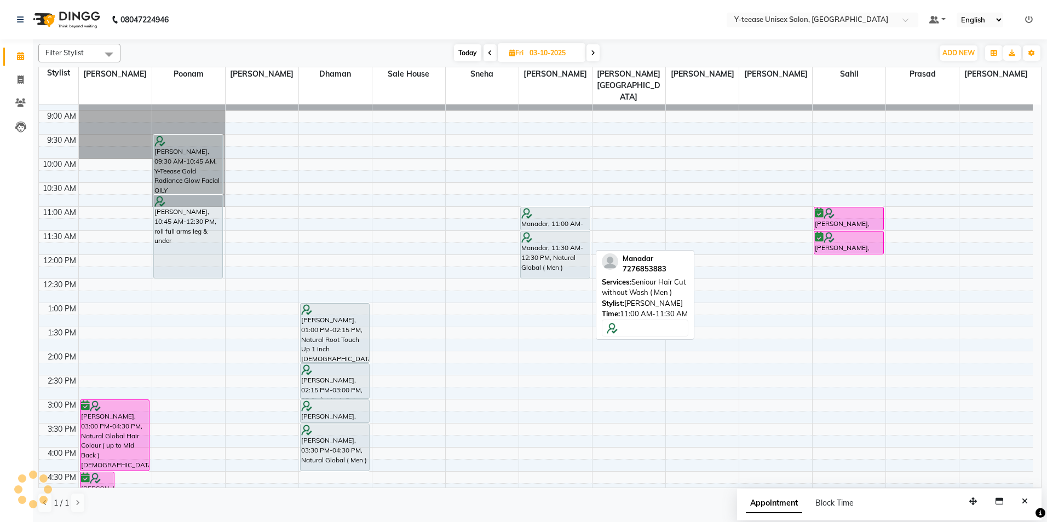
scroll to position [0, 0]
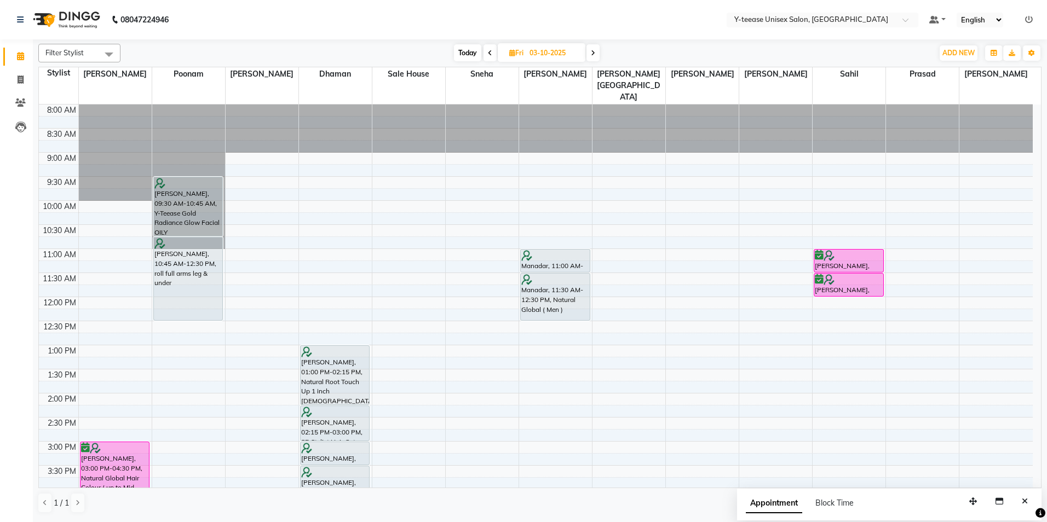
click at [539, 136] on div "8:00 AM 8:30 AM 9:00 AM 9:30 AM 10:00 AM 10:30 AM 11:00 AM 11:30 AM 12:00 PM 12…" at bounding box center [536, 466] width 994 height 722
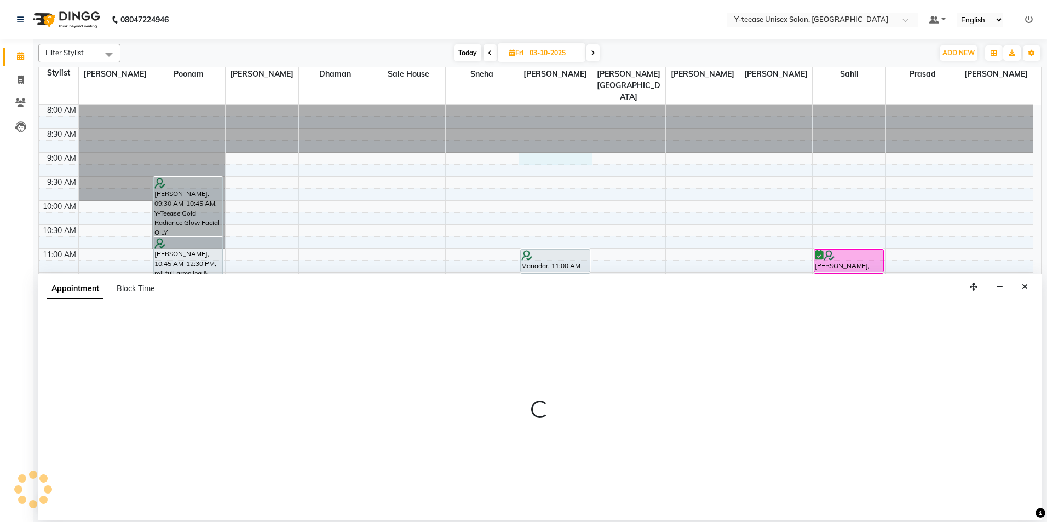
select select "67330"
select select "540"
select select "tentative"
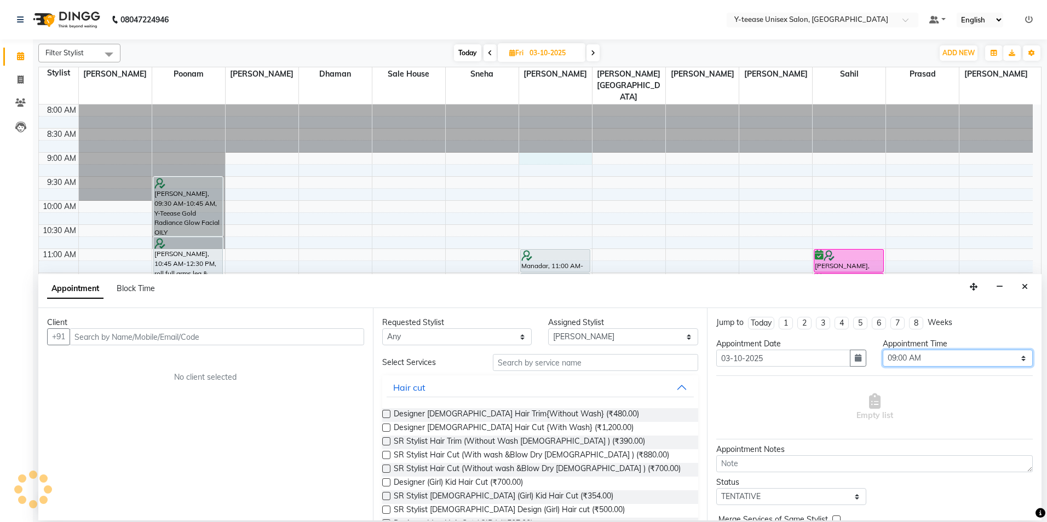
click at [907, 356] on select "Select 09:00 AM 09:15 AM 09:30 AM 09:45 AM 10:00 AM 10:15 AM 10:30 AM 10:45 AM …" at bounding box center [957, 358] width 150 height 17
select select "555"
click at [882, 350] on select "Select 09:00 AM 09:15 AM 09:30 AM 09:45 AM 10:00 AM 10:15 AM 10:30 AM 10:45 AM …" at bounding box center [957, 358] width 150 height 17
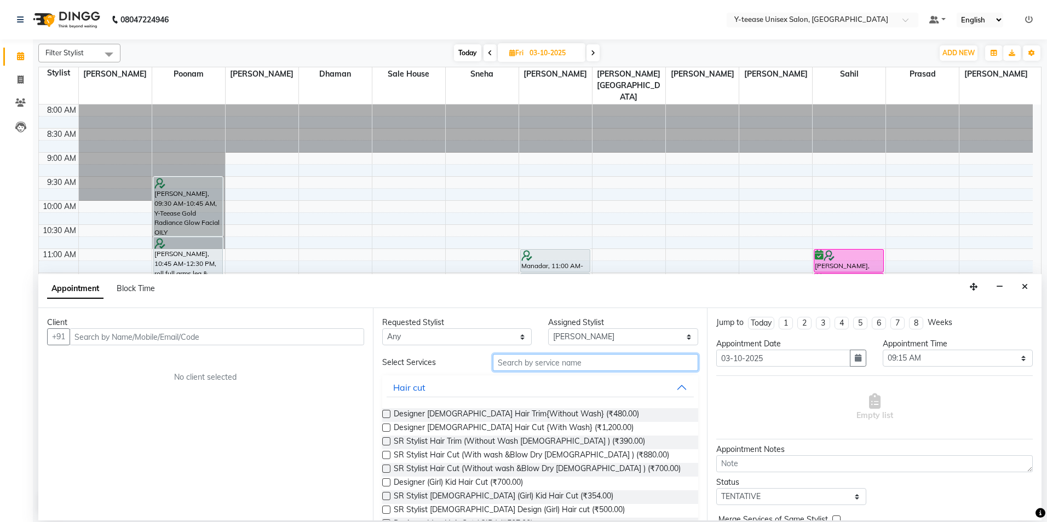
click at [538, 359] on input "text" at bounding box center [595, 362] width 205 height 17
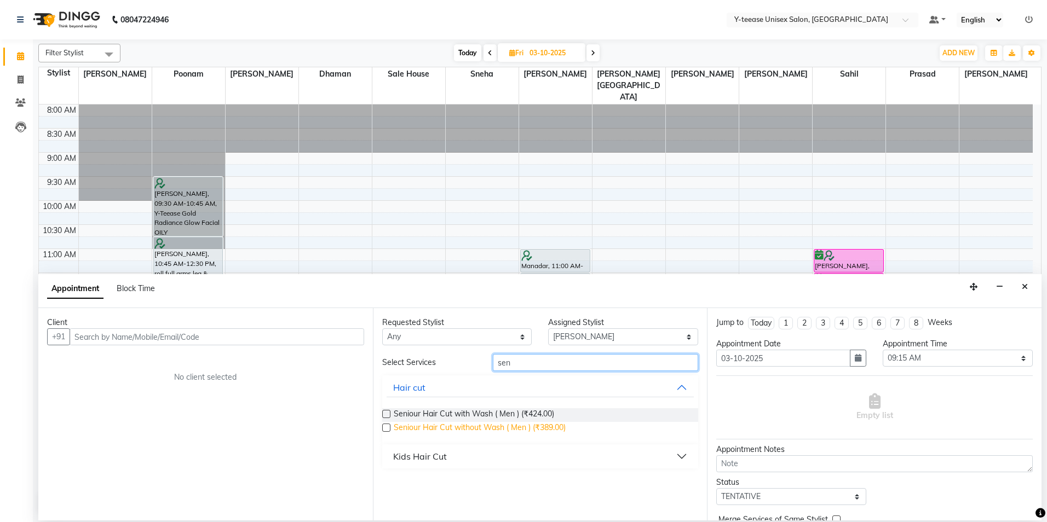
type input "sen"
click at [490, 423] on span "Seniour Hair Cut without Wash ( Men ) (₹389.00)" at bounding box center [480, 429] width 172 height 14
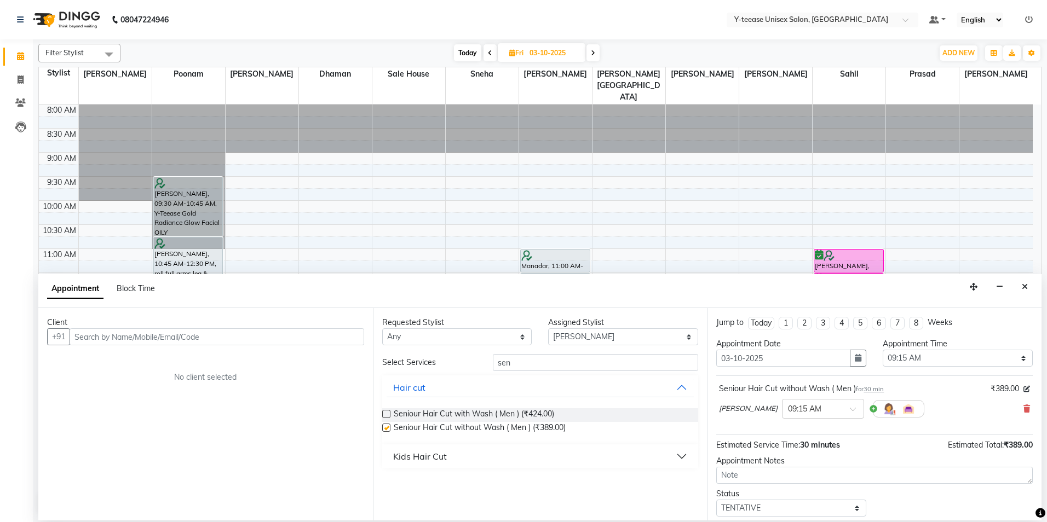
checkbox input "false"
click at [541, 363] on input "sen" at bounding box center [595, 362] width 205 height 17
click at [543, 362] on input "sen" at bounding box center [595, 362] width 205 height 17
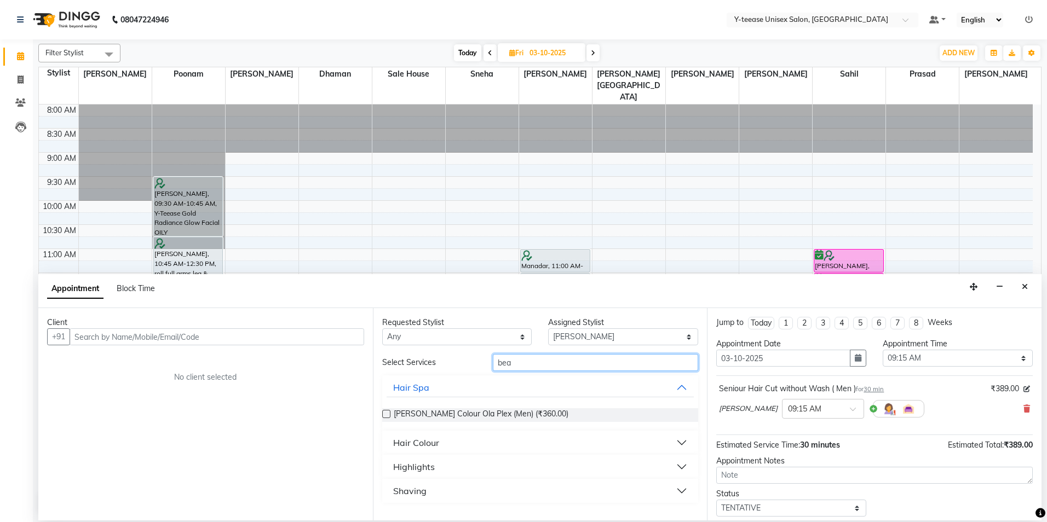
type input "bea"
click at [414, 491] on div "Shaving" at bounding box center [409, 490] width 33 height 13
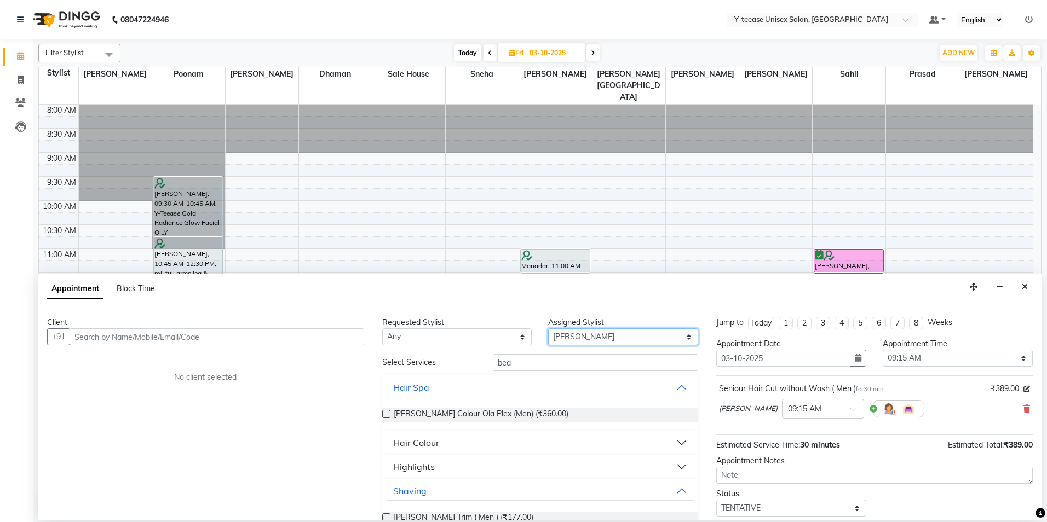
click at [610, 334] on select "Select [PERSON_NAME] Dhaman [PERSON_NAME][GEOGRAPHIC_DATA][PERSON_NAME] No Pref…" at bounding box center [623, 336] width 150 height 17
select select "88412"
click at [548, 328] on select "Select [PERSON_NAME] Dhaman [PERSON_NAME][GEOGRAPHIC_DATA][PERSON_NAME] No Pref…" at bounding box center [623, 336] width 150 height 17
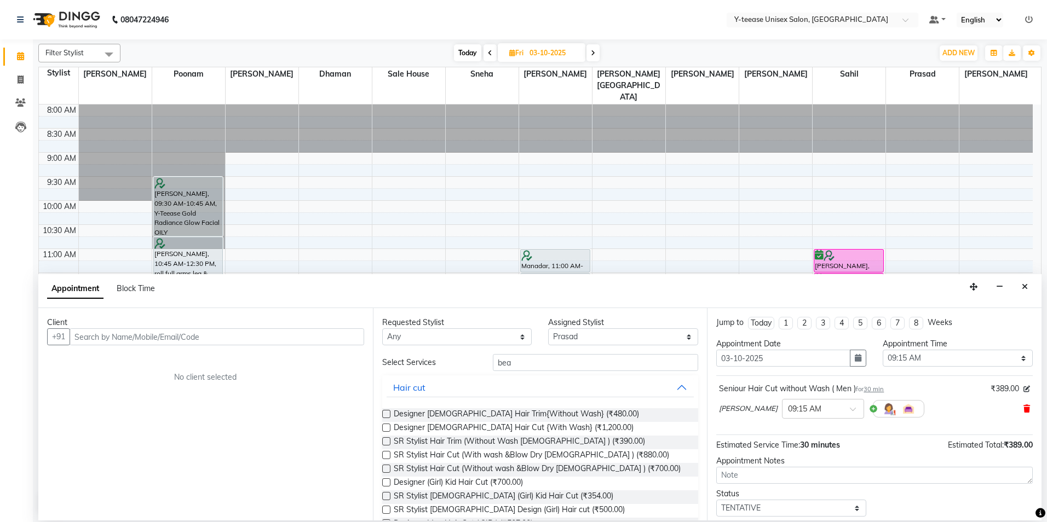
click at [1023, 409] on icon at bounding box center [1026, 409] width 7 height 8
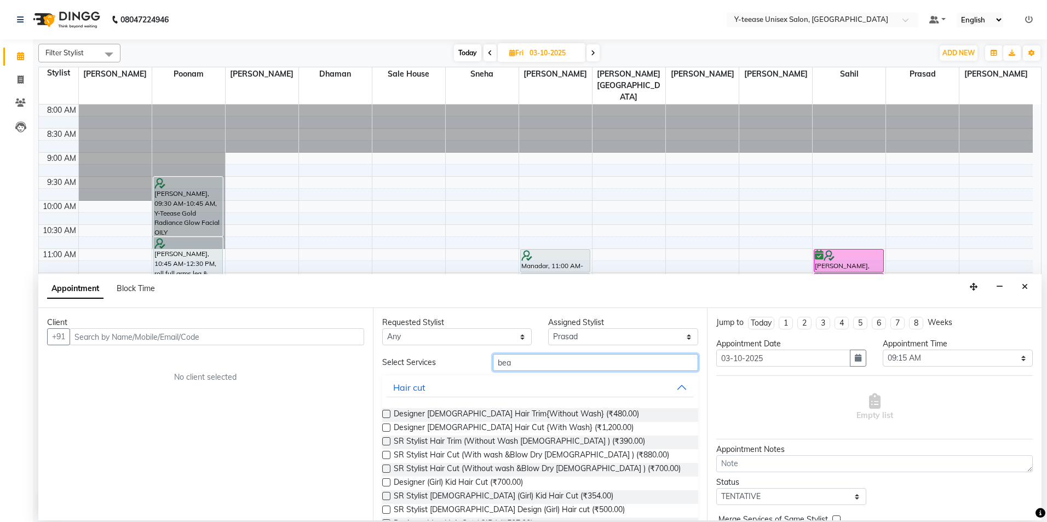
click at [547, 368] on input "bea" at bounding box center [595, 362] width 205 height 17
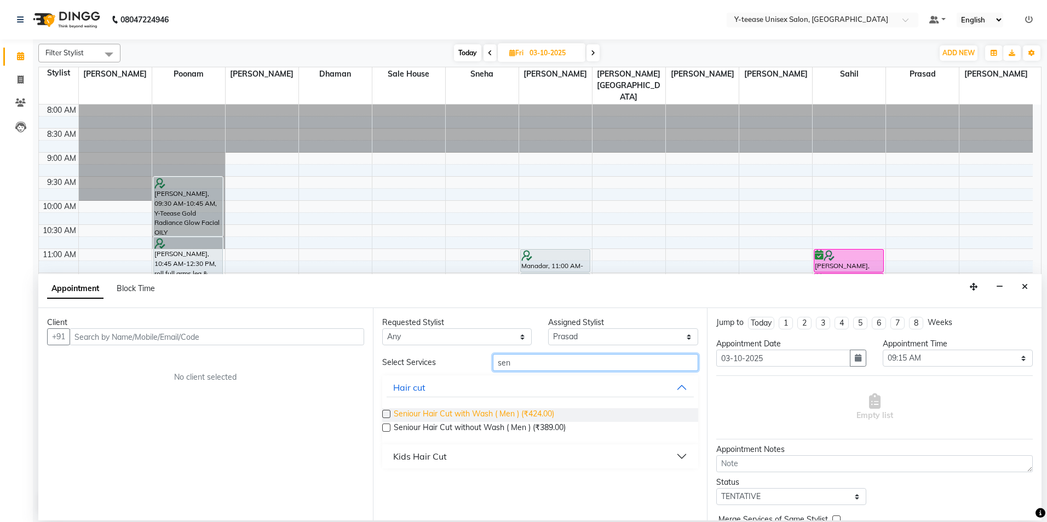
type input "sen"
click at [498, 415] on span "Seniour Hair Cut with Wash ( Men ) (₹424.00)" at bounding box center [474, 415] width 160 height 14
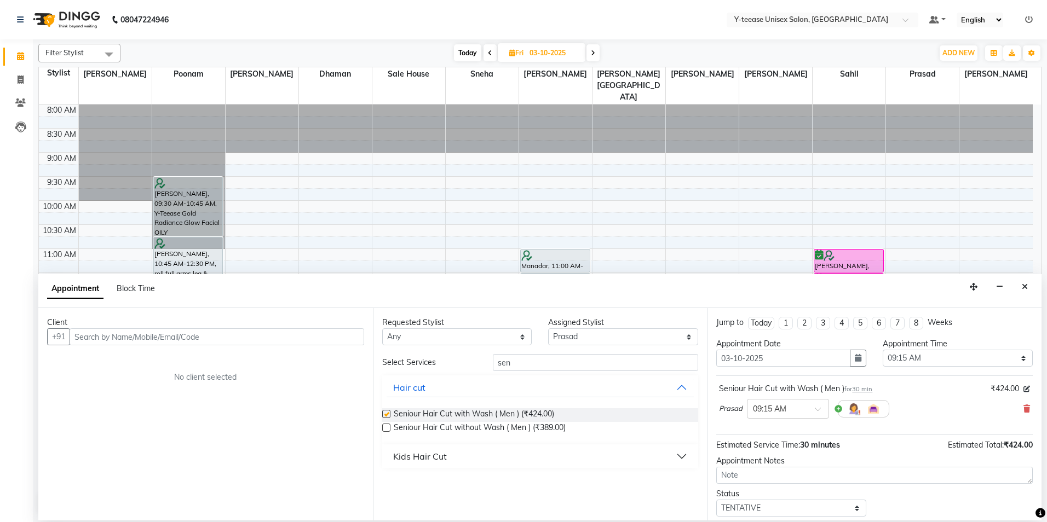
checkbox input "false"
click at [320, 333] on input "text" at bounding box center [217, 336] width 295 height 17
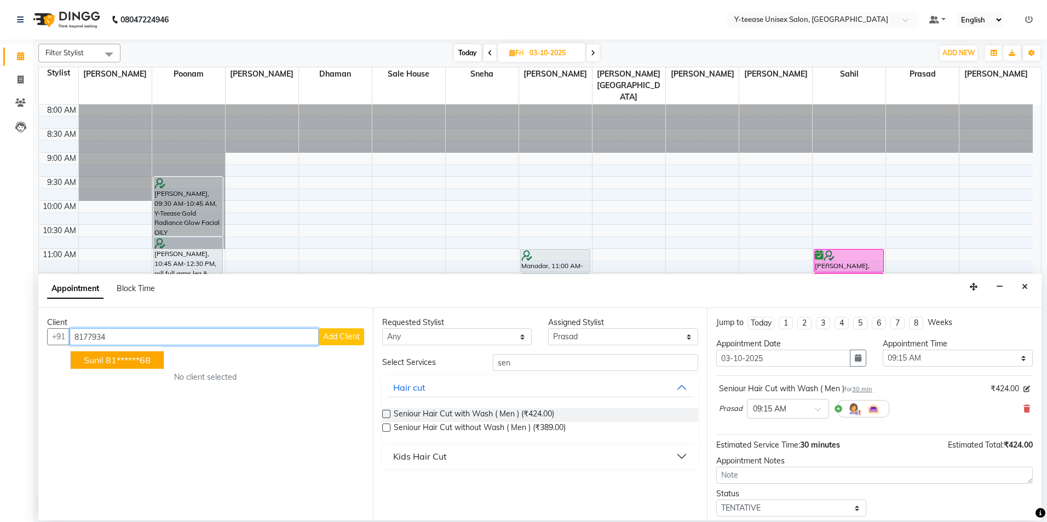
click at [132, 358] on ngb-highlight "81******68" at bounding box center [128, 360] width 45 height 11
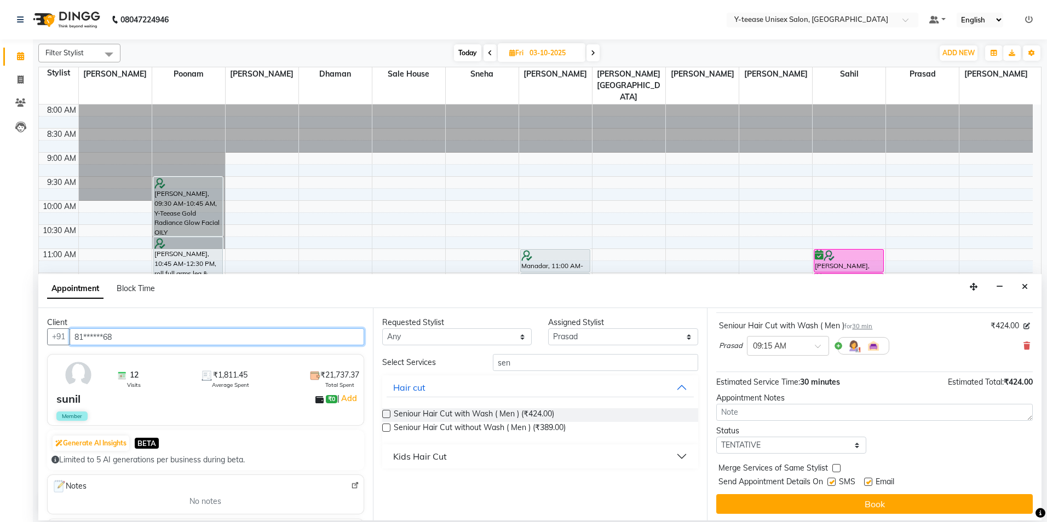
scroll to position [65, 0]
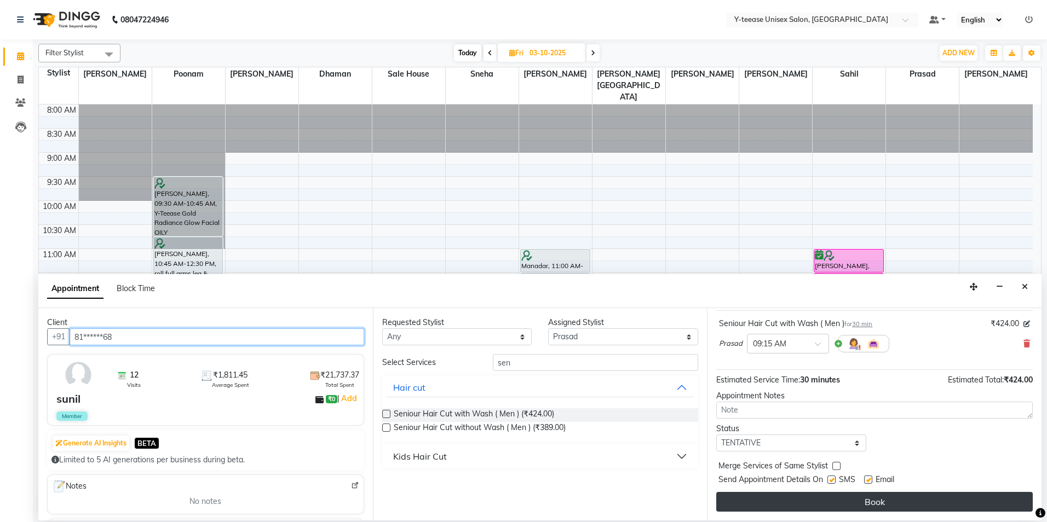
type input "81******68"
click at [787, 500] on button "Book" at bounding box center [874, 502] width 316 height 20
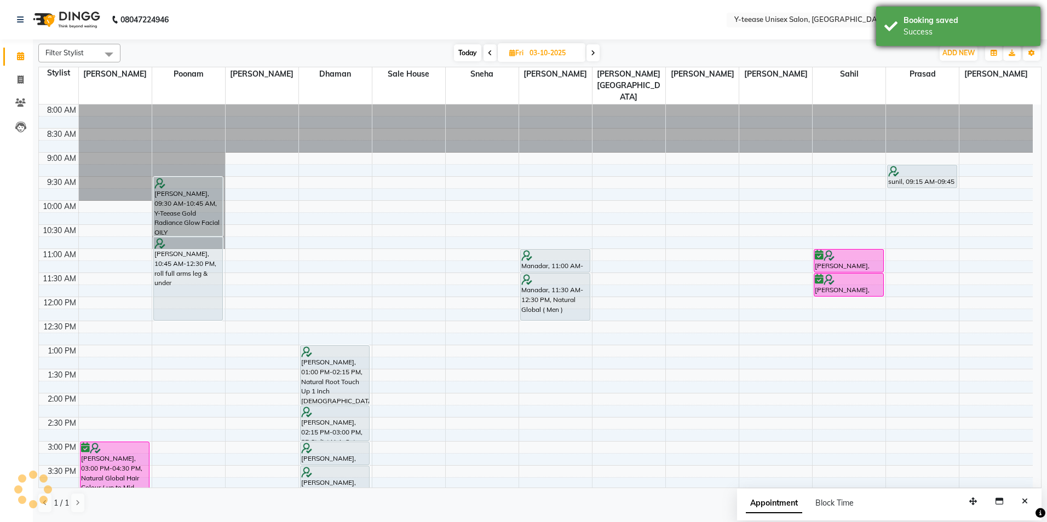
click at [952, 21] on div "Booking saved" at bounding box center [967, 20] width 129 height 11
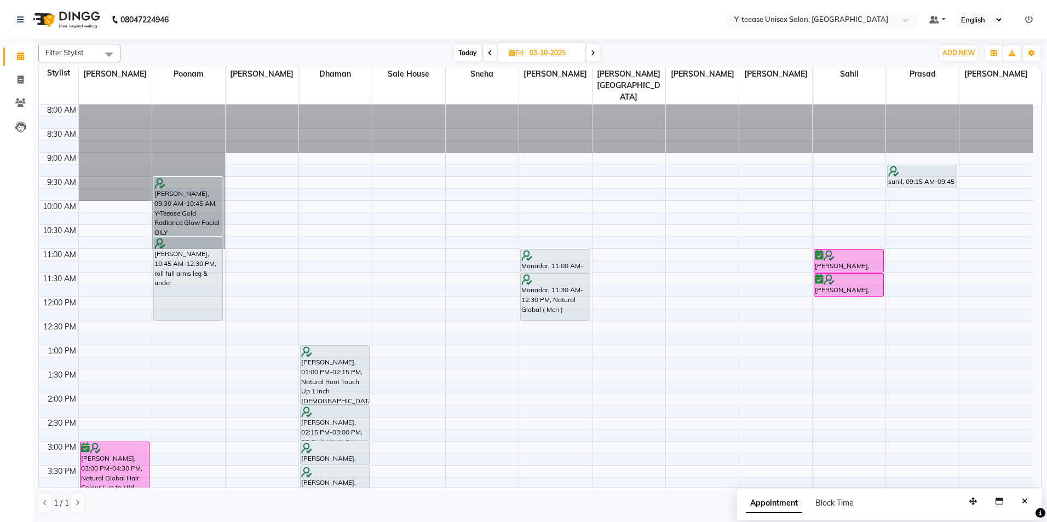
click at [457, 48] on span "Today" at bounding box center [467, 52] width 27 height 17
type input "02-10-2025"
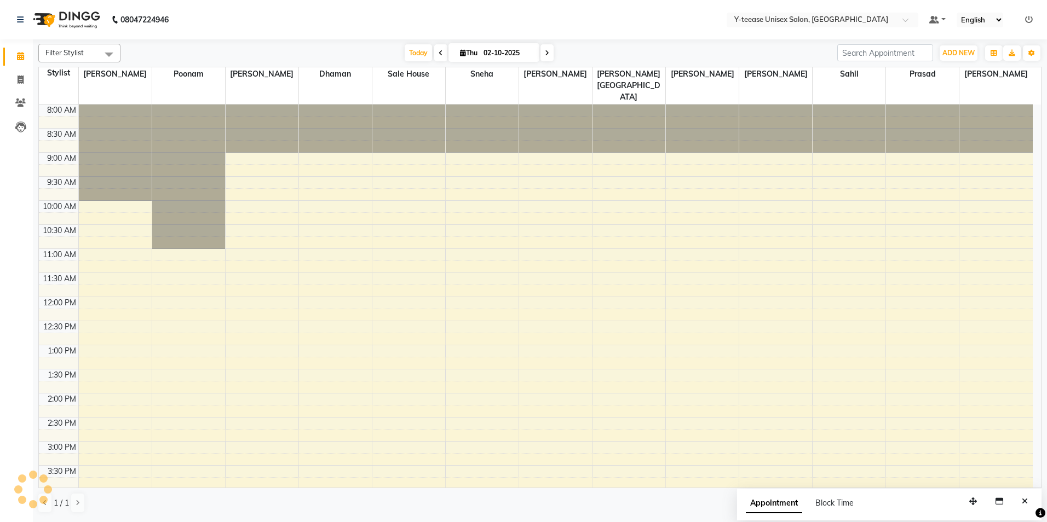
scroll to position [316, 0]
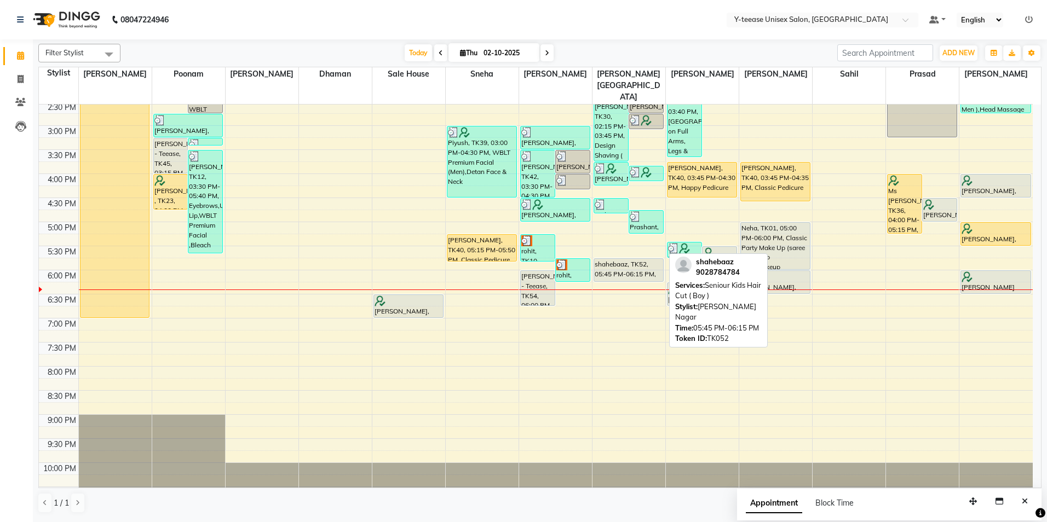
click at [631, 259] on div "shahebaaz, TK52, 05:45 PM-06:15 PM, Seniour Kids Hair Cut ( Boy )" at bounding box center [628, 270] width 69 height 22
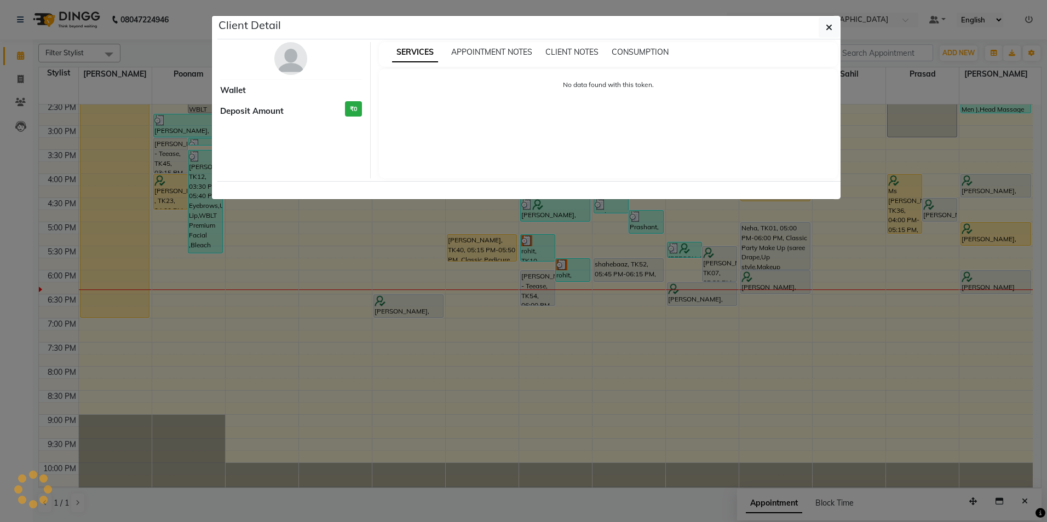
select select "1"
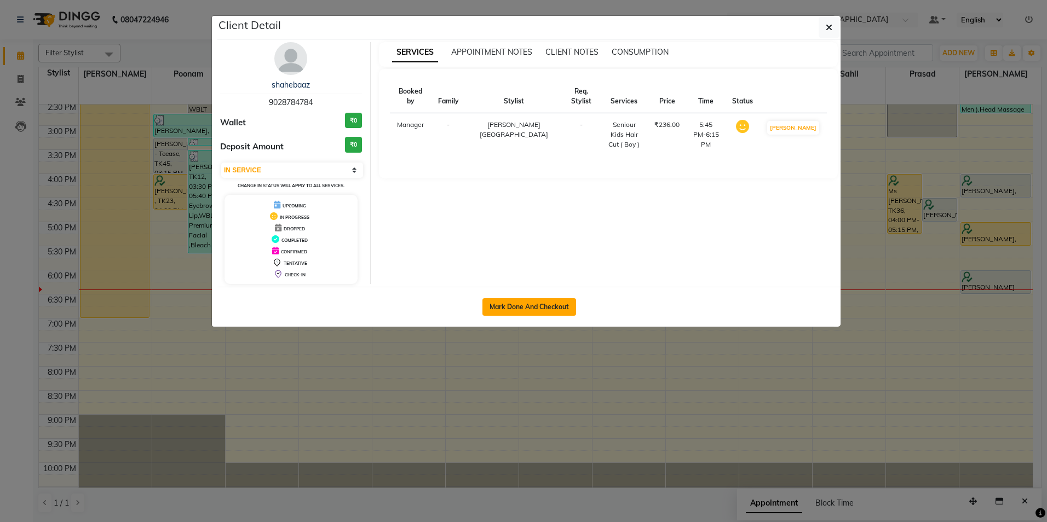
click at [559, 299] on button "Mark Done And Checkout" at bounding box center [529, 307] width 94 height 18
select select "service"
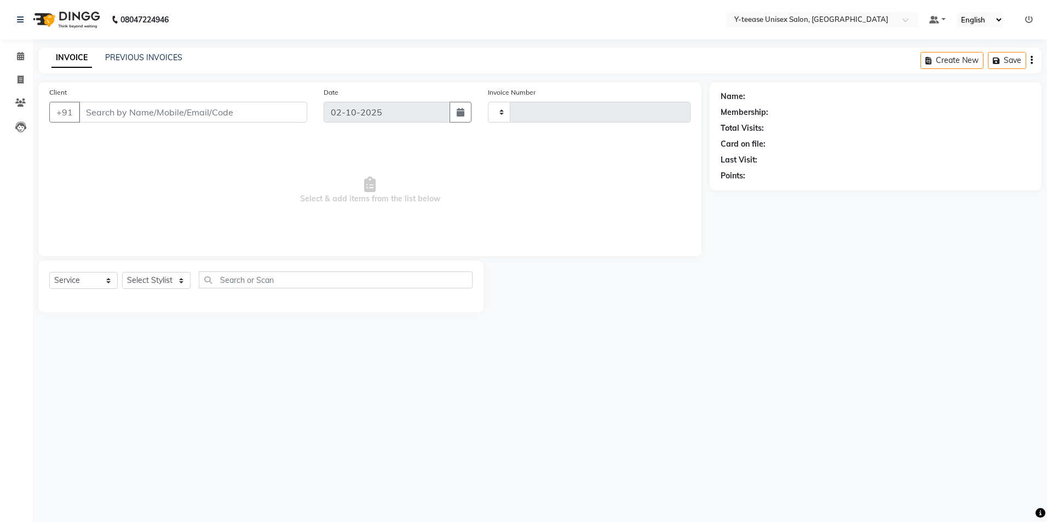
type input "8354"
select select "4"
type input "90******84"
select select "67930"
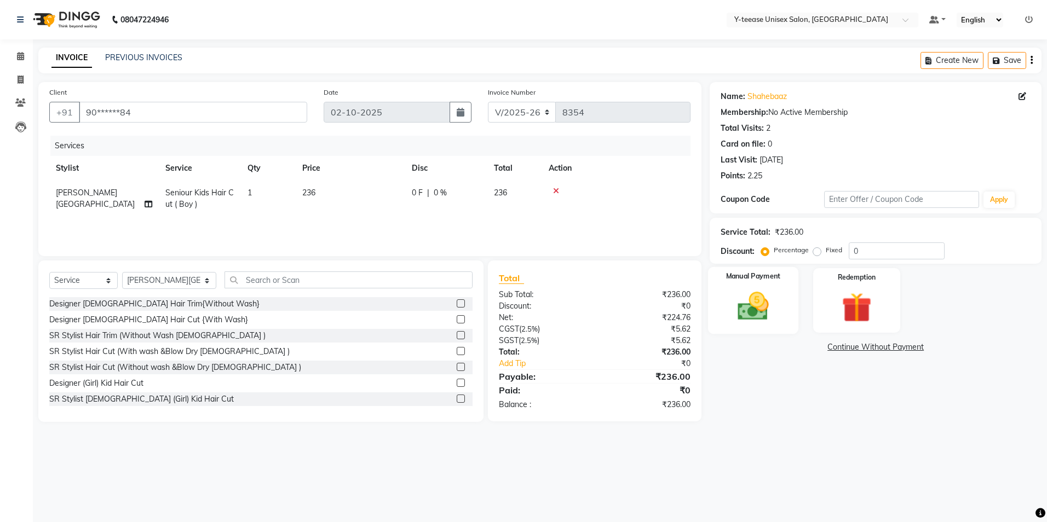
click at [757, 309] on img at bounding box center [753, 306] width 51 height 36
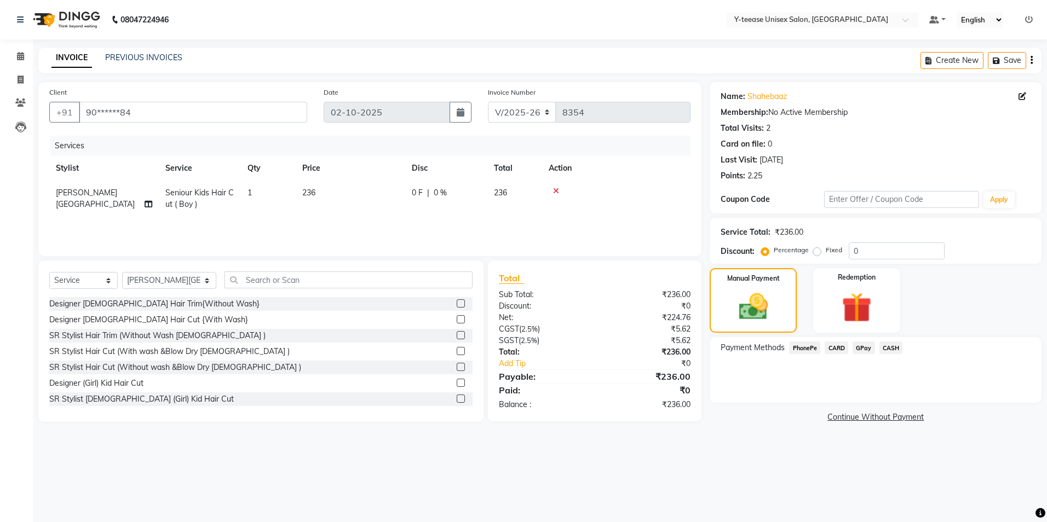
click at [863, 349] on span "GPay" at bounding box center [863, 348] width 22 height 13
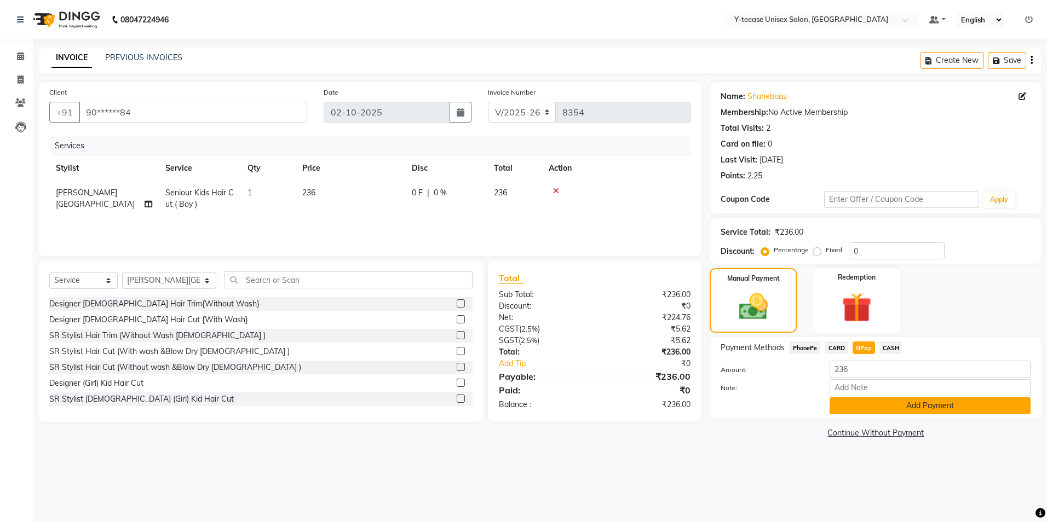
click at [946, 402] on button "Add Payment" at bounding box center [929, 405] width 201 height 17
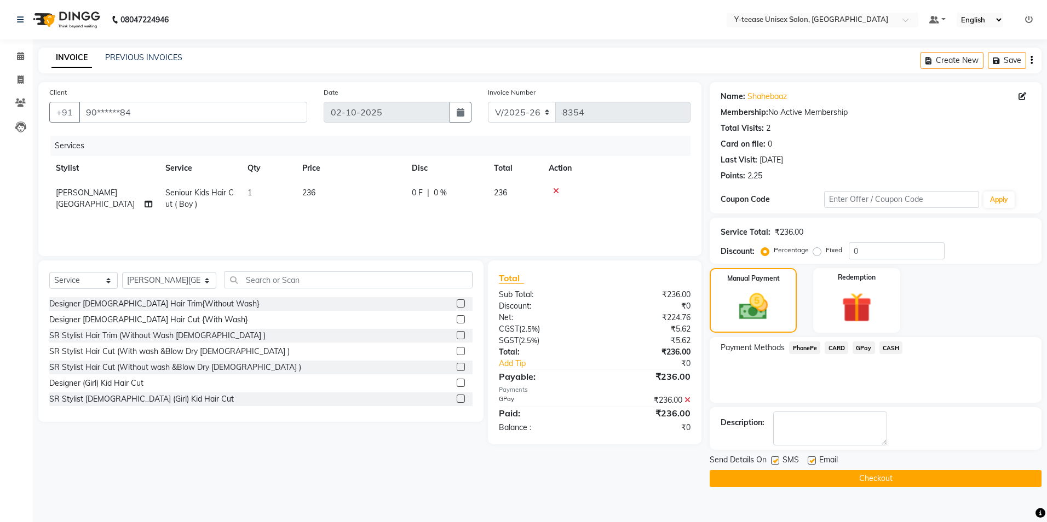
click at [916, 472] on button "Checkout" at bounding box center [875, 478] width 332 height 17
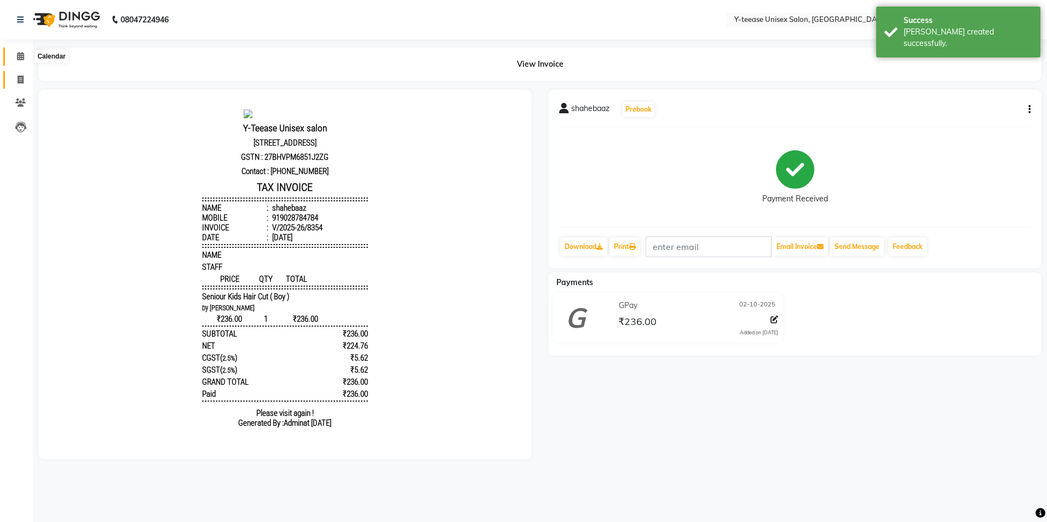
drag, startPoint x: 18, startPoint y: 59, endPoint x: 15, endPoint y: 71, distance: 12.4
click at [18, 59] on icon at bounding box center [20, 56] width 7 height 8
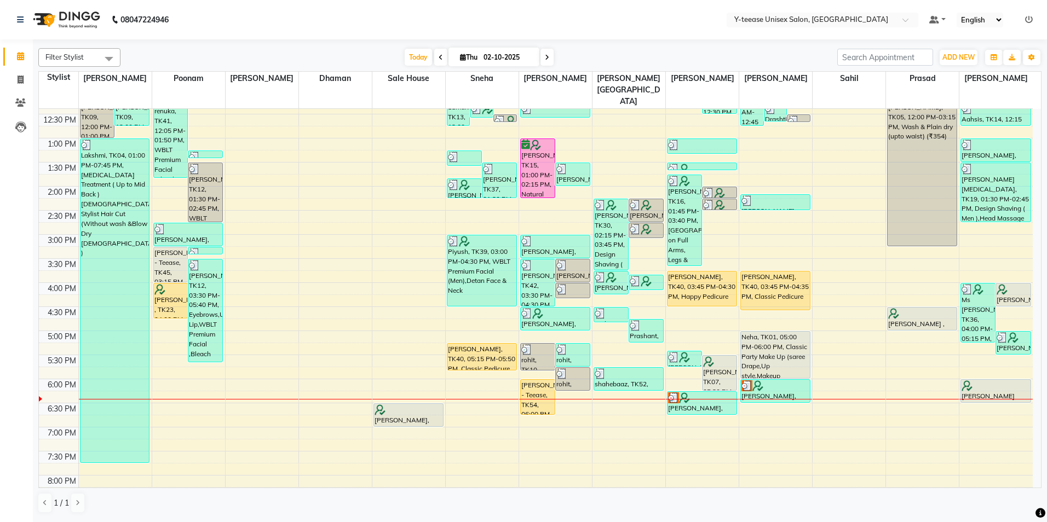
scroll to position [274, 0]
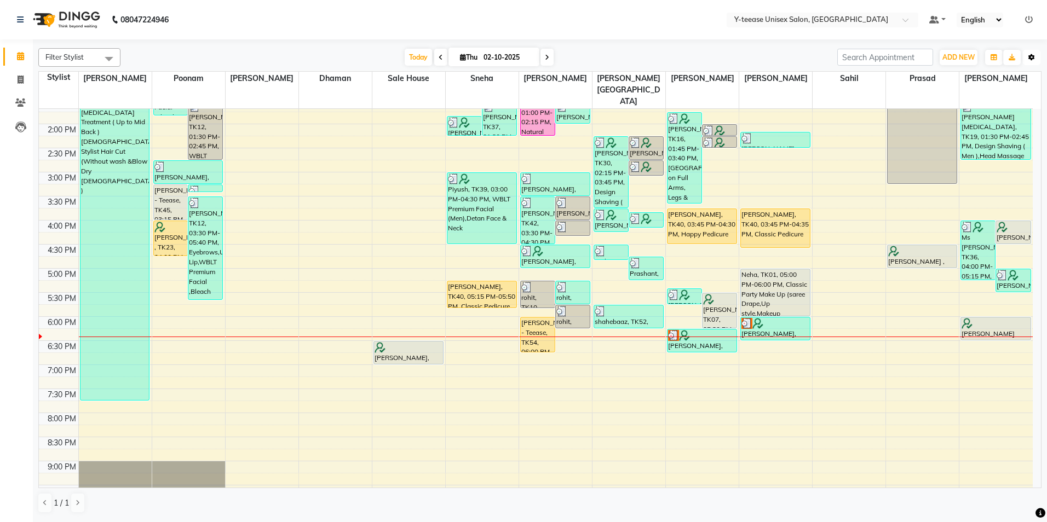
click at [1035, 55] on button "Toggle Dropdown" at bounding box center [1032, 57] width 18 height 15
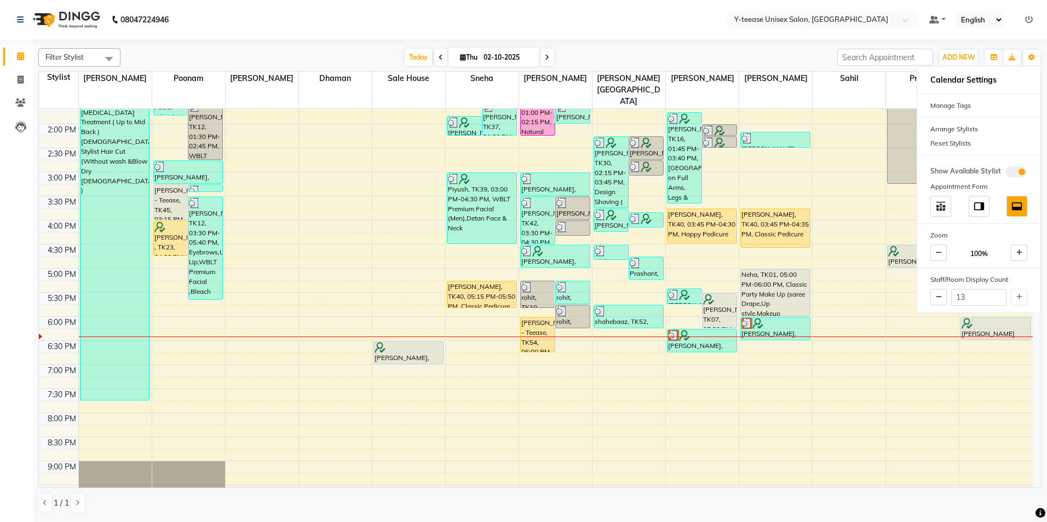
drag, startPoint x: 949, startPoint y: 145, endPoint x: 881, endPoint y: 109, distance: 76.6
click at [949, 144] on div "Reset Stylists" at bounding box center [978, 143] width 123 height 14
click at [710, 43] on div at bounding box center [539, 41] width 1003 height 4
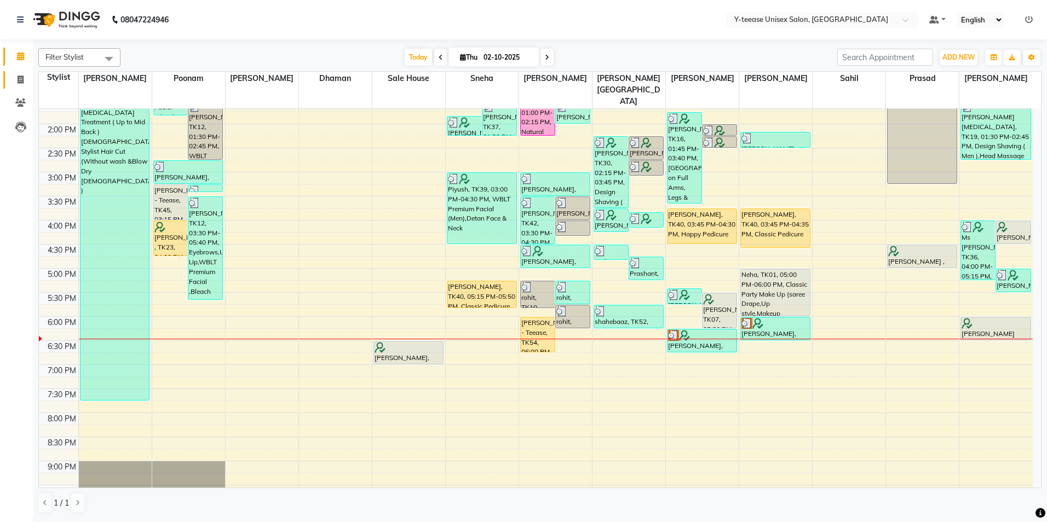
click at [19, 72] on link "Invoice" at bounding box center [16, 80] width 26 height 18
select select "service"
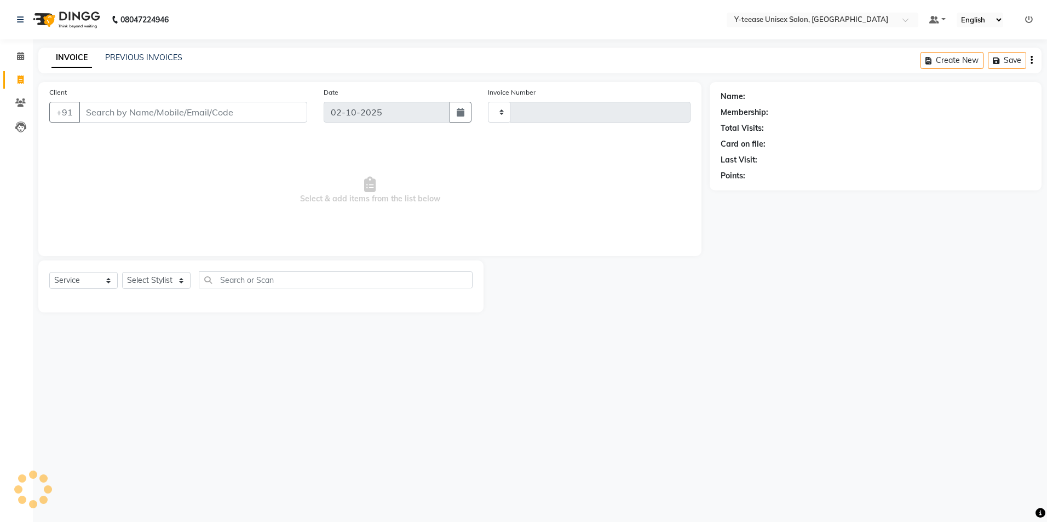
type input "8355"
select select "4"
type input "8946028309"
click at [277, 118] on button "Add Client" at bounding box center [279, 112] width 56 height 21
select select "22"
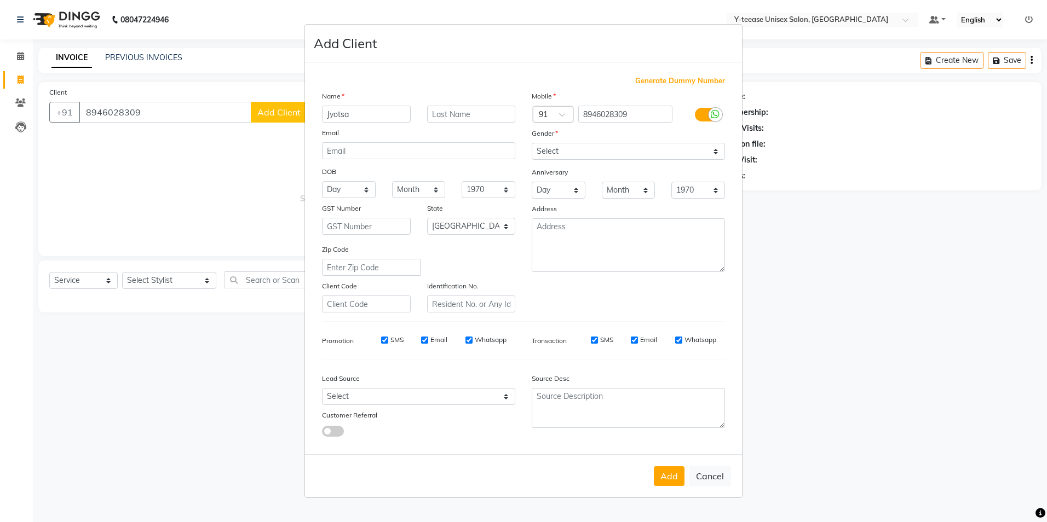
type input "Jyotsa"
click at [581, 152] on select "Select [DEMOGRAPHIC_DATA] [DEMOGRAPHIC_DATA] Other Prefer Not To Say" at bounding box center [628, 151] width 193 height 17
select select "[DEMOGRAPHIC_DATA]"
click at [532, 143] on select "Select [DEMOGRAPHIC_DATA] [DEMOGRAPHIC_DATA] Other Prefer Not To Say" at bounding box center [628, 151] width 193 height 17
click at [671, 474] on button "Add" at bounding box center [669, 476] width 31 height 20
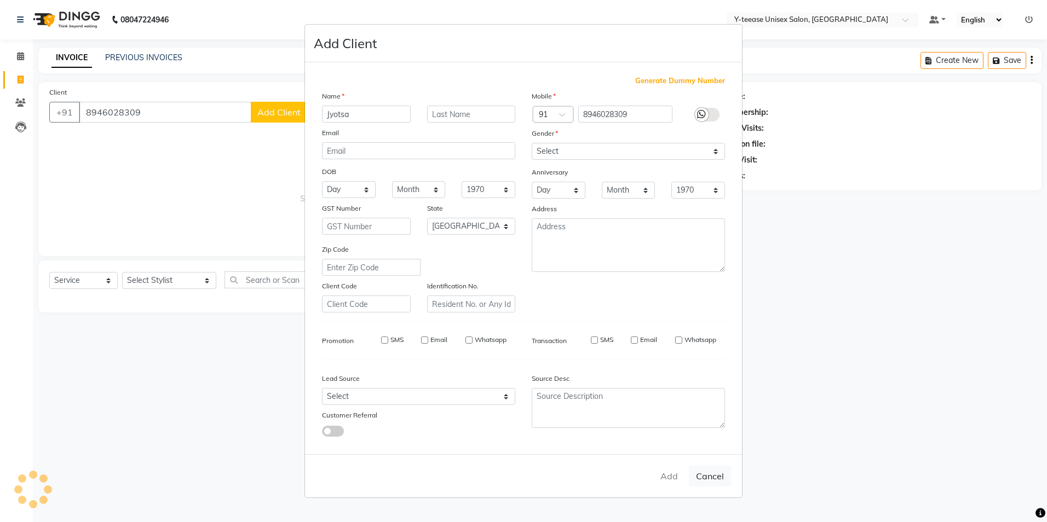
type input "89******09"
select select
select select "null"
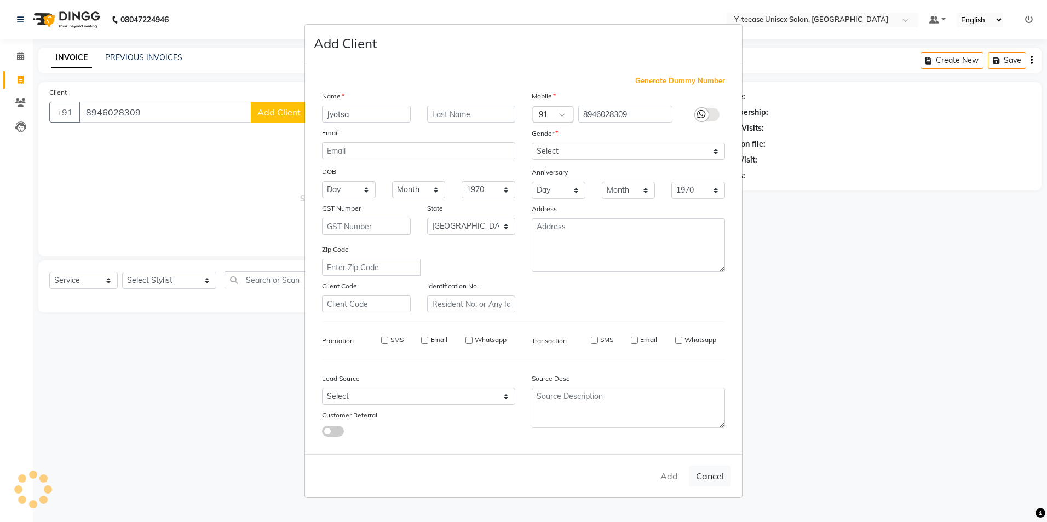
select select
checkbox input "false"
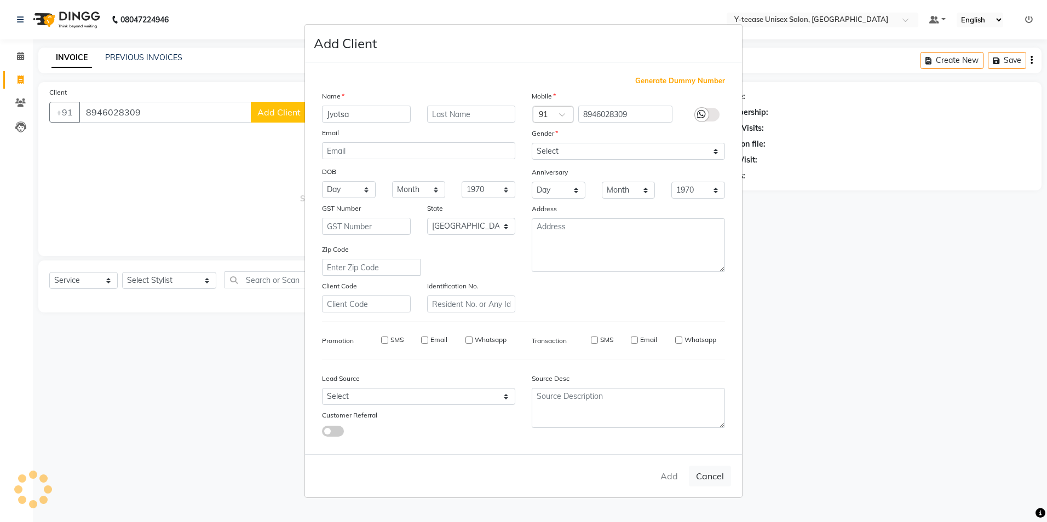
checkbox input "false"
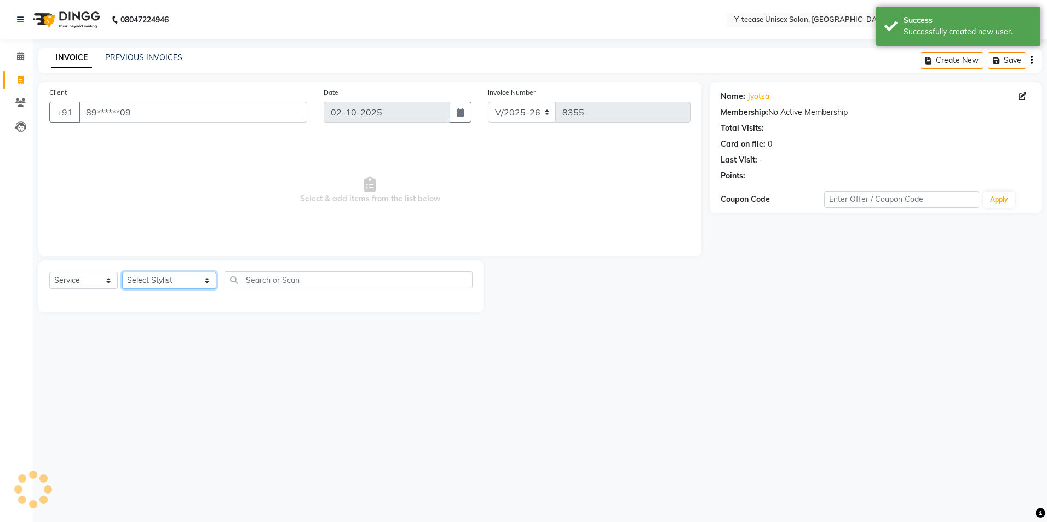
click at [169, 279] on select "Select Stylist [PERSON_NAME] [PERSON_NAME] nagar Manager Mosin [PERSON_NAME] [P…" at bounding box center [169, 280] width 94 height 17
select select "67330"
click at [122, 272] on select "Select Stylist [PERSON_NAME] [PERSON_NAME] nagar Manager Mosin [PERSON_NAME] [P…" at bounding box center [169, 280] width 94 height 17
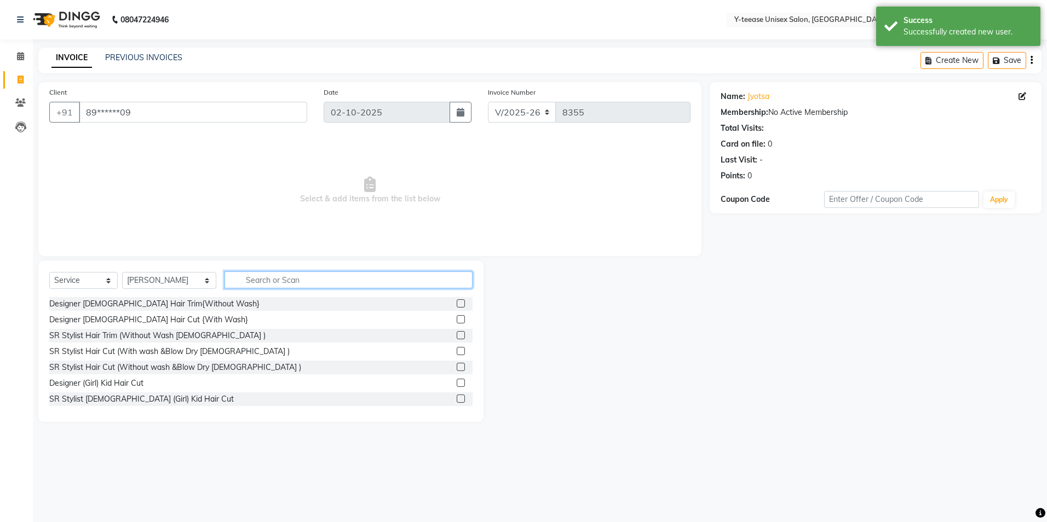
click at [239, 282] on input "text" at bounding box center [348, 280] width 248 height 17
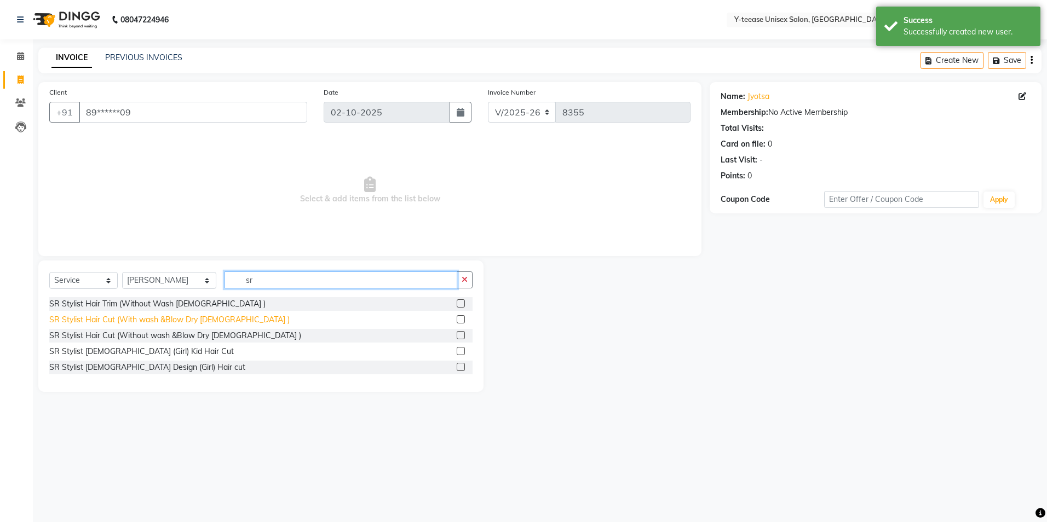
type input "sr"
click at [129, 319] on div "SR Stylist Hair Cut (With wash &Blow Dry [DEMOGRAPHIC_DATA] )" at bounding box center [169, 319] width 240 height 11
checkbox input "false"
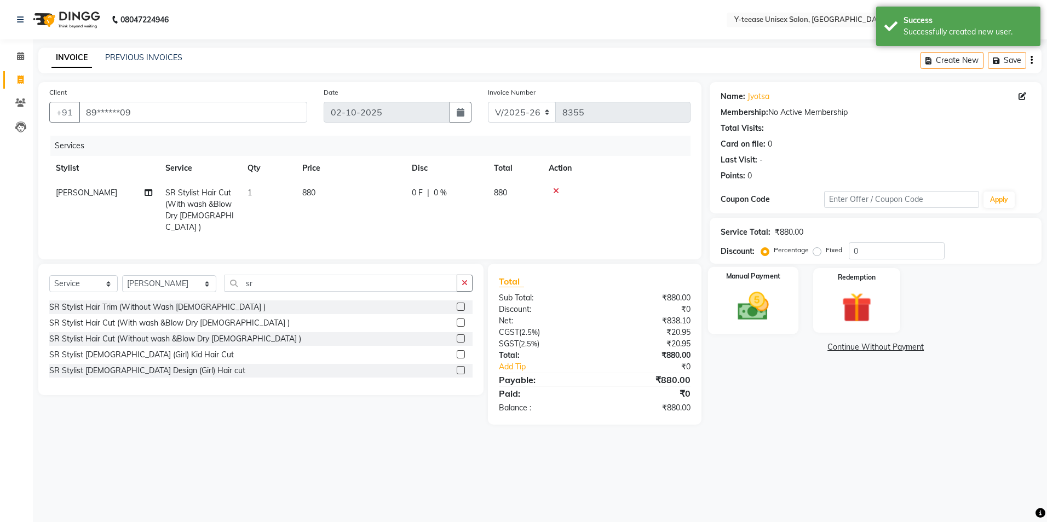
click at [732, 316] on img at bounding box center [753, 306] width 51 height 36
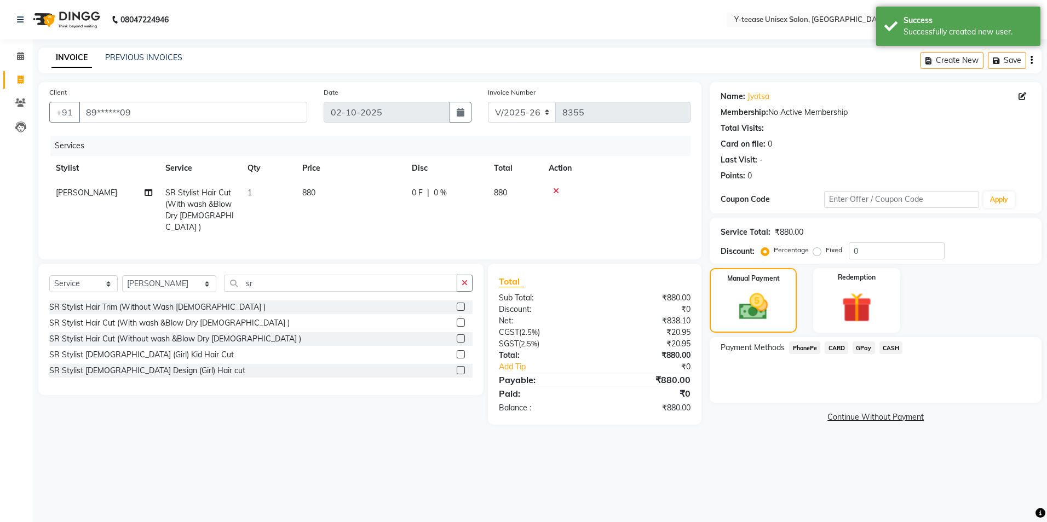
click at [863, 348] on span "GPay" at bounding box center [863, 348] width 22 height 13
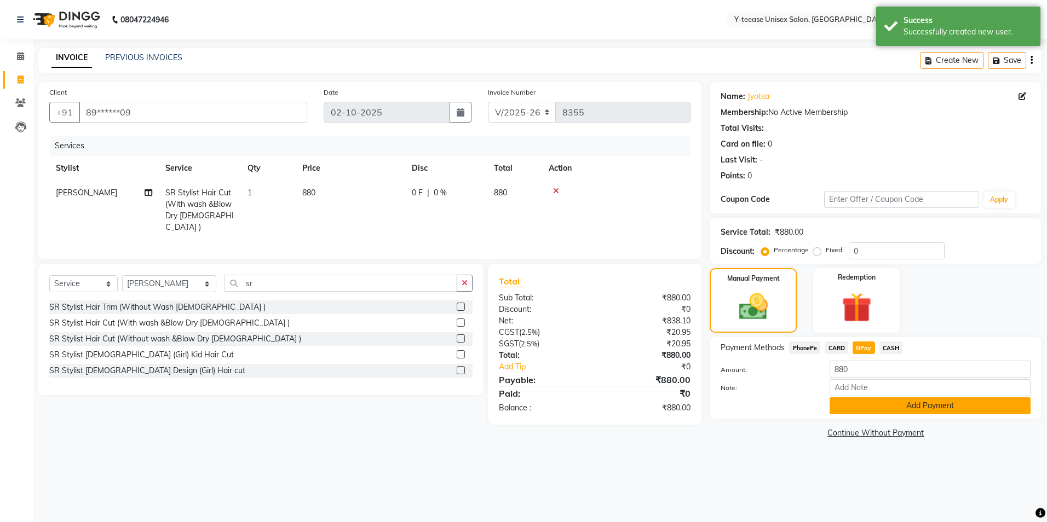
click at [867, 408] on button "Add Payment" at bounding box center [929, 405] width 201 height 17
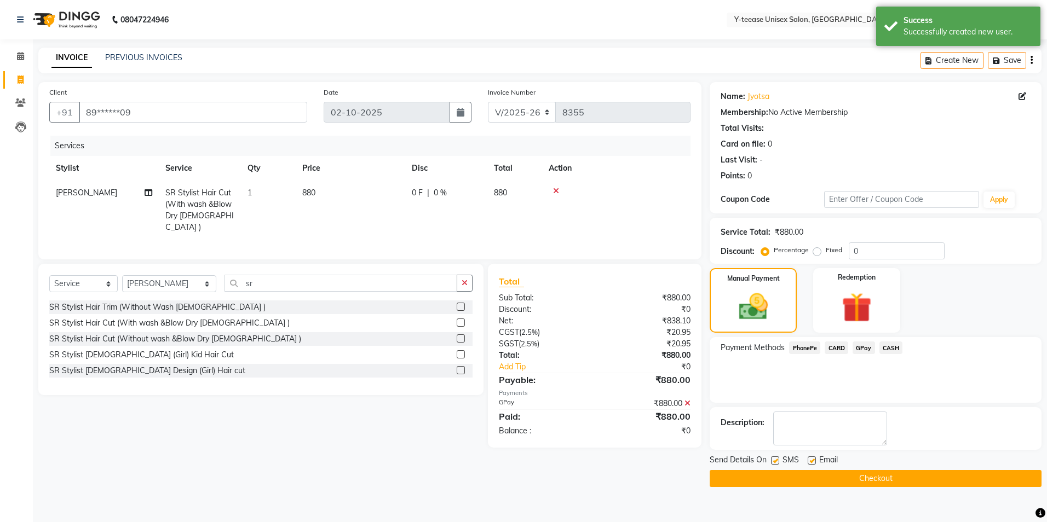
click at [848, 481] on button "Checkout" at bounding box center [875, 478] width 332 height 17
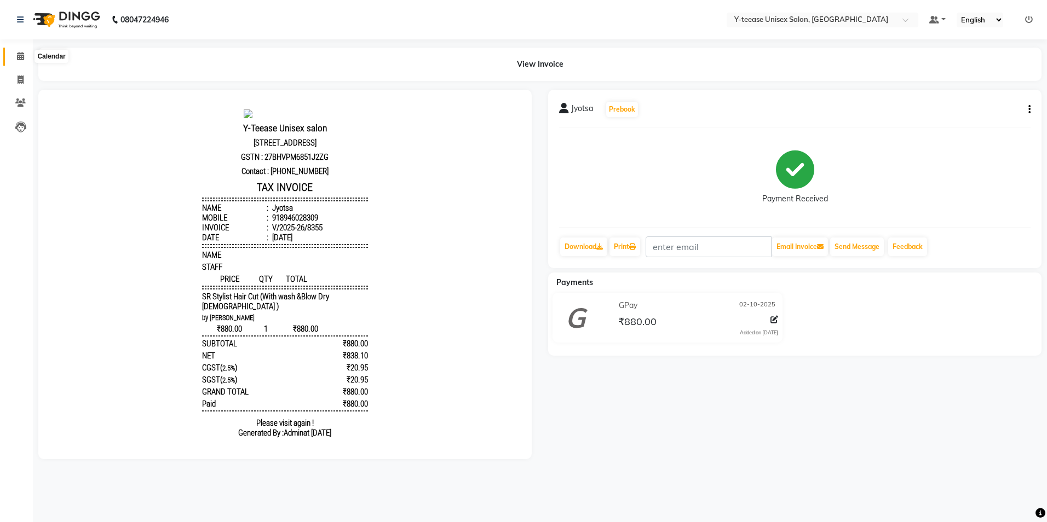
click at [17, 60] on span at bounding box center [20, 56] width 19 height 13
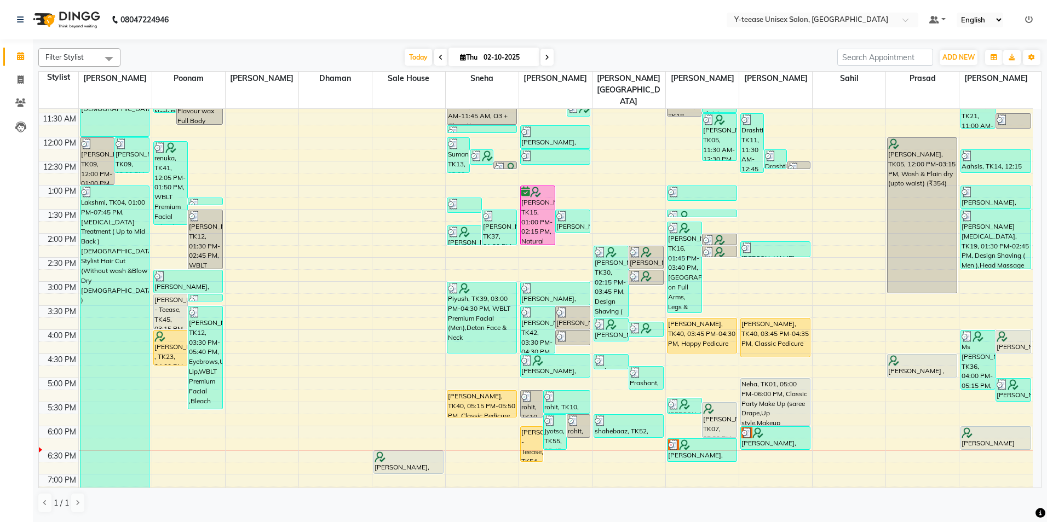
scroll to position [274, 0]
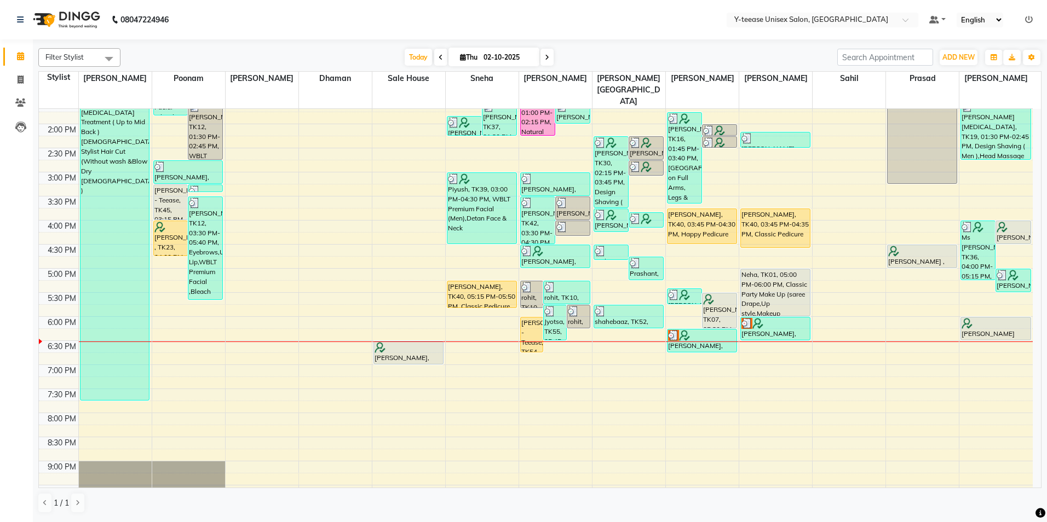
click at [545, 60] on icon at bounding box center [547, 57] width 4 height 7
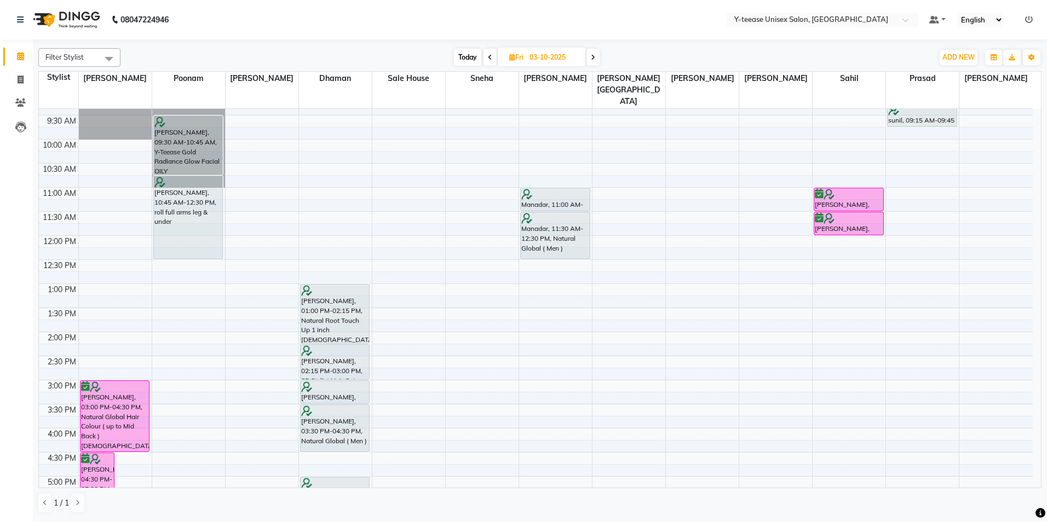
scroll to position [47, 0]
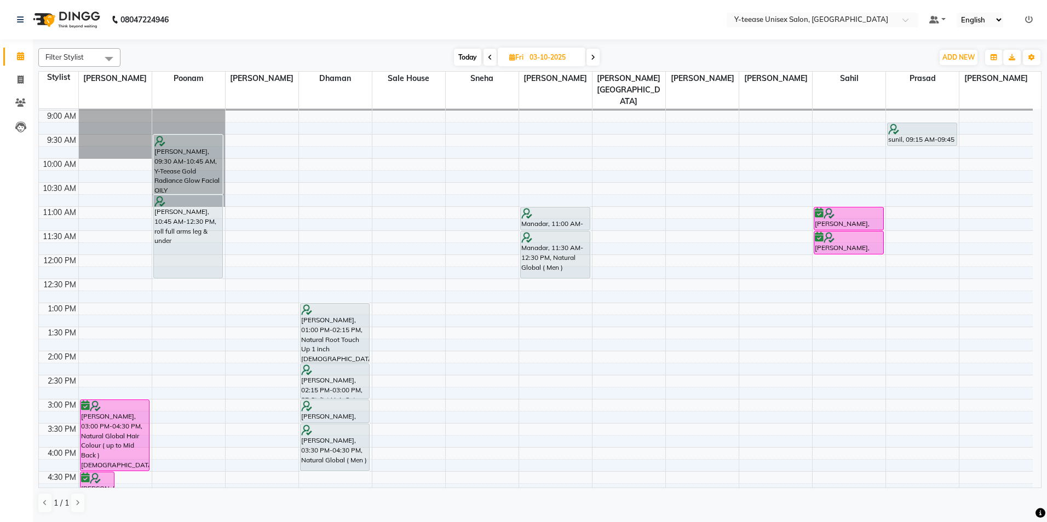
click at [487, 55] on span at bounding box center [489, 57] width 13 height 17
type input "02-10-2025"
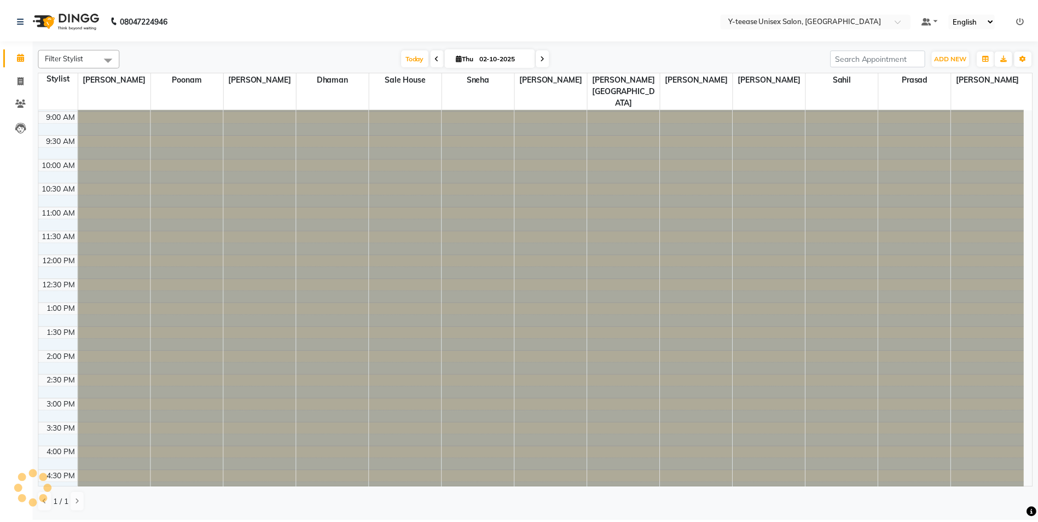
scroll to position [320, 0]
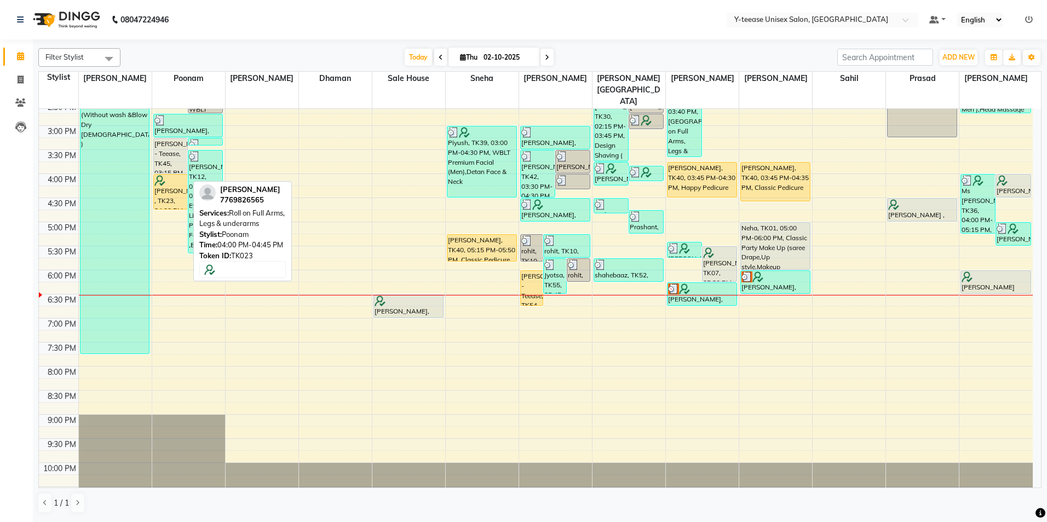
click at [161, 175] on img at bounding box center [159, 180] width 11 height 11
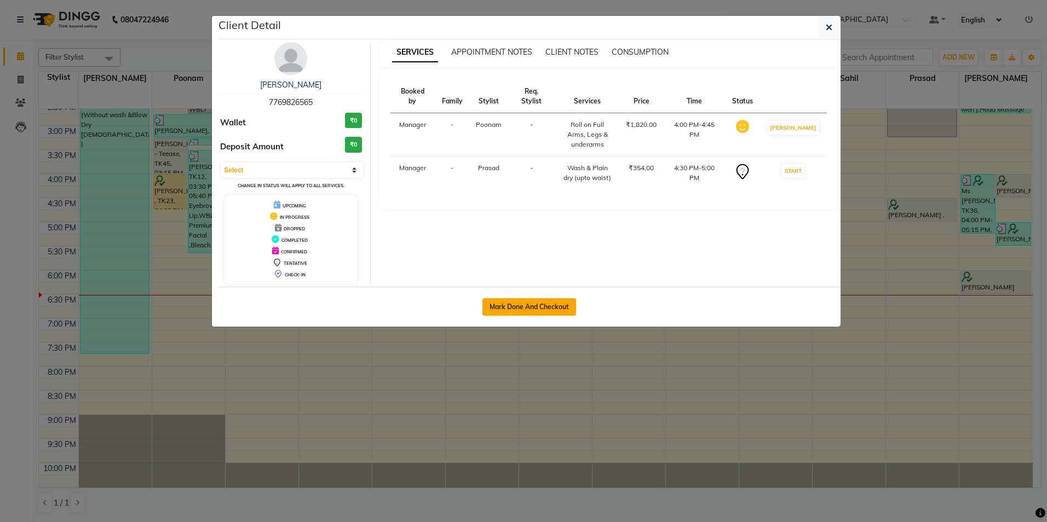
click at [527, 310] on button "Mark Done And Checkout" at bounding box center [529, 307] width 94 height 18
select select "service"
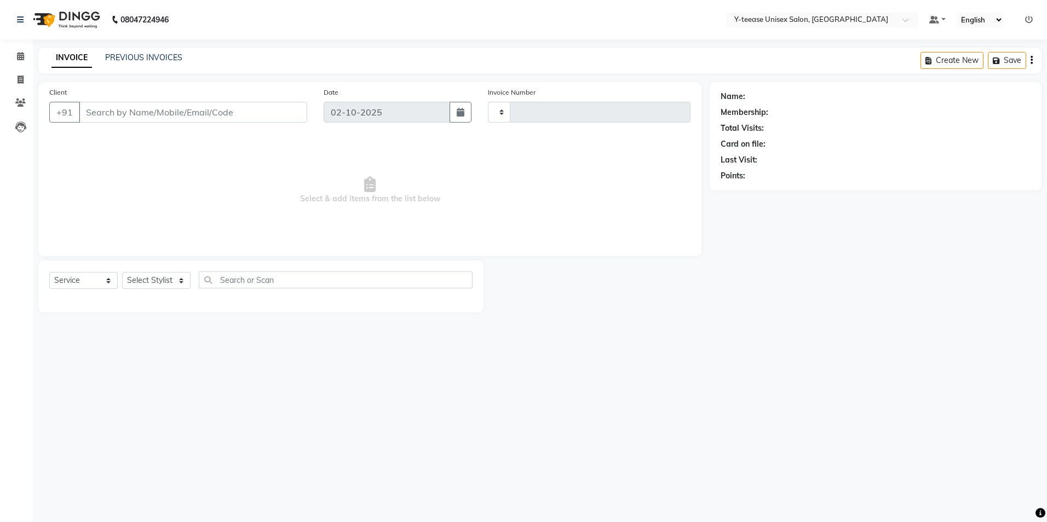
type input "8356"
select select "4"
type input "77******65"
select select "88412"
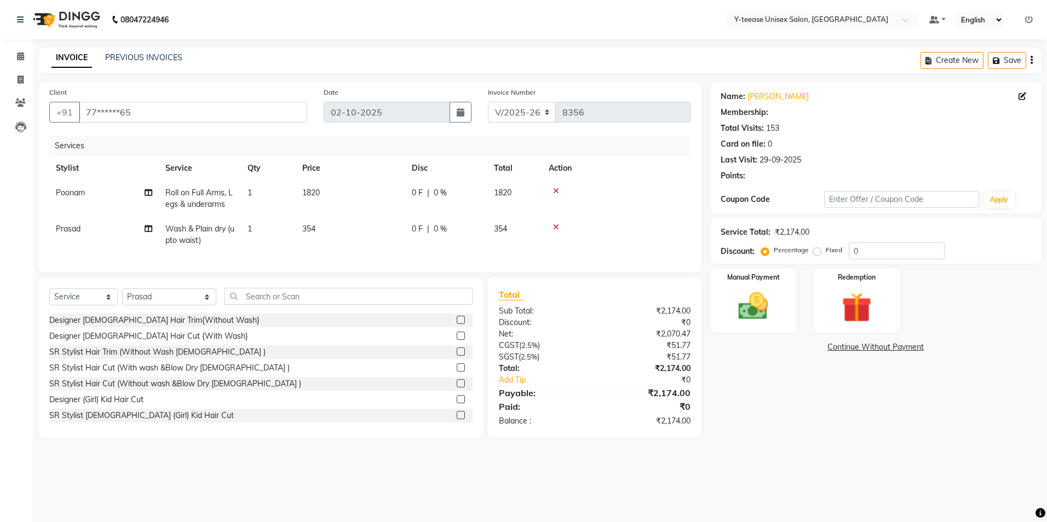
select select "1: Object"
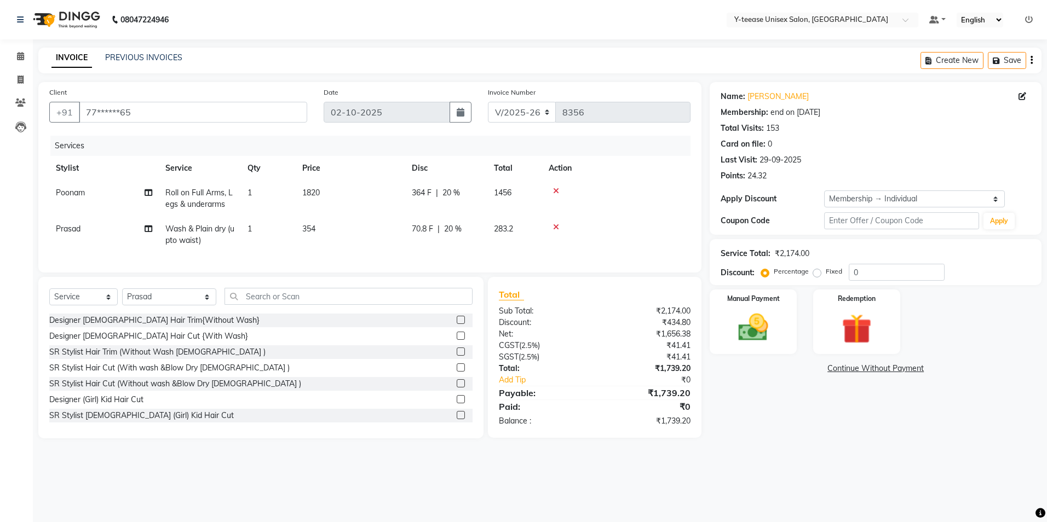
type input "20"
click at [202, 195] on span "Roll on Full Arms, Legs & underarms" at bounding box center [198, 198] width 67 height 21
select select "57"
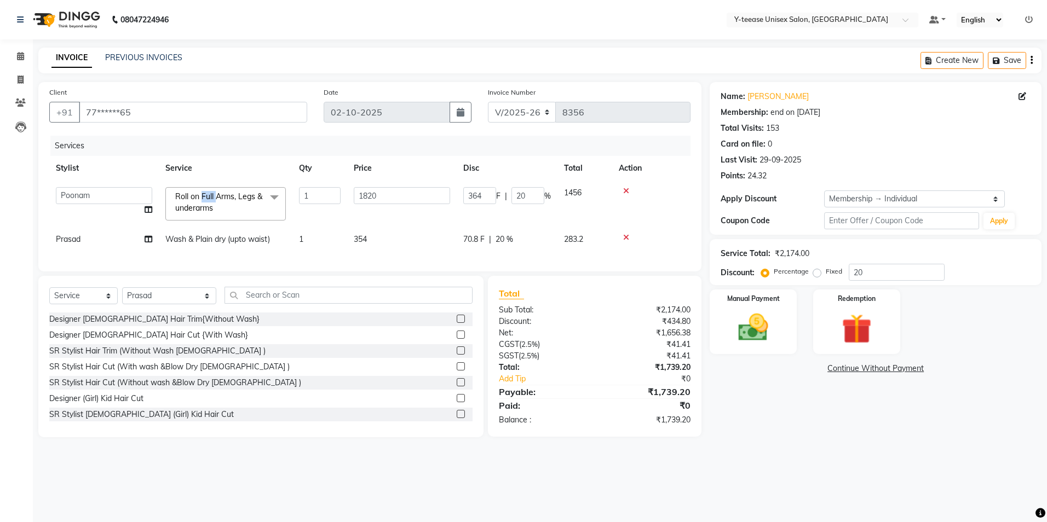
click at [203, 197] on span "Roll on Full Arms, Legs & underarms" at bounding box center [218, 202] width 87 height 21
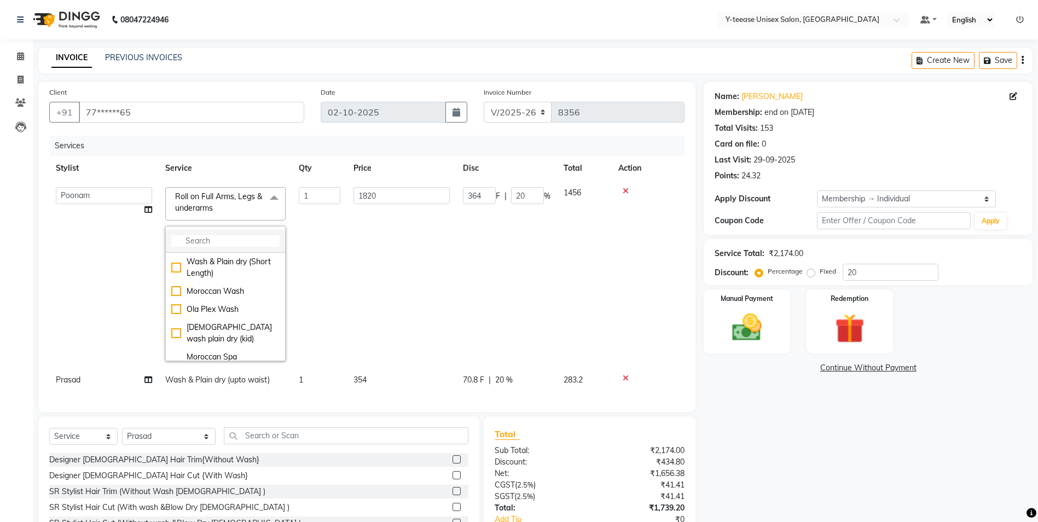
click at [218, 243] on input "multiselect-search" at bounding box center [225, 240] width 108 height 11
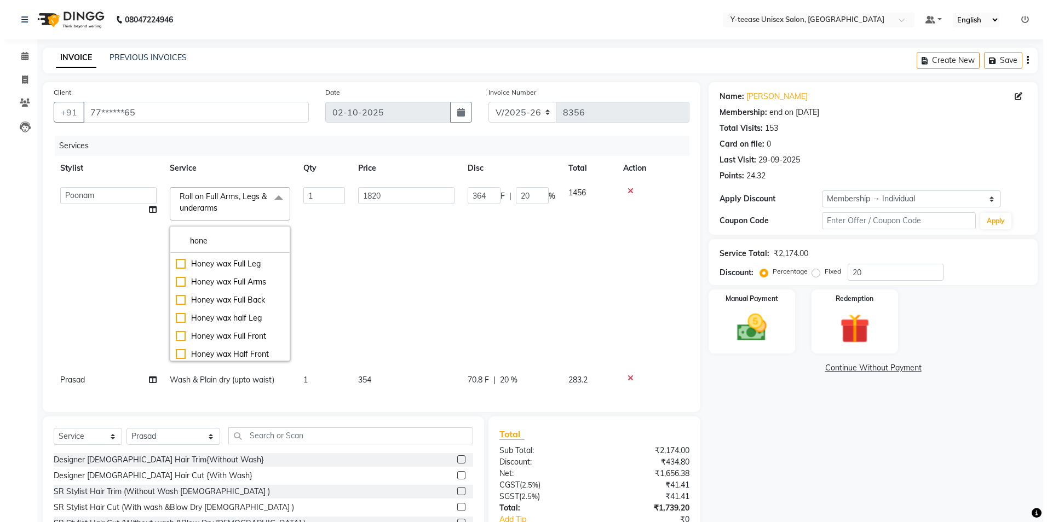
scroll to position [164, 0]
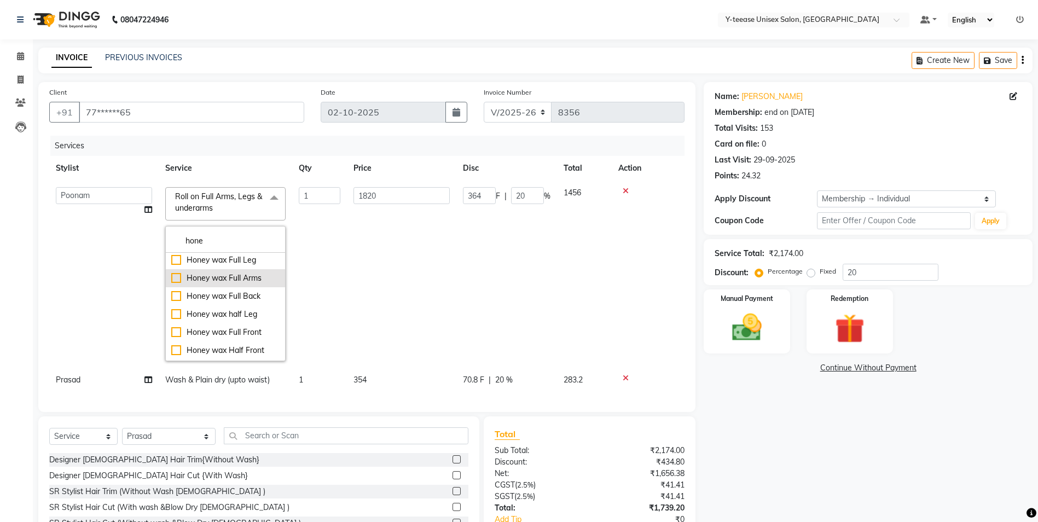
type input "hone"
click at [241, 275] on div "Honey wax Full Arms" at bounding box center [225, 278] width 108 height 11
checkbox input "true"
type input "280"
type input "56"
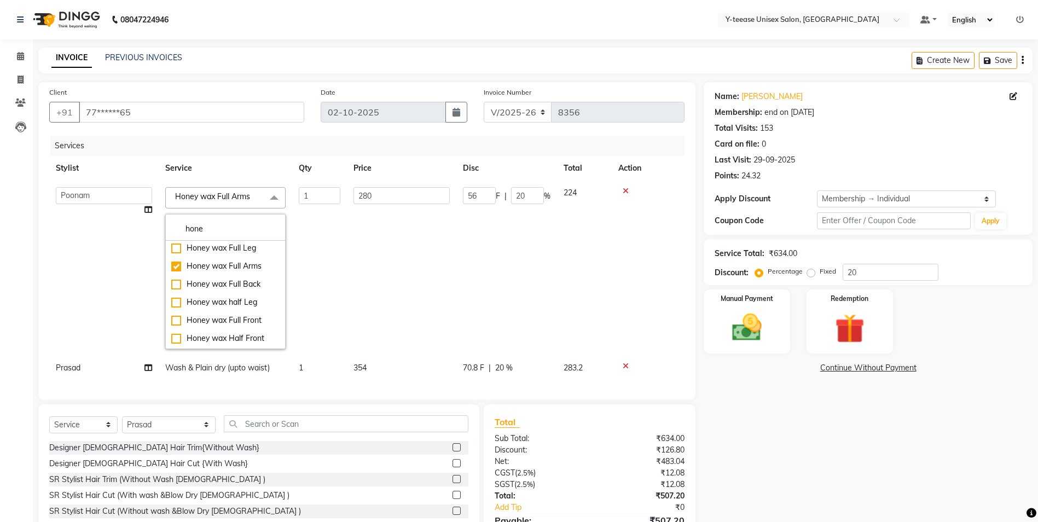
click at [382, 251] on td "280" at bounding box center [401, 268] width 109 height 175
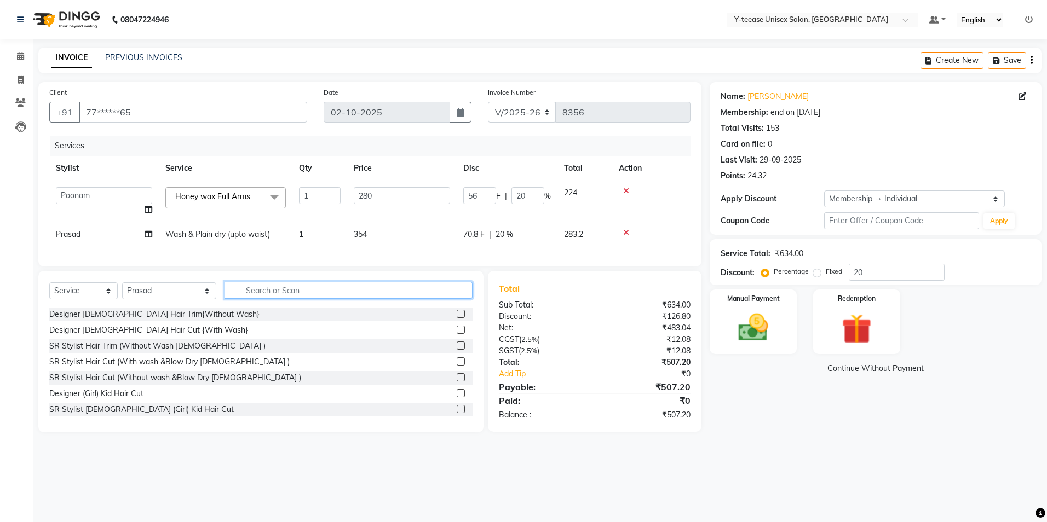
click at [261, 297] on input "text" at bounding box center [348, 290] width 248 height 17
type input "hon"
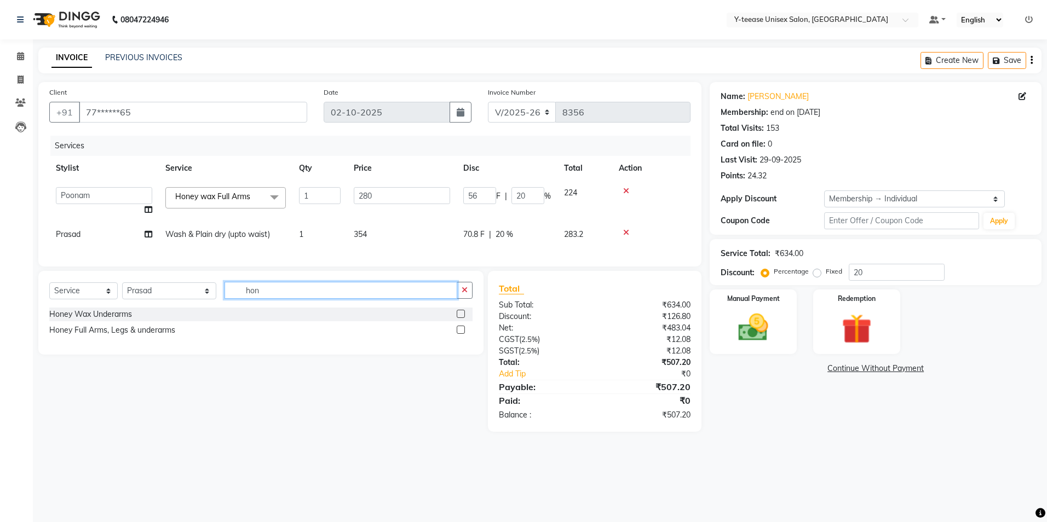
click at [258, 295] on input "hon" at bounding box center [340, 290] width 233 height 17
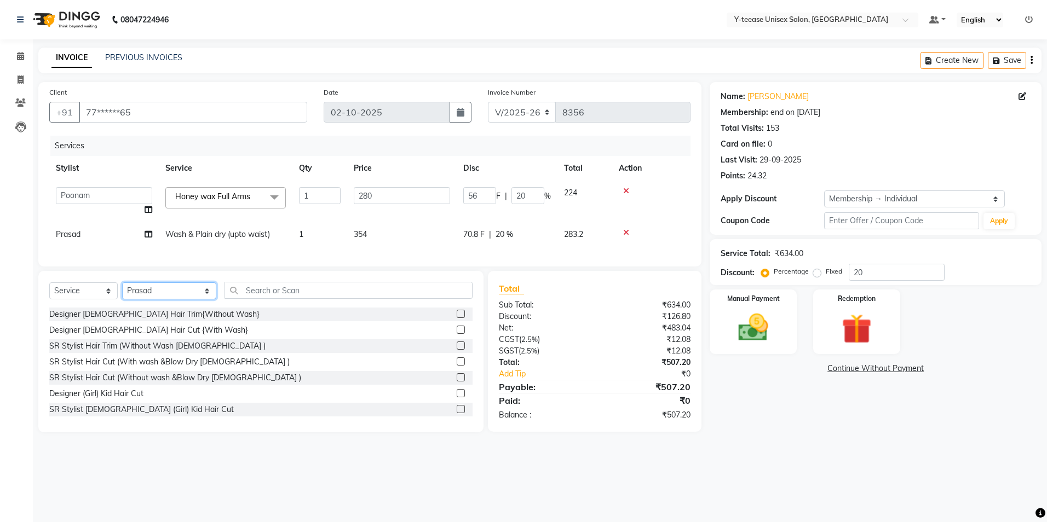
click at [160, 297] on select "Select Stylist [PERSON_NAME] [PERSON_NAME] nagar Manager Mosin [PERSON_NAME] [P…" at bounding box center [169, 290] width 94 height 17
select select "57"
click at [122, 291] on select "Select Stylist [PERSON_NAME] [PERSON_NAME] nagar Manager Mosin [PERSON_NAME] [P…" at bounding box center [169, 290] width 94 height 17
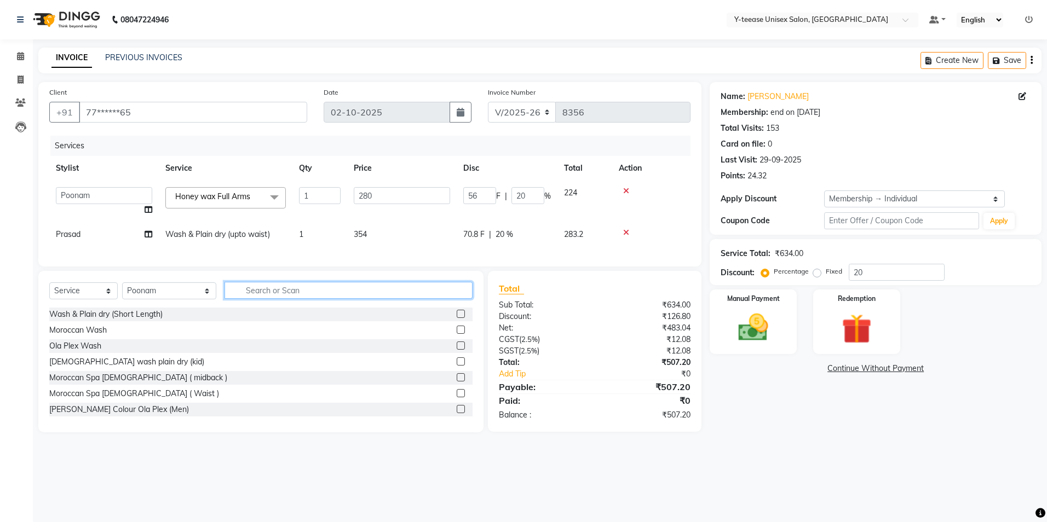
click at [229, 296] on input "text" at bounding box center [348, 290] width 248 height 17
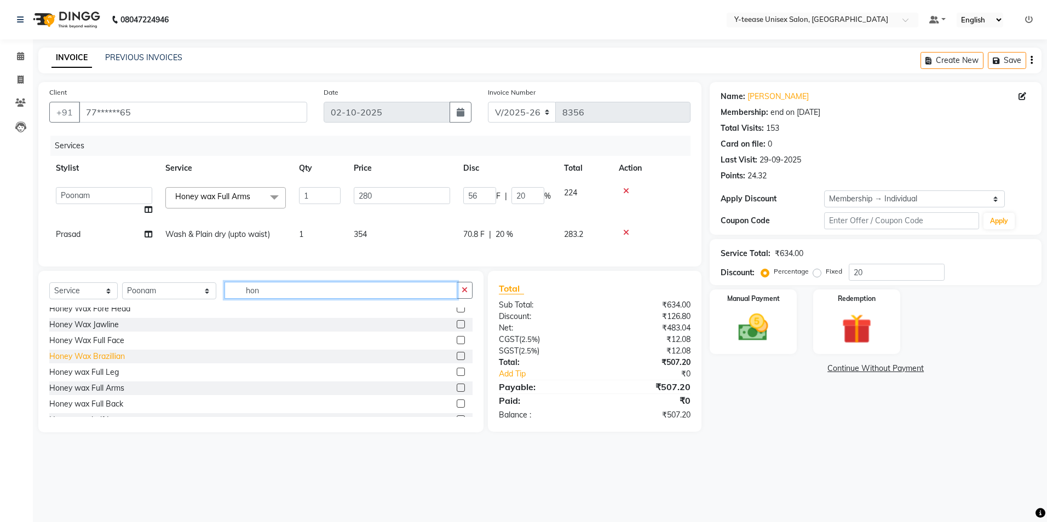
scroll to position [109, 0]
type input "hon"
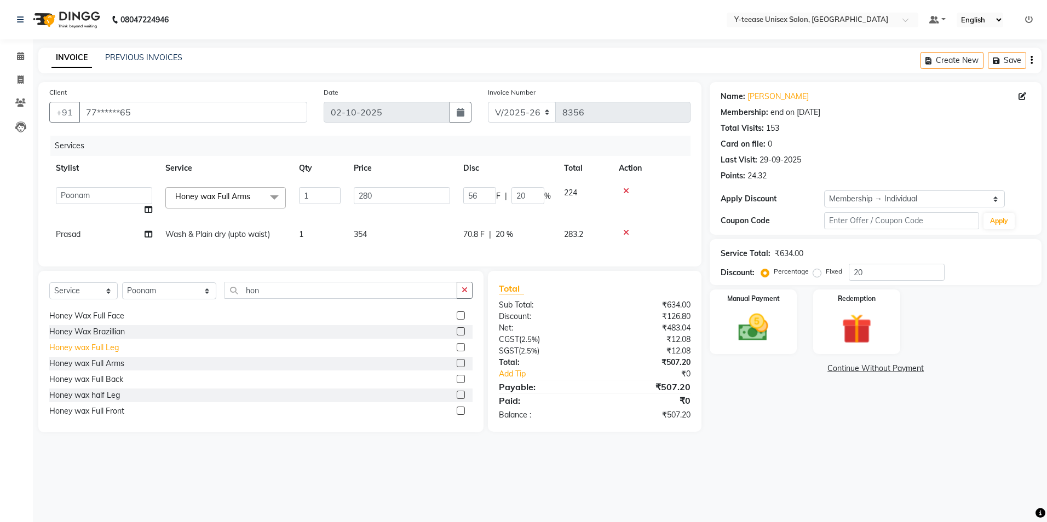
click at [107, 351] on div "Honey wax Full Leg" at bounding box center [84, 347] width 70 height 11
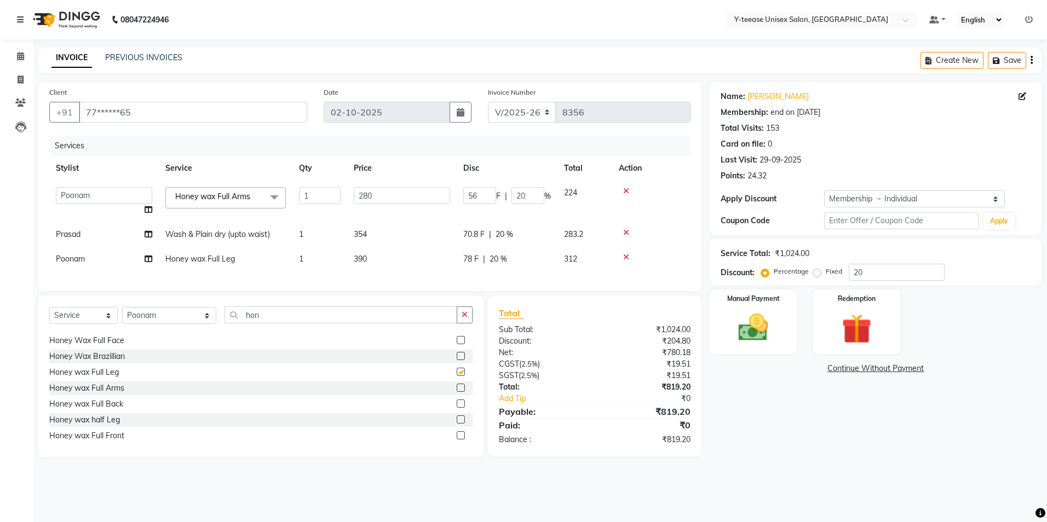
checkbox input "false"
click at [276, 324] on input "hon" at bounding box center [340, 315] width 233 height 17
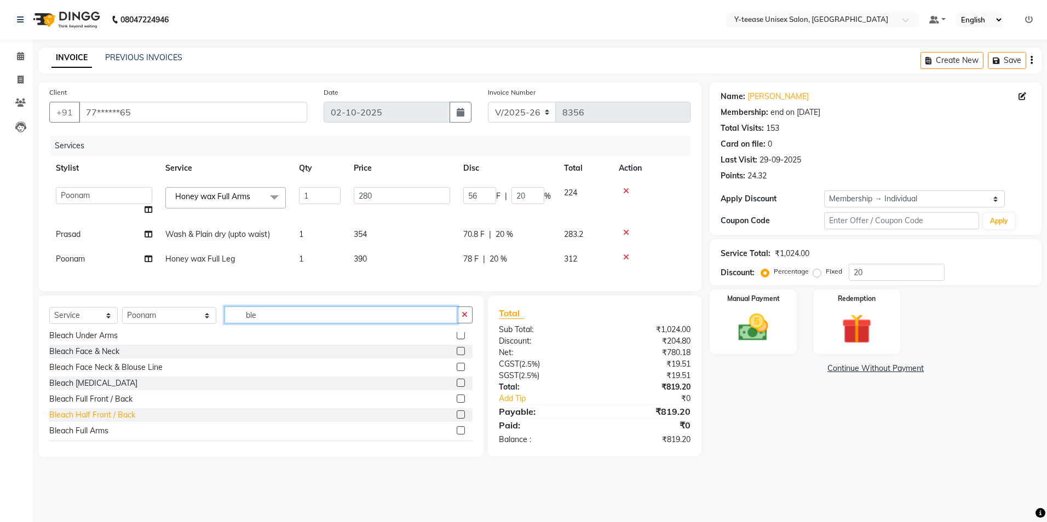
type input "ble"
click at [107, 421] on div "Bleach Half Front / Back" at bounding box center [92, 414] width 86 height 11
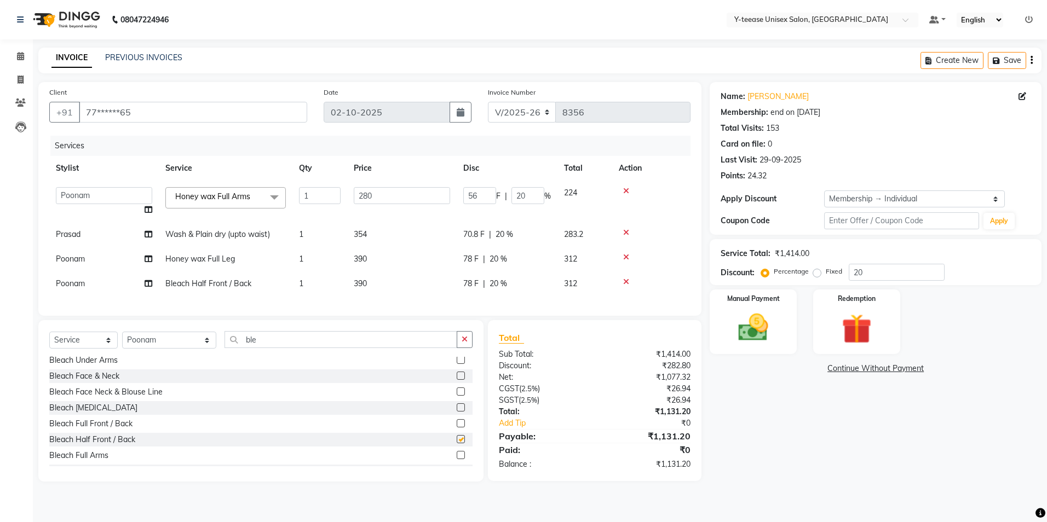
checkbox input "false"
click at [284, 348] on input "ble" at bounding box center [340, 339] width 233 height 17
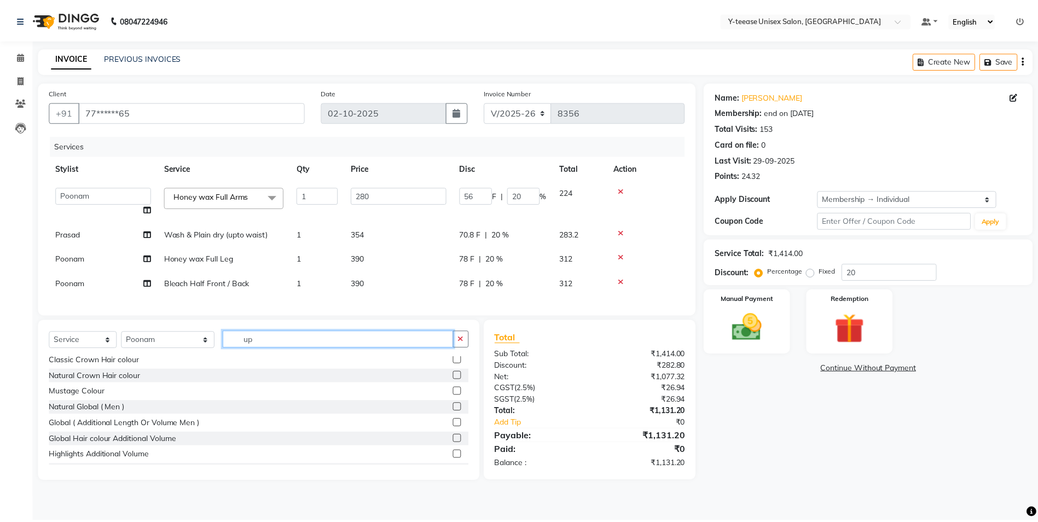
scroll to position [0, 0]
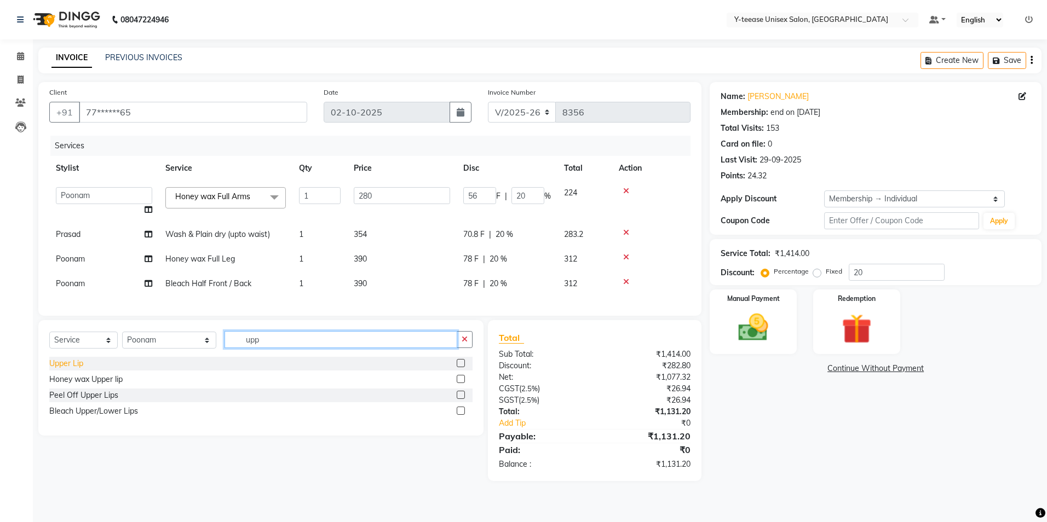
type input "upp"
click at [71, 370] on div "Upper Lip" at bounding box center [66, 363] width 34 height 11
checkbox input "false"
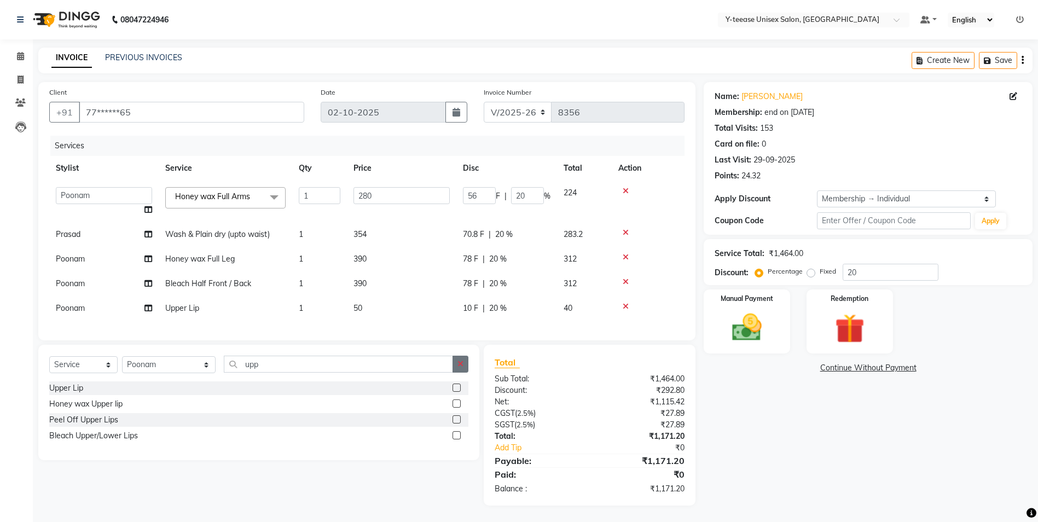
click at [464, 371] on button "button" at bounding box center [461, 364] width 16 height 17
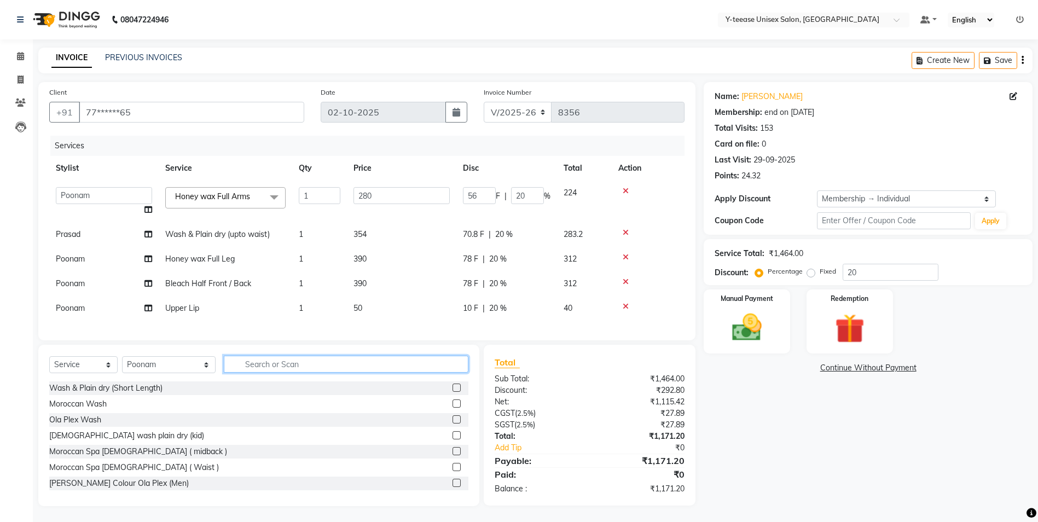
scroll to position [9, 0]
click at [240, 367] on input "text" at bounding box center [346, 363] width 245 height 17
type input "ble"
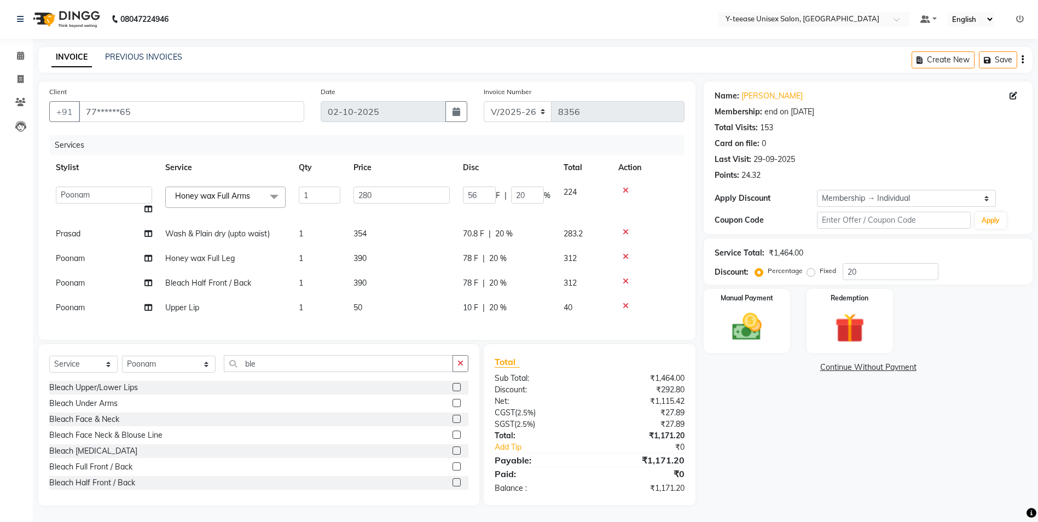
click at [453, 465] on label at bounding box center [457, 467] width 8 height 8
click at [453, 465] on input "checkbox" at bounding box center [456, 467] width 7 height 7
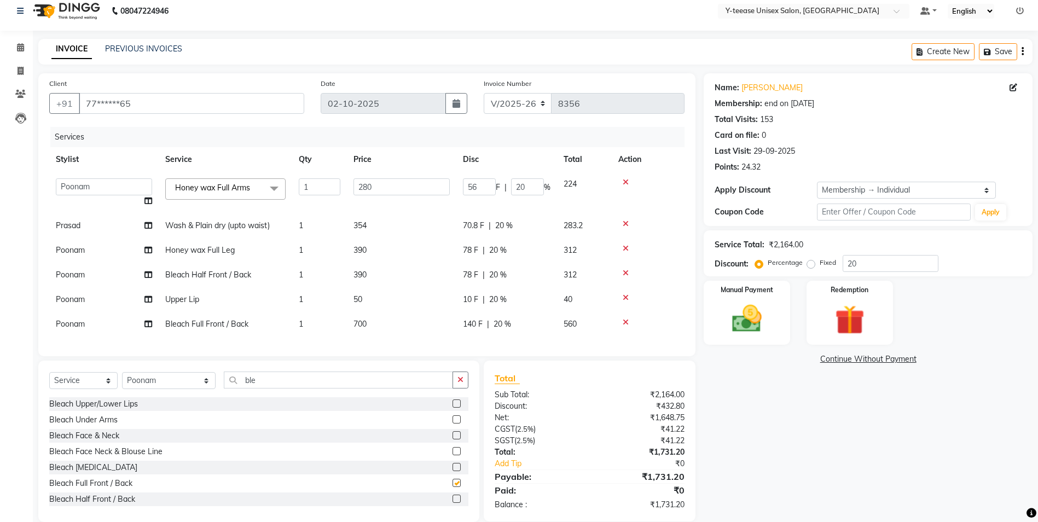
checkbox input "false"
click at [236, 386] on input "ble" at bounding box center [338, 380] width 229 height 17
type input "b"
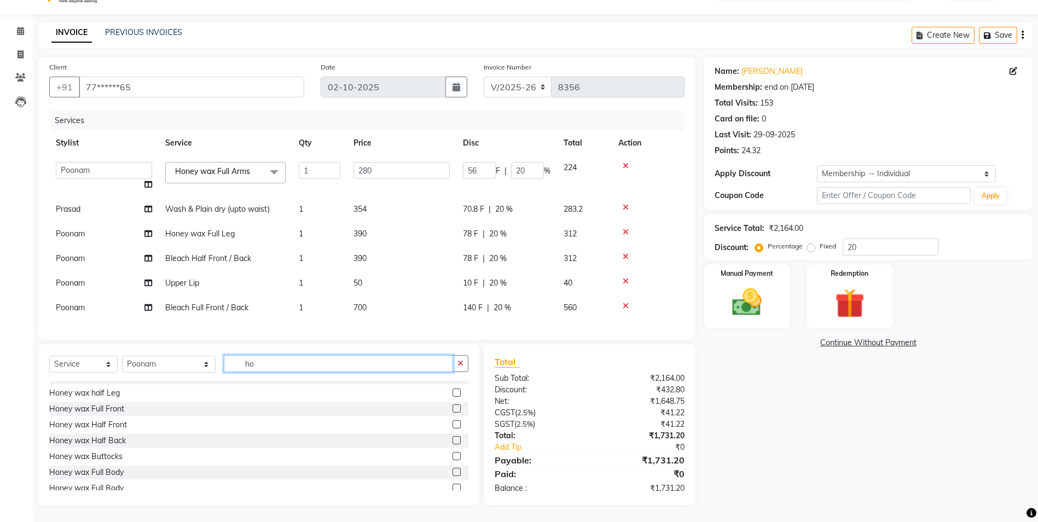
scroll to position [256, 0]
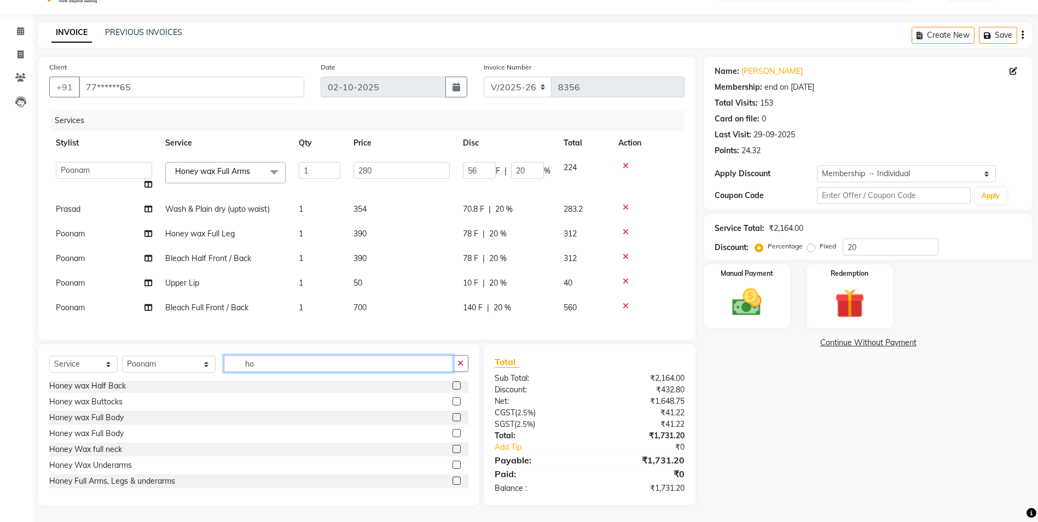
type input "ho"
click at [453, 465] on label at bounding box center [457, 465] width 8 height 8
click at [453, 465] on input "checkbox" at bounding box center [456, 465] width 7 height 7
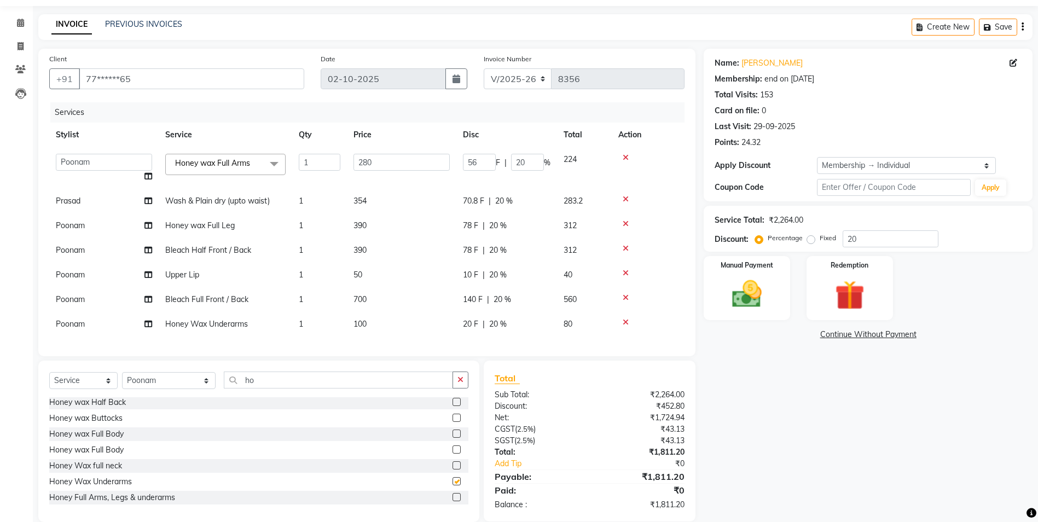
checkbox input "false"
click at [869, 239] on input "20" at bounding box center [891, 238] width 96 height 17
type input "2"
type input "5.6"
type input "2"
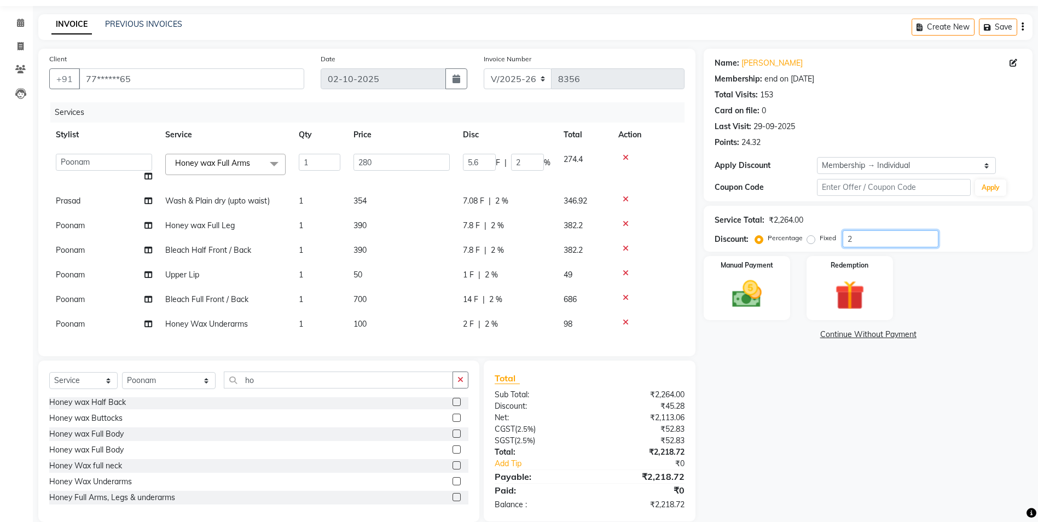
type input "0"
type input "3"
type input "8.4"
type input "3"
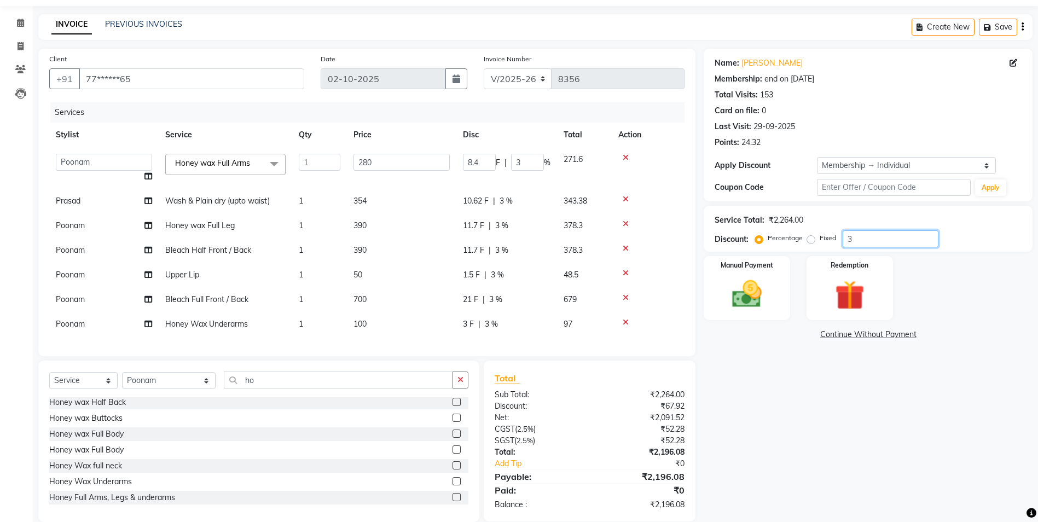
type input "30"
type input "84"
type input "30"
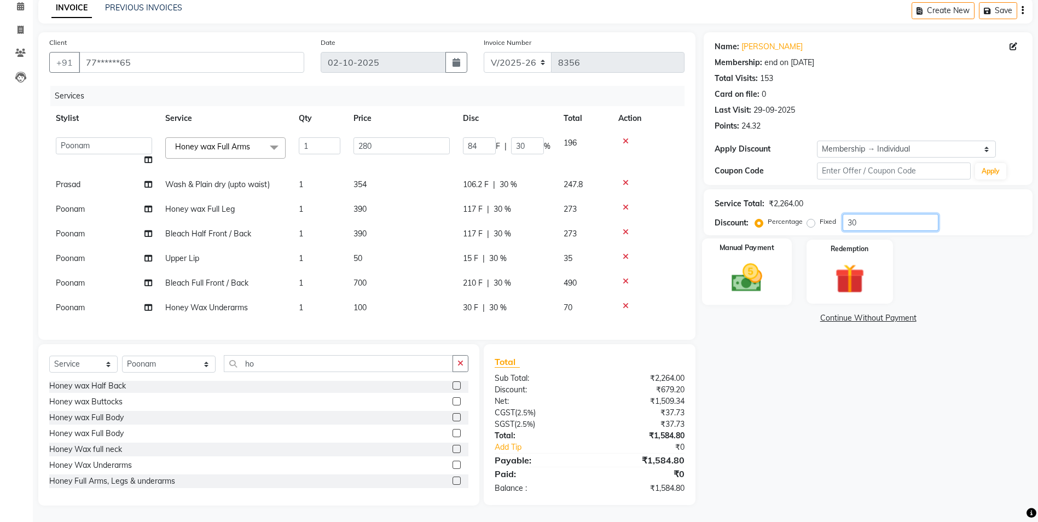
type input "30"
click at [763, 268] on img at bounding box center [747, 278] width 50 height 36
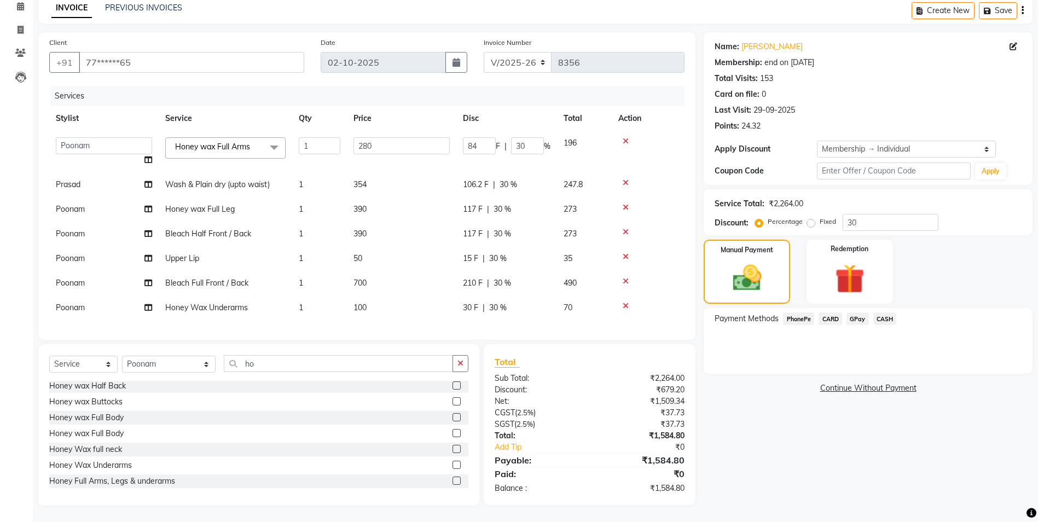
click at [859, 313] on span "GPay" at bounding box center [858, 319] width 22 height 13
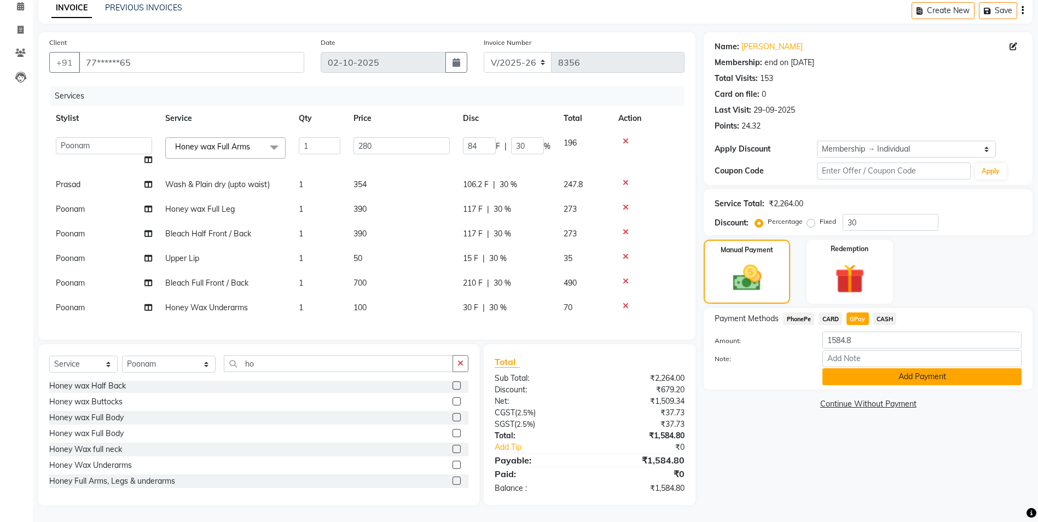
click at [867, 368] on button "Add Payment" at bounding box center [922, 376] width 199 height 17
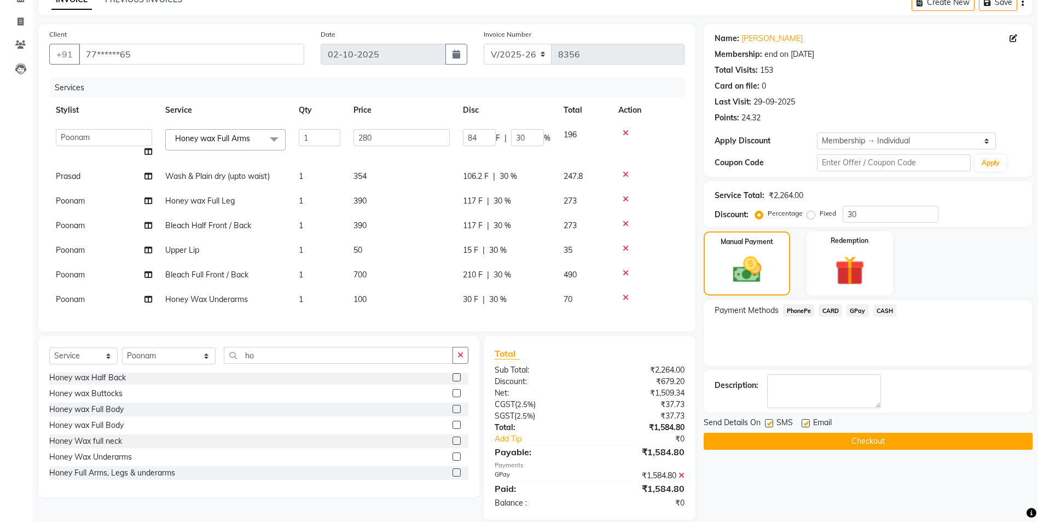
click at [781, 441] on button "Checkout" at bounding box center [868, 441] width 329 height 17
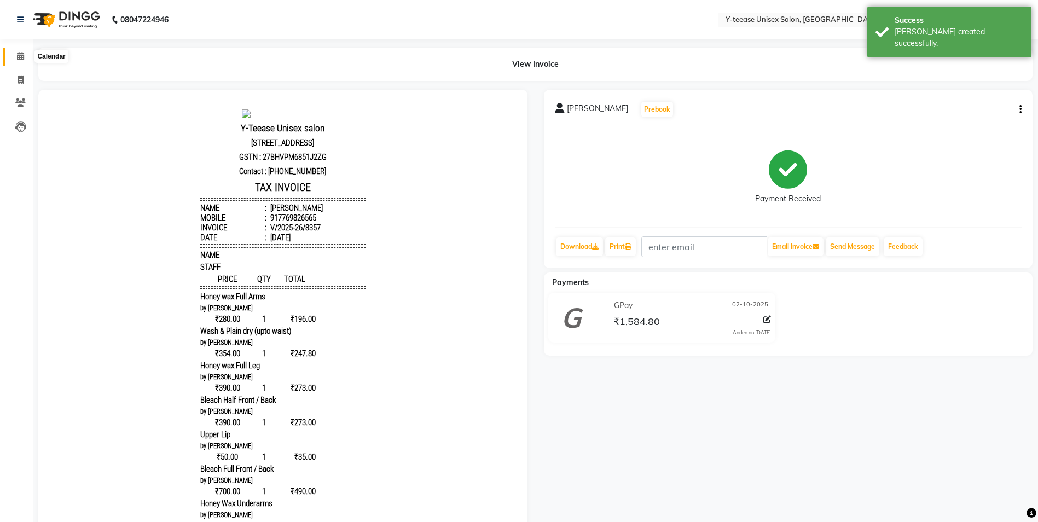
click at [21, 58] on icon at bounding box center [20, 56] width 7 height 8
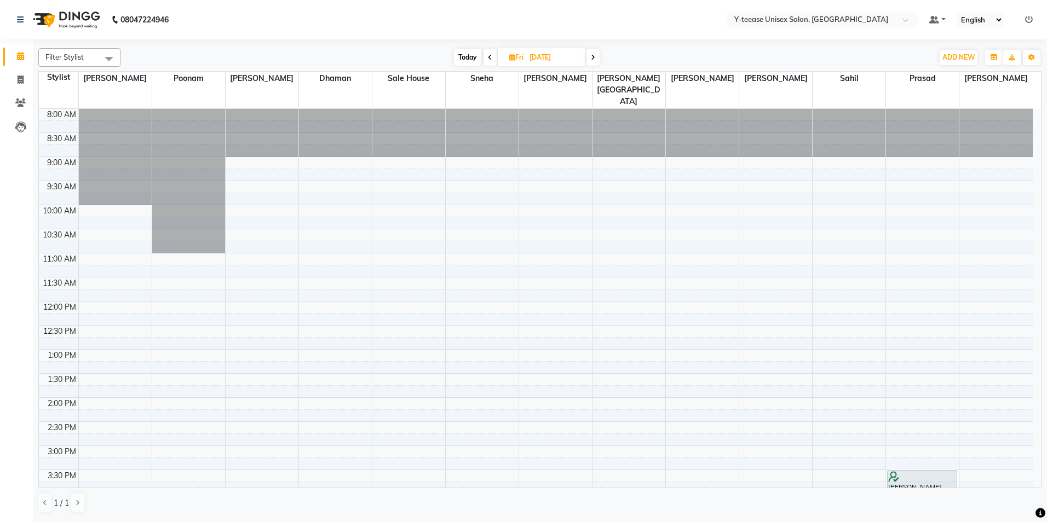
click at [465, 59] on span "Today" at bounding box center [467, 57] width 27 height 17
type input "02-10-2025"
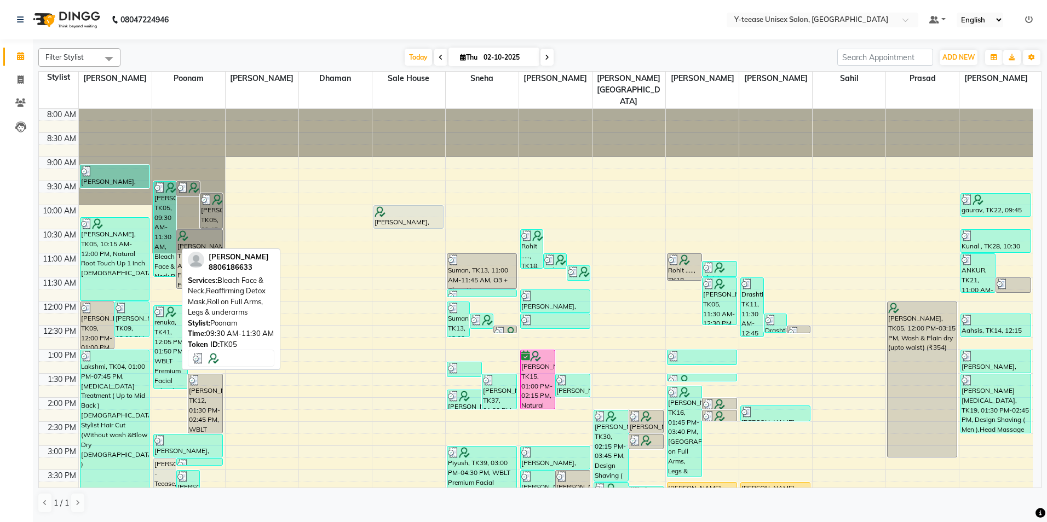
click at [167, 184] on div "[PERSON_NAME], TK05, 09:30 AM-11:30 AM, Bleach Face & Neck,Reaffirming Detox Ma…" at bounding box center [165, 229] width 22 height 95
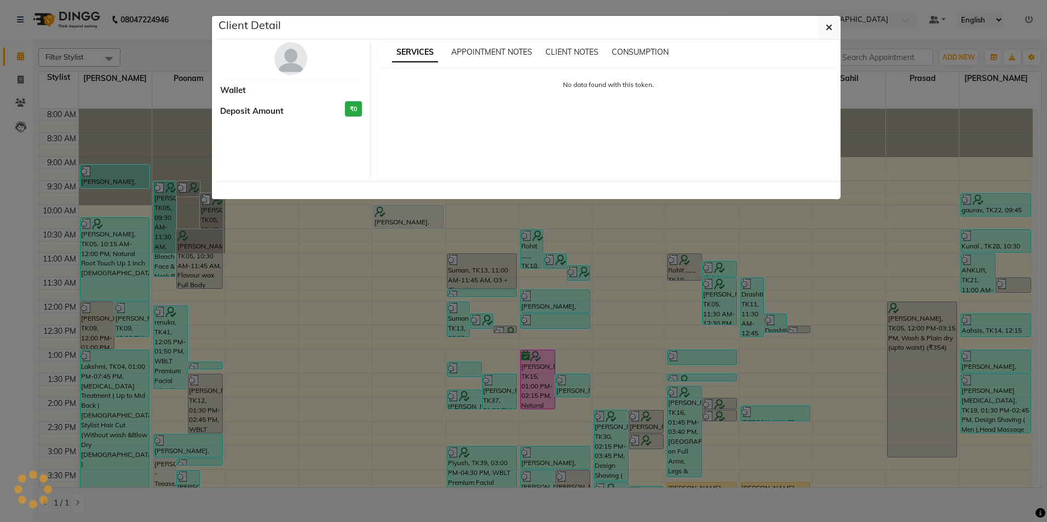
select select "3"
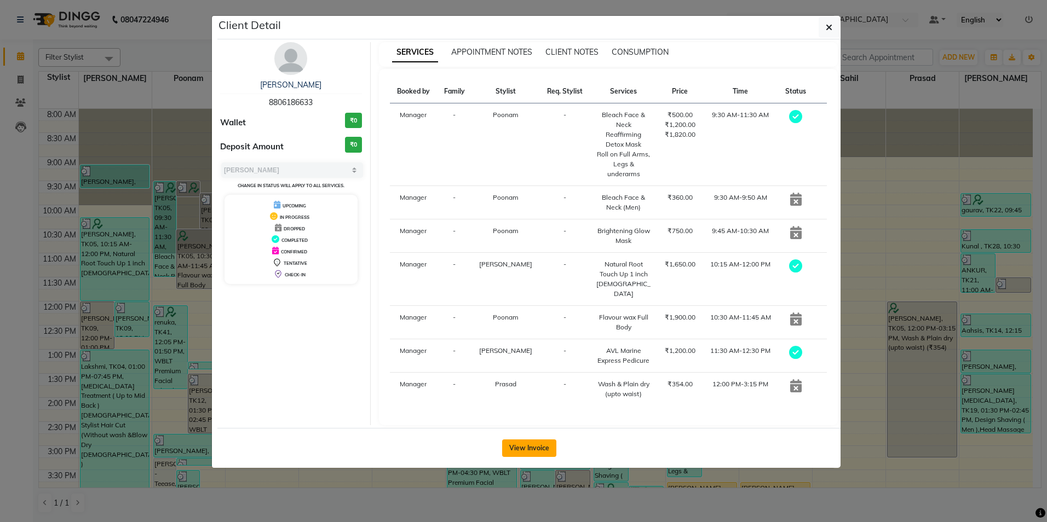
click at [533, 440] on button "View Invoice" at bounding box center [529, 449] width 54 height 18
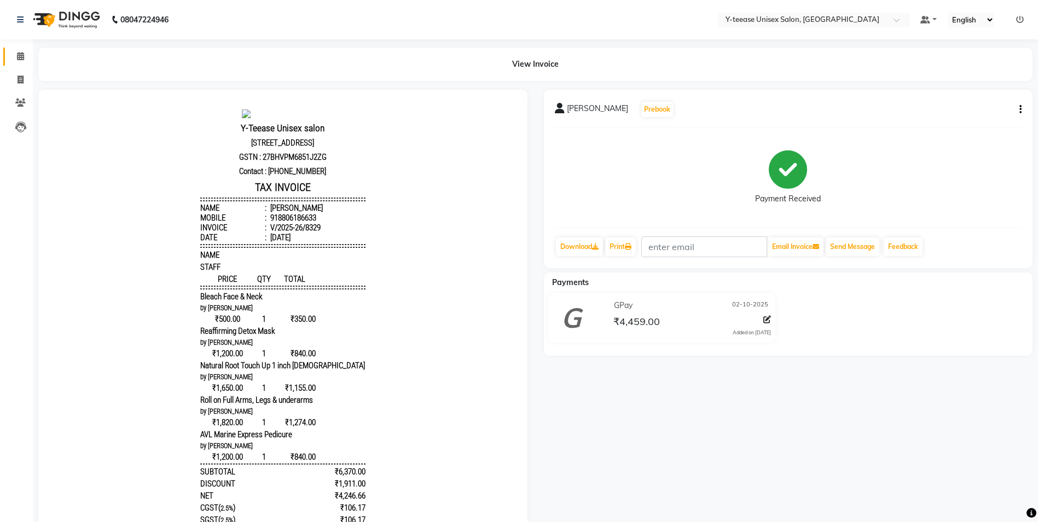
click at [20, 49] on link "Calendar" at bounding box center [16, 57] width 26 height 18
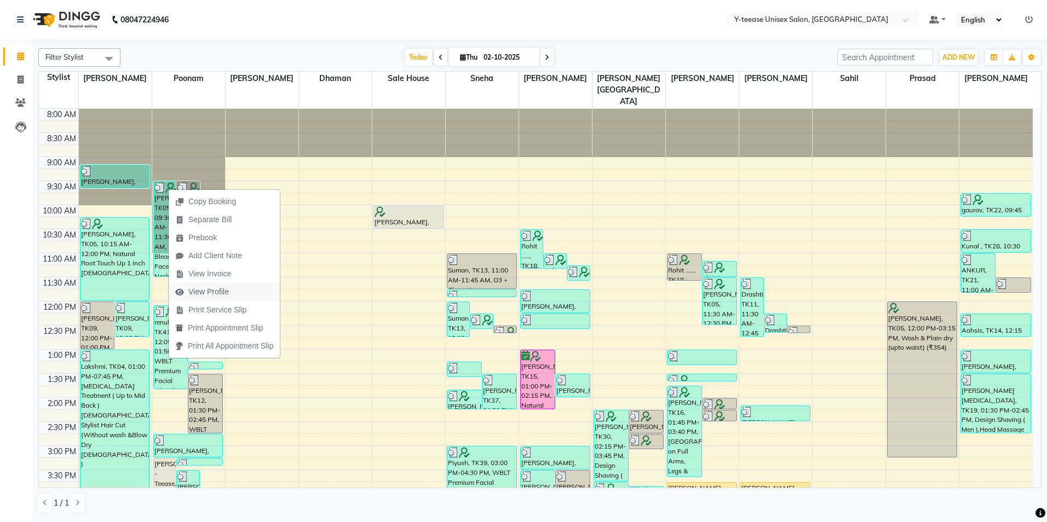
click at [221, 296] on span "View Profile" at bounding box center [208, 291] width 41 height 11
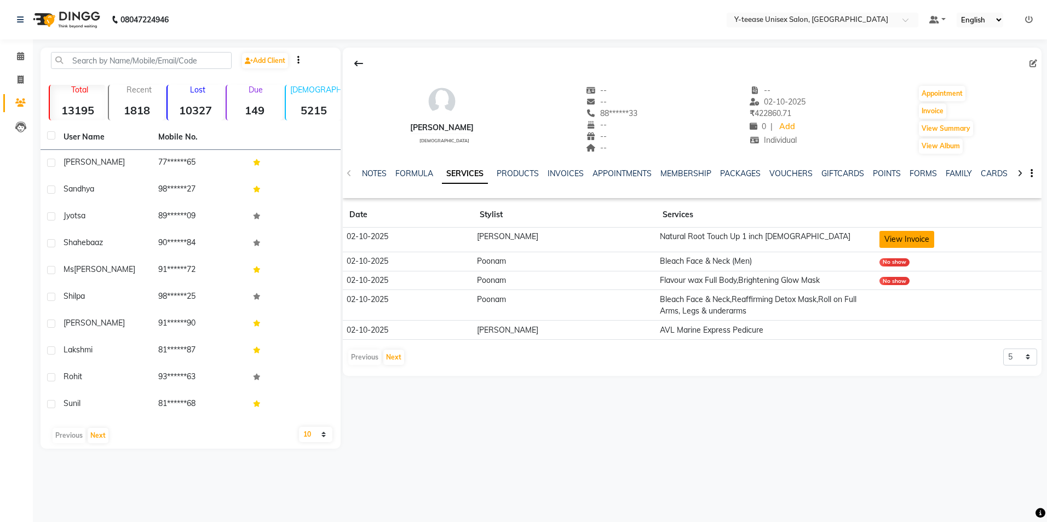
click at [885, 244] on button "View Invoice" at bounding box center [906, 239] width 55 height 17
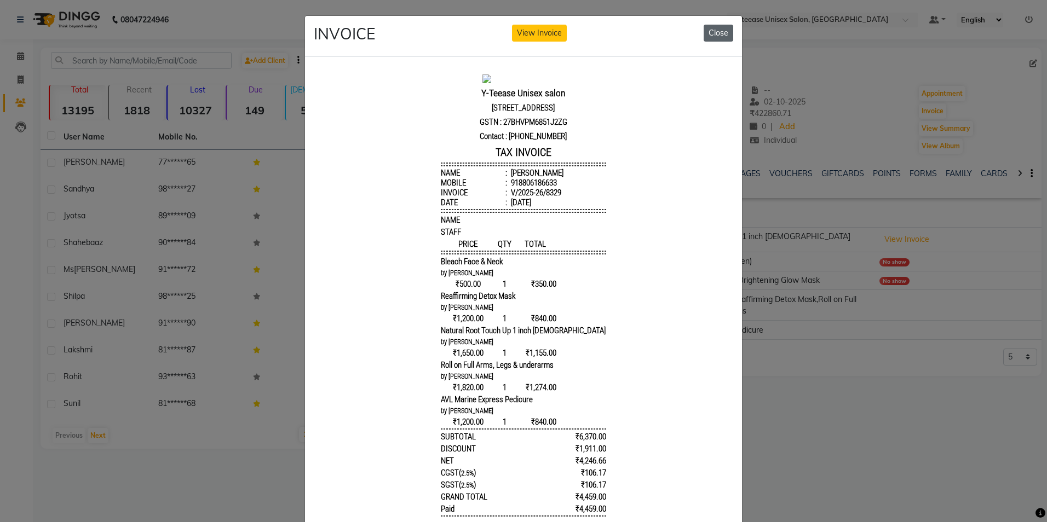
click at [719, 30] on button "Close" at bounding box center [718, 33] width 30 height 17
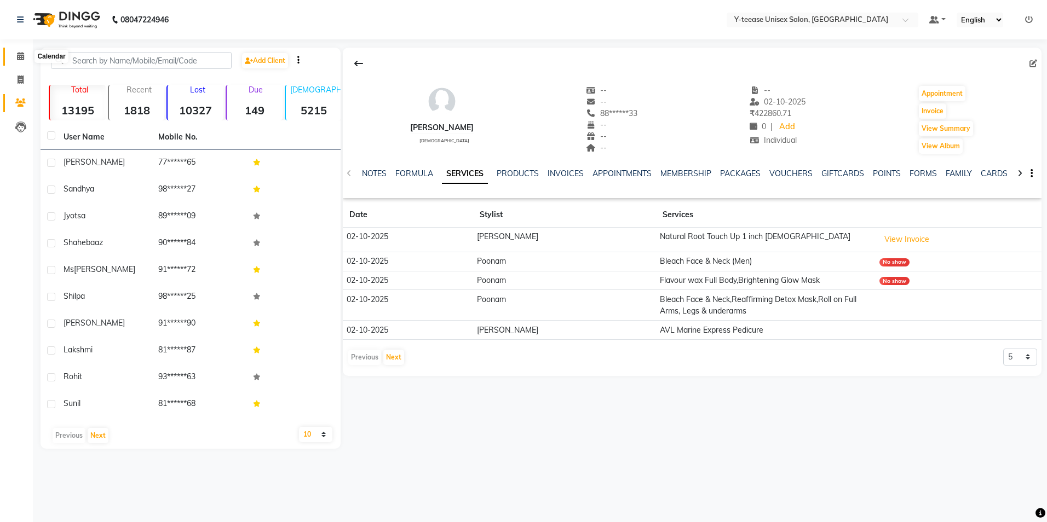
click at [25, 58] on span at bounding box center [20, 56] width 19 height 13
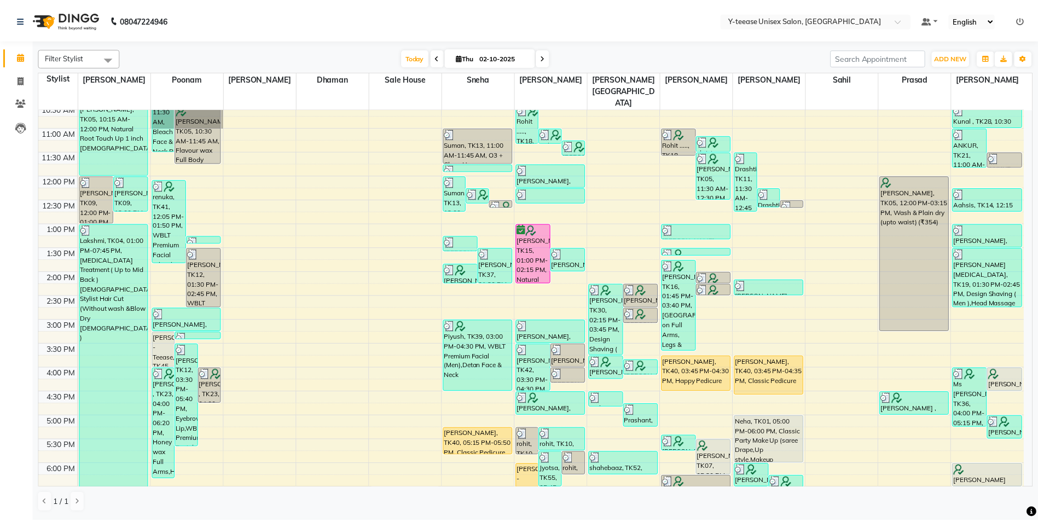
scroll to position [164, 0]
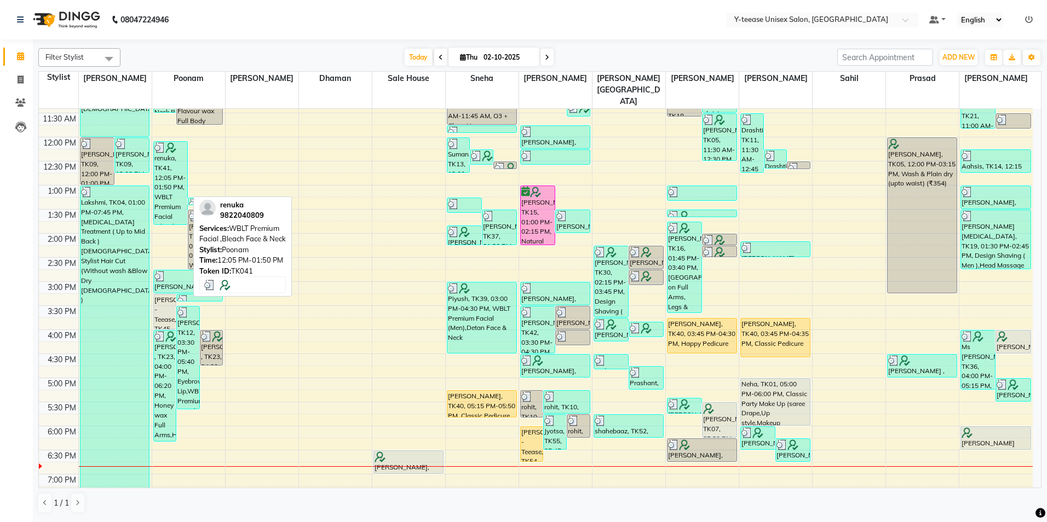
click at [178, 154] on div "renuka, TK41, 12:05 PM-01:50 PM, WBLT Premium Facial ,Bleach Face & Neck" at bounding box center [171, 183] width 34 height 83
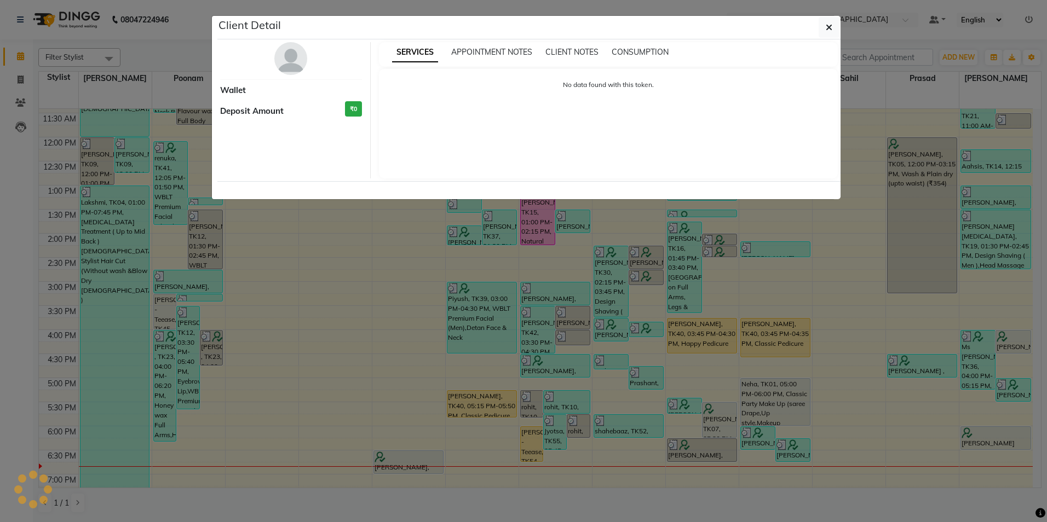
select select "3"
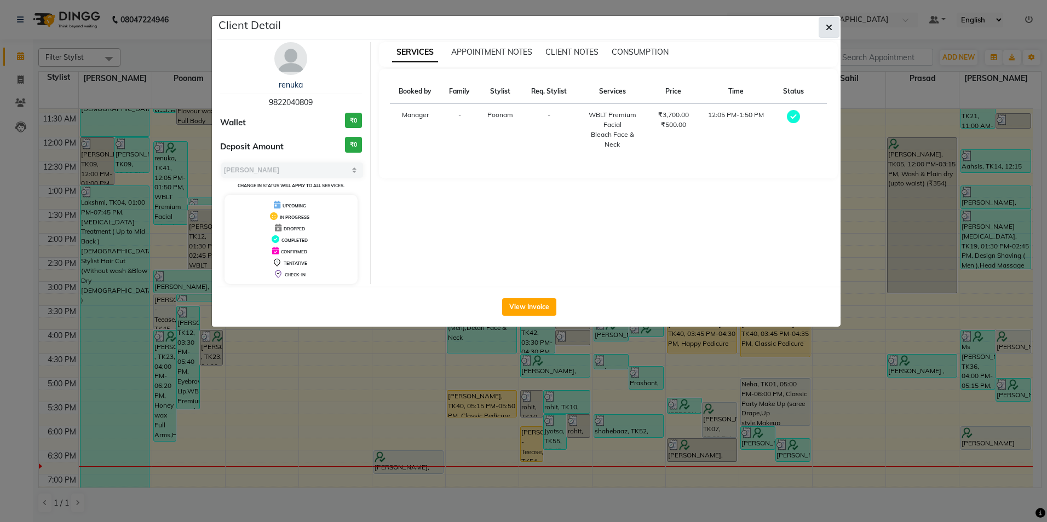
click at [829, 32] on span "button" at bounding box center [829, 27] width 7 height 11
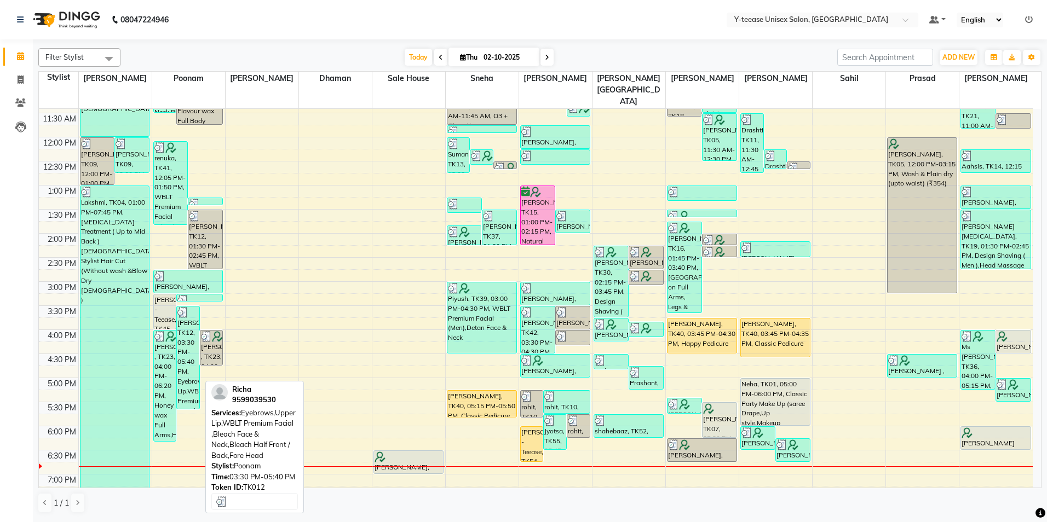
click at [186, 311] on div "[PERSON_NAME], TK12, 03:30 PM-05:40 PM, Eyebrows,Upper Lip,WBLT Premium Facial …" at bounding box center [188, 358] width 22 height 102
select select "3"
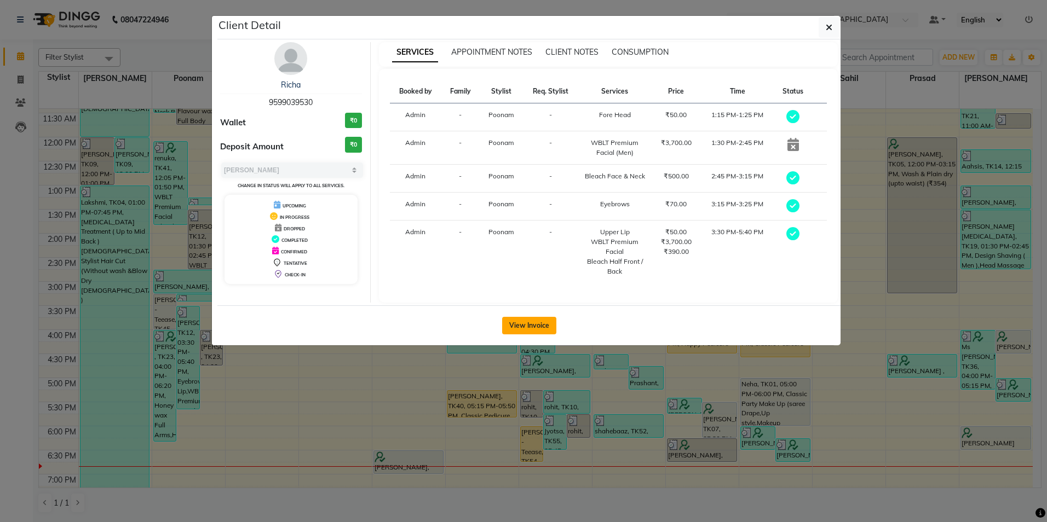
click at [519, 326] on button "View Invoice" at bounding box center [529, 326] width 54 height 18
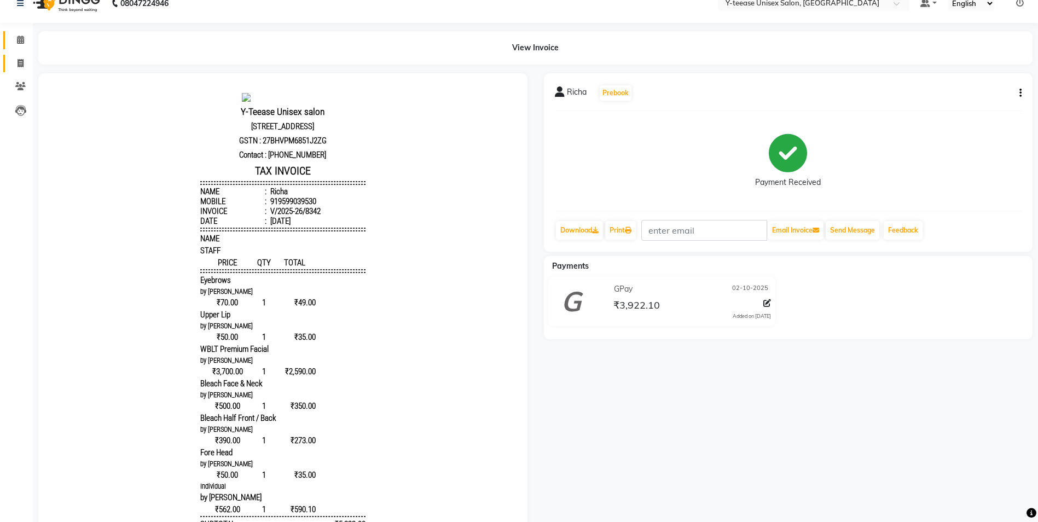
scroll to position [55, 0]
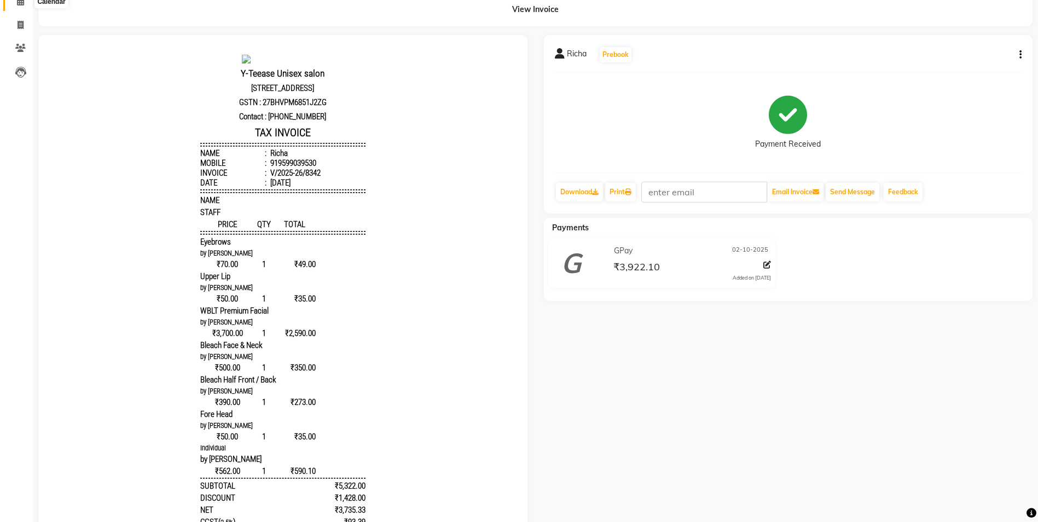
drag, startPoint x: 21, startPoint y: 7, endPoint x: 34, endPoint y: 27, distance: 24.0
click at [21, 7] on span at bounding box center [20, 2] width 19 height 13
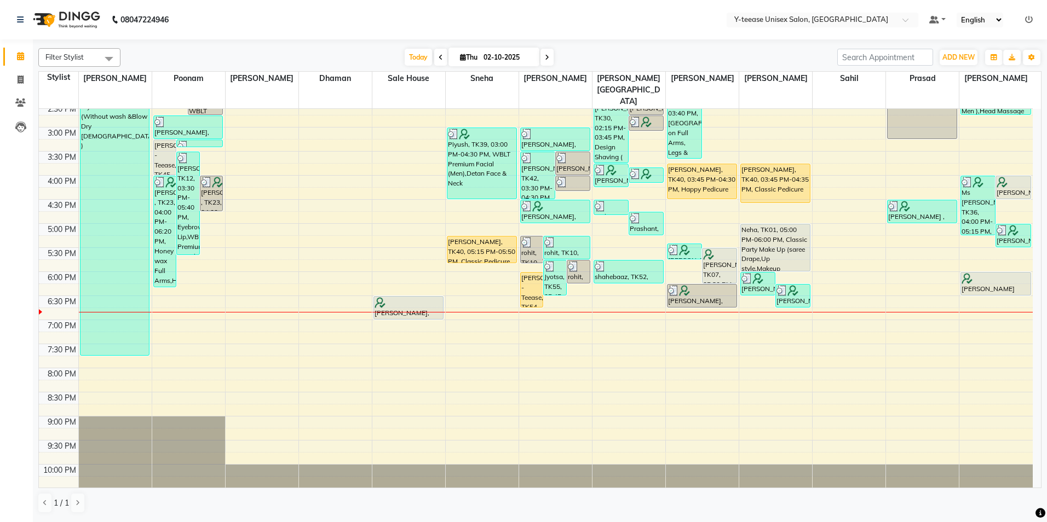
scroll to position [320, 0]
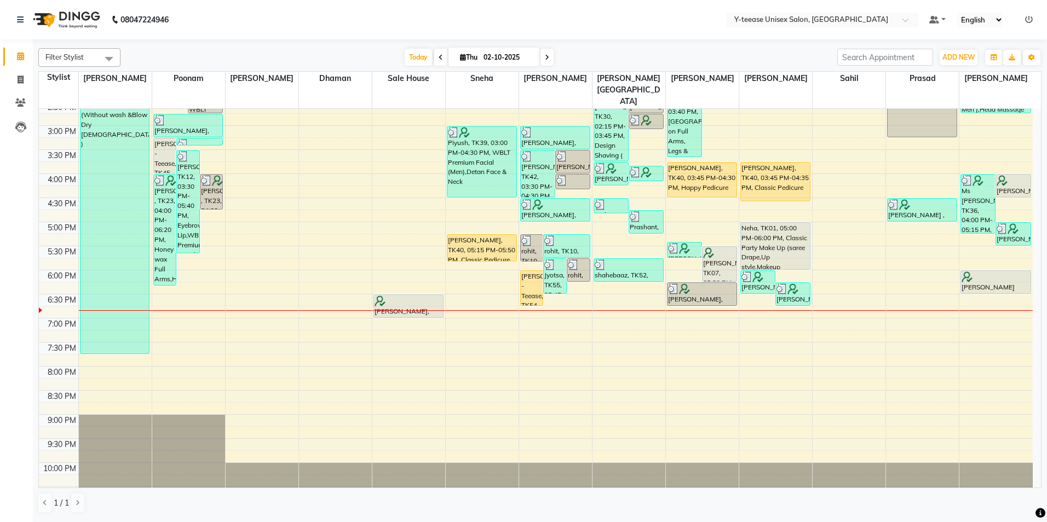
click at [547, 57] on icon at bounding box center [547, 57] width 4 height 7
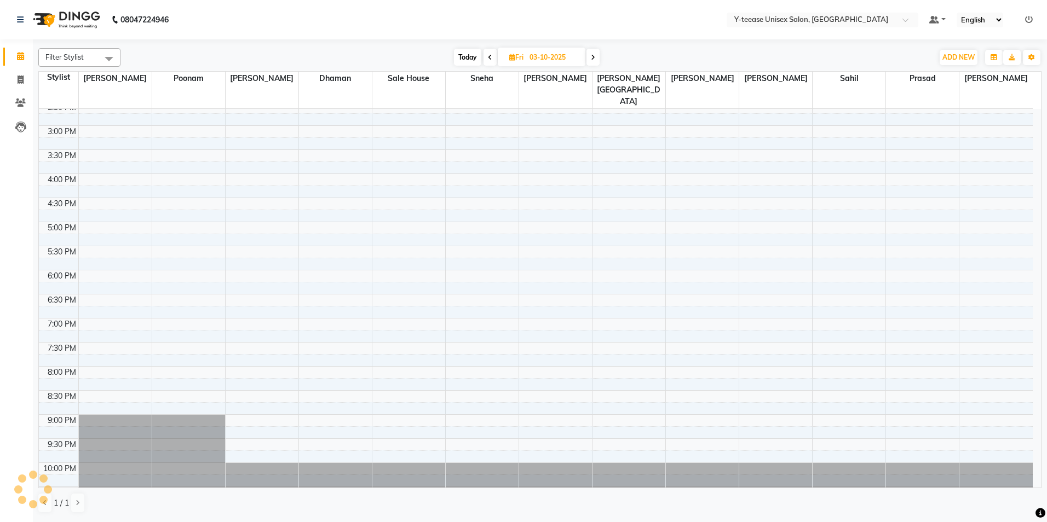
scroll to position [156, 0]
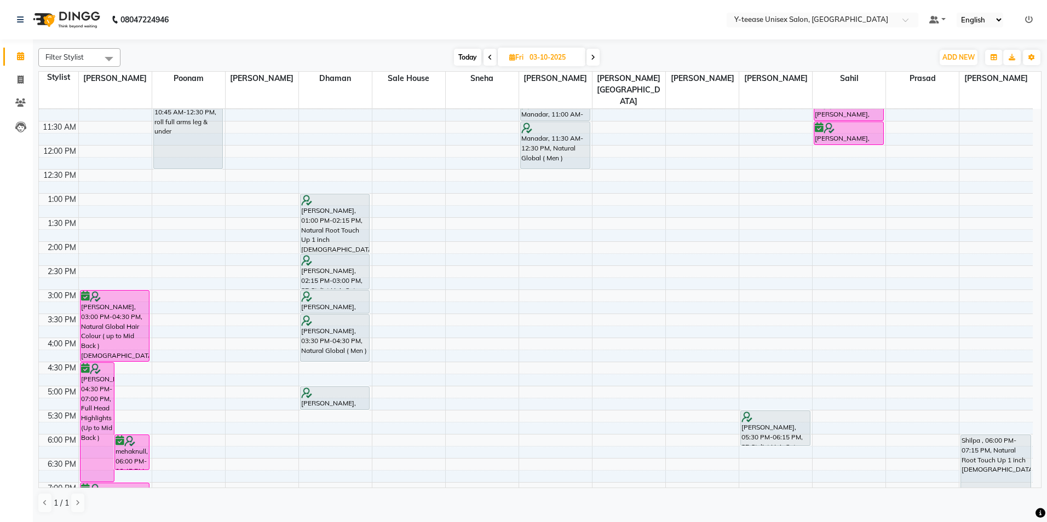
click at [470, 55] on span "Today" at bounding box center [467, 57] width 27 height 17
type input "02-10-2025"
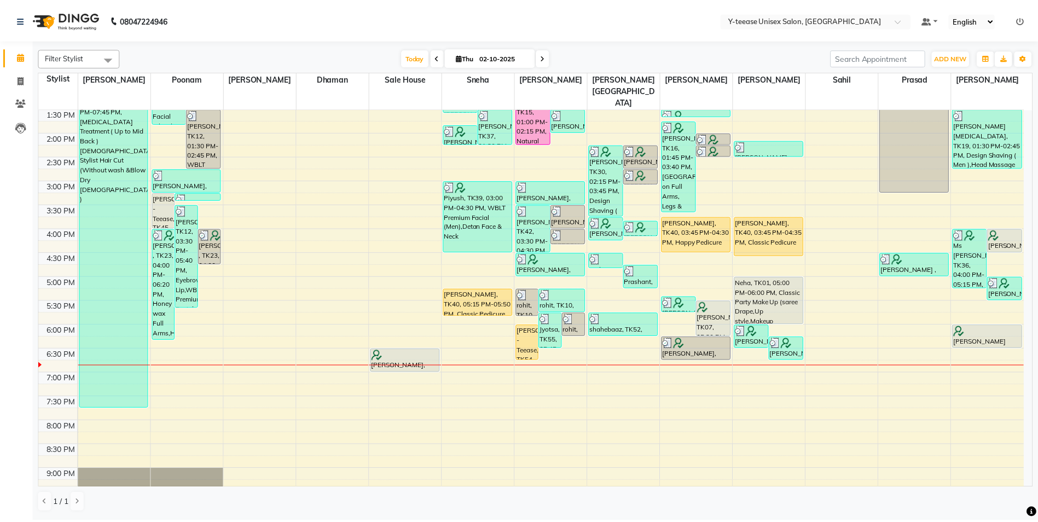
scroll to position [320, 0]
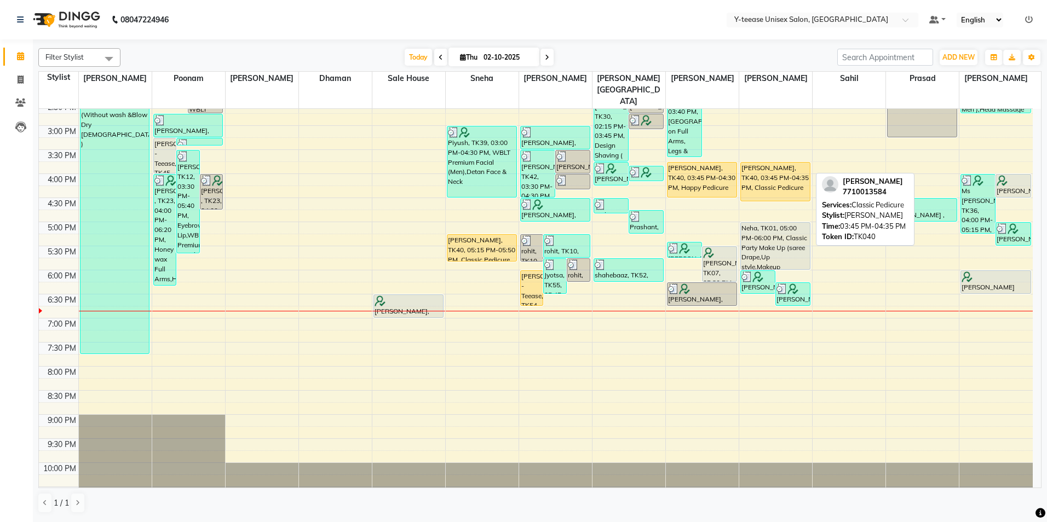
click at [768, 163] on div "[PERSON_NAME], TK40, 03:45 PM-04:35 PM, Classic Pedicure" at bounding box center [775, 182] width 69 height 38
select select "1"
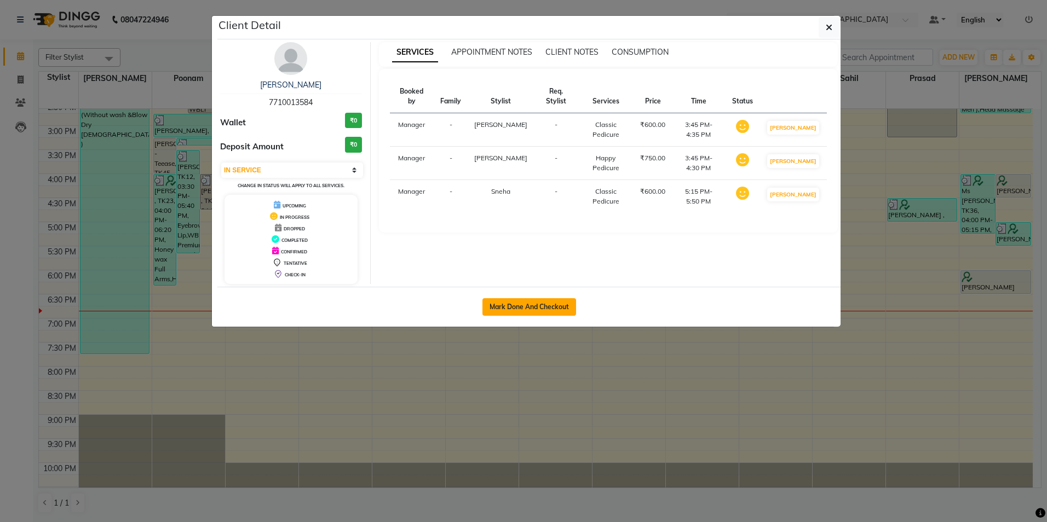
click at [535, 300] on button "Mark Done And Checkout" at bounding box center [529, 307] width 94 height 18
select select "service"
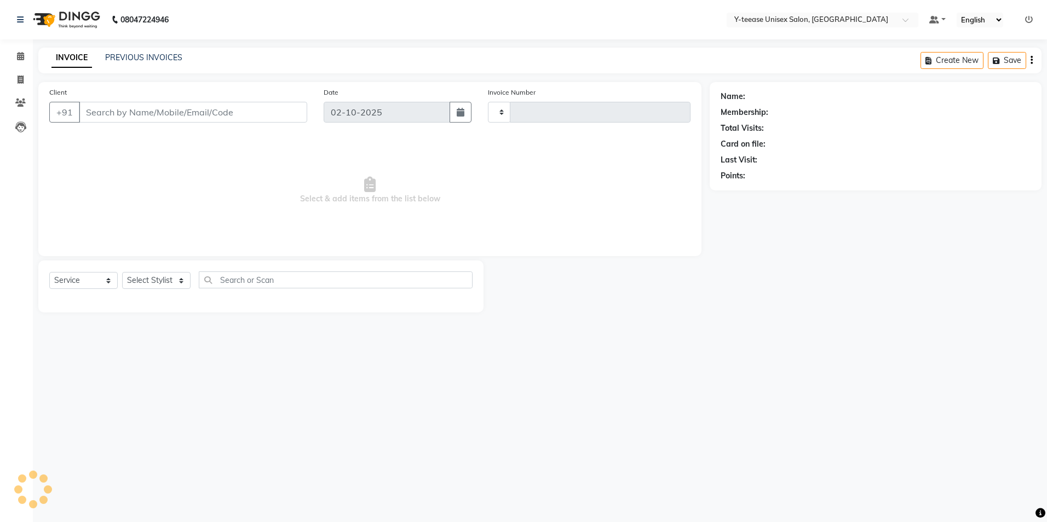
type input "8358"
select select "4"
type input "77******84"
select select "86041"
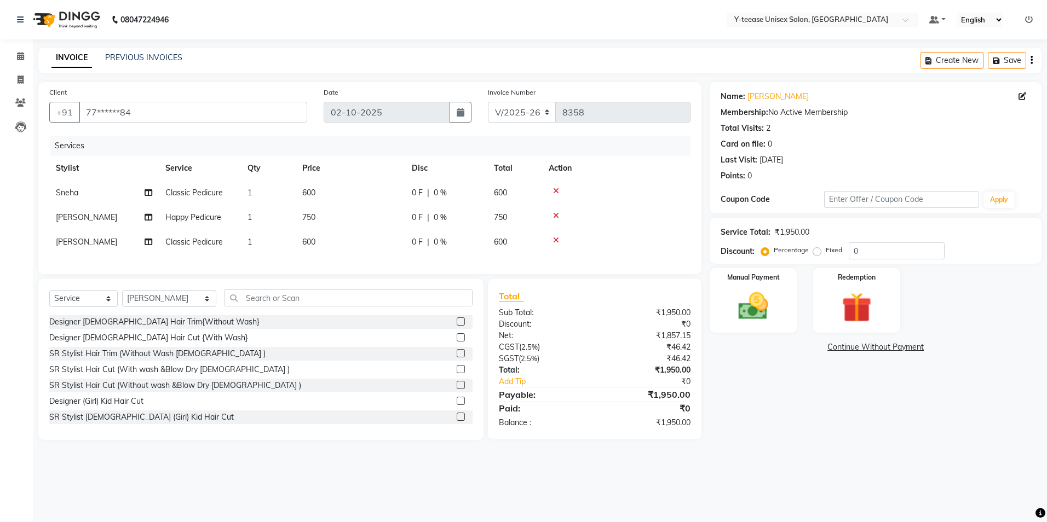
click at [198, 196] on span "Classic Pedicure" at bounding box center [193, 193] width 57 height 10
select select "49846"
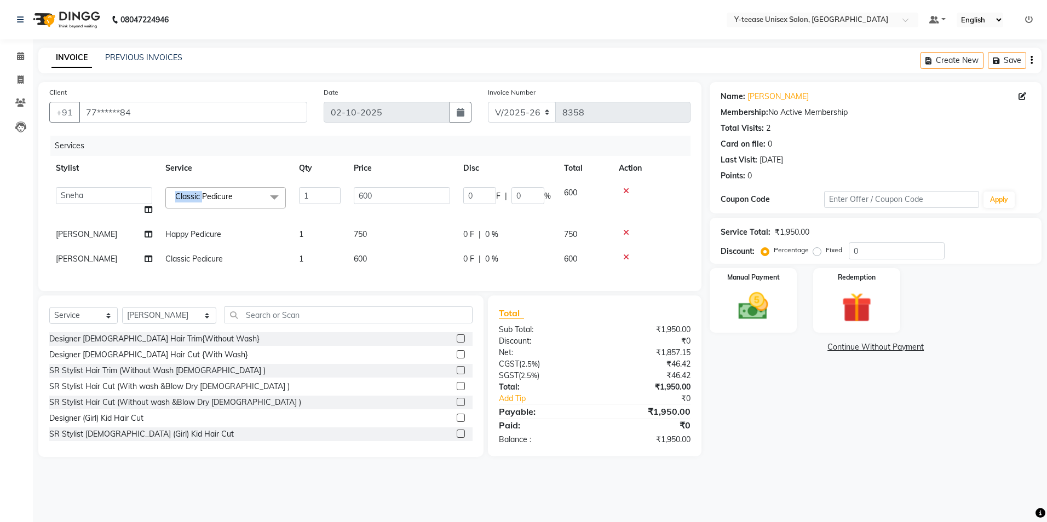
click at [198, 196] on span "Classic Pedicure" at bounding box center [203, 197] width 57 height 10
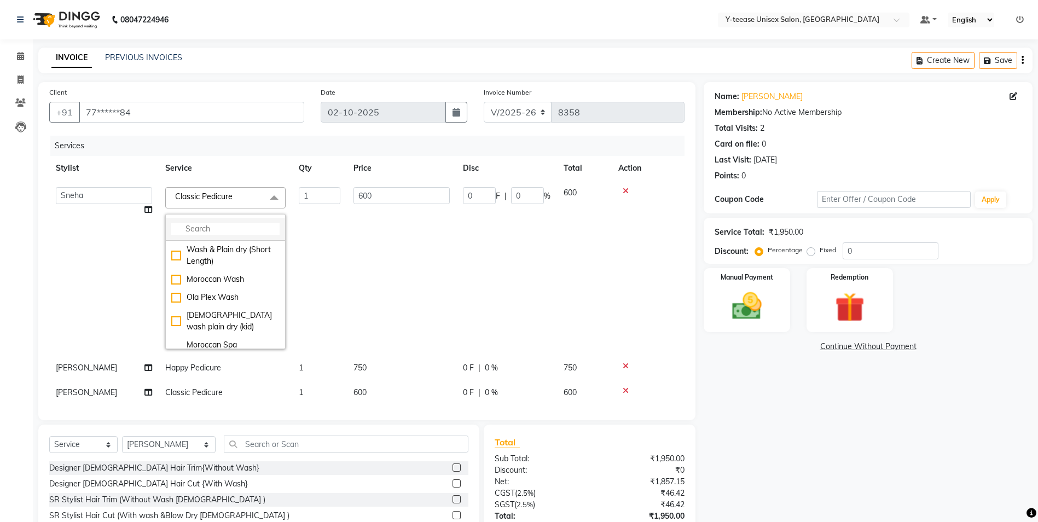
click at [213, 231] on input "multiselect-search" at bounding box center [225, 228] width 108 height 11
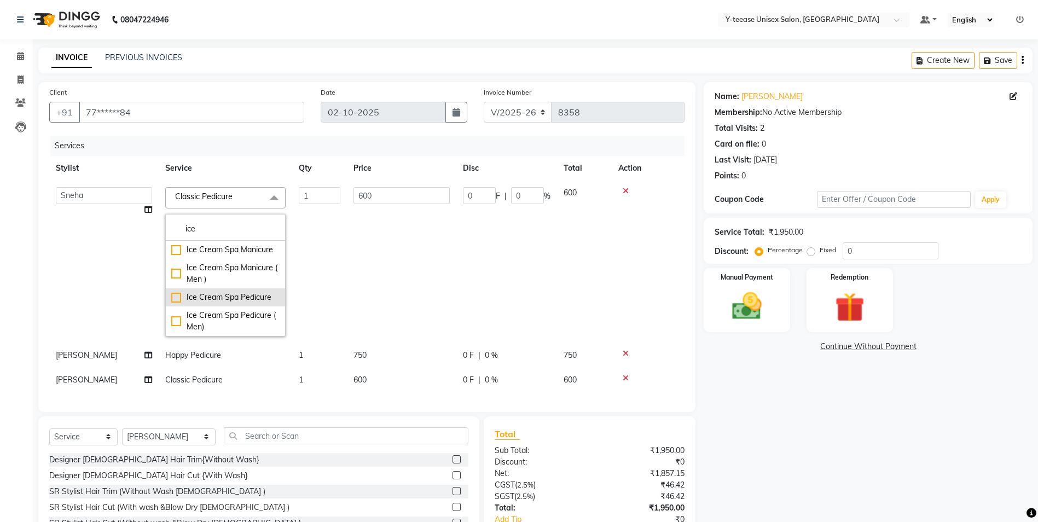
type input "ice"
click at [233, 291] on li "Ice Cream Spa Pedicure" at bounding box center [225, 297] width 119 height 18
checkbox input "true"
click at [396, 255] on td "1770" at bounding box center [401, 262] width 109 height 163
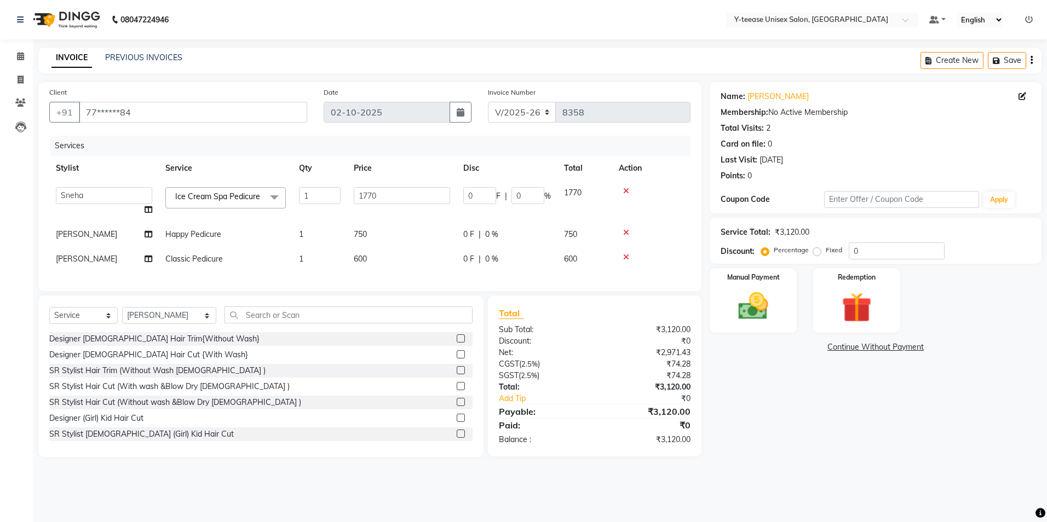
click at [204, 229] on td "Happy Pedicure" at bounding box center [226, 234] width 134 height 25
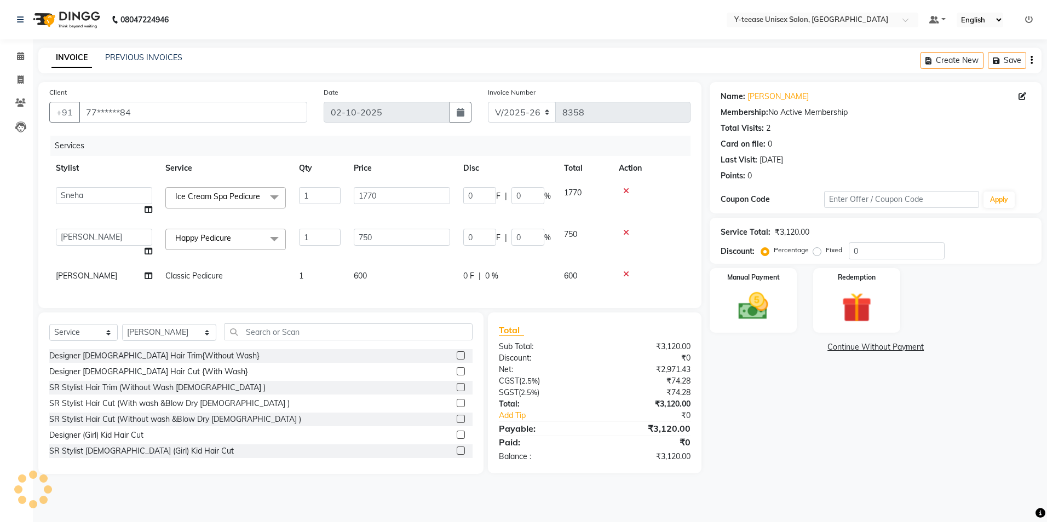
click at [205, 234] on span "Happy Pedicure" at bounding box center [203, 238] width 56 height 10
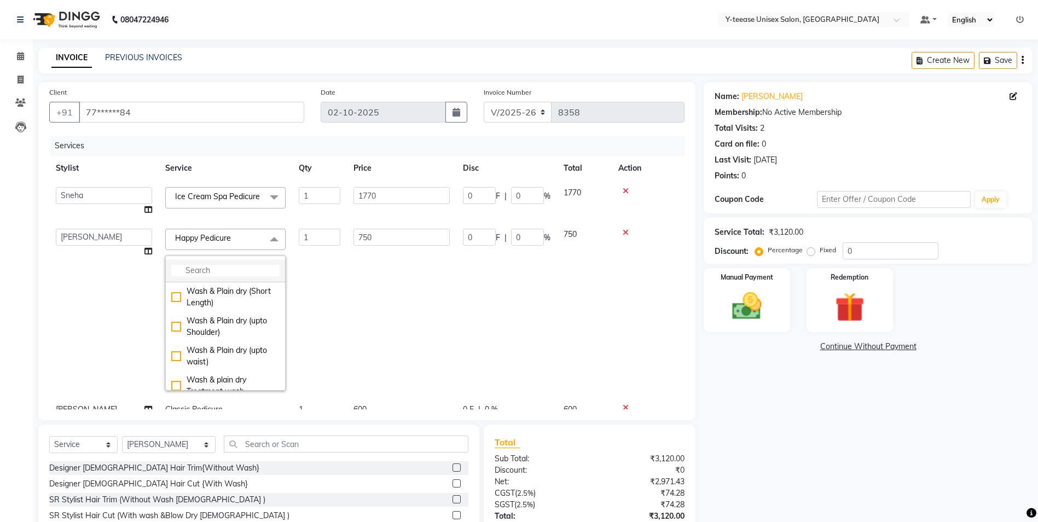
click at [215, 268] on input "multiselect-search" at bounding box center [225, 270] width 108 height 11
click at [214, 348] on div "AVL Marine Express Pedicure" at bounding box center [225, 356] width 108 height 23
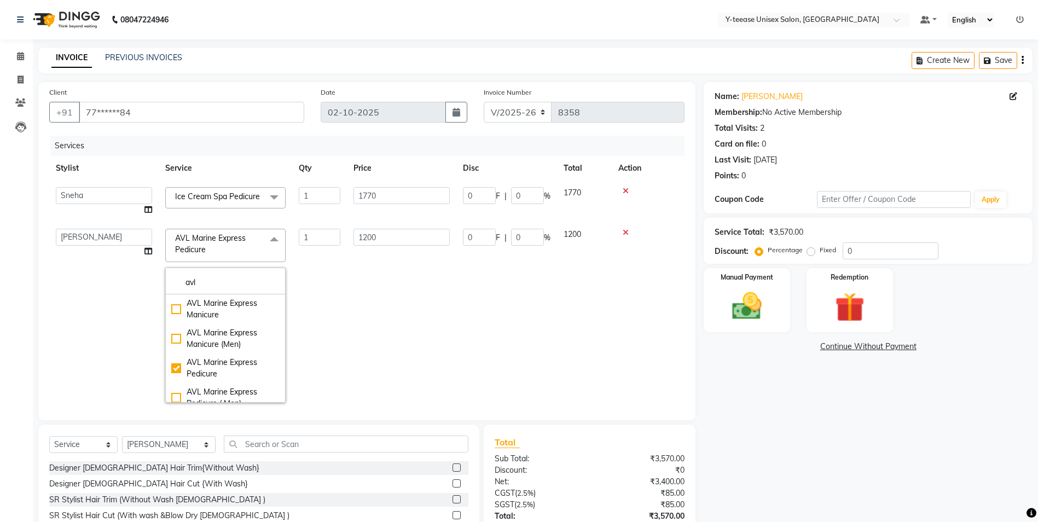
drag, startPoint x: 353, startPoint y: 323, endPoint x: 348, endPoint y: 320, distance: 5.6
click at [353, 322] on td "1200" at bounding box center [401, 315] width 109 height 187
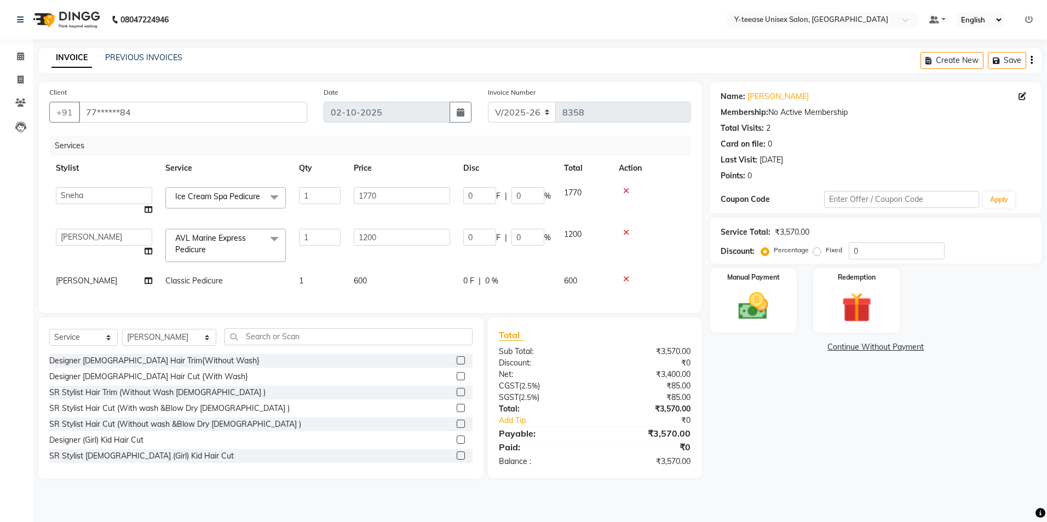
click at [192, 278] on span "Classic Pedicure" at bounding box center [193, 281] width 57 height 10
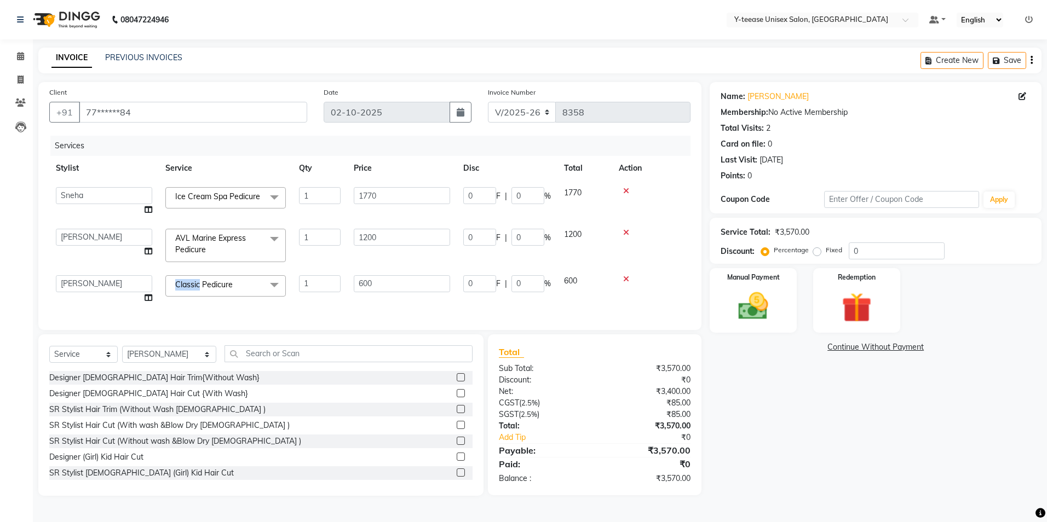
drag, startPoint x: 192, startPoint y: 278, endPoint x: 194, endPoint y: 302, distance: 23.6
click at [192, 282] on span "Classic Pedicure x" at bounding box center [225, 285] width 120 height 21
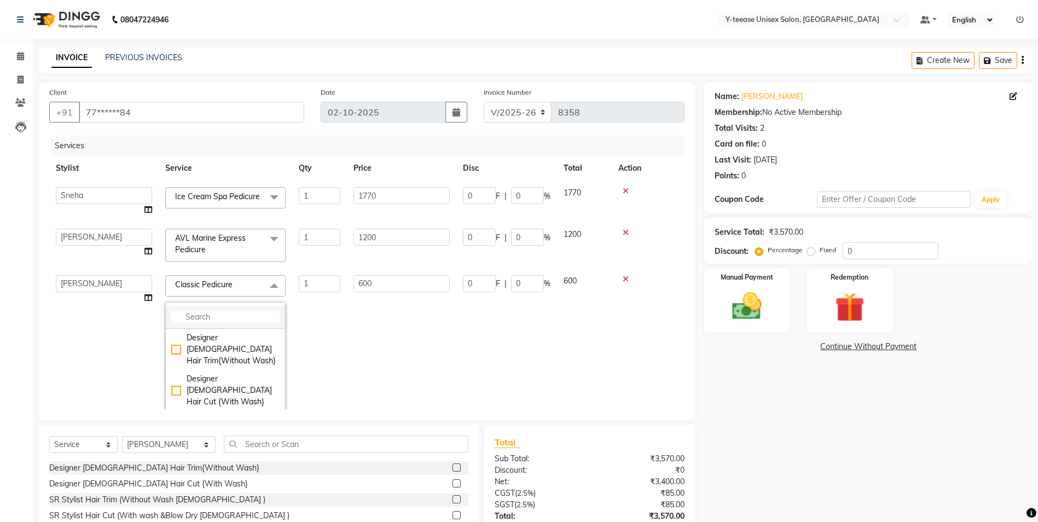
click at [200, 318] on input "multiselect-search" at bounding box center [225, 316] width 108 height 11
click at [218, 381] on li "AVL Marine Express Pedicure" at bounding box center [225, 393] width 119 height 30
click at [339, 364] on td "1" at bounding box center [319, 362] width 55 height 187
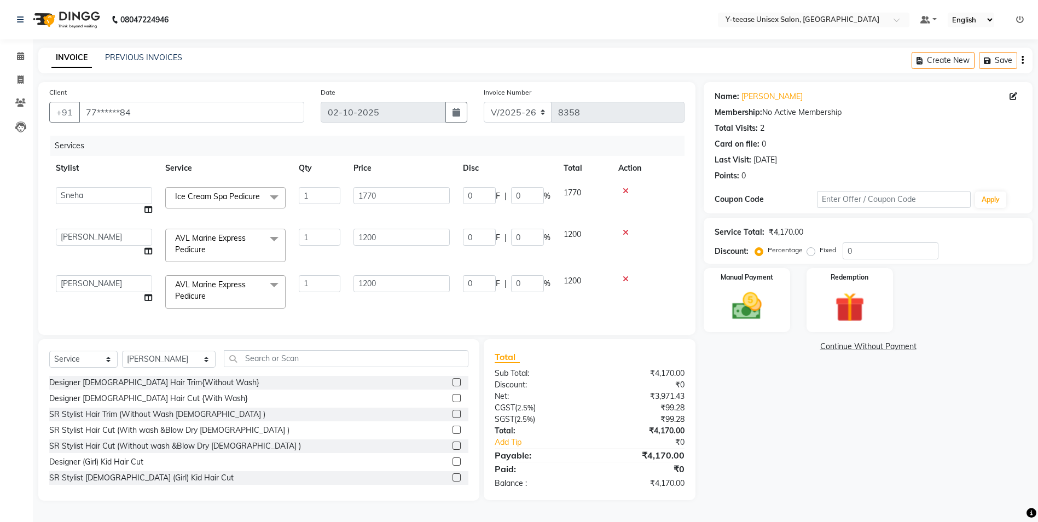
click at [235, 243] on span "AVL Marine Express Pedicure x" at bounding box center [220, 245] width 96 height 24
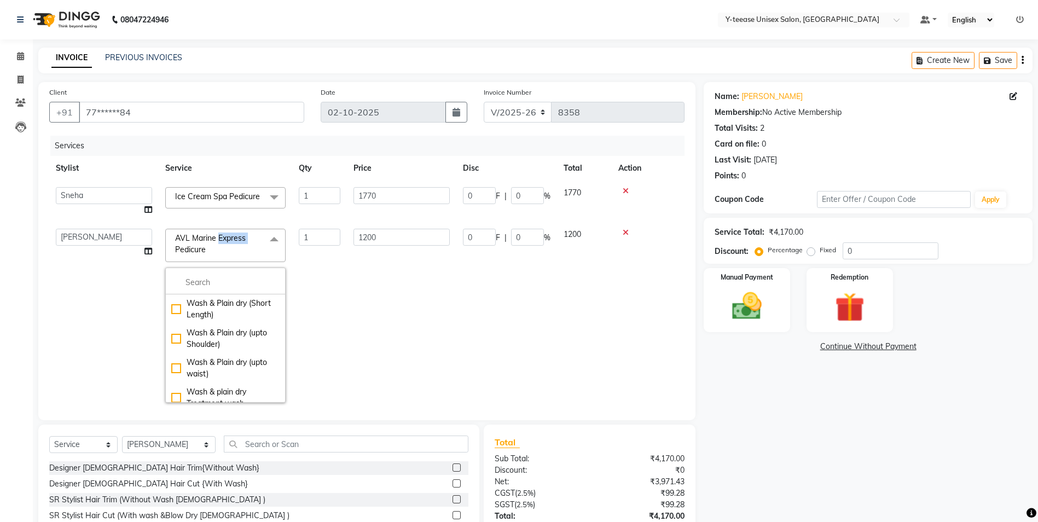
click at [235, 243] on span "AVL Marine Express Pedicure x" at bounding box center [220, 245] width 96 height 24
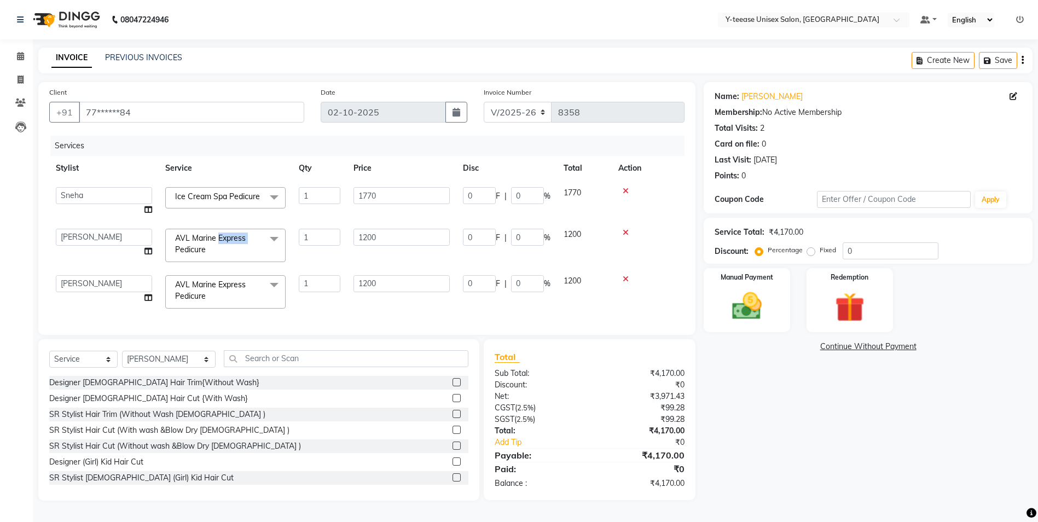
click at [236, 243] on span "AVL Marine Express Pedicure" at bounding box center [210, 243] width 71 height 21
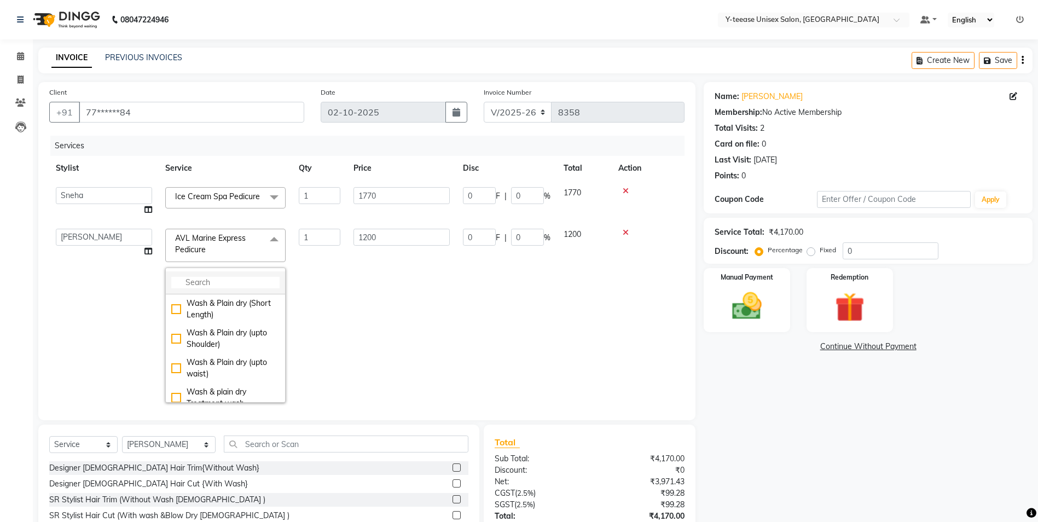
click at [206, 277] on input "multiselect-search" at bounding box center [225, 282] width 108 height 11
click at [213, 351] on div "Ice Cream Spa Pedicure" at bounding box center [225, 350] width 108 height 11
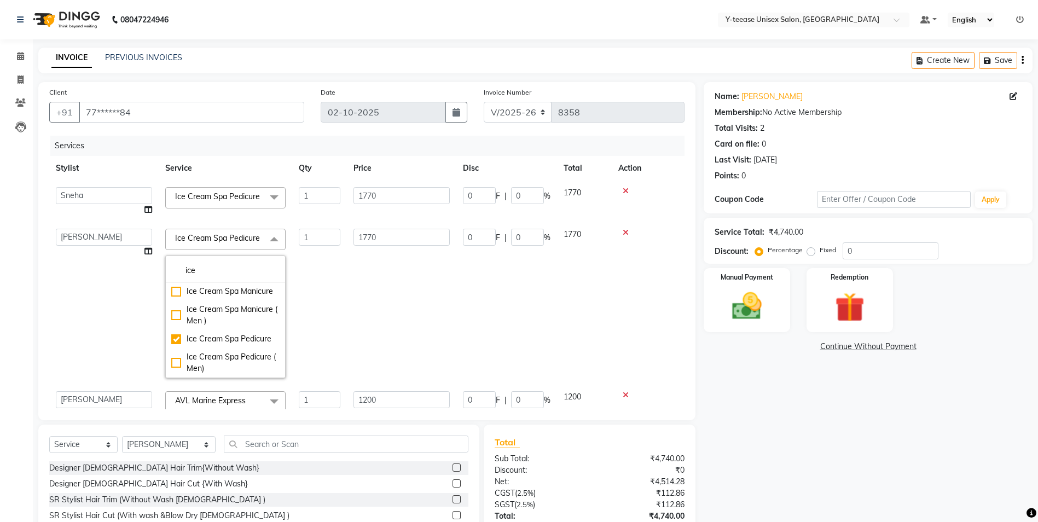
click at [321, 336] on td "1" at bounding box center [319, 303] width 55 height 163
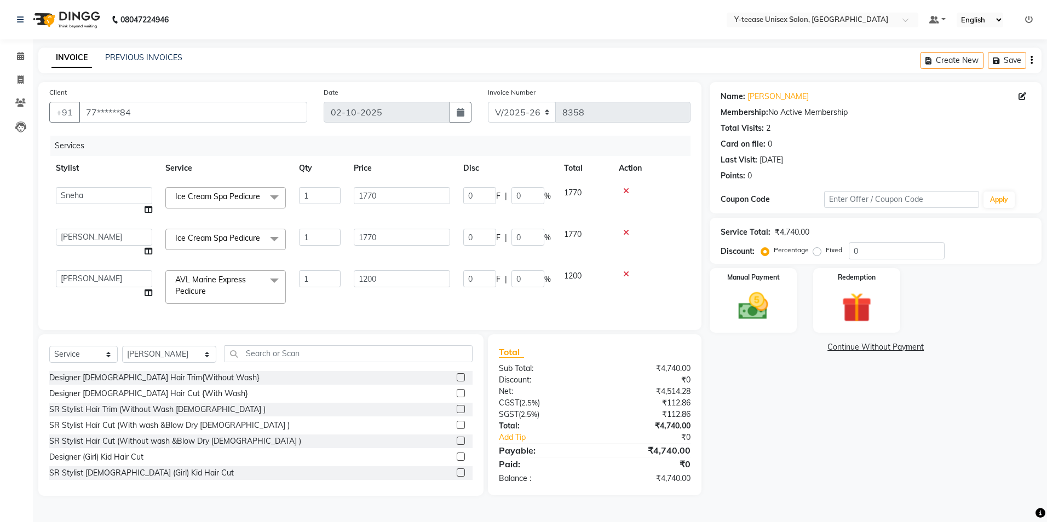
click at [232, 199] on span "Ice Cream Spa Pedicure" at bounding box center [217, 197] width 85 height 10
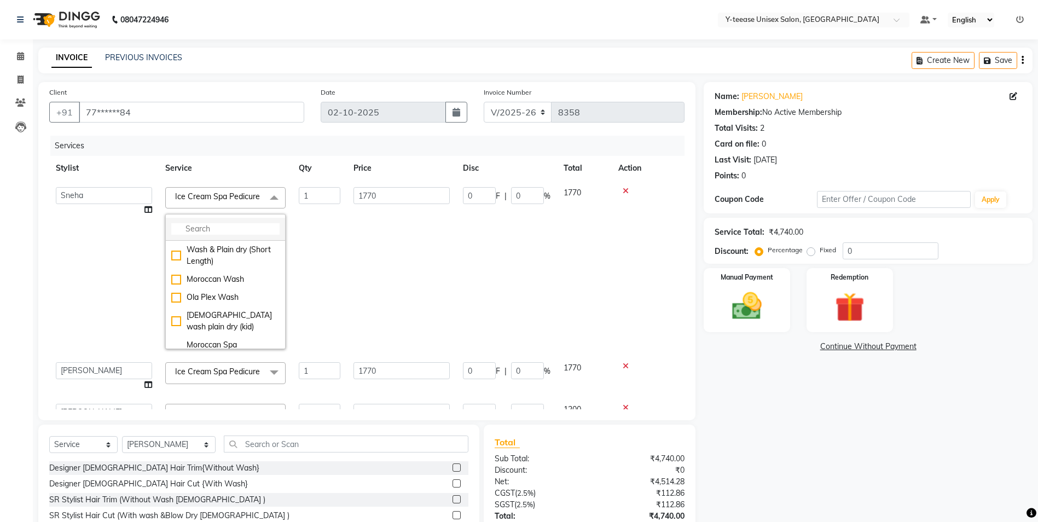
click at [230, 233] on input "multiselect-search" at bounding box center [225, 228] width 108 height 11
click at [345, 236] on td "1" at bounding box center [319, 268] width 55 height 175
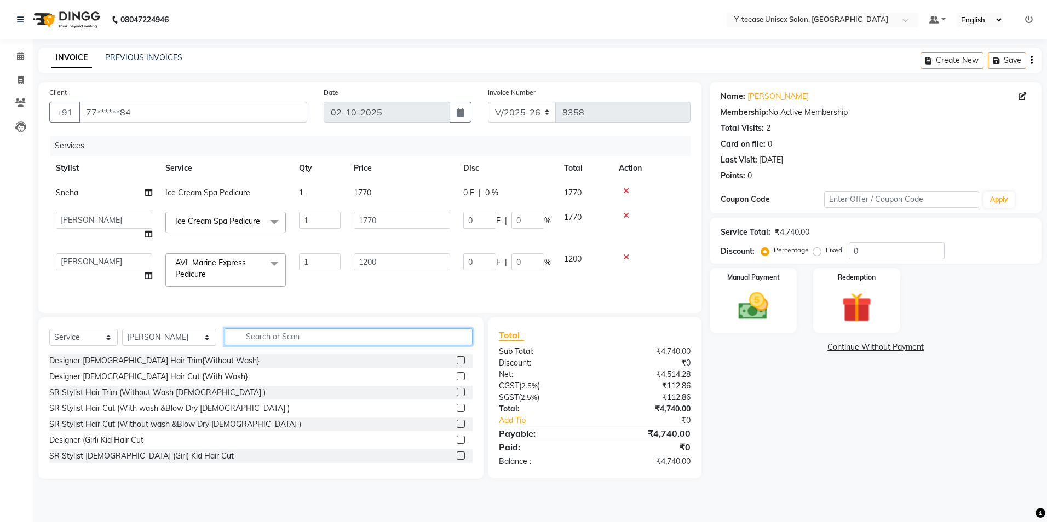
click at [279, 354] on div "Select Service Product Membership Package Voucher Prepaid Gift Card Select Styl…" at bounding box center [260, 341] width 423 height 26
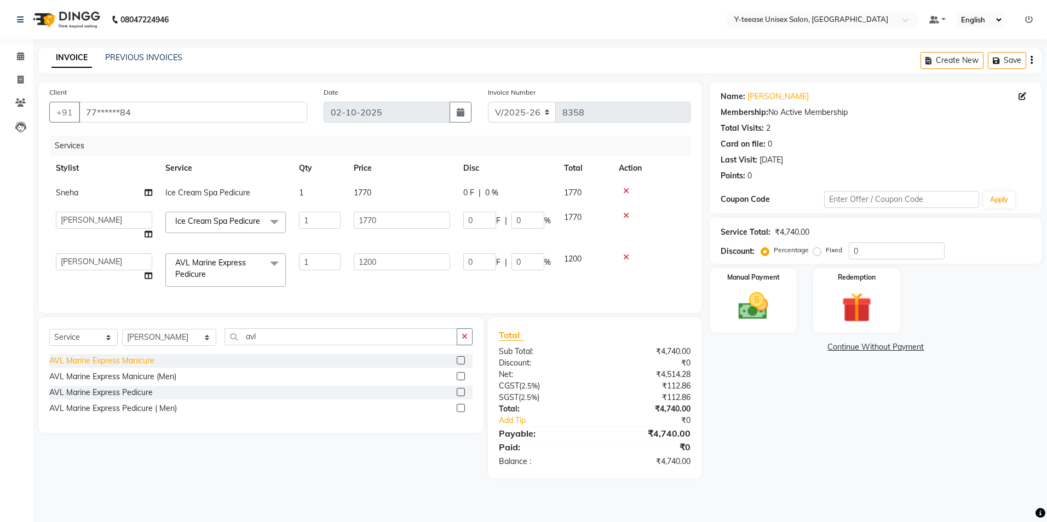
click at [102, 367] on div "AVL Marine Express Manicure" at bounding box center [101, 360] width 105 height 11
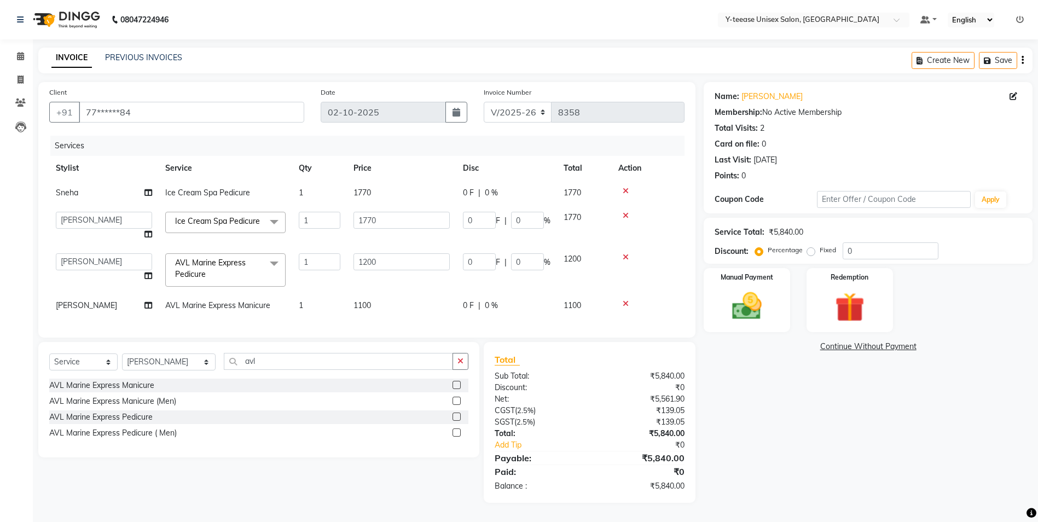
click at [75, 308] on span "[PERSON_NAME]" at bounding box center [86, 306] width 61 height 10
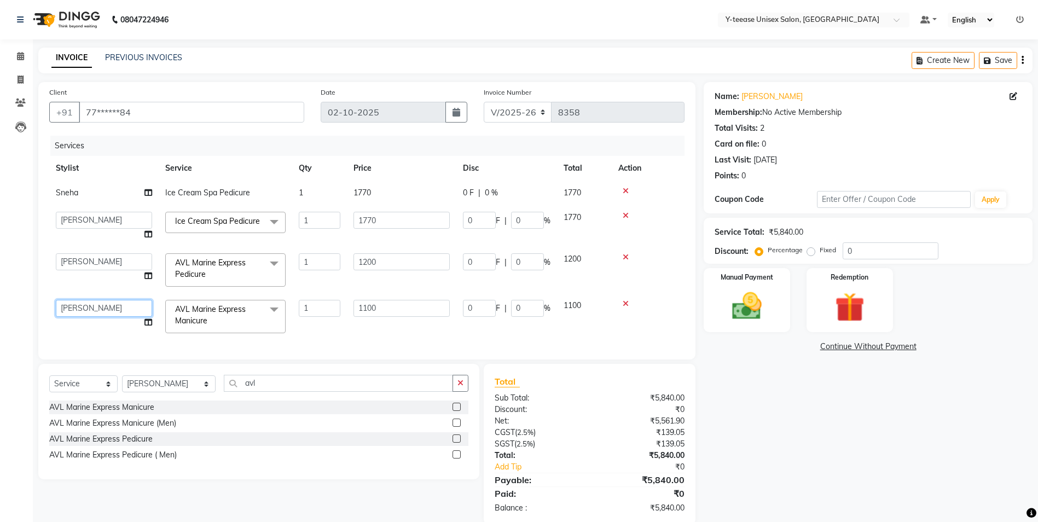
click at [75, 308] on select "[PERSON_NAME] [PERSON_NAME] nagar Manager [PERSON_NAME] [PERSON_NAME] Poonam [P…" at bounding box center [104, 308] width 96 height 17
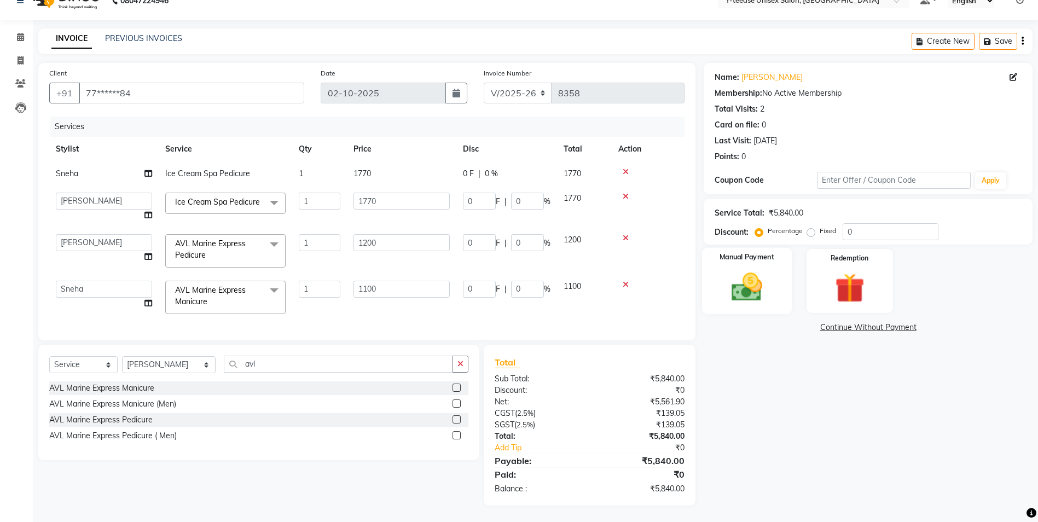
click at [744, 285] on img at bounding box center [747, 287] width 50 height 36
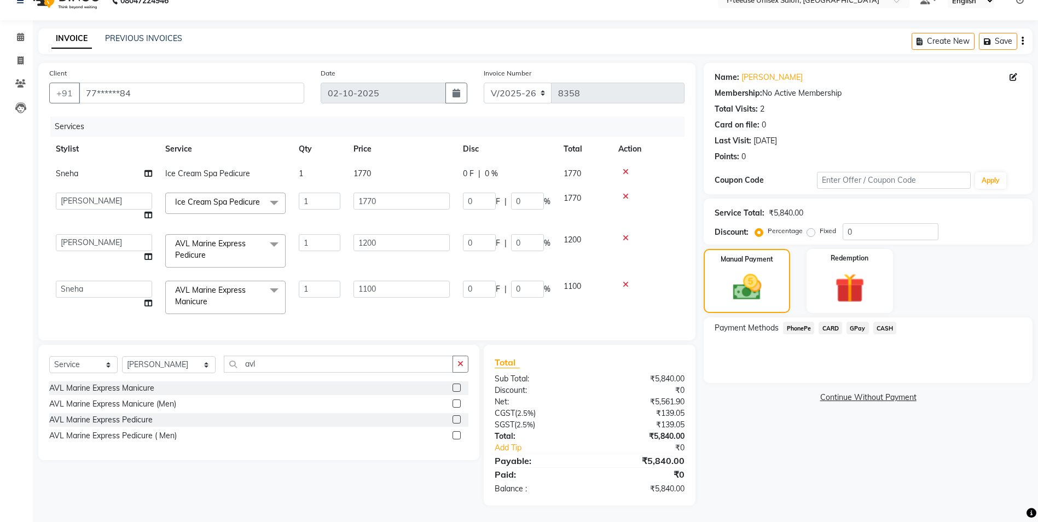
click at [624, 281] on icon at bounding box center [626, 285] width 6 height 8
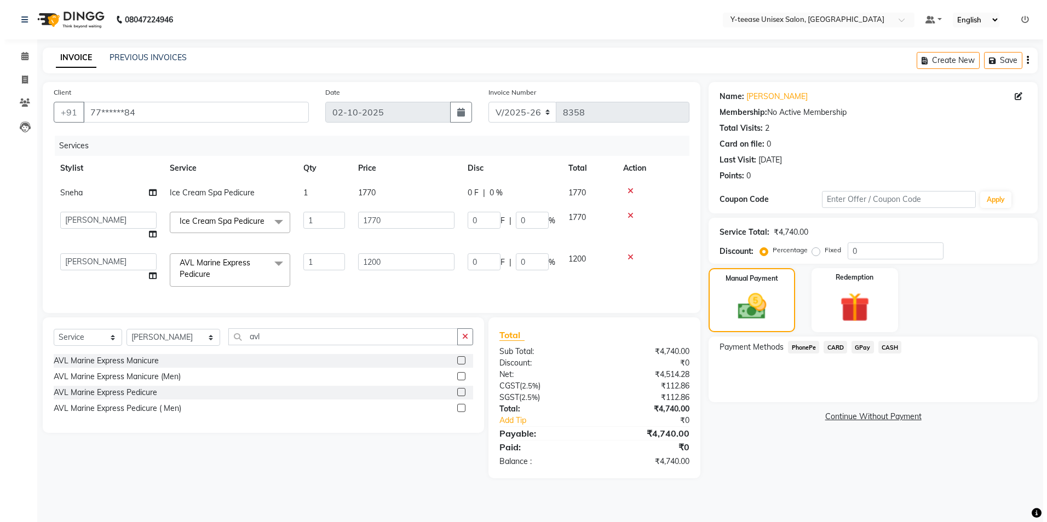
scroll to position [0, 0]
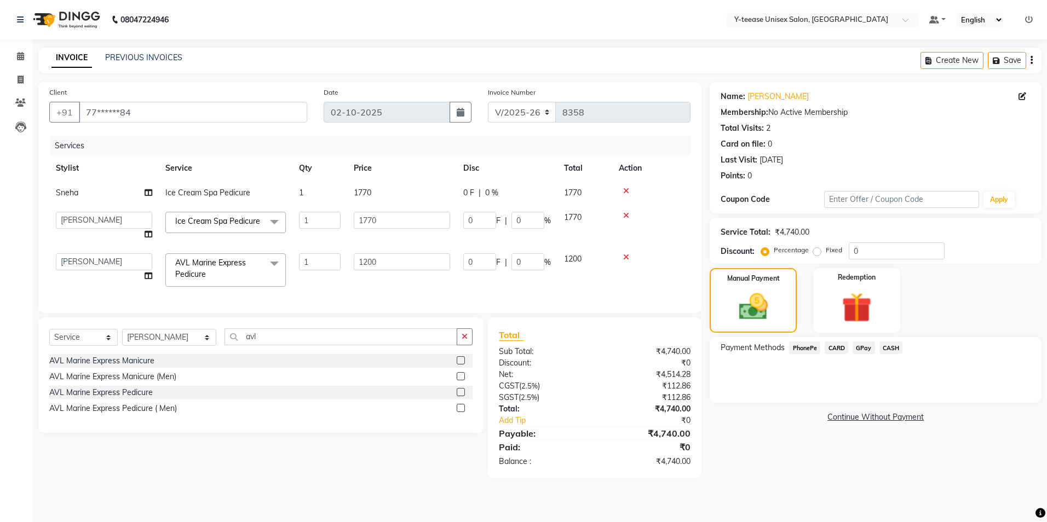
click at [624, 212] on icon at bounding box center [626, 216] width 6 height 8
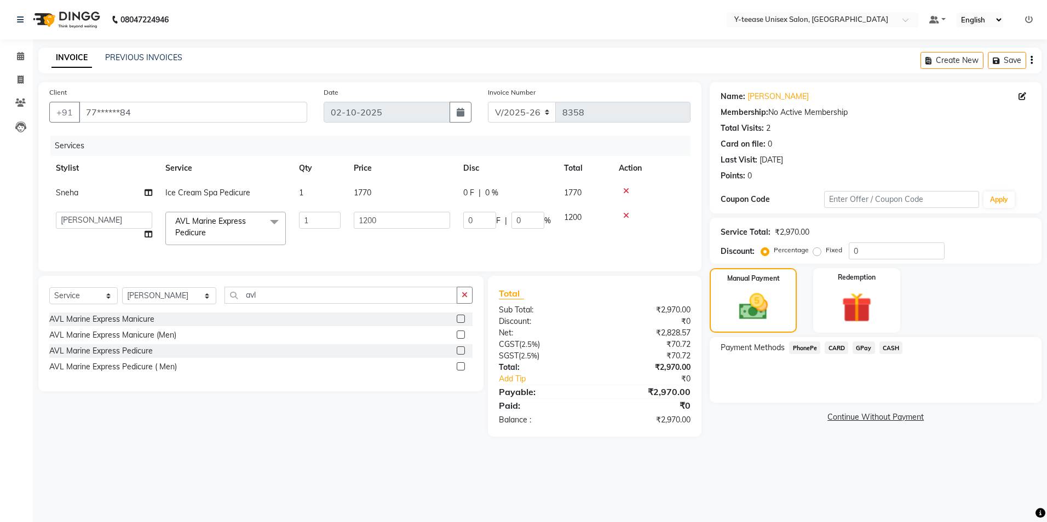
click at [626, 189] on icon at bounding box center [626, 191] width 6 height 8
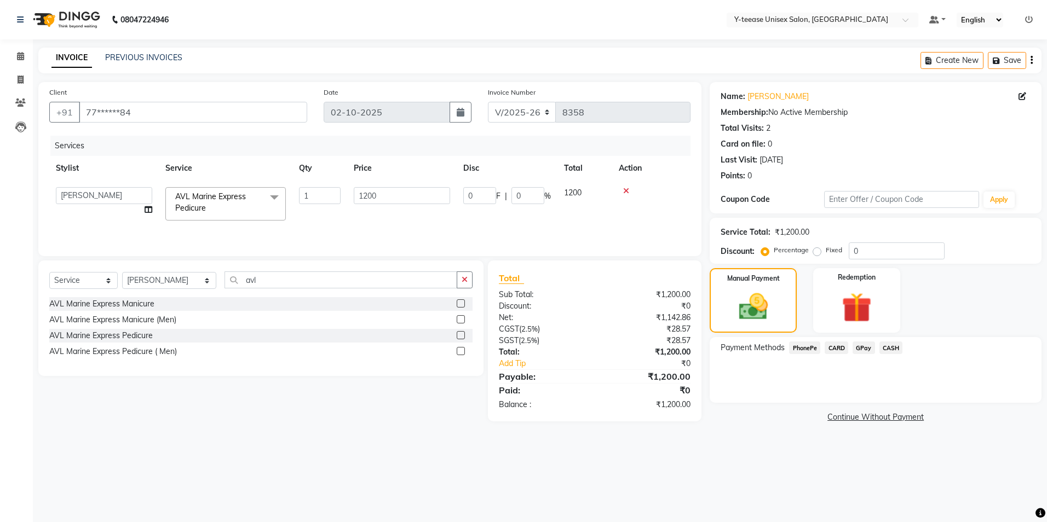
click at [859, 345] on span "GPay" at bounding box center [863, 348] width 22 height 13
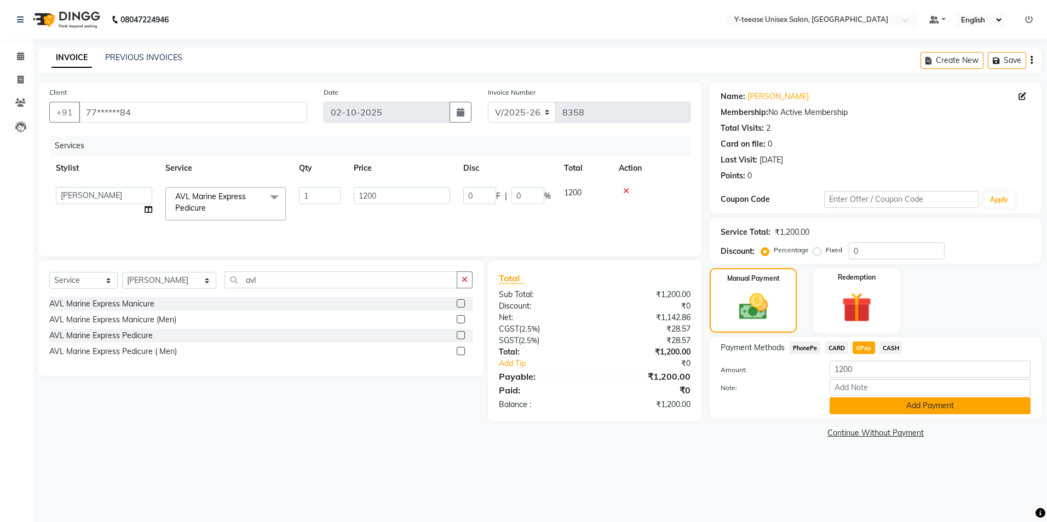
click at [864, 405] on button "Add Payment" at bounding box center [929, 405] width 201 height 17
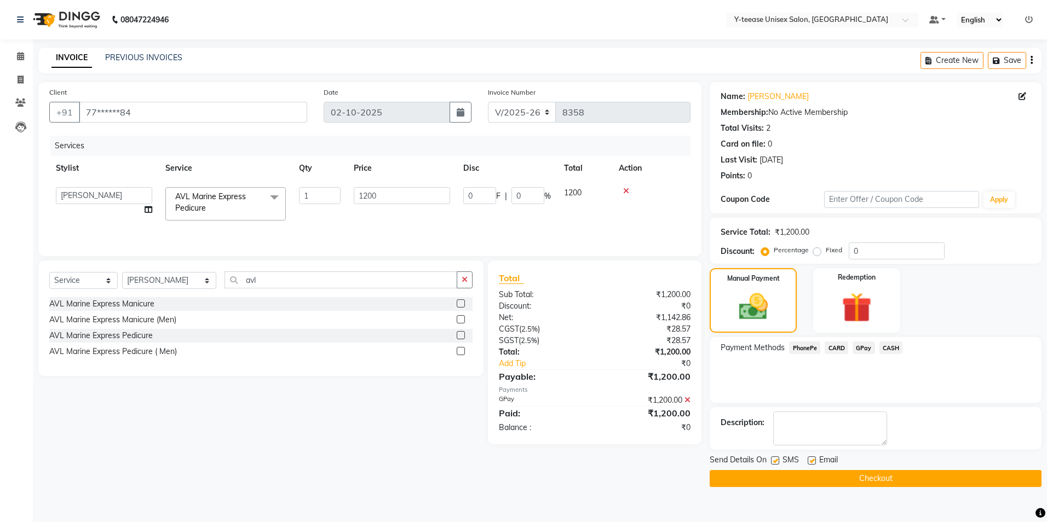
click at [813, 478] on button "Checkout" at bounding box center [875, 478] width 332 height 17
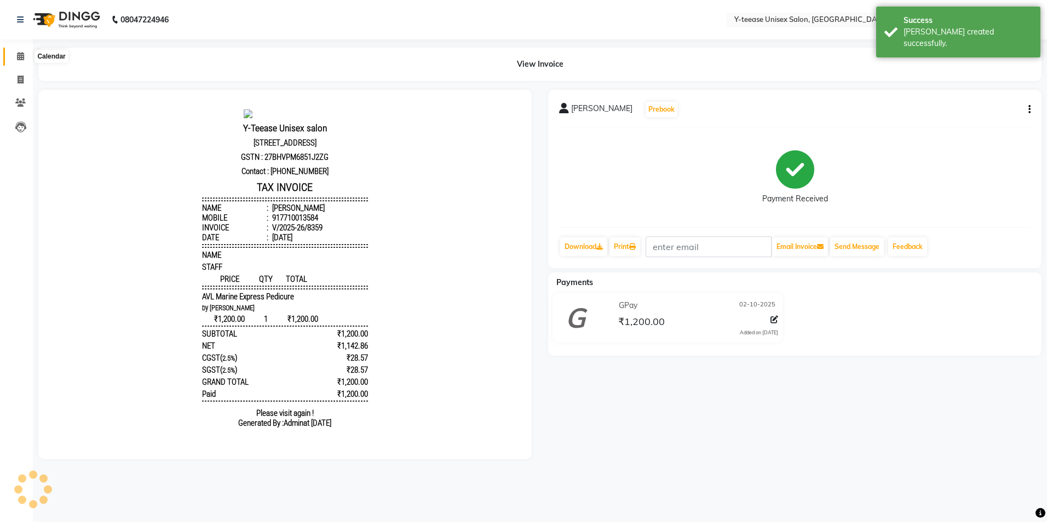
click at [16, 59] on span at bounding box center [20, 56] width 19 height 13
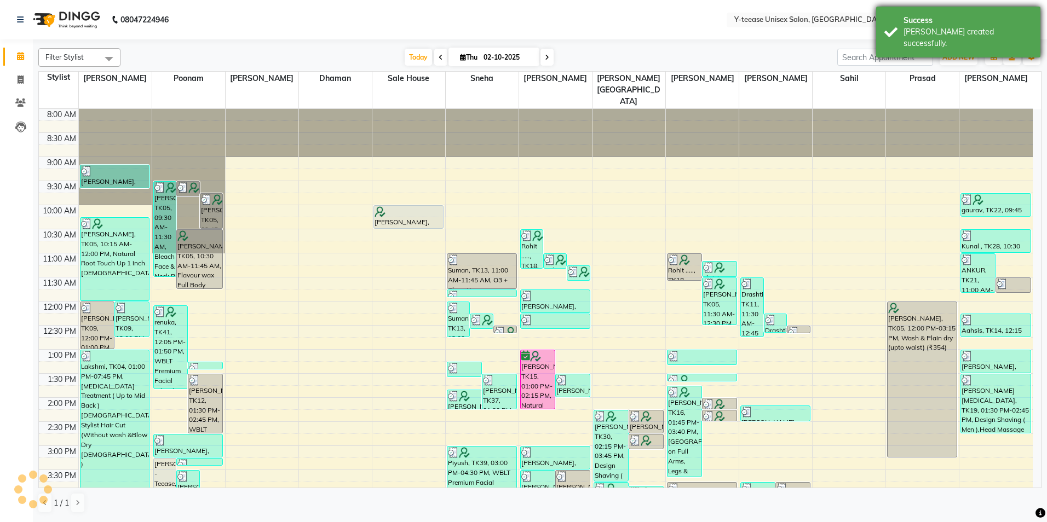
click at [948, 45] on div "Success [PERSON_NAME] created successfully." at bounding box center [958, 32] width 164 height 51
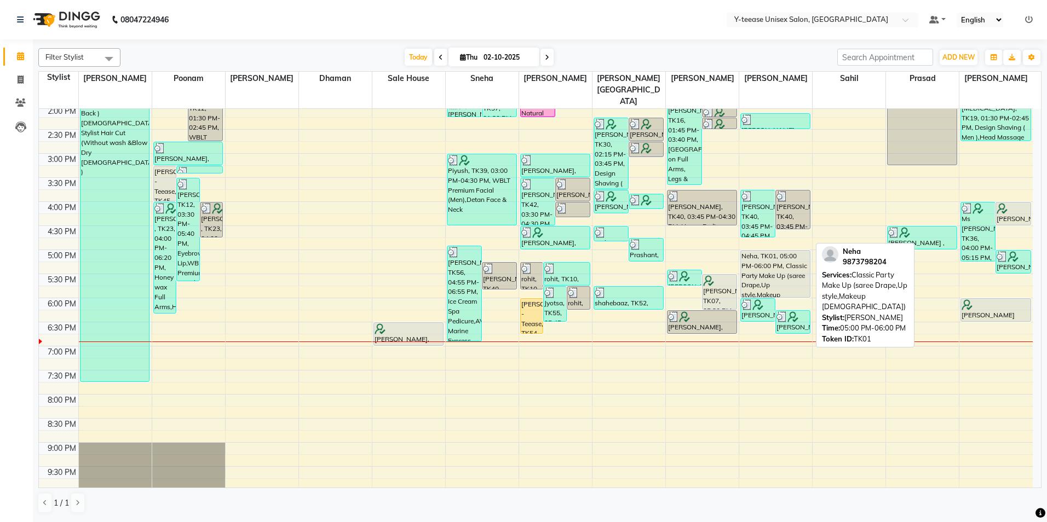
scroll to position [320, 0]
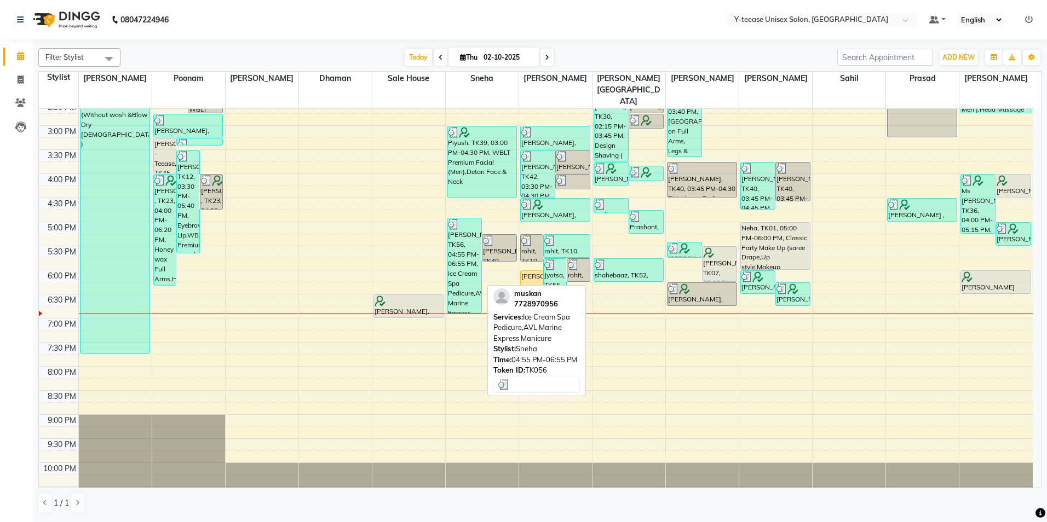
click at [470, 256] on div "[PERSON_NAME], TK56, 04:55 PM-06:55 PM, Ice Cream Spa Pedicure,AVL Marine Expre…" at bounding box center [464, 265] width 34 height 95
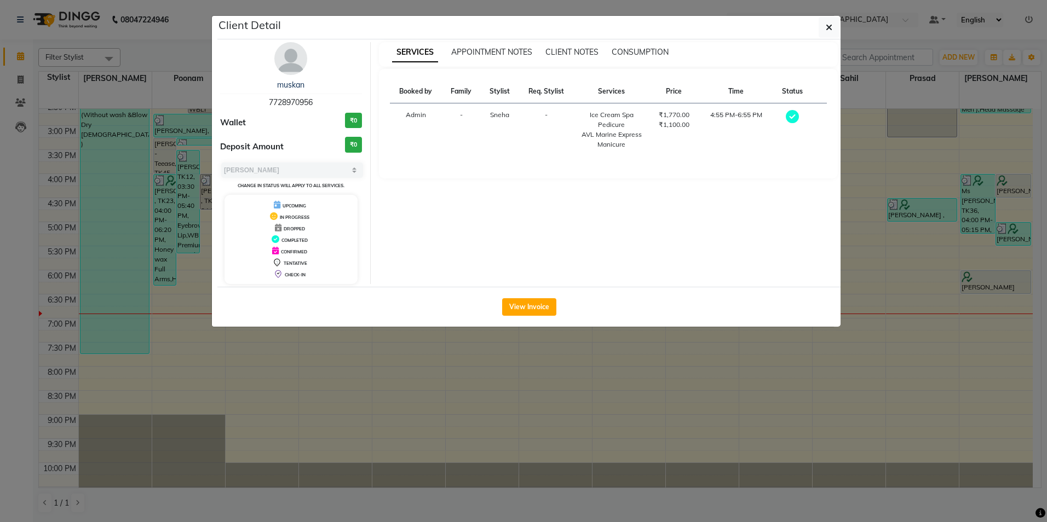
click at [291, 59] on img at bounding box center [290, 58] width 33 height 33
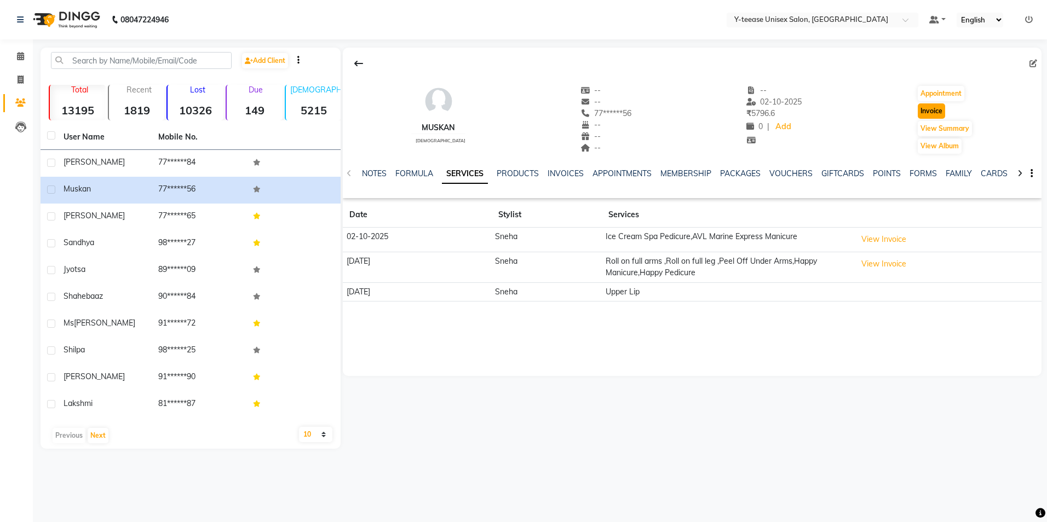
click at [932, 111] on button "Invoice" at bounding box center [930, 110] width 27 height 15
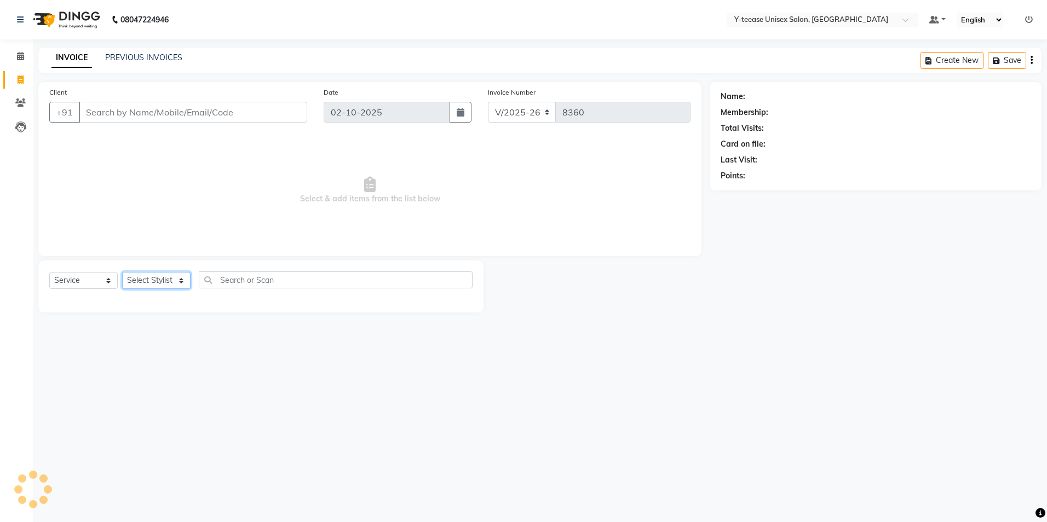
click at [152, 284] on select "Select Stylist" at bounding box center [156, 280] width 68 height 17
click at [152, 284] on select "Select Stylist [PERSON_NAME] [PERSON_NAME] nagar Manager Mosin [PERSON_NAME] [P…" at bounding box center [169, 280] width 94 height 17
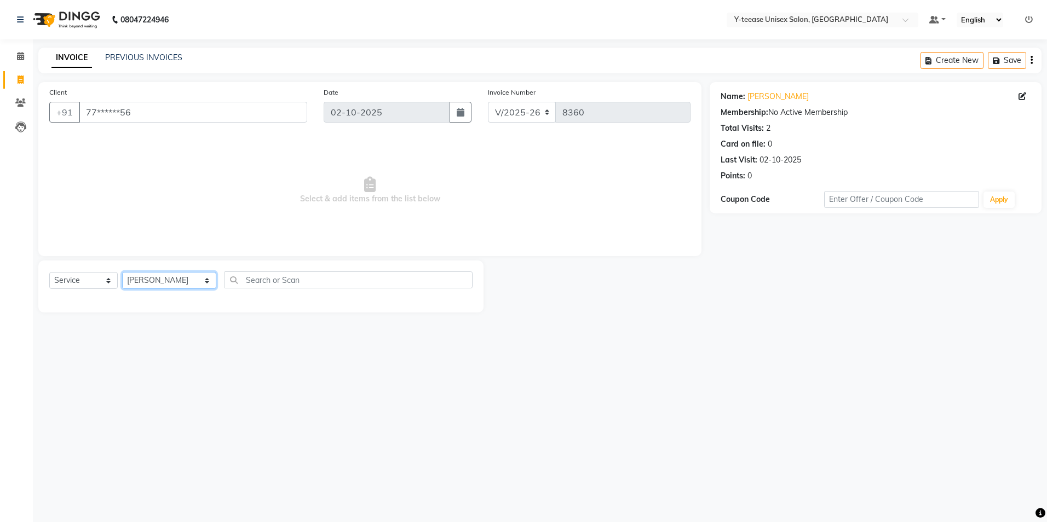
click at [122, 272] on select "Select Stylist [PERSON_NAME] [PERSON_NAME] nagar Manager Mosin [PERSON_NAME] [P…" at bounding box center [169, 280] width 94 height 17
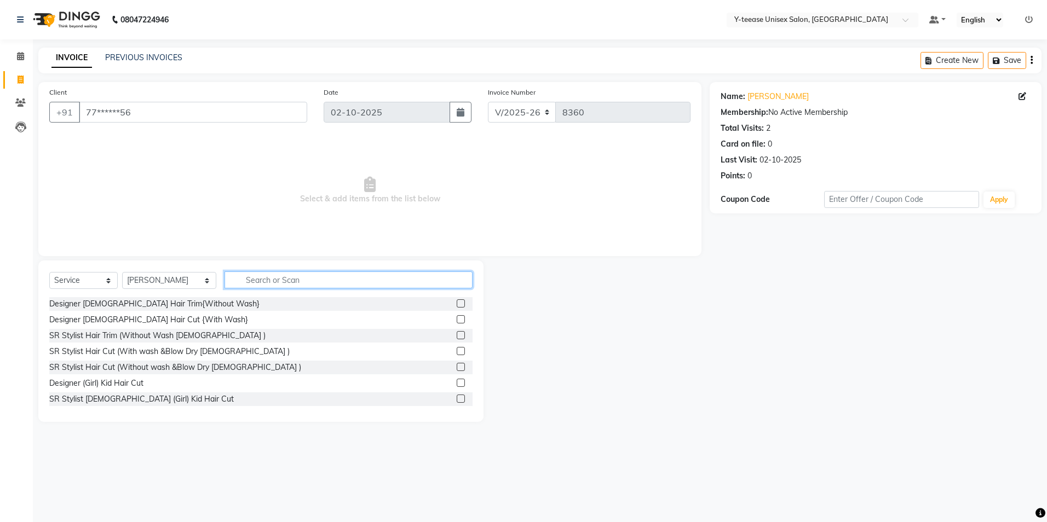
click at [259, 279] on input "text" at bounding box center [348, 280] width 248 height 17
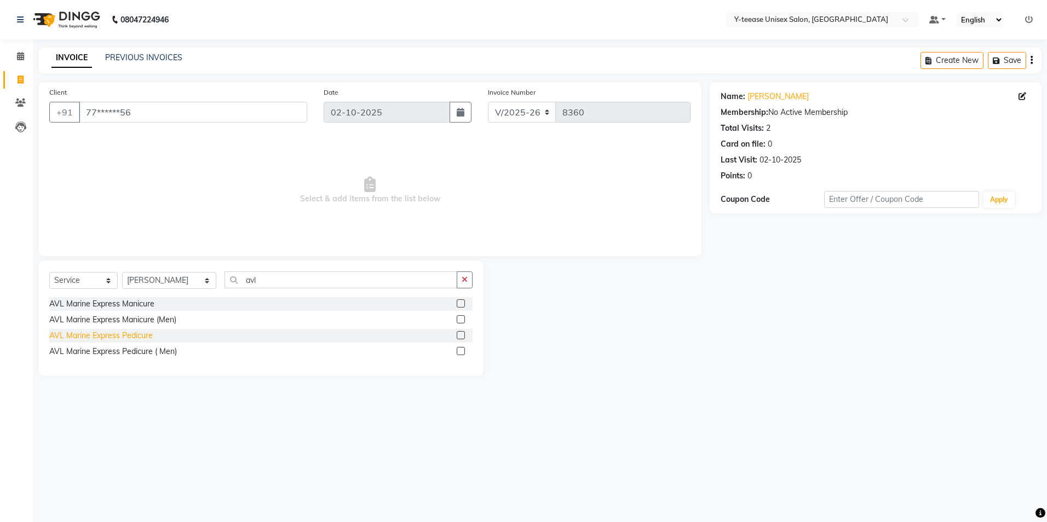
click at [98, 337] on div "AVL Marine Express Pedicure" at bounding box center [100, 335] width 103 height 11
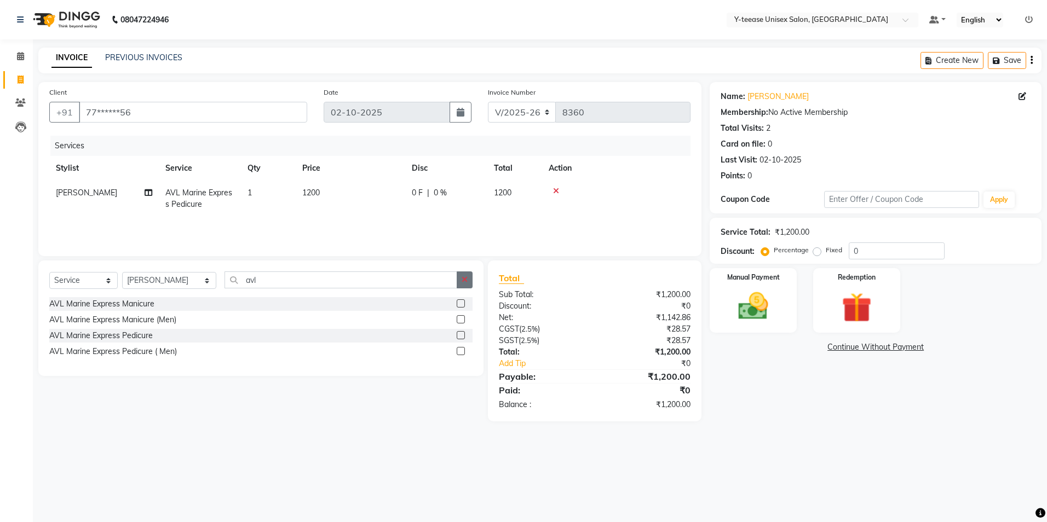
click at [465, 279] on icon "button" at bounding box center [464, 280] width 6 height 8
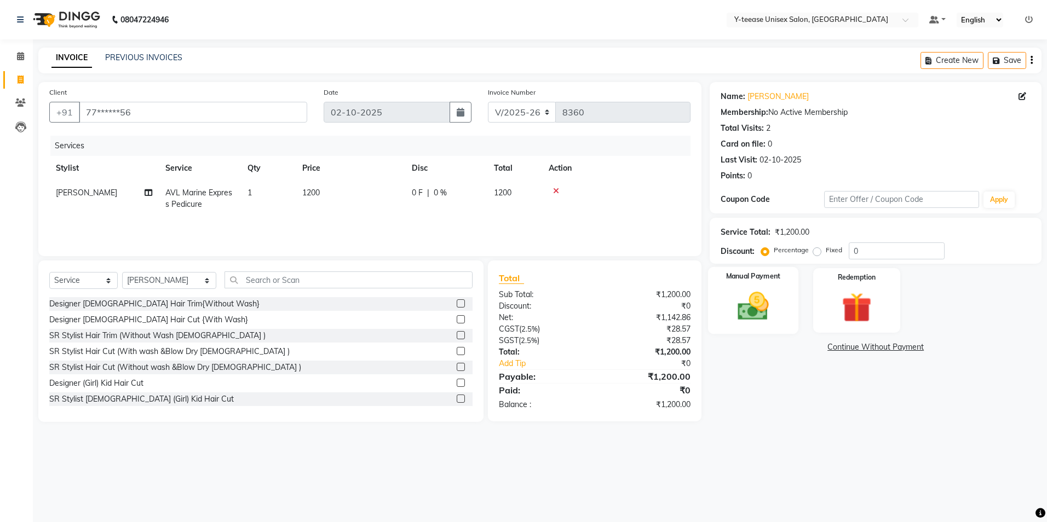
click at [745, 293] on img at bounding box center [753, 306] width 51 height 36
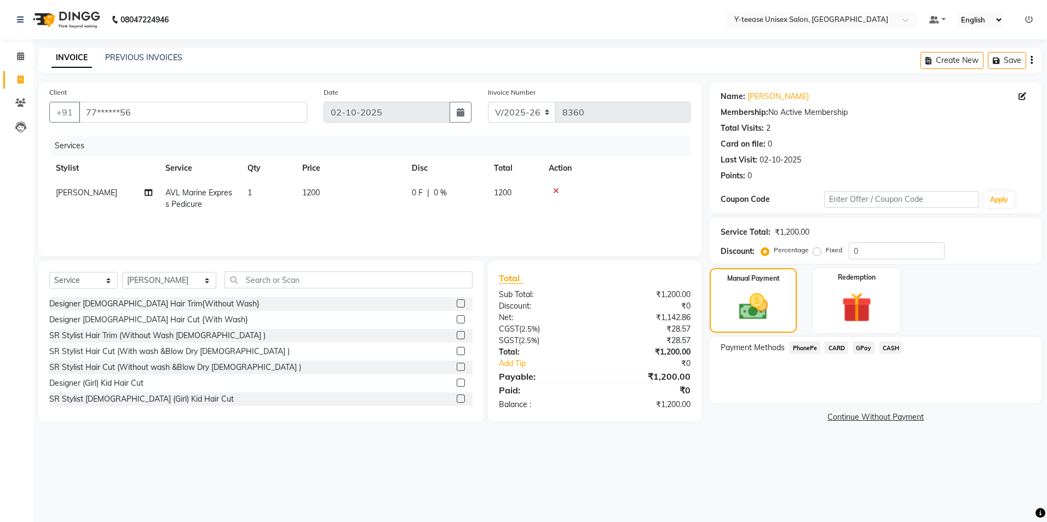
click at [863, 347] on span "GPay" at bounding box center [863, 348] width 22 height 13
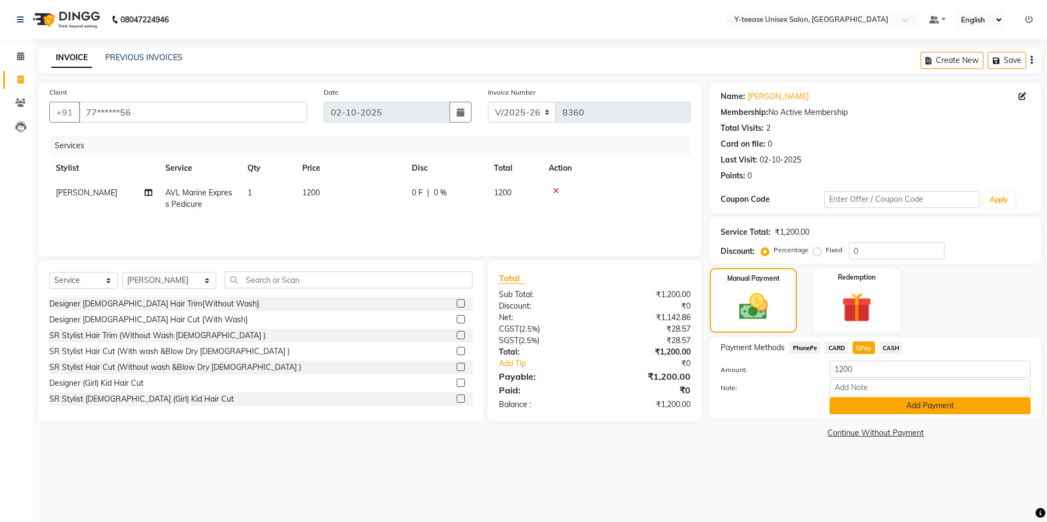
click at [874, 414] on button "Add Payment" at bounding box center [929, 405] width 201 height 17
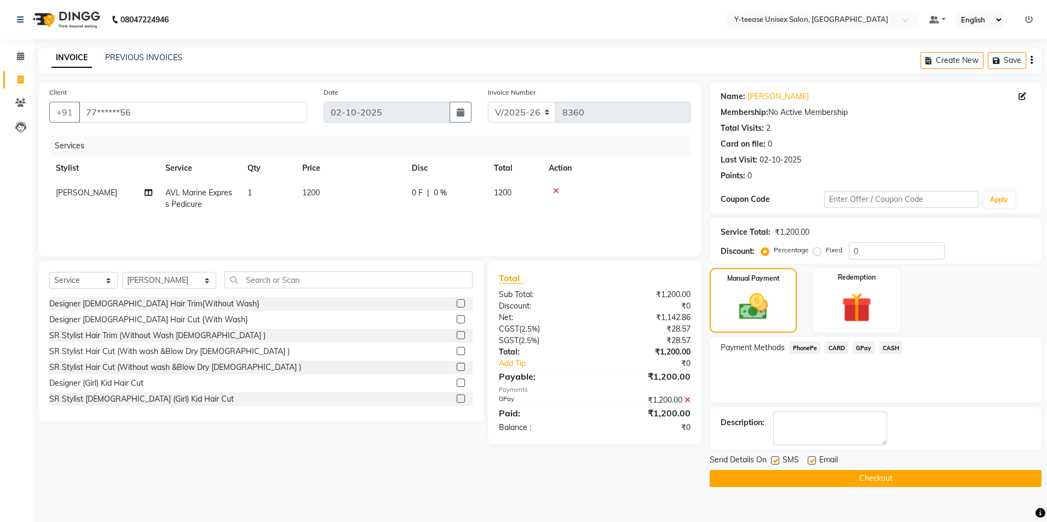
click at [938, 471] on button "Checkout" at bounding box center [875, 478] width 332 height 17
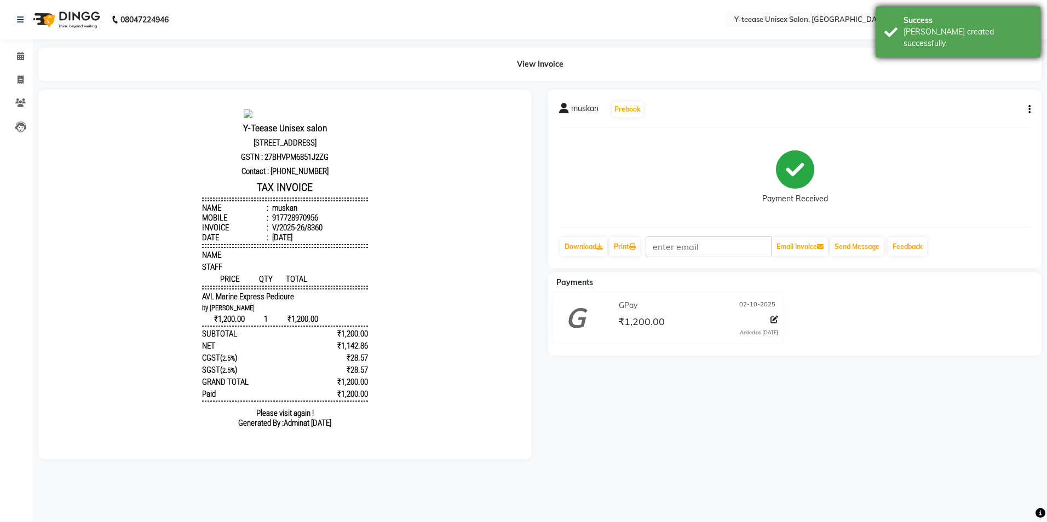
click at [986, 30] on div "[PERSON_NAME] created successfully." at bounding box center [967, 37] width 129 height 23
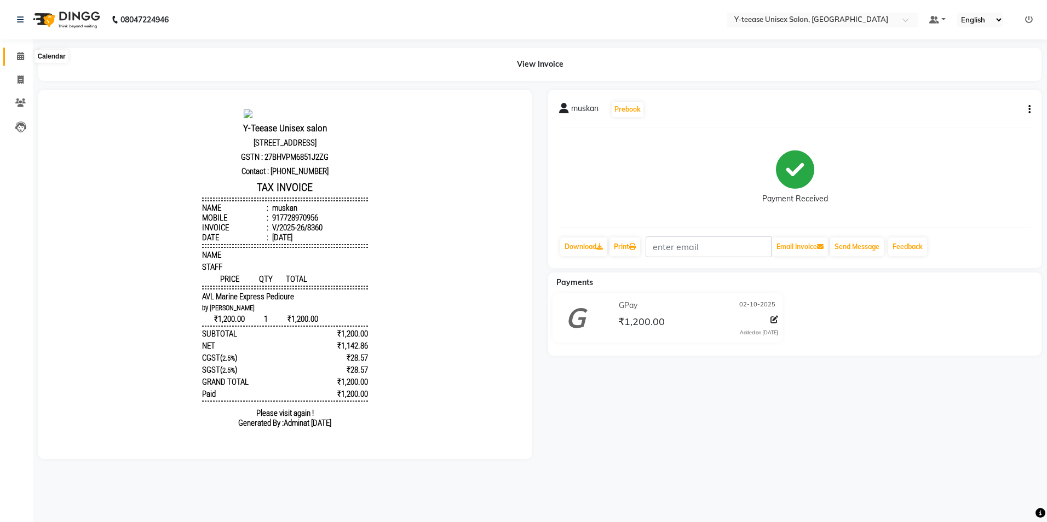
click at [20, 56] on icon at bounding box center [20, 56] width 7 height 8
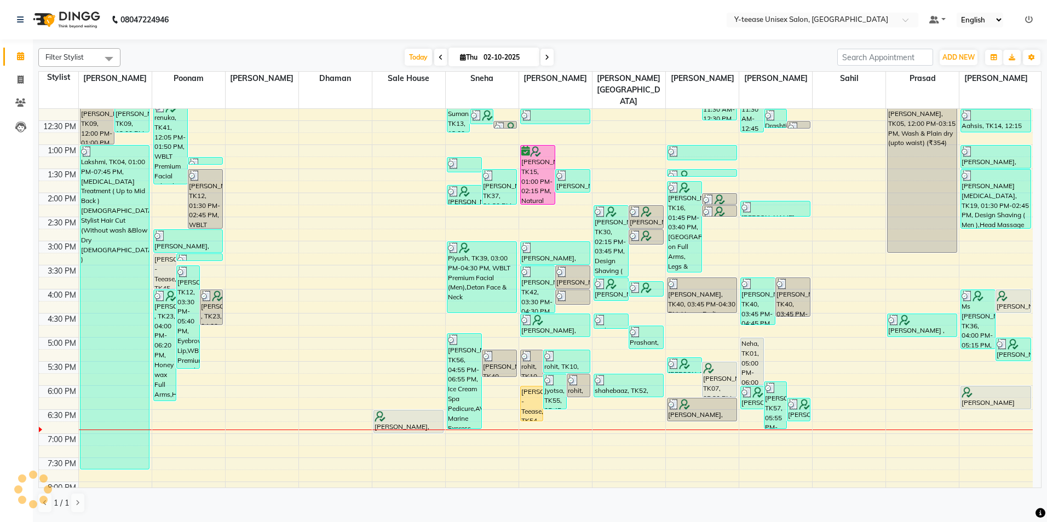
scroll to position [219, 0]
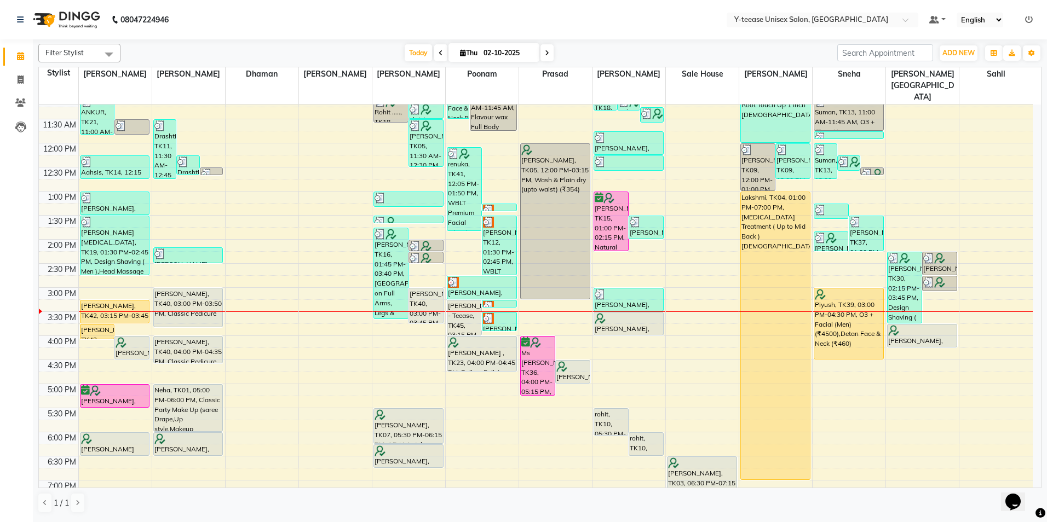
scroll to position [164, 0]
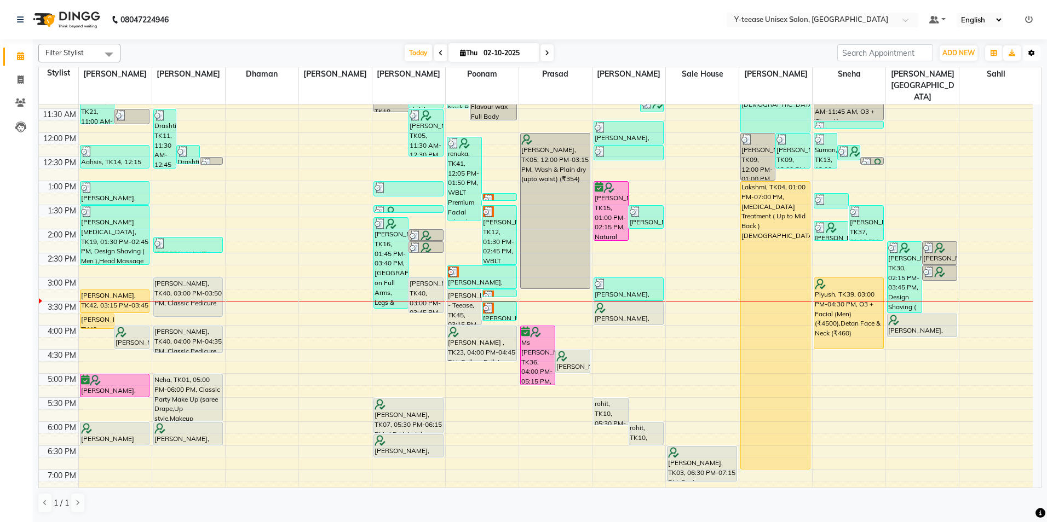
click at [1034, 54] on icon "button" at bounding box center [1031, 53] width 7 height 7
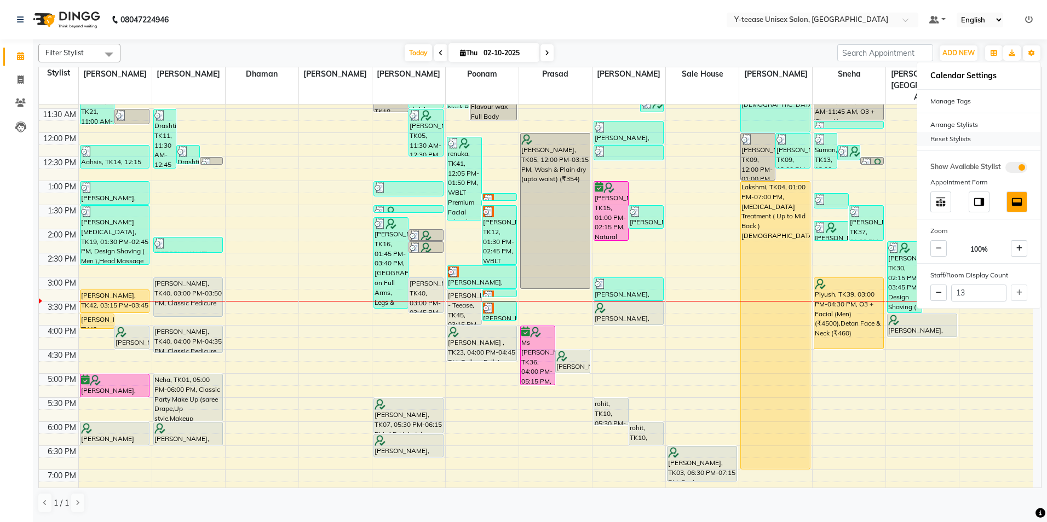
click at [954, 140] on div "Reset Stylists" at bounding box center [978, 139] width 123 height 14
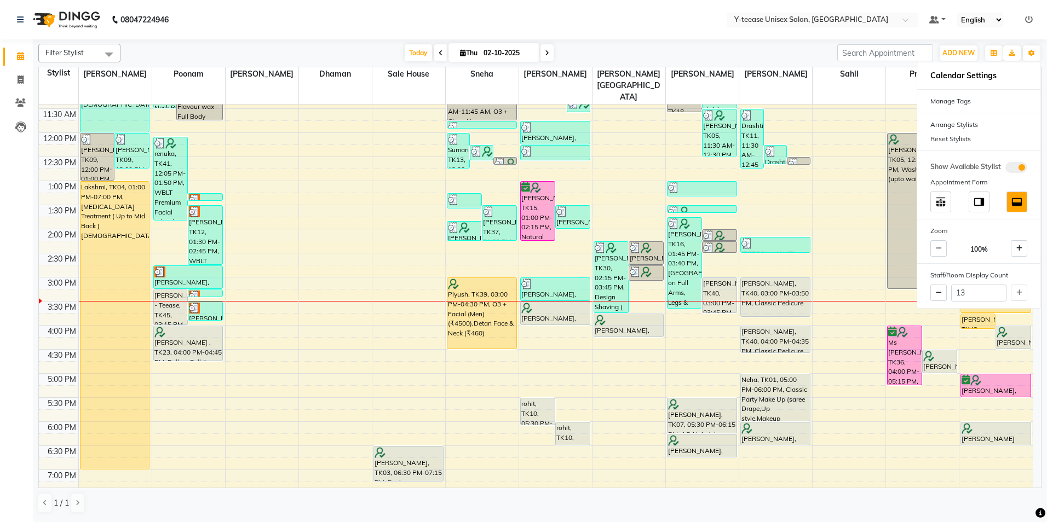
click at [800, 50] on div "Today Thu 02-10-2025" at bounding box center [479, 53] width 706 height 16
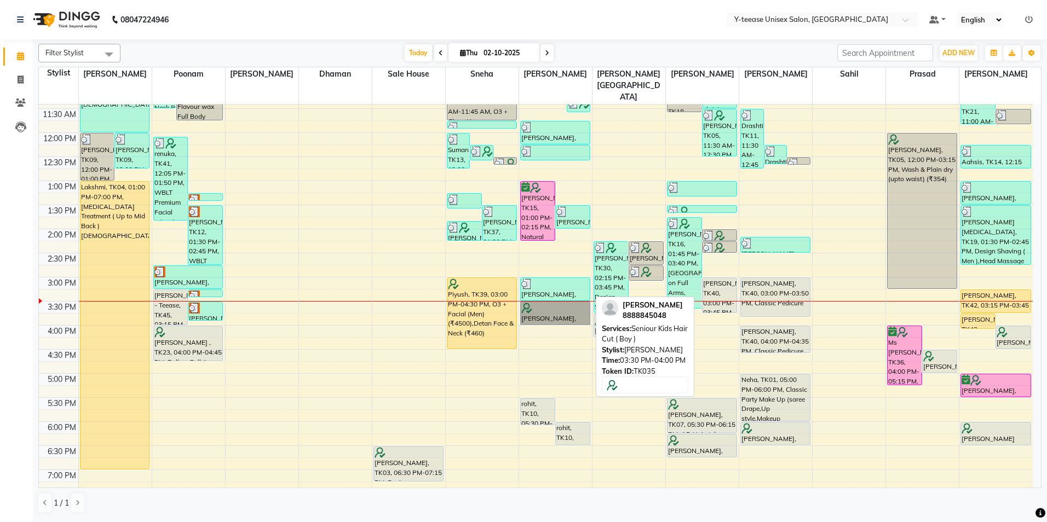
drag, startPoint x: 548, startPoint y: 278, endPoint x: 546, endPoint y: 287, distance: 9.4
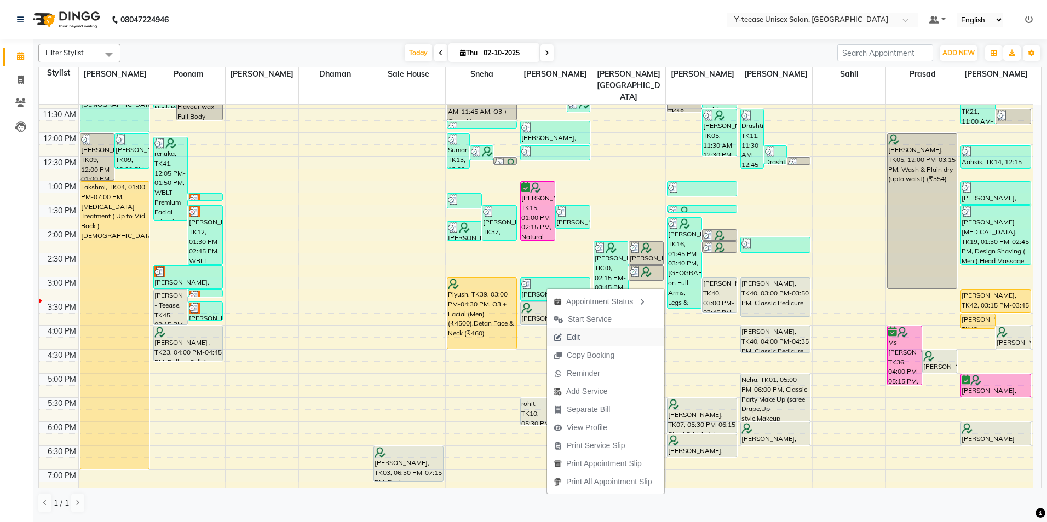
click at [581, 330] on span "Edit" at bounding box center [566, 337] width 39 height 18
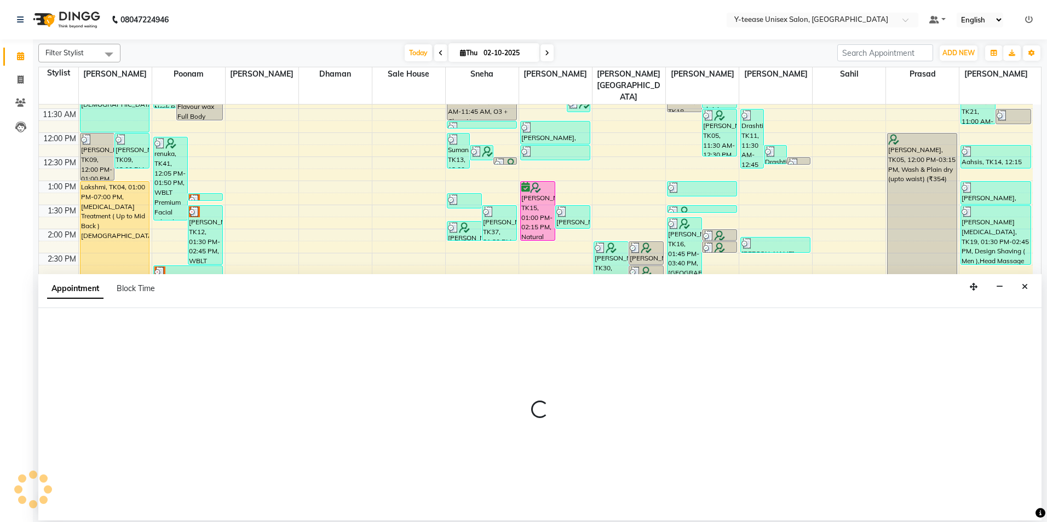
select select "tentative"
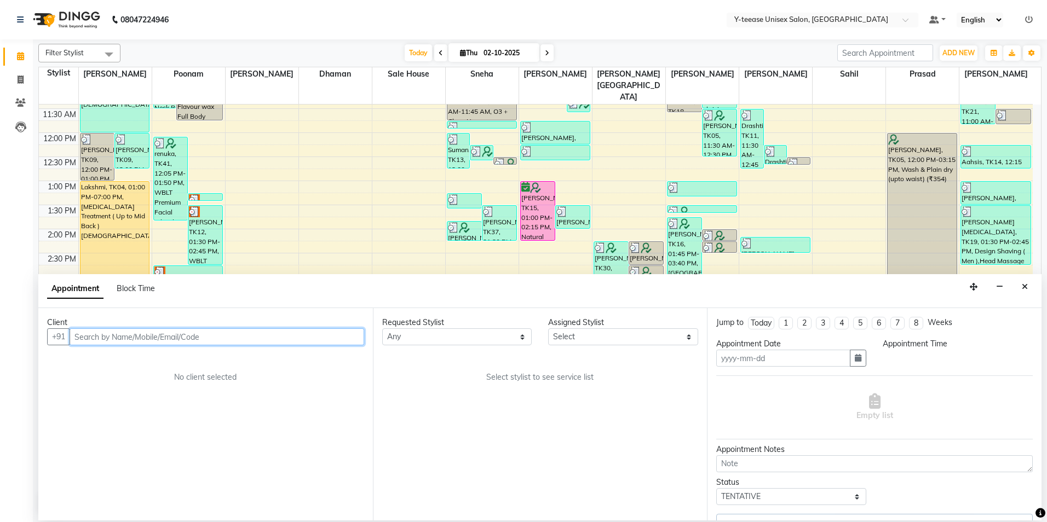
type input "02-10-2025"
select select "930"
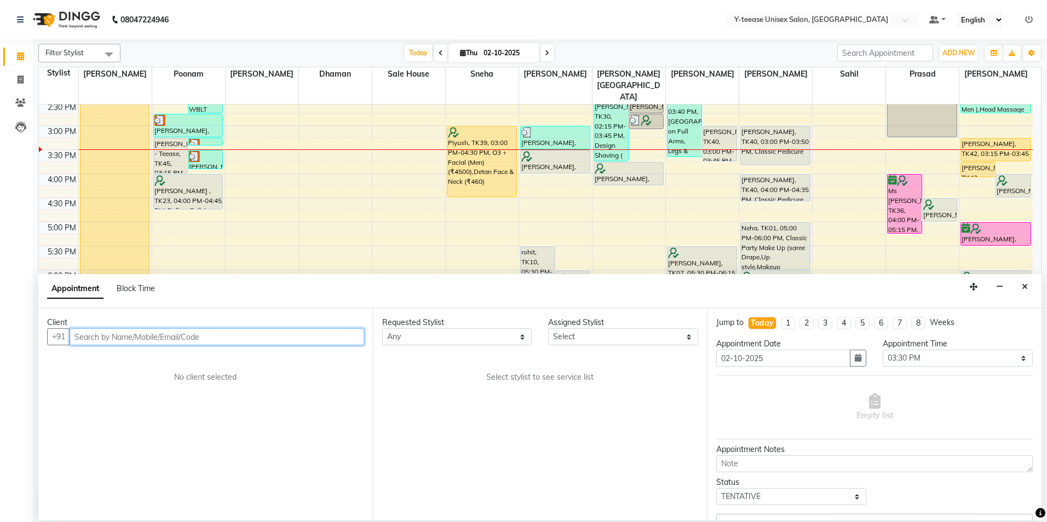
select select "67930"
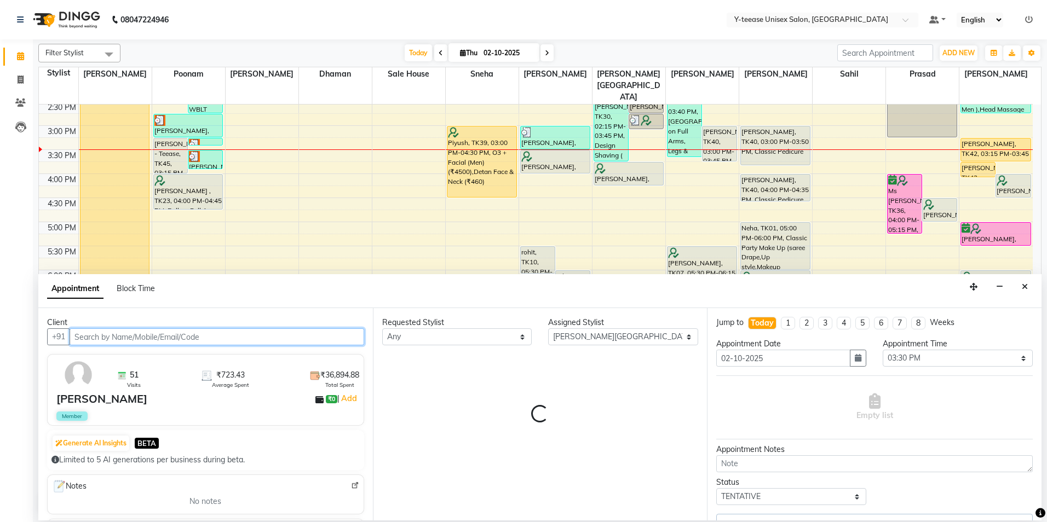
select select "661"
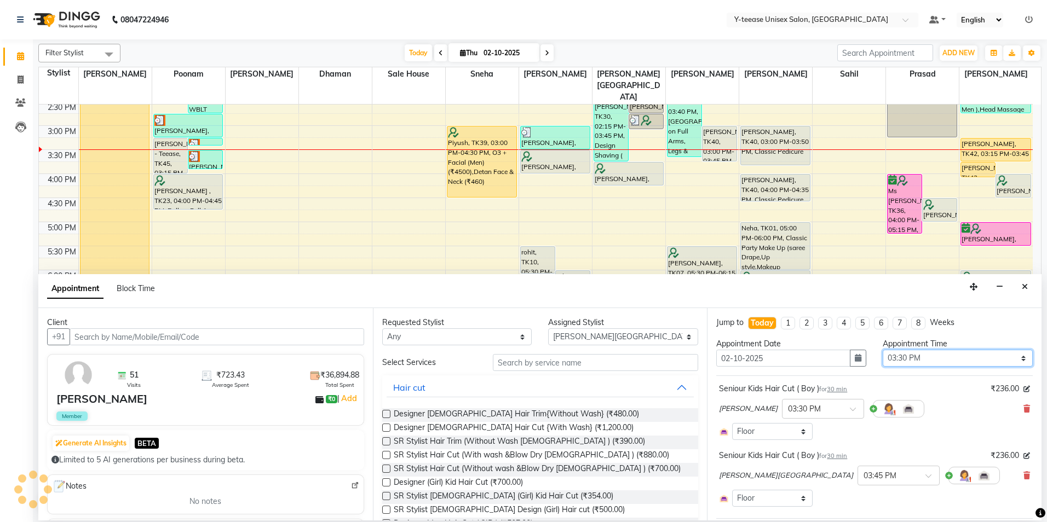
click at [927, 359] on select "Select 09:00 AM 09:15 AM 09:30 AM 09:45 AM 10:00 AM 10:15 AM 10:30 AM 10:45 AM …" at bounding box center [957, 358] width 150 height 17
select select "945"
click at [882, 350] on select "Select 09:00 AM 09:15 AM 09:30 AM 09:45 AM 10:00 AM 10:15 AM 10:30 AM 10:45 AM …" at bounding box center [957, 358] width 150 height 17
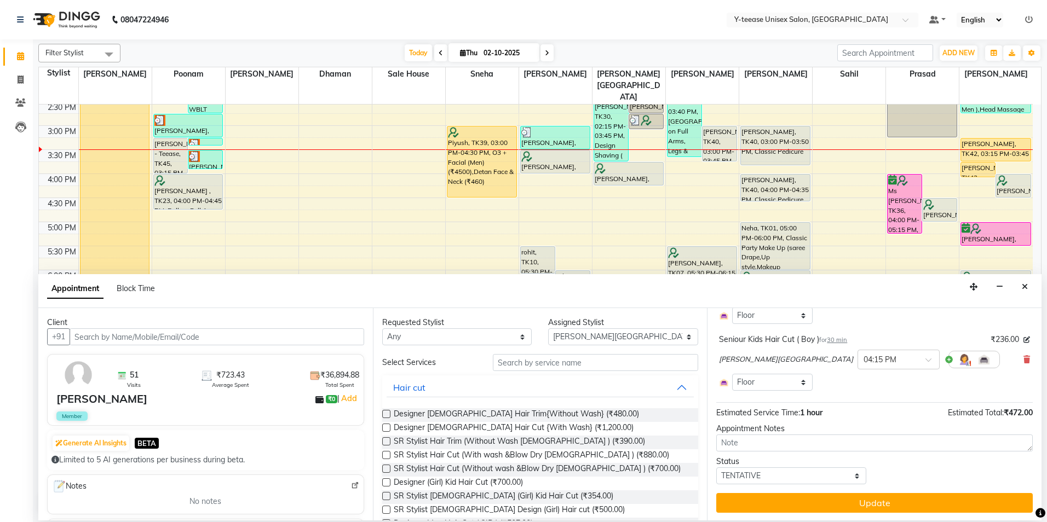
scroll to position [117, 0]
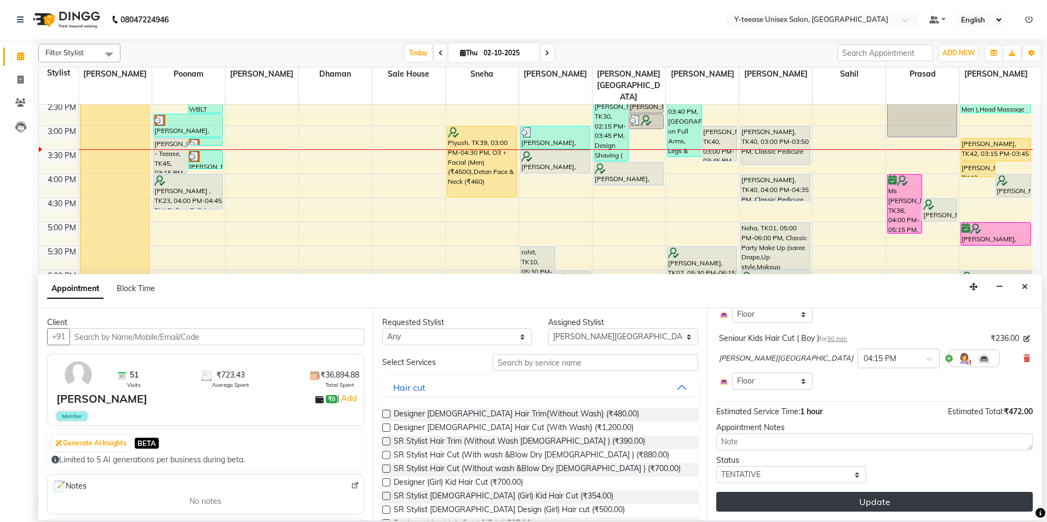
click at [839, 506] on button "Update" at bounding box center [874, 502] width 316 height 20
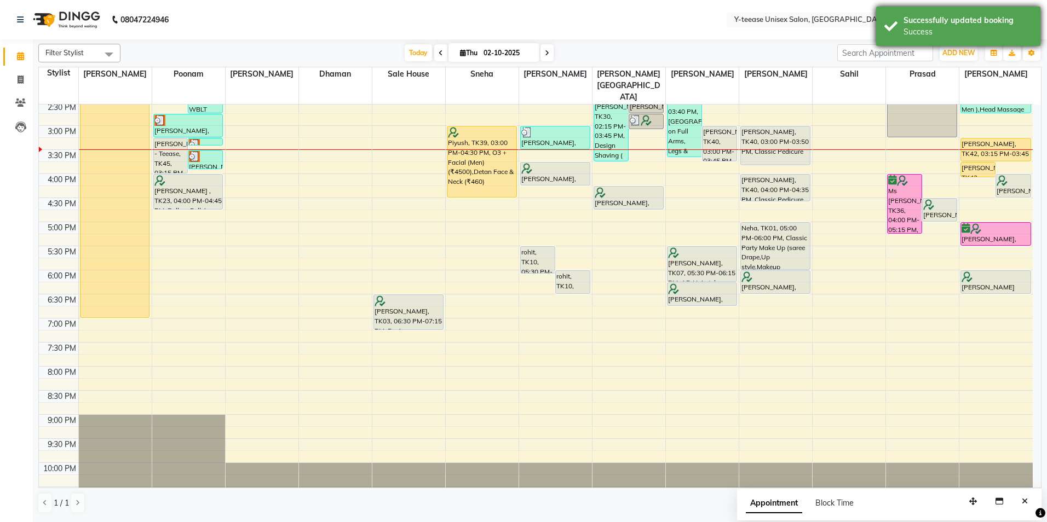
click at [953, 28] on div "Success" at bounding box center [967, 31] width 129 height 11
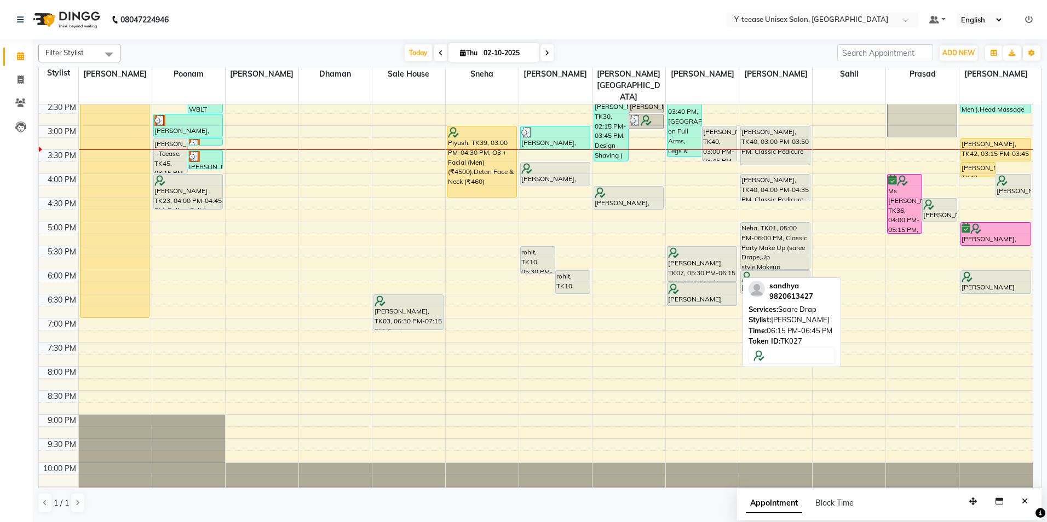
scroll to position [261, 0]
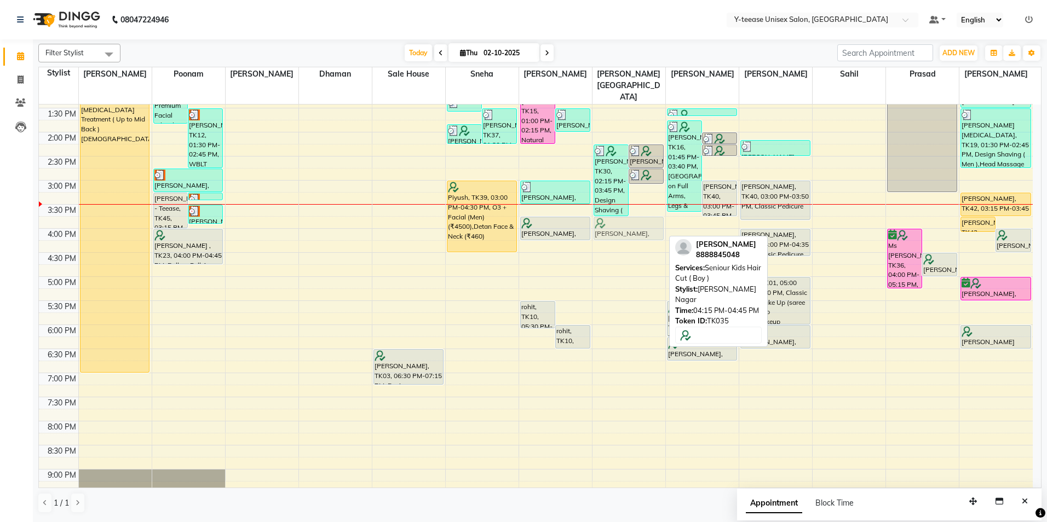
drag, startPoint x: 637, startPoint y: 234, endPoint x: 633, endPoint y: 209, distance: 24.9
click at [633, 209] on div "bhavesh, TK30, 02:15 PM-03:45 PM, Design Shaving ( Men ),Seniour Hair Cut with …" at bounding box center [628, 204] width 73 height 722
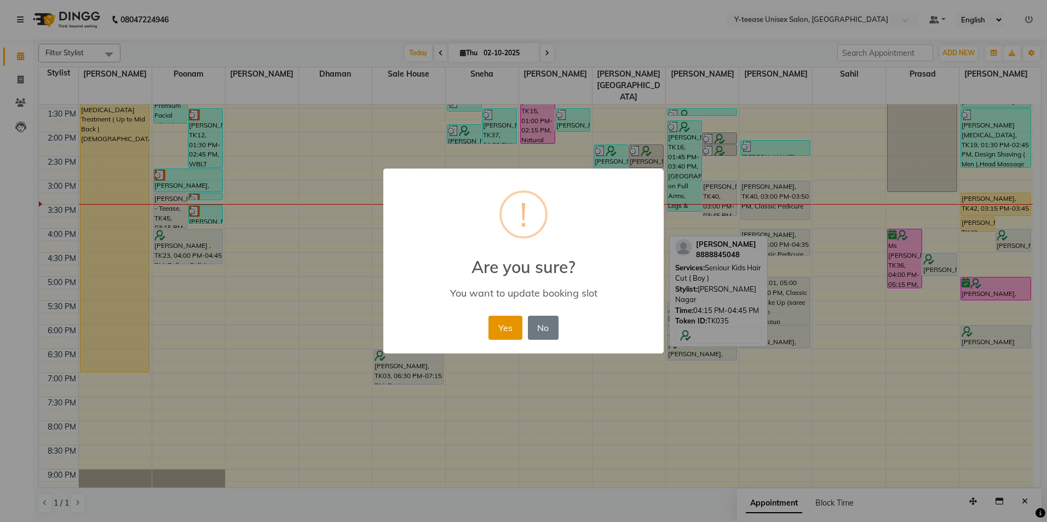
click at [511, 326] on button "Yes" at bounding box center [504, 328] width 33 height 24
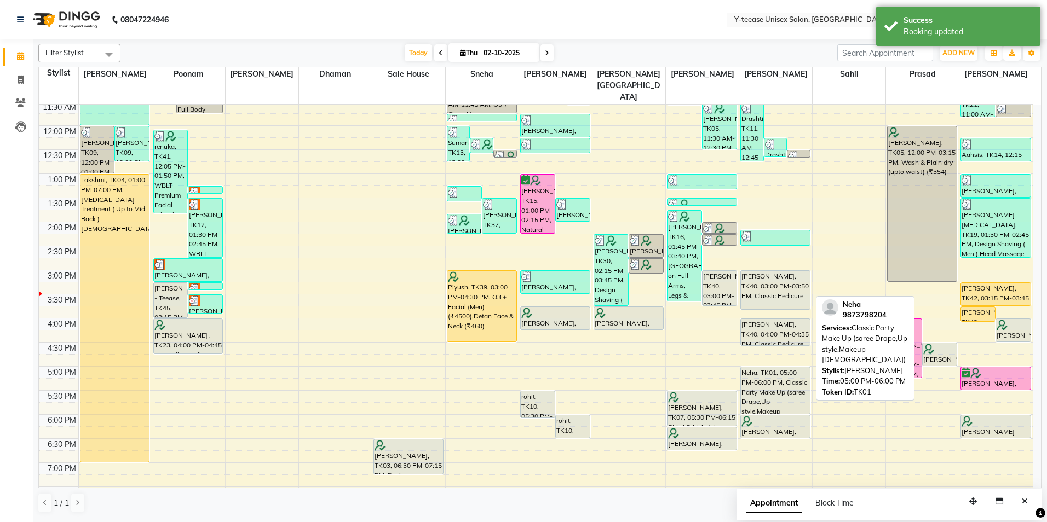
scroll to position [152, 0]
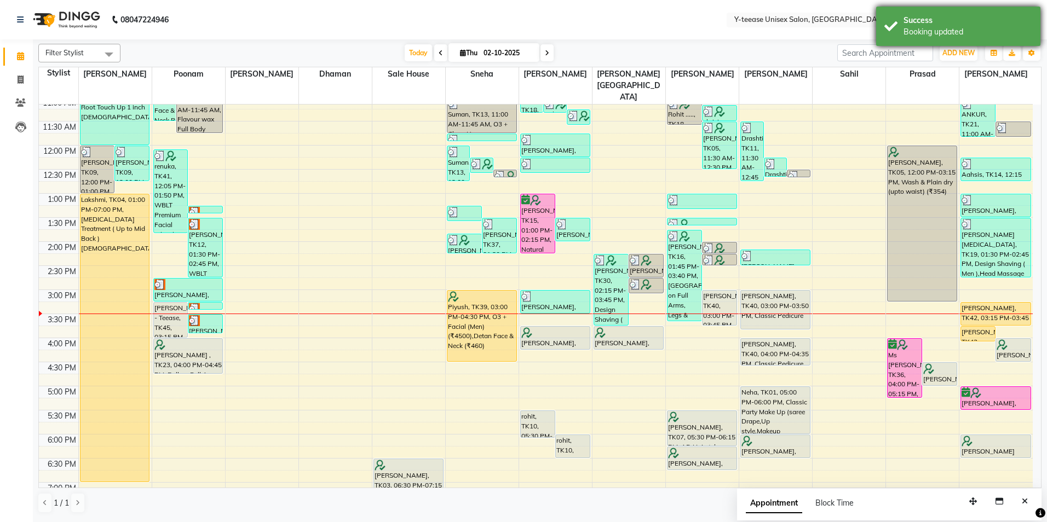
click at [933, 36] on div "Booking updated" at bounding box center [967, 31] width 129 height 11
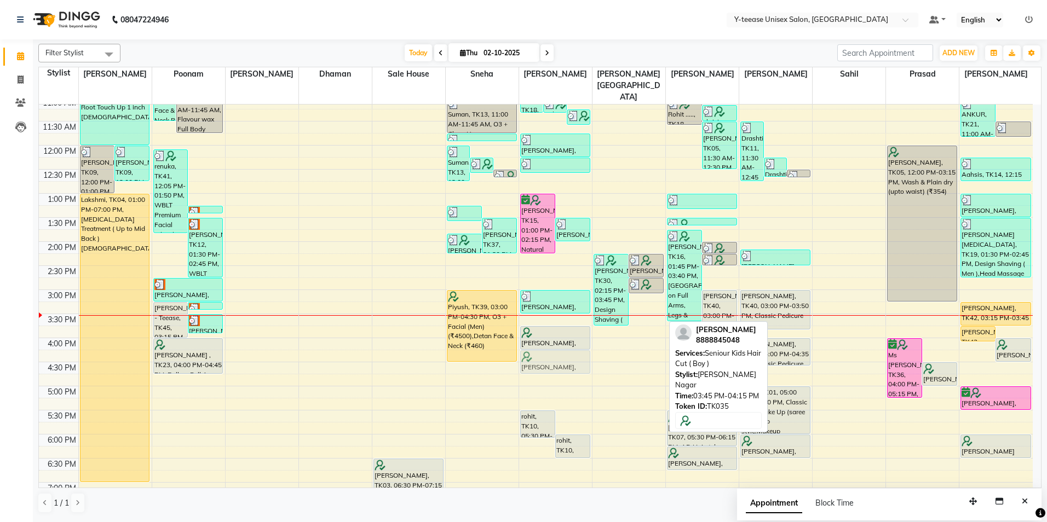
drag, startPoint x: 619, startPoint y: 311, endPoint x: 552, endPoint y: 337, distance: 71.8
click at [552, 337] on tr "[PERSON_NAME], TK09, 12:00 PM-01:00 PM, Protein Spa [DEMOGRAPHIC_DATA] [PERSON_…" at bounding box center [536, 314] width 994 height 722
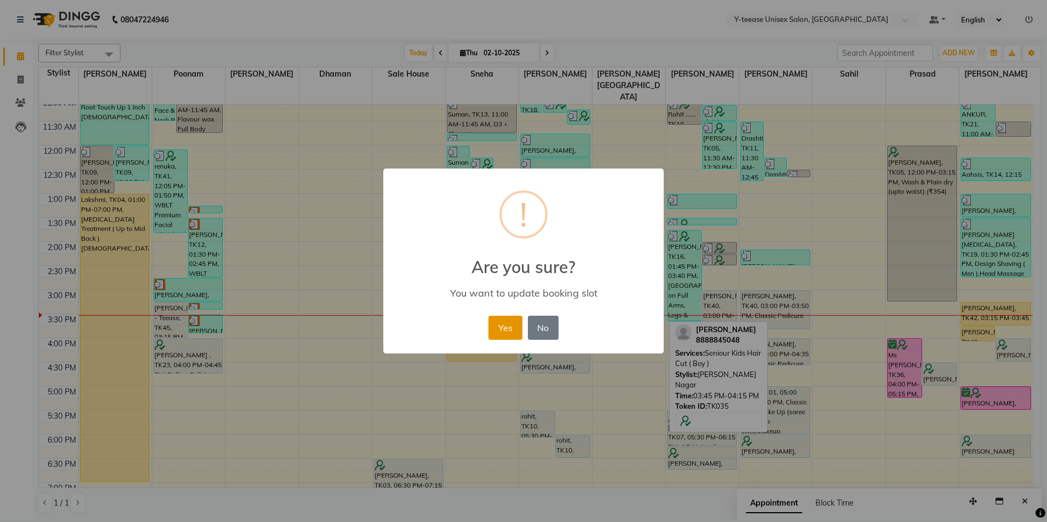
click at [512, 323] on button "Yes" at bounding box center [504, 328] width 33 height 24
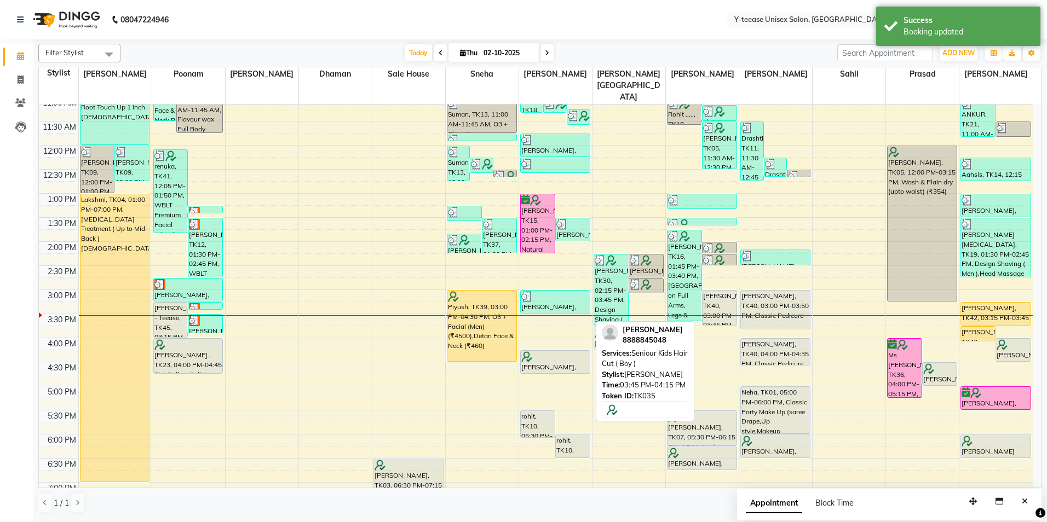
drag, startPoint x: 541, startPoint y: 316, endPoint x: 594, endPoint y: 316, distance: 53.1
click at [594, 316] on tr "[PERSON_NAME], TK09, 12:00 PM-01:00 PM, Protein Spa [DEMOGRAPHIC_DATA] [PERSON_…" at bounding box center [536, 314] width 994 height 722
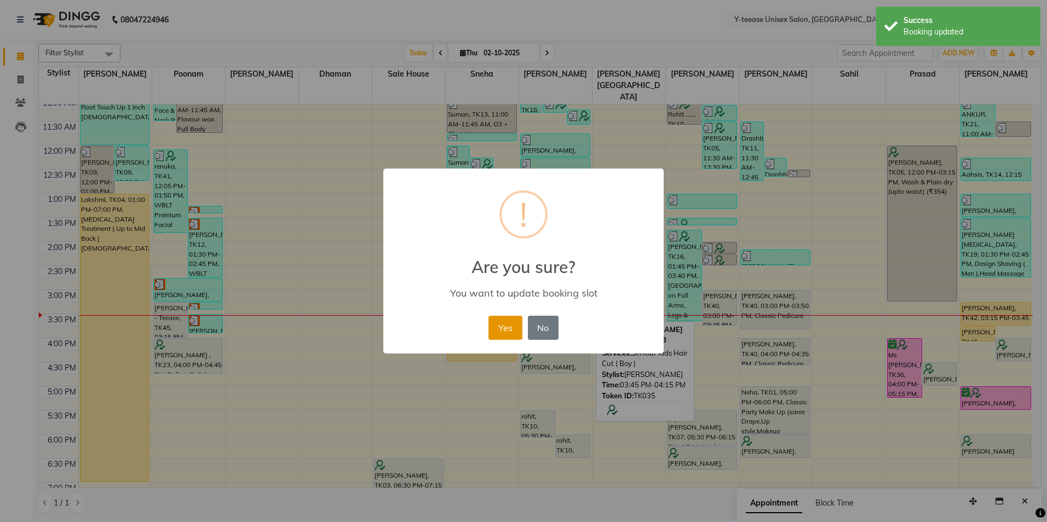
click at [500, 328] on button "Yes" at bounding box center [504, 328] width 33 height 24
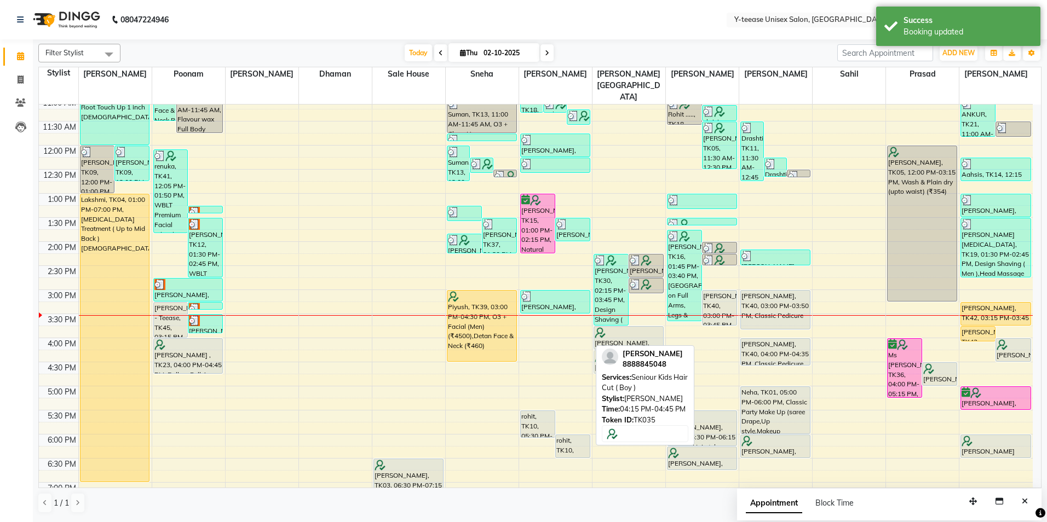
drag, startPoint x: 547, startPoint y: 334, endPoint x: 610, endPoint y: 334, distance: 63.5
click at [610, 334] on tr "[PERSON_NAME], TK09, 12:00 PM-01:00 PM, Protein Spa [DEMOGRAPHIC_DATA] [PERSON_…" at bounding box center [536, 314] width 994 height 722
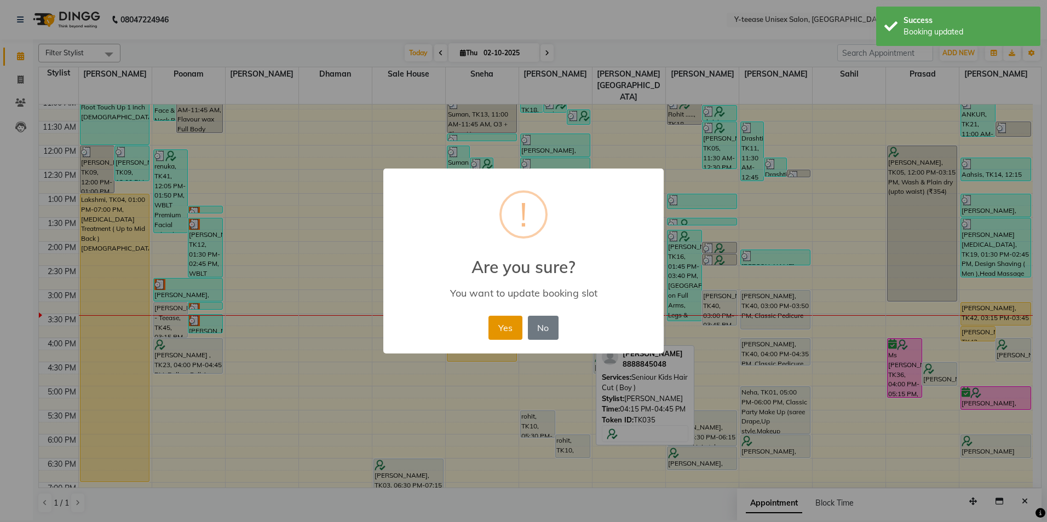
click at [511, 334] on button "Yes" at bounding box center [504, 328] width 33 height 24
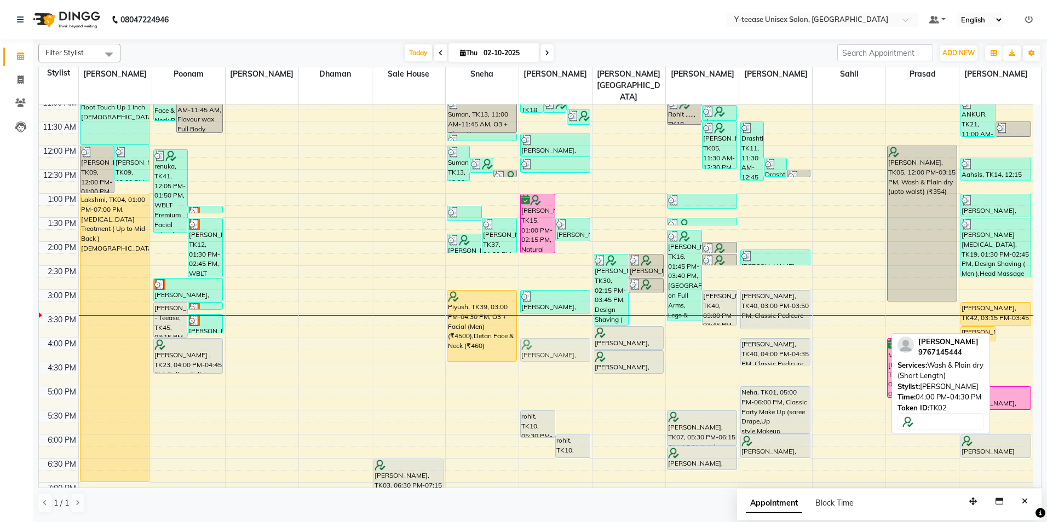
drag, startPoint x: 1017, startPoint y: 326, endPoint x: 568, endPoint y: 327, distance: 448.9
click at [568, 327] on tr "[PERSON_NAME], TK09, 12:00 PM-01:00 PM, Protein Spa [DEMOGRAPHIC_DATA] [PERSON_…" at bounding box center [536, 314] width 994 height 722
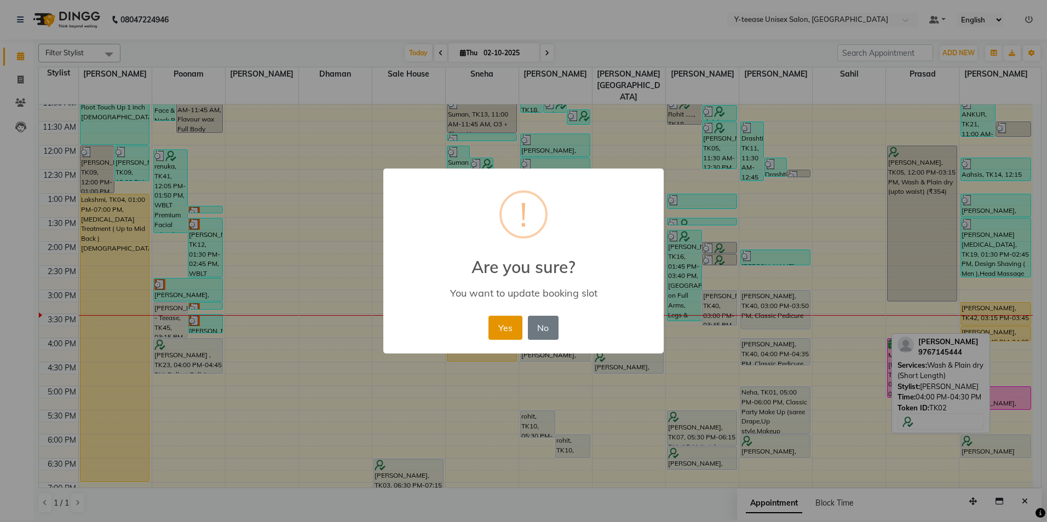
click at [510, 331] on button "Yes" at bounding box center [504, 328] width 33 height 24
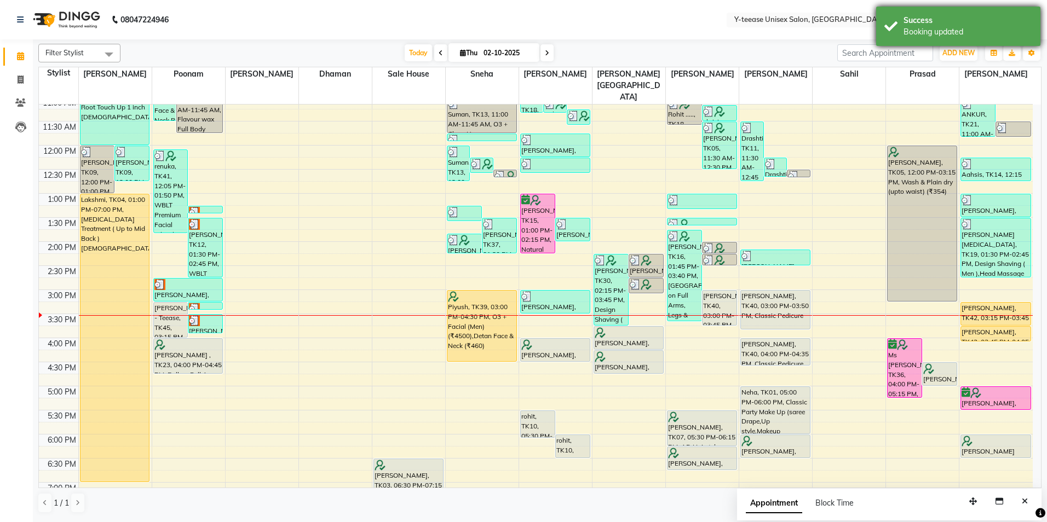
click at [927, 28] on div "Booking updated" at bounding box center [967, 31] width 129 height 11
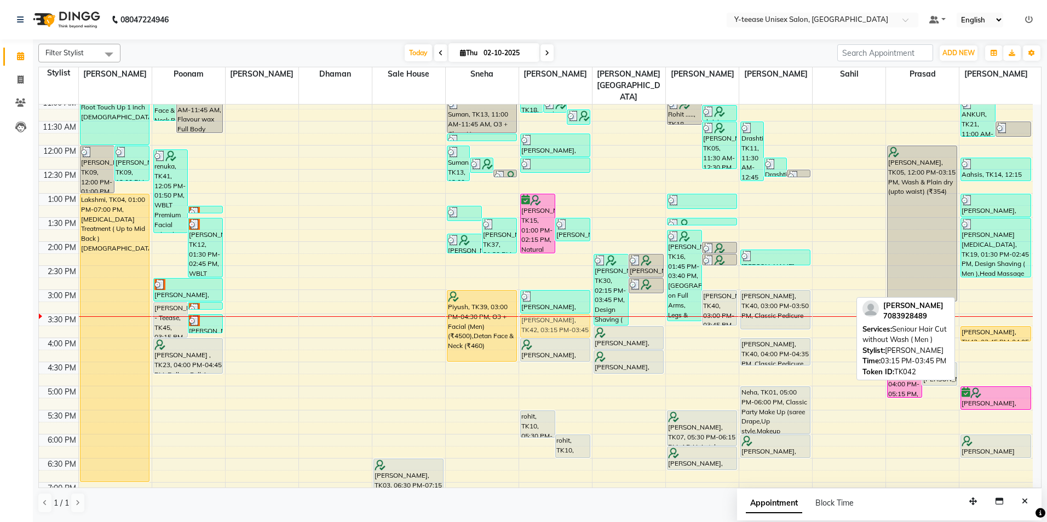
drag, startPoint x: 991, startPoint y: 282, endPoint x: 546, endPoint y: 296, distance: 445.3
click at [546, 296] on tr "[PERSON_NAME], TK09, 12:00 PM-01:00 PM, Protein Spa [DEMOGRAPHIC_DATA] [PERSON_…" at bounding box center [536, 314] width 994 height 722
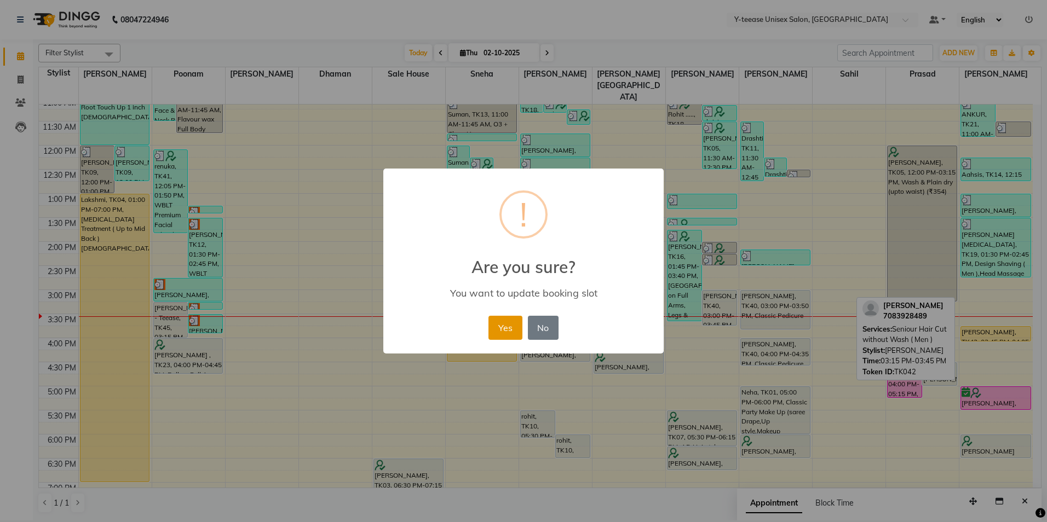
click at [493, 325] on button "Yes" at bounding box center [504, 328] width 33 height 24
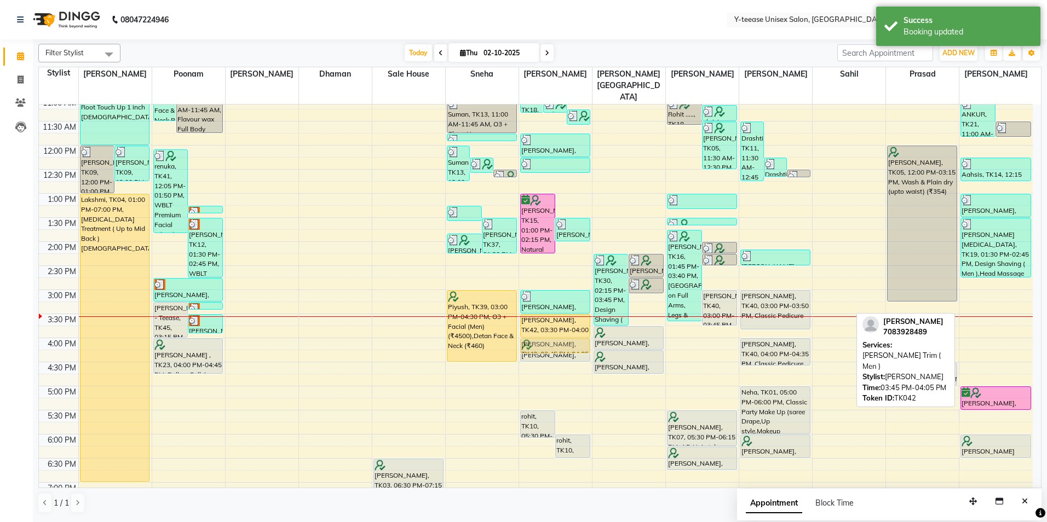
drag, startPoint x: 1018, startPoint y: 310, endPoint x: 596, endPoint y: 322, distance: 422.2
click at [596, 322] on tr "[PERSON_NAME], TK09, 12:00 PM-01:00 PM, Protein Spa [DEMOGRAPHIC_DATA] [PERSON_…" at bounding box center [536, 314] width 994 height 722
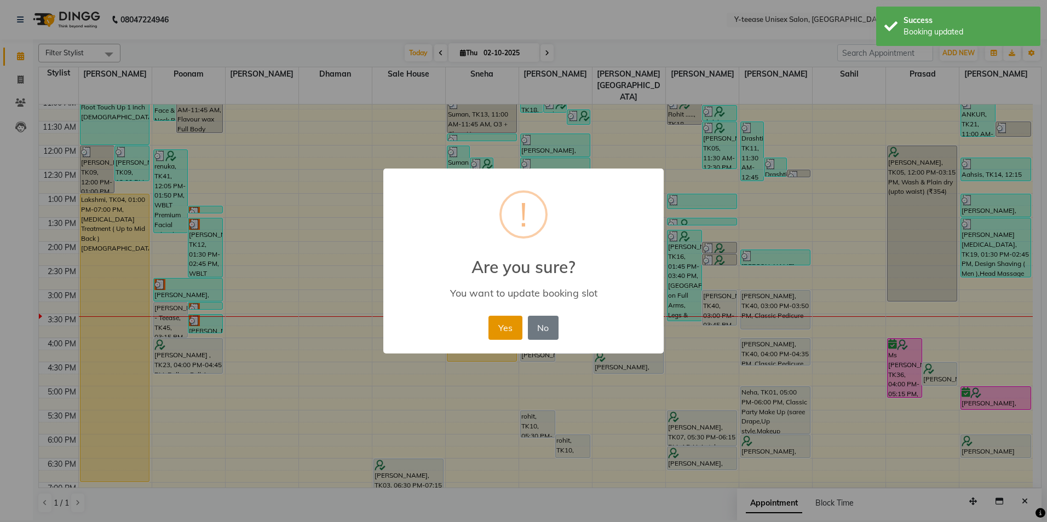
click at [507, 327] on button "Yes" at bounding box center [504, 328] width 33 height 24
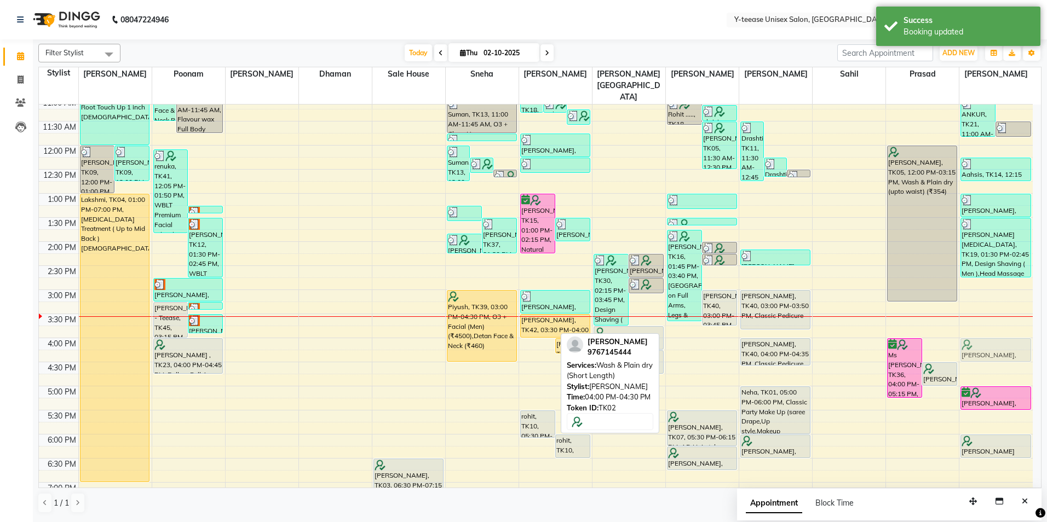
drag, startPoint x: 529, startPoint y: 330, endPoint x: 978, endPoint y: 330, distance: 448.3
click at [978, 330] on tr "[PERSON_NAME], TK09, 12:00 PM-01:00 PM, Protein Spa [DEMOGRAPHIC_DATA] [PERSON_…" at bounding box center [536, 314] width 994 height 722
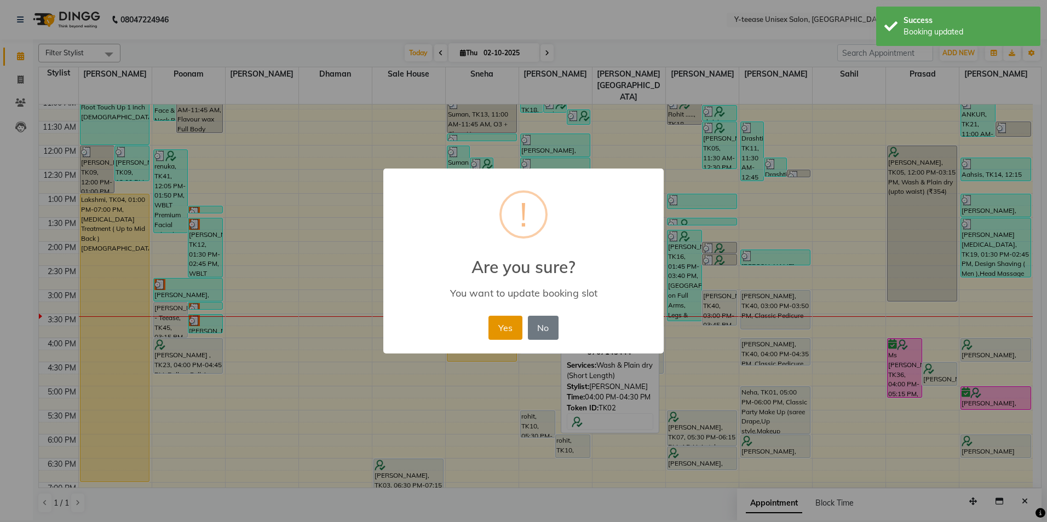
click at [498, 332] on button "Yes" at bounding box center [504, 328] width 33 height 24
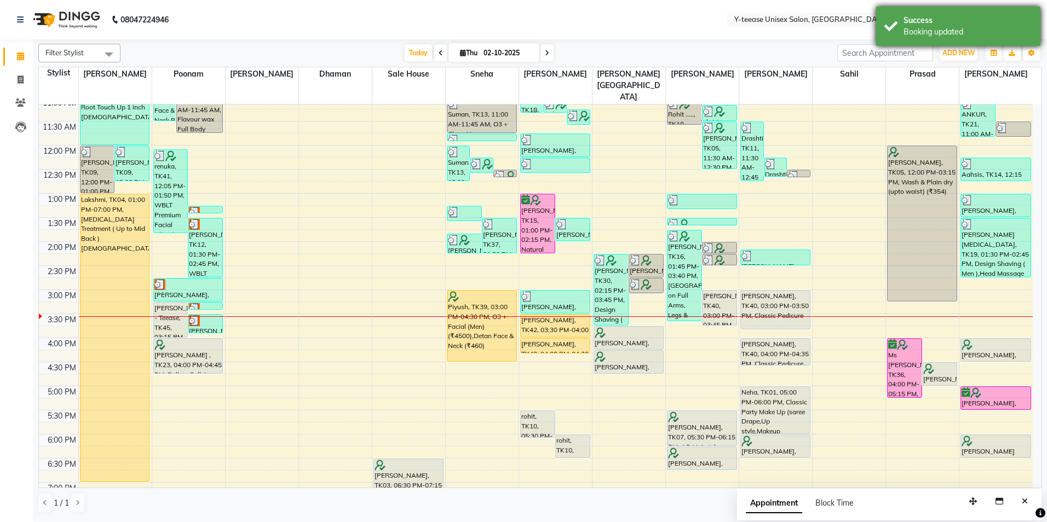
click at [953, 20] on div "Success" at bounding box center [967, 20] width 129 height 11
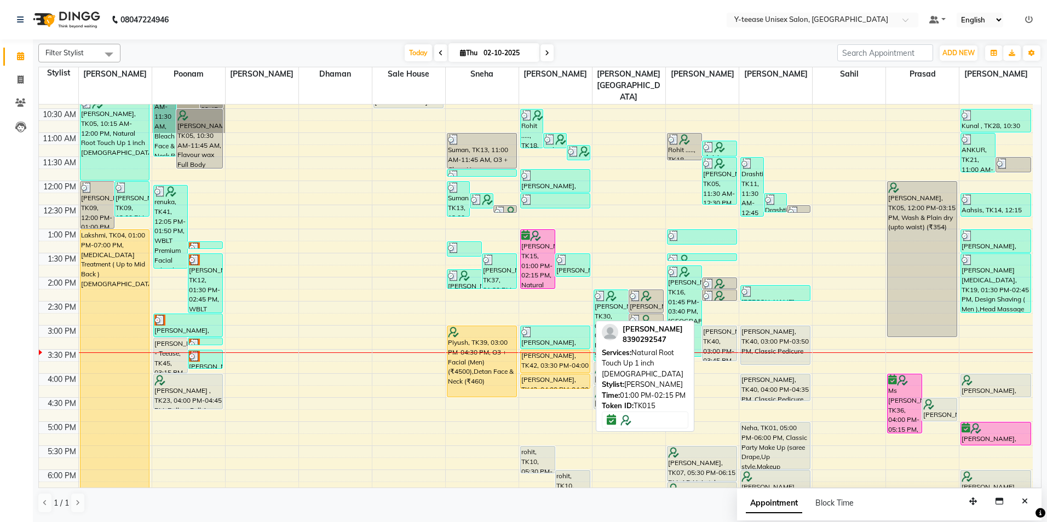
scroll to position [97, 0]
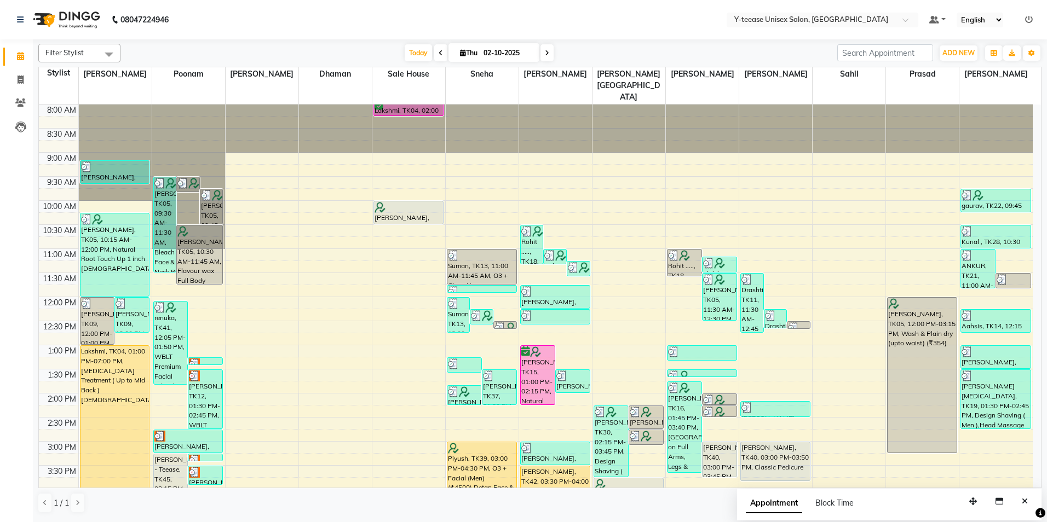
scroll to position [97, 0]
